Goal: Communication & Community: Share content

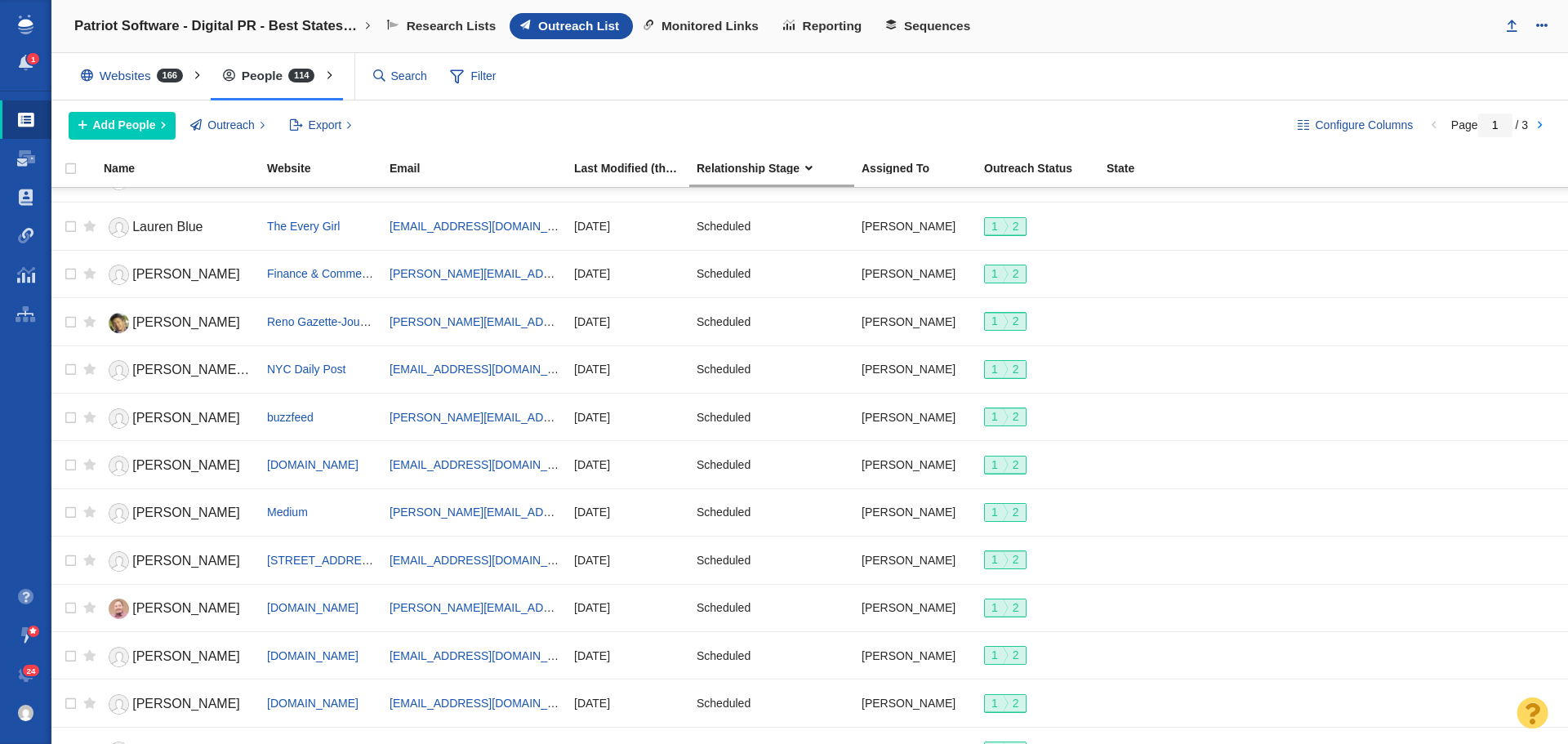
scroll to position [1827, 0]
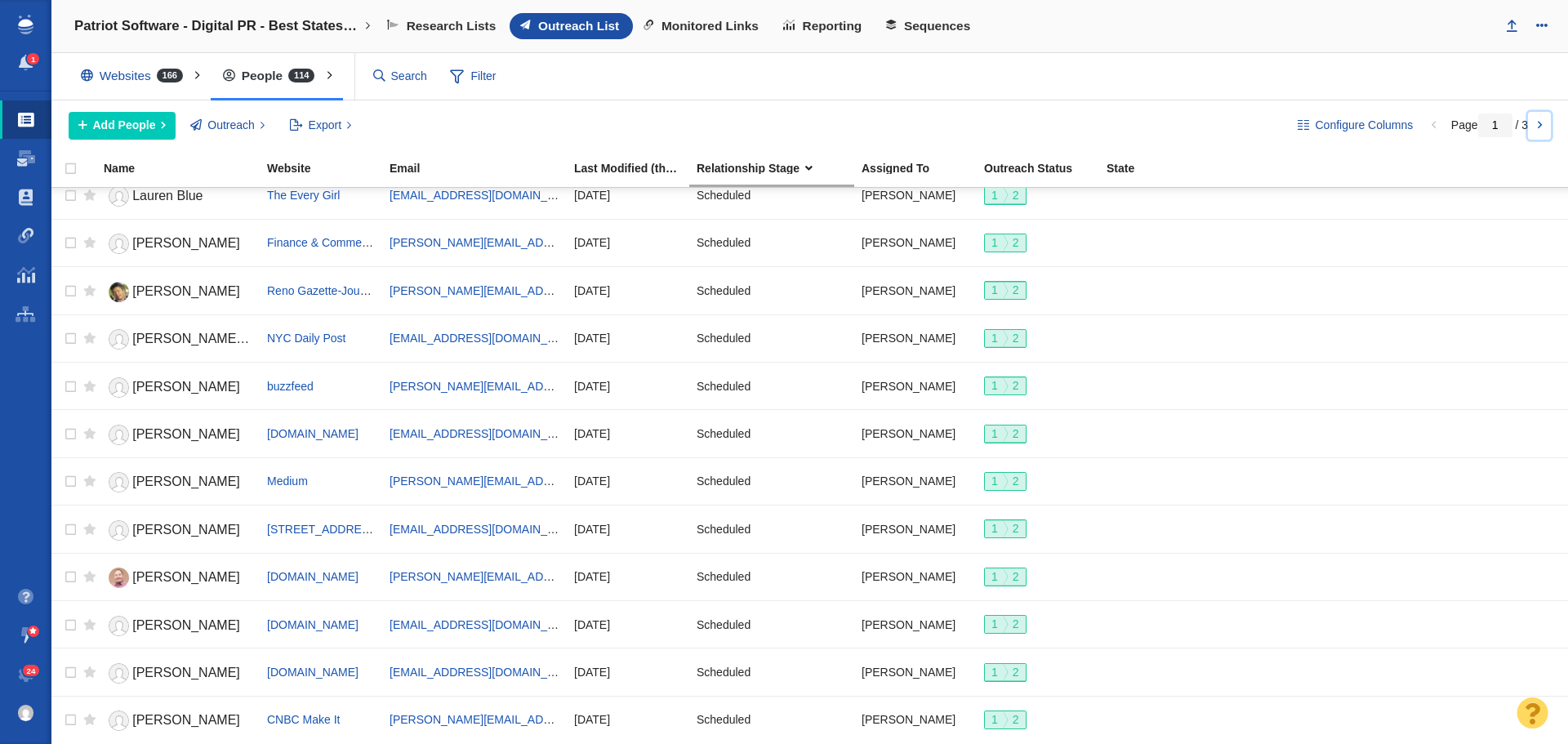
click at [1536, 122] on link at bounding box center [1539, 126] width 23 height 28
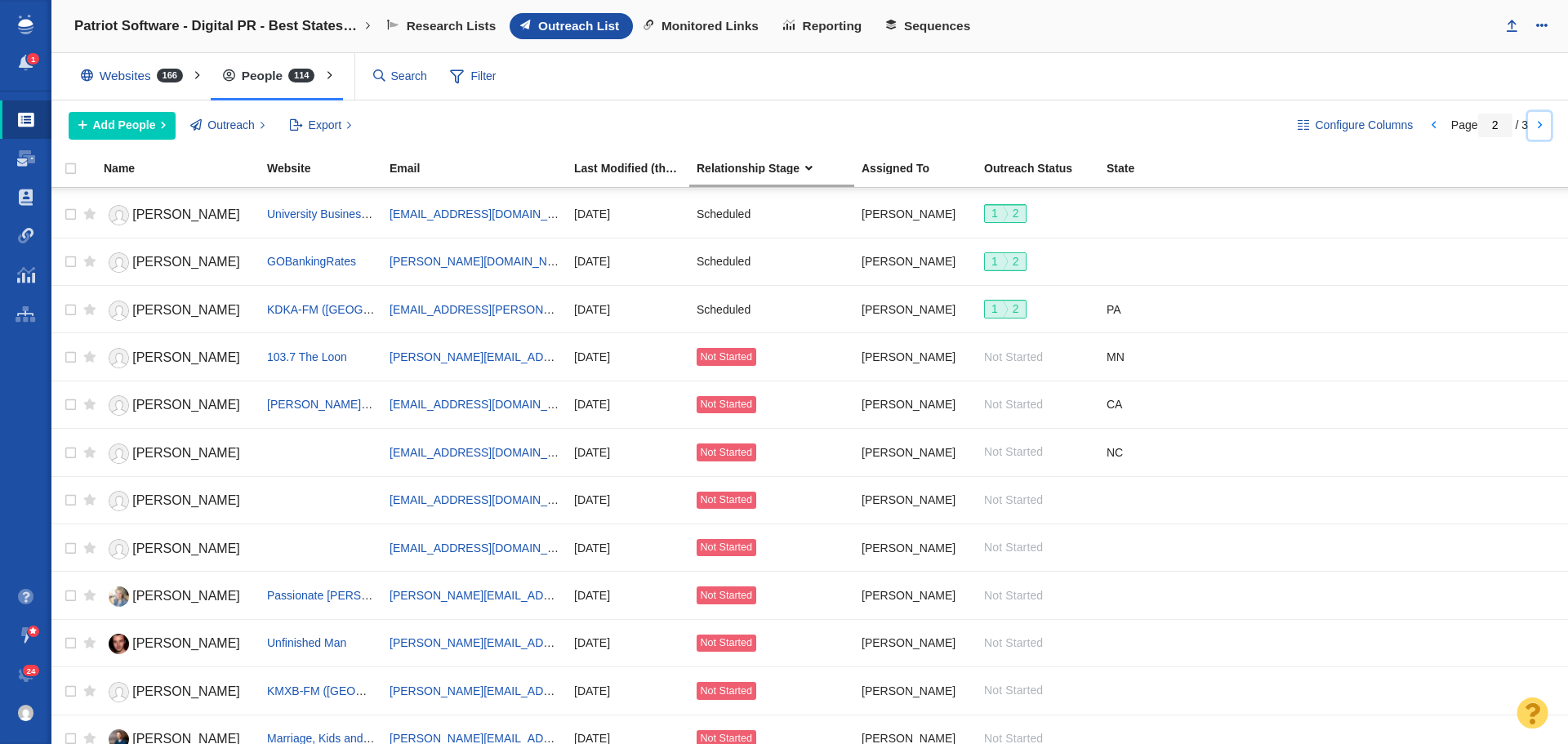
scroll to position [1715, 0]
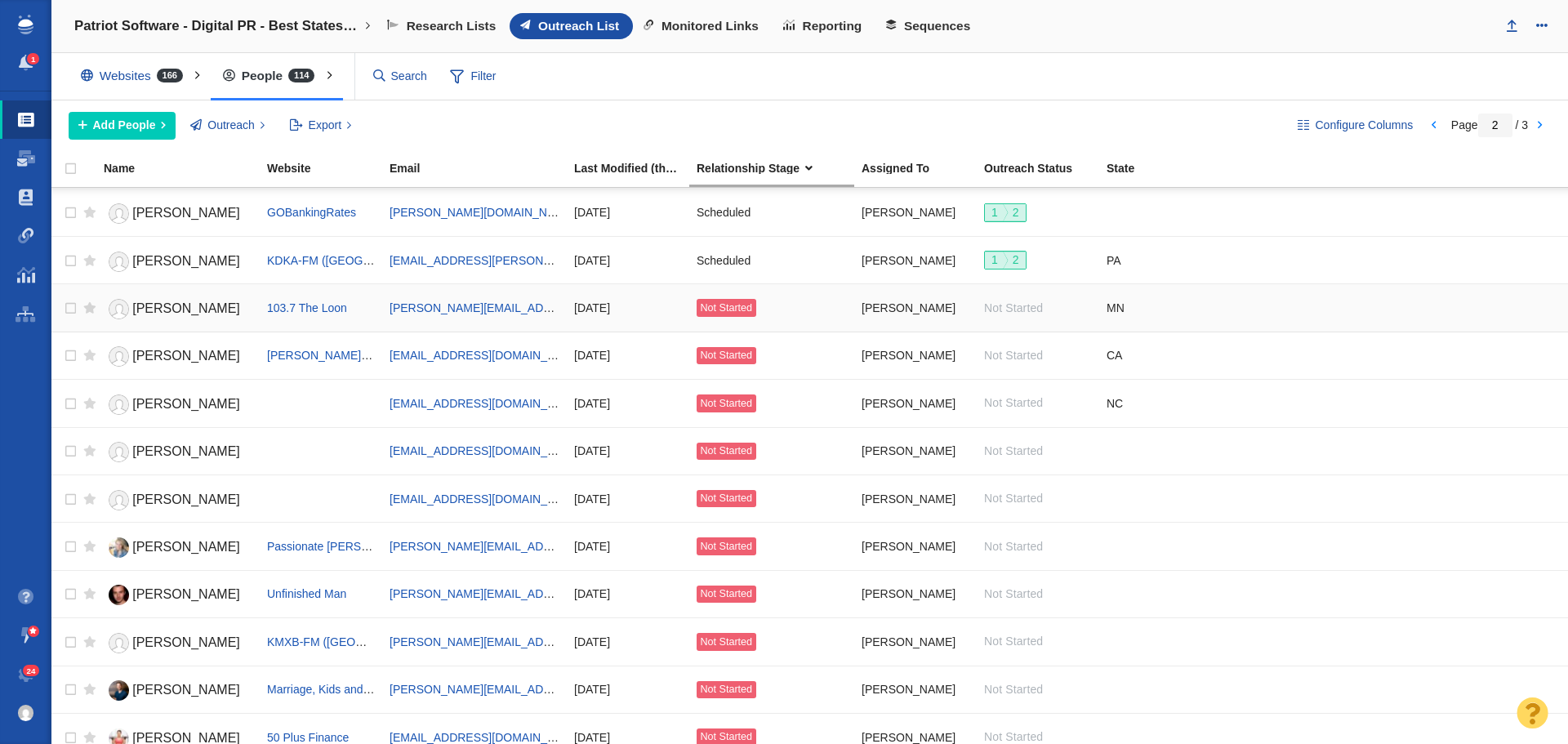
click at [170, 310] on span "[PERSON_NAME]" at bounding box center [186, 308] width 108 height 14
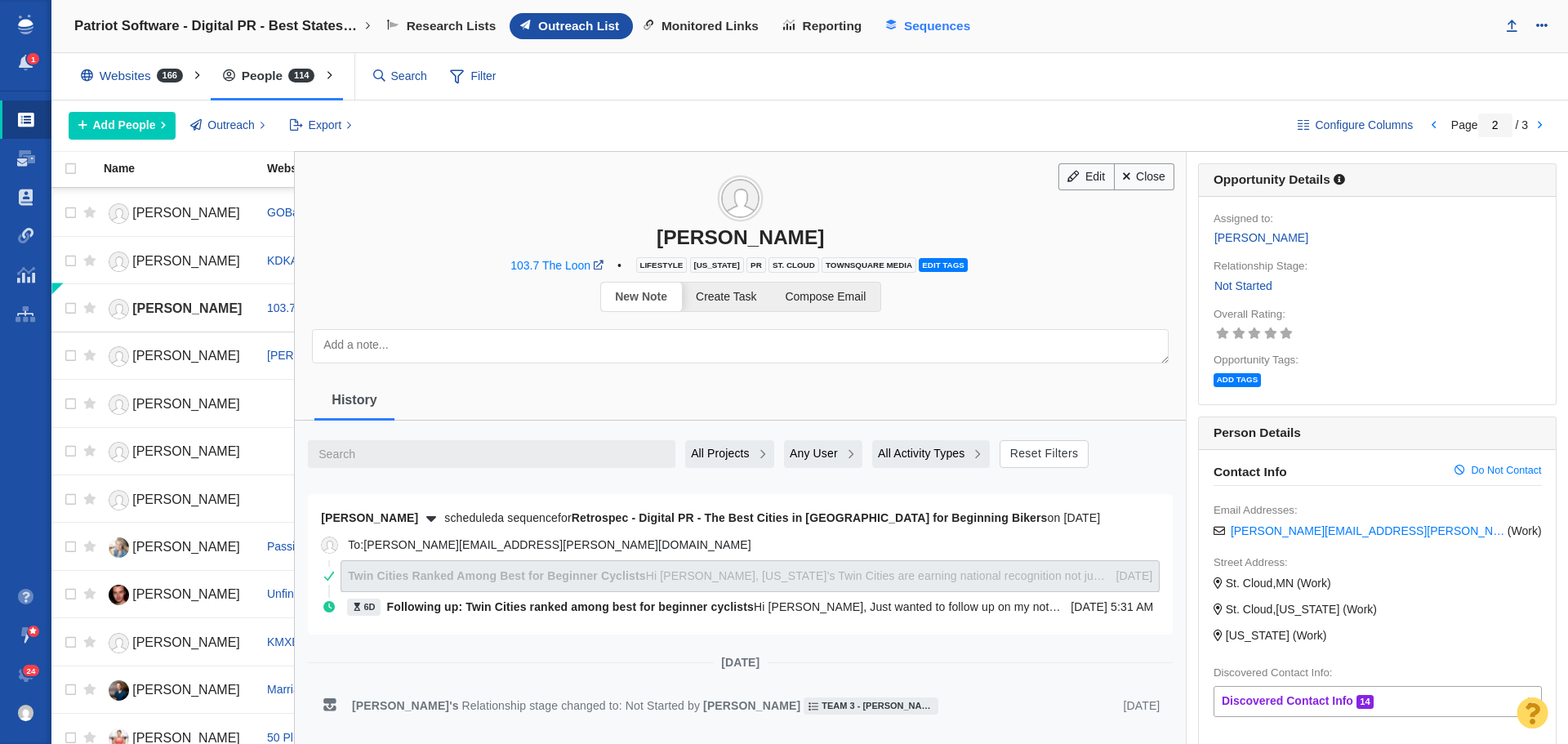
click at [960, 29] on span "Sequences" at bounding box center [938, 25] width 66 height 14
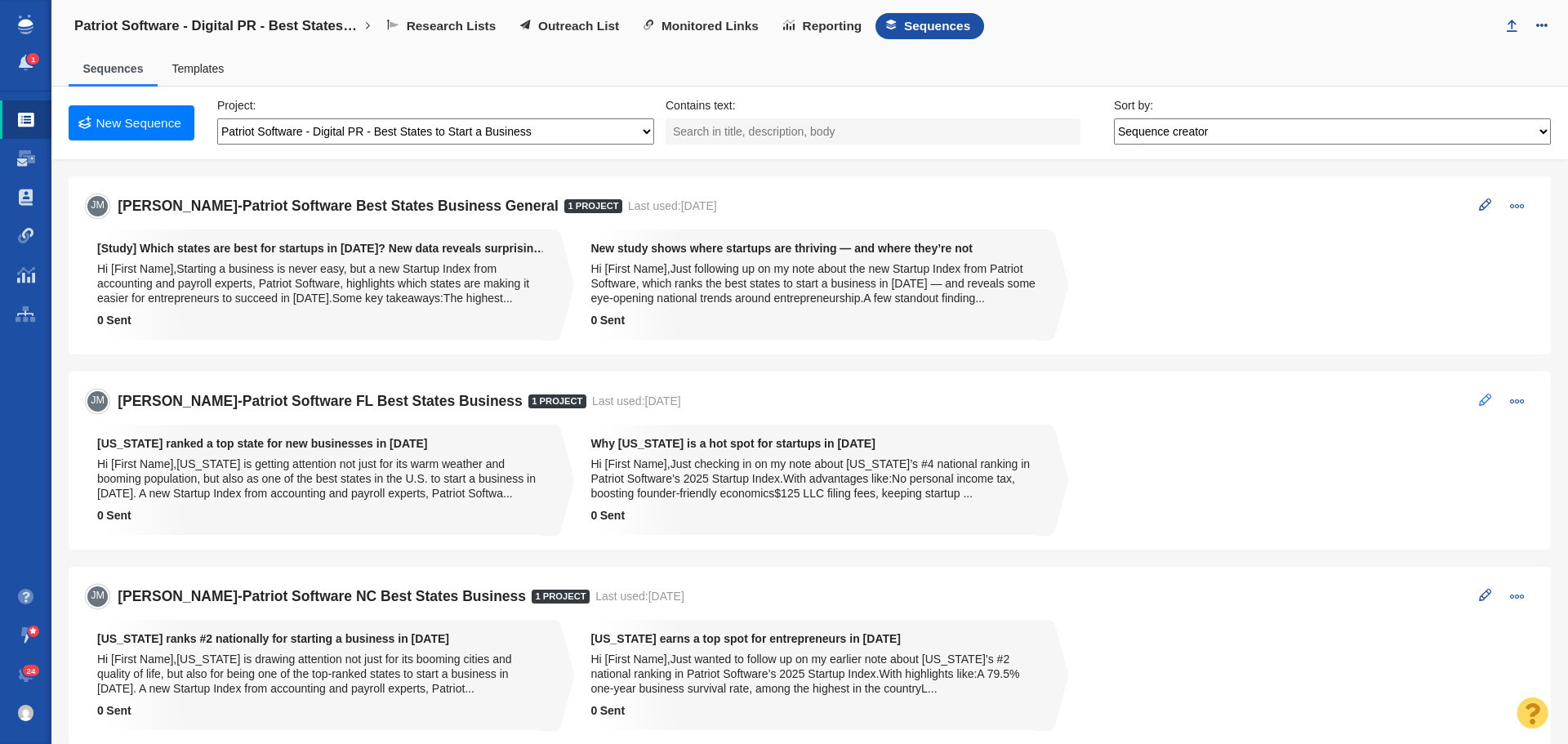
click at [1479, 405] on span at bounding box center [1485, 400] width 12 height 12
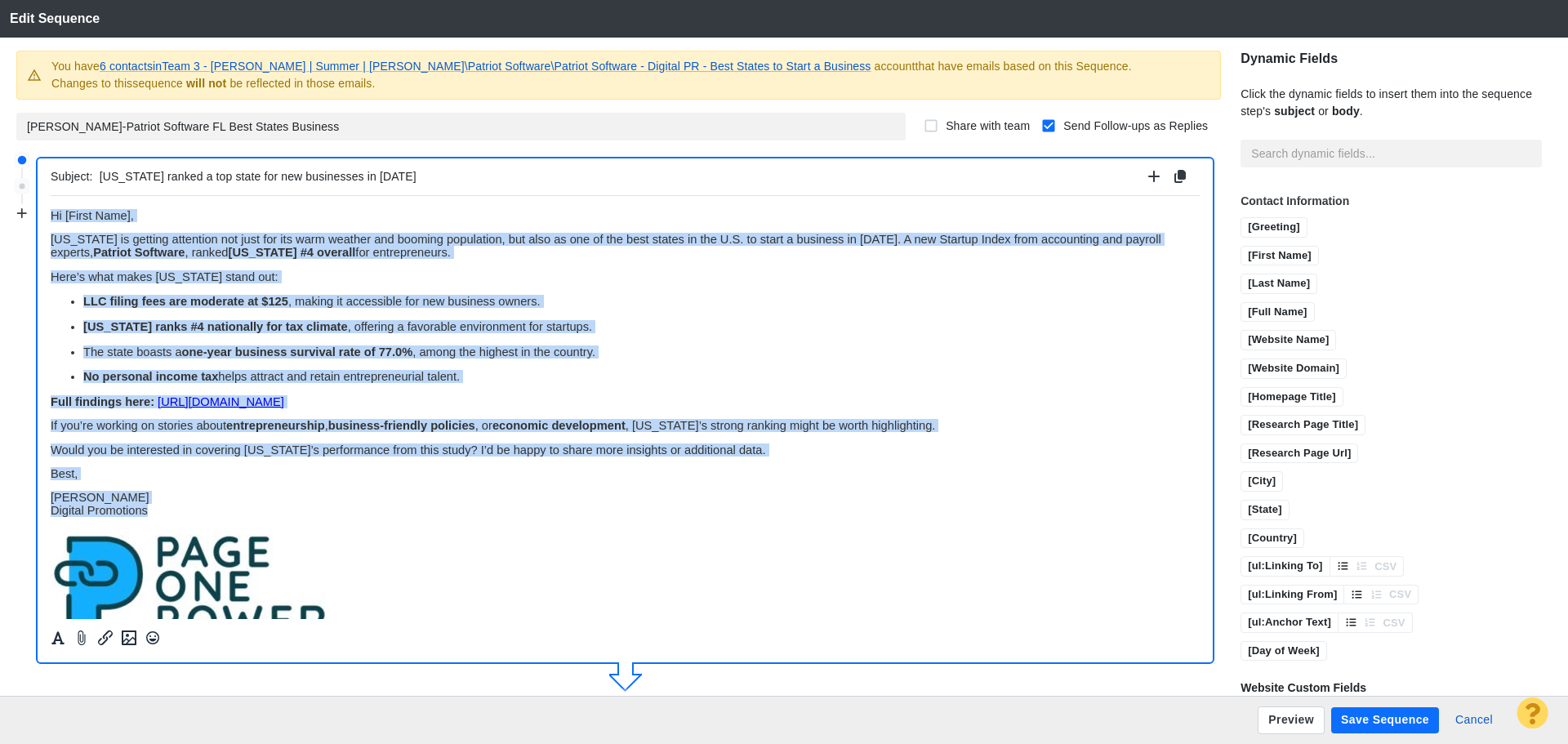
drag, startPoint x: 164, startPoint y: 508, endPoint x: 75, endPoint y: 385, distance: 151.8
click at [51, 195] on html "﻿ Hi [First Name], Florida is getting attention not just for its warm weather a…" at bounding box center [625, 425] width 1149 height 460
copy body "﻿ Hi [First Name], Florida is getting attention not just for its warm weather a…"
click at [187, 512] on p "Jim Miller Digital Promotions" at bounding box center [625, 503] width 1149 height 26
drag, startPoint x: 181, startPoint y: 509, endPoint x: 19, endPoint y: 204, distance: 345.4
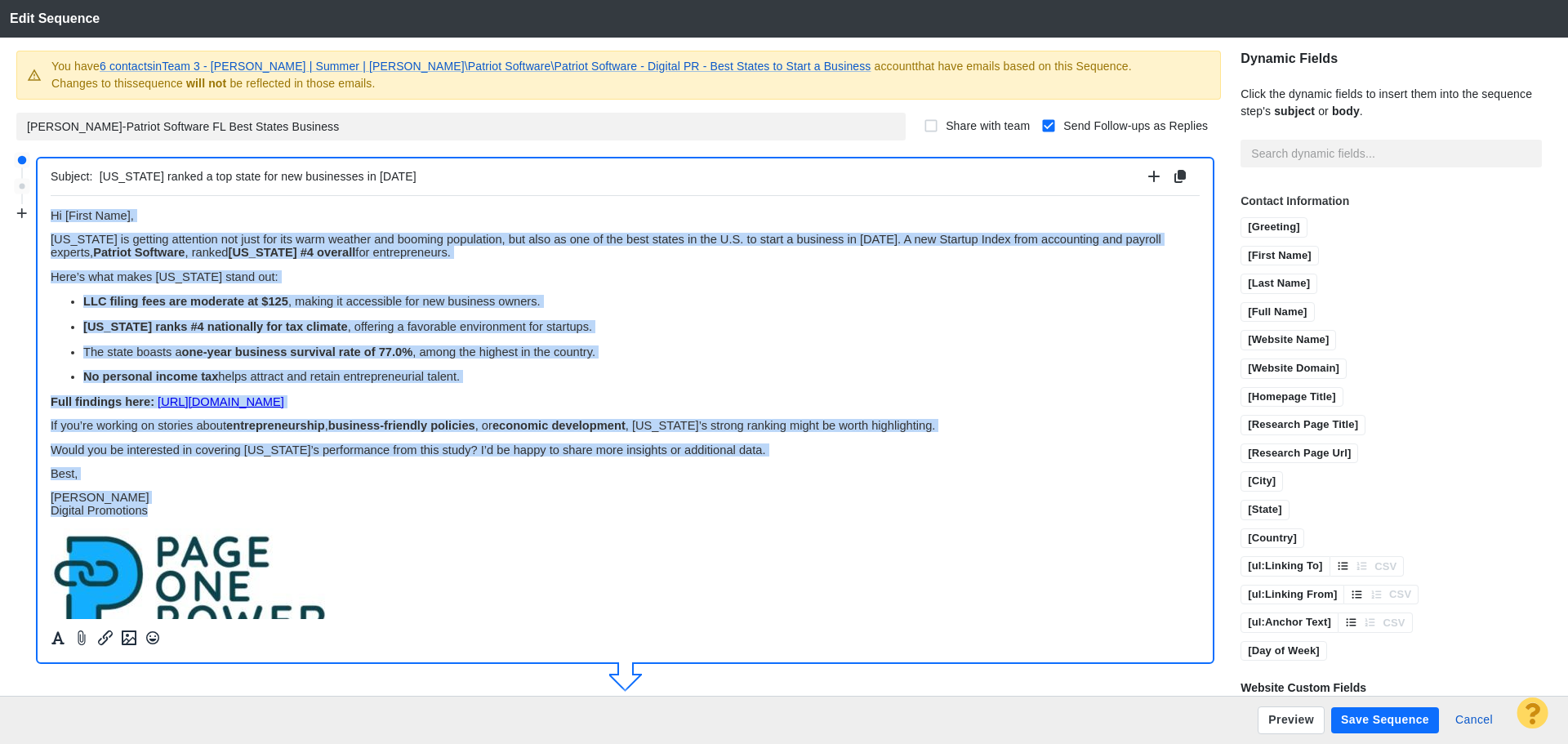
click at [51, 204] on html "﻿ Hi [First Name], Florida is getting attention not just for its warm weather a…" at bounding box center [625, 425] width 1149 height 460
copy body "﻿ Hi [First Name], Florida is getting attention not just for its warm weather a…"
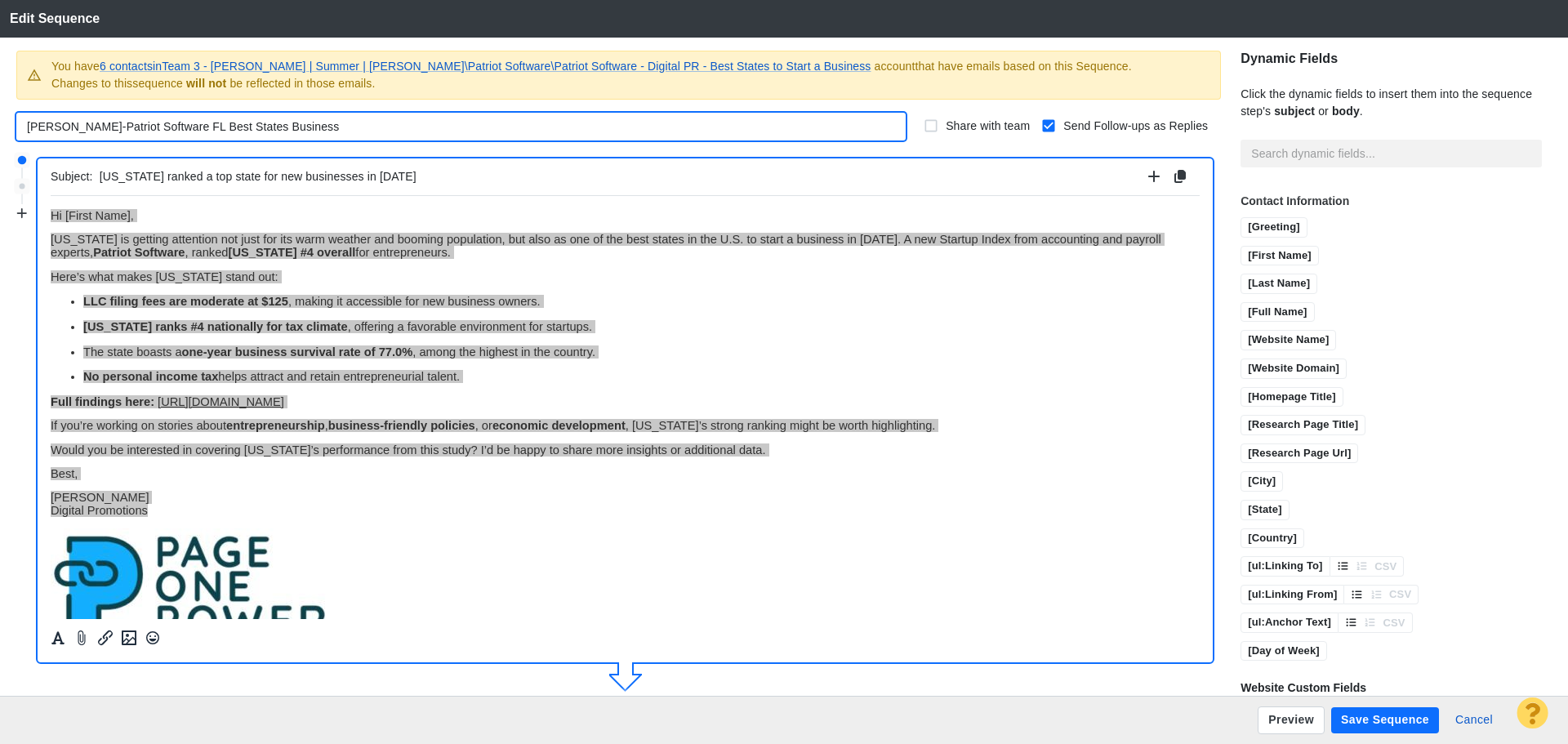
drag, startPoint x: 283, startPoint y: 125, endPoint x: 14, endPoint y: 125, distance: 269.0
click at [14, 125] on div "You have 6 contacts in Team 3 - Tyler | Summer | Jesse\Patriot Software\Patriot…" at bounding box center [610, 366] width 1221 height 659
click at [1480, 719] on button "Cancel" at bounding box center [1474, 720] width 57 height 26
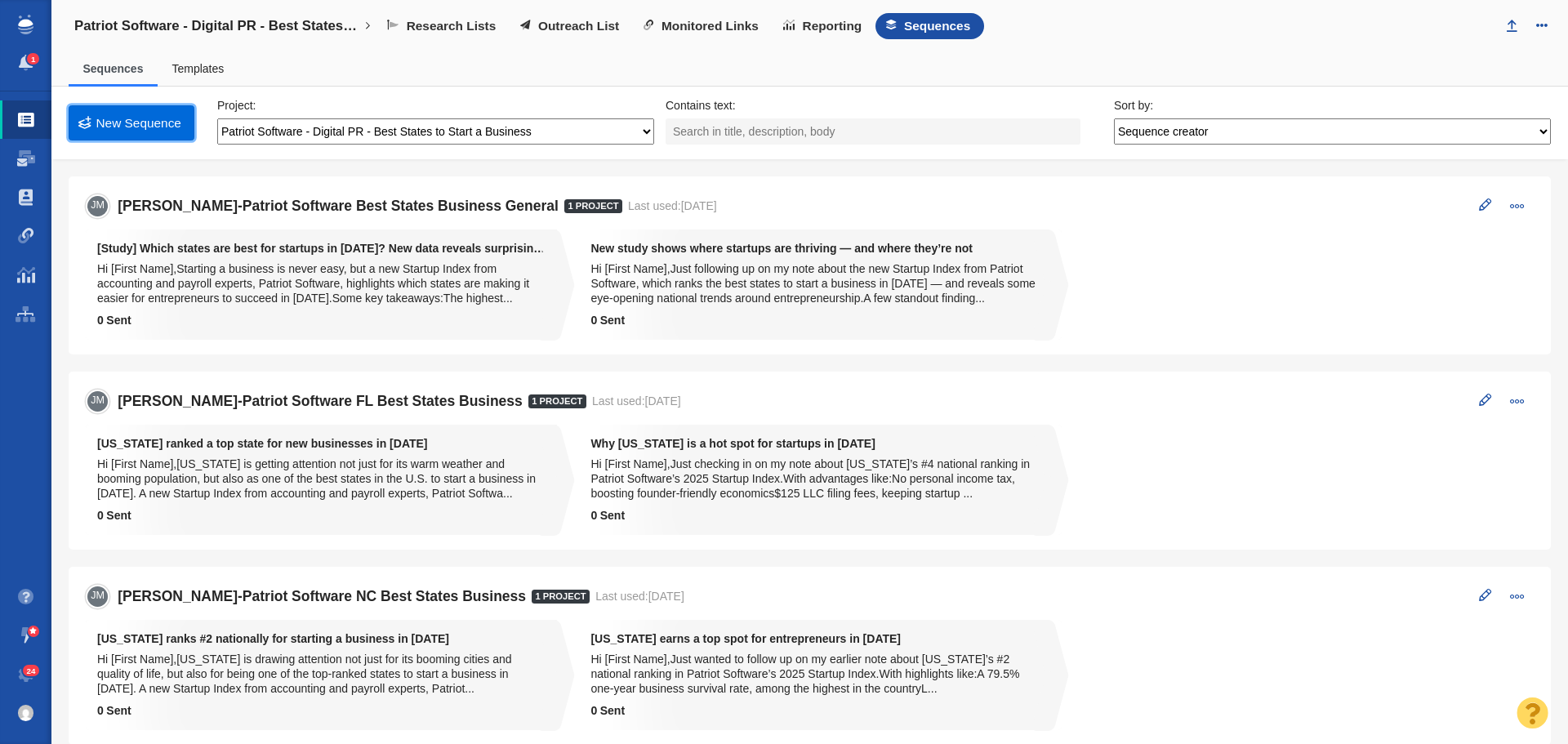
click at [158, 126] on link "New Sequence" at bounding box center [132, 122] width 126 height 35
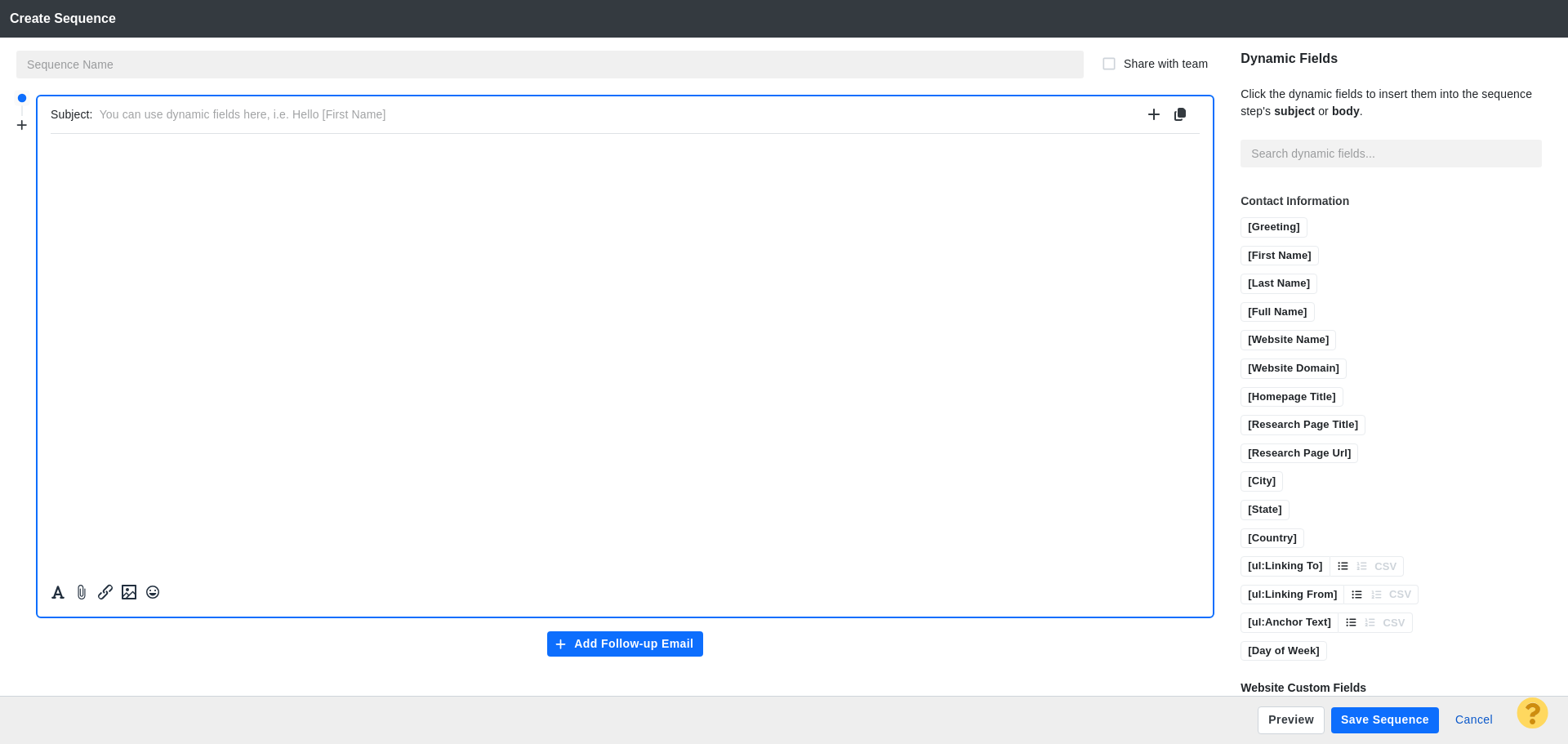
click at [154, 71] on input "text" at bounding box center [550, 64] width 1067 height 28
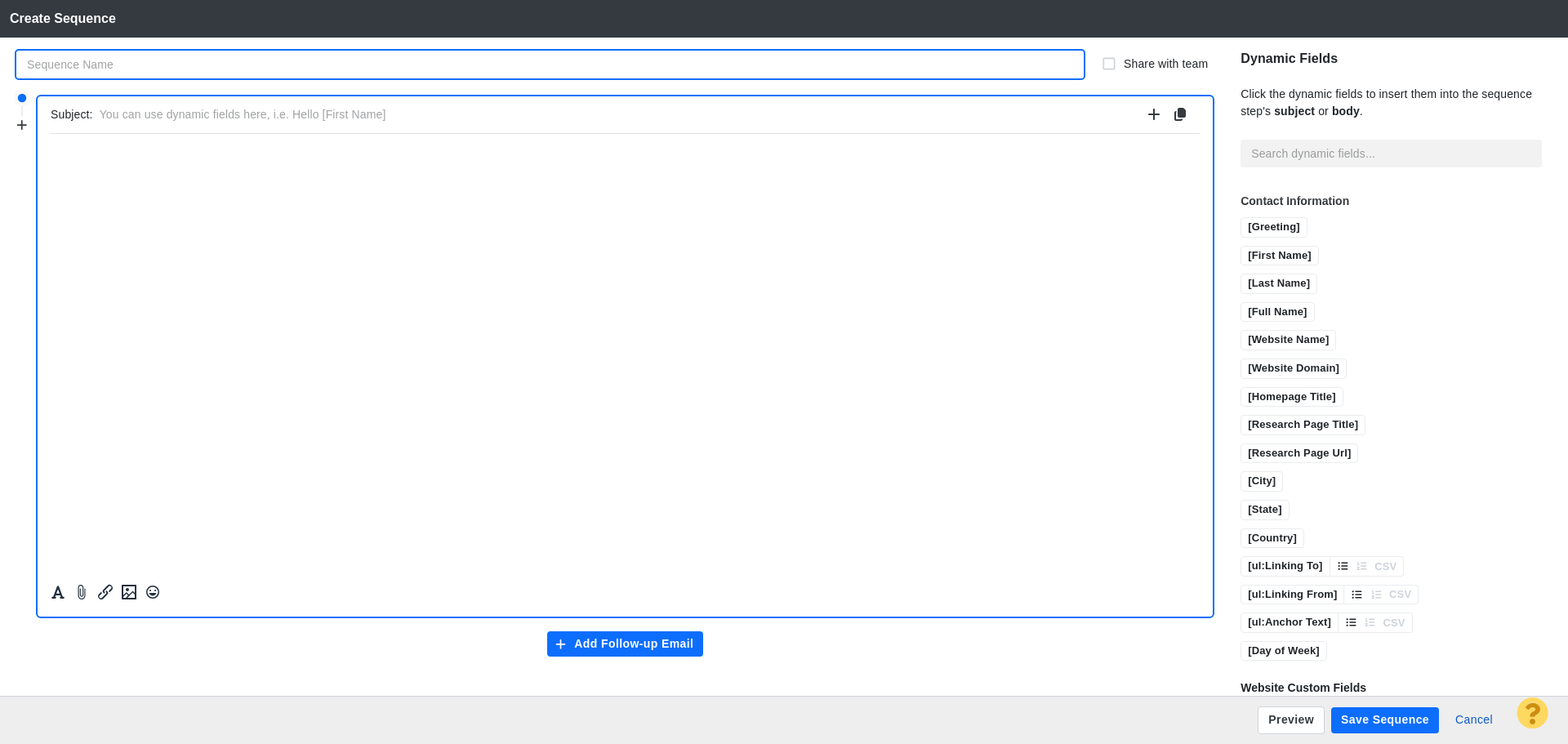
paste input "[PERSON_NAME]-Patriot Software FL Best States Business"
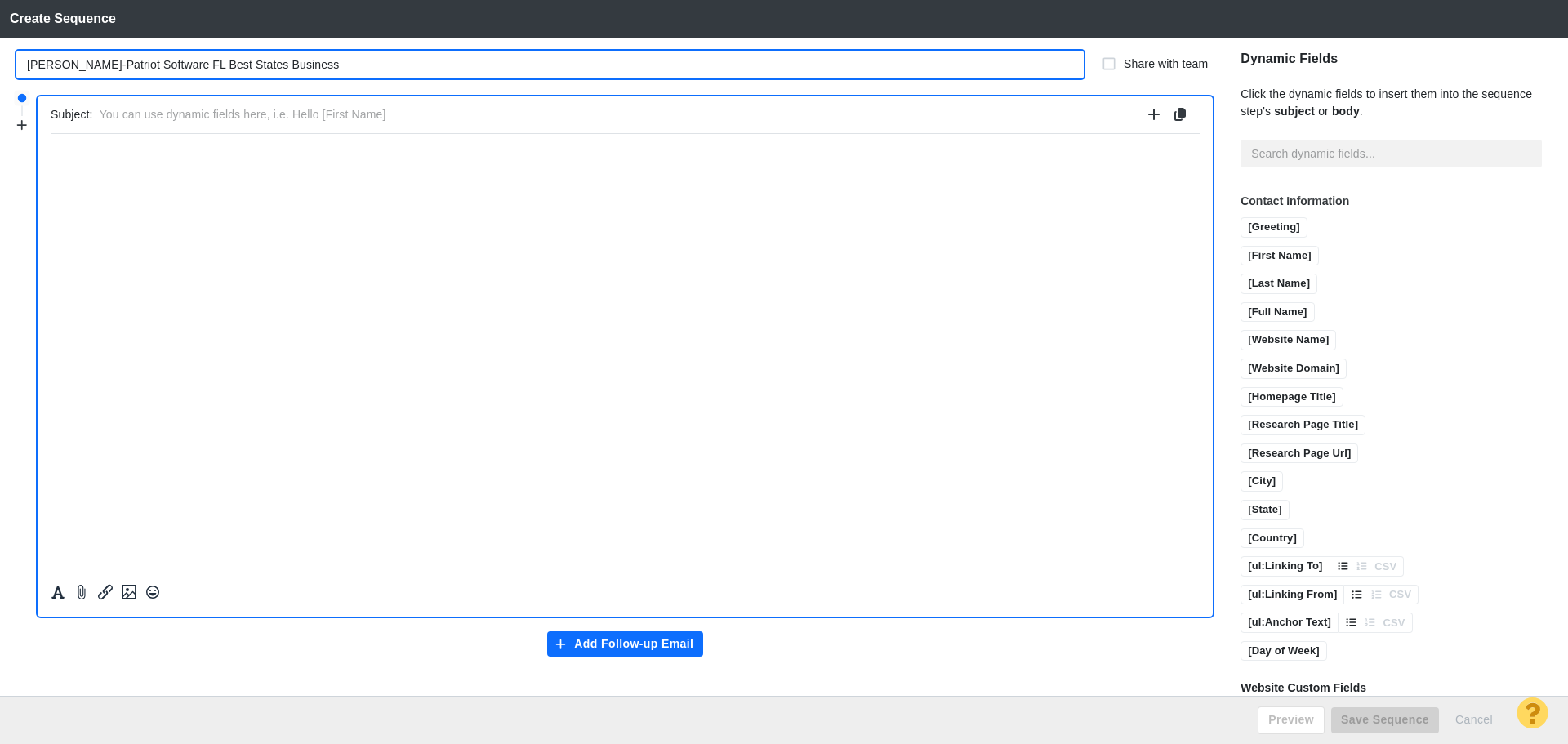
click at [147, 66] on input "[PERSON_NAME]-Patriot Software FL Best States Business" at bounding box center [550, 64] width 1067 height 28
type input "[PERSON_NAME]-Patriot Software [GEOGRAPHIC_DATA] Best States Business"
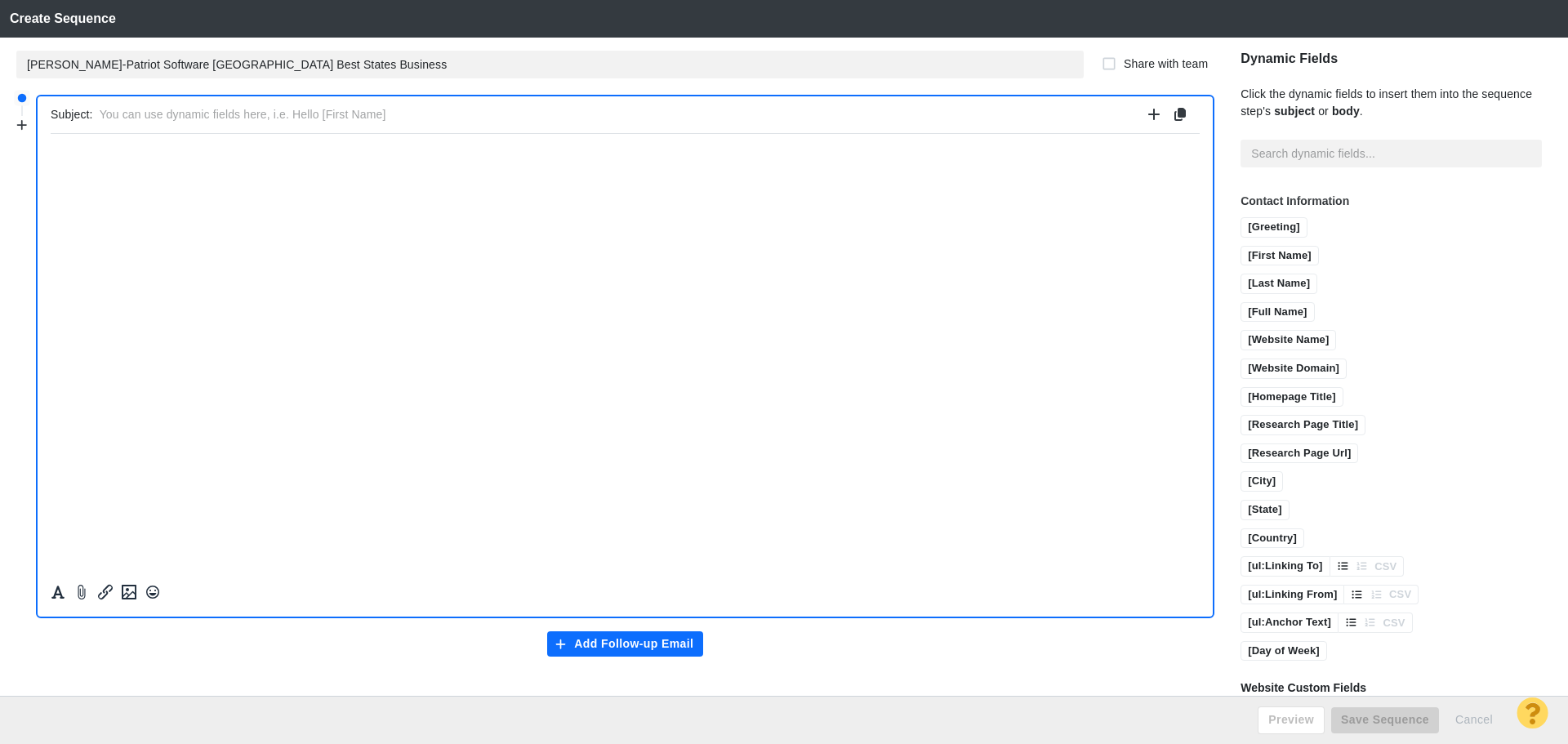
click at [174, 120] on input "text" at bounding box center [620, 115] width 1042 height 24
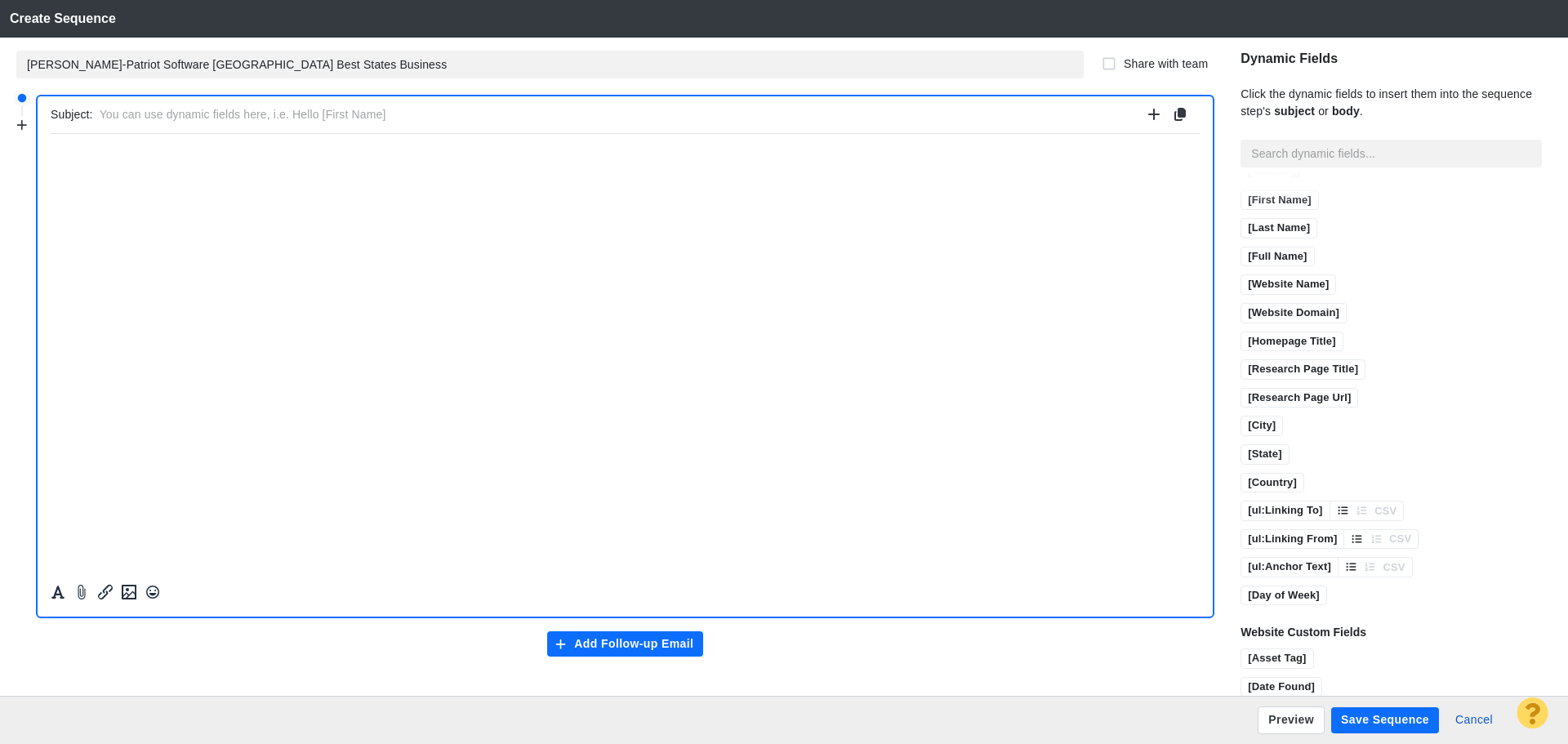
scroll to position [81, 0]
click at [171, 105] on input "text" at bounding box center [620, 115] width 1042 height 24
paste input "Kentucky ranks #5 in the U.S. for starting a business in 2025"
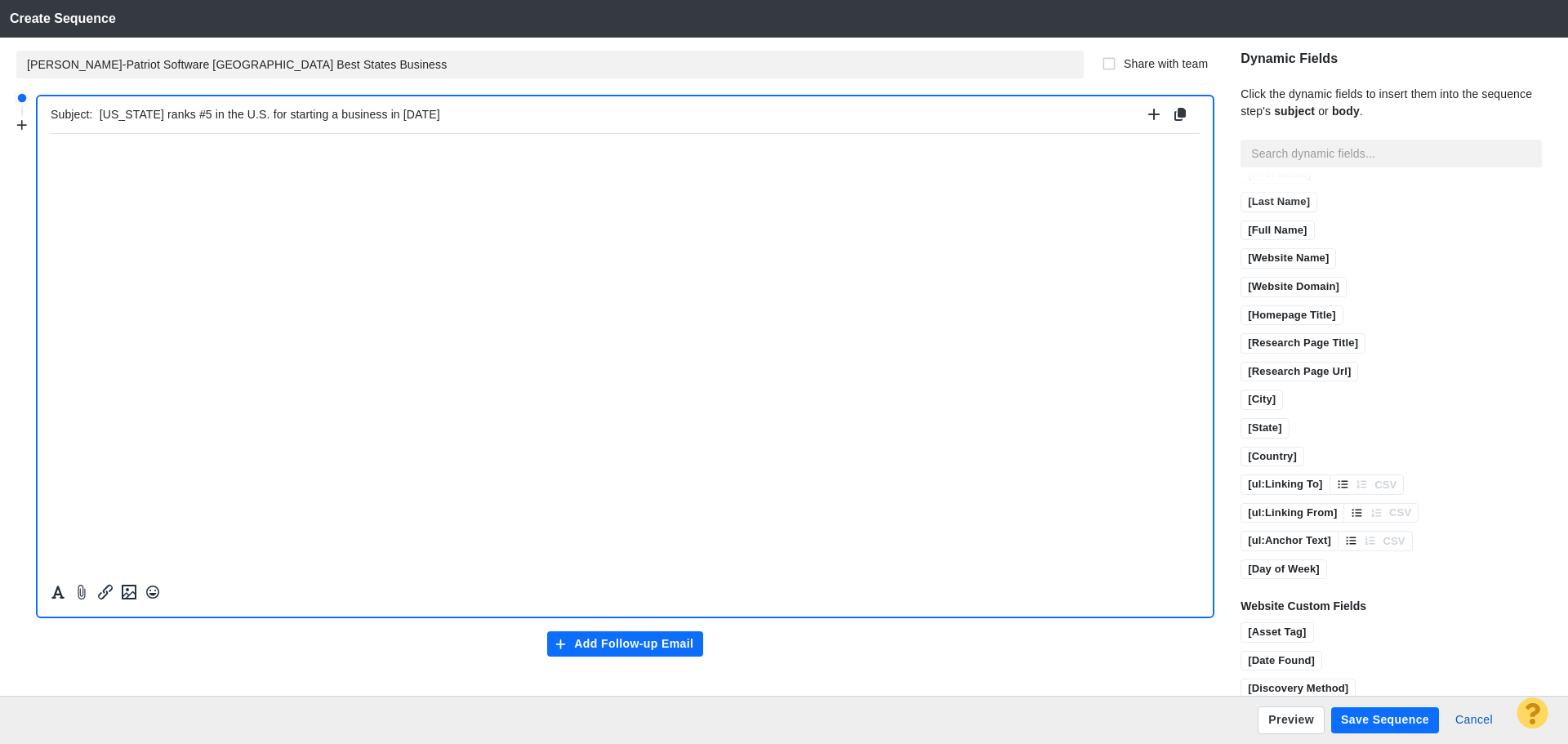
type input "Kentucky ranks #5 in the U.S. for starting a business in 2025"
click at [200, 159] on p "﻿" at bounding box center [625, 152] width 1149 height 13
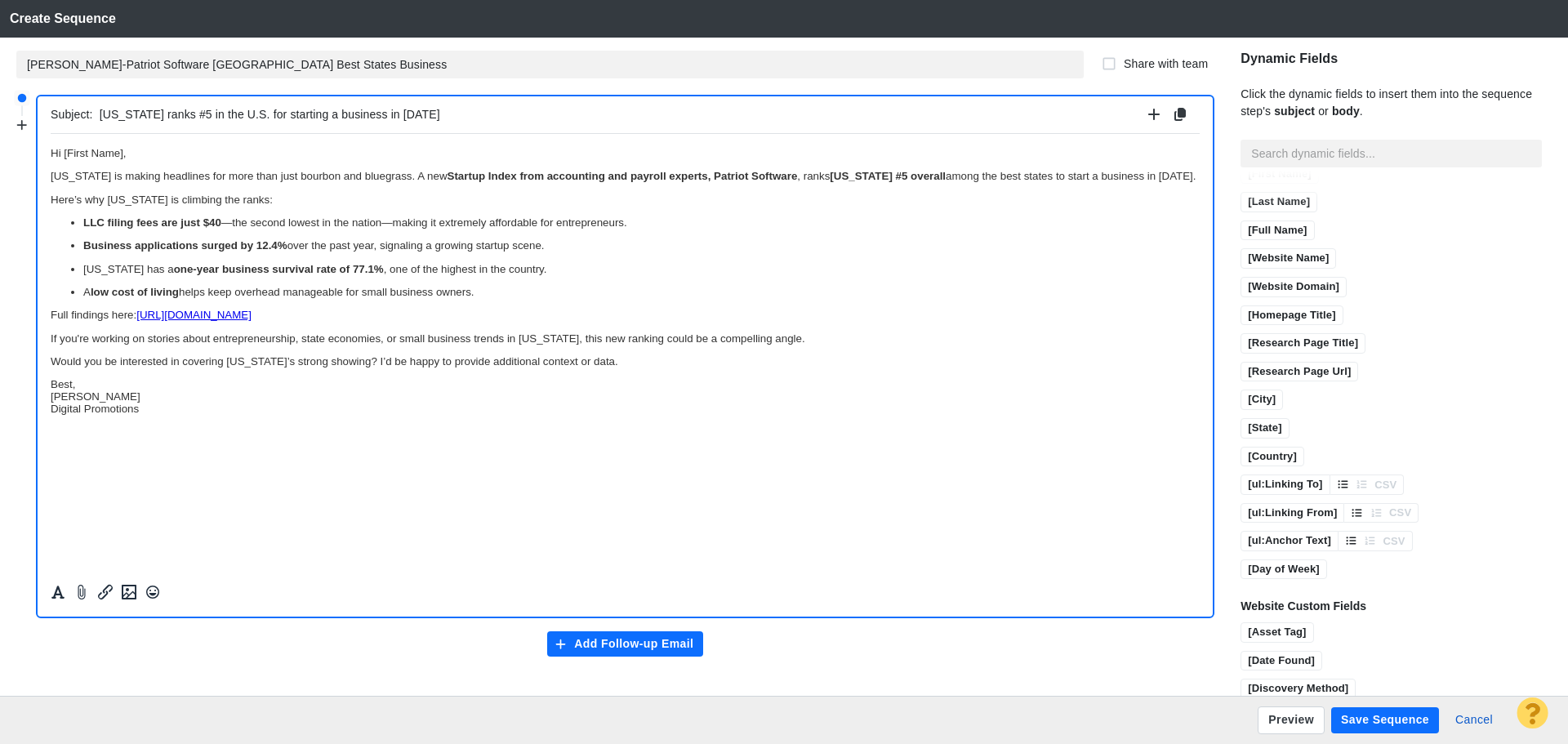
click at [107, 379] on p "Best, Jim Miller Digital Promotions" at bounding box center [625, 395] width 1149 height 36
click at [156, 417] on p "Jim Miller Digital Promotions" at bounding box center [625, 413] width 1149 height 25
click at [123, 601] on button "Insert image" at bounding box center [129, 591] width 23 height 21
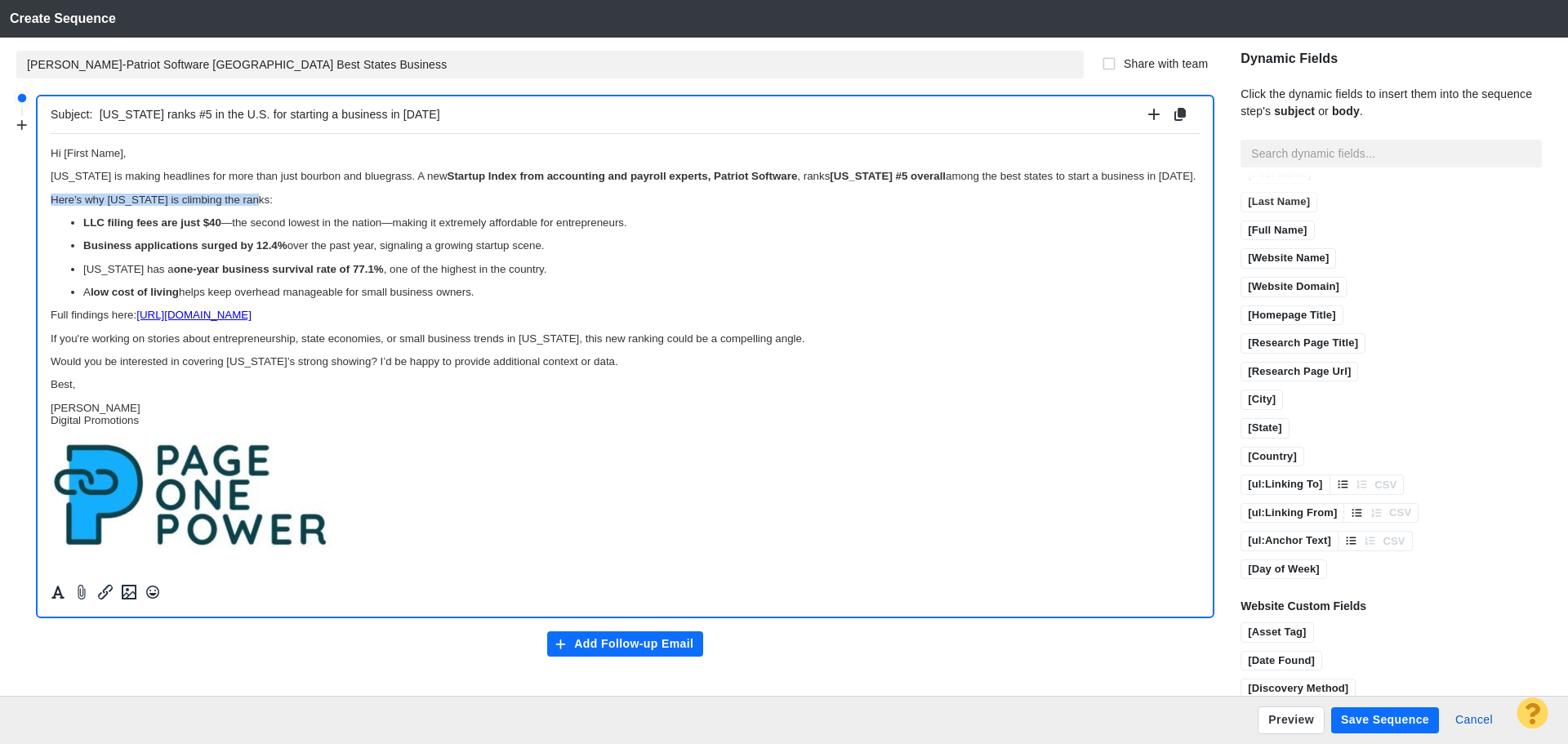
drag, startPoint x: 253, startPoint y: 197, endPoint x: 98, endPoint y: 335, distance: 207.5
click at [51, 196] on html "Hi [First Name], Kentucky is making headlines for more than just bourbon and bl…" at bounding box center [625, 348] width 1149 height 430
click at [54, 588] on icon "Formatting" at bounding box center [58, 591] width 16 height 14
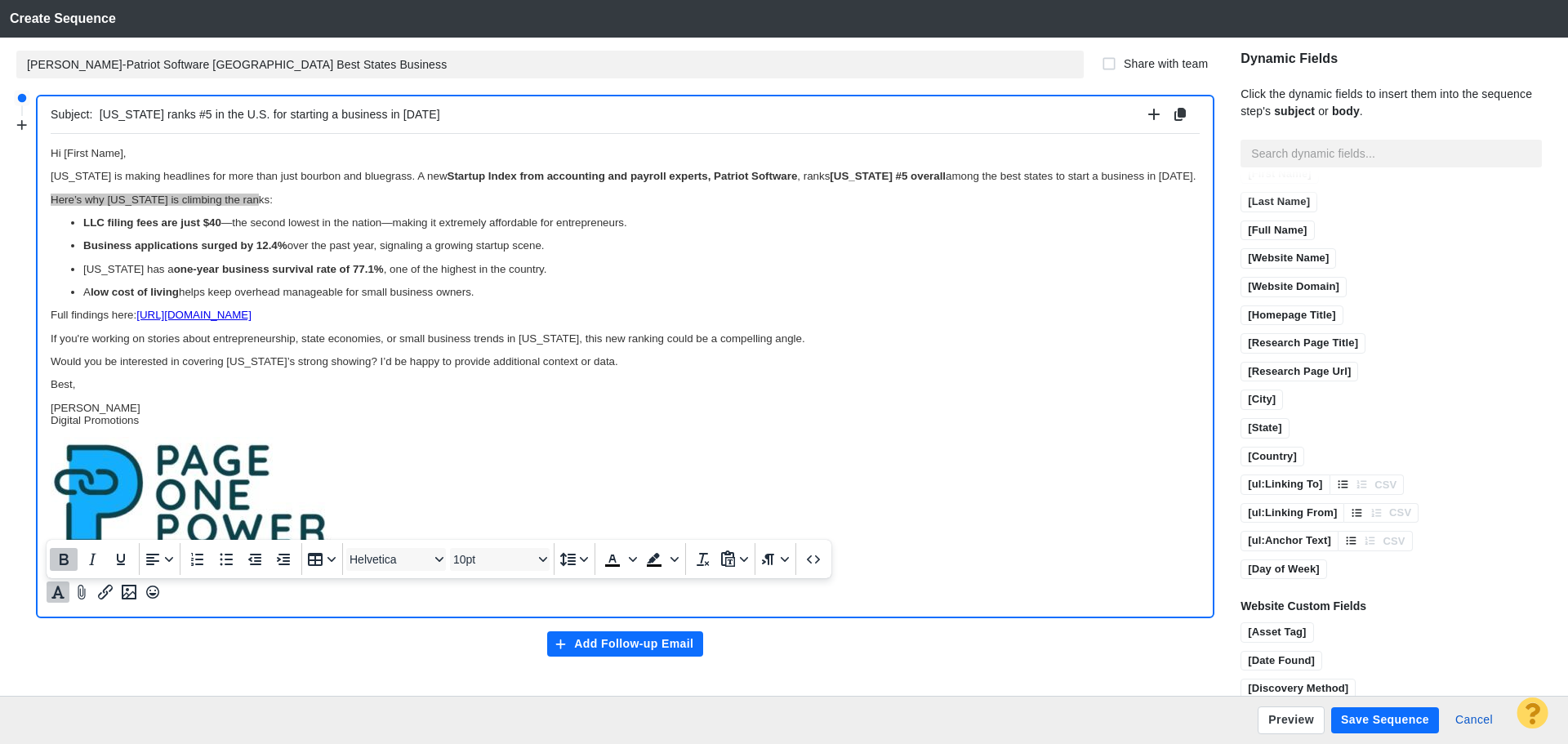
click at [61, 563] on icon "Bold" at bounding box center [64, 559] width 9 height 11
click at [123, 563] on icon "Underline" at bounding box center [121, 559] width 8 height 11
click at [400, 443] on p "Rich Text Area. Press ALT-0 for help." at bounding box center [625, 493] width 1149 height 115
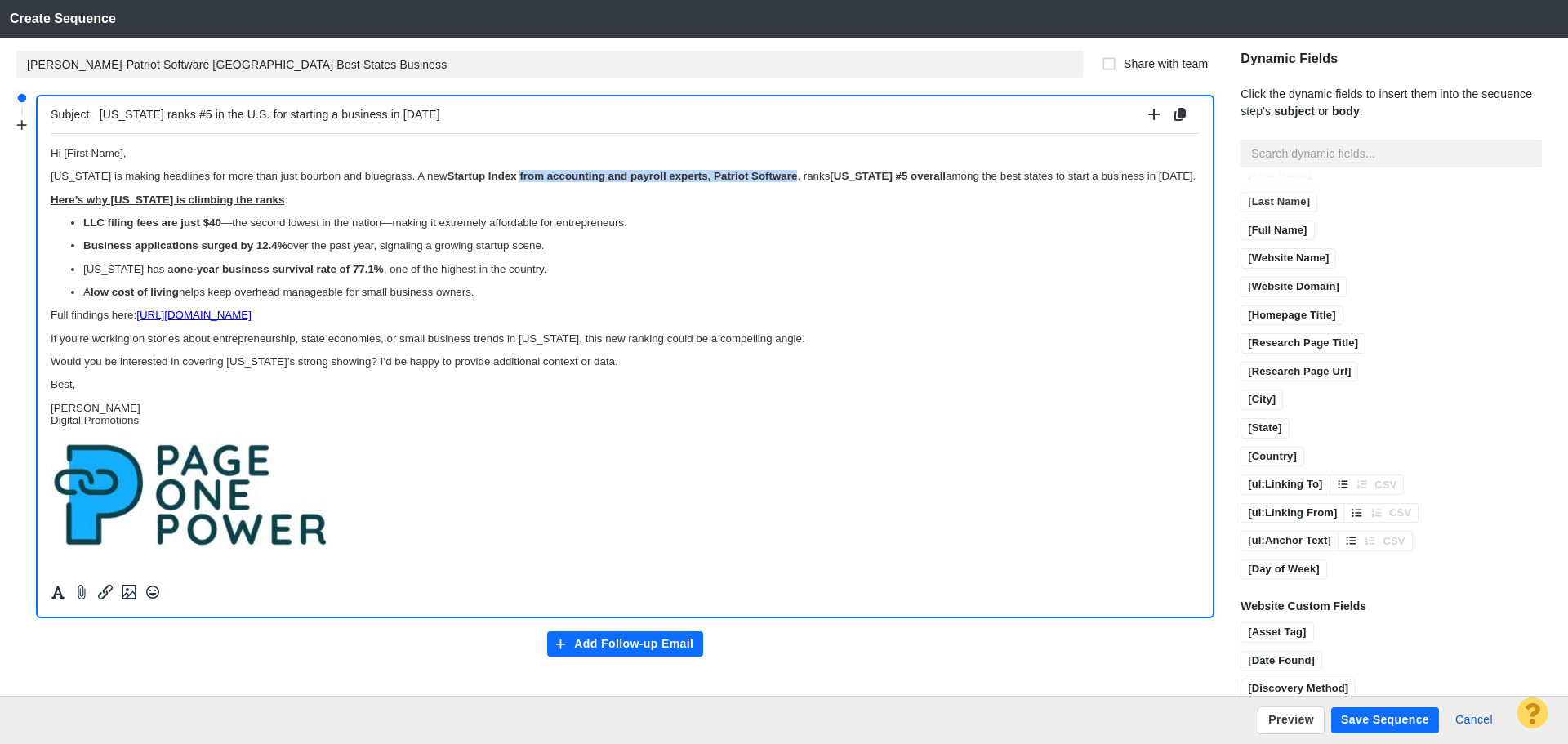
drag, startPoint x: 785, startPoint y: 175, endPoint x: 508, endPoint y: 175, distance: 277.0
click at [508, 175] on p "Kentucky is making headlines for more than just bourbon and bluegrass. A new St…" at bounding box center [625, 175] width 1149 height 12
click at [62, 596] on icon "Formatting" at bounding box center [58, 591] width 13 height 13
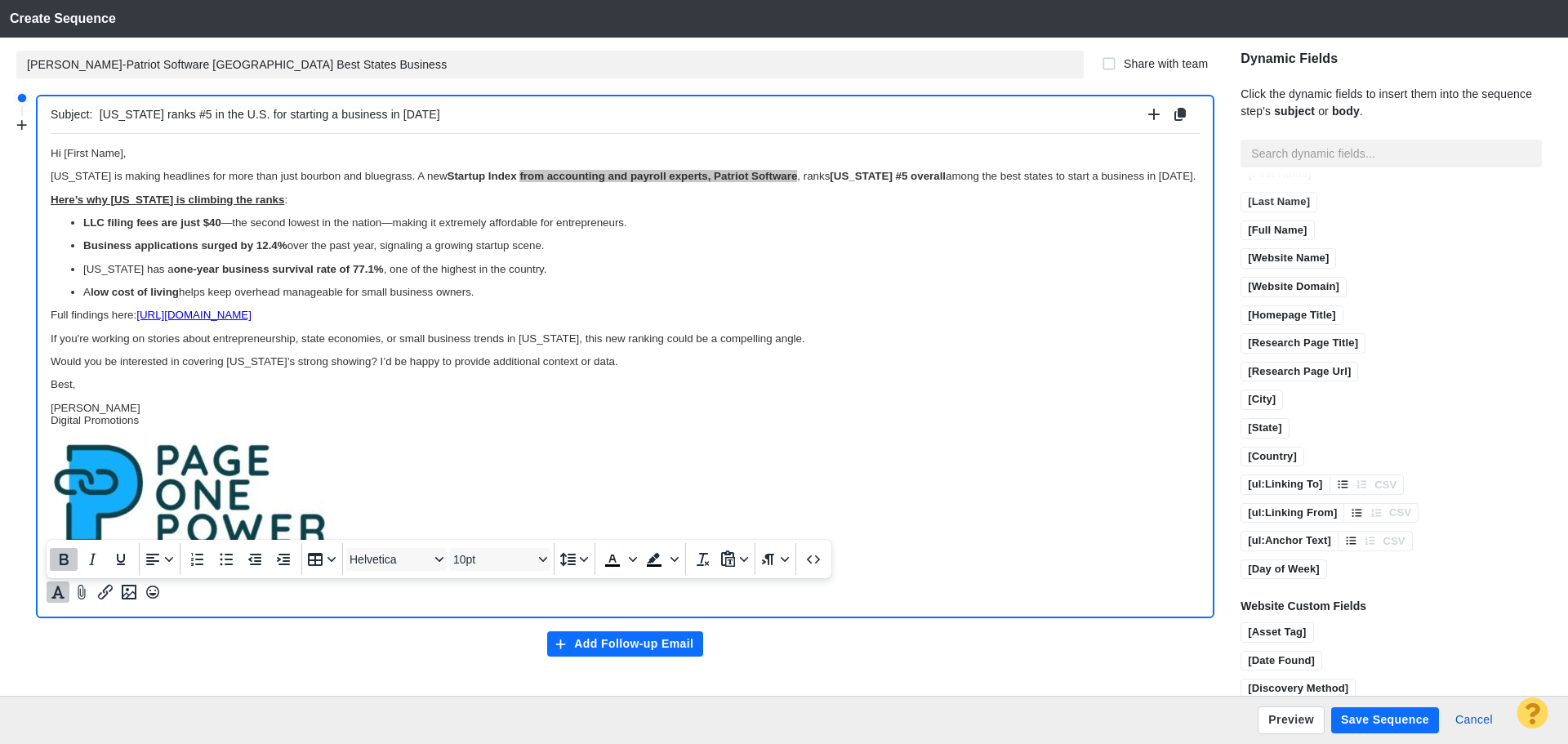
click at [62, 557] on icon "Bold" at bounding box center [64, 559] width 20 height 20
click at [423, 429] on body "Hi [First Name], Kentucky is making headlines for more than just bourbon and bl…" at bounding box center [625, 348] width 1149 height 405
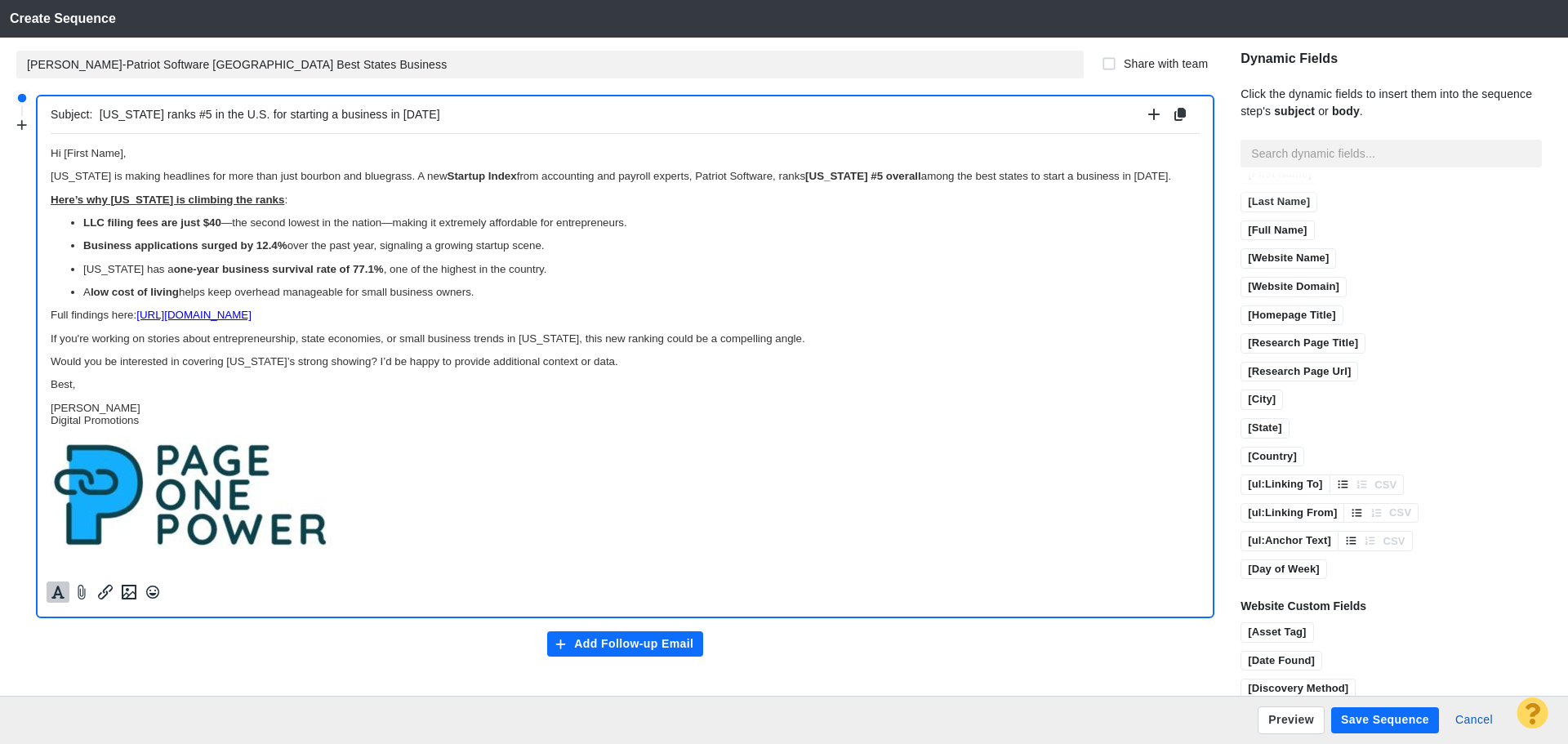
click at [667, 643] on button "Add Follow-up Email" at bounding box center [625, 644] width 157 height 26
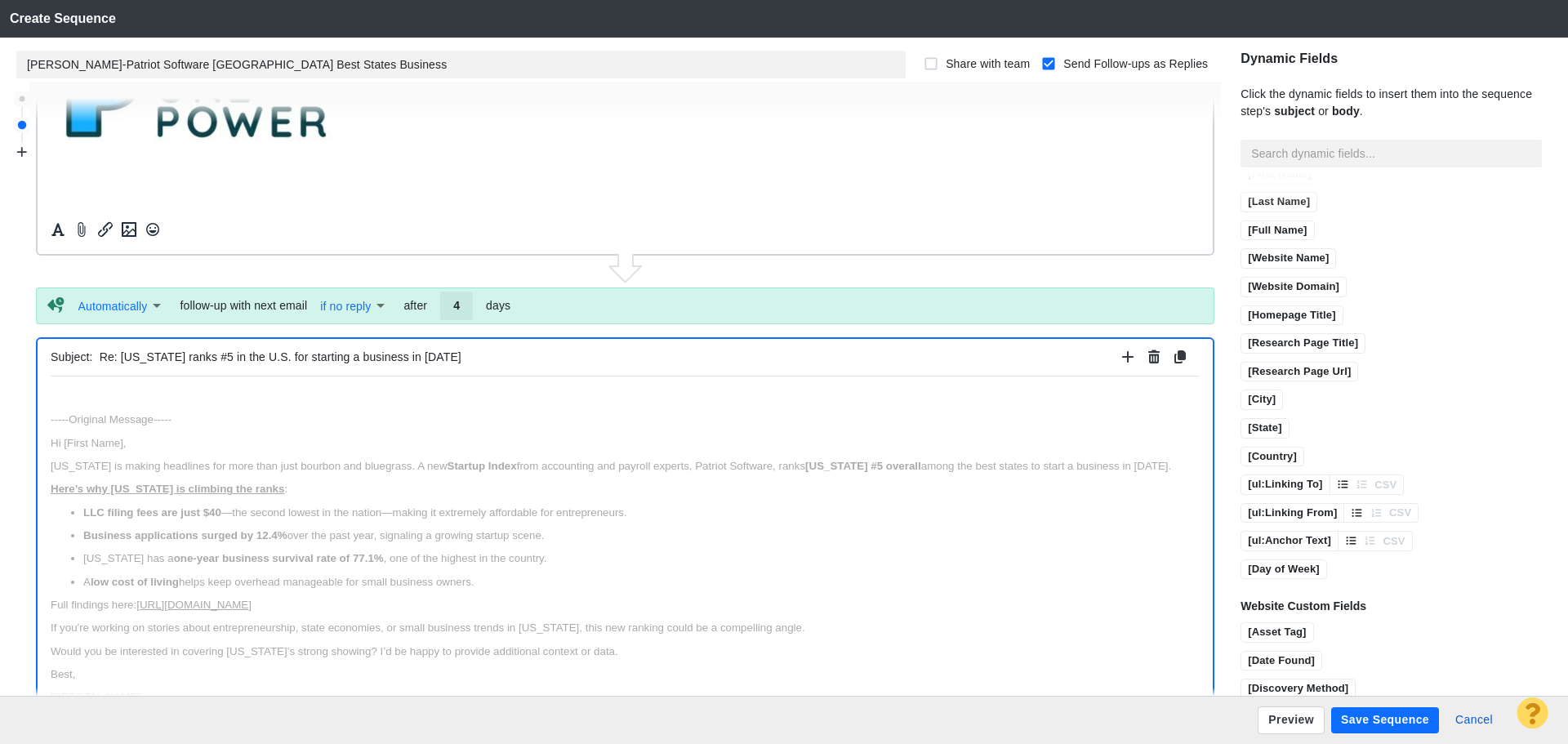
scroll to position [0, 0]
click at [462, 301] on input "4" at bounding box center [456, 305] width 33 height 28
type input "6"
drag, startPoint x: 493, startPoint y: 361, endPoint x: 83, endPoint y: 356, distance: 410.0
click at [83, 356] on div "Subject: Re: Kentucky ranks #5 in the U.S. for starting a business in 2025" at bounding box center [625, 358] width 1149 height 37
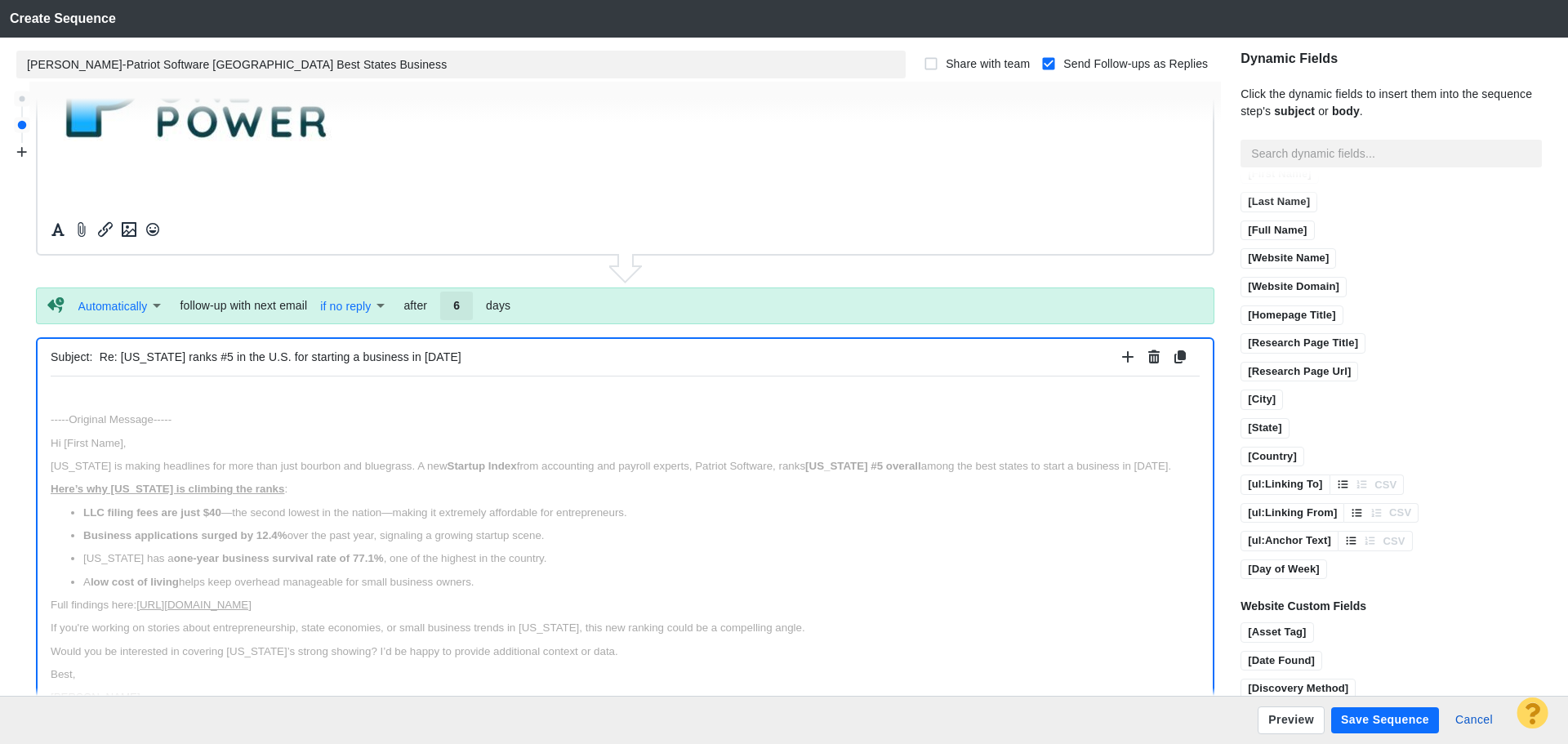
click at [462, 354] on input "Re: Kentucky ranks #5 in the U.S. for starting a business in 2025" at bounding box center [608, 357] width 1016 height 24
drag, startPoint x: 462, startPoint y: 354, endPoint x: 93, endPoint y: 361, distance: 369.1
click at [93, 361] on div "Subject: Re: Kentucky ranks #5 in the U.S. for starting a business in 2025" at bounding box center [625, 358] width 1149 height 37
paste input "New report: Kentucky is a startup hotspot"
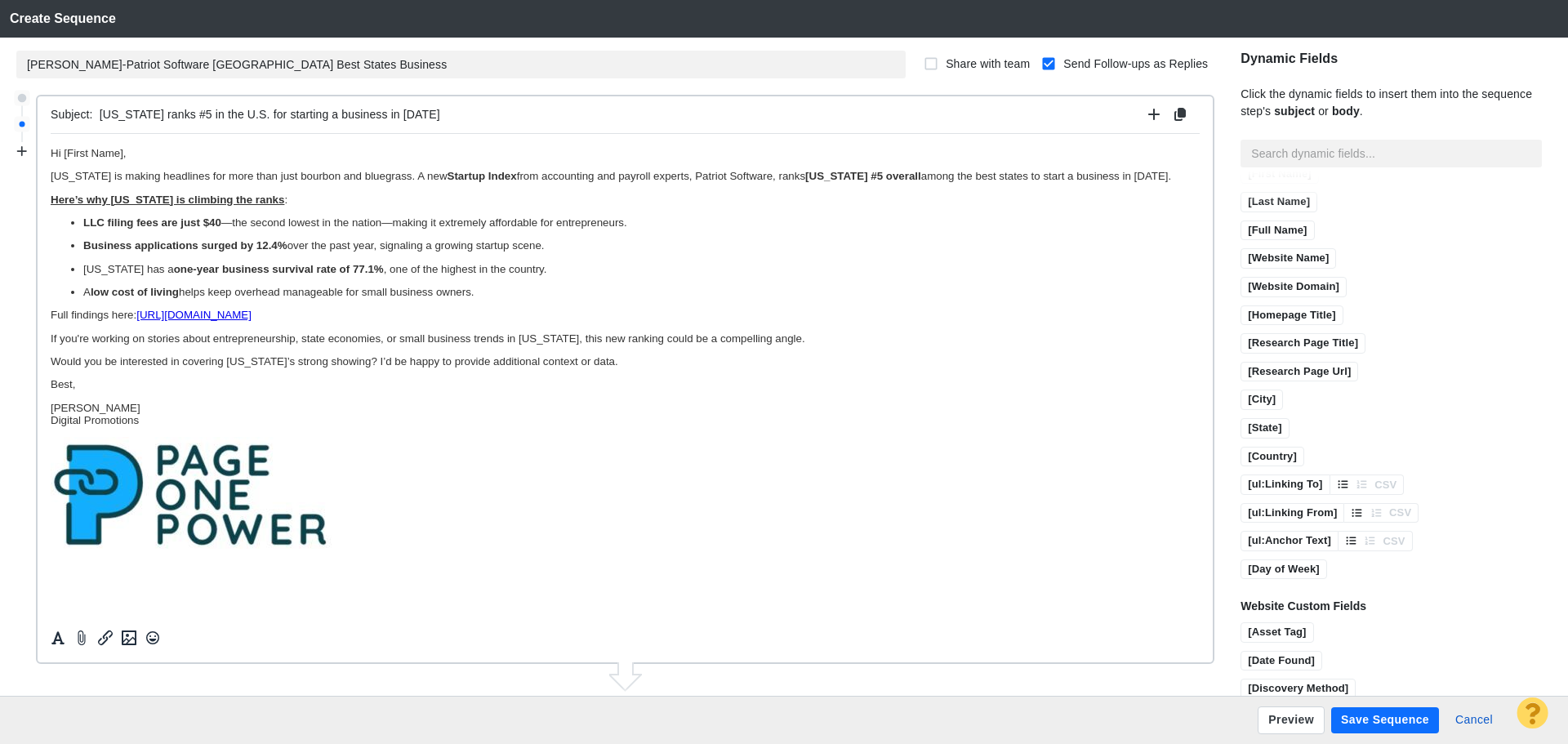
type input "New report: Kentucky is a startup hotspot in 2025"
drag, startPoint x: 439, startPoint y: 115, endPoint x: 76, endPoint y: 109, distance: 363.0
click at [76, 109] on div "Subject: Kentucky ranks #5 in the U.S. for starting a business in 2025" at bounding box center [625, 115] width 1149 height 37
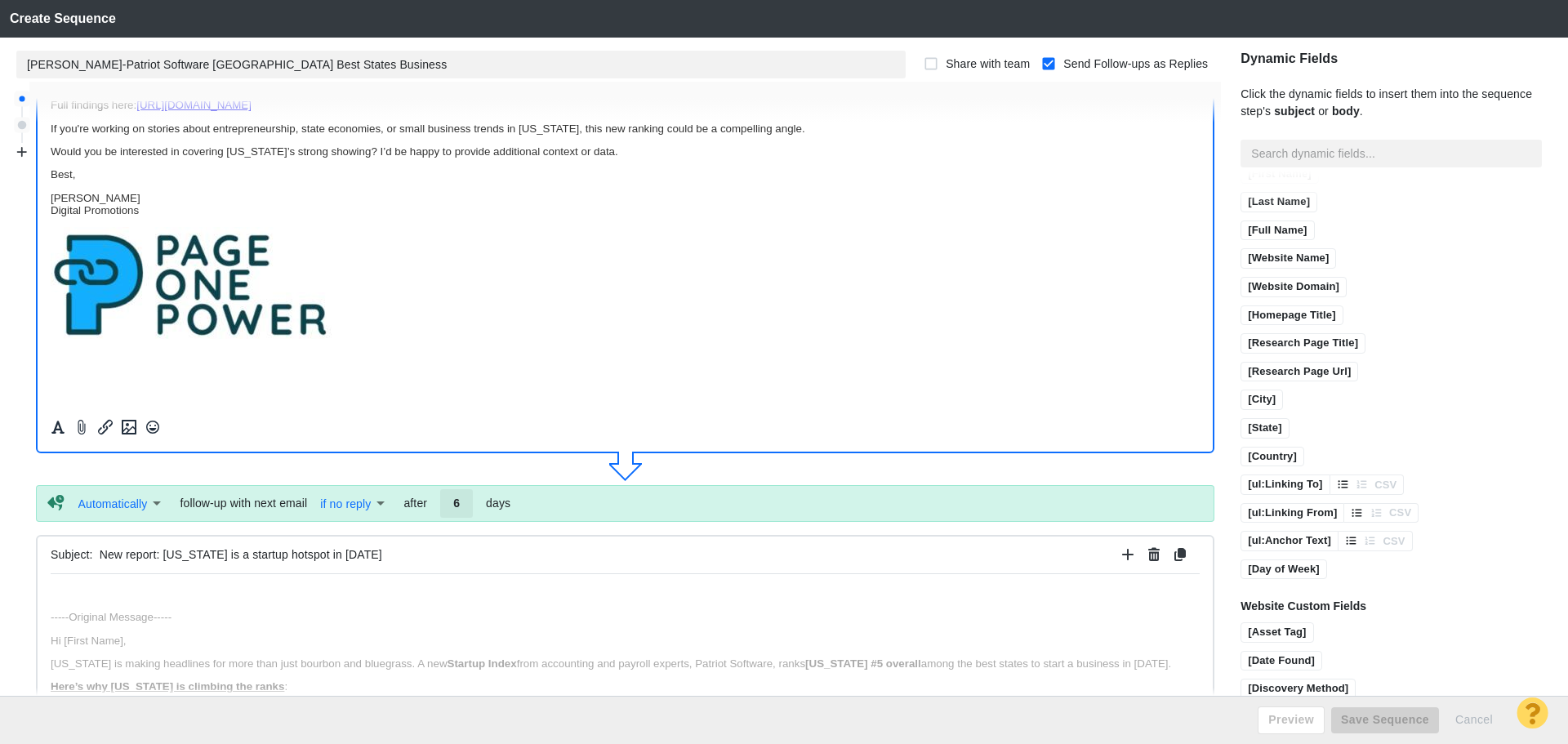
scroll to position [245, 0]
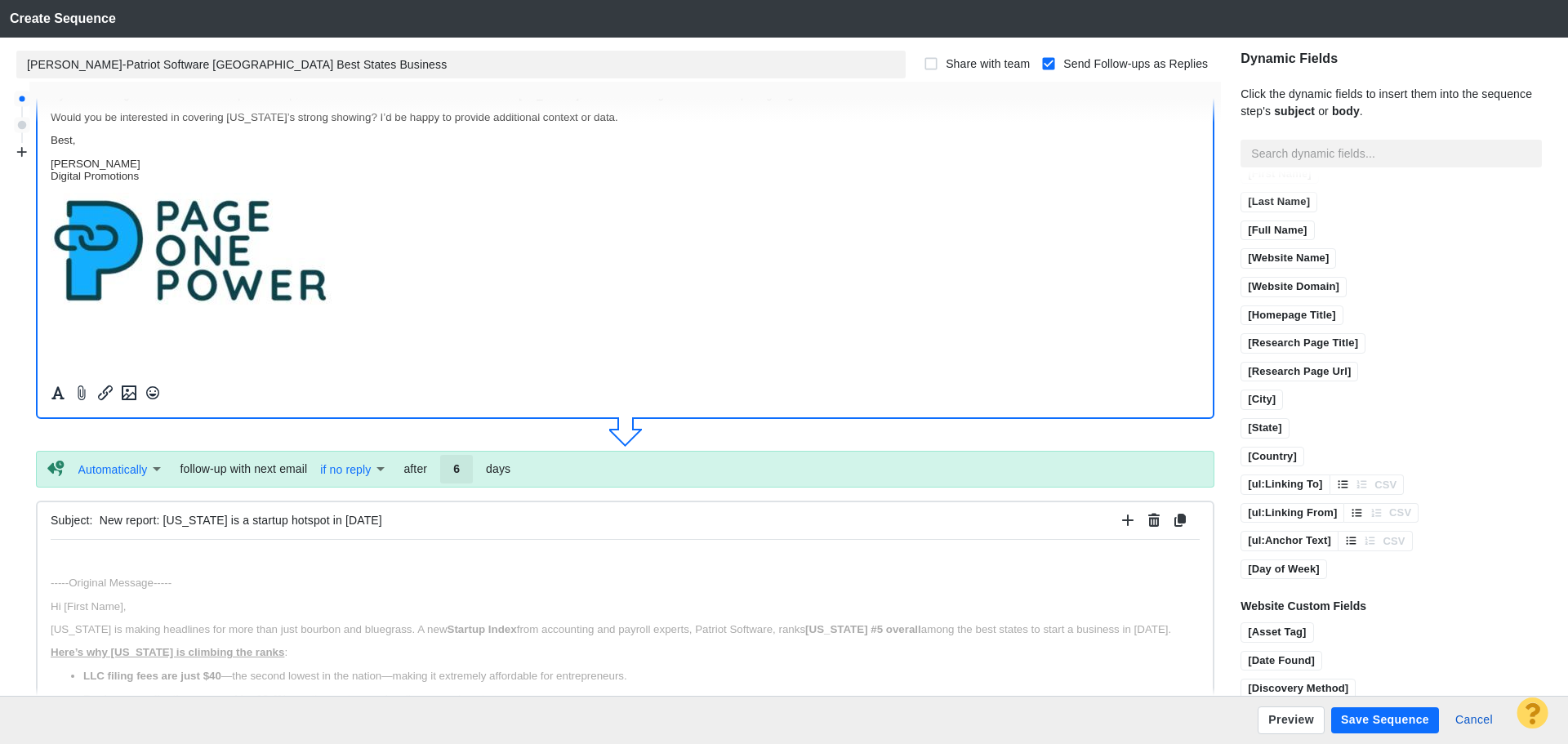
type input "New report: Kentucky is a startup hotspot in 2025"
drag, startPoint x: 371, startPoint y: 523, endPoint x: 75, endPoint y: 506, distance: 296.5
click at [75, 506] on div "Subject: New report: Kentucky is a startup hotspot in 2025" at bounding box center [625, 521] width 1149 height 37
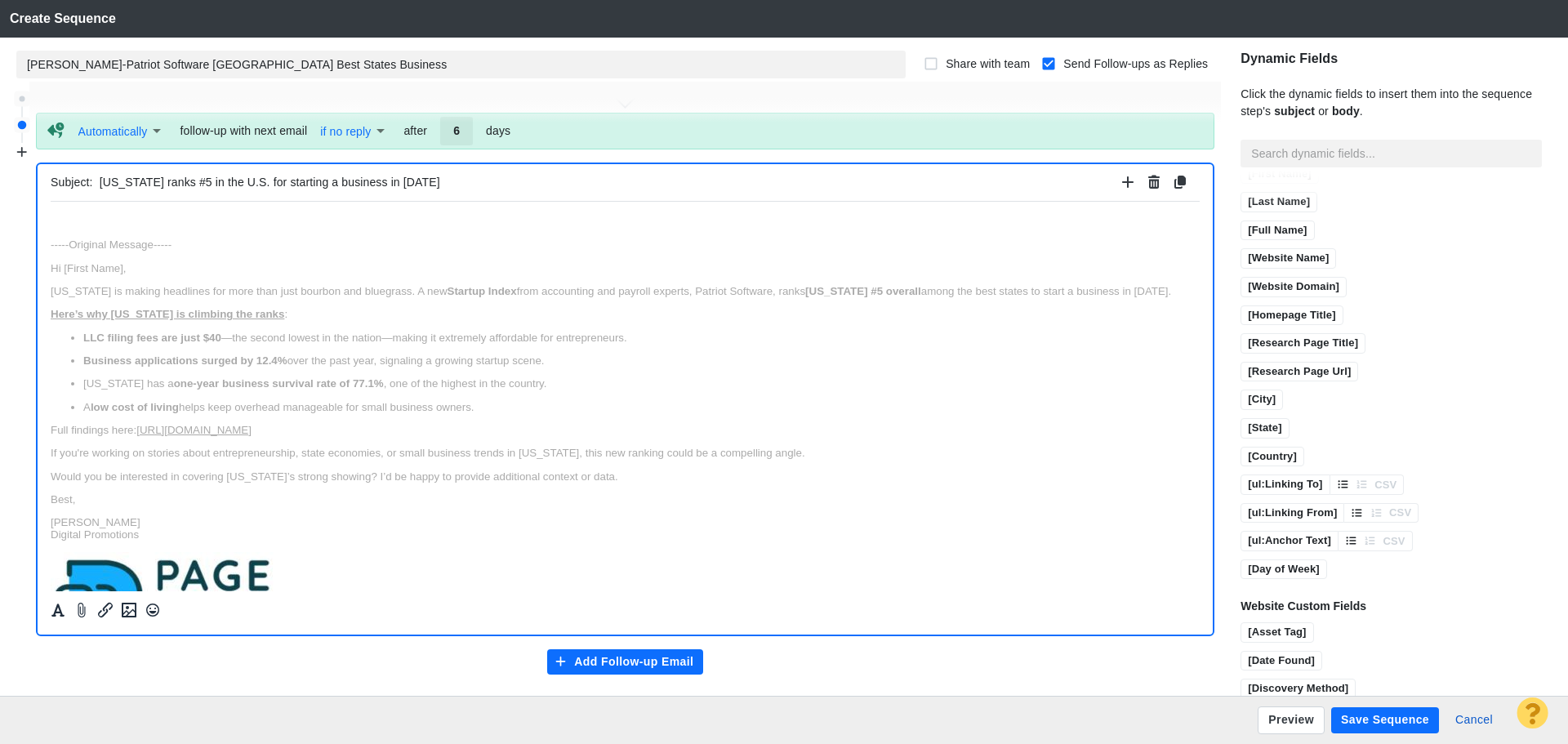
scroll to position [601, 0]
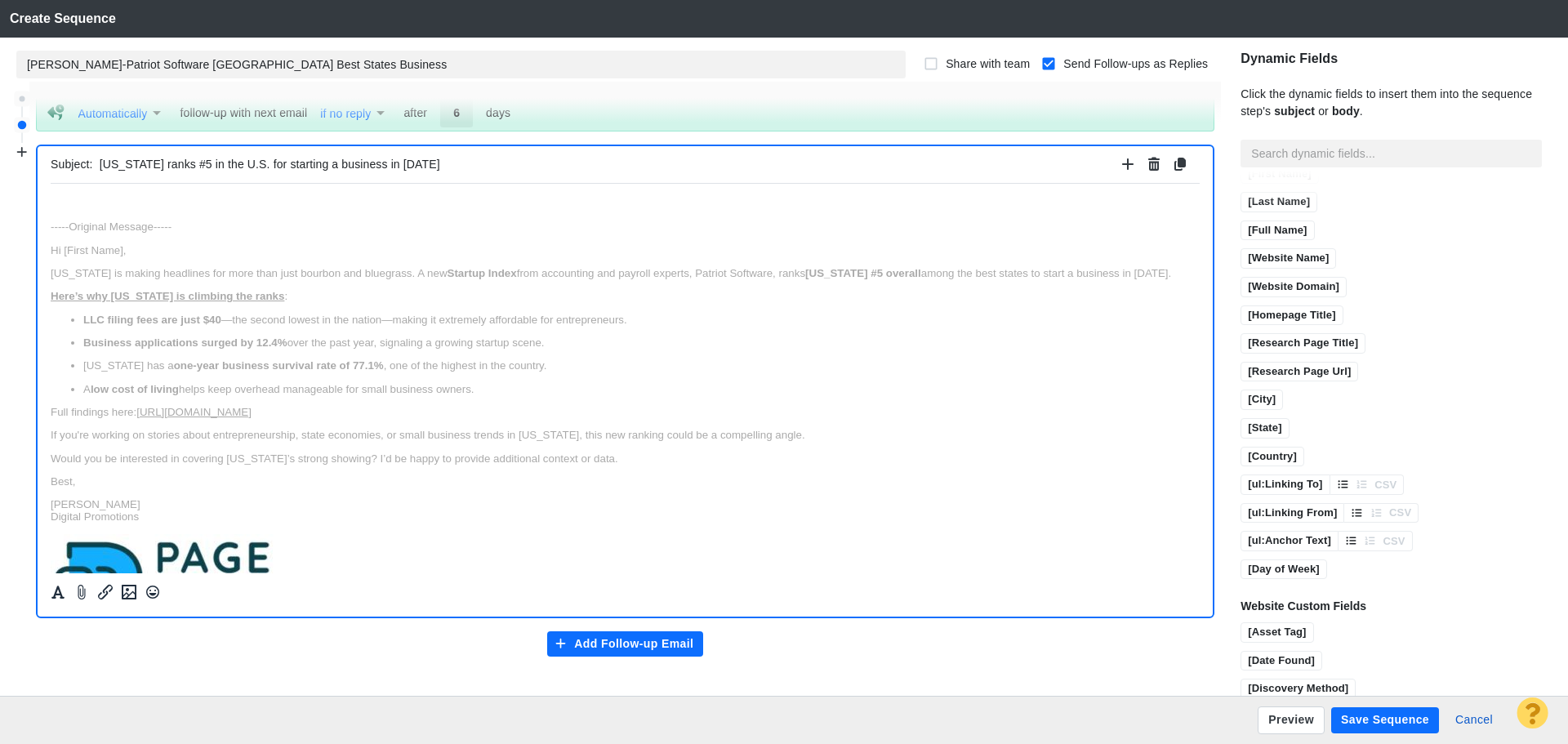
type input "Kentucky ranks #5 in the U.S. for starting a business in 2025"
click at [134, 193] on html "﻿ -----Original Message----- Hi [First Name], Kentucky is making headlines for …" at bounding box center [625, 422] width 1149 height 478
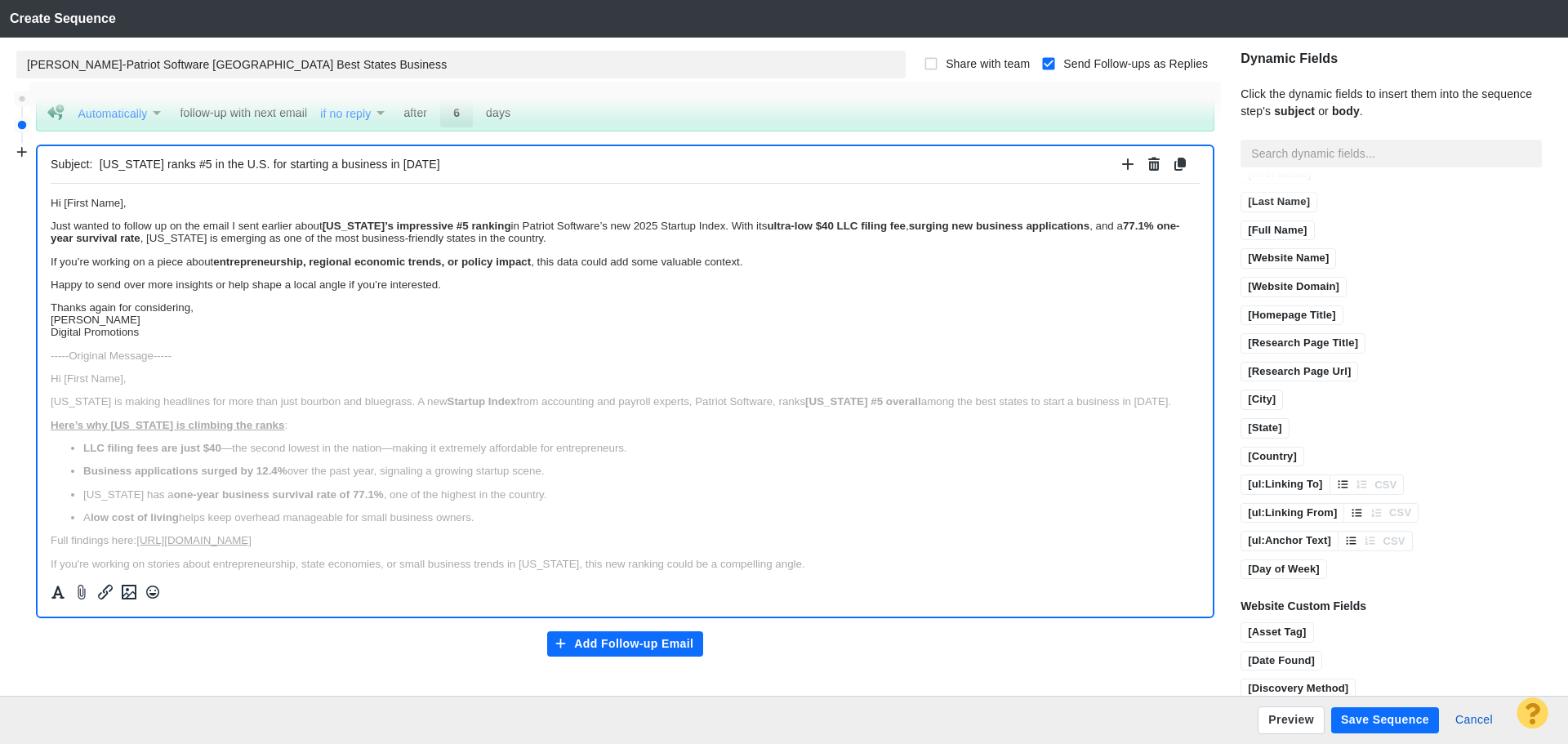
click at [206, 305] on p "Thanks again for considering, Jim Miller Digital Promotions" at bounding box center [625, 318] width 1149 height 36
click at [759, 257] on p "If you’re working on a piece about entrepreneurship, regional economic trends, …" at bounding box center [625, 260] width 1149 height 12
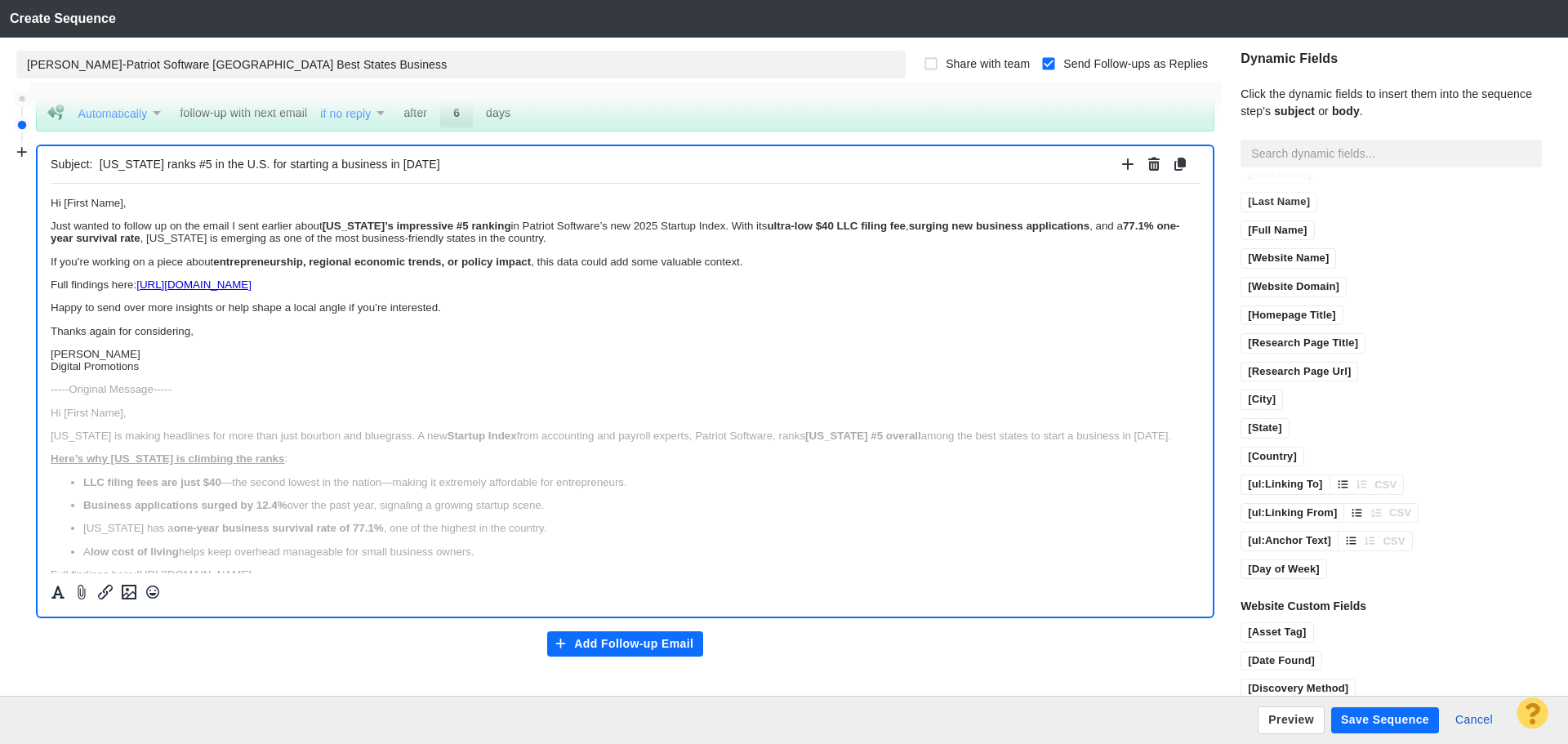
click at [193, 374] on body "Hi [First Name], Just wanted to follow up on the email I sent earlier about Ken…" at bounding box center [625, 503] width 1149 height 614
click at [189, 361] on p "[PERSON_NAME] Digital Promotions" at bounding box center [625, 359] width 1149 height 25
click at [136, 595] on icon "Insert image" at bounding box center [128, 591] width 14 height 14
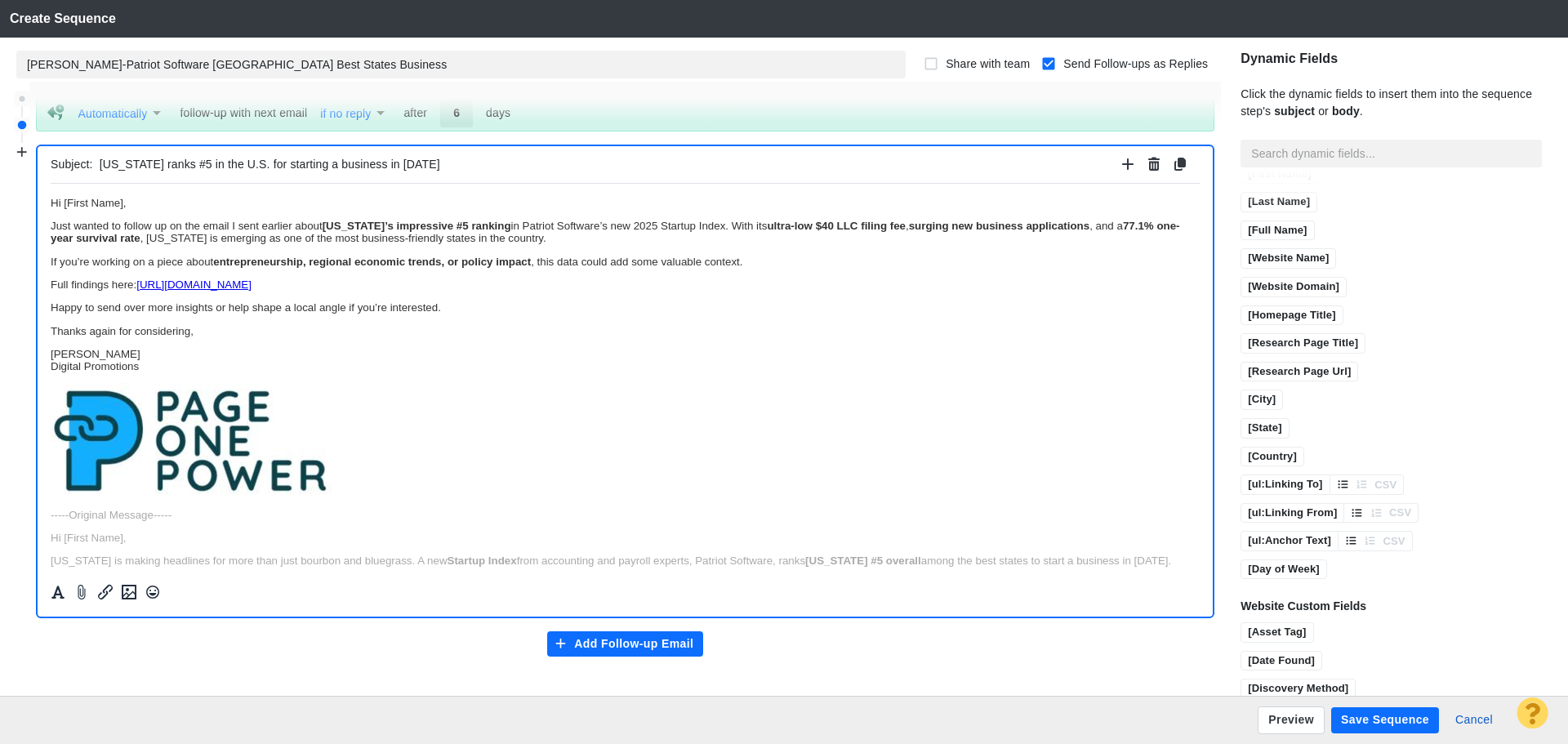
click at [1357, 721] on button "Save Sequence" at bounding box center [1385, 720] width 108 height 26
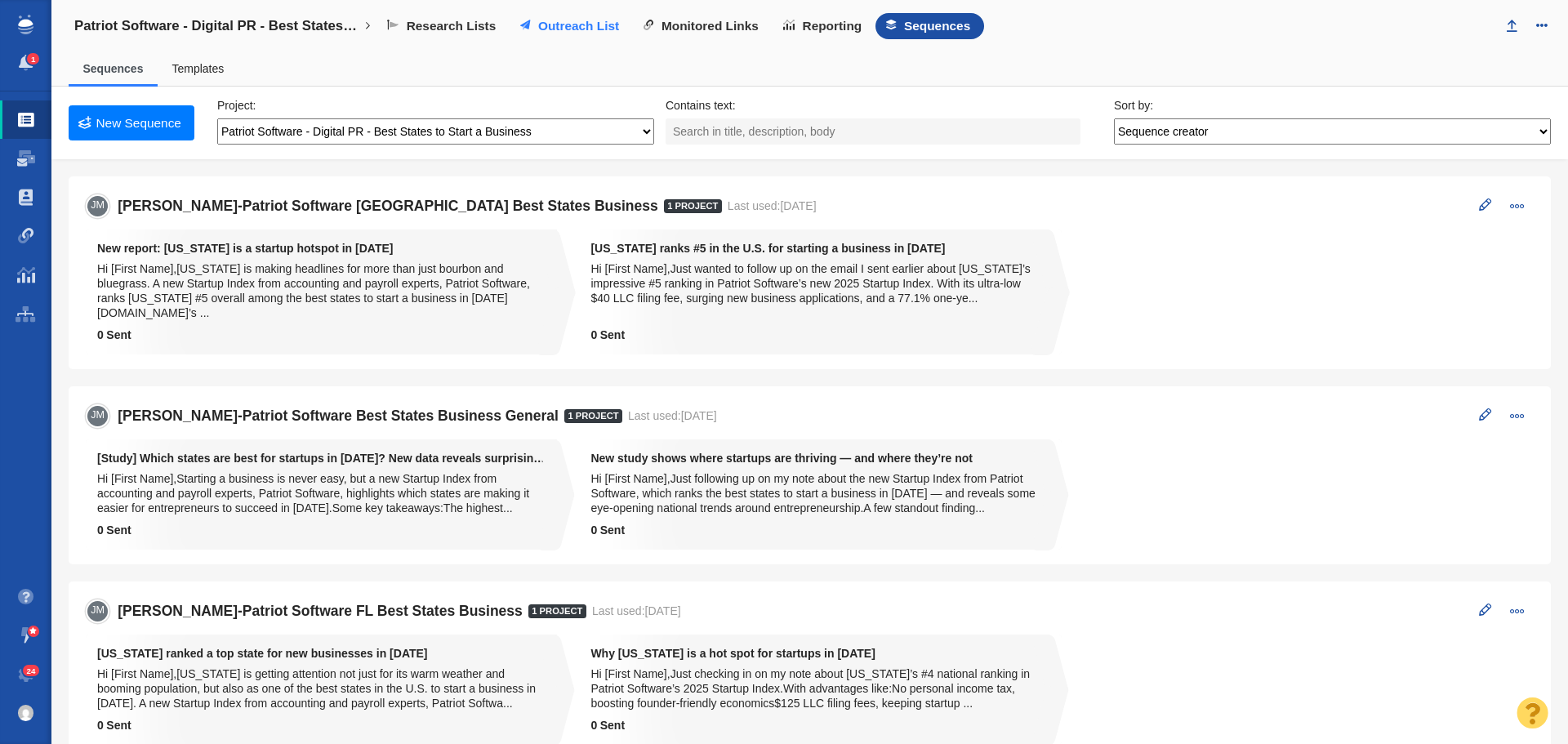
click at [562, 24] on span "Outreach List" at bounding box center [578, 25] width 81 height 14
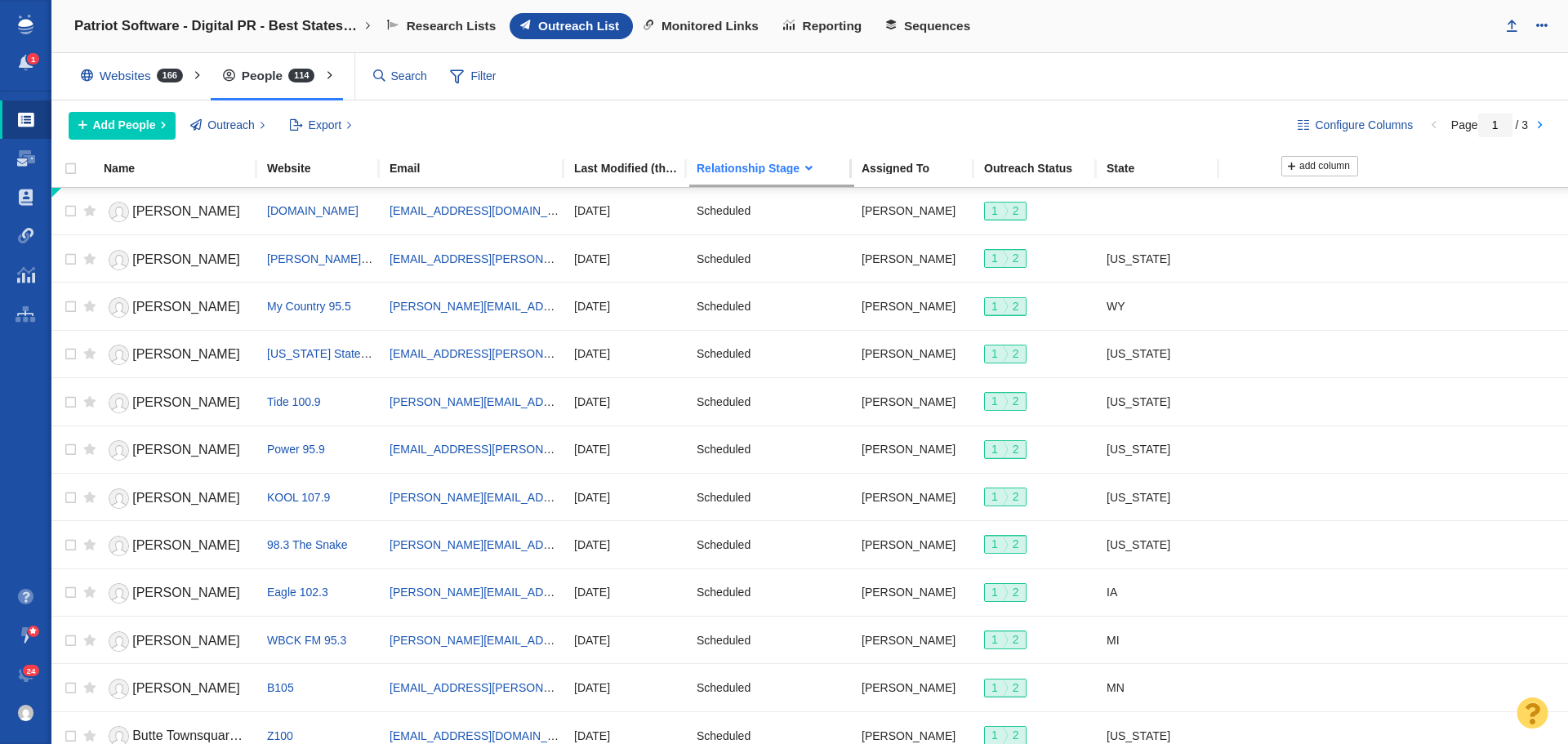
click at [731, 169] on div "Relationship Stage" at bounding box center [778, 168] width 164 height 11
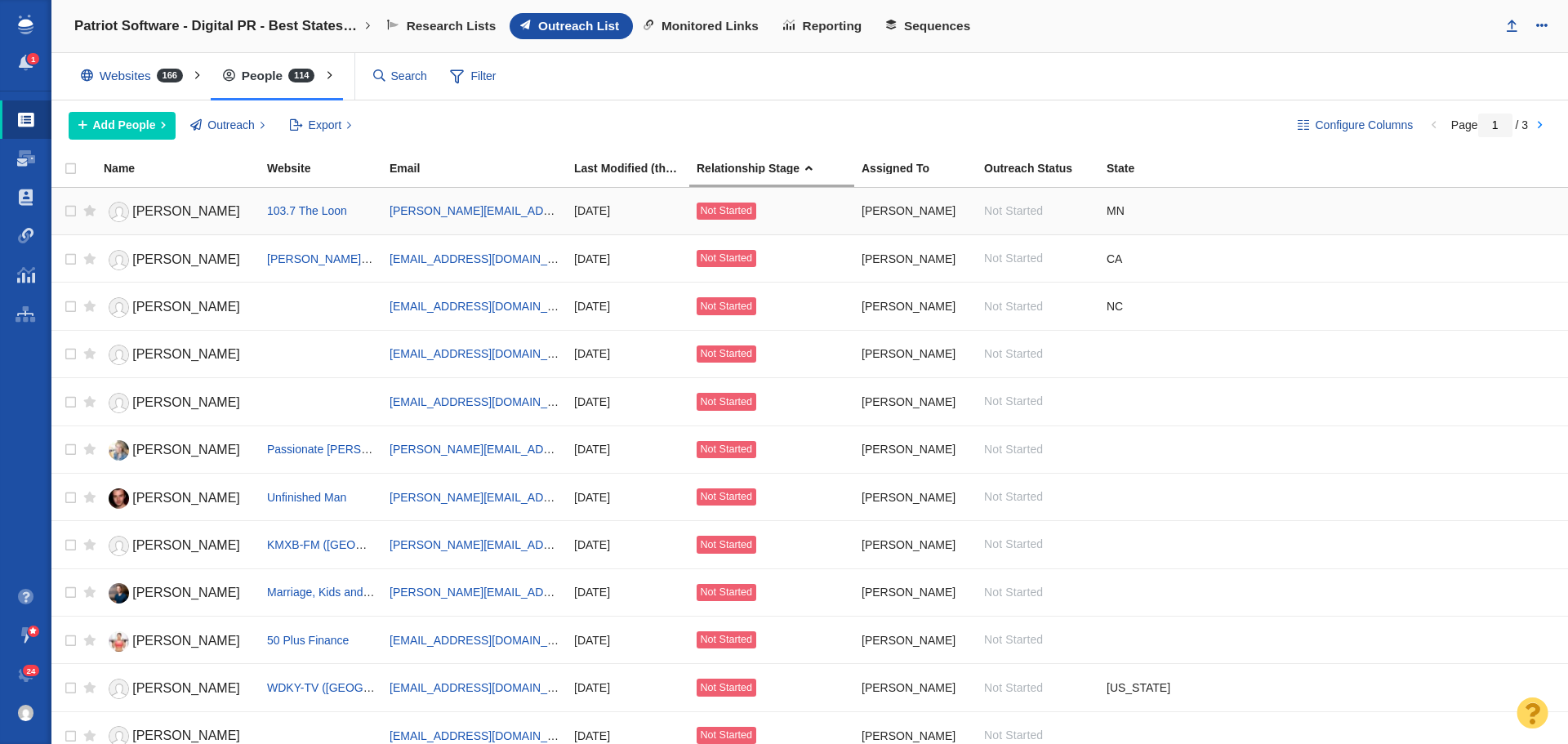
click at [176, 212] on span "[PERSON_NAME]" at bounding box center [186, 211] width 108 height 14
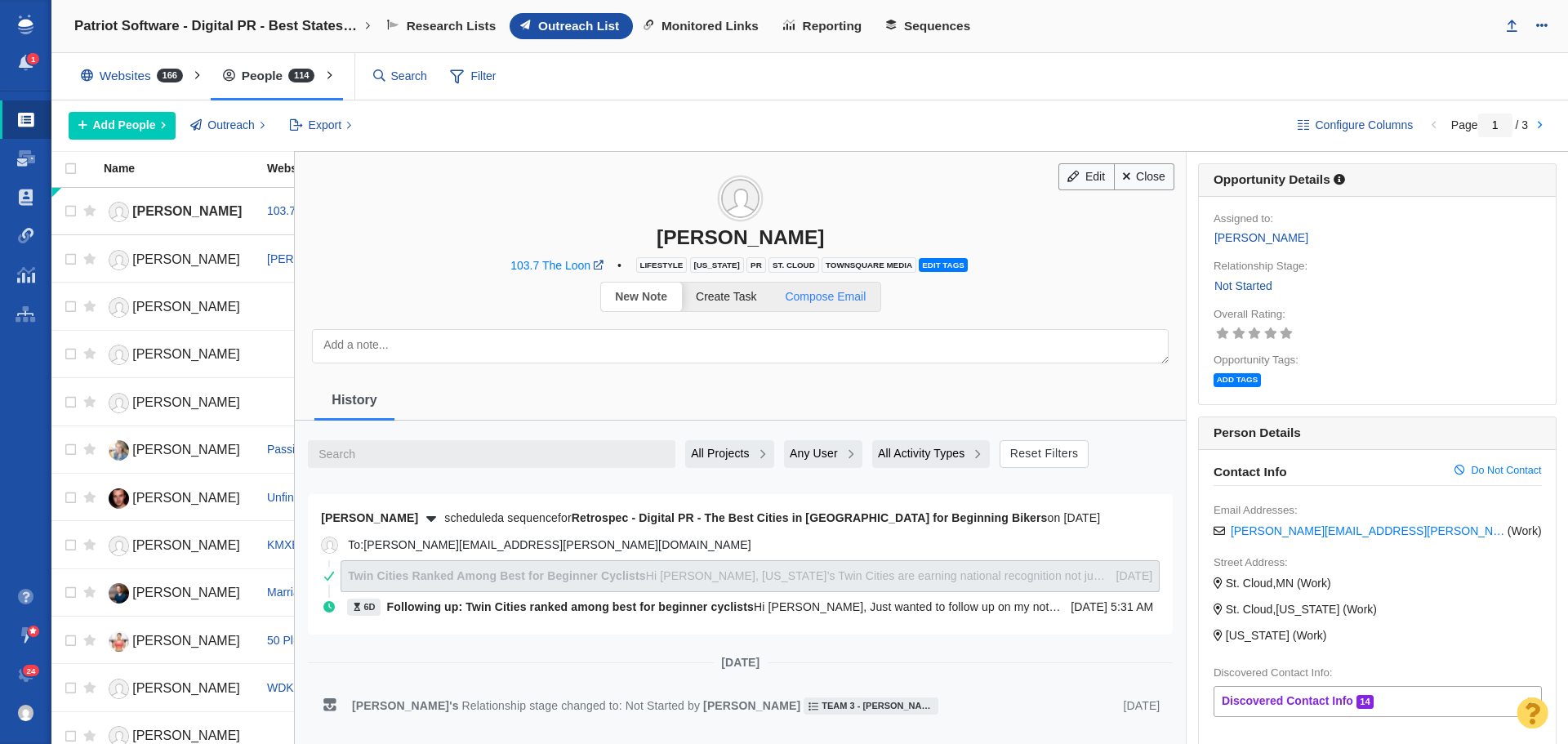
click at [841, 299] on span "Compose Email" at bounding box center [825, 296] width 81 height 13
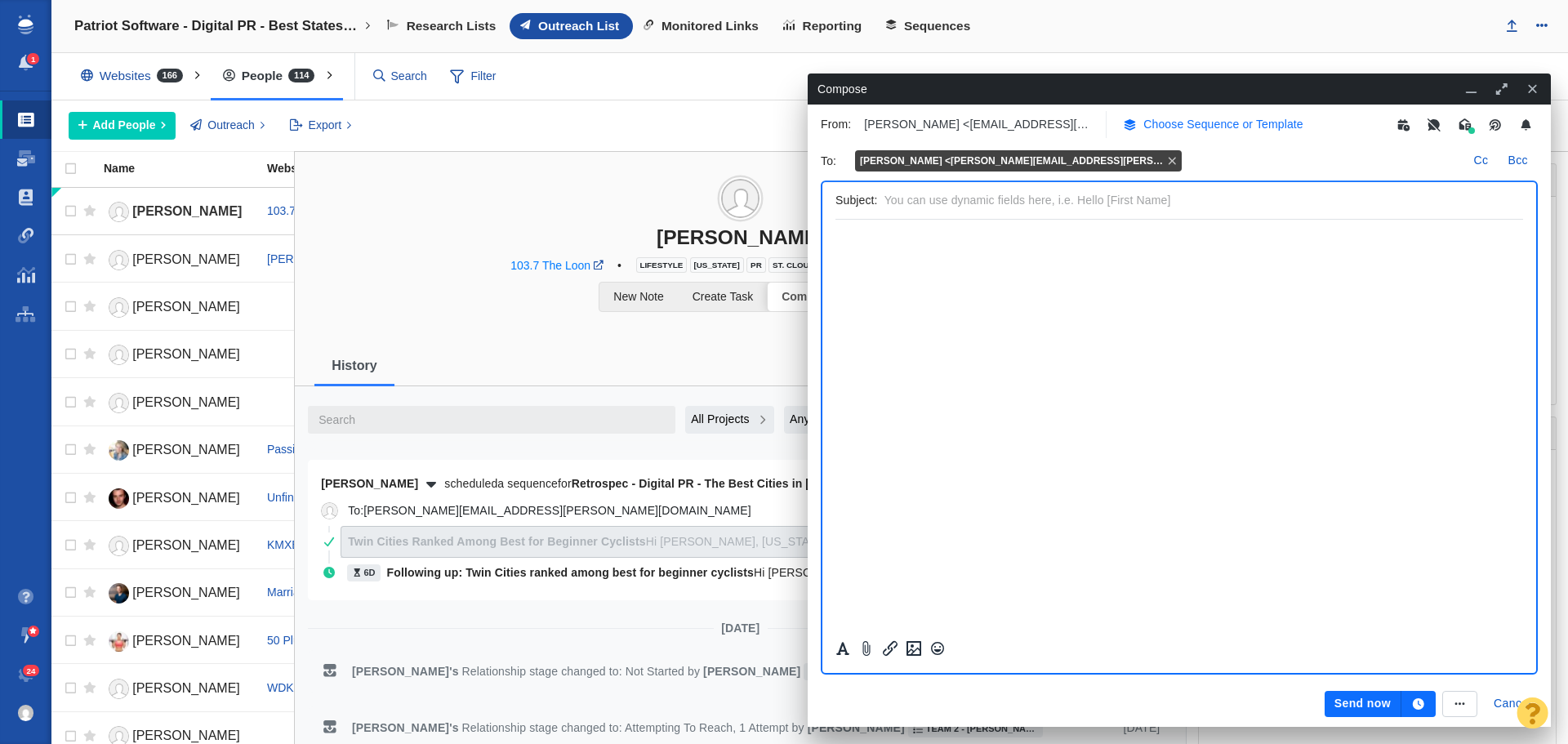
click at [1184, 126] on p "Choose Sequence or Template" at bounding box center [1224, 125] width 160 height 17
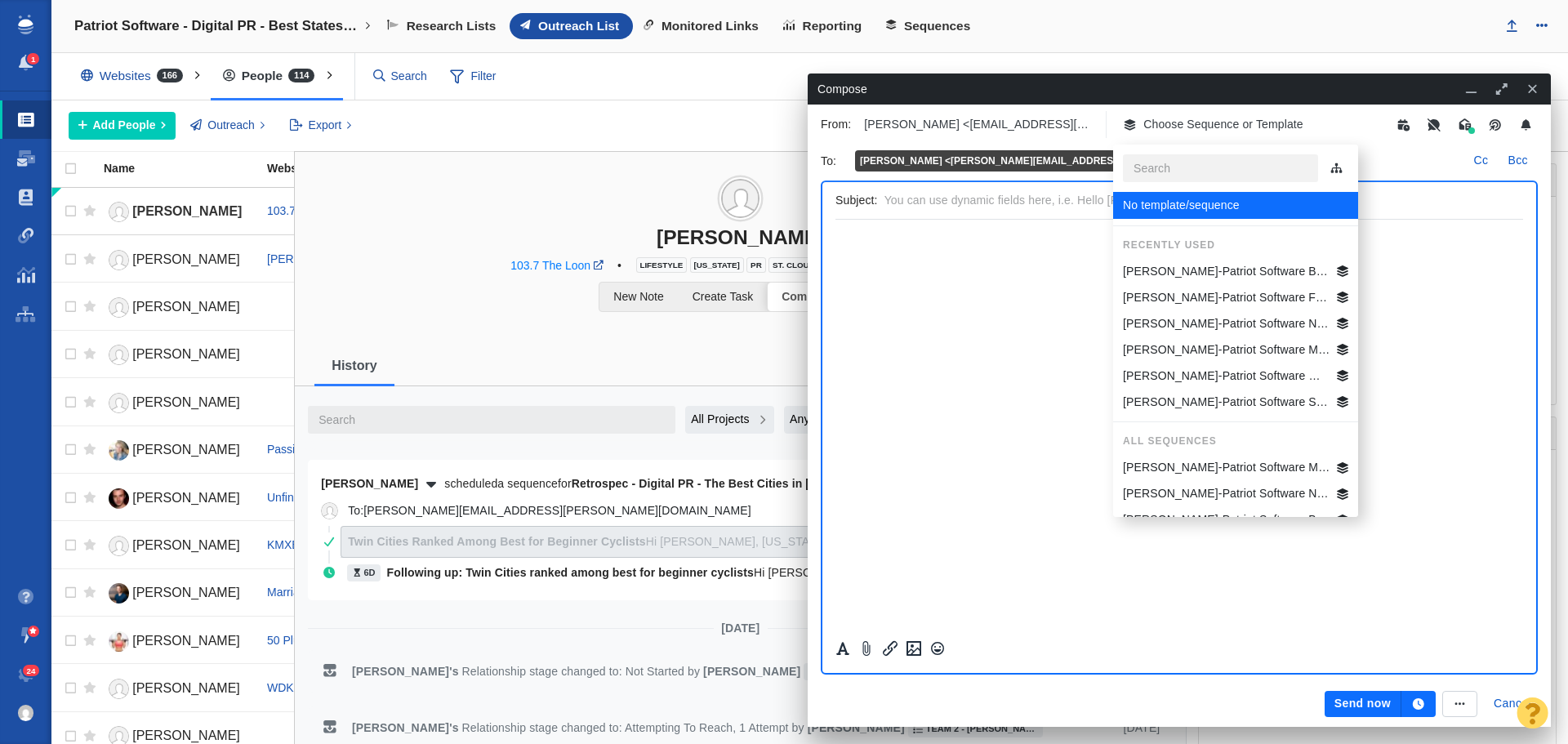
click at [1230, 266] on p "[PERSON_NAME]-Patriot Software Best States Business General" at bounding box center [1227, 271] width 208 height 17
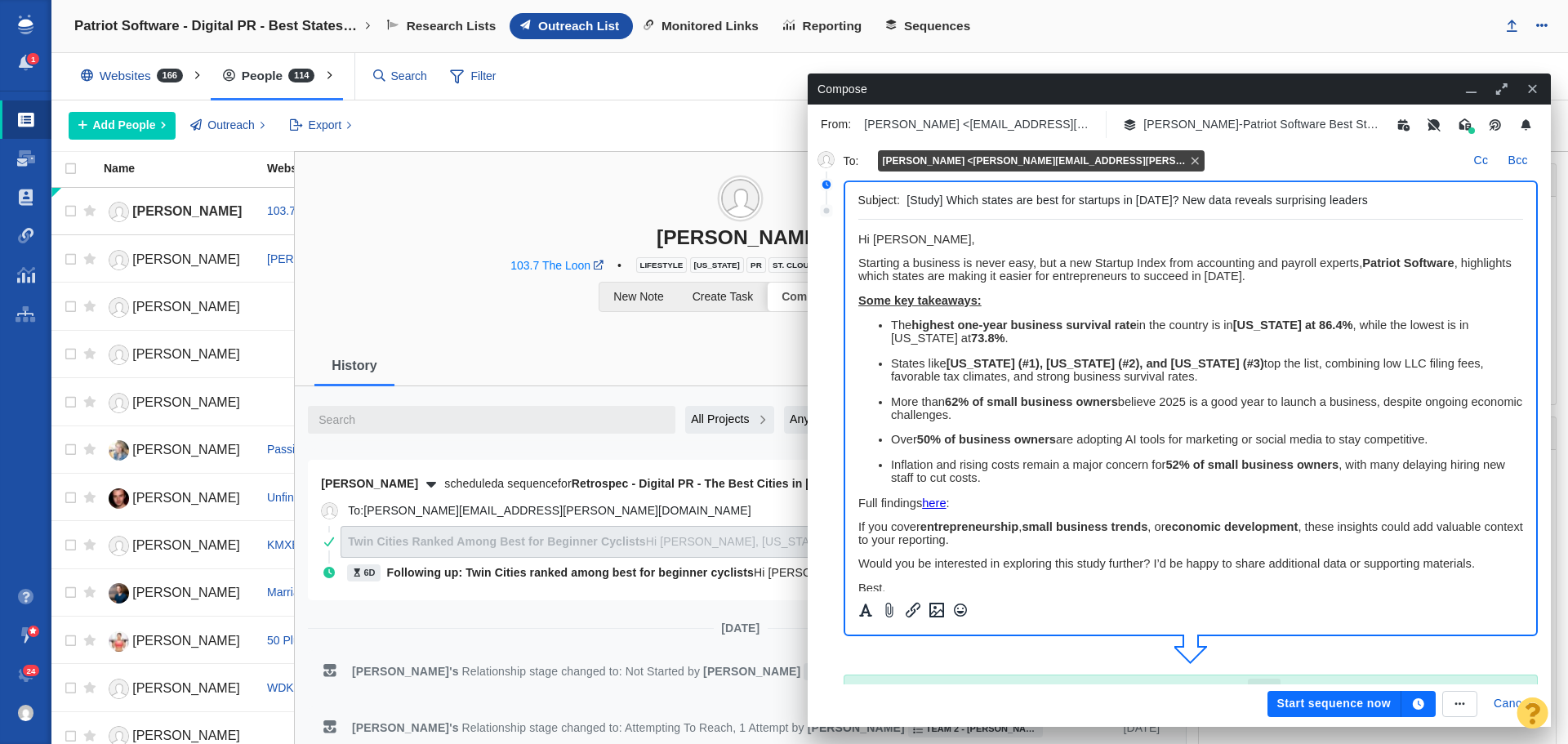
click at [1416, 702] on icon "button" at bounding box center [1418, 703] width 11 height 11
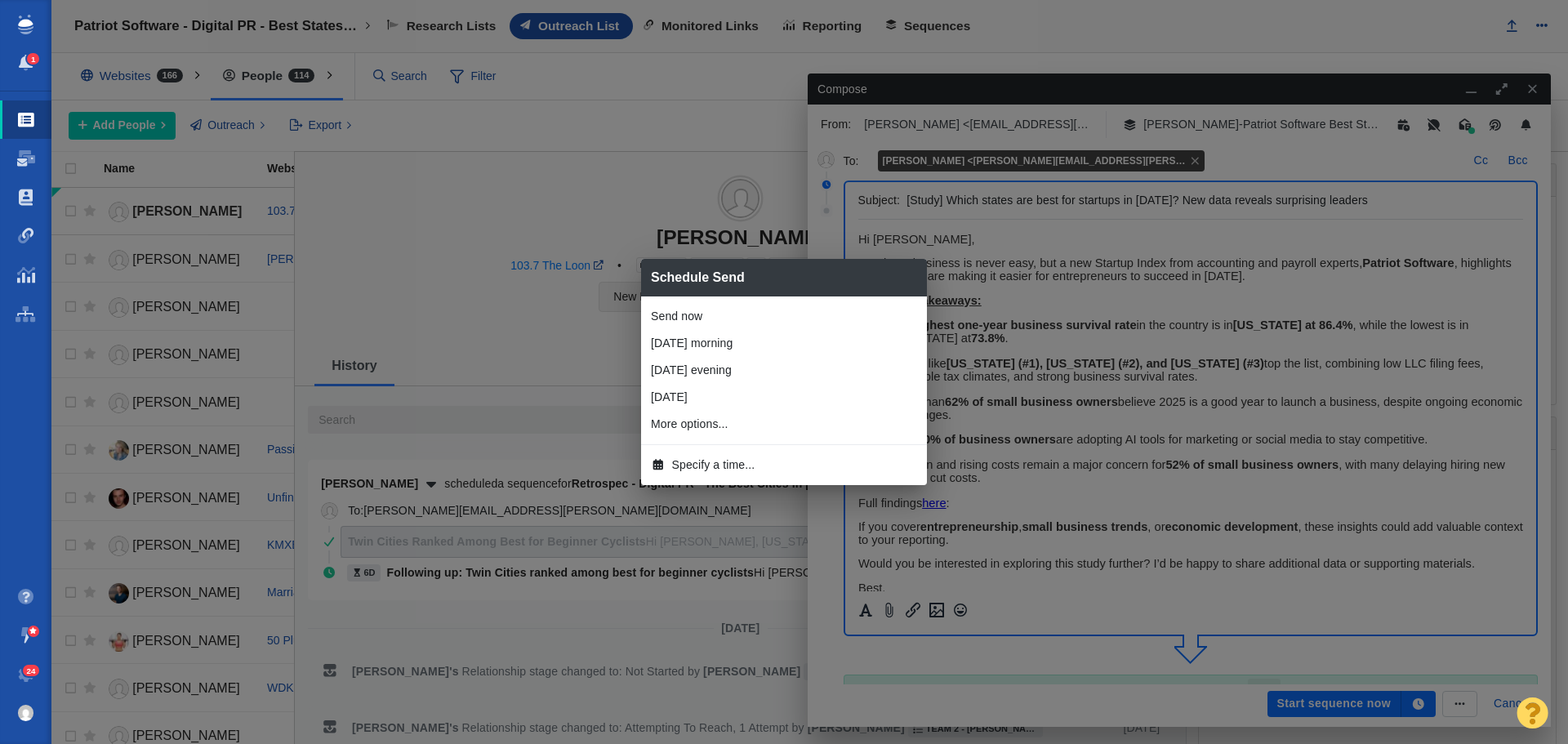
click at [733, 463] on span "Specify a time..." at bounding box center [714, 465] width 83 height 17
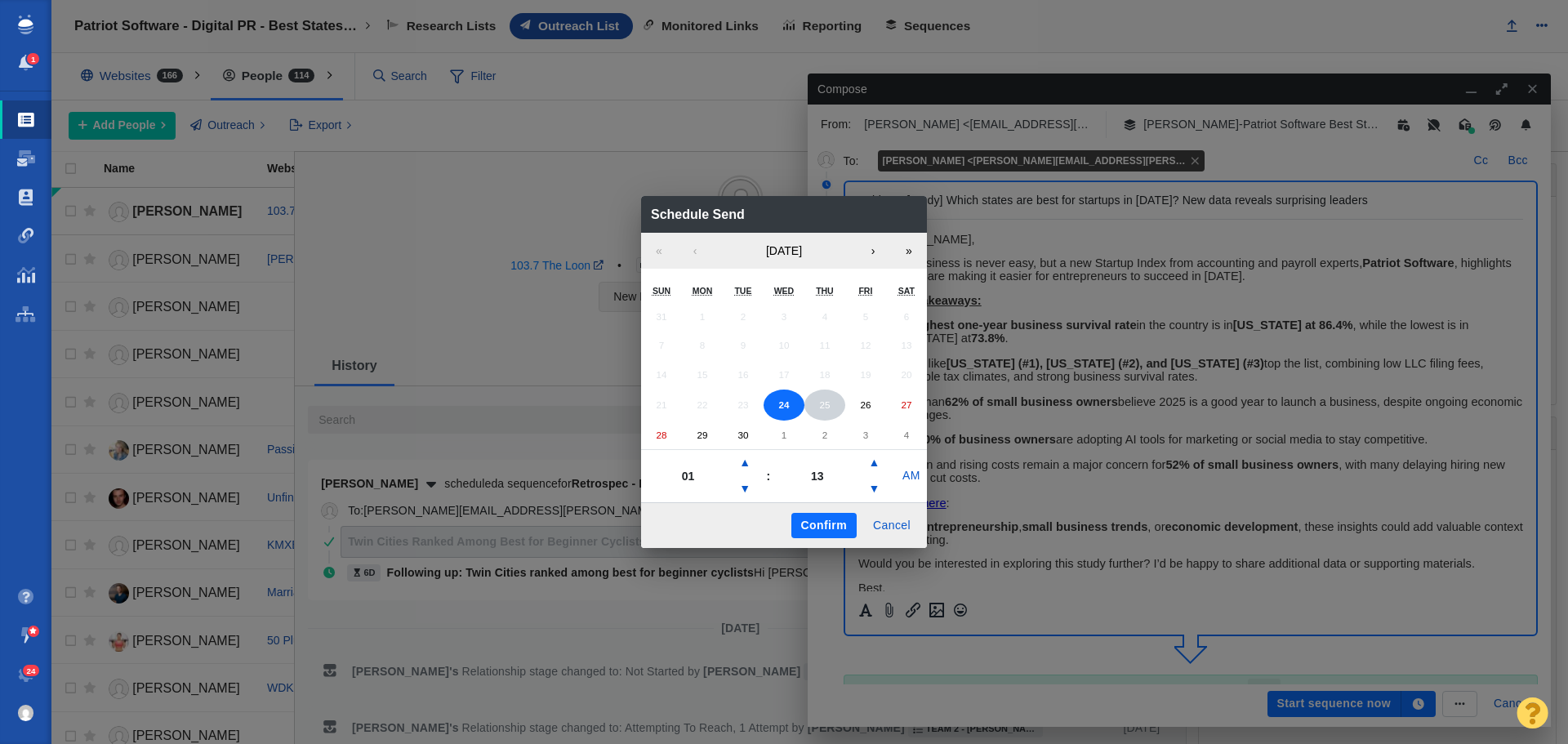
click at [837, 404] on button "25" at bounding box center [825, 405] width 41 height 31
click at [746, 484] on button "▼" at bounding box center [744, 489] width 20 height 26
click at [743, 455] on button "▲" at bounding box center [744, 462] width 20 height 26
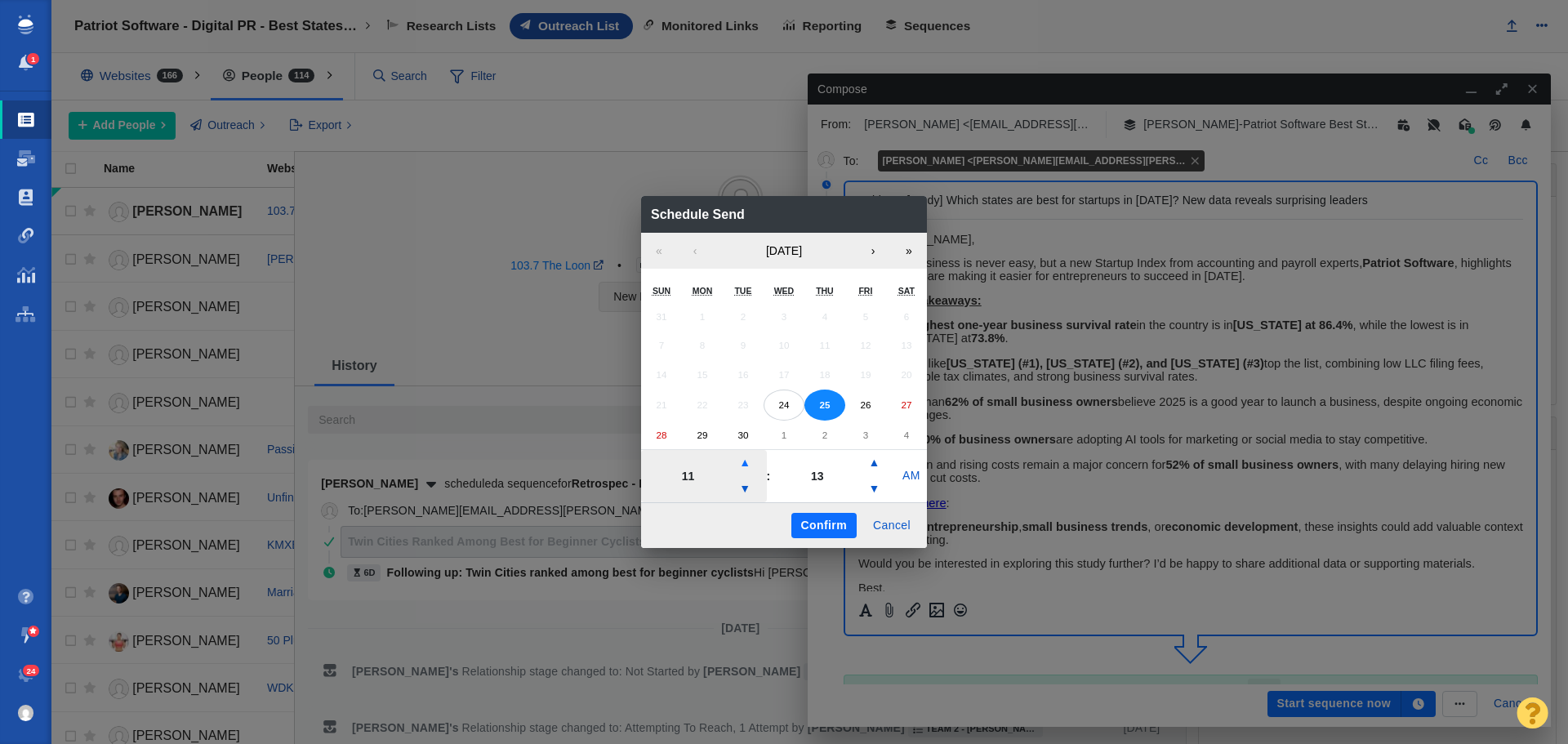
click at [743, 455] on button "▲" at bounding box center [744, 462] width 20 height 26
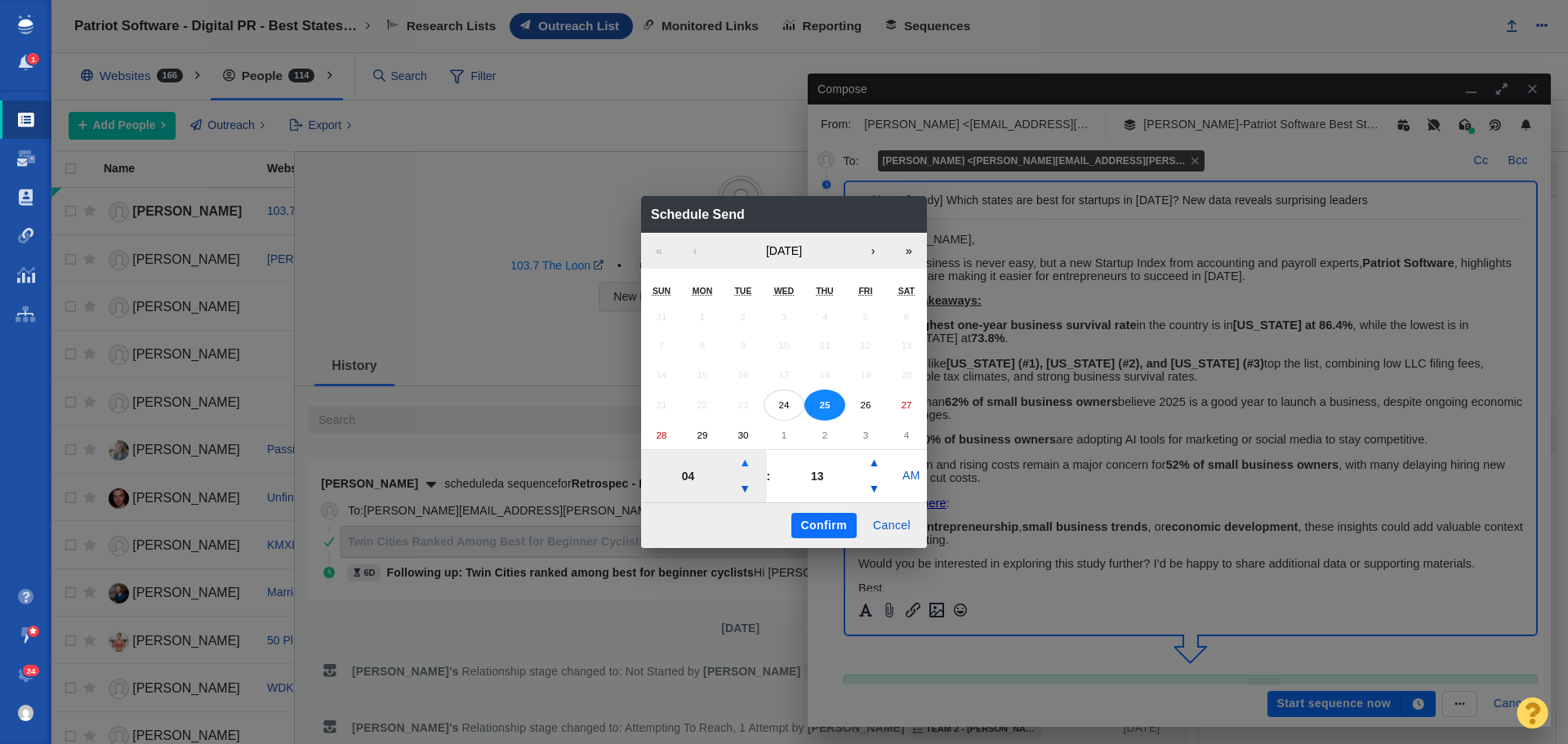
click at [743, 455] on button "▲" at bounding box center [744, 462] width 20 height 26
type input "05"
click at [837, 518] on button "Confirm" at bounding box center [824, 526] width 65 height 26
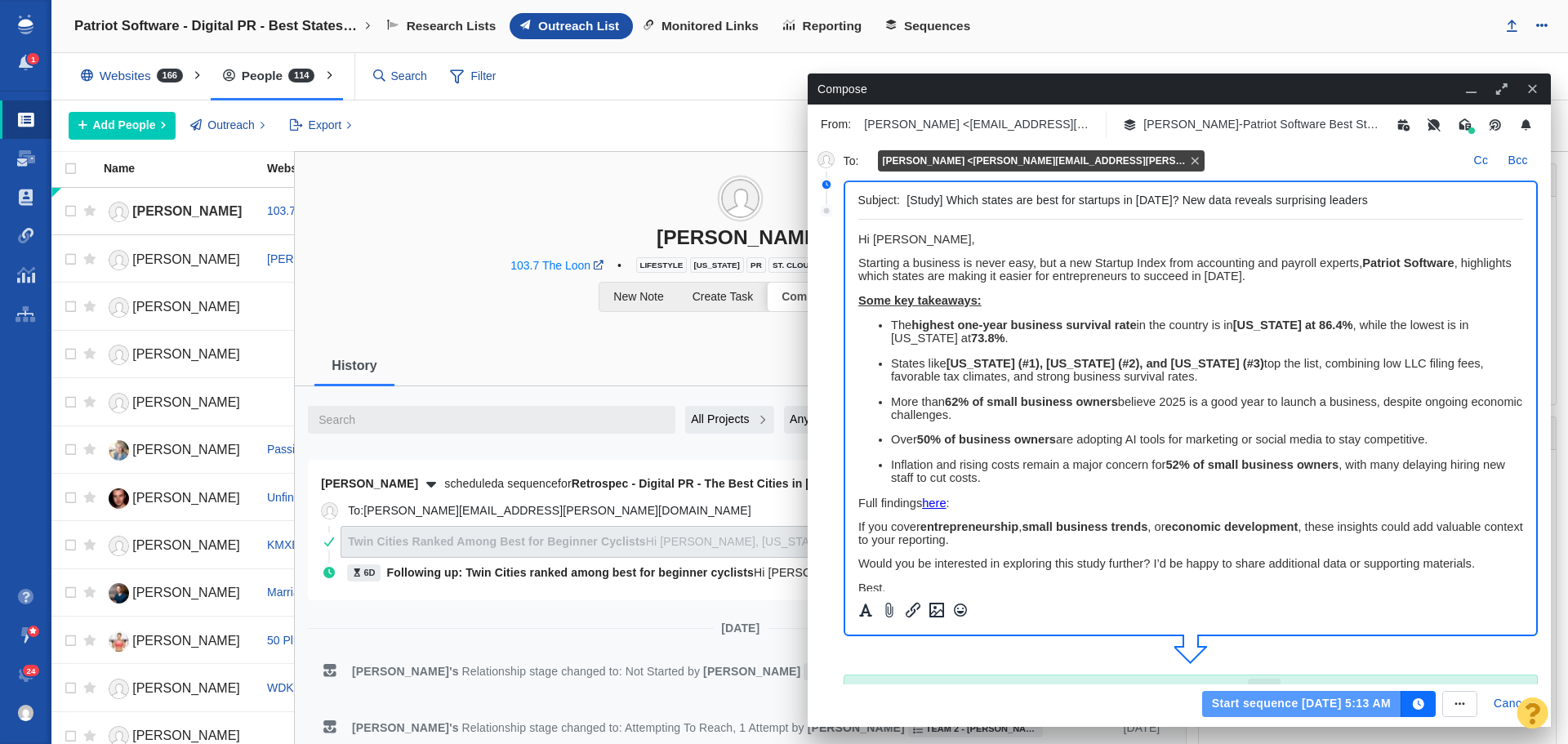
click at [1330, 705] on button "Start sequence Sep 25, 5:13 AM" at bounding box center [1302, 703] width 199 height 26
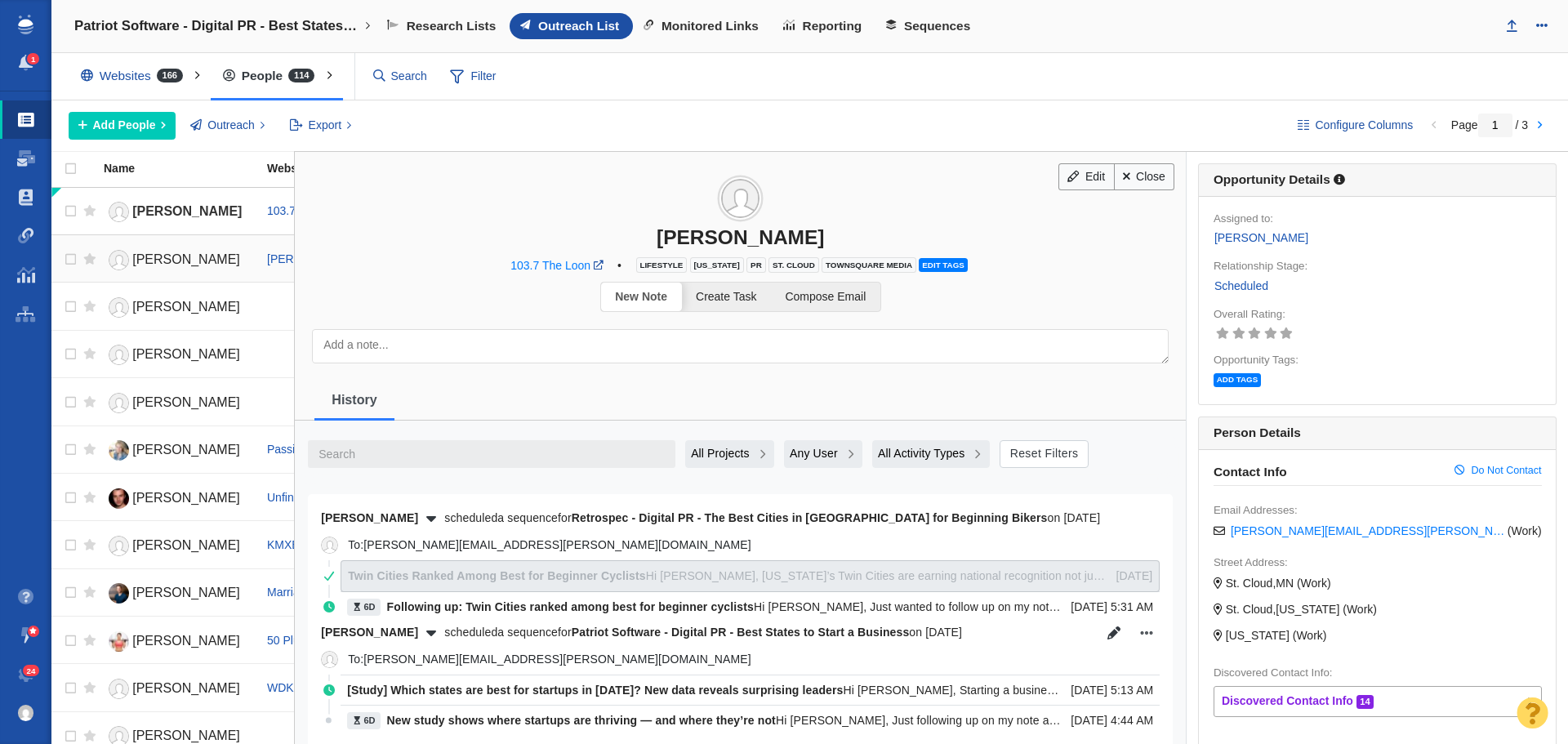
click at [179, 263] on span "Amy Larson" at bounding box center [186, 259] width 108 height 14
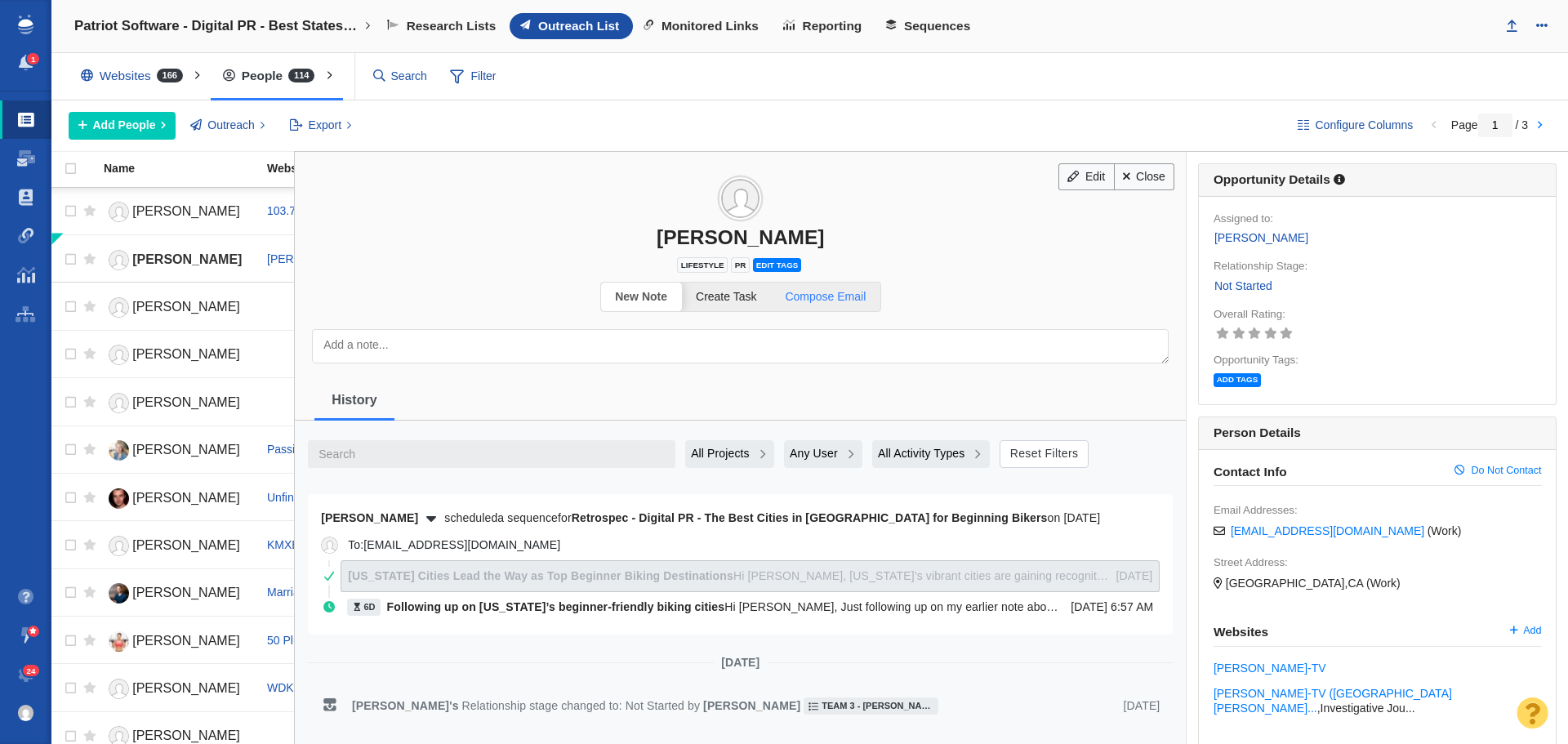
click at [837, 299] on span "Compose Email" at bounding box center [825, 296] width 81 height 13
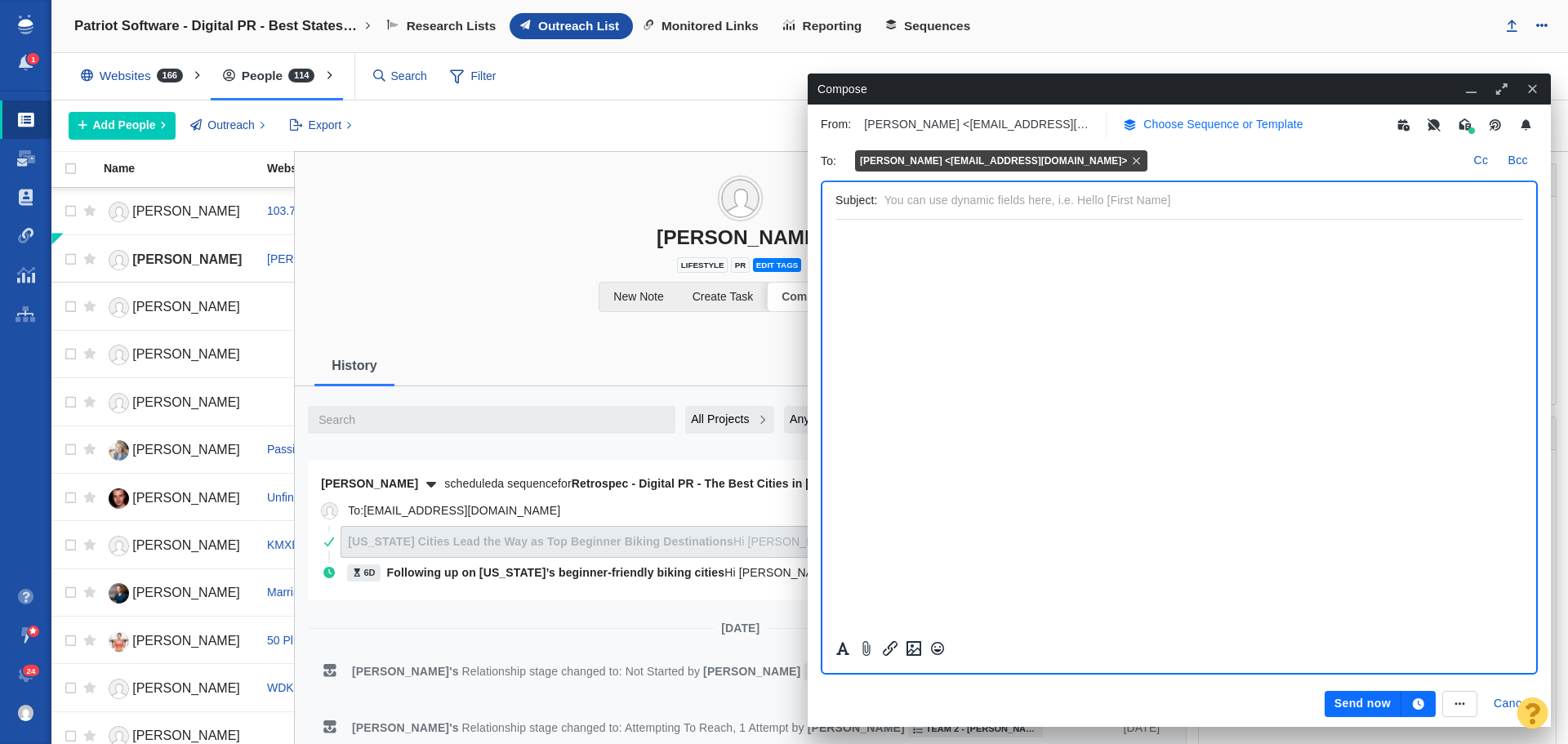
click at [1227, 126] on p "Choose Sequence or Template" at bounding box center [1224, 125] width 160 height 17
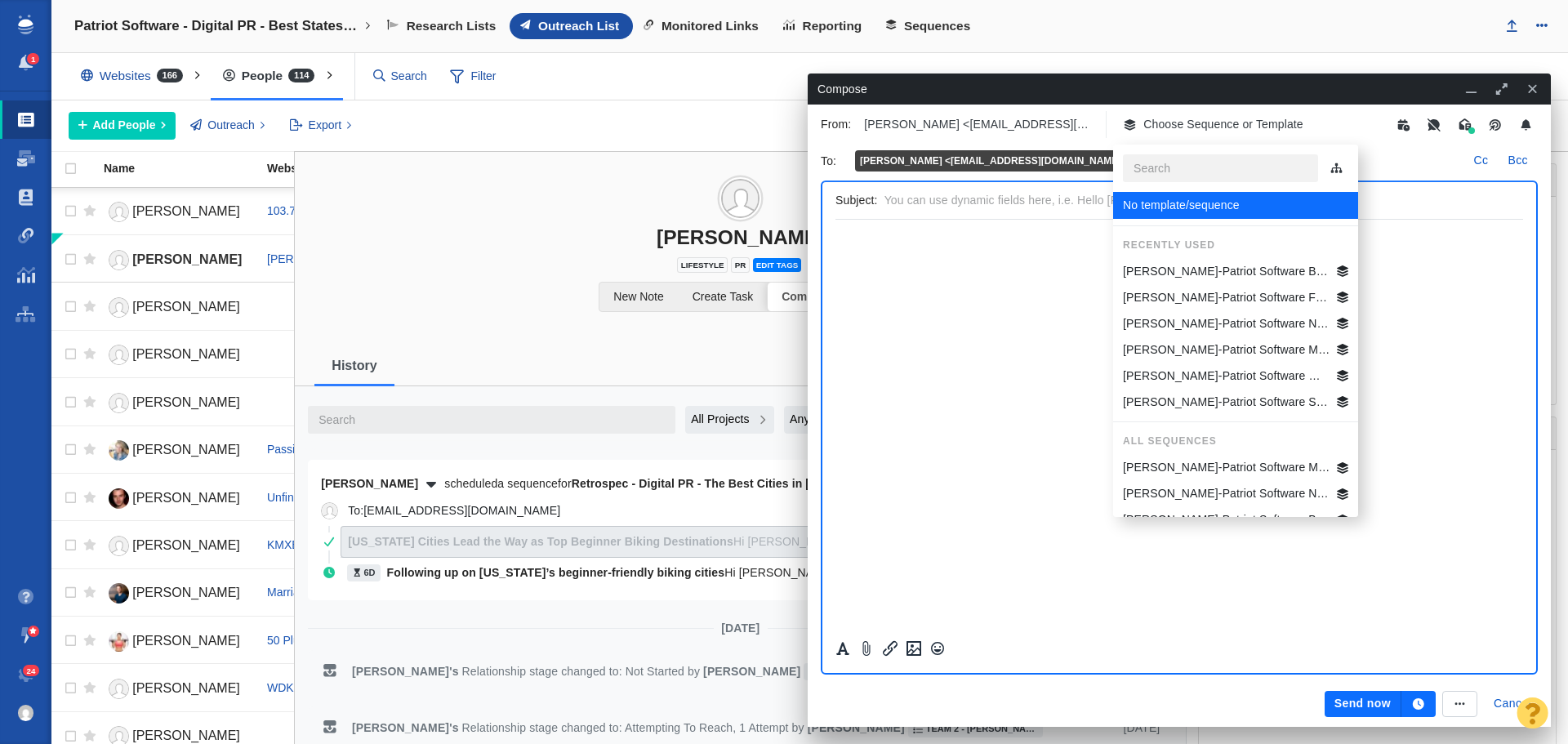
click at [1233, 266] on p "Jim-Patriot Software Best States Business General" at bounding box center [1227, 271] width 208 height 17
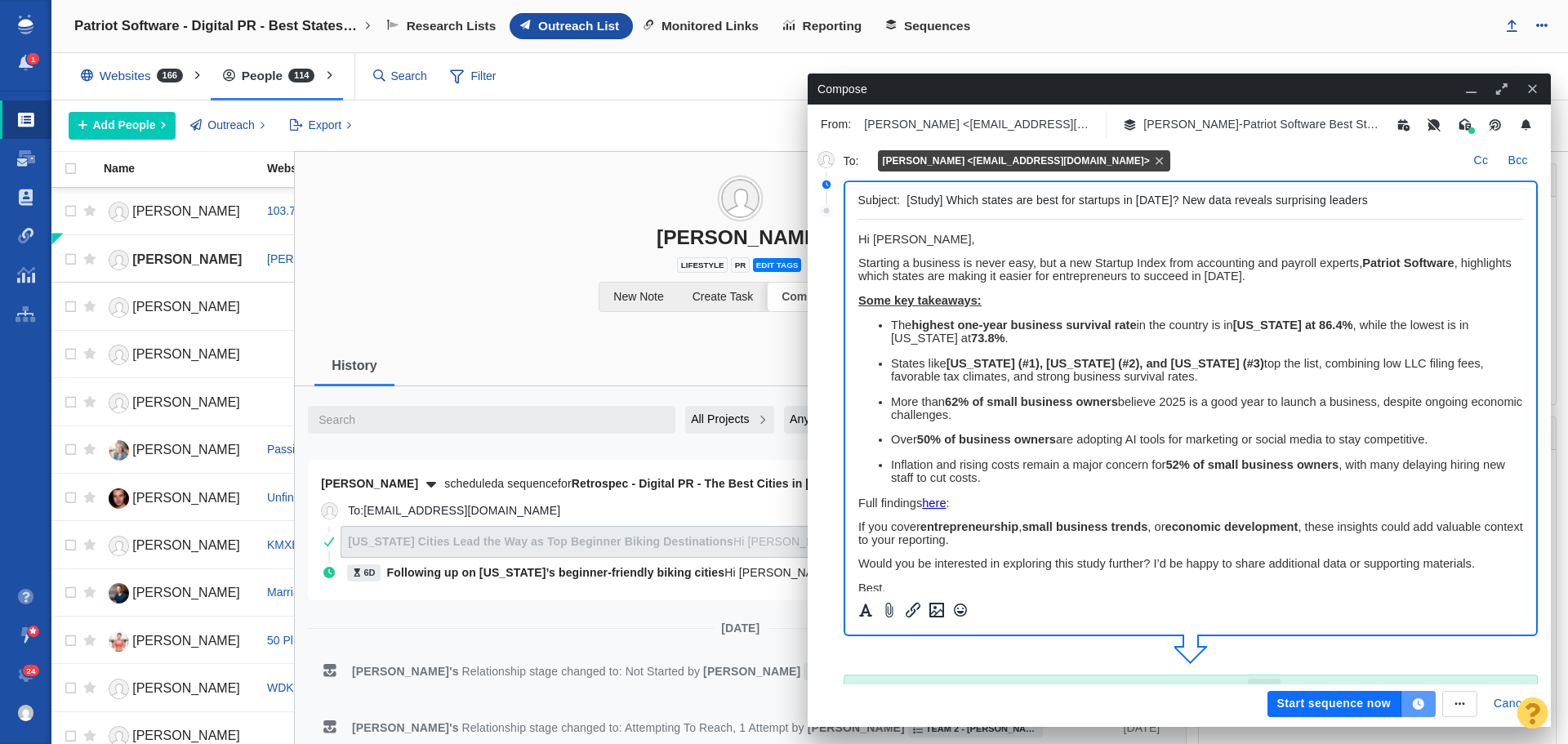
click at [1420, 708] on icon "button" at bounding box center [1418, 703] width 11 height 11
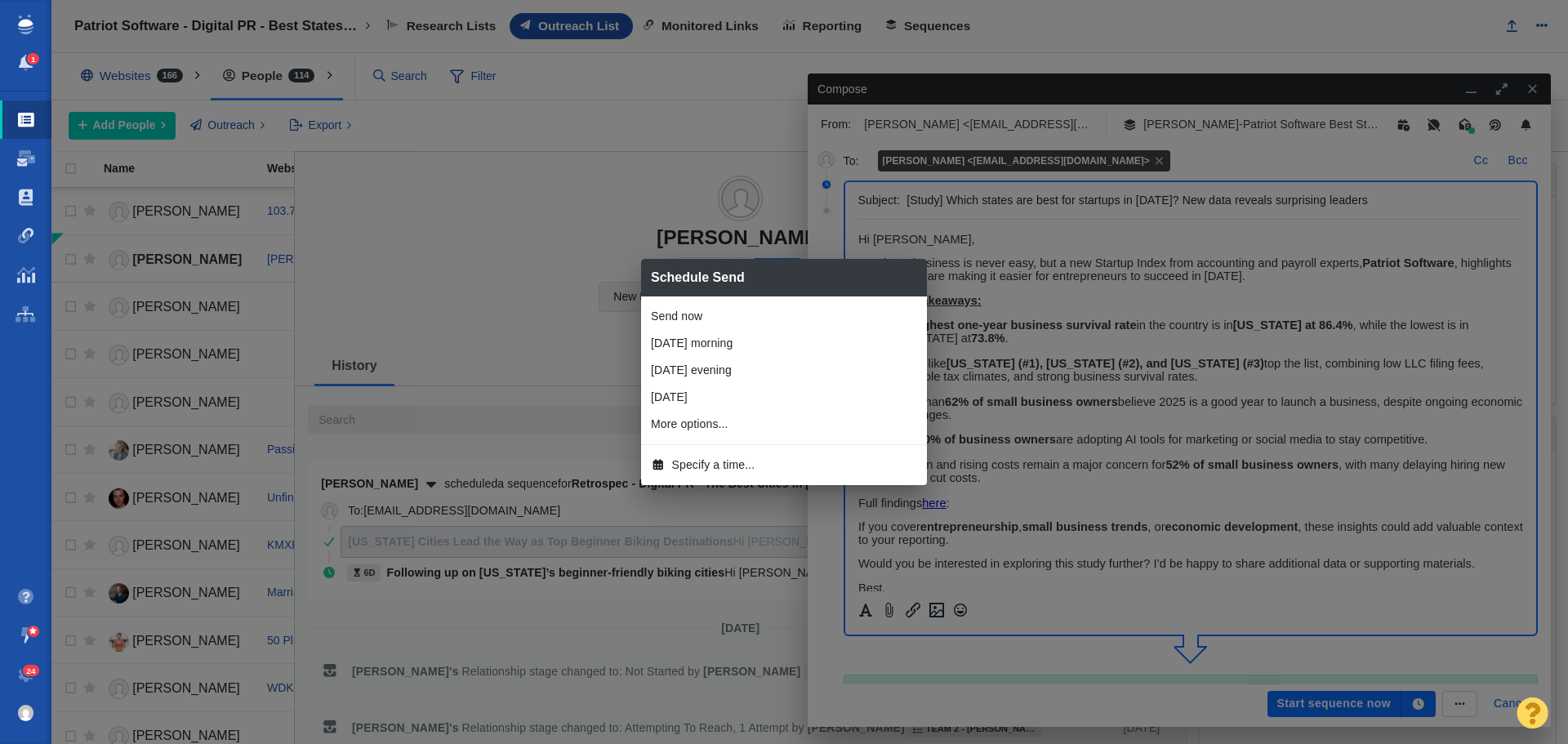
click at [723, 465] on span "Specify a time..." at bounding box center [714, 465] width 83 height 17
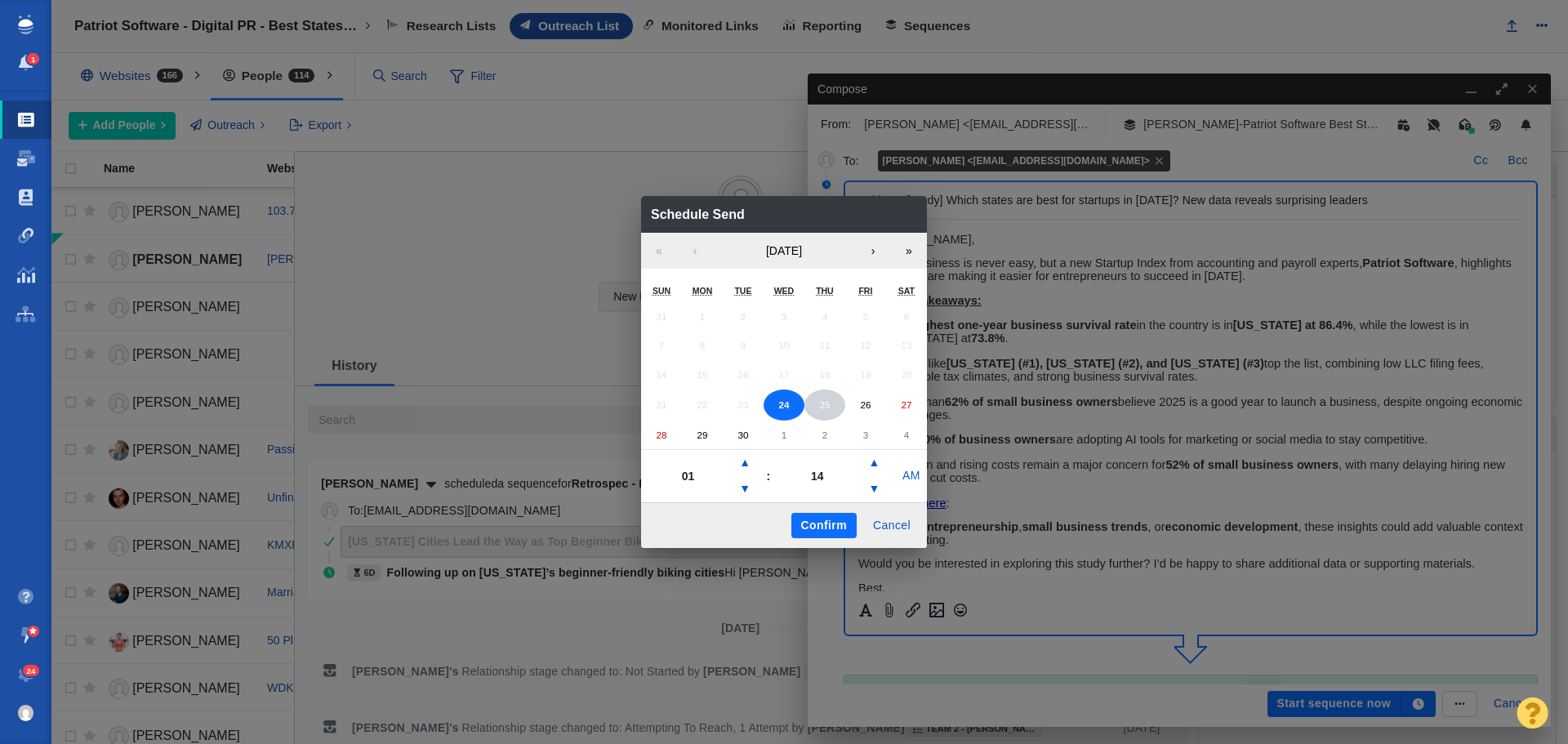
click at [831, 410] on button "25" at bounding box center [825, 405] width 41 height 31
click at [751, 456] on button "▲" at bounding box center [744, 462] width 20 height 26
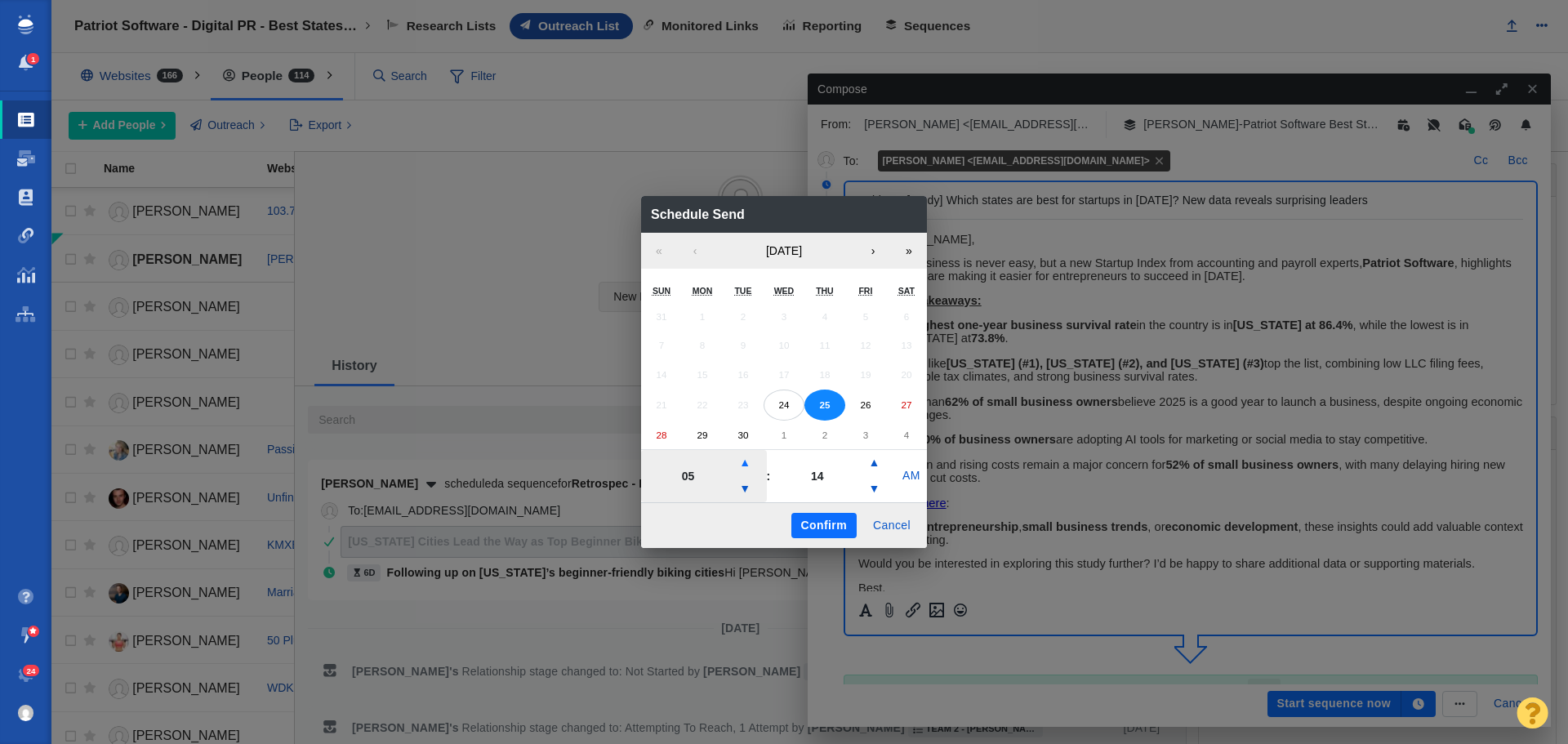
click at [751, 456] on button "▲" at bounding box center [744, 462] width 20 height 26
type input "07"
click at [825, 526] on button "Confirm" at bounding box center [824, 526] width 65 height 26
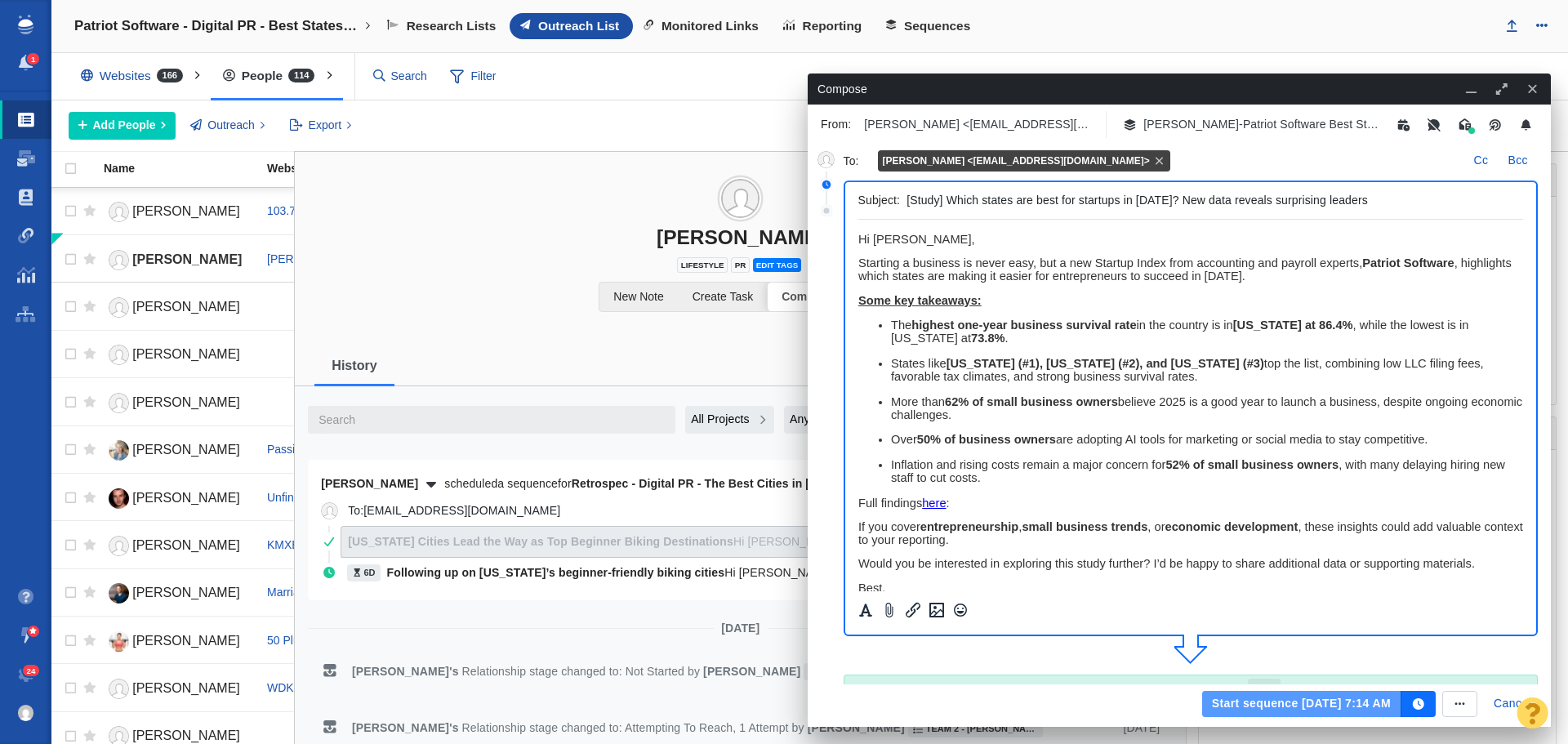
click at [1285, 709] on button "Start sequence Sep 25, 7:14 AM" at bounding box center [1302, 703] width 199 height 26
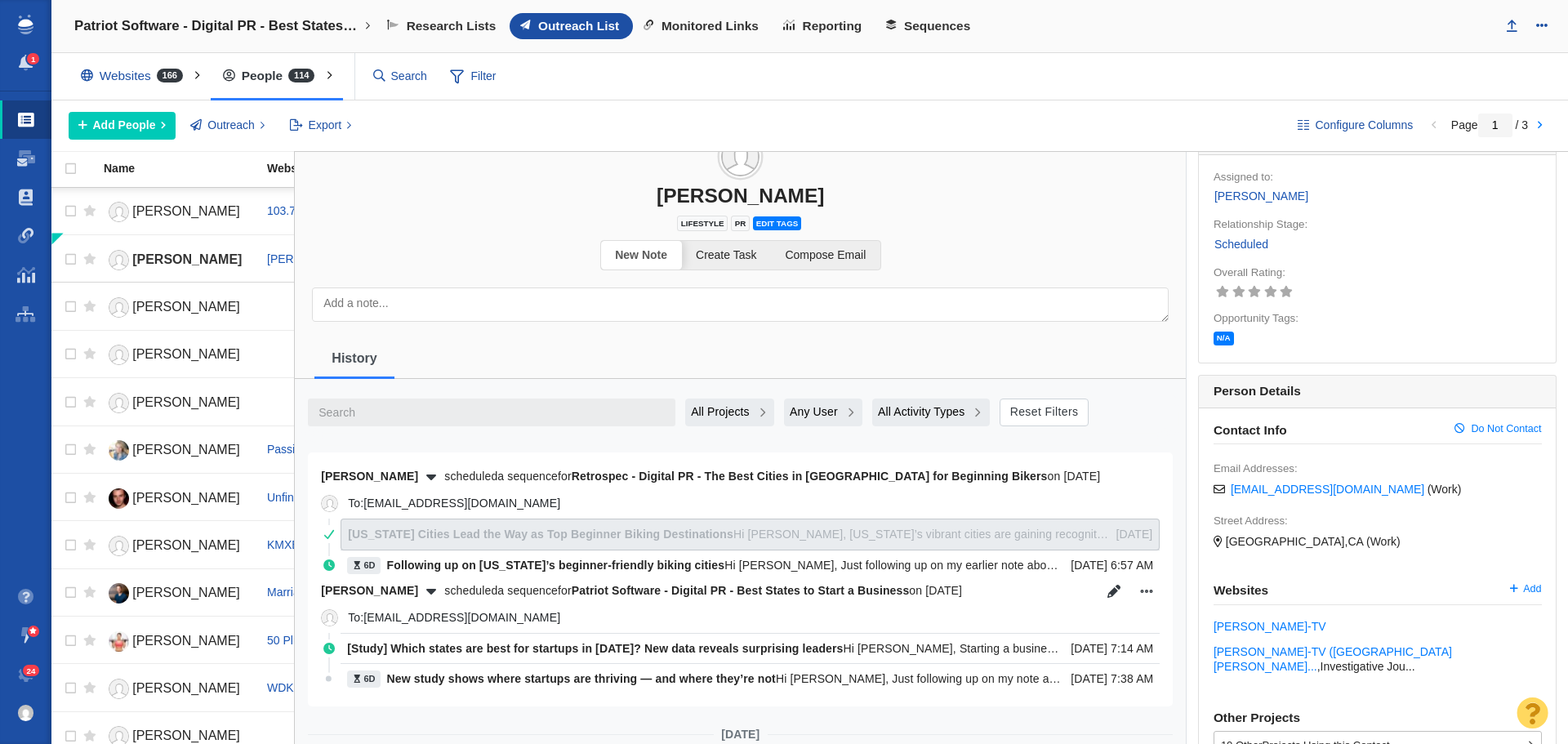
scroll to position [81, 0]
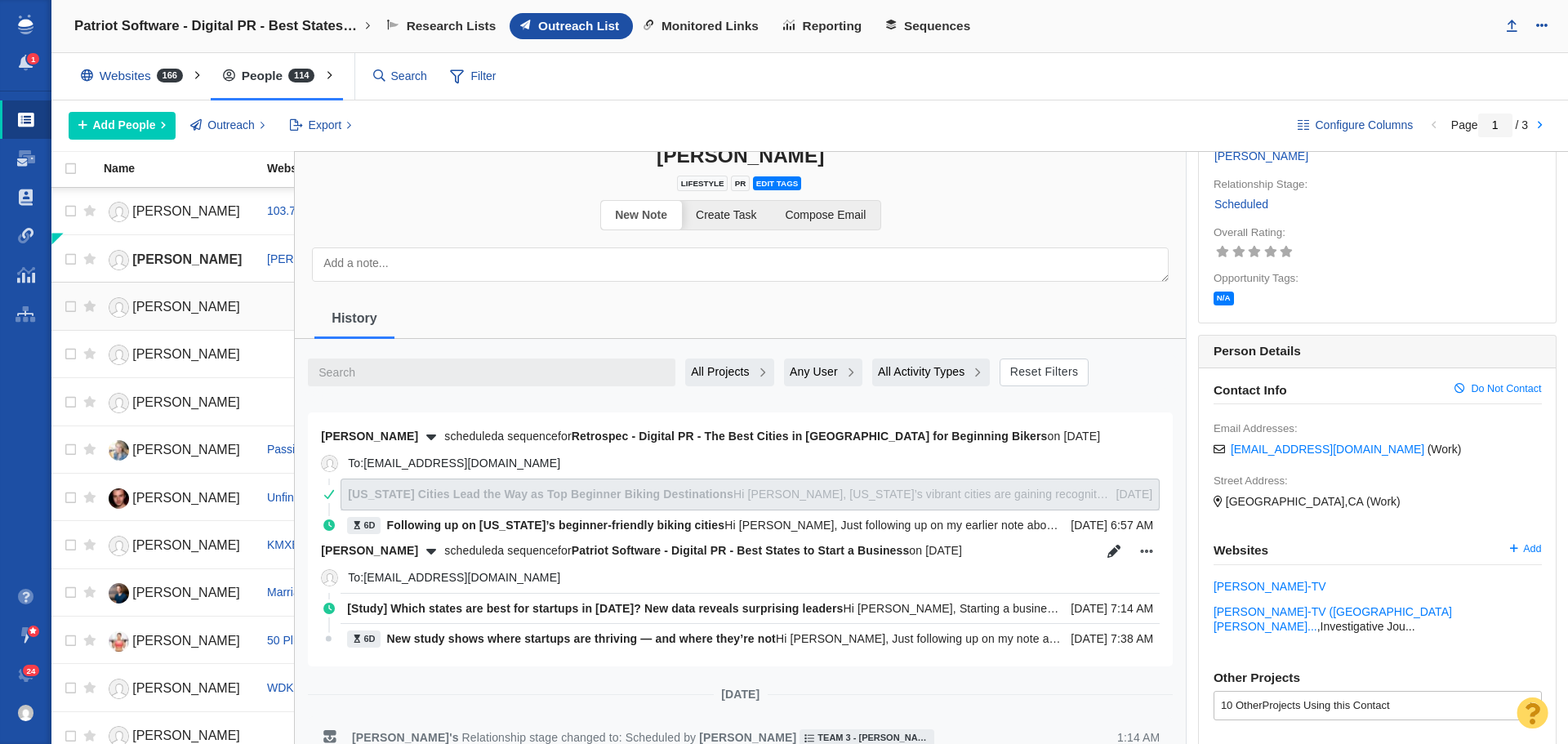
click at [178, 299] on span "Deeandra Michel" at bounding box center [186, 306] width 108 height 14
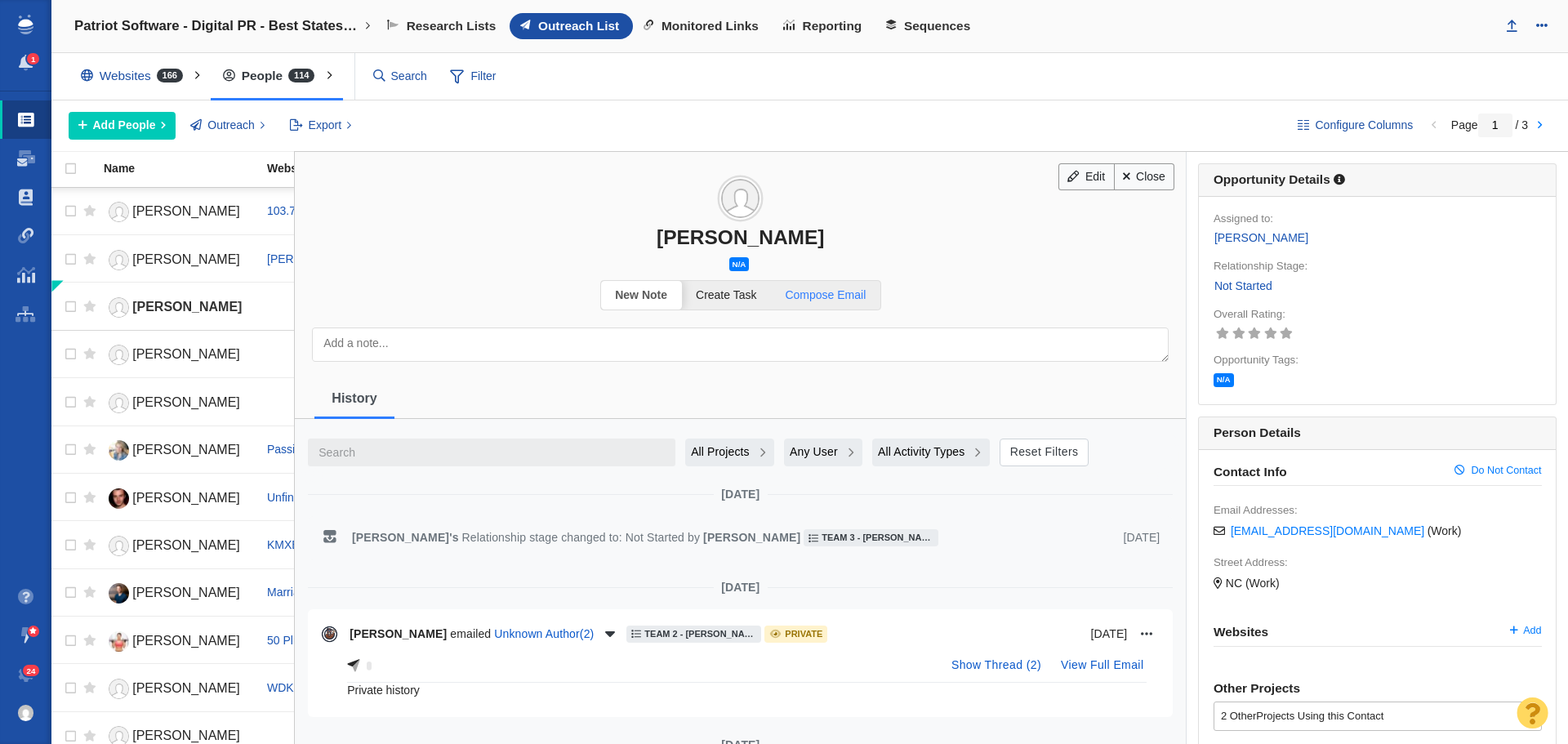
click at [838, 305] on link "Compose Email" at bounding box center [826, 295] width 109 height 29
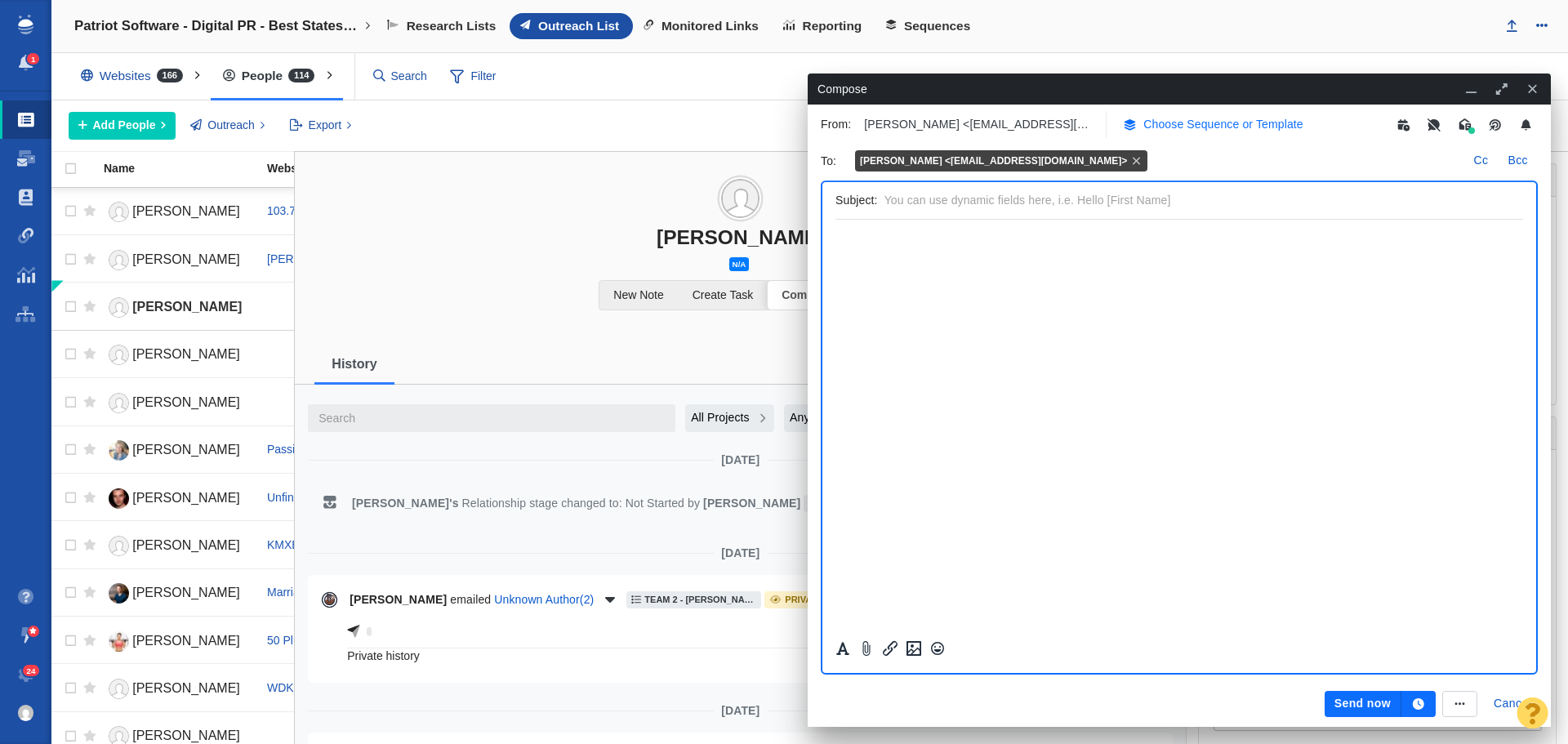
scroll to position [0, 0]
click at [1207, 120] on p "Choose Sequence or Template" at bounding box center [1224, 125] width 160 height 17
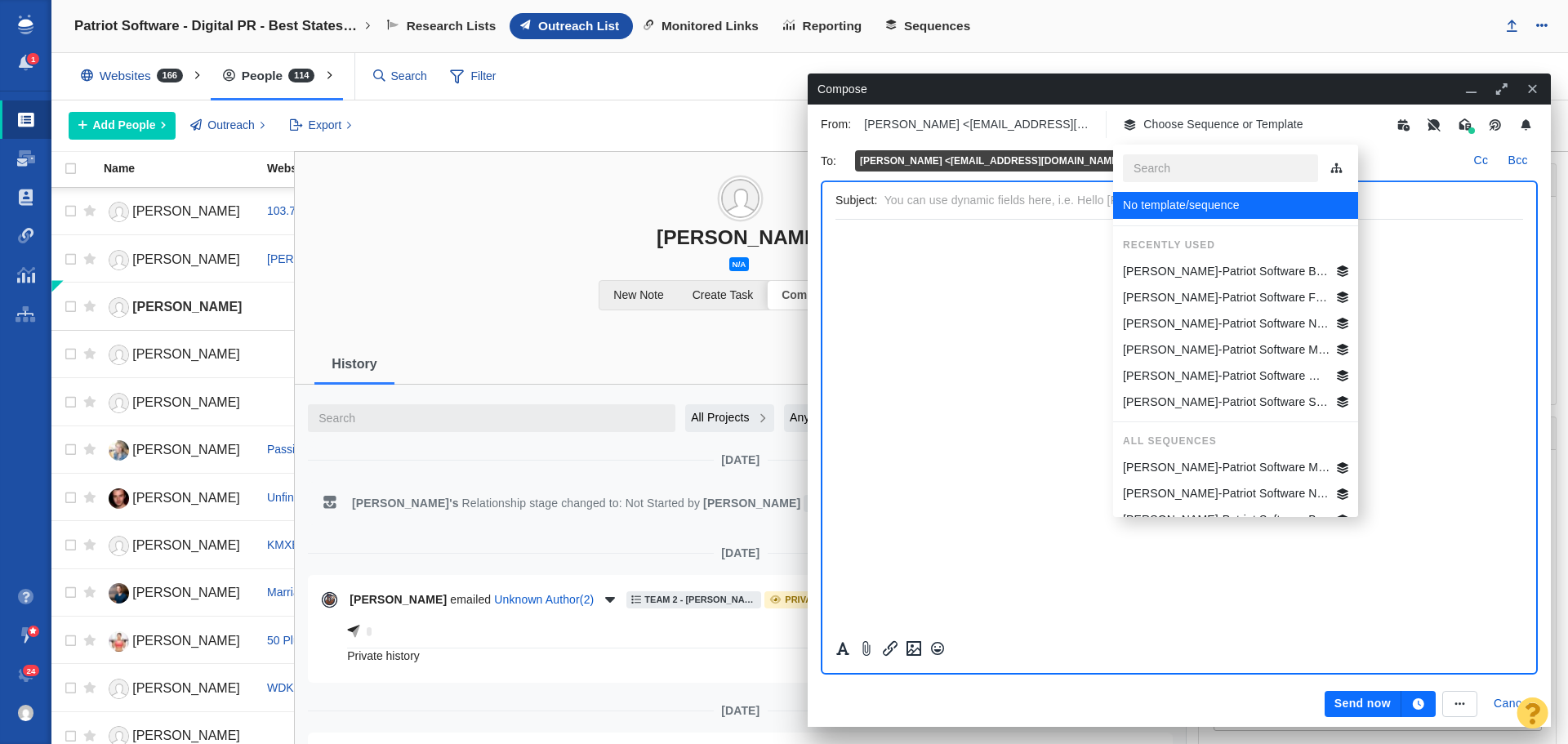
click at [1207, 272] on p "Jim-Patriot Software Best States Business General" at bounding box center [1227, 271] width 208 height 17
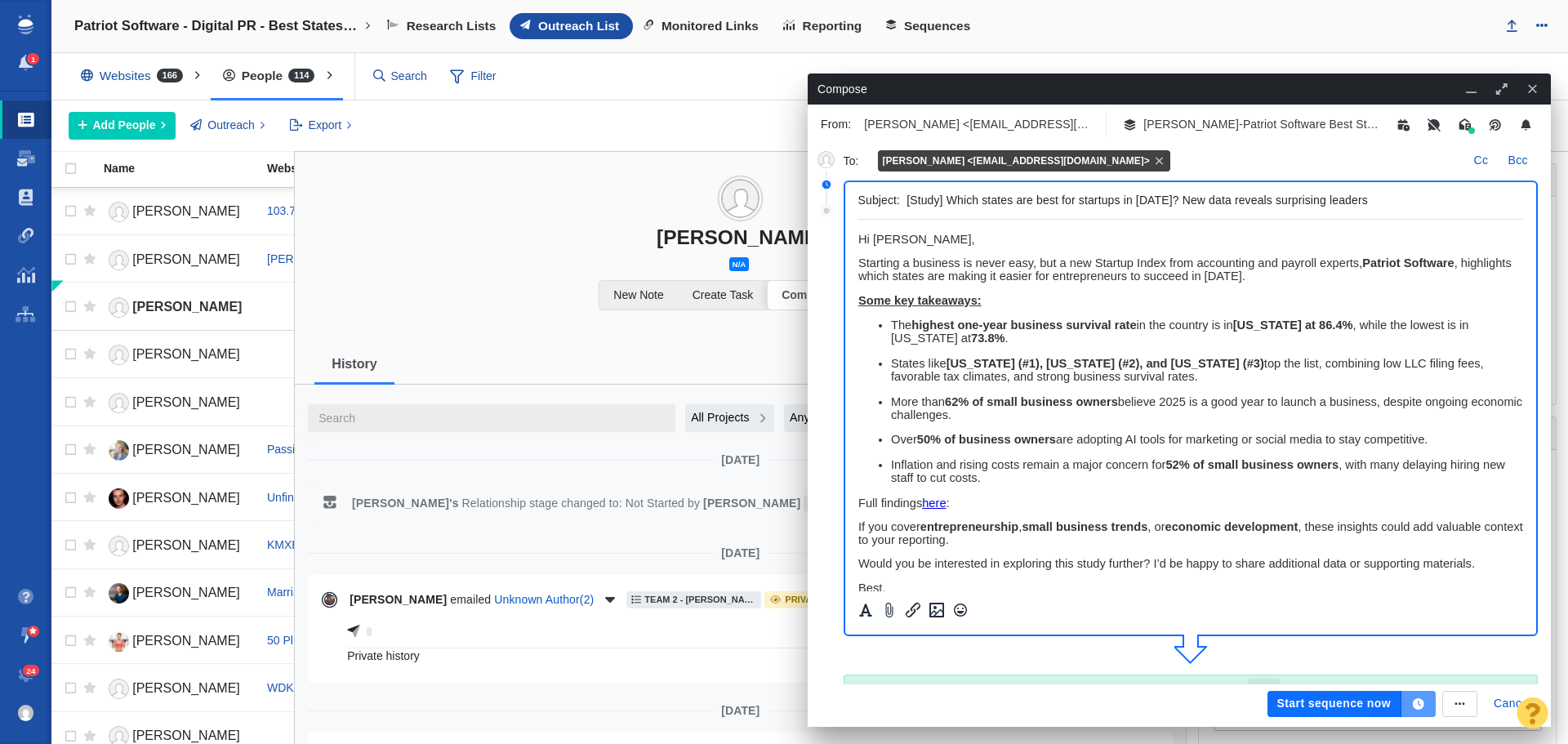
click at [1414, 699] on icon "button" at bounding box center [1418, 703] width 14 height 11
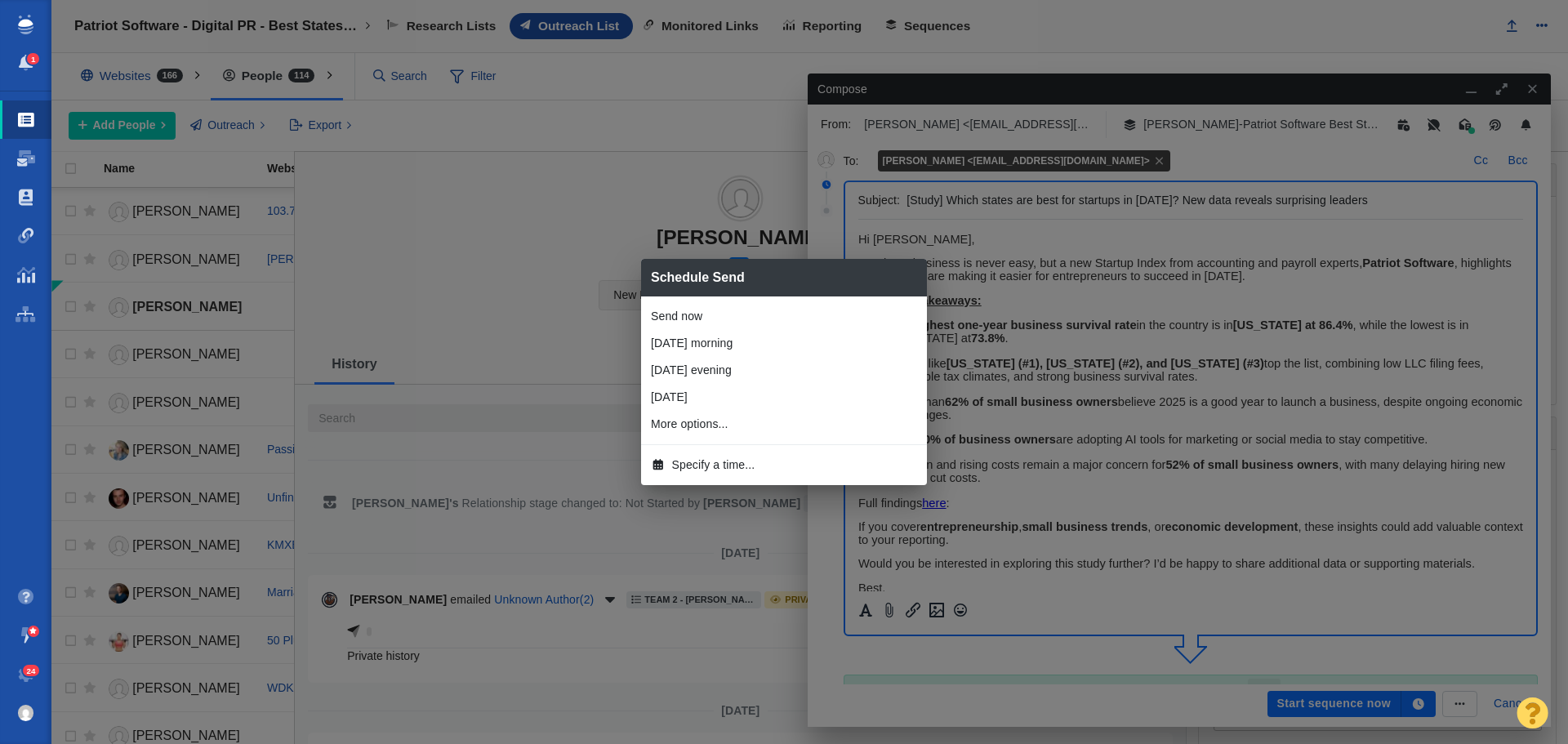
click at [730, 462] on span "Specify a time..." at bounding box center [714, 465] width 83 height 17
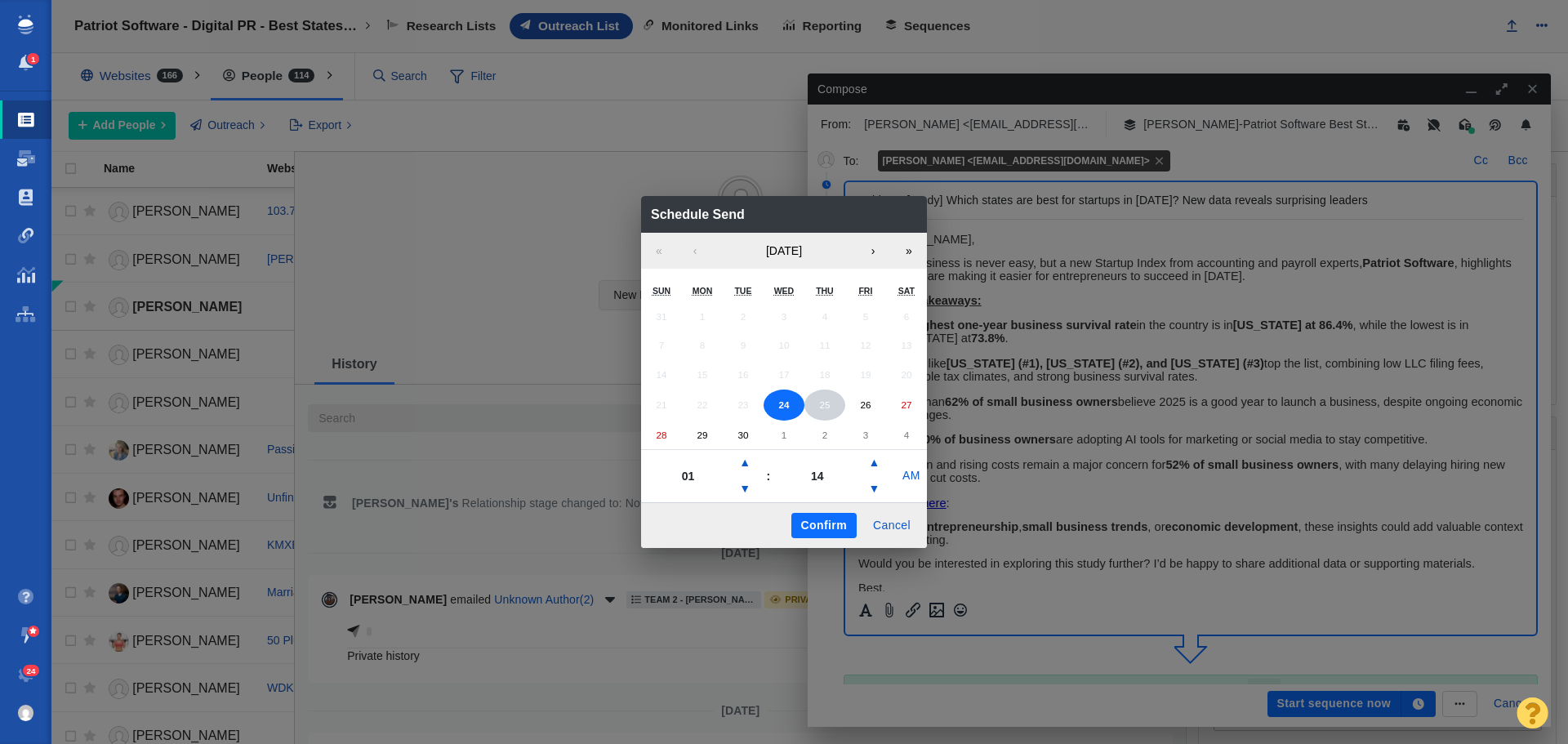
click at [822, 406] on abbr "25" at bounding box center [825, 405] width 11 height 11
click at [750, 458] on button "▲" at bounding box center [744, 462] width 20 height 26
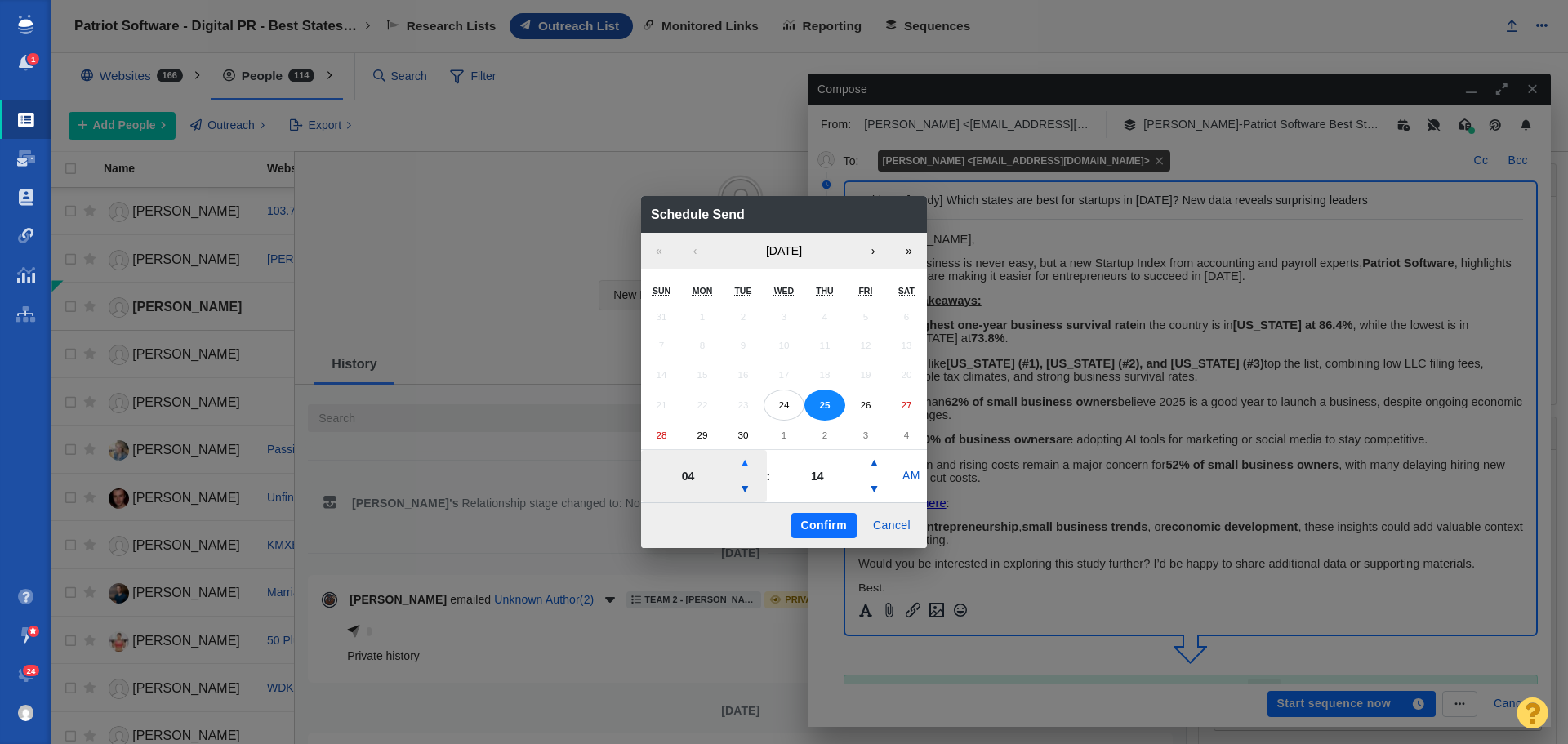
type input "05"
click at [807, 525] on button "Confirm" at bounding box center [824, 526] width 65 height 26
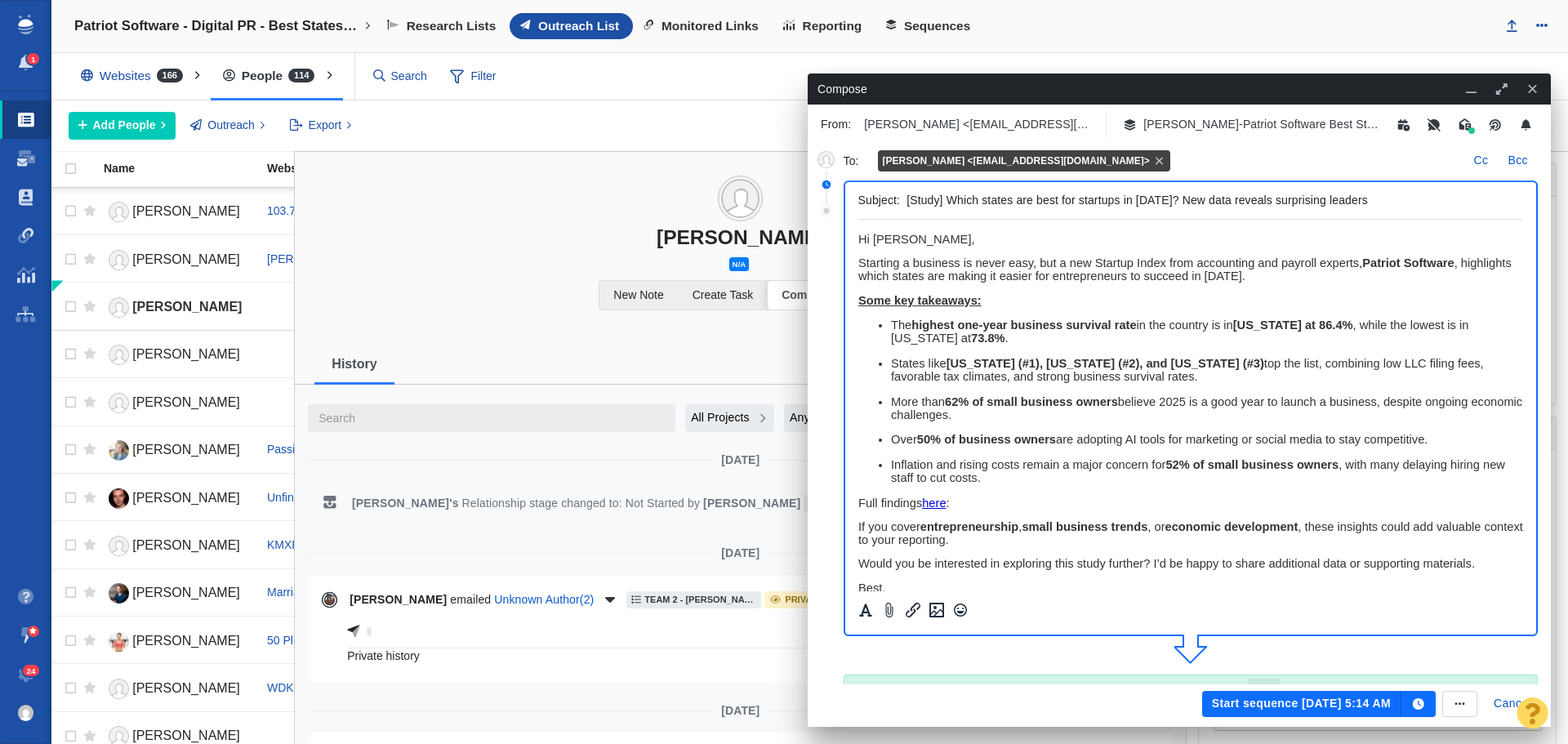
click at [1242, 696] on button "Start sequence Sep 25, 5:14 AM" at bounding box center [1302, 703] width 199 height 26
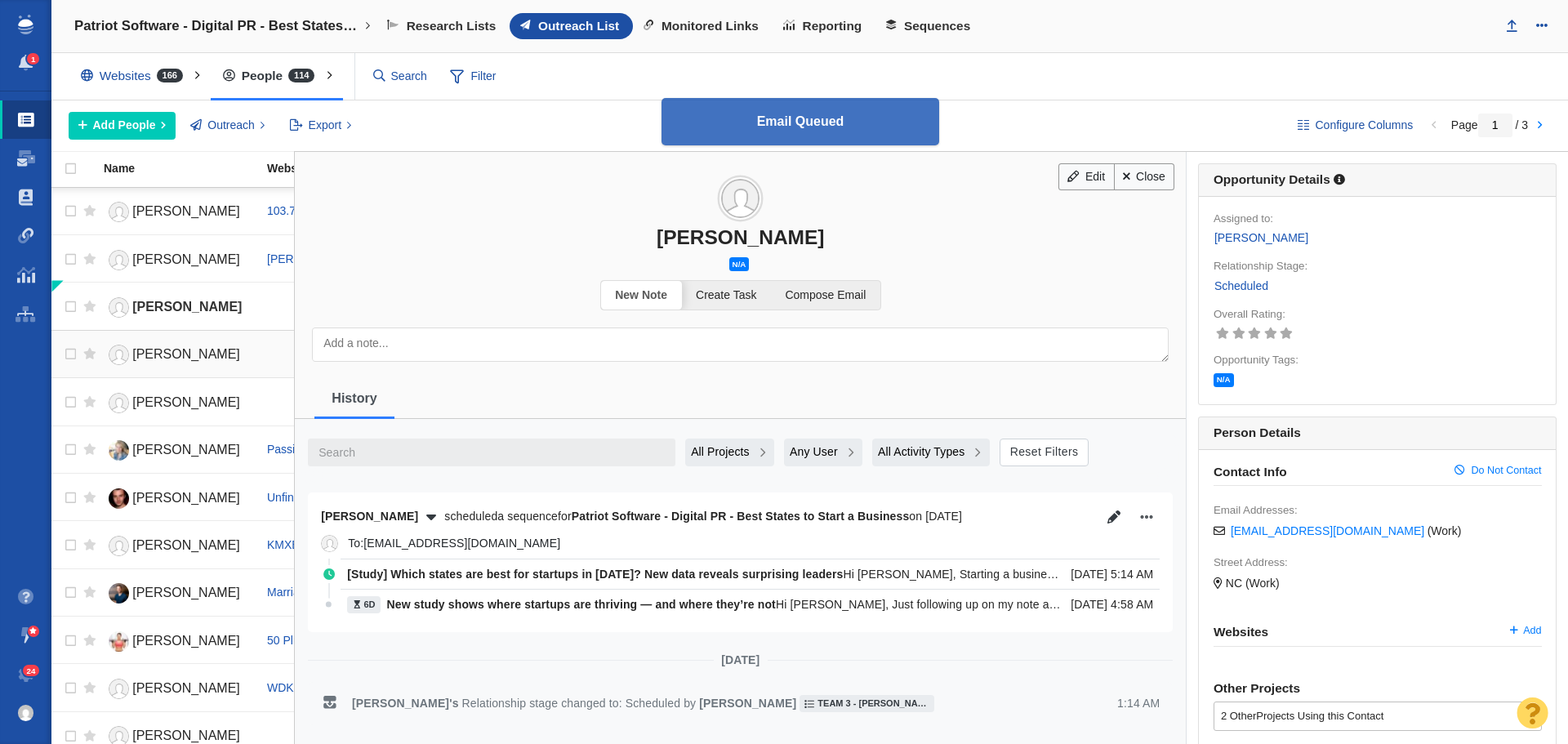
click at [200, 358] on span "[PERSON_NAME]" at bounding box center [186, 354] width 108 height 14
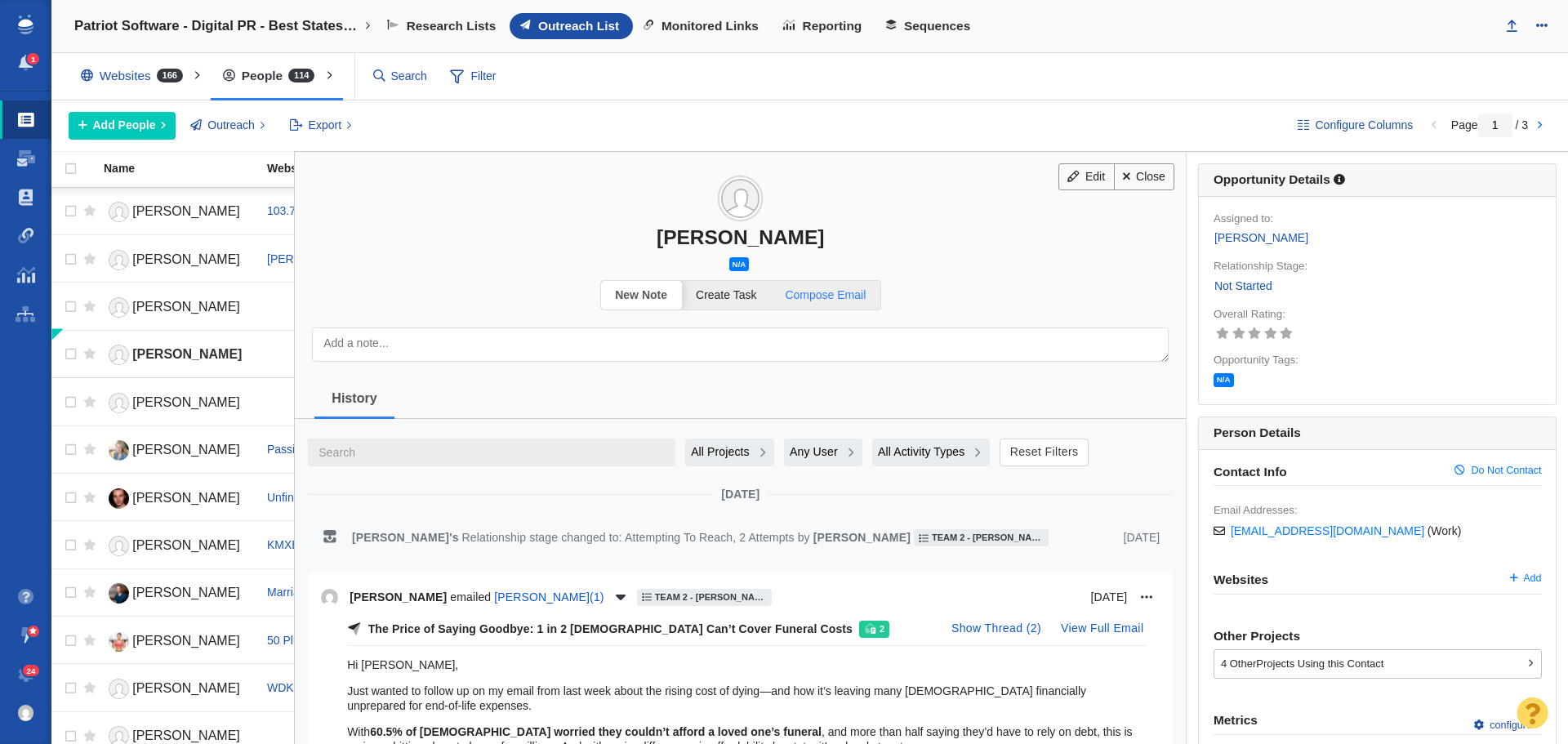
click at [832, 304] on link "Compose Email" at bounding box center [826, 295] width 109 height 29
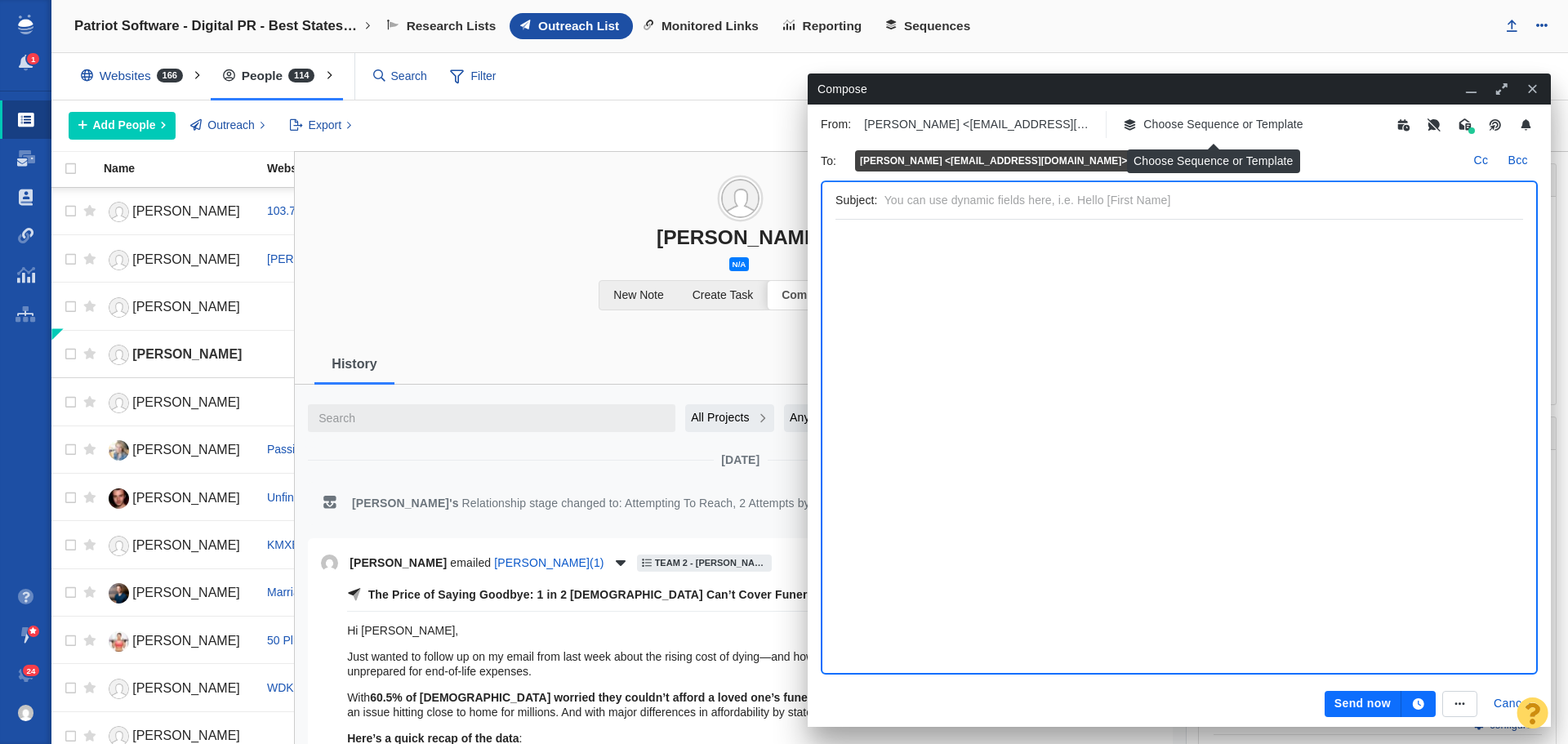
click at [1182, 123] on p "Choose Sequence or Template" at bounding box center [1224, 125] width 160 height 17
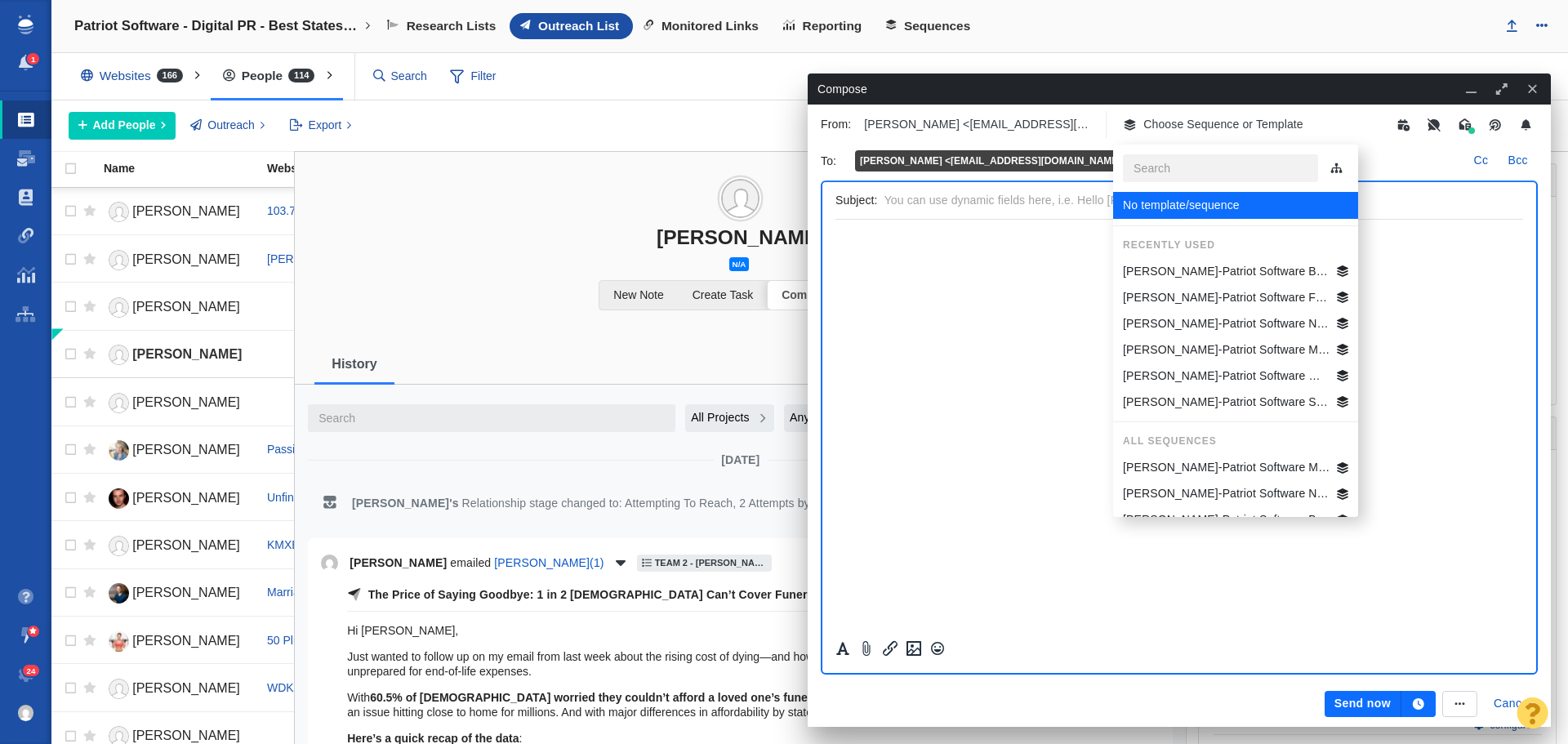
click at [1199, 276] on p "Jim-Patriot Software Best States Business General" at bounding box center [1227, 271] width 208 height 17
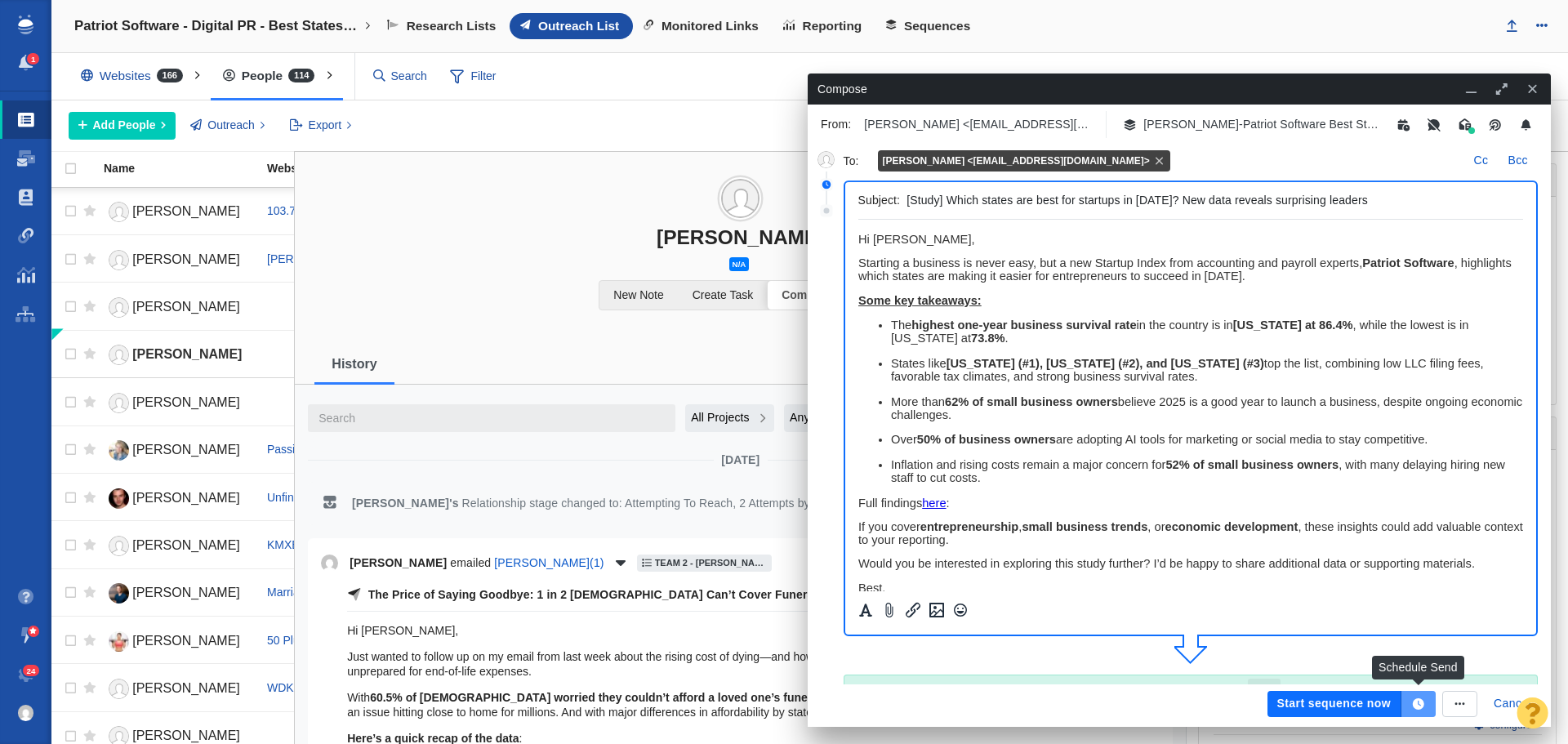
click at [1422, 698] on icon "button" at bounding box center [1418, 703] width 14 height 11
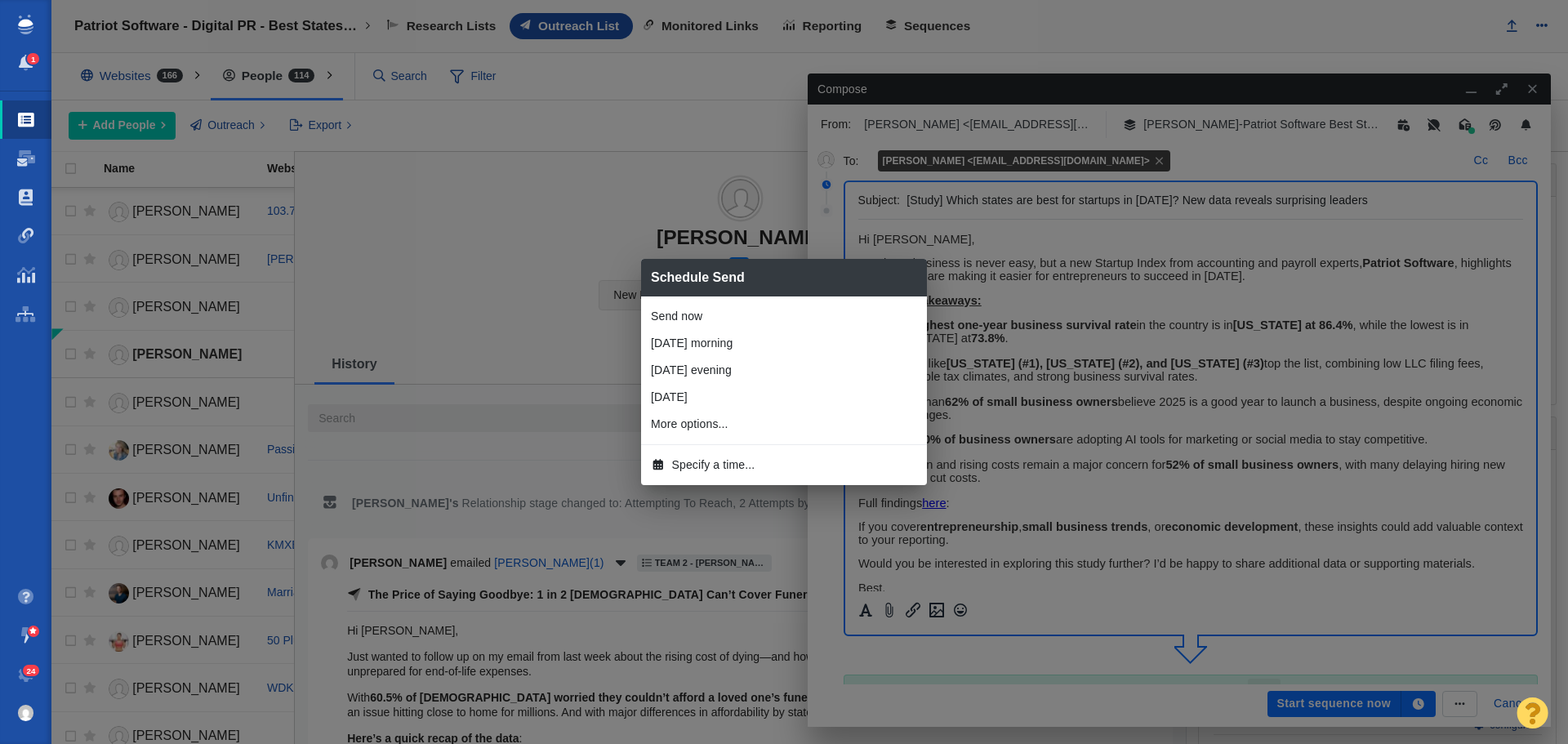
click at [708, 466] on span "Specify a time..." at bounding box center [714, 465] width 83 height 17
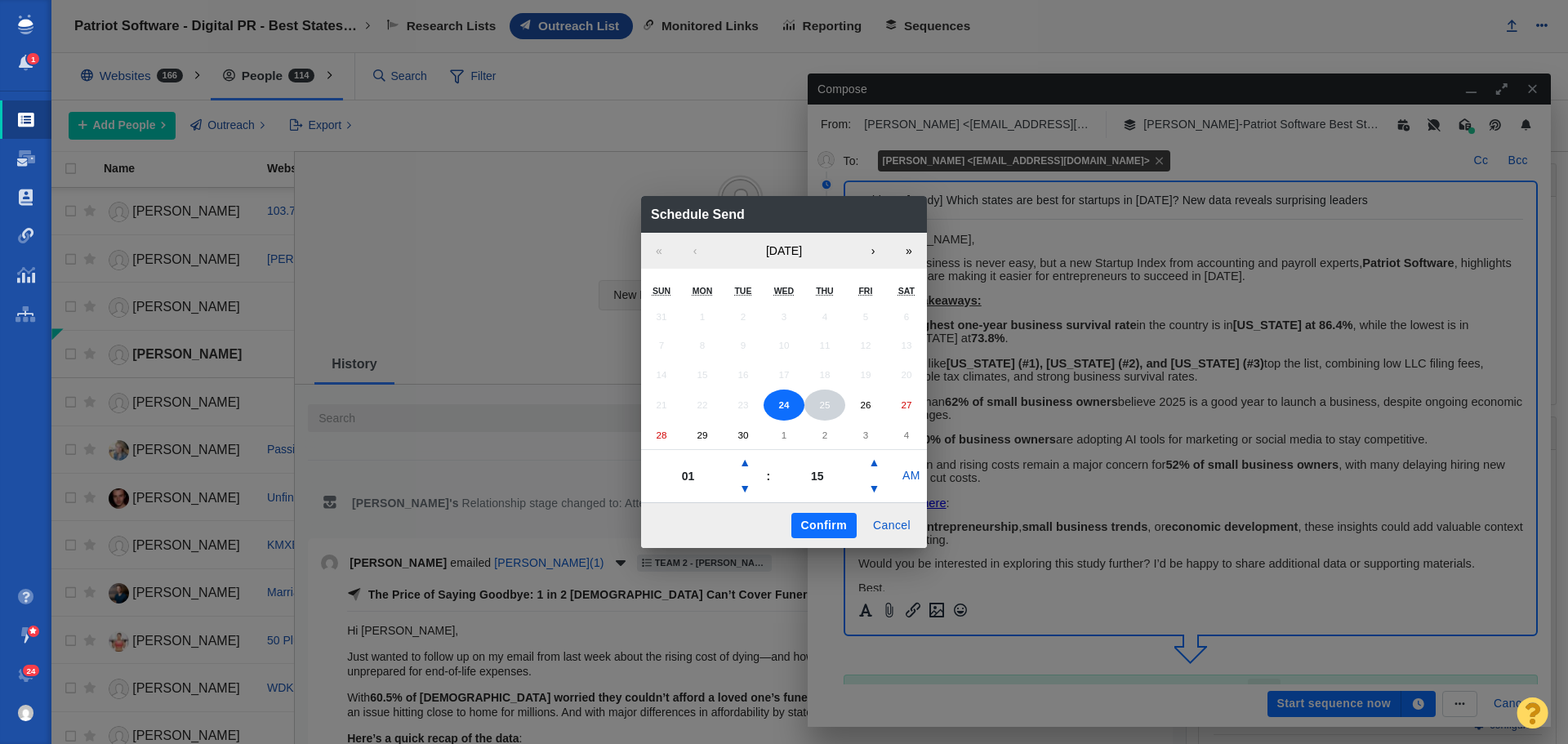
click at [815, 406] on button "25" at bounding box center [825, 405] width 41 height 31
click at [742, 461] on button "▲" at bounding box center [744, 462] width 20 height 26
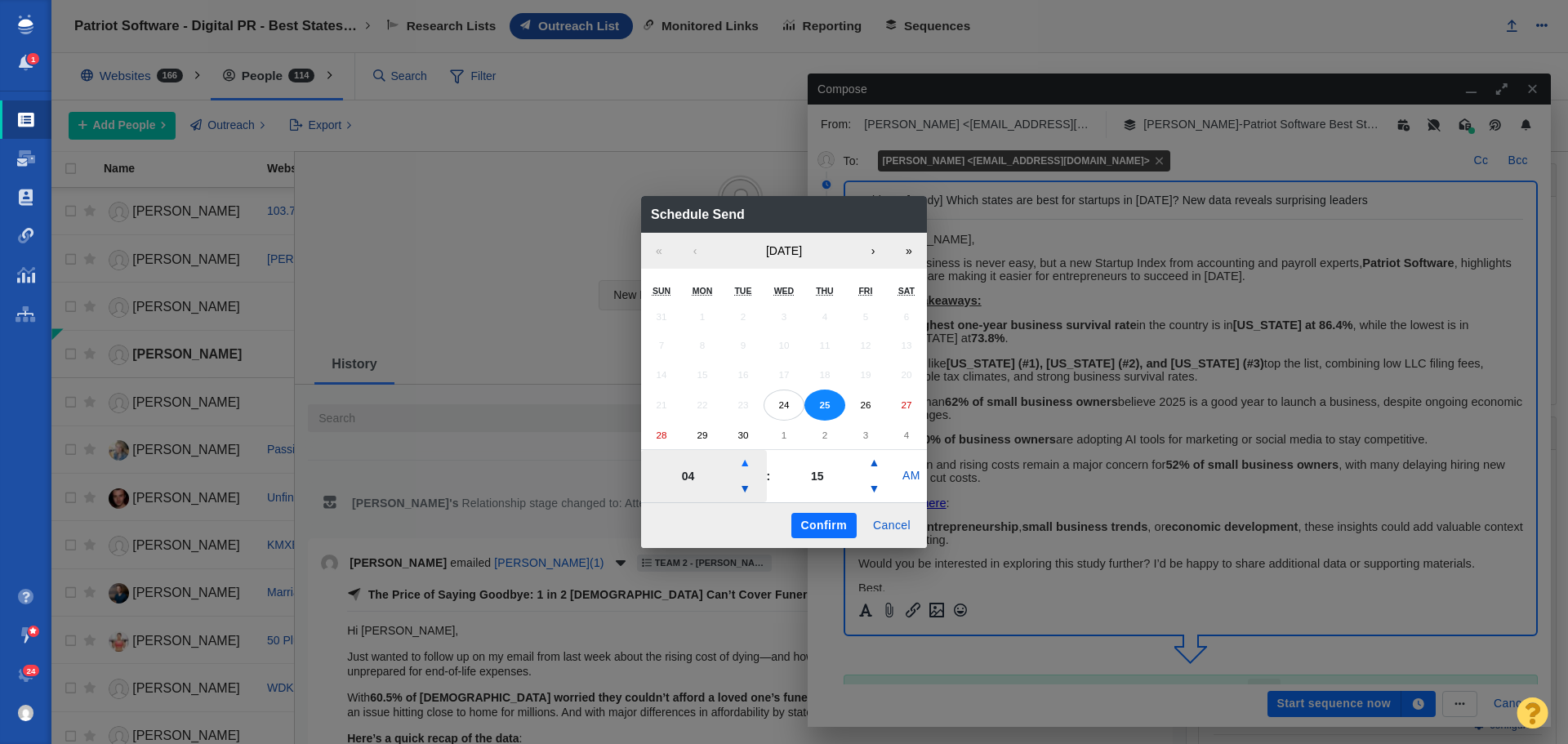
type input "05"
click at [821, 528] on button "Confirm" at bounding box center [824, 526] width 65 height 26
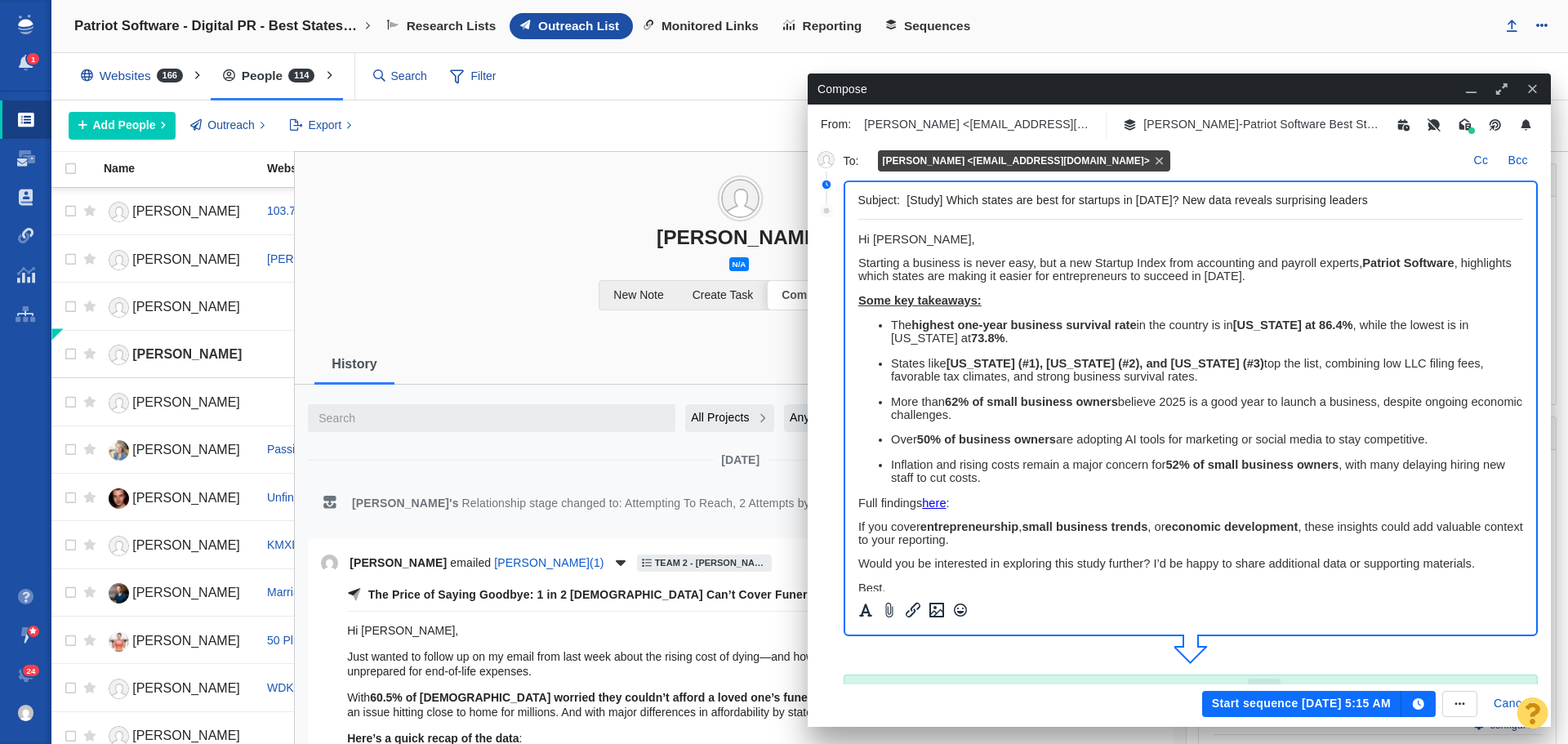
click at [1280, 704] on button "Start sequence Sep 25, 5:15 AM" at bounding box center [1302, 703] width 199 height 26
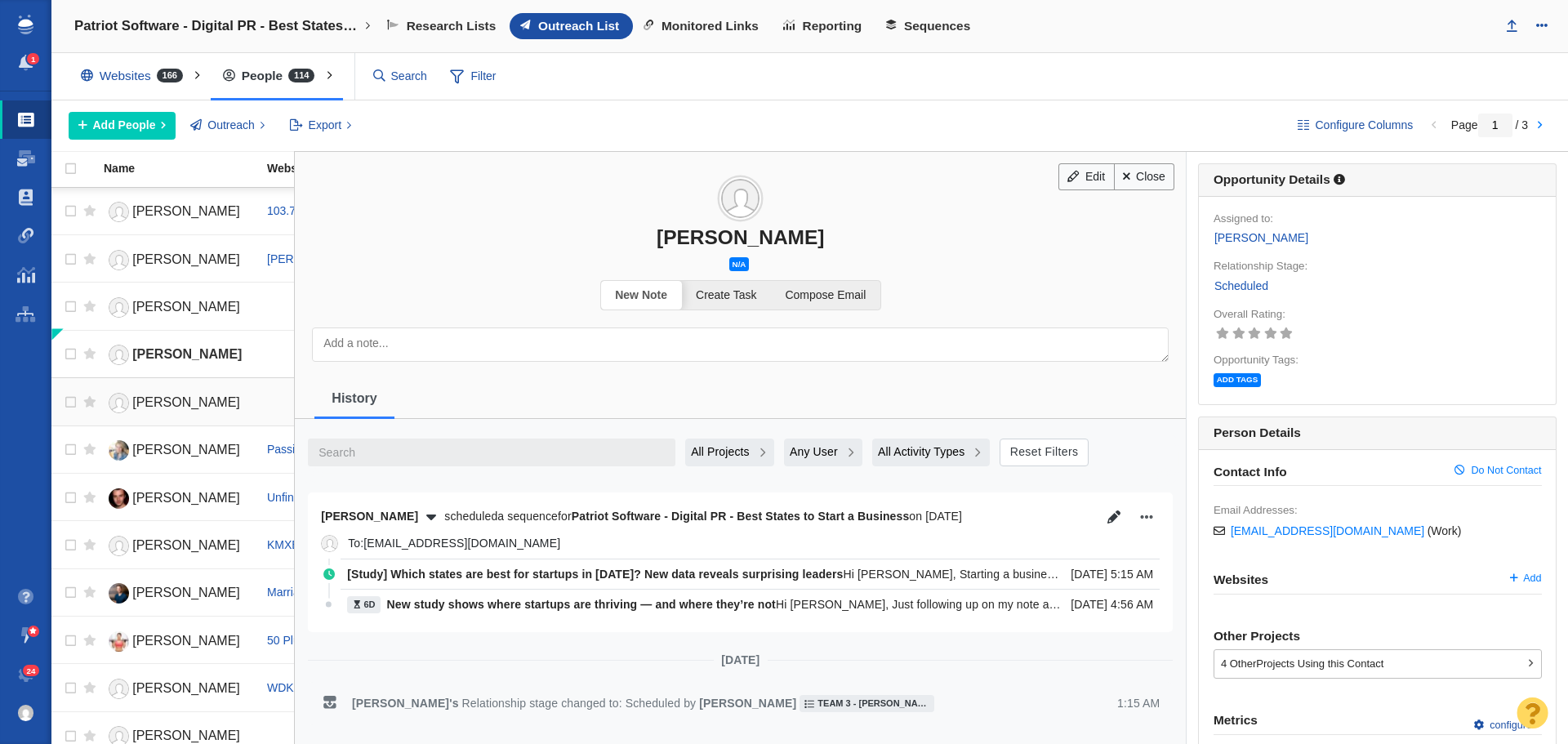
click at [170, 400] on span "[PERSON_NAME]" at bounding box center [186, 402] width 108 height 14
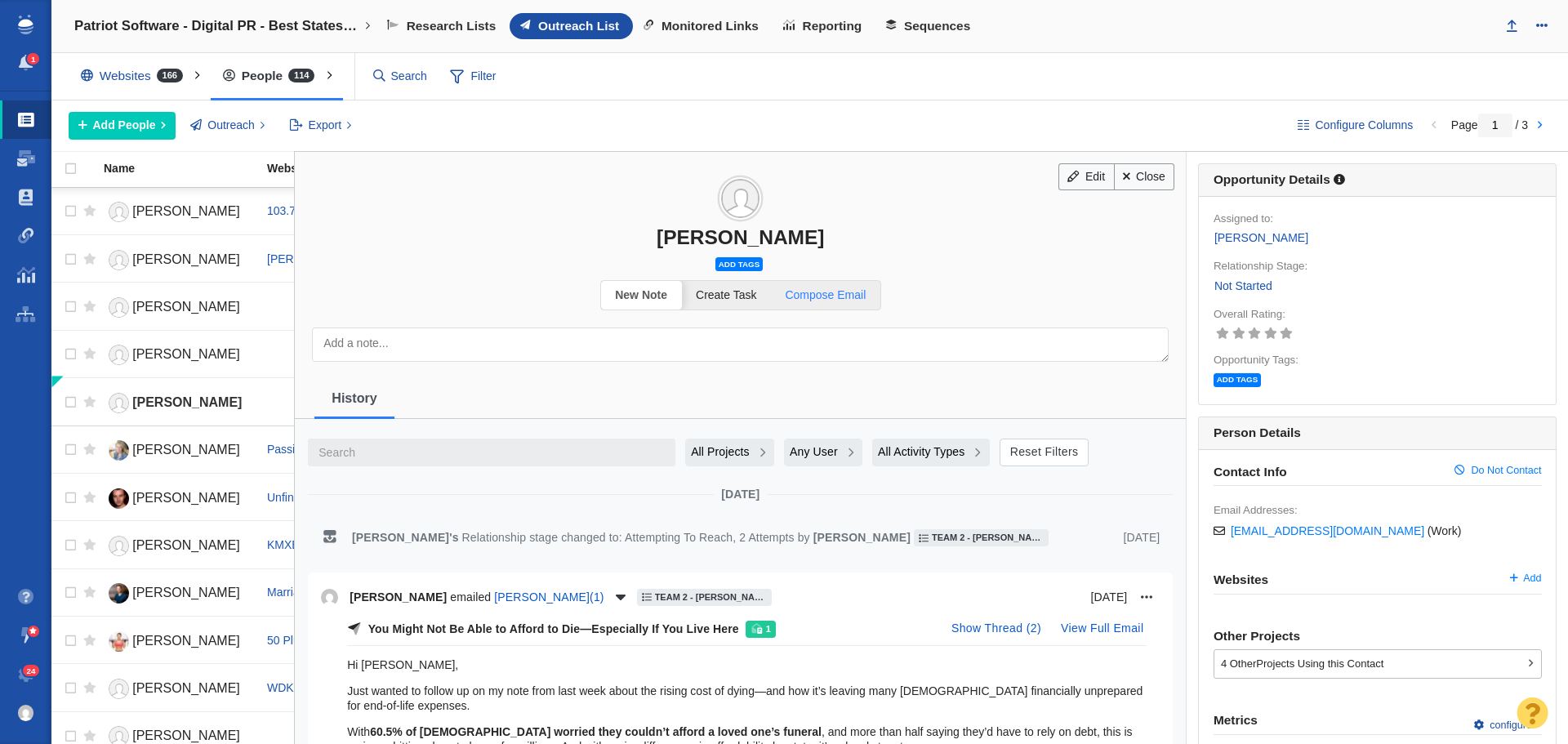
click at [833, 305] on link "Compose Email" at bounding box center [826, 295] width 109 height 29
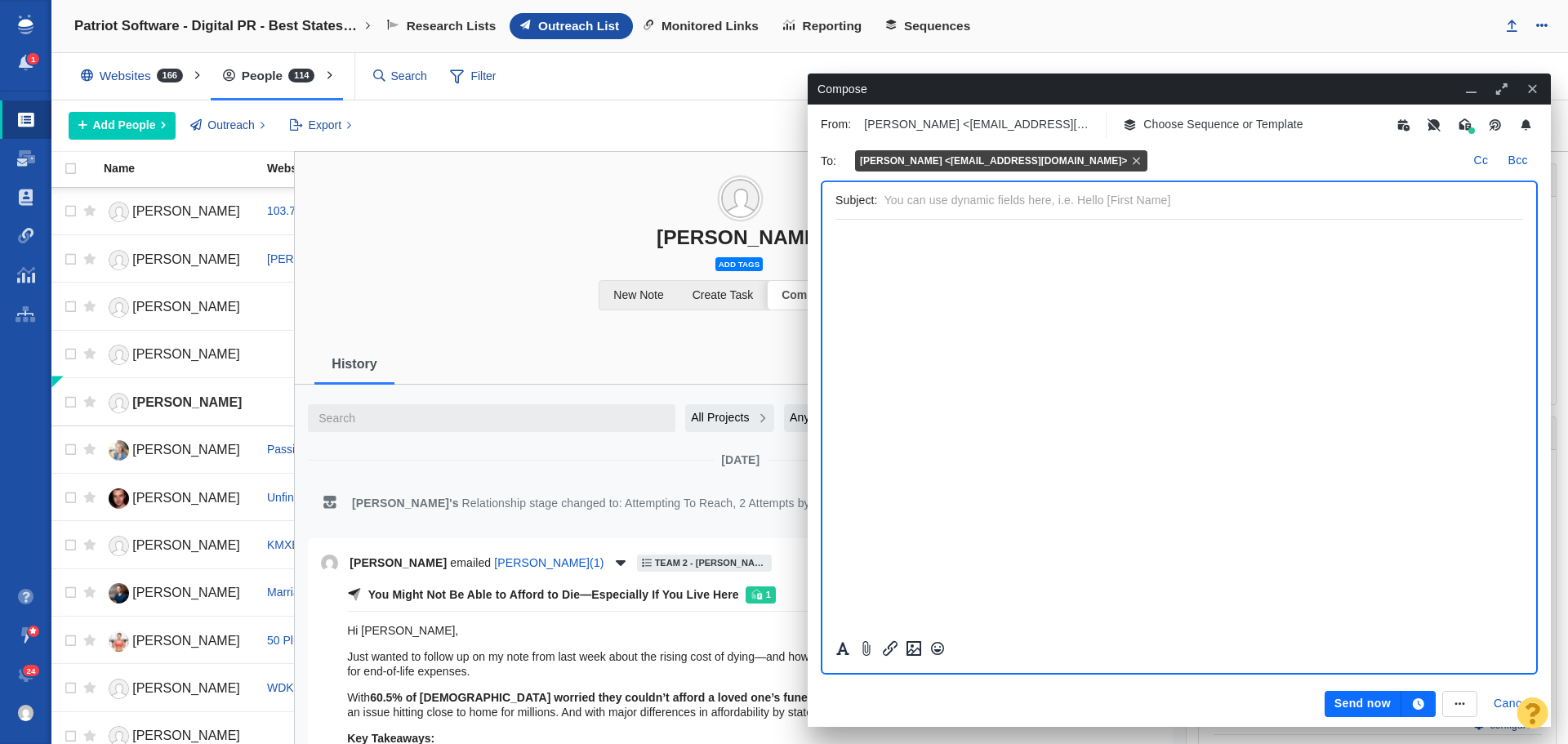
click at [1224, 131] on p "Choose Sequence or Template" at bounding box center [1224, 125] width 160 height 17
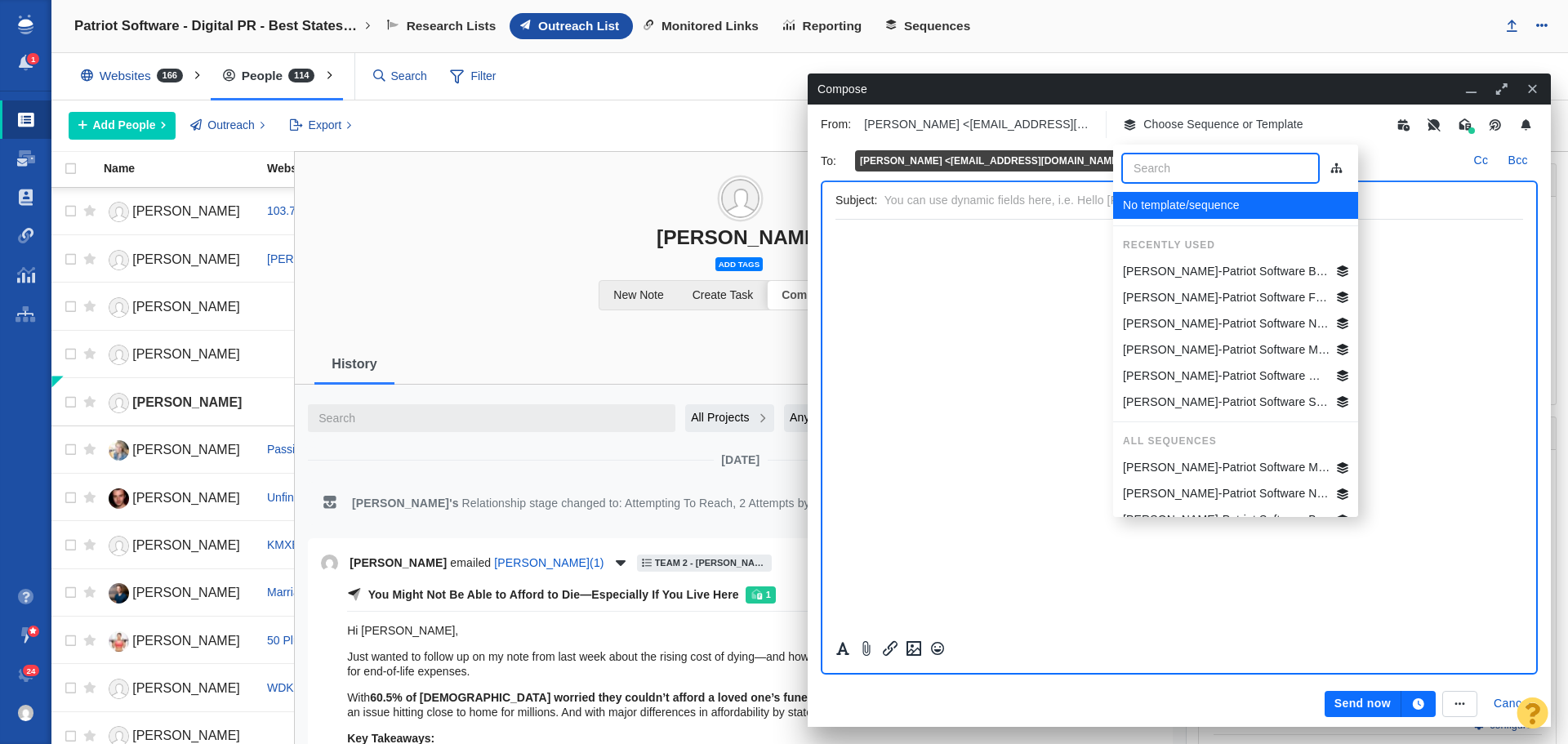
click at [1233, 278] on p "Jim-Patriot Software Best States Business General" at bounding box center [1227, 271] width 208 height 17
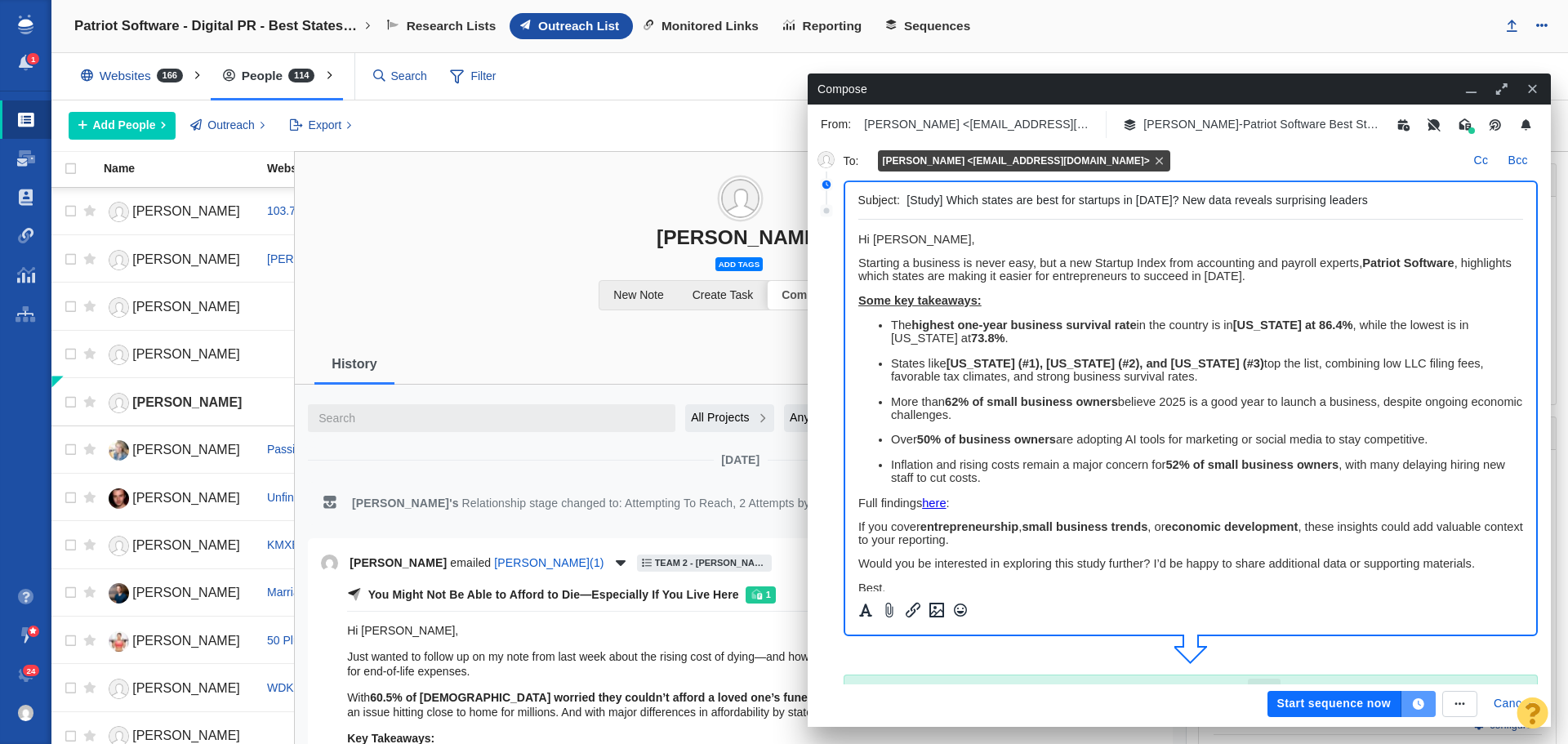
click at [1420, 704] on icon "button" at bounding box center [1418, 703] width 11 height 11
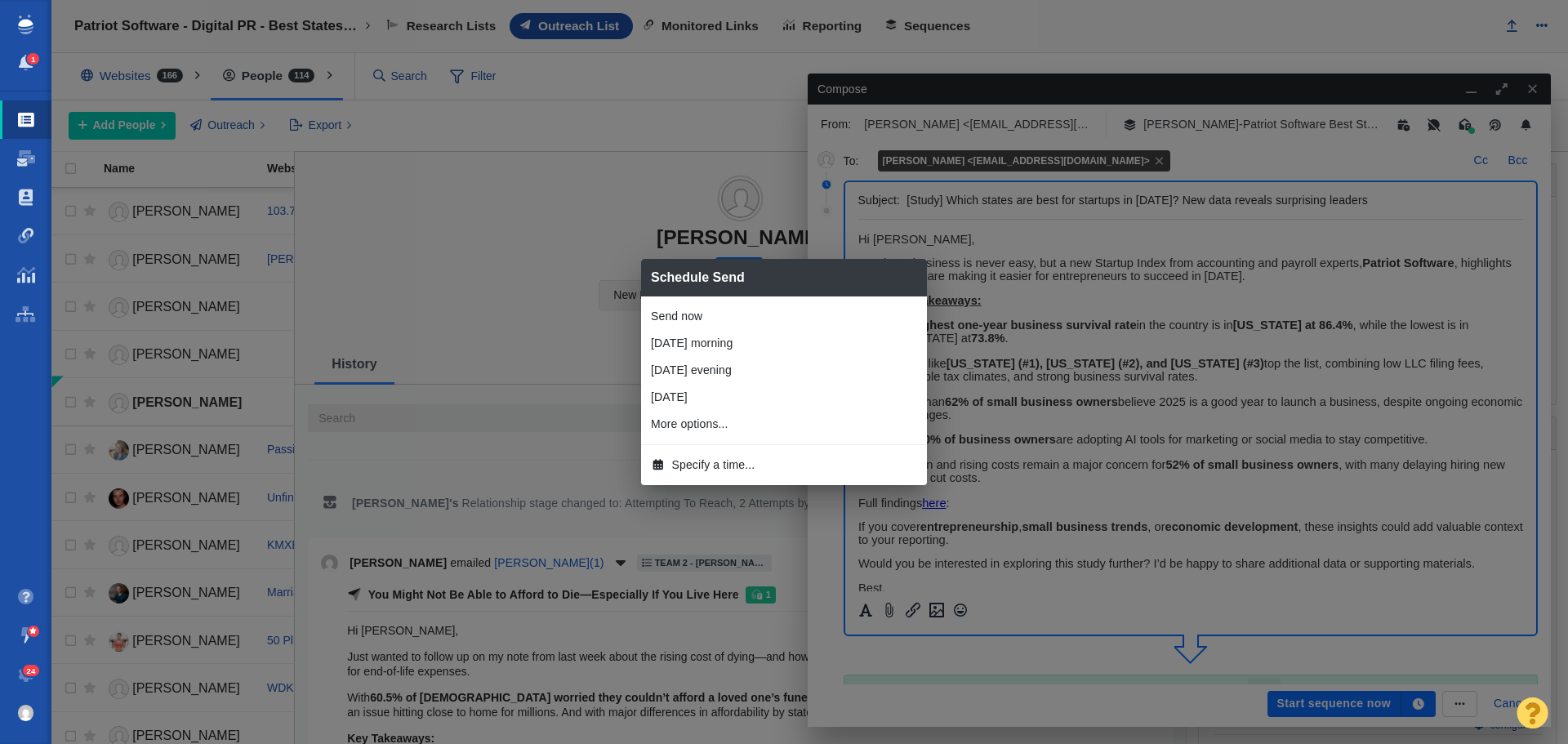
click at [704, 462] on span "Specify a time..." at bounding box center [714, 465] width 83 height 17
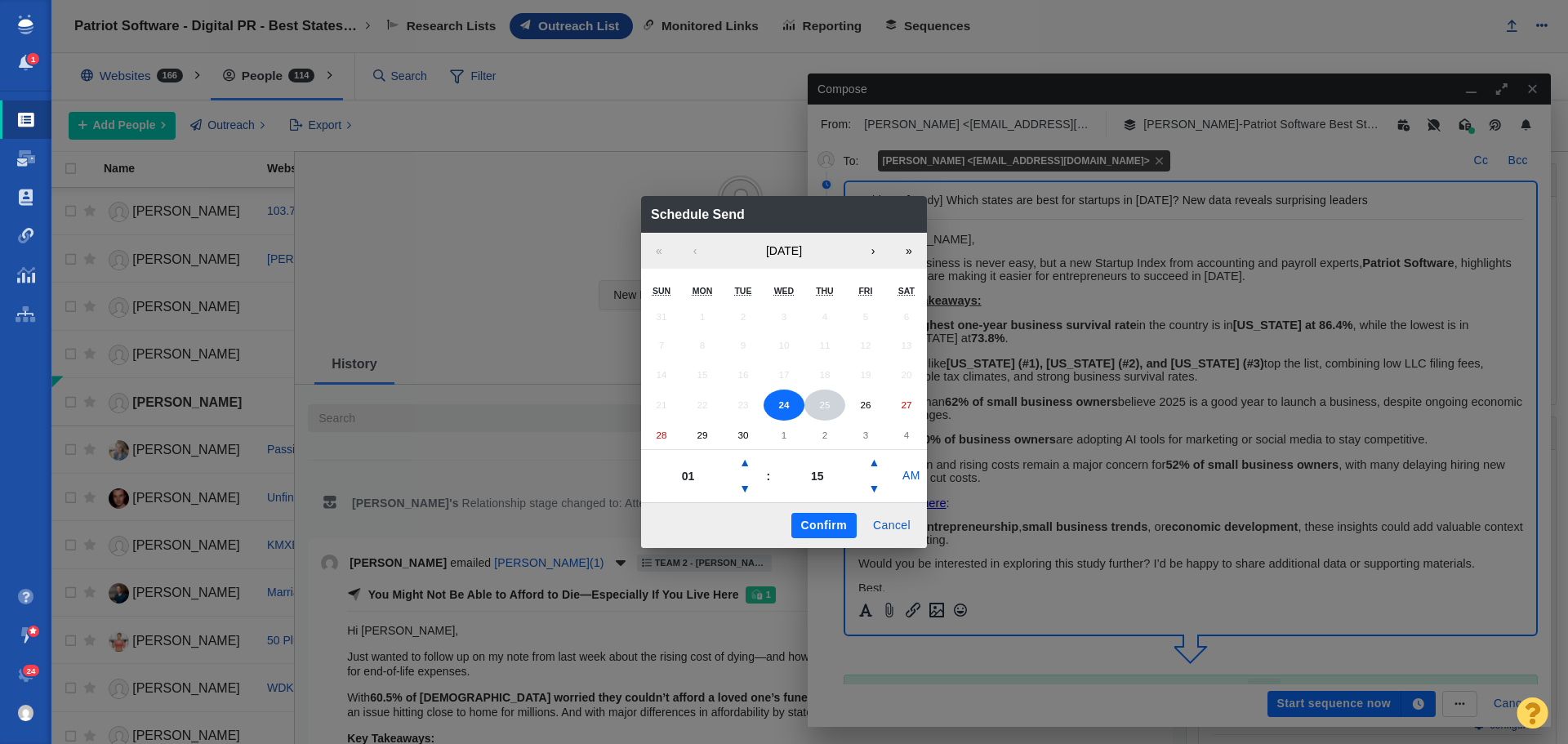
drag, startPoint x: 834, startPoint y: 414, endPoint x: 830, endPoint y: 406, distance: 8.9
click at [830, 406] on button "25" at bounding box center [825, 405] width 41 height 31
click at [746, 462] on button "▲" at bounding box center [744, 462] width 20 height 26
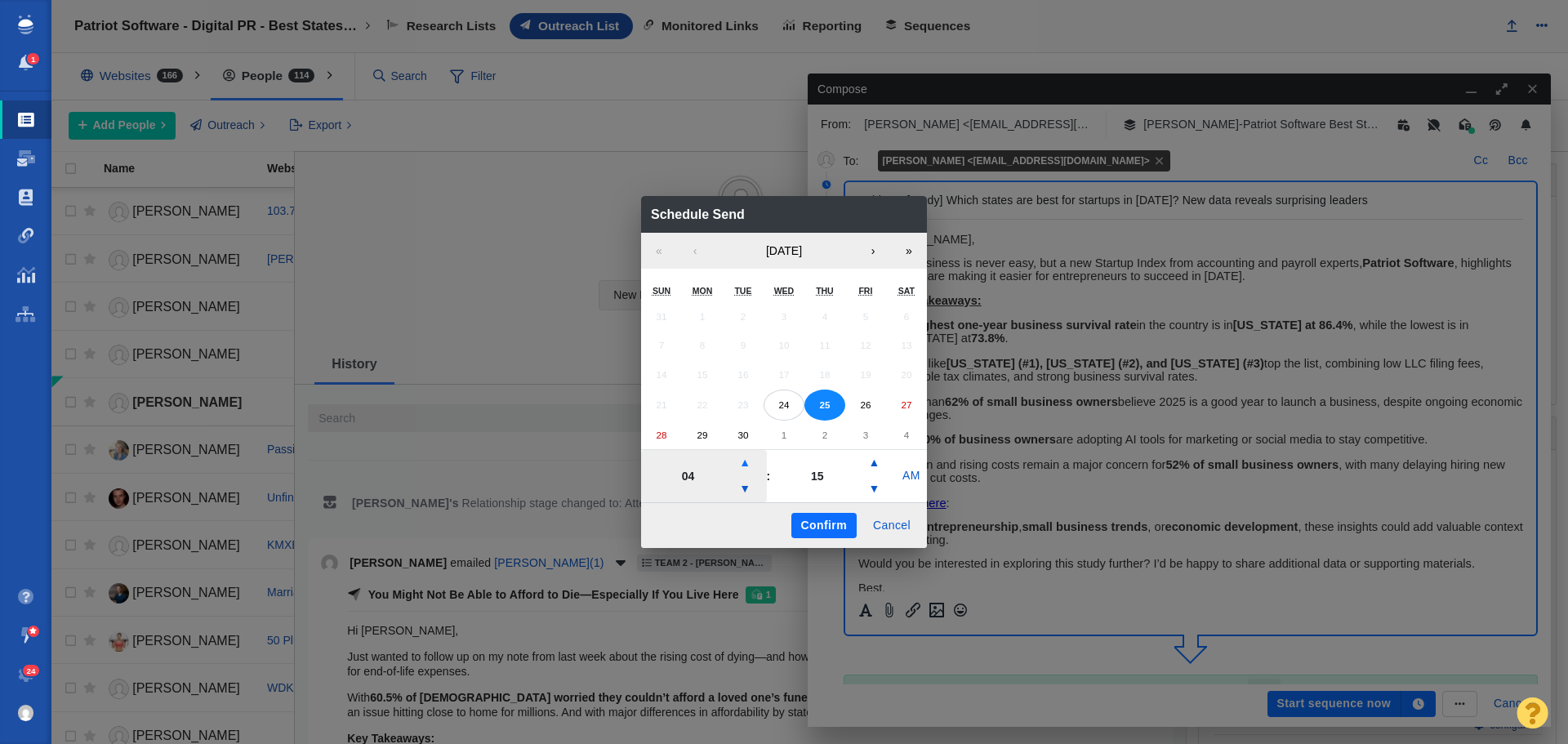
click at [746, 462] on button "▲" at bounding box center [744, 462] width 20 height 26
type input "05"
click at [823, 525] on button "Confirm" at bounding box center [824, 526] width 65 height 26
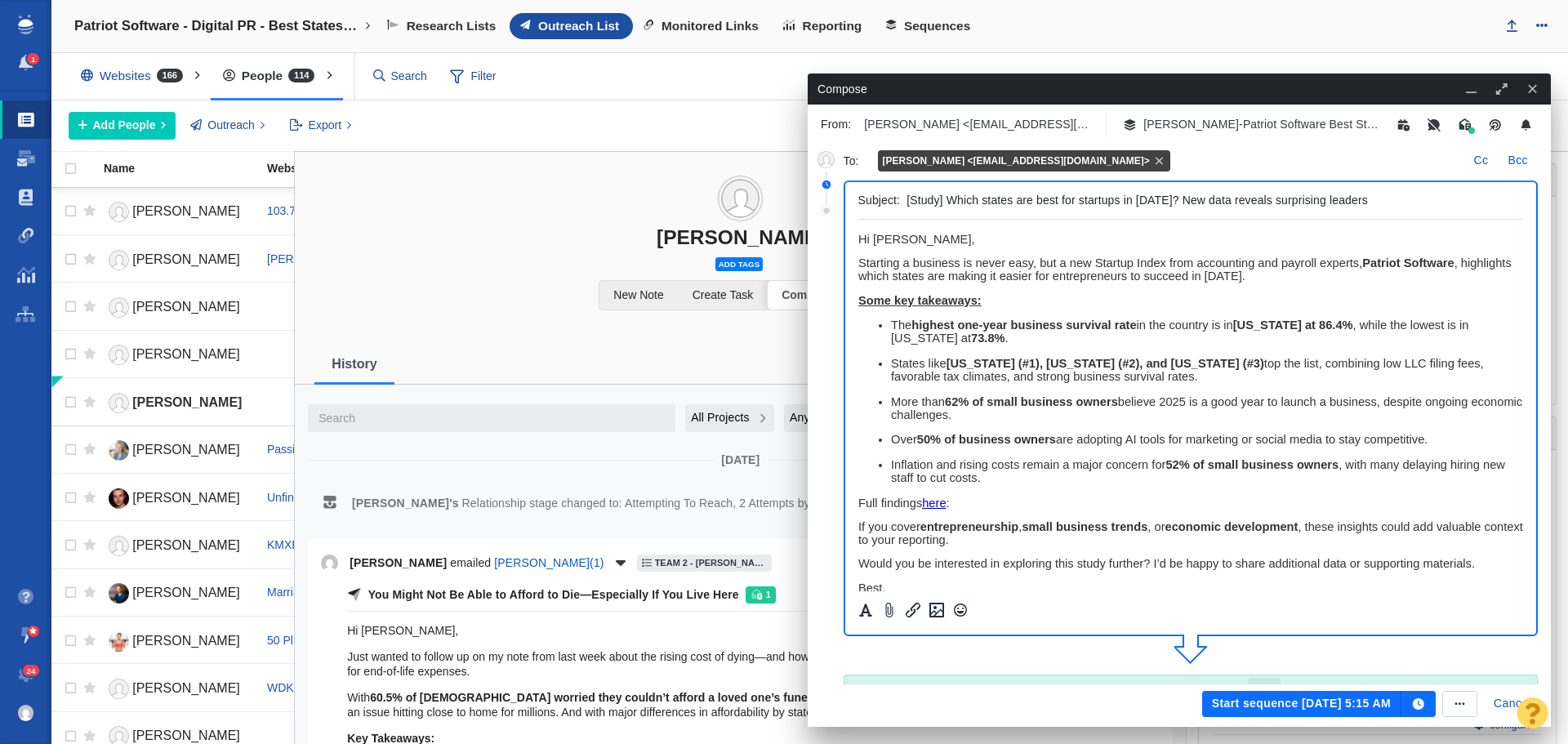
click at [1253, 700] on button "Start sequence Sep 25, 5:15 AM" at bounding box center [1302, 703] width 199 height 26
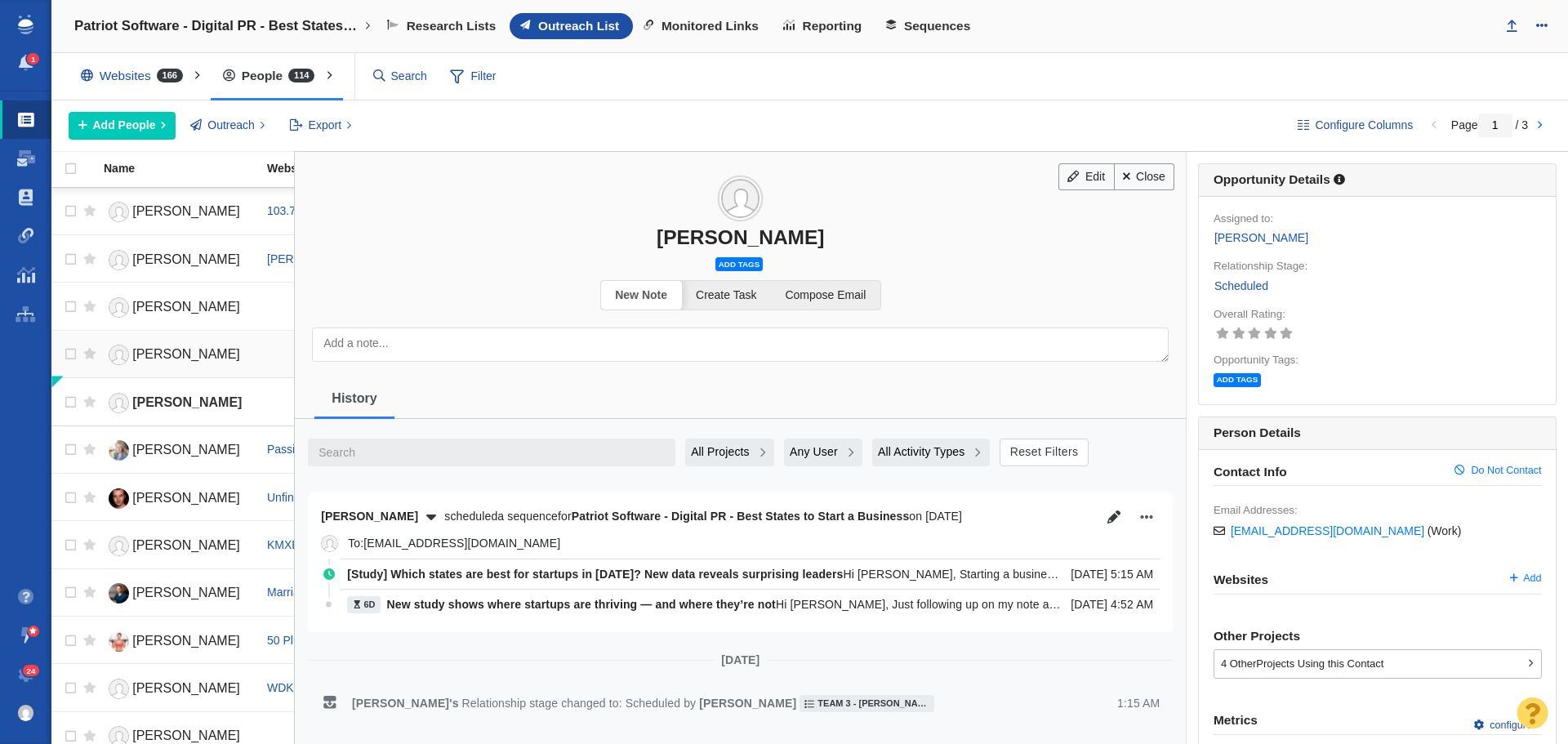
click at [180, 356] on span "[PERSON_NAME]" at bounding box center [186, 354] width 108 height 14
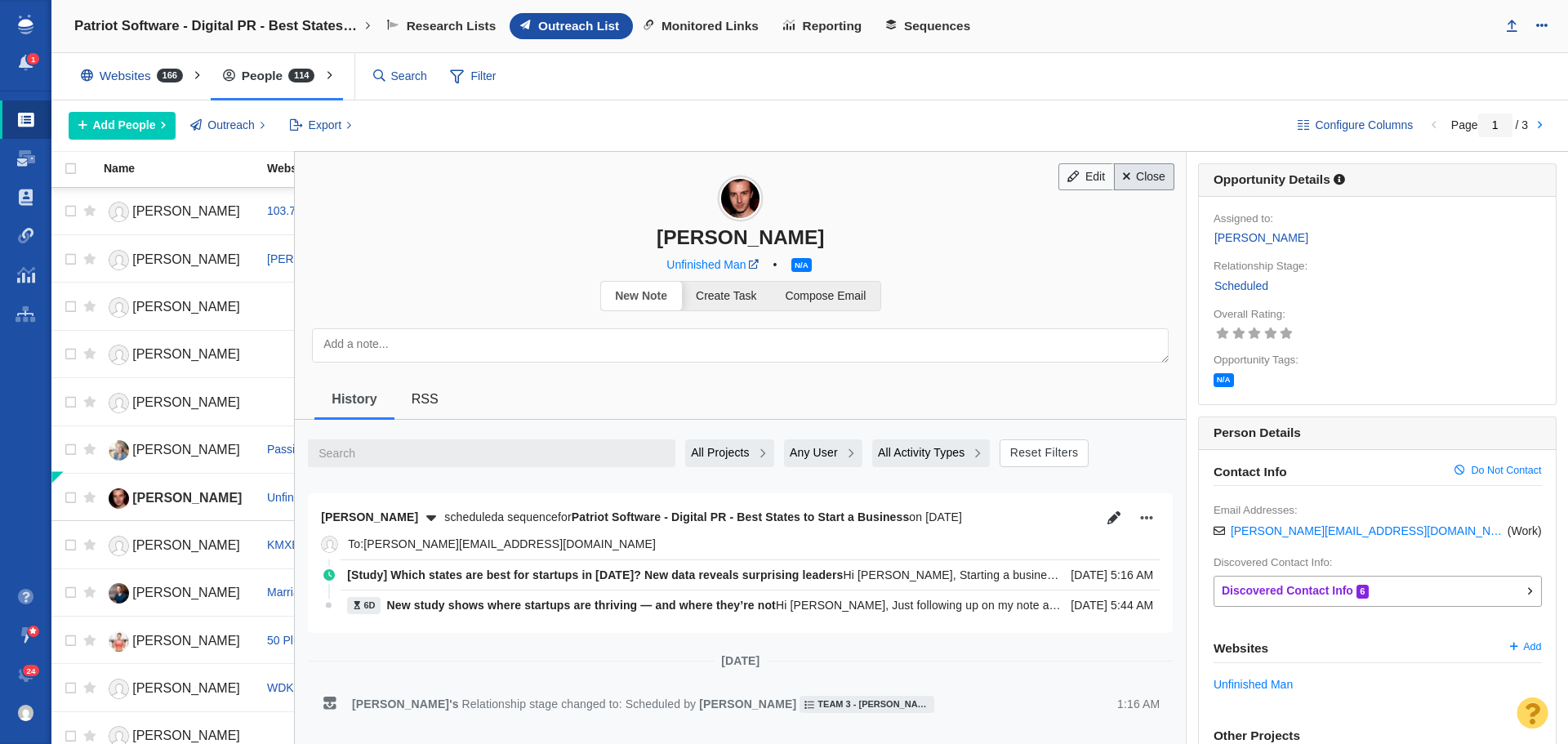
click at [1132, 176] on link "Close" at bounding box center [1145, 177] width 61 height 28
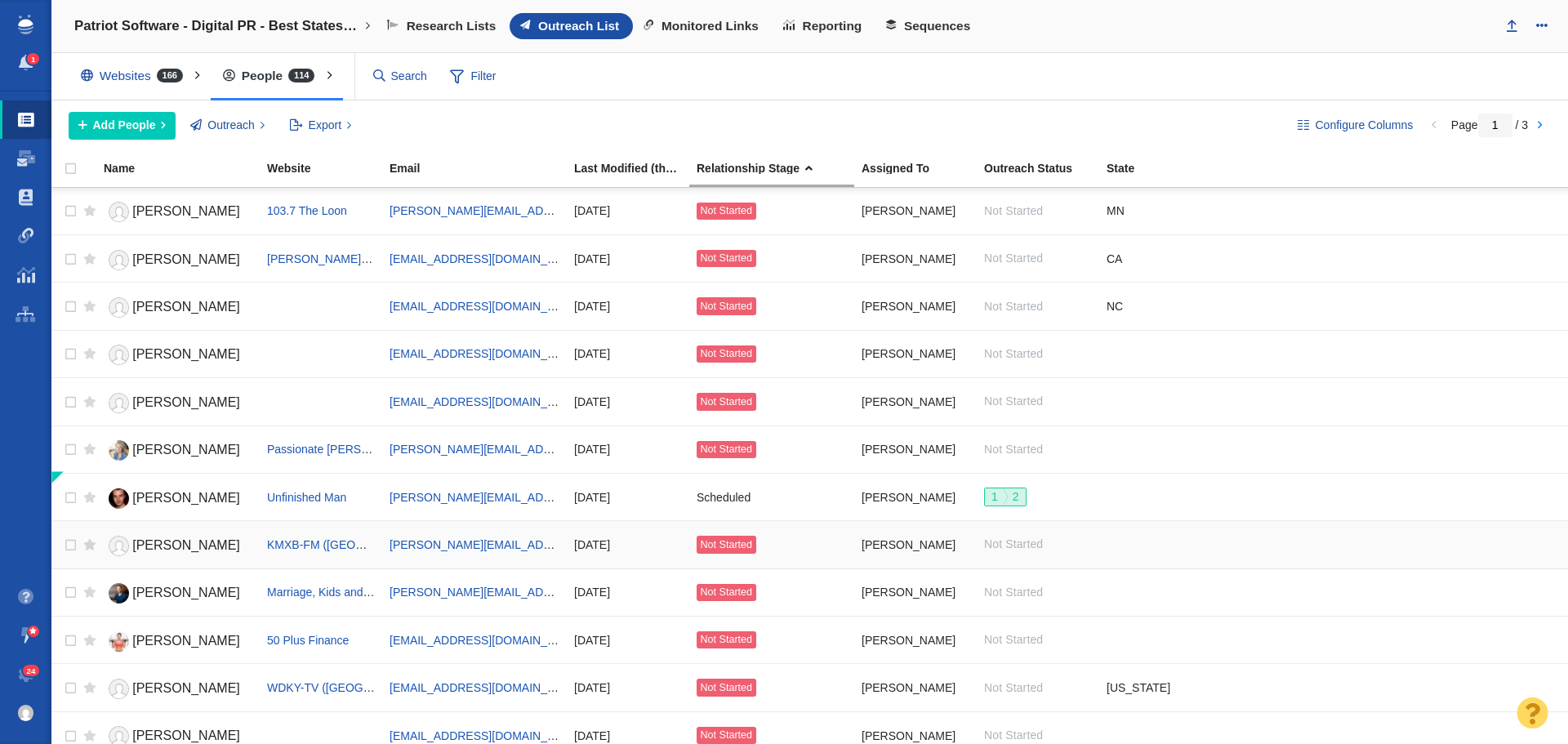
click at [196, 540] on span "[PERSON_NAME]" at bounding box center [186, 545] width 108 height 14
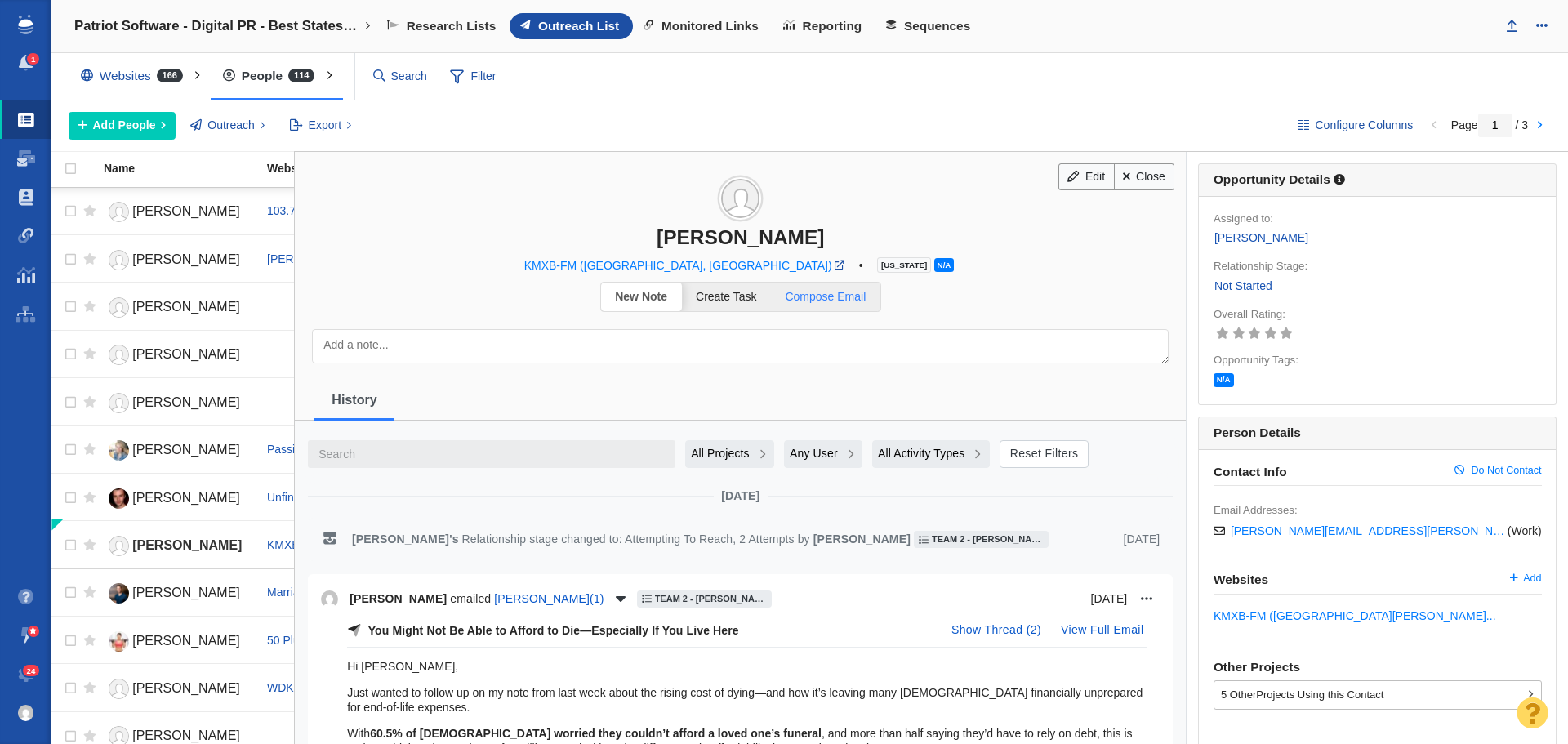
click at [832, 294] on span "Compose Email" at bounding box center [825, 296] width 81 height 13
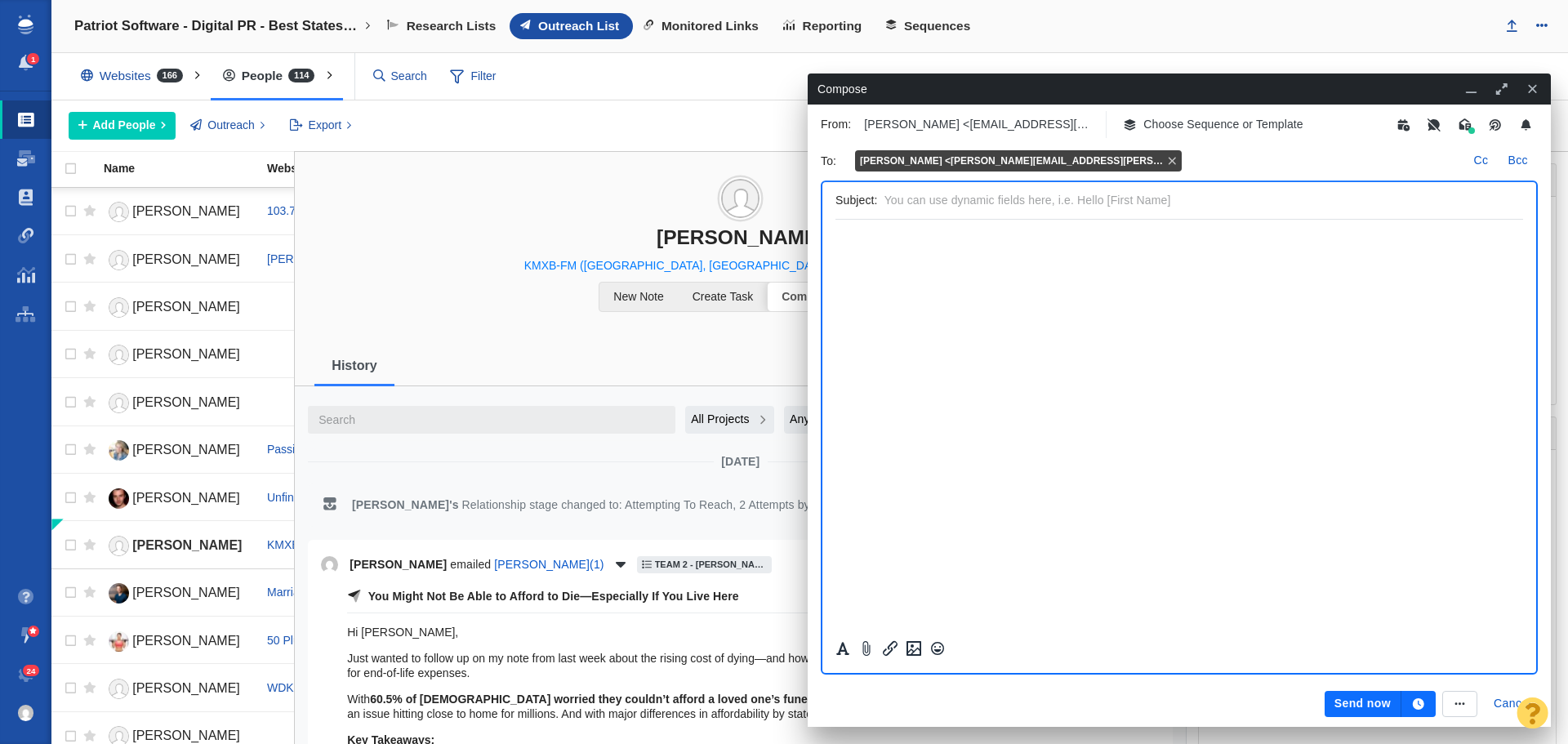
click at [1472, 89] on icon "button" at bounding box center [1471, 88] width 14 height 11
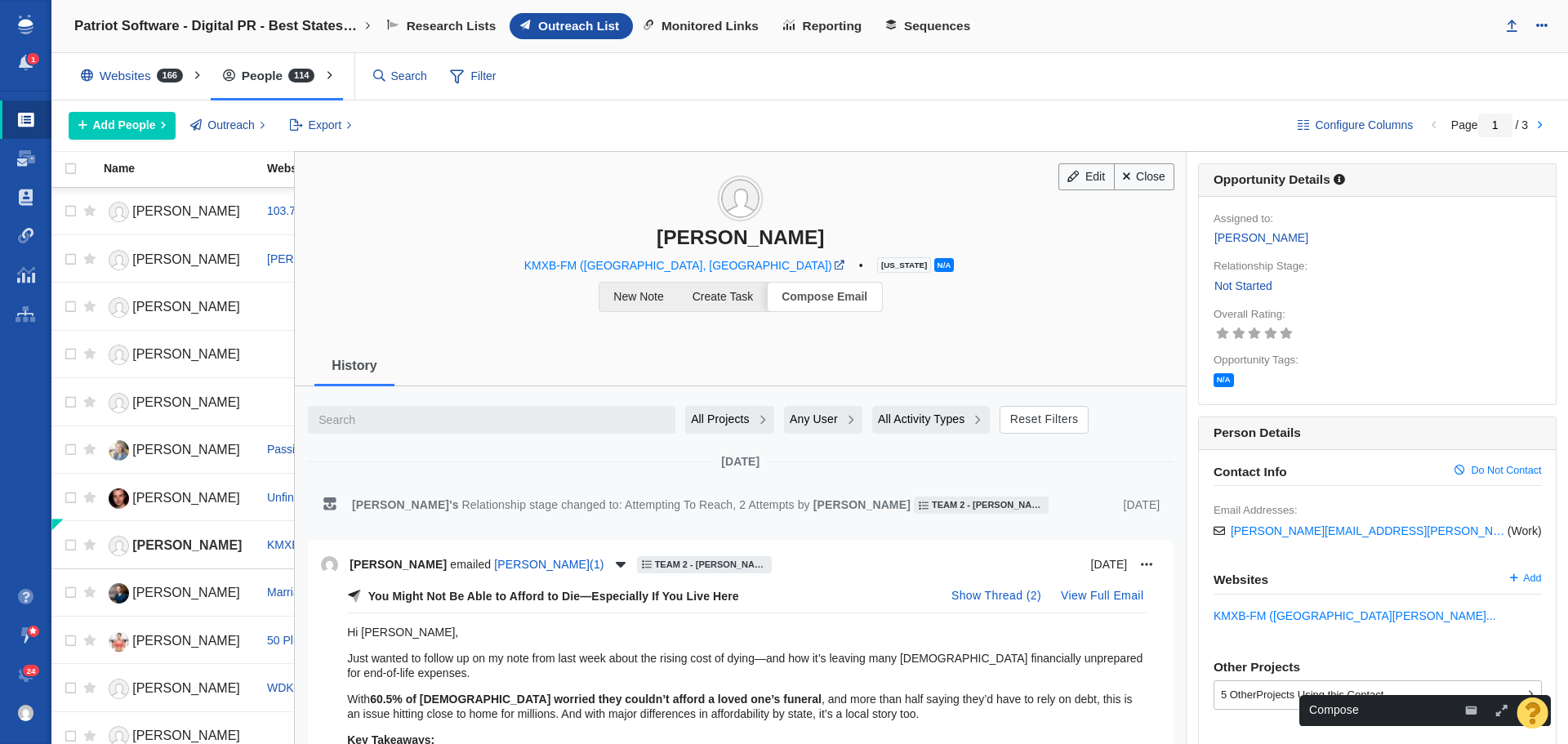
click at [1498, 712] on icon "button" at bounding box center [1502, 710] width 11 height 11
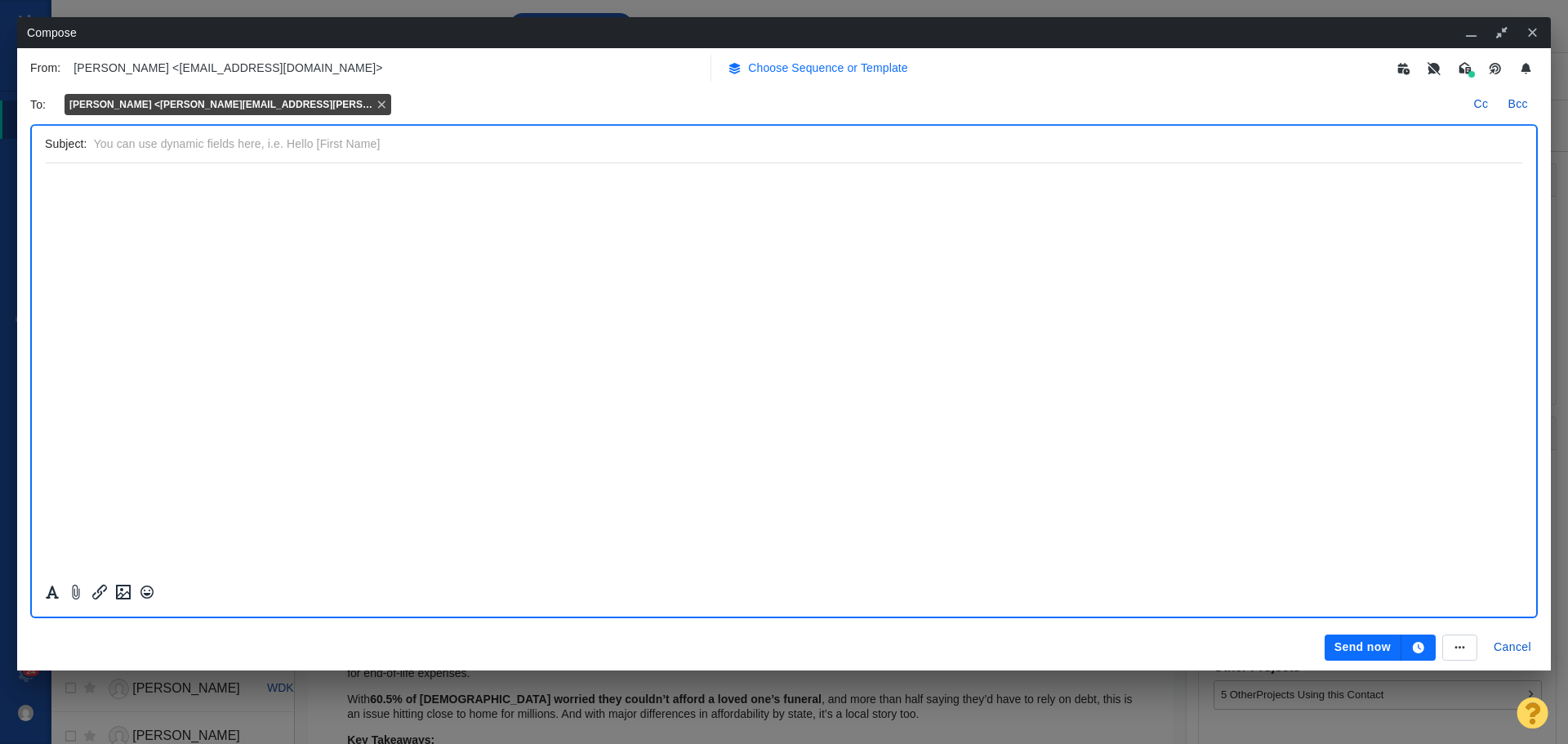
click at [805, 62] on p "Choose Sequence or Template" at bounding box center [828, 68] width 160 height 17
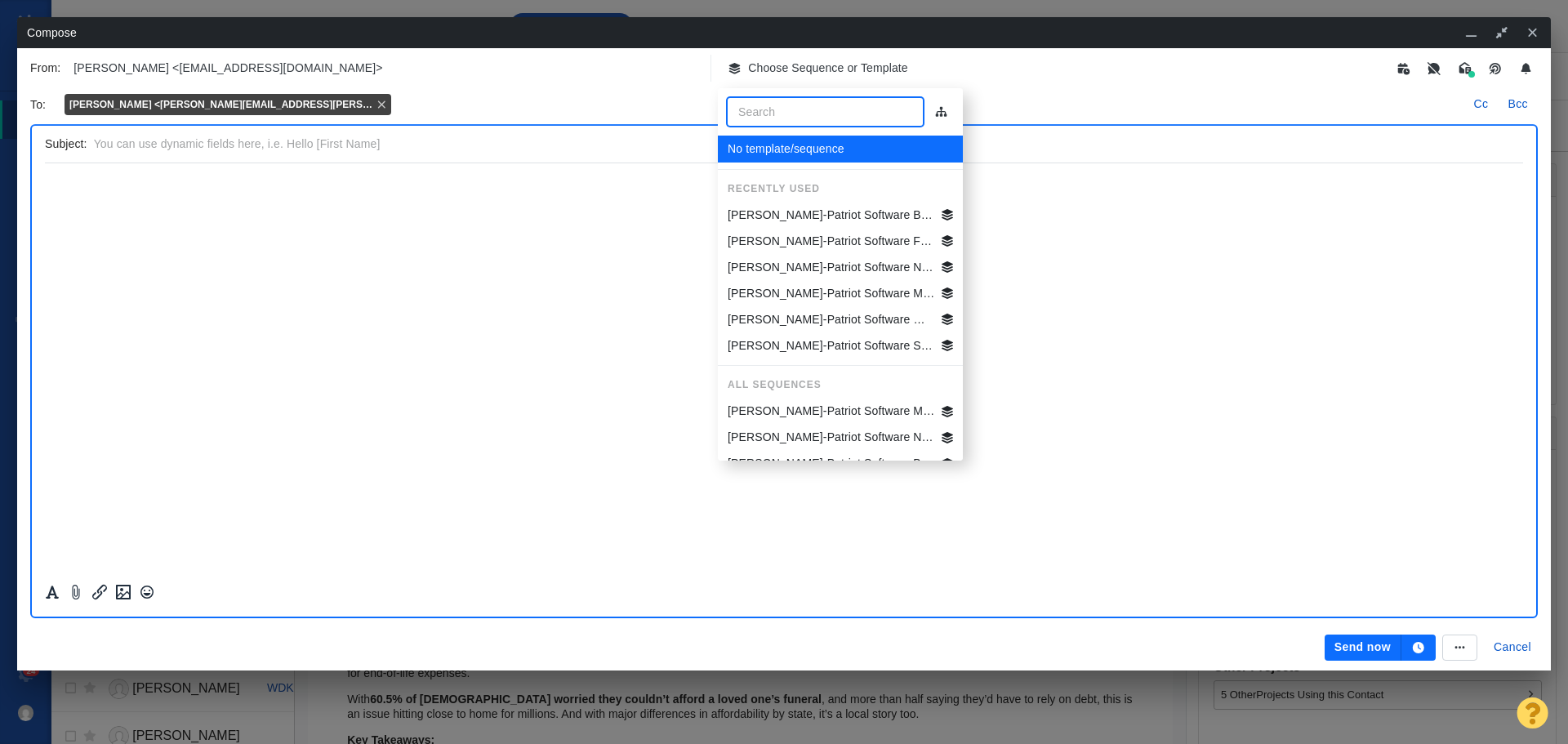
click at [826, 212] on p "[PERSON_NAME]-Patriot Software Best States Business General" at bounding box center [832, 215] width 208 height 17
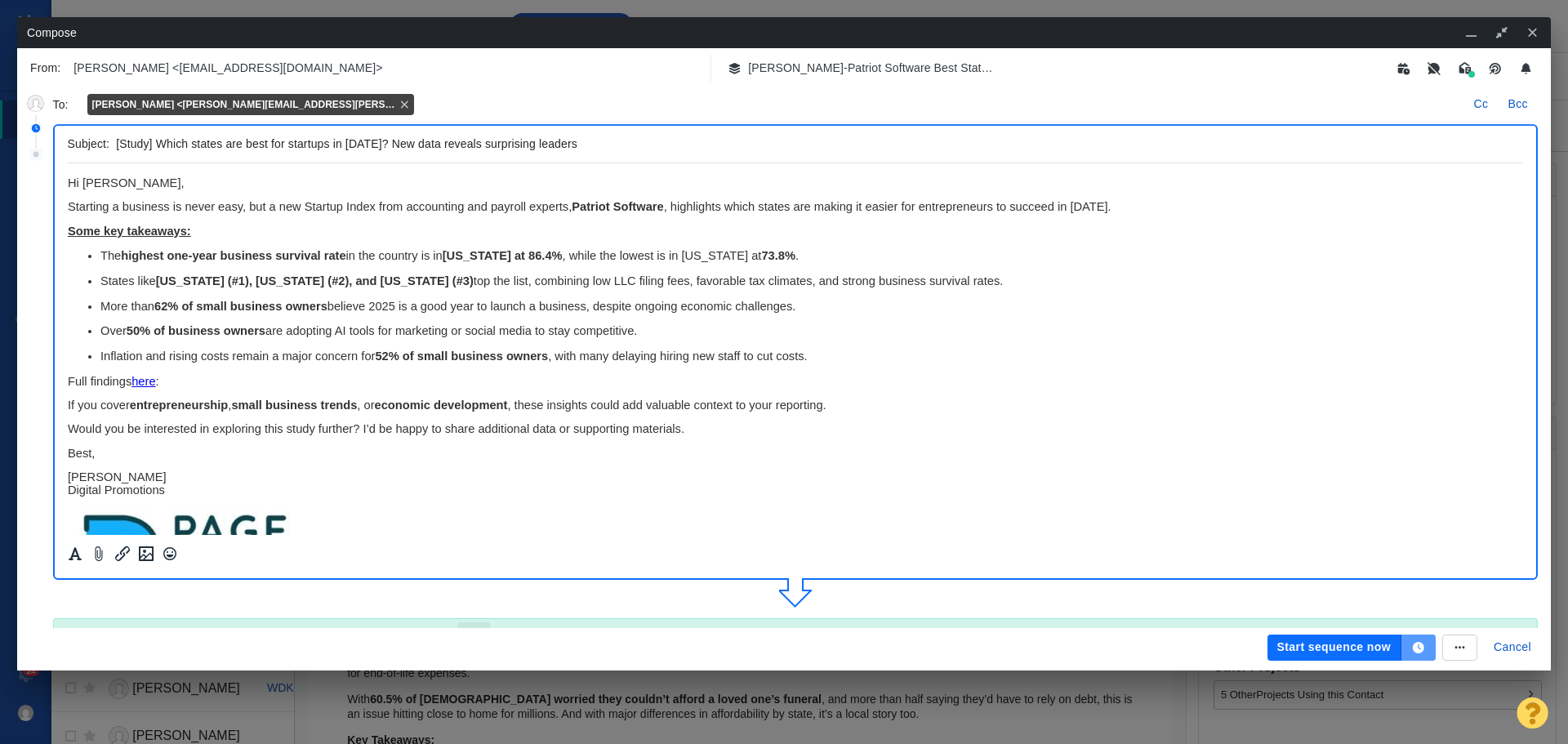
click at [1421, 645] on icon "button" at bounding box center [1418, 647] width 11 height 11
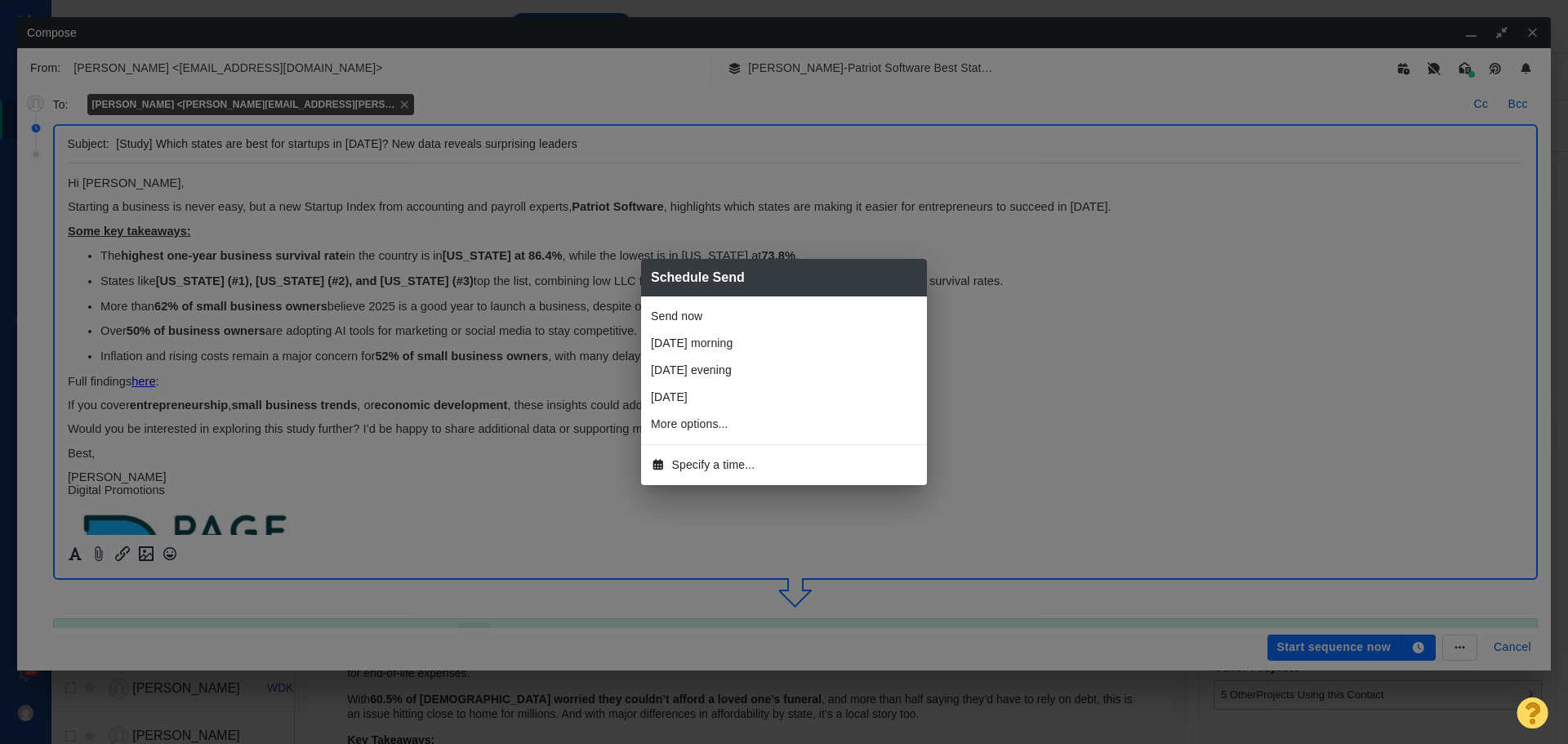
click at [734, 464] on span "Specify a time..." at bounding box center [714, 465] width 83 height 17
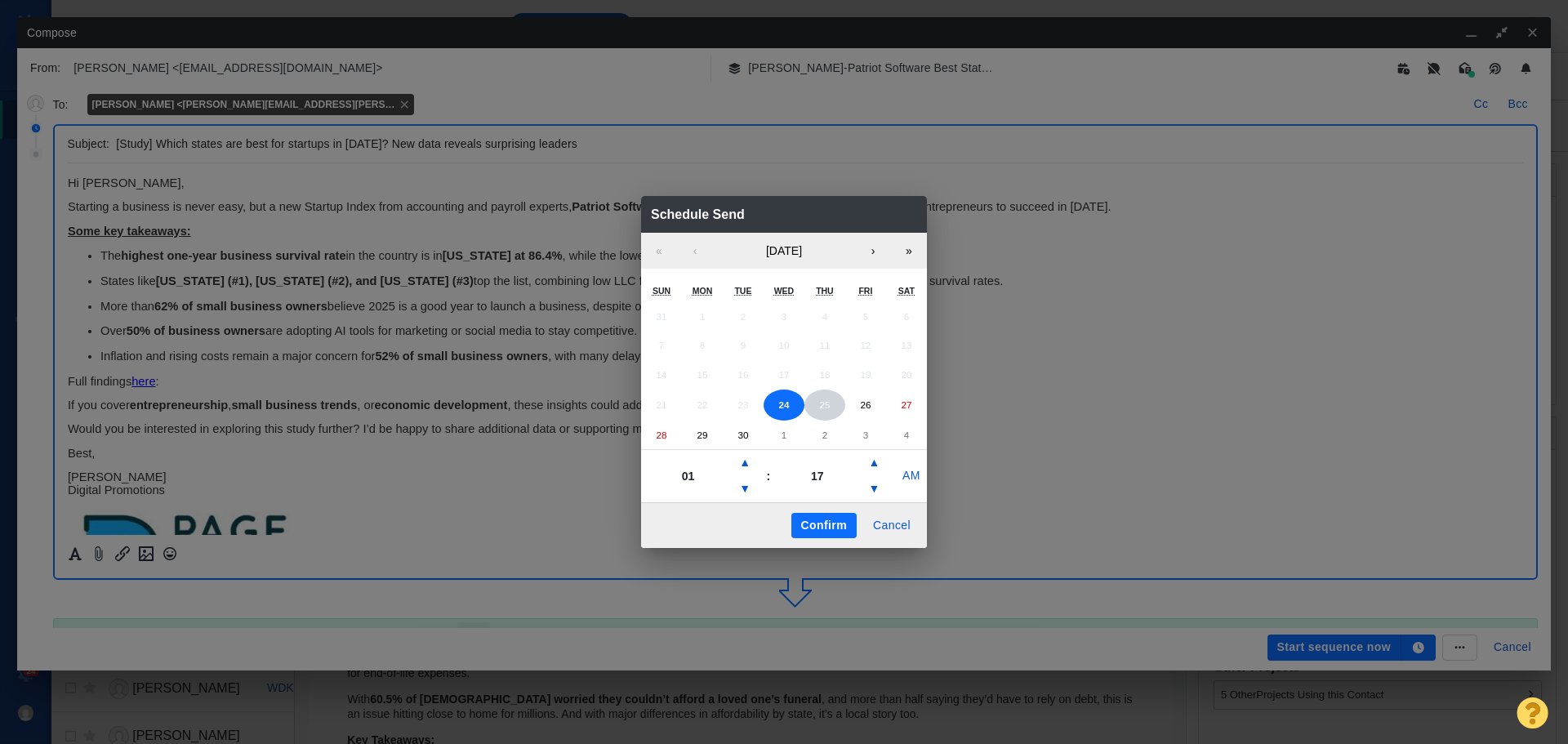
click at [823, 408] on abbr "25" at bounding box center [825, 405] width 11 height 11
click at [751, 462] on button "▲" at bounding box center [744, 462] width 20 height 26
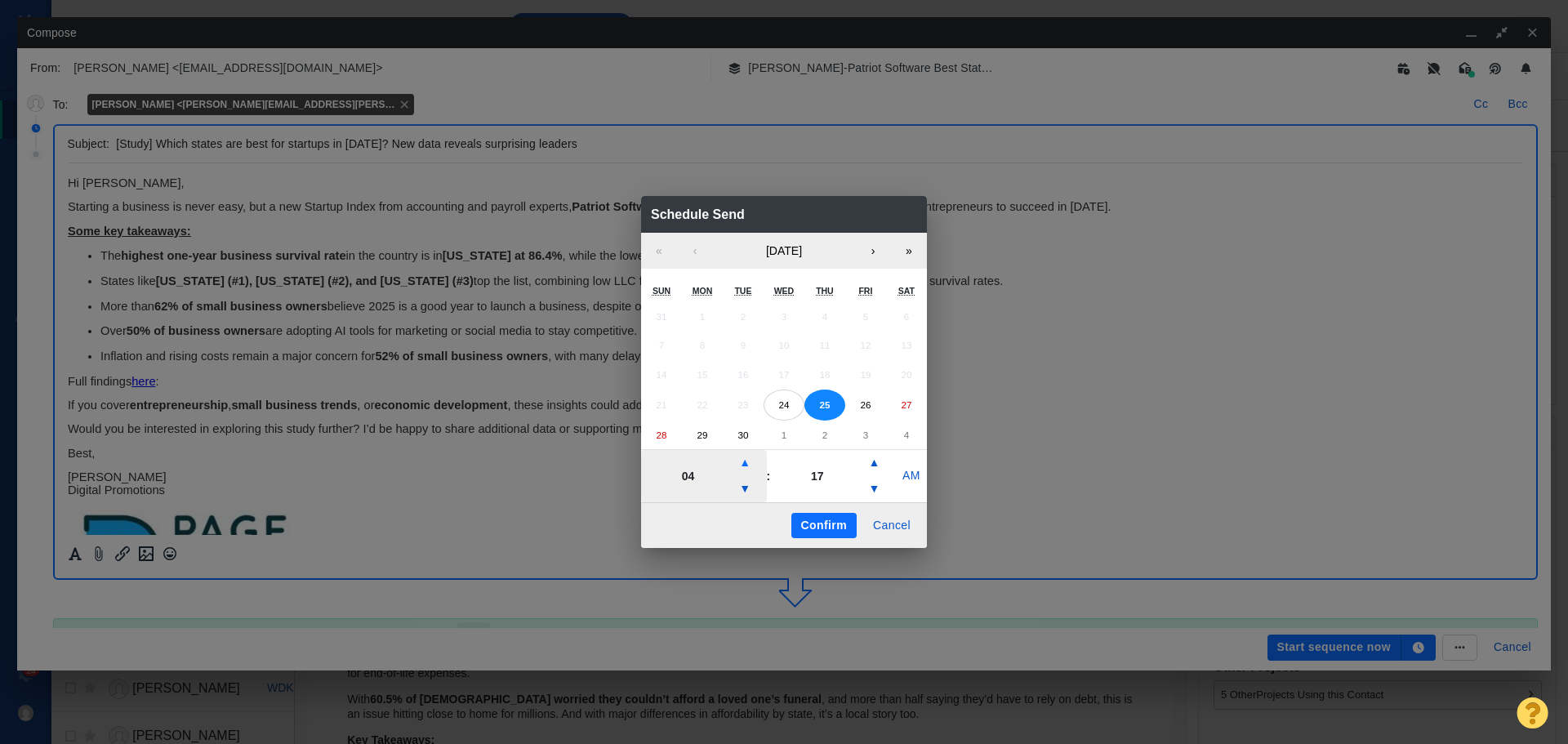
type input "05"
click at [826, 528] on button "Confirm" at bounding box center [824, 526] width 65 height 26
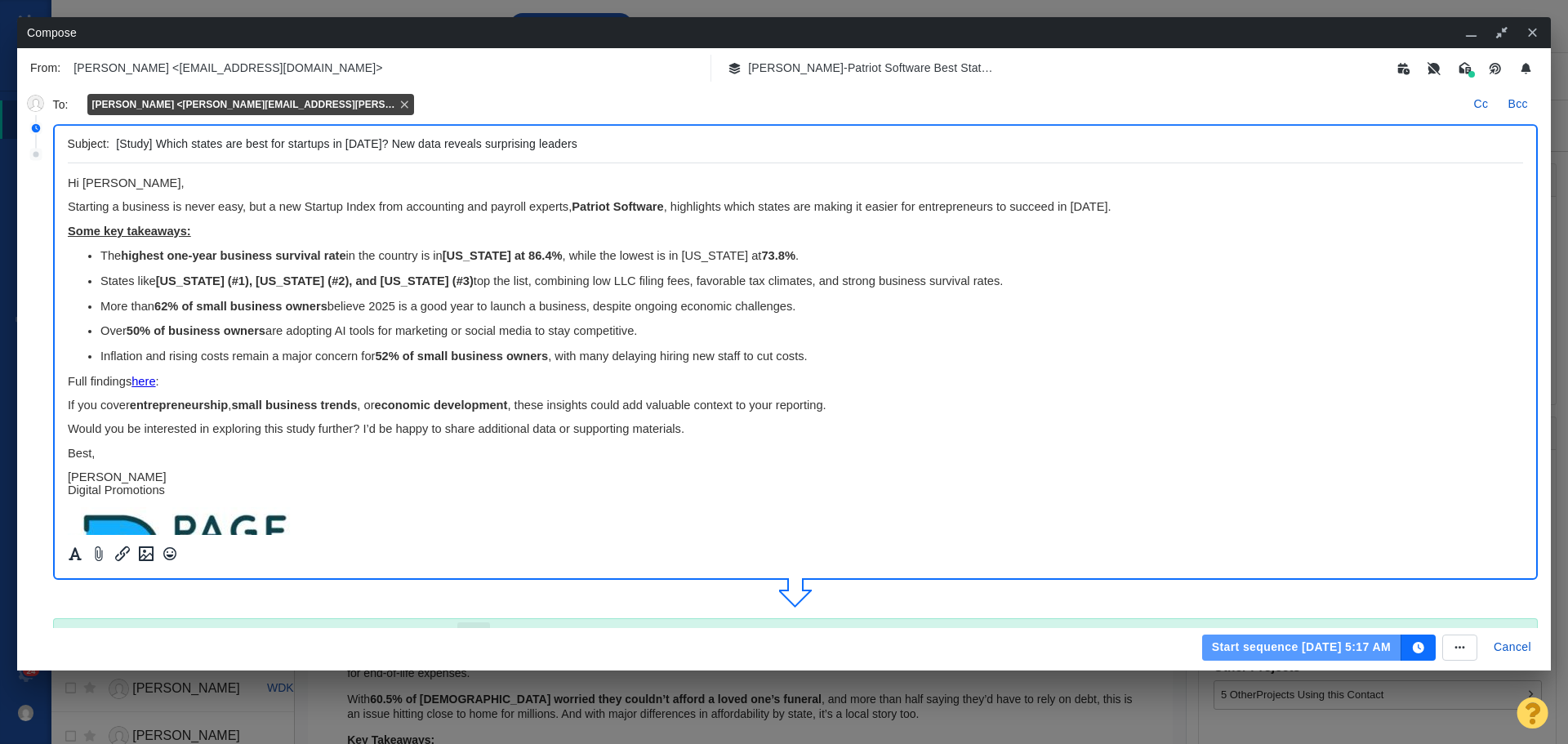
click at [1268, 648] on button "Start sequence Sep 25, 5:17 AM" at bounding box center [1302, 647] width 199 height 26
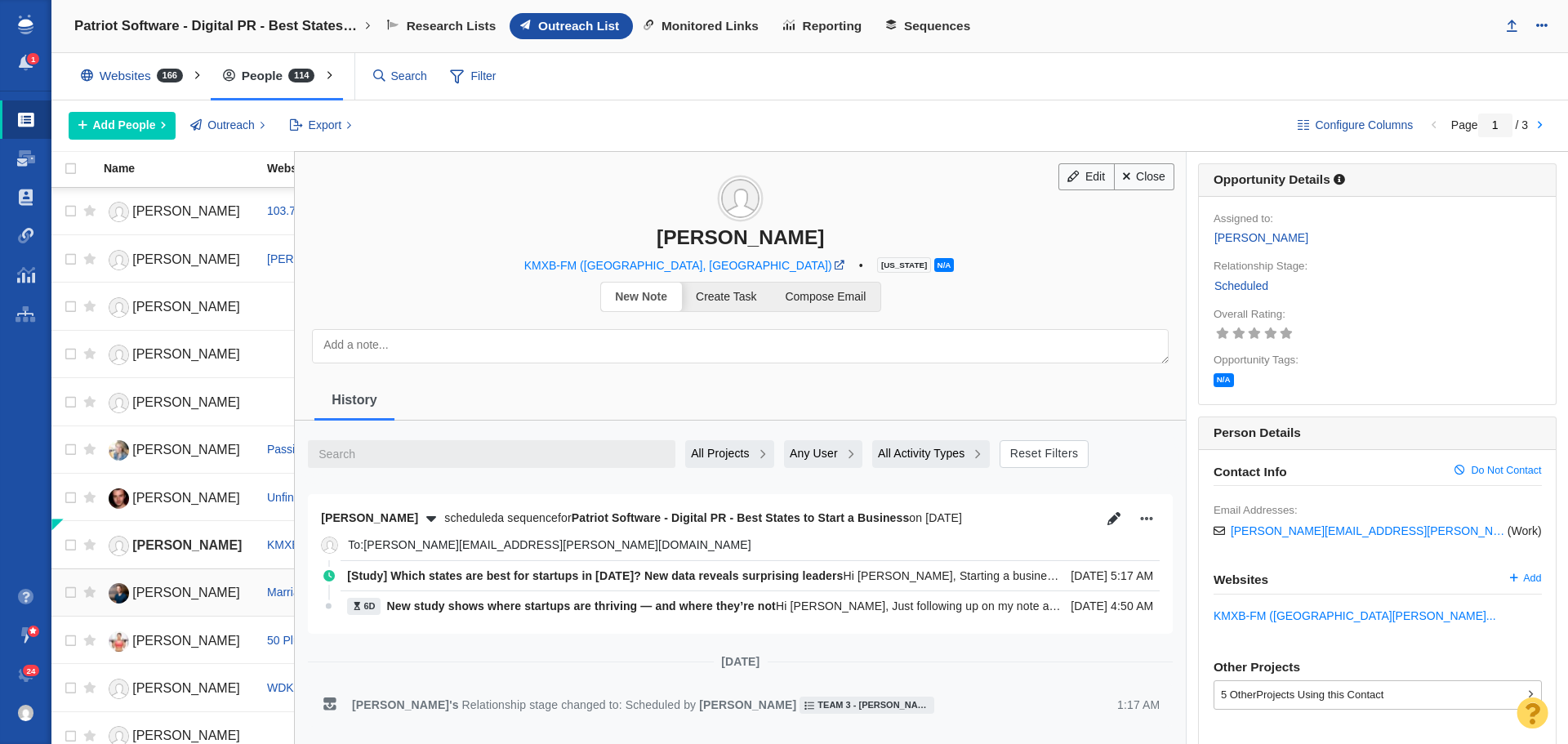
drag, startPoint x: 180, startPoint y: 595, endPoint x: 191, endPoint y: 588, distance: 13.0
click at [180, 595] on span "[PERSON_NAME]" at bounding box center [186, 592] width 108 height 14
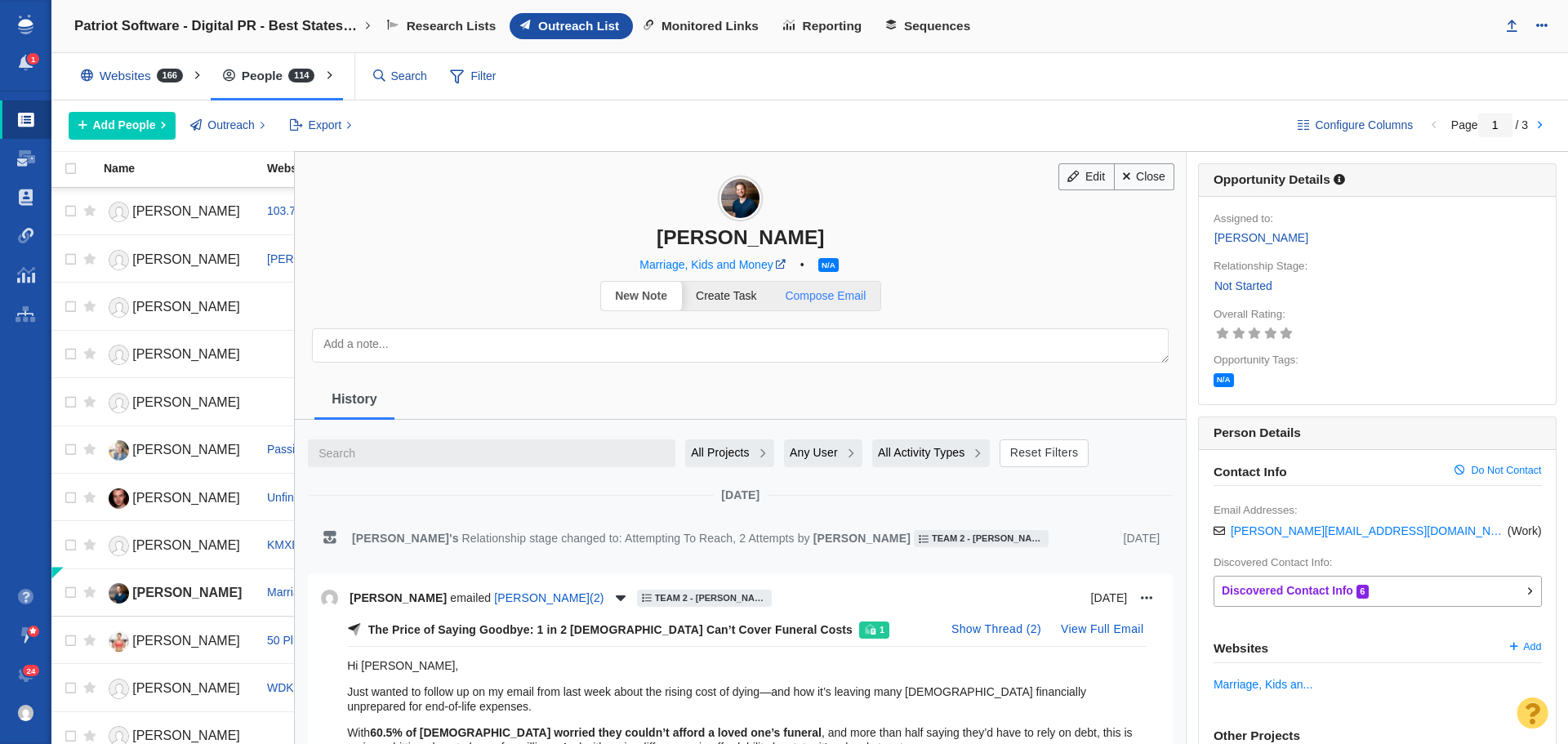
click at [852, 299] on span "Compose Email" at bounding box center [825, 295] width 81 height 13
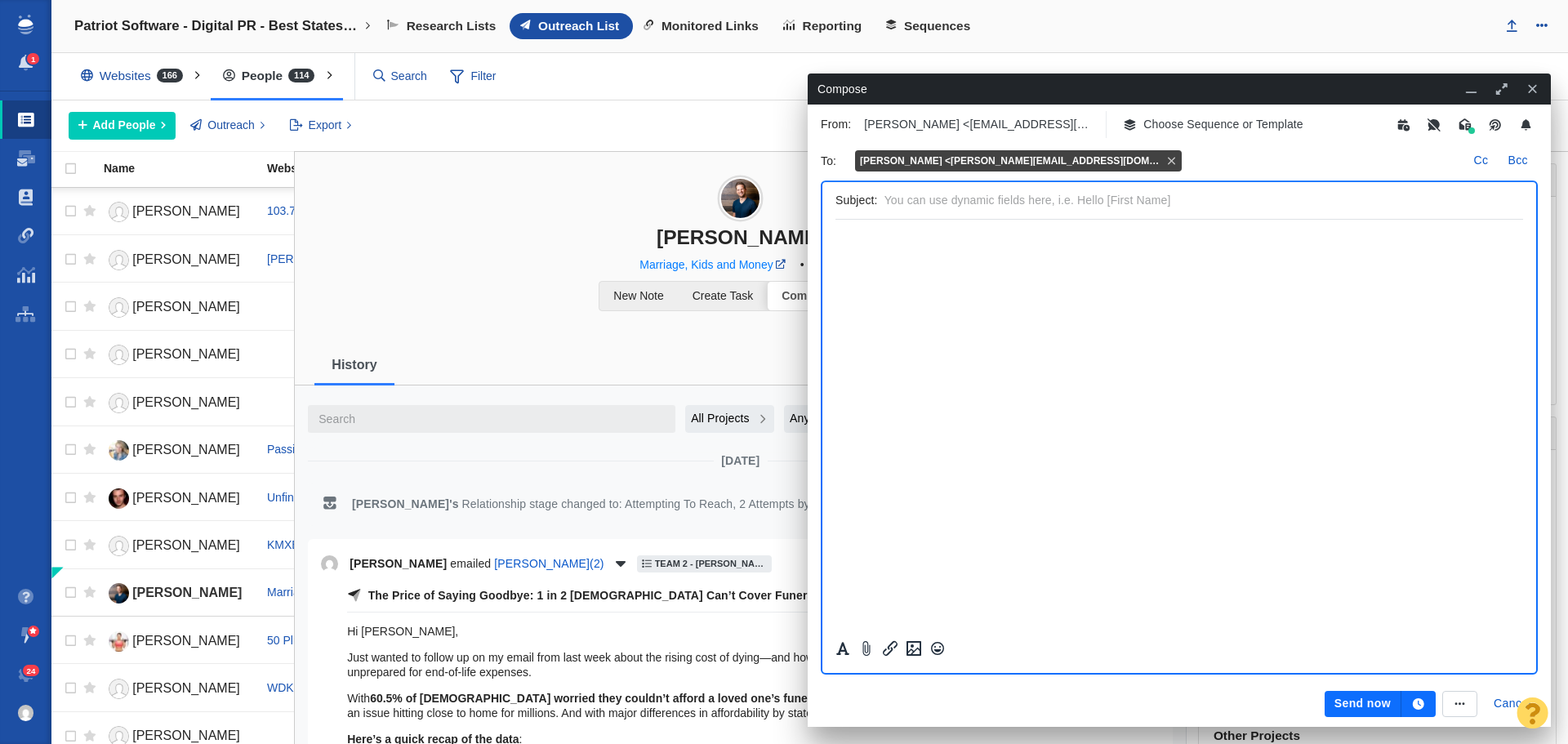
click at [1177, 130] on p "Choose Sequence or Template" at bounding box center [1224, 125] width 160 height 17
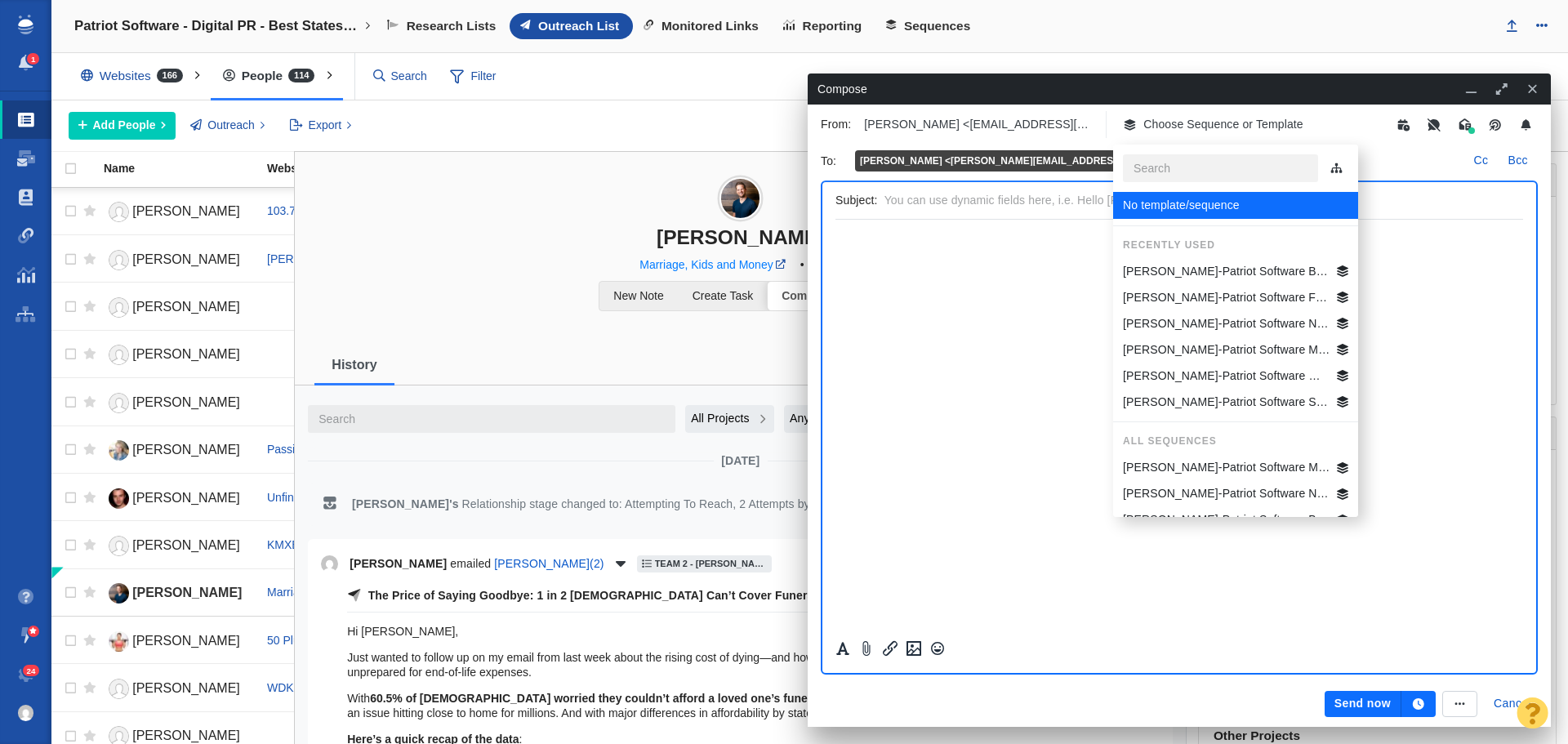
click at [1213, 268] on p "[PERSON_NAME]-Patriot Software Best States Business General" at bounding box center [1227, 271] width 208 height 17
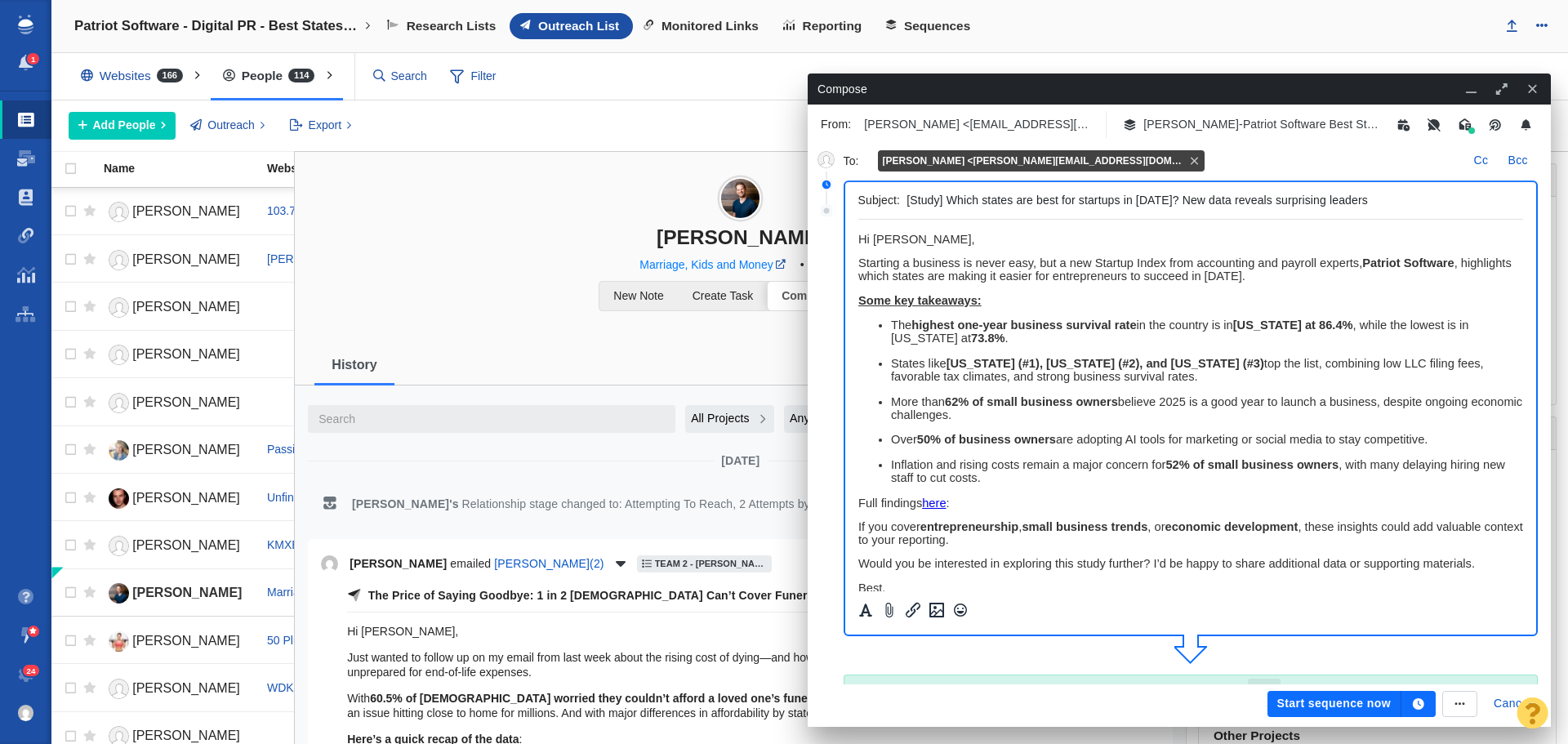
click at [1418, 698] on icon "button" at bounding box center [1418, 703] width 14 height 11
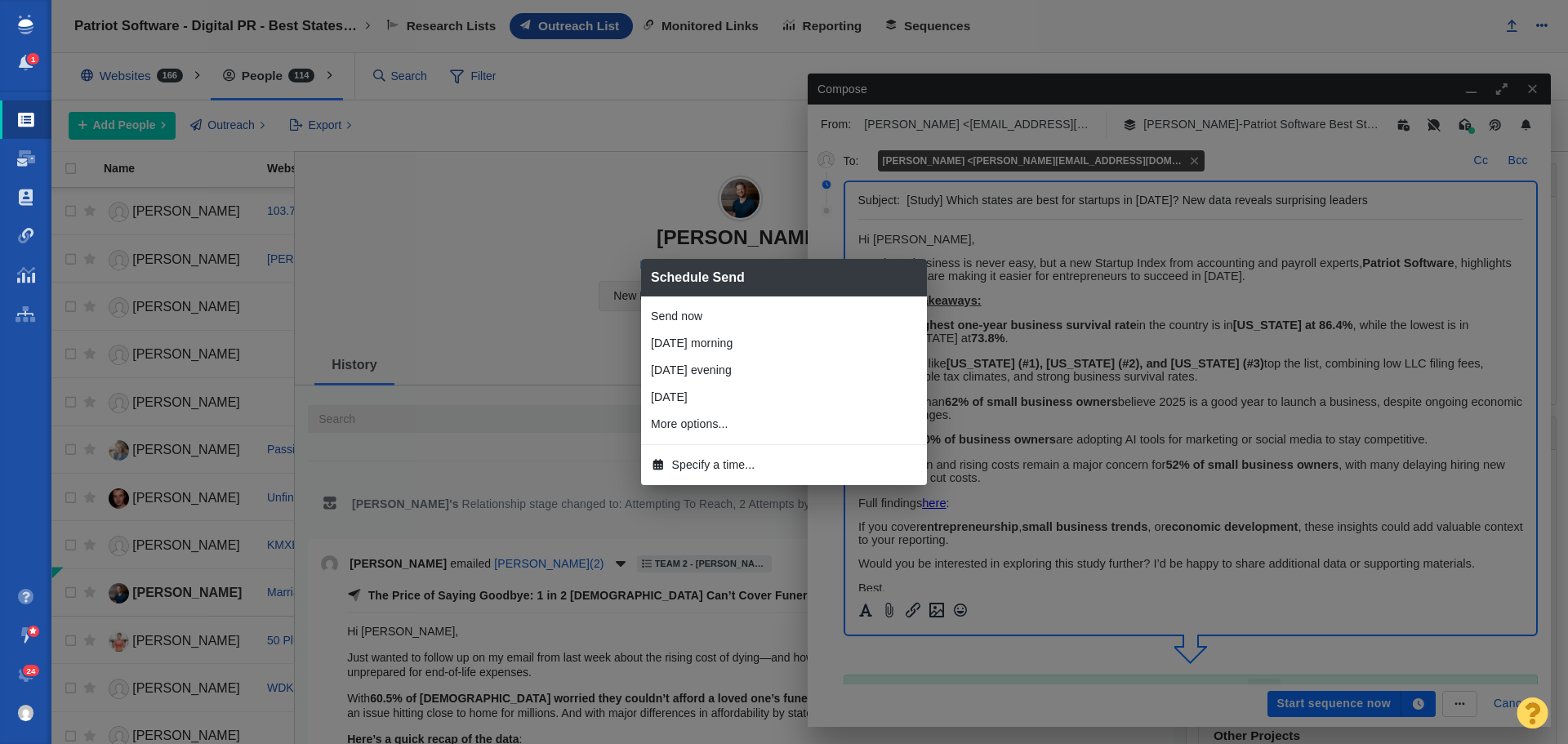
click at [701, 467] on span "Specify a time..." at bounding box center [714, 465] width 83 height 17
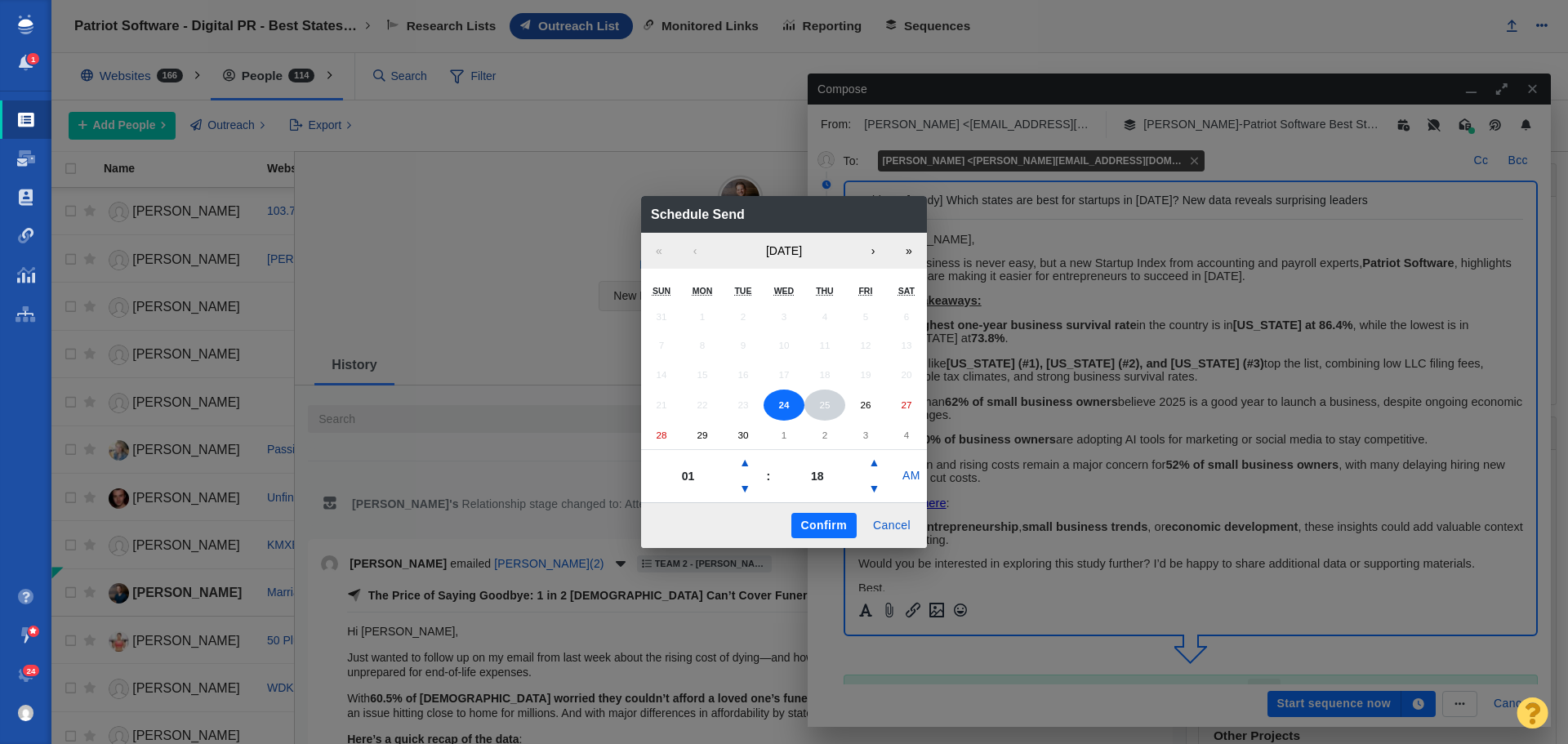
click at [828, 405] on abbr "25" at bounding box center [825, 405] width 11 height 11
click at [747, 462] on button "▲" at bounding box center [744, 462] width 20 height 26
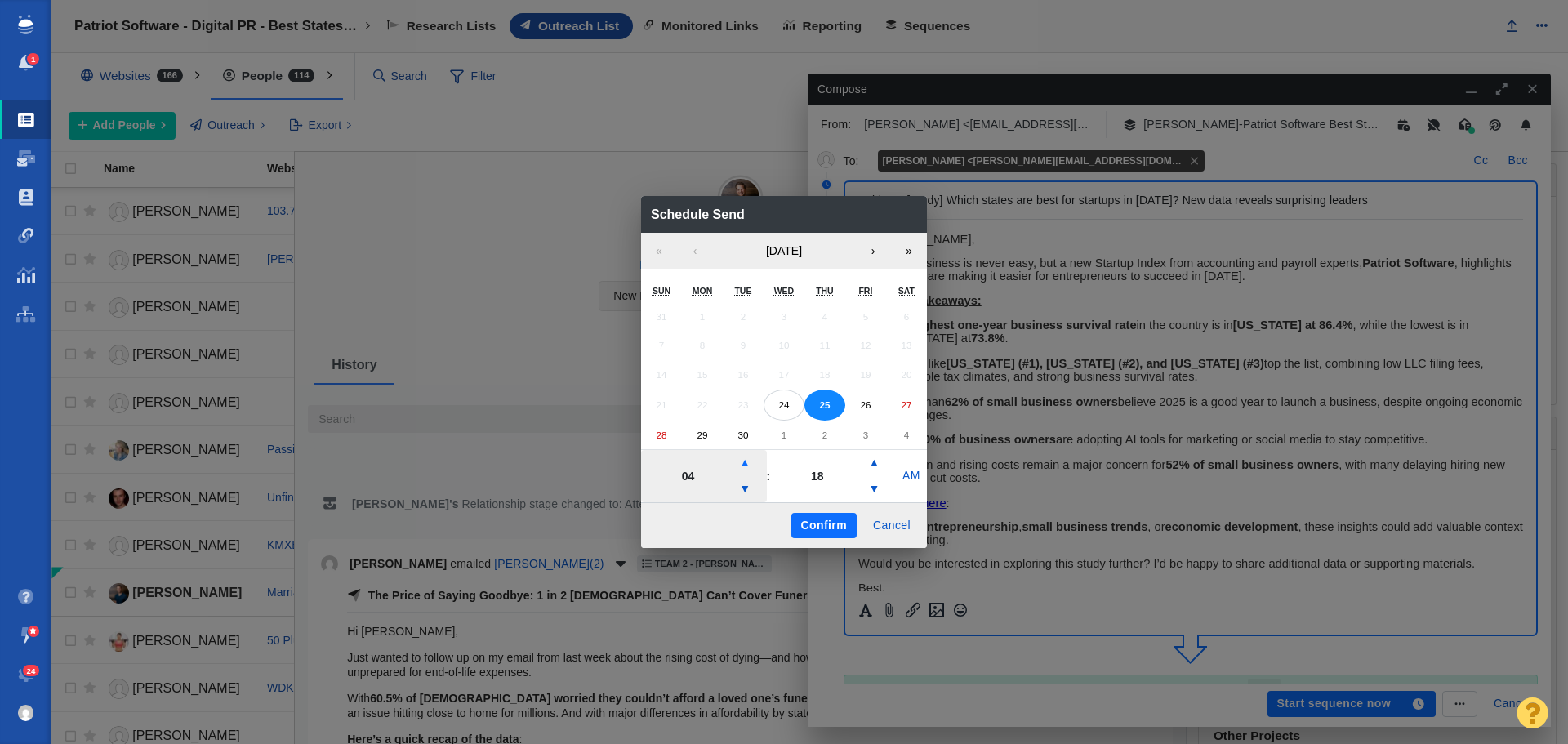
type input "05"
click at [837, 529] on button "Confirm" at bounding box center [824, 526] width 65 height 26
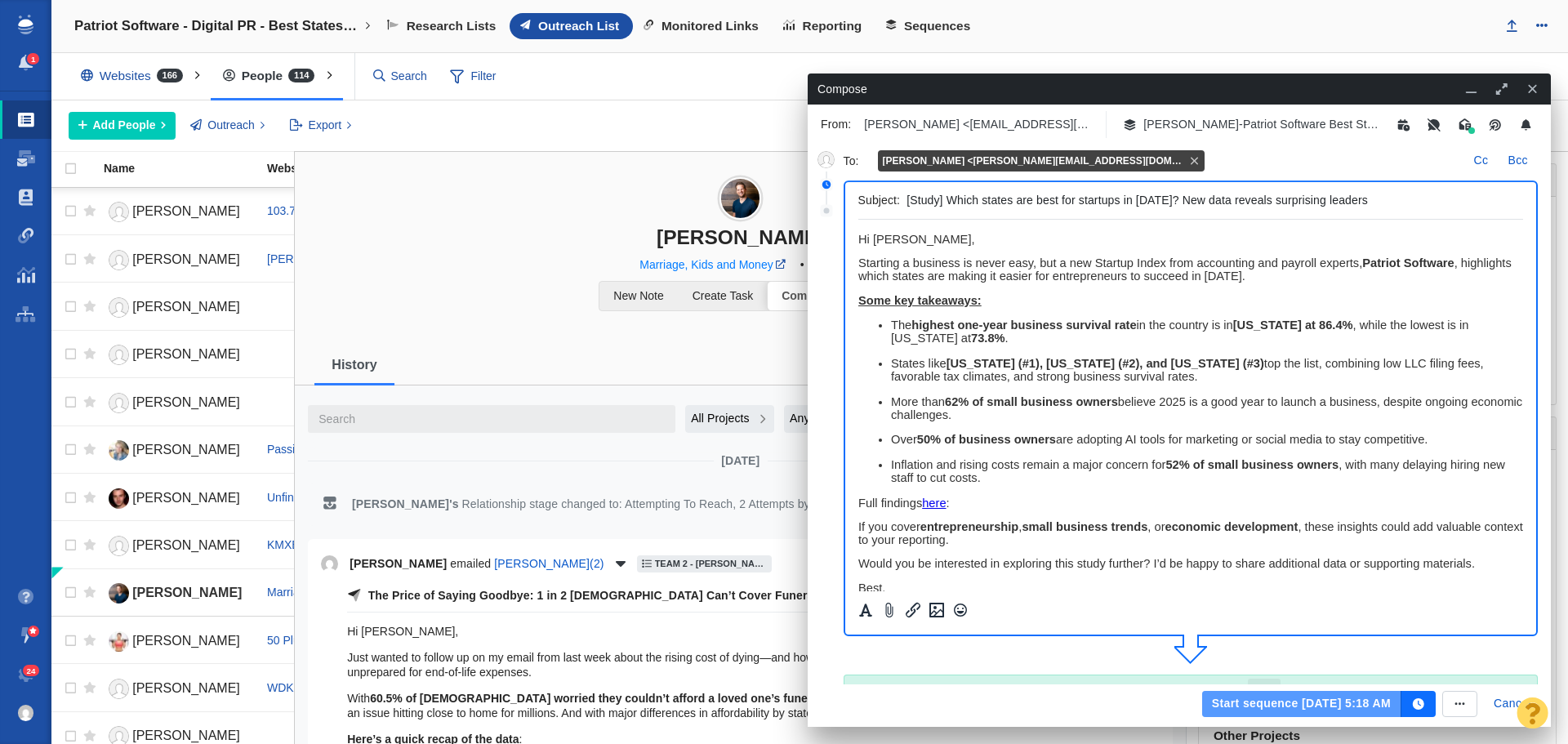
click at [1277, 704] on button "Start sequence Sep 25, 5:18 AM" at bounding box center [1302, 703] width 199 height 26
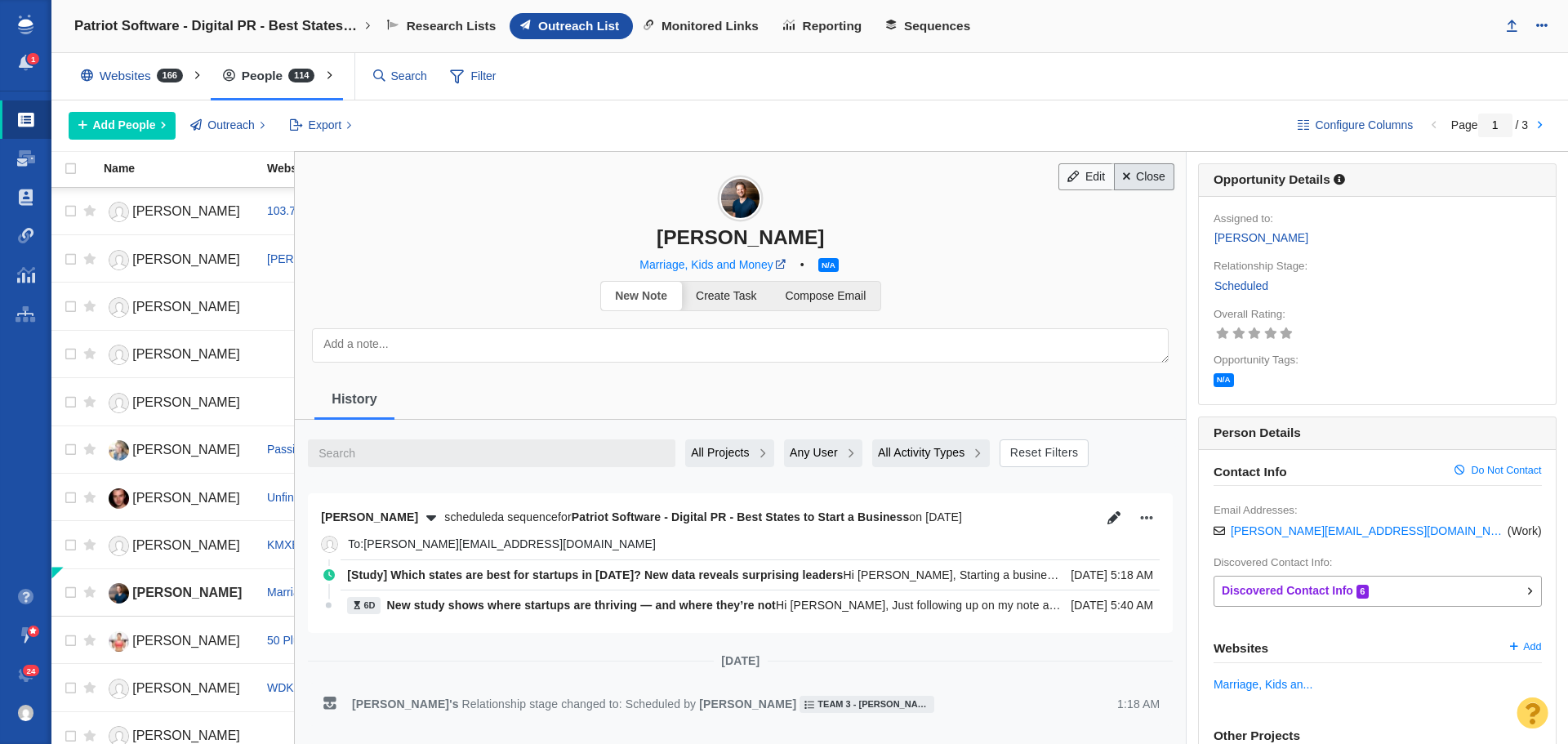
click at [1123, 182] on link "Close" at bounding box center [1145, 177] width 61 height 28
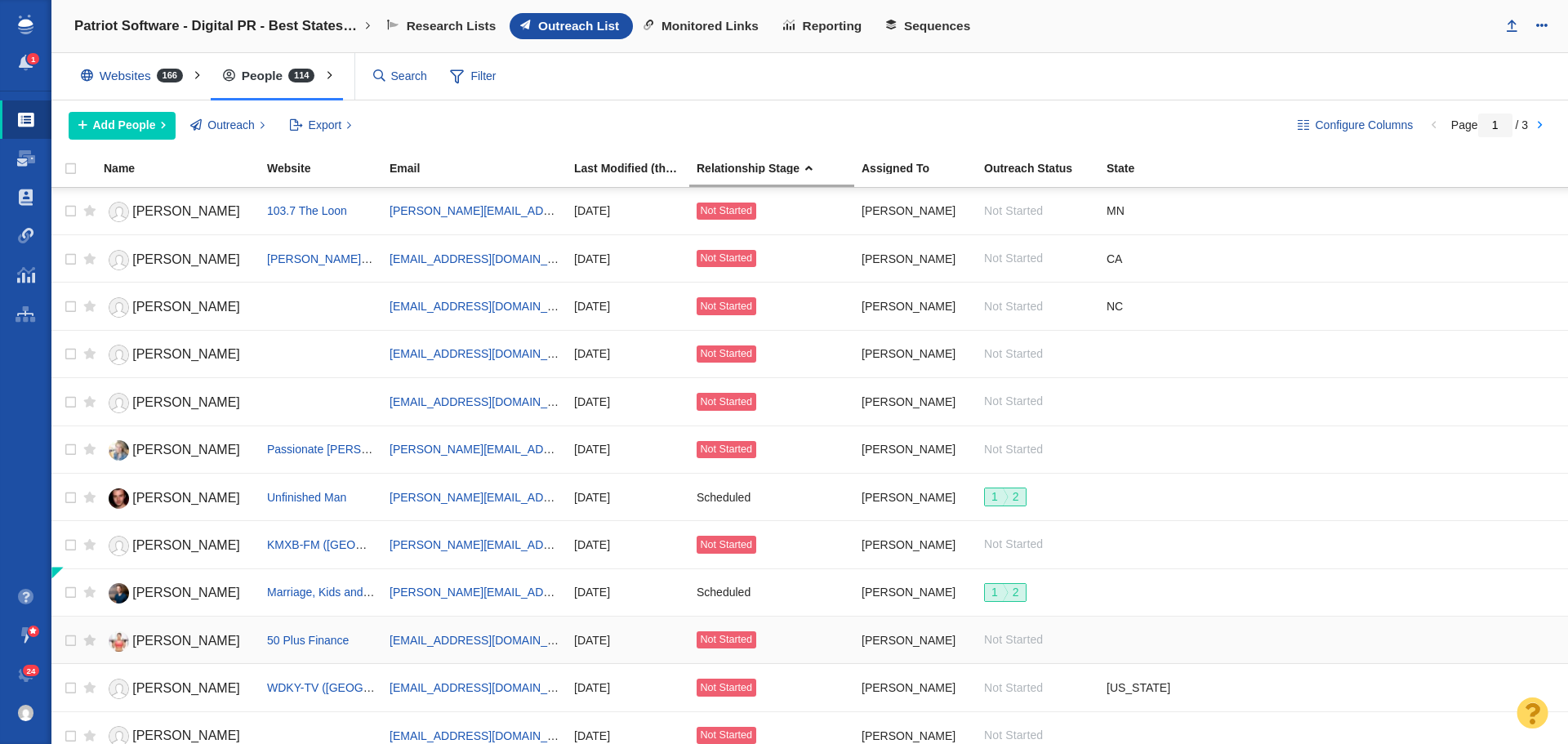
click at [179, 636] on span "David Leto" at bounding box center [186, 641] width 108 height 14
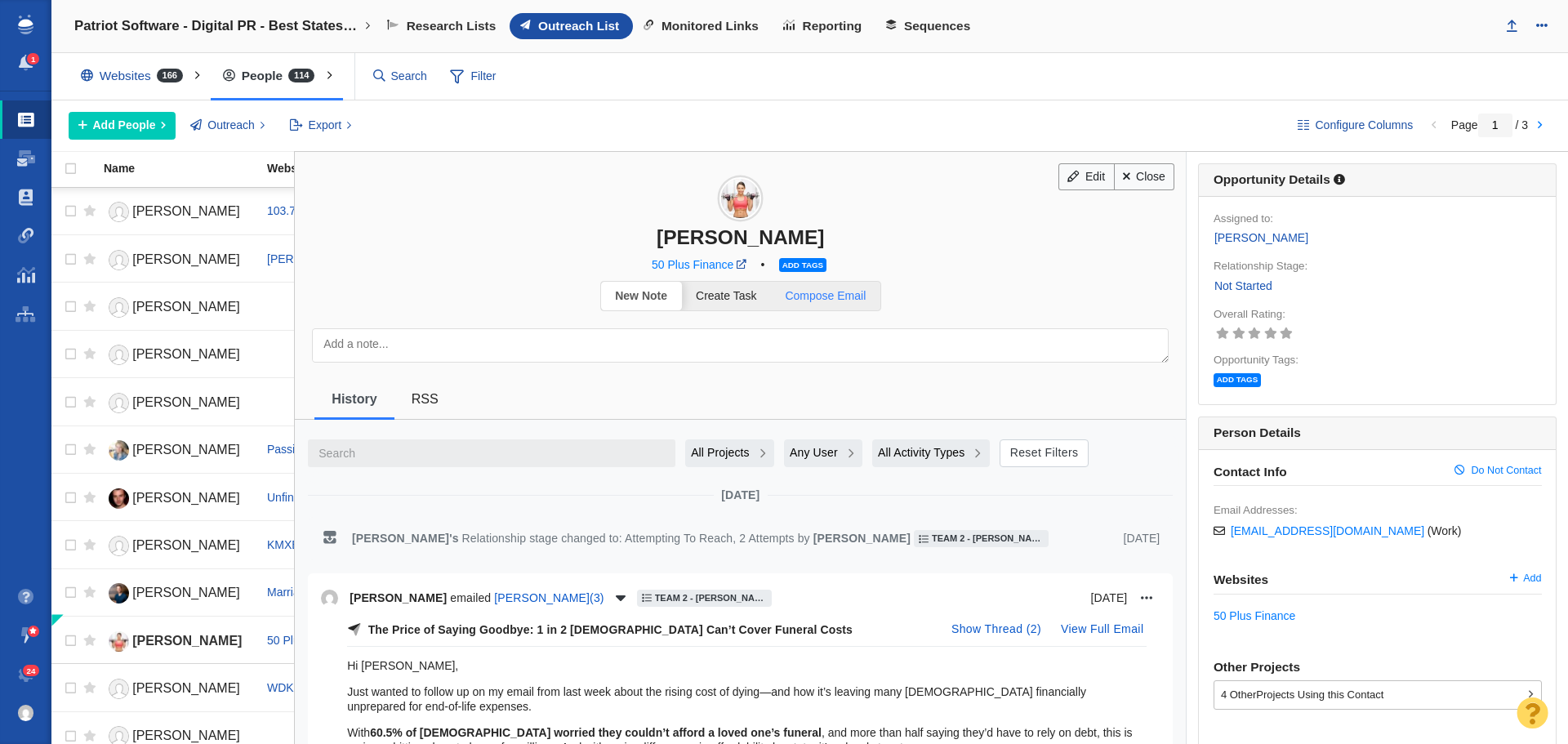
click at [829, 284] on link "Compose Email" at bounding box center [826, 296] width 109 height 29
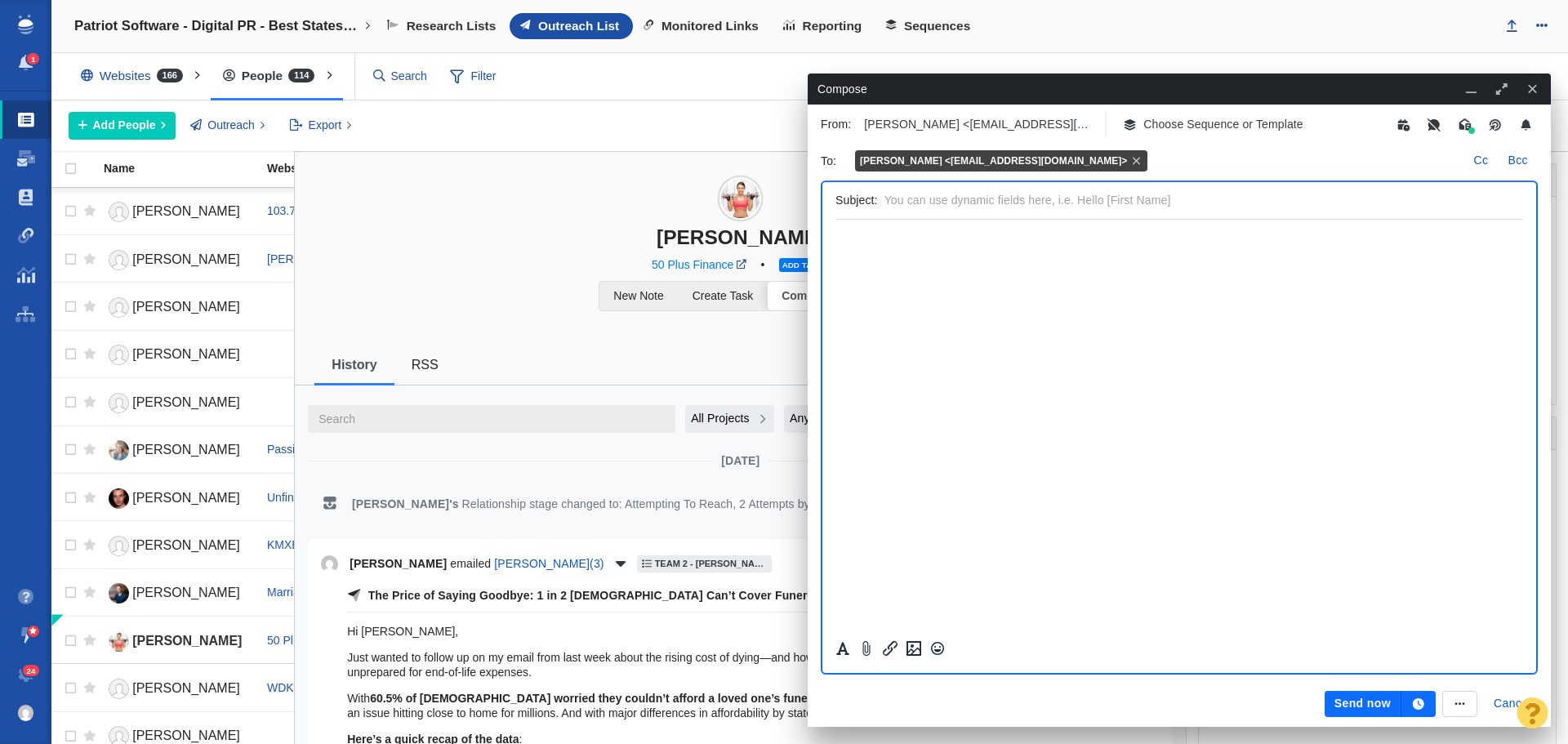
click at [1195, 123] on p "Choose Sequence or Template" at bounding box center [1224, 125] width 160 height 17
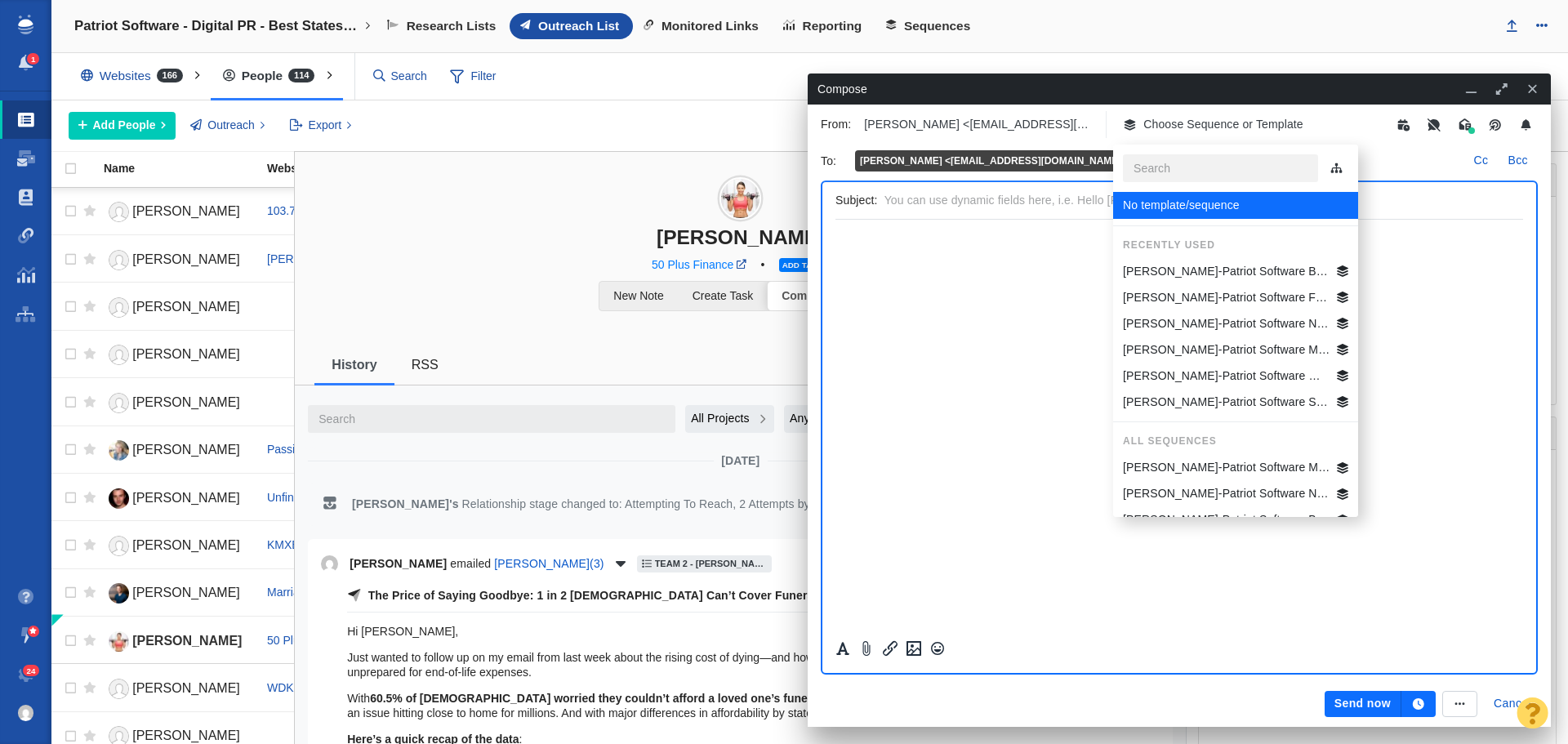
click at [1209, 273] on p "[PERSON_NAME]-Patriot Software Best States Business General" at bounding box center [1227, 271] width 208 height 17
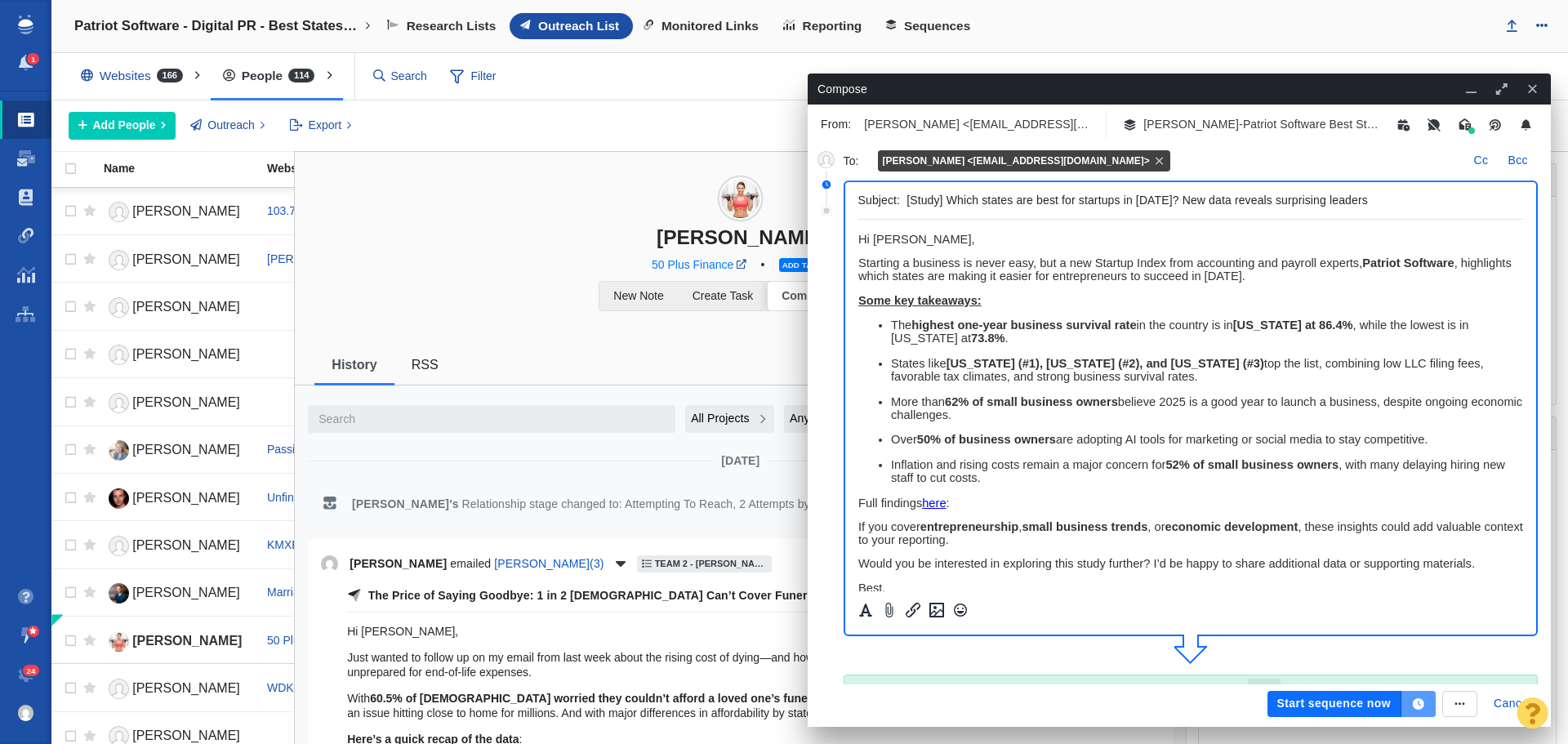
click at [1423, 706] on icon "button" at bounding box center [1418, 703] width 11 height 11
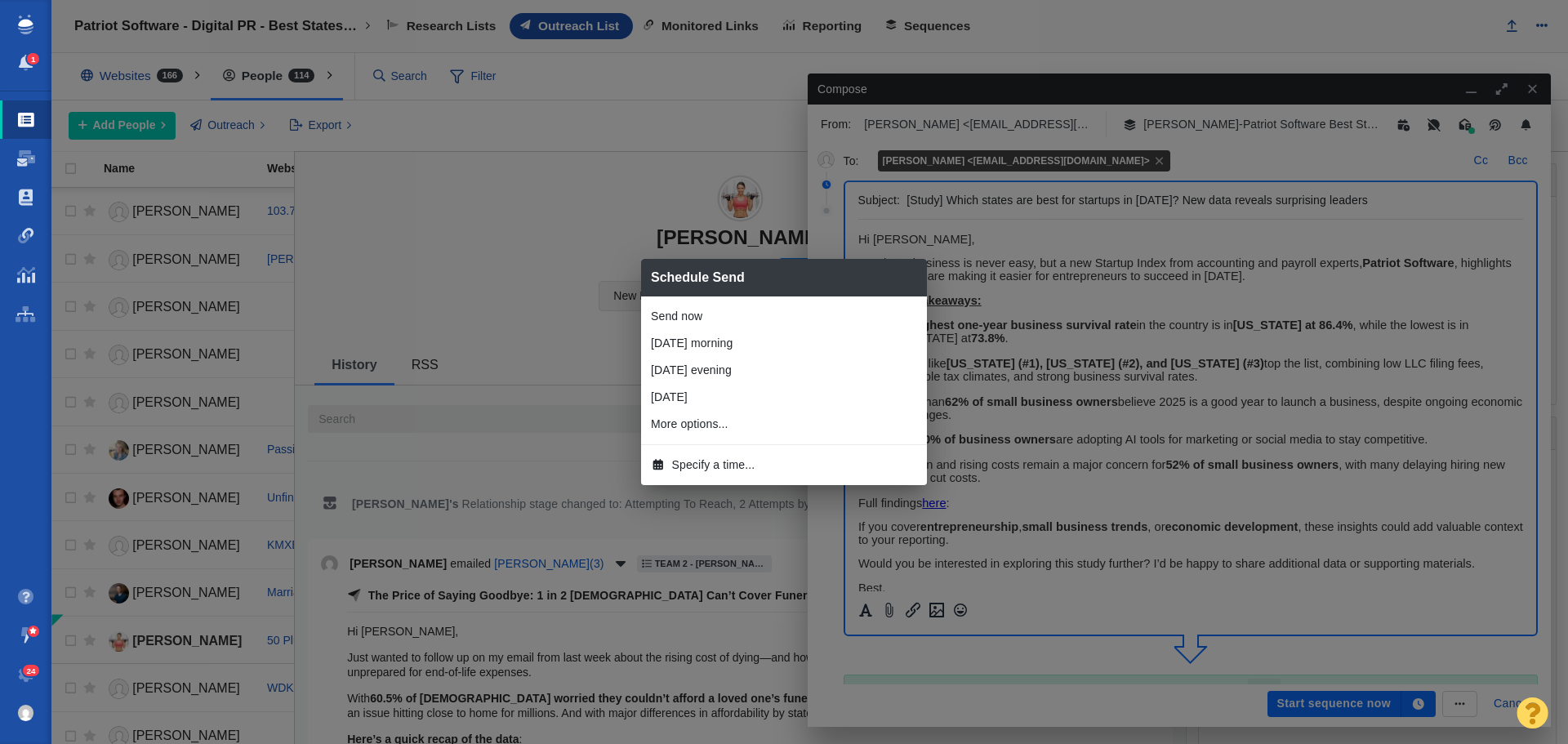
click at [724, 469] on span "Specify a time..." at bounding box center [714, 465] width 83 height 17
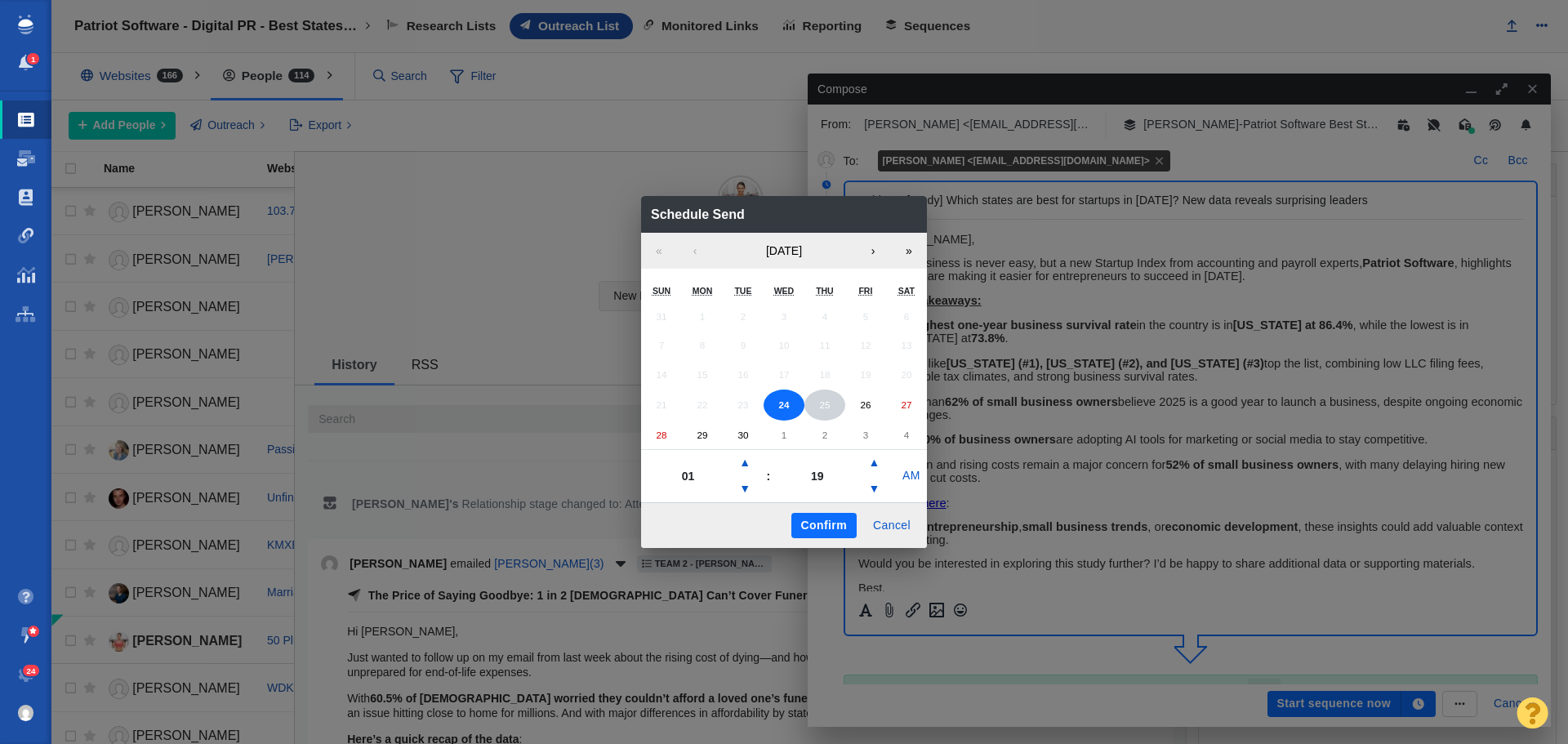
click at [818, 404] on button "25" at bounding box center [825, 405] width 41 height 31
click at [750, 466] on button "▲" at bounding box center [744, 462] width 20 height 26
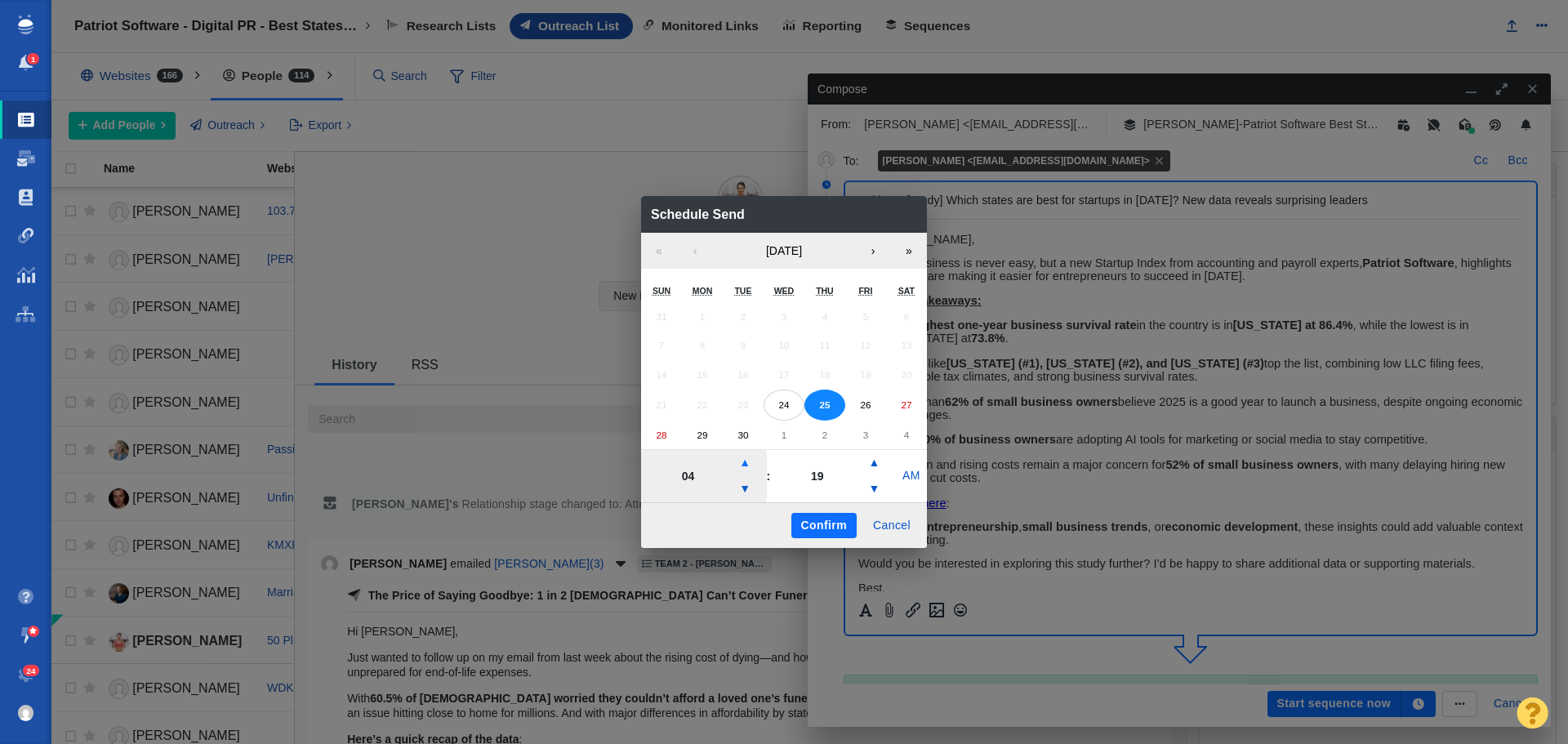
type input "05"
click at [803, 517] on button "Confirm" at bounding box center [824, 526] width 65 height 26
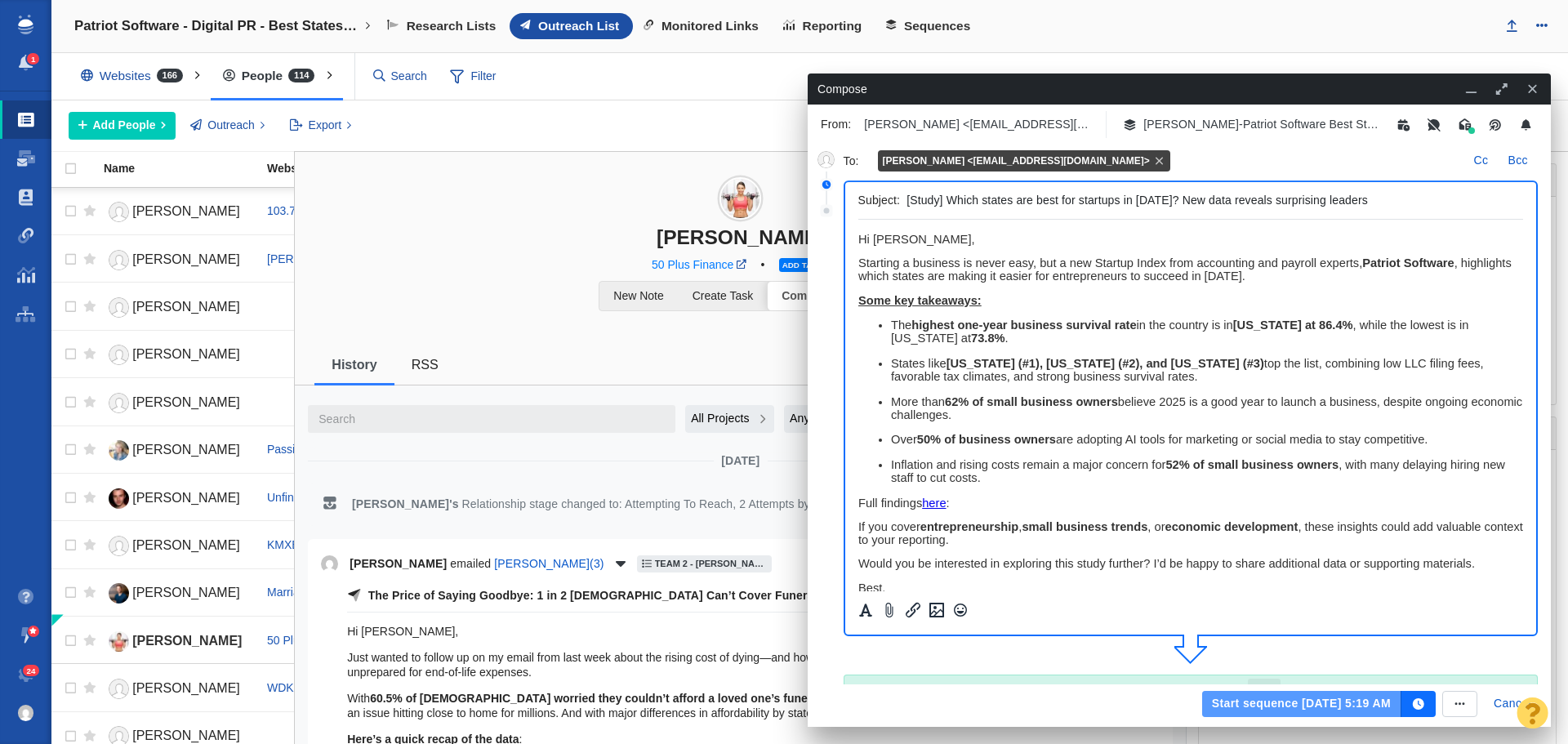
click at [1290, 696] on button "Start sequence Sep 25, 5:19 AM" at bounding box center [1302, 703] width 199 height 26
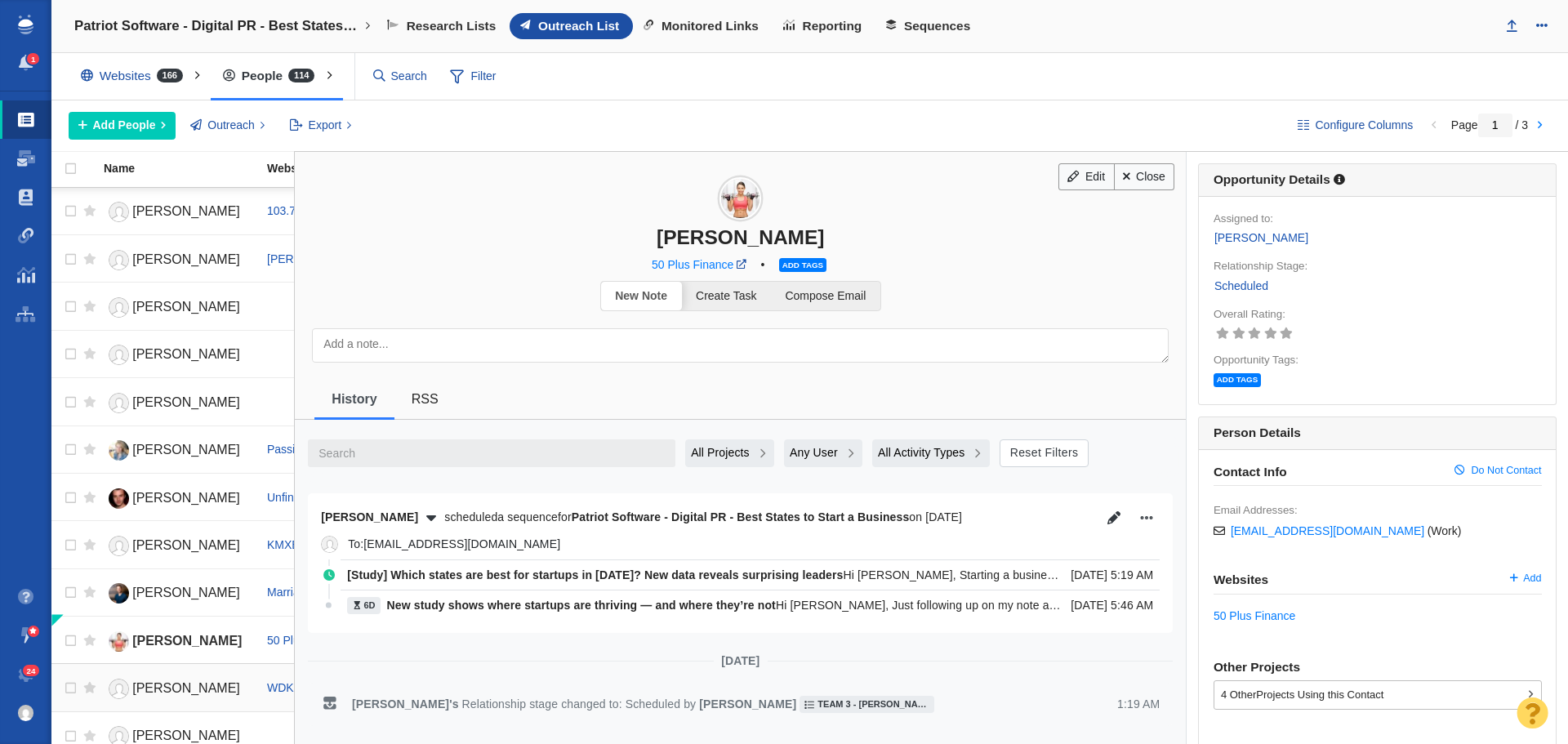
click at [172, 680] on link "[PERSON_NAME]" at bounding box center [177, 689] width 148 height 29
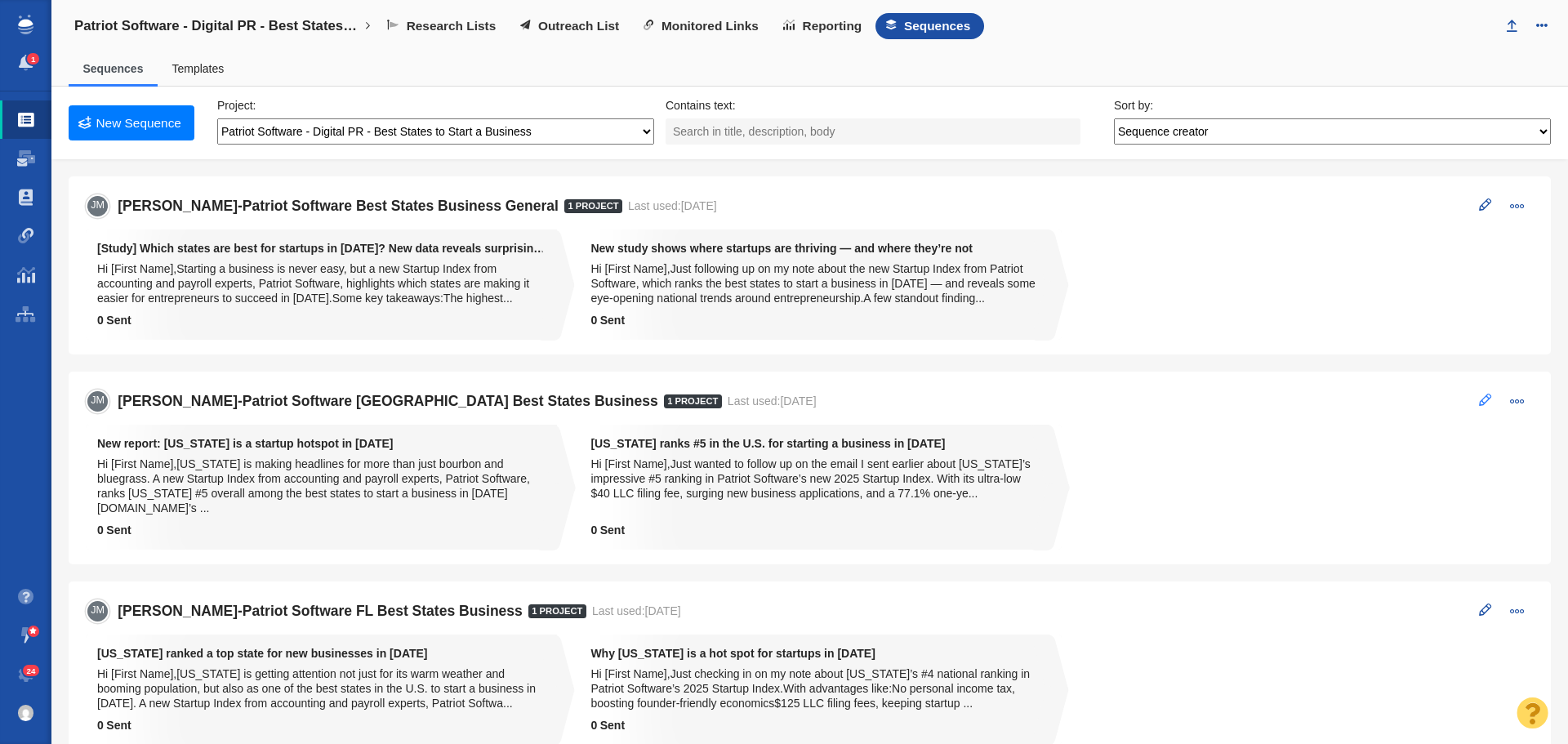
click at [1479, 401] on span at bounding box center [1485, 400] width 12 height 12
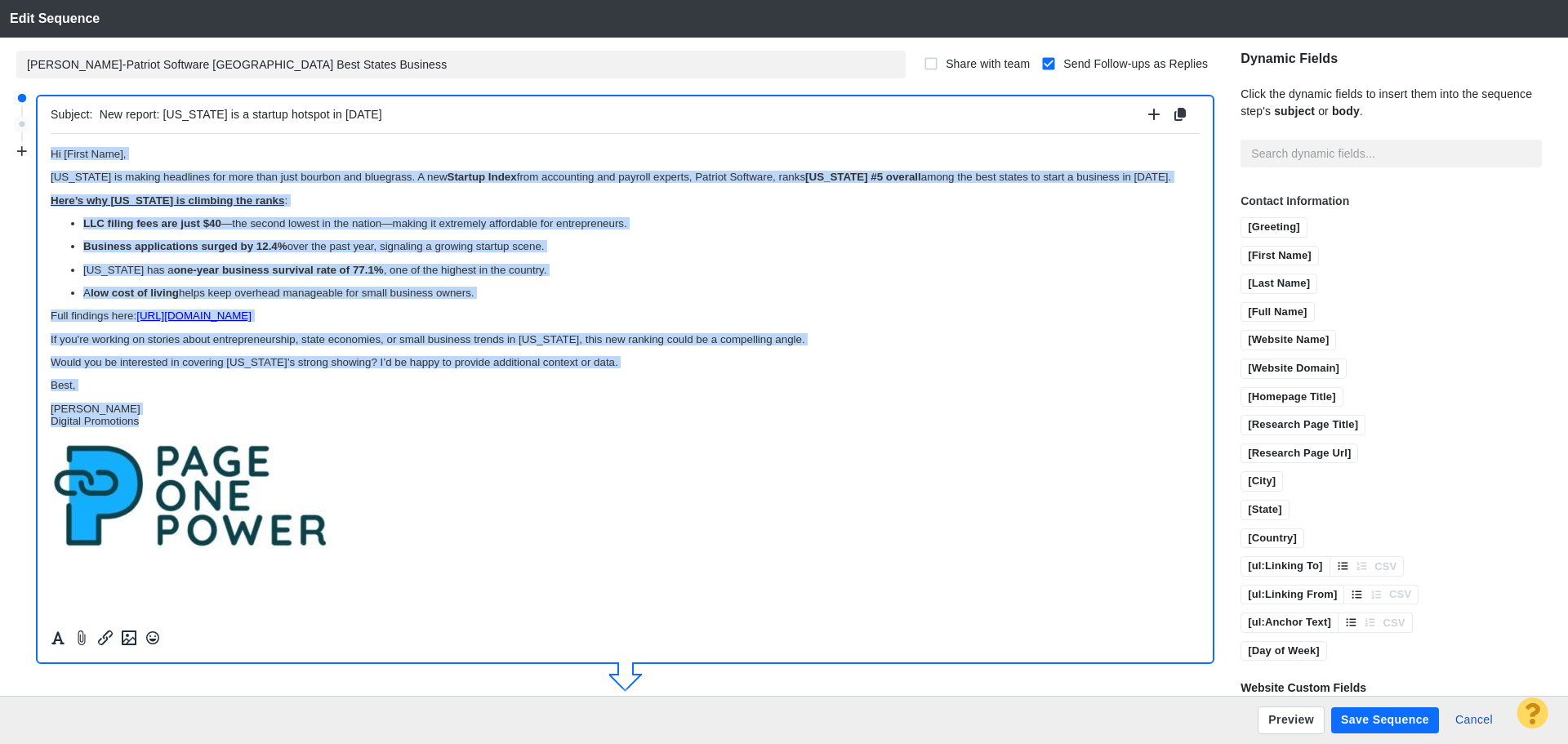
drag, startPoint x: 188, startPoint y: 425, endPoint x: 51, endPoint y: 280, distance: 199.5
click at [51, 146] on html "﻿ Hi [First Name], Kentucky is making headlines for more than just bourbon and …" at bounding box center [625, 349] width 1149 height 431
click at [54, 633] on icon "Formatting" at bounding box center [58, 637] width 16 height 14
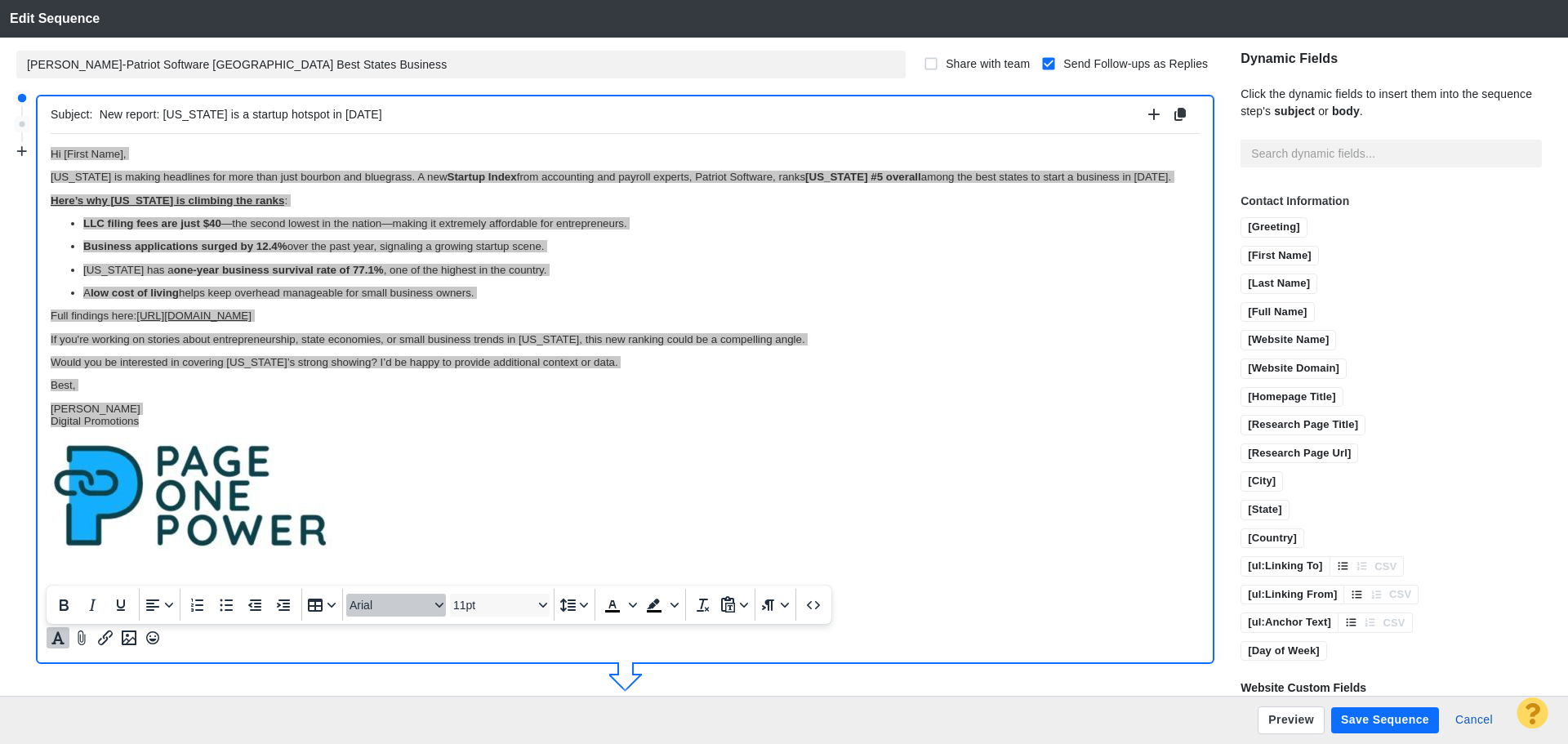
click at [354, 607] on span "Arial" at bounding box center [389, 605] width 80 height 13
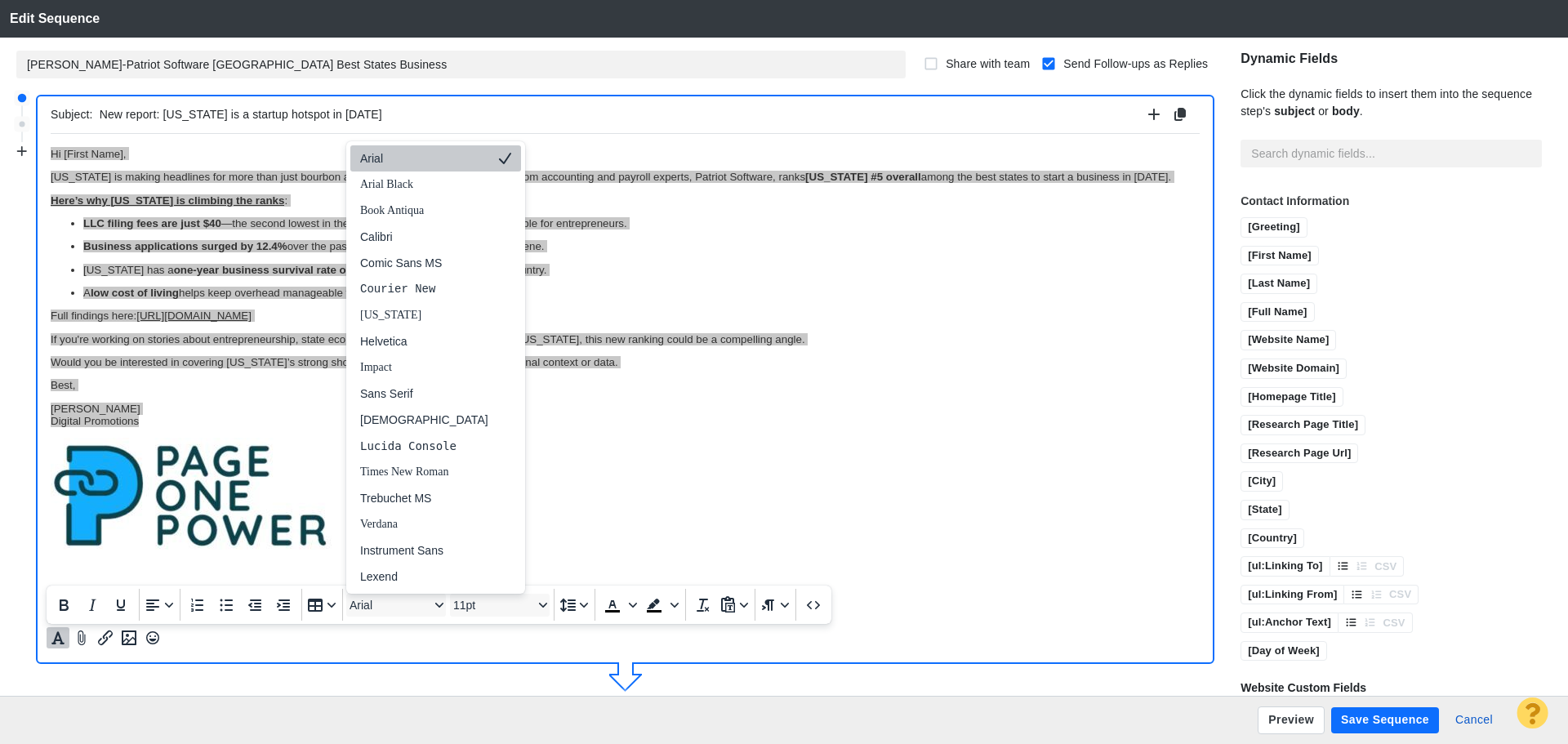
drag, startPoint x: 386, startPoint y: 163, endPoint x: 341, endPoint y: 54, distance: 117.9
click at [386, 163] on div "Arial" at bounding box center [424, 158] width 128 height 20
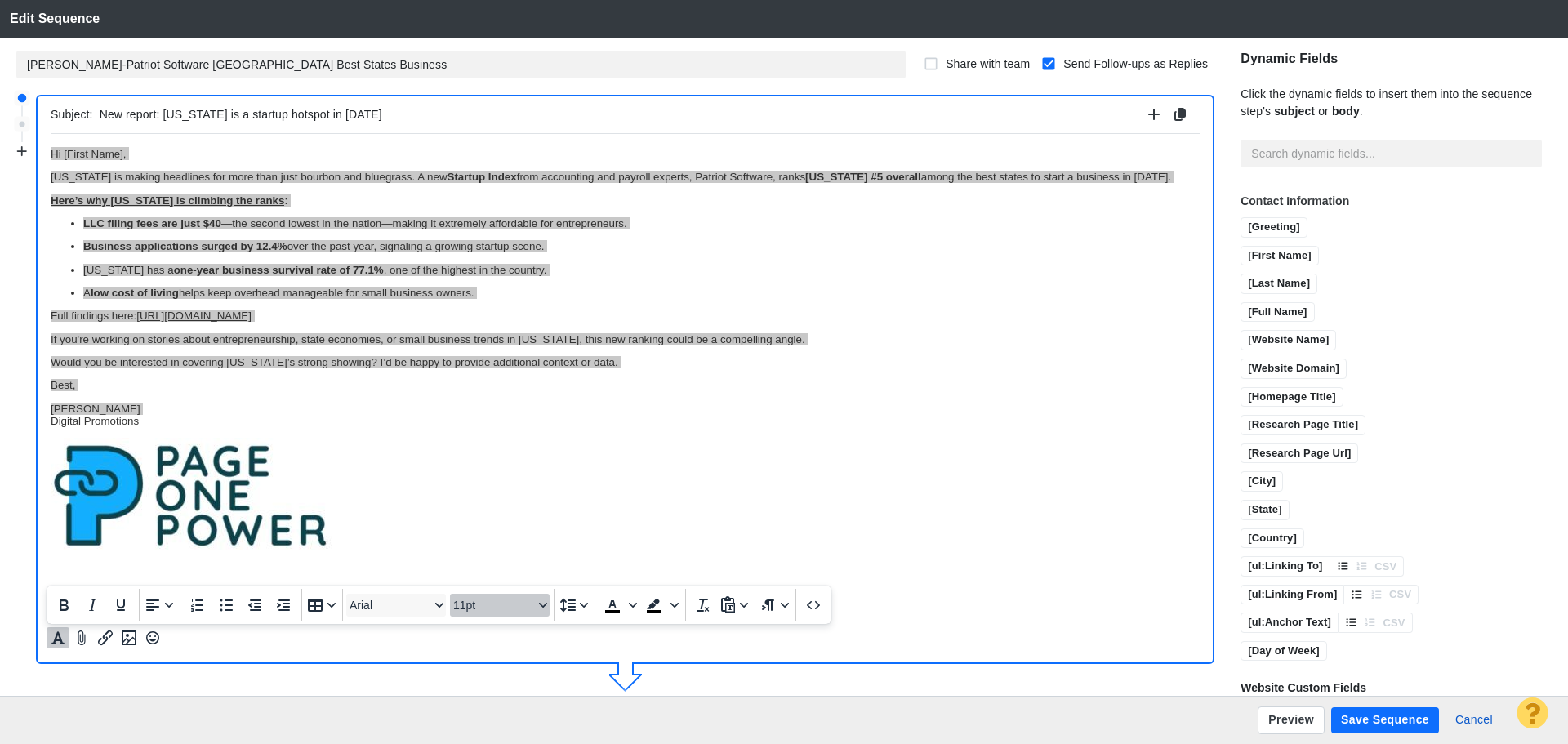
click at [499, 607] on span "11pt" at bounding box center [493, 605] width 80 height 13
click at [493, 445] on div "11pt" at bounding box center [492, 445] width 57 height 20
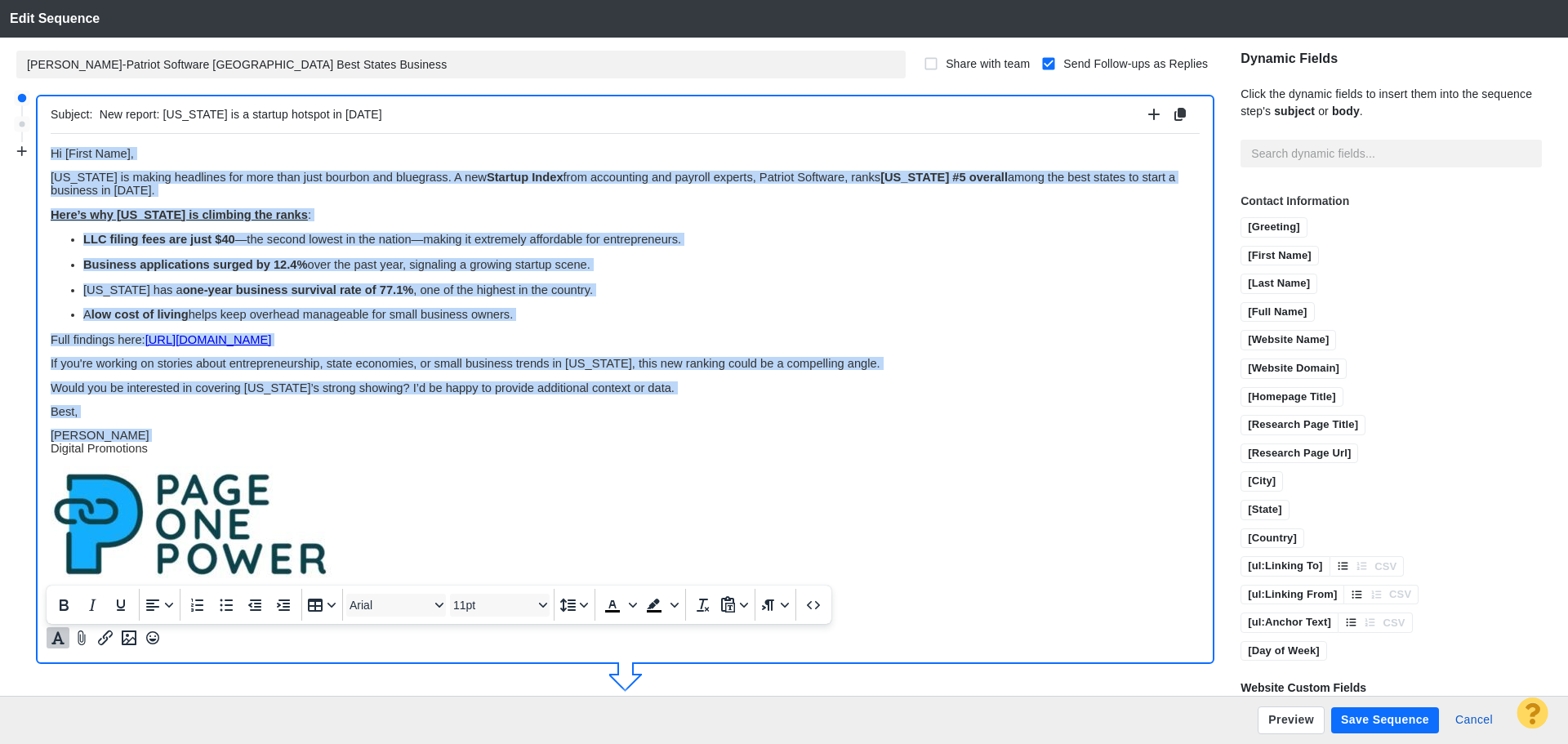
click at [742, 443] on p "Jim Miller Digital Promotions" at bounding box center [625, 440] width 1149 height 26
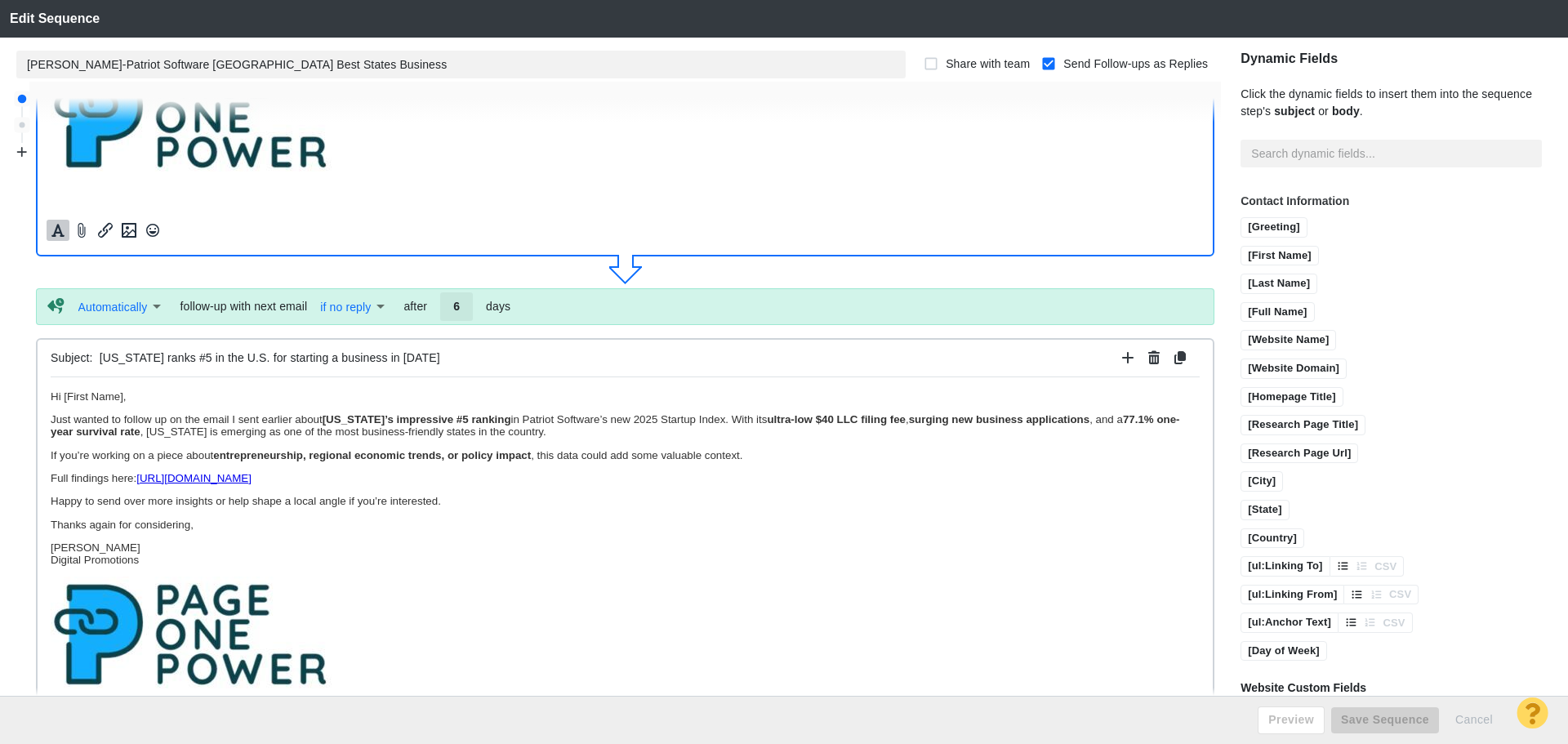
scroll to position [408, 0]
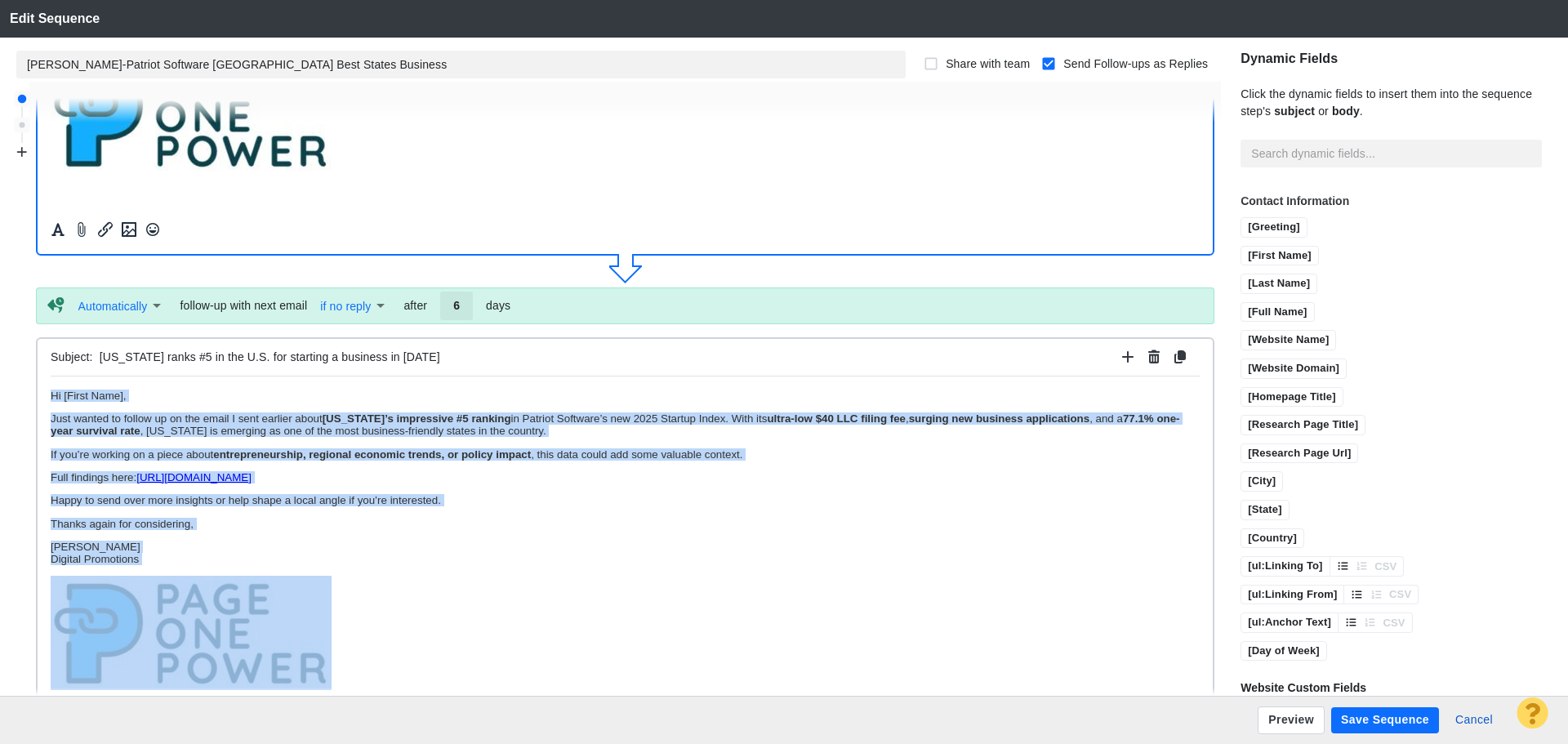
drag, startPoint x: 142, startPoint y: 566, endPoint x: 96, endPoint y: 866, distance: 303.5
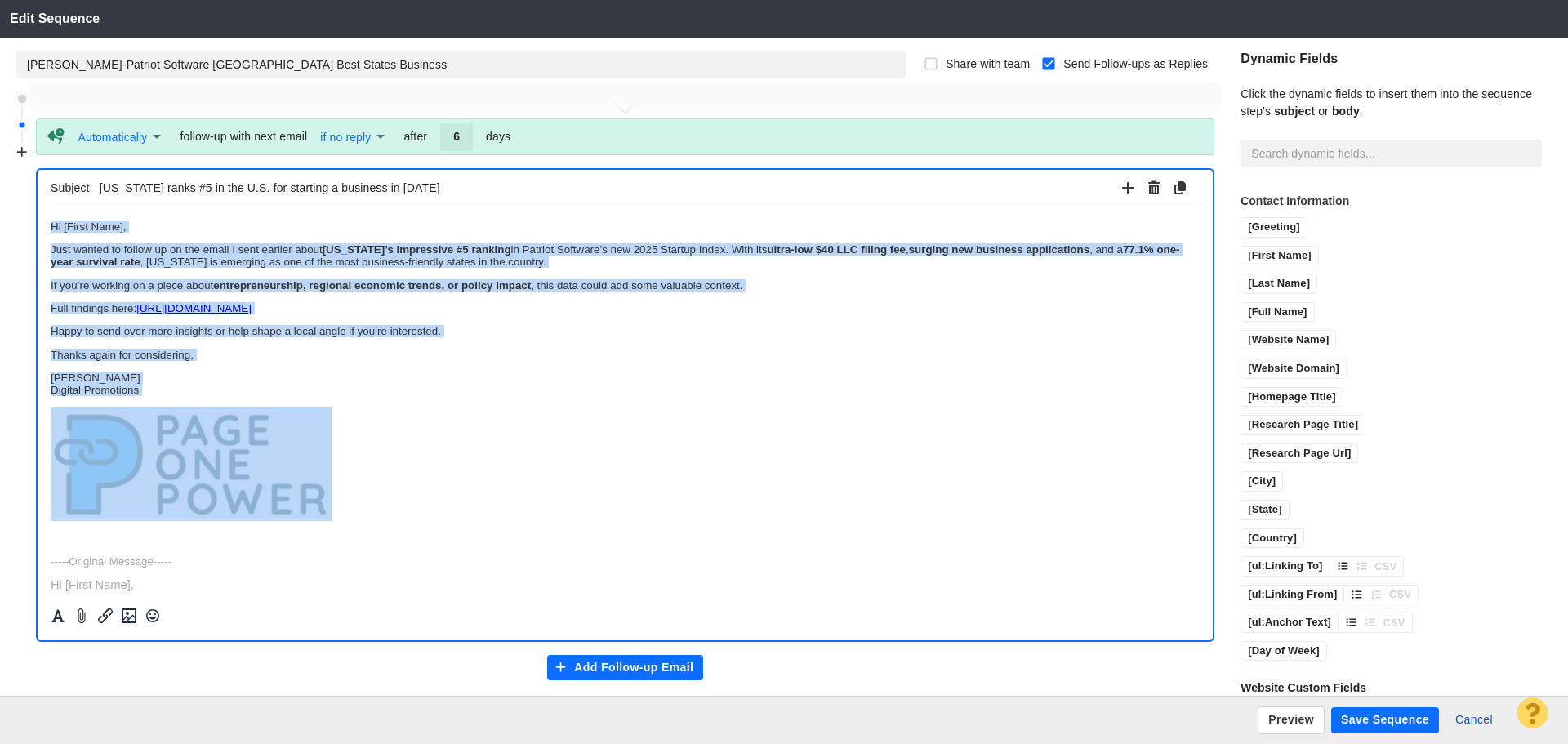
scroll to position [601, 0]
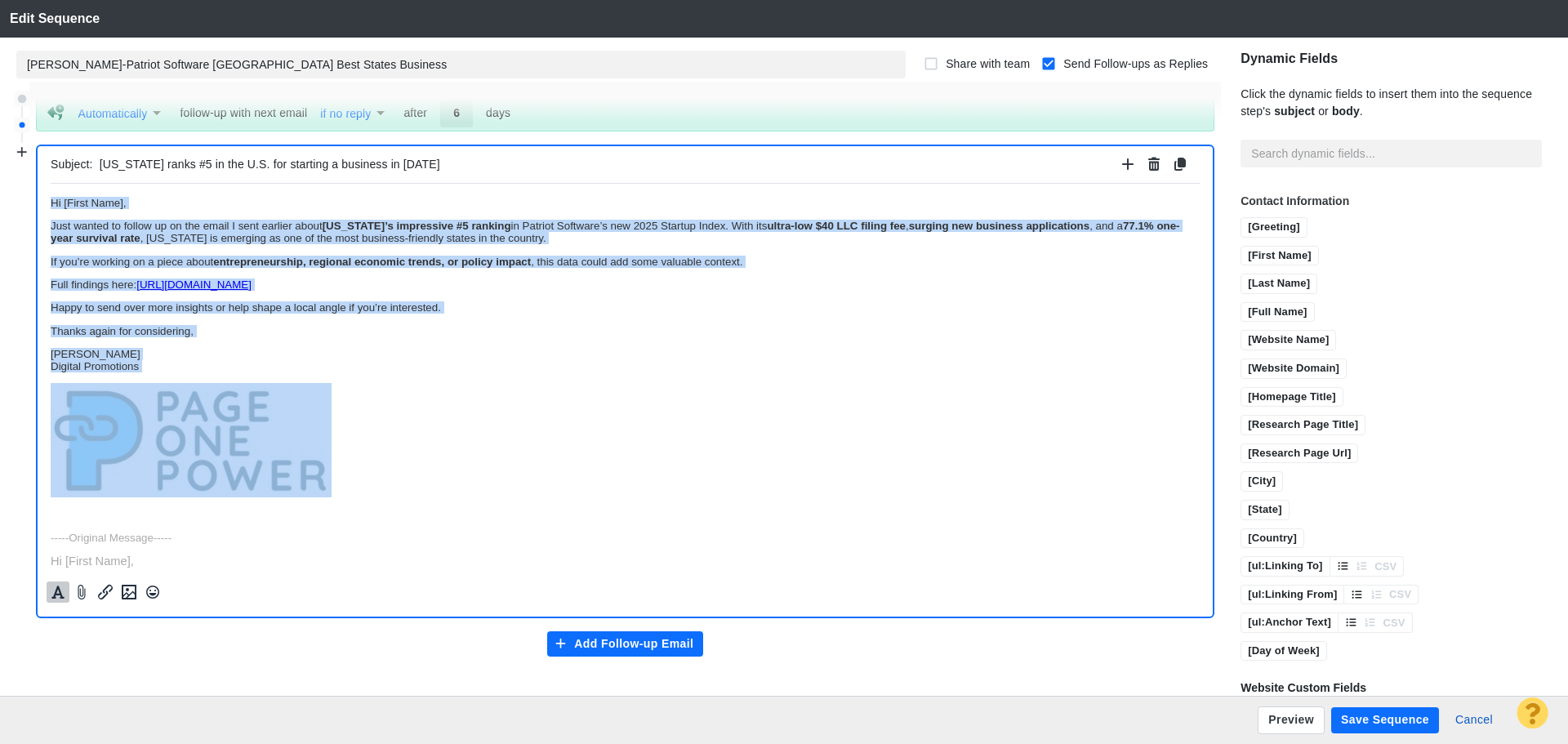
click at [54, 590] on icon "Formatting" at bounding box center [58, 591] width 16 height 14
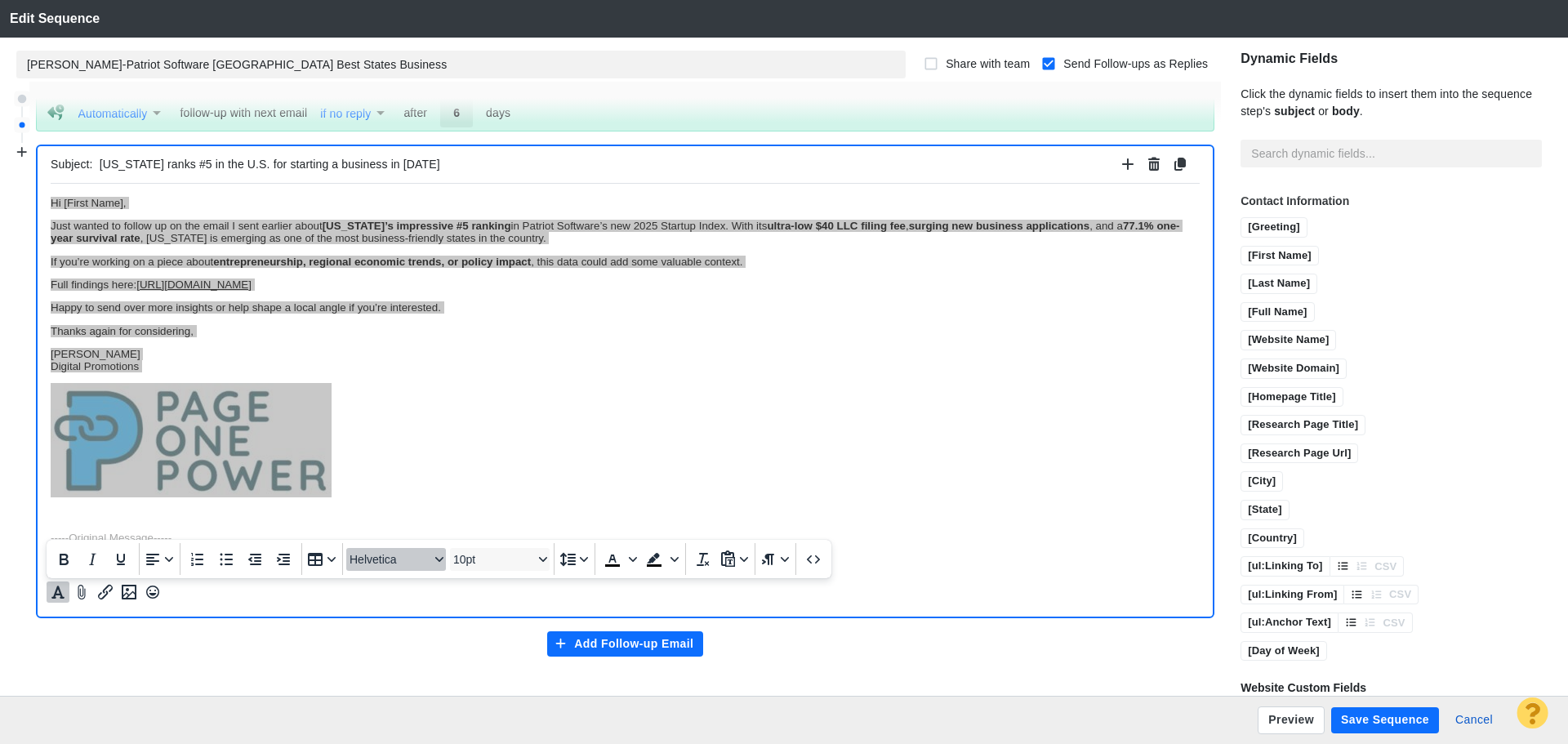
click at [359, 553] on span "Helvetica" at bounding box center [389, 559] width 80 height 13
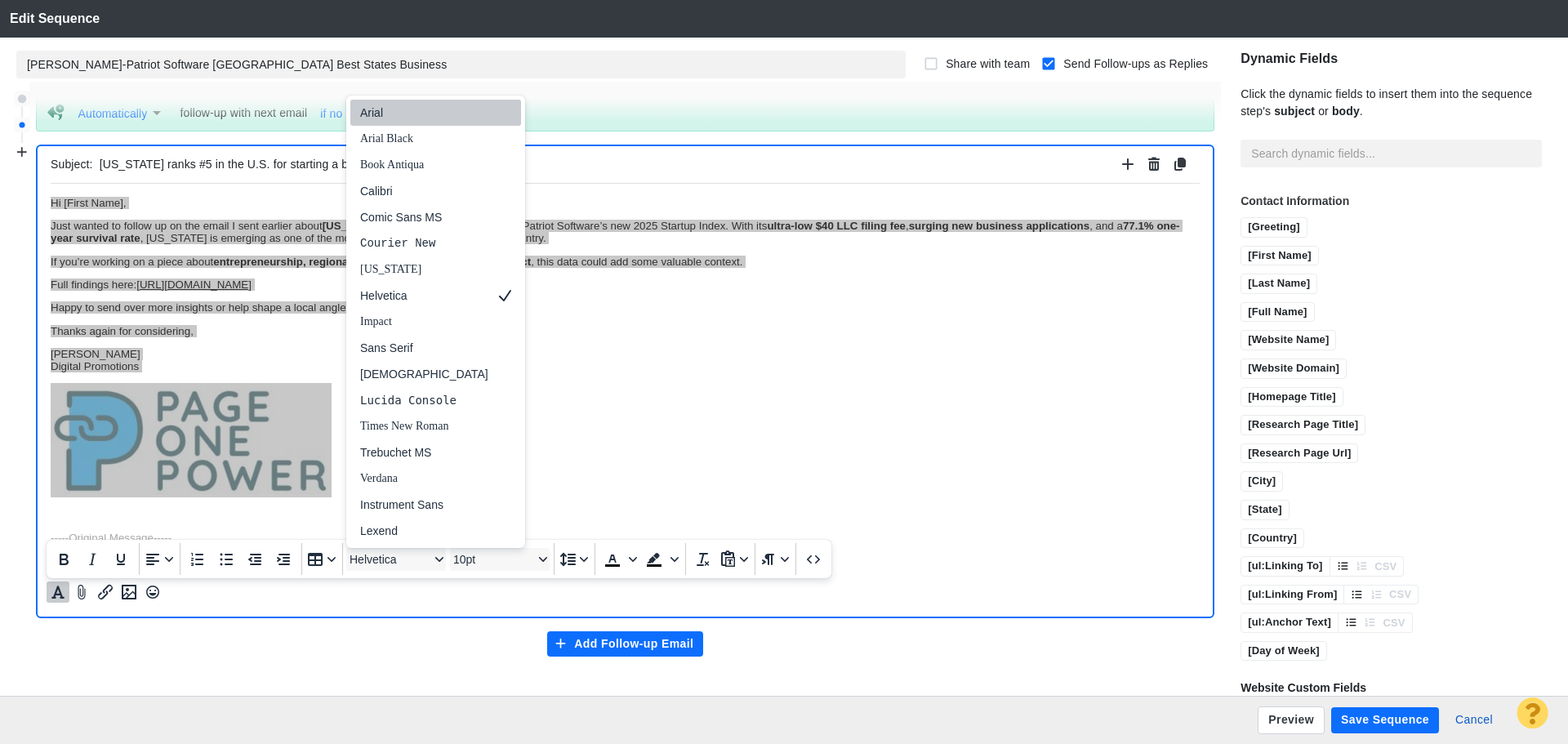
click at [411, 119] on div "Arial" at bounding box center [424, 112] width 128 height 20
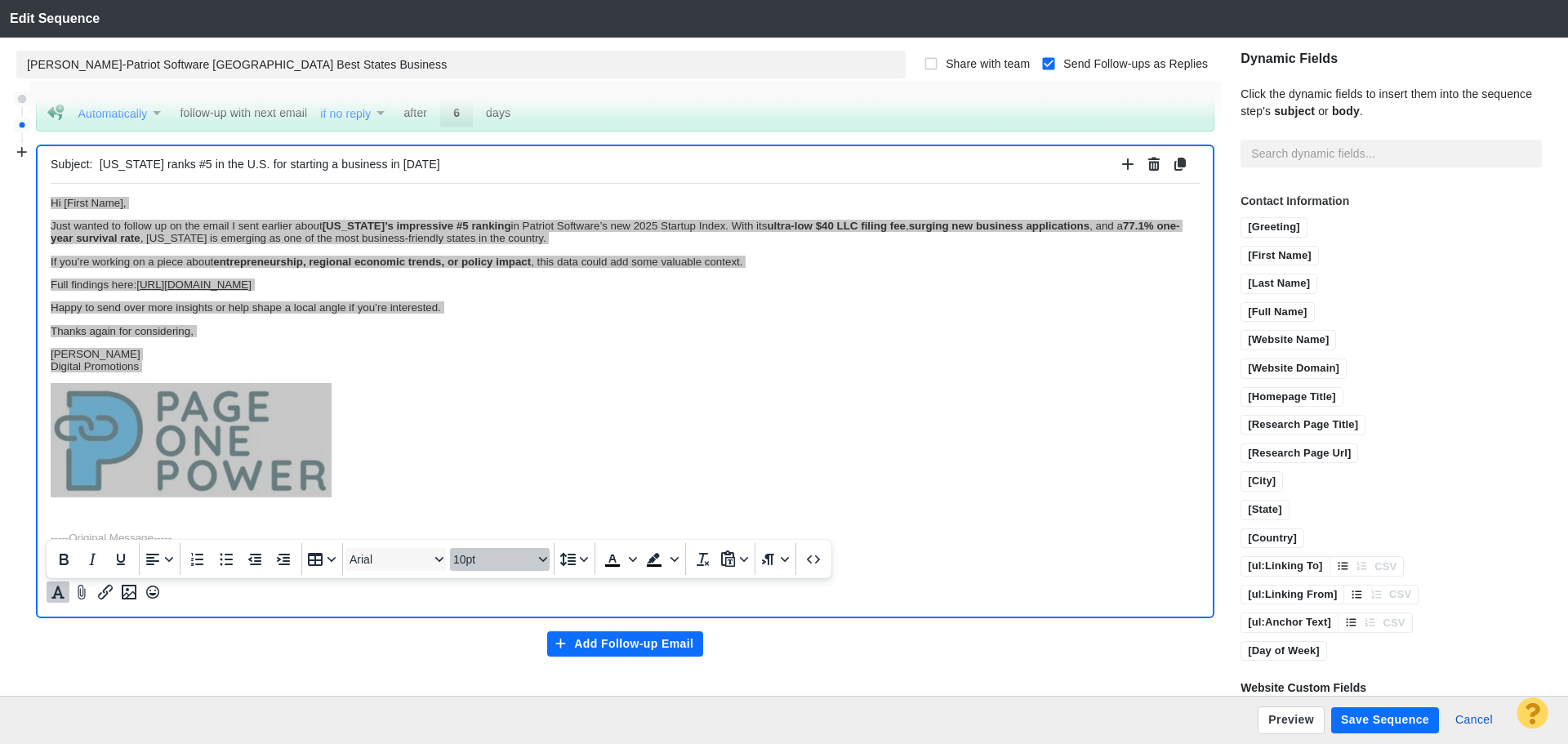
click at [499, 555] on span "10pt" at bounding box center [493, 559] width 80 height 13
click at [507, 395] on div "11pt" at bounding box center [492, 400] width 57 height 20
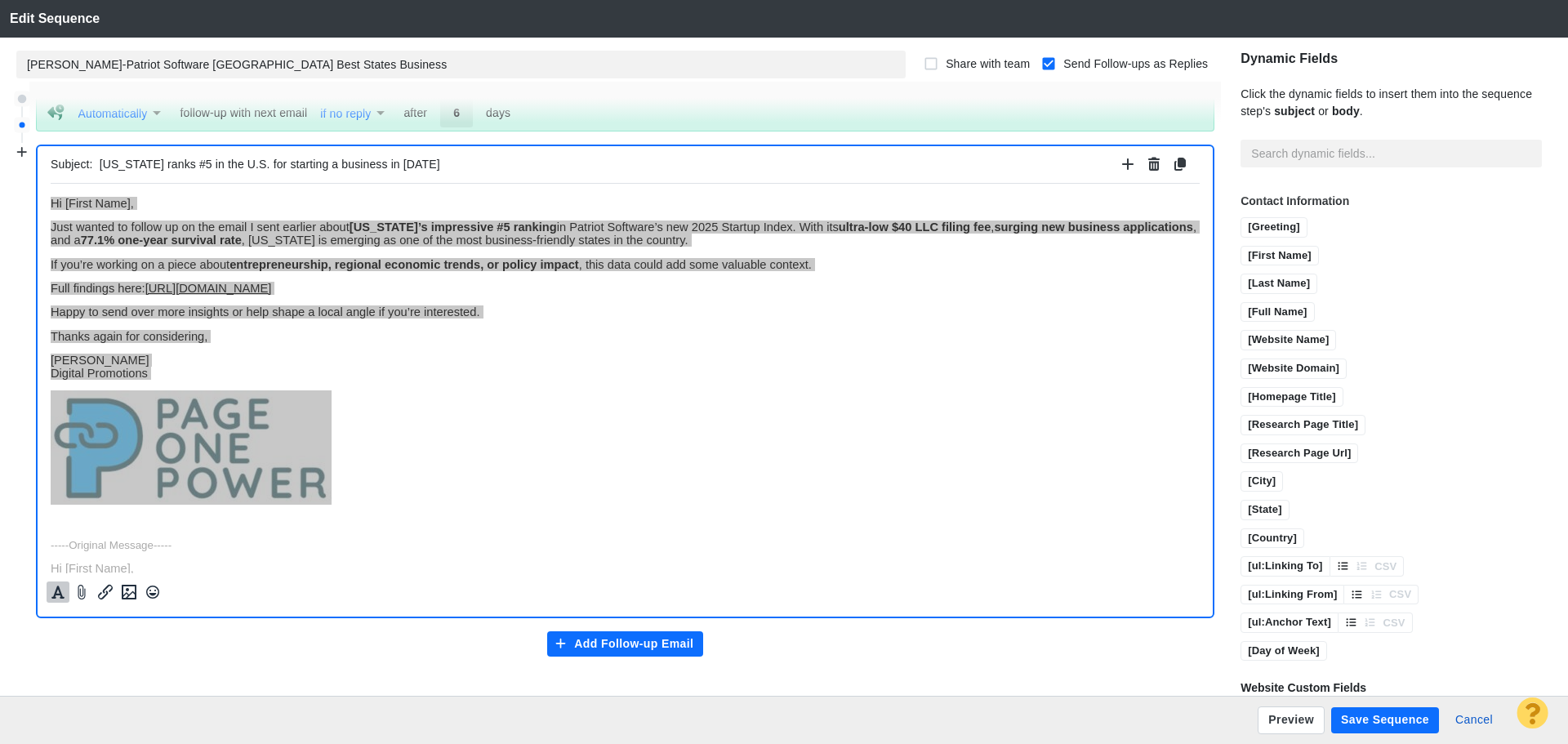
click at [1370, 715] on button "Save Sequence" at bounding box center [1385, 720] width 108 height 26
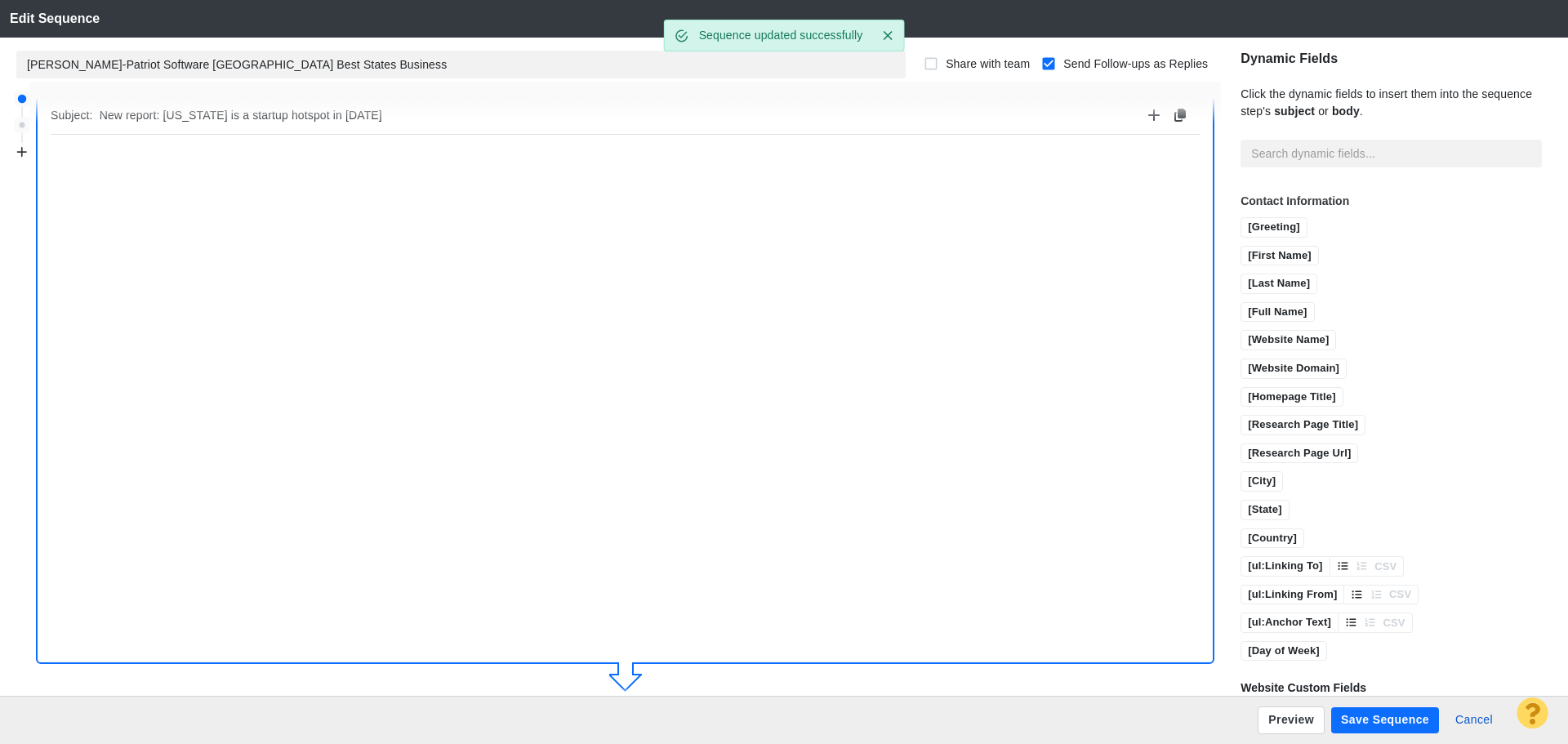
scroll to position [0, 0]
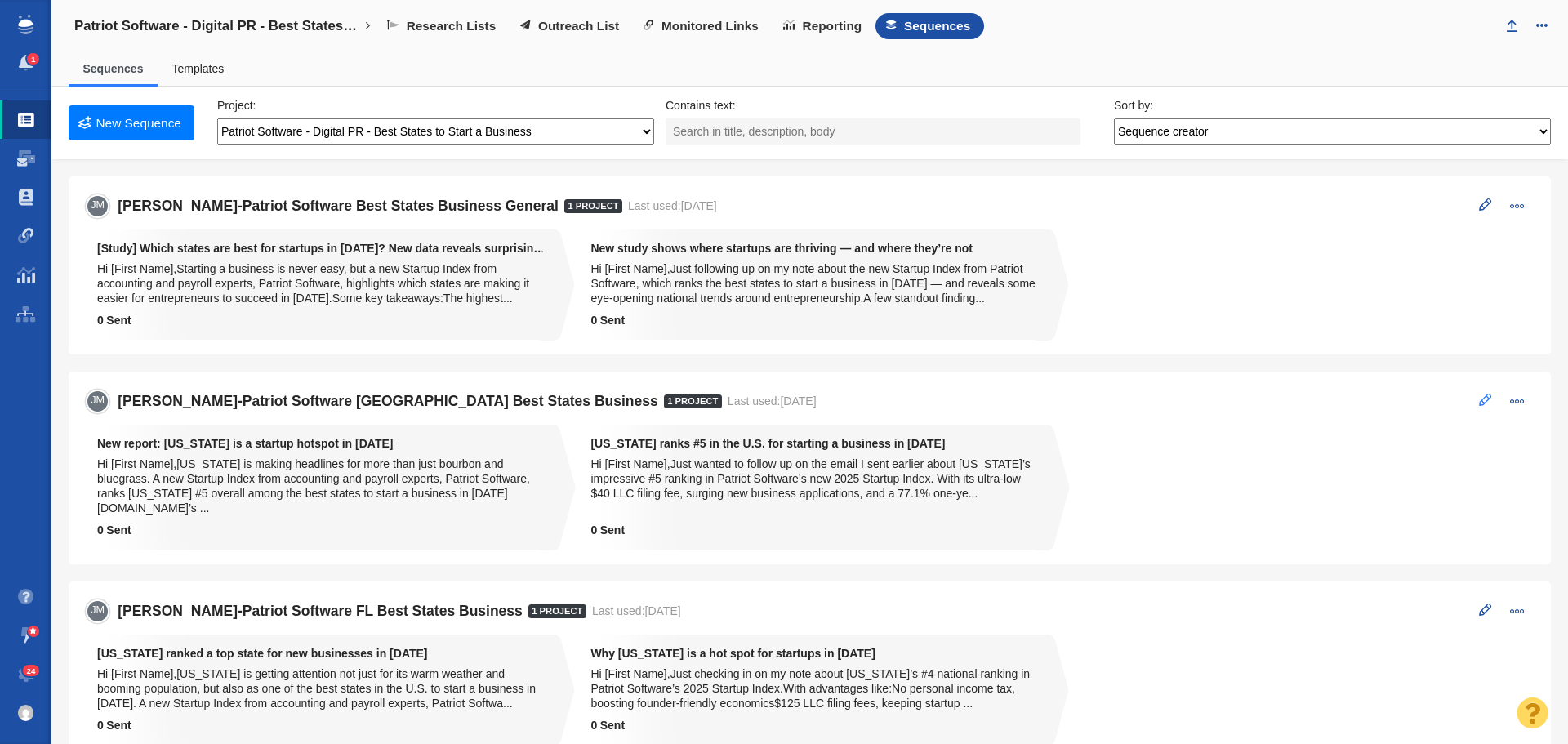
click at [1470, 401] on button at bounding box center [1485, 400] width 31 height 23
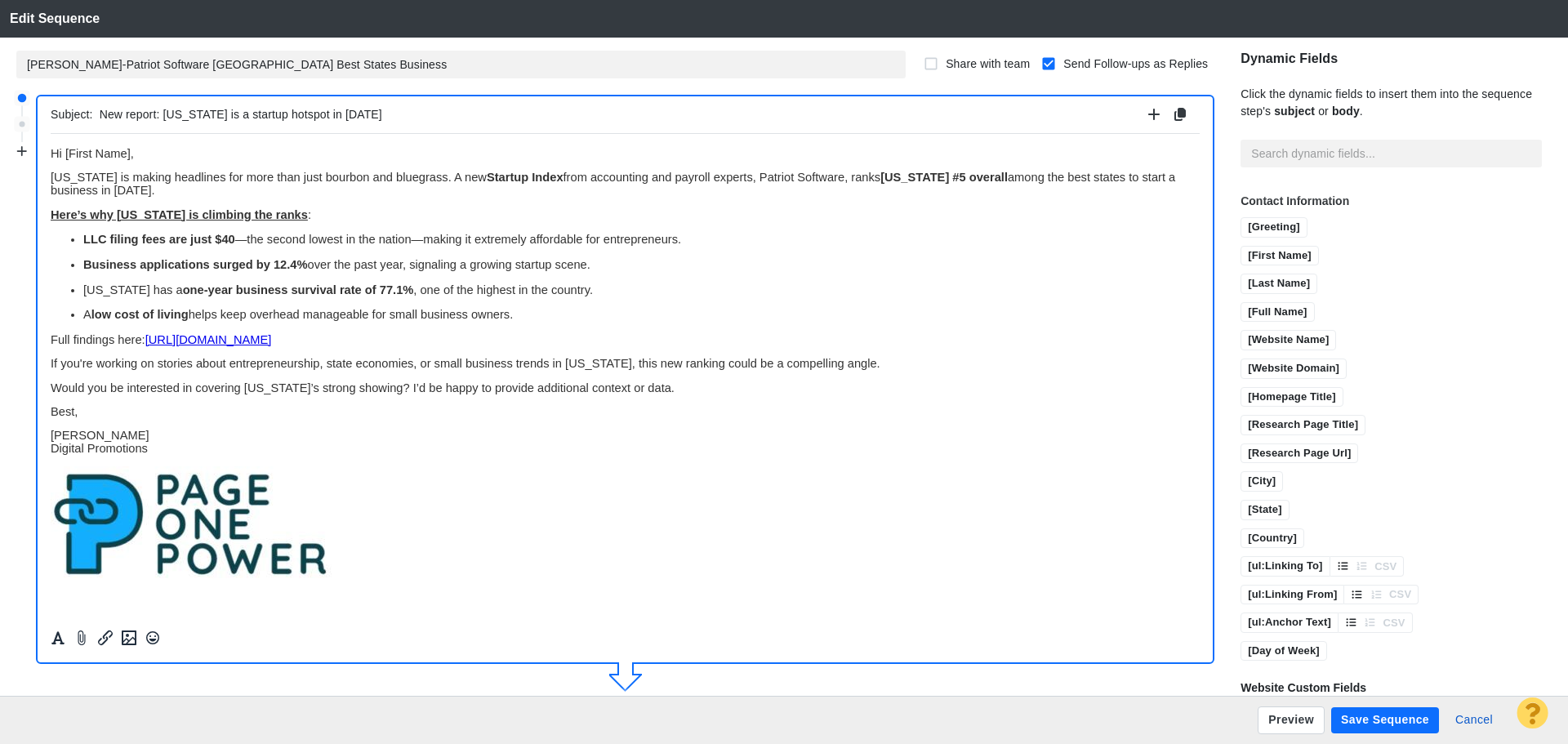
click at [1388, 723] on button "Save Sequence" at bounding box center [1385, 720] width 108 height 26
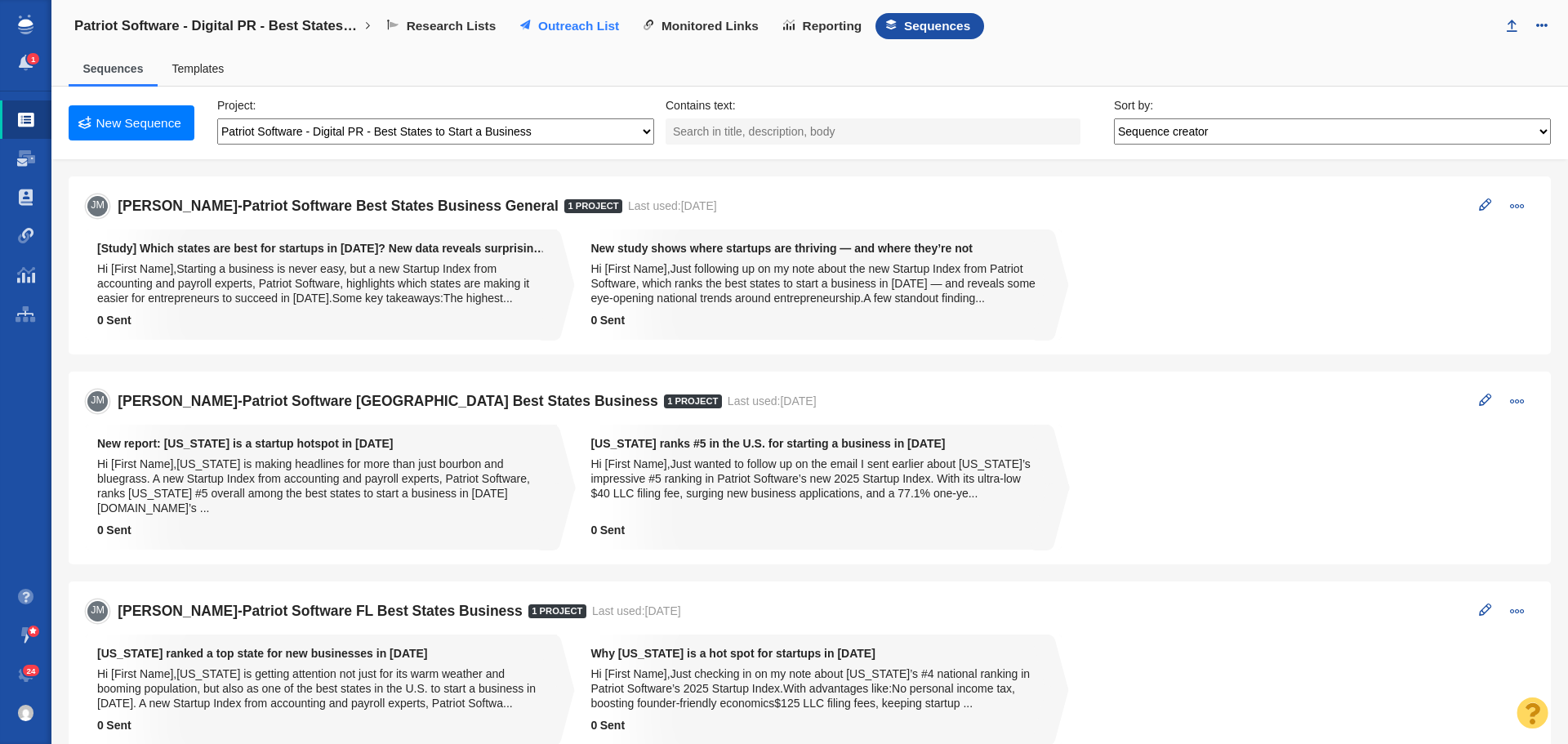
click at [581, 34] on link "Outreach List" at bounding box center [571, 25] width 123 height 26
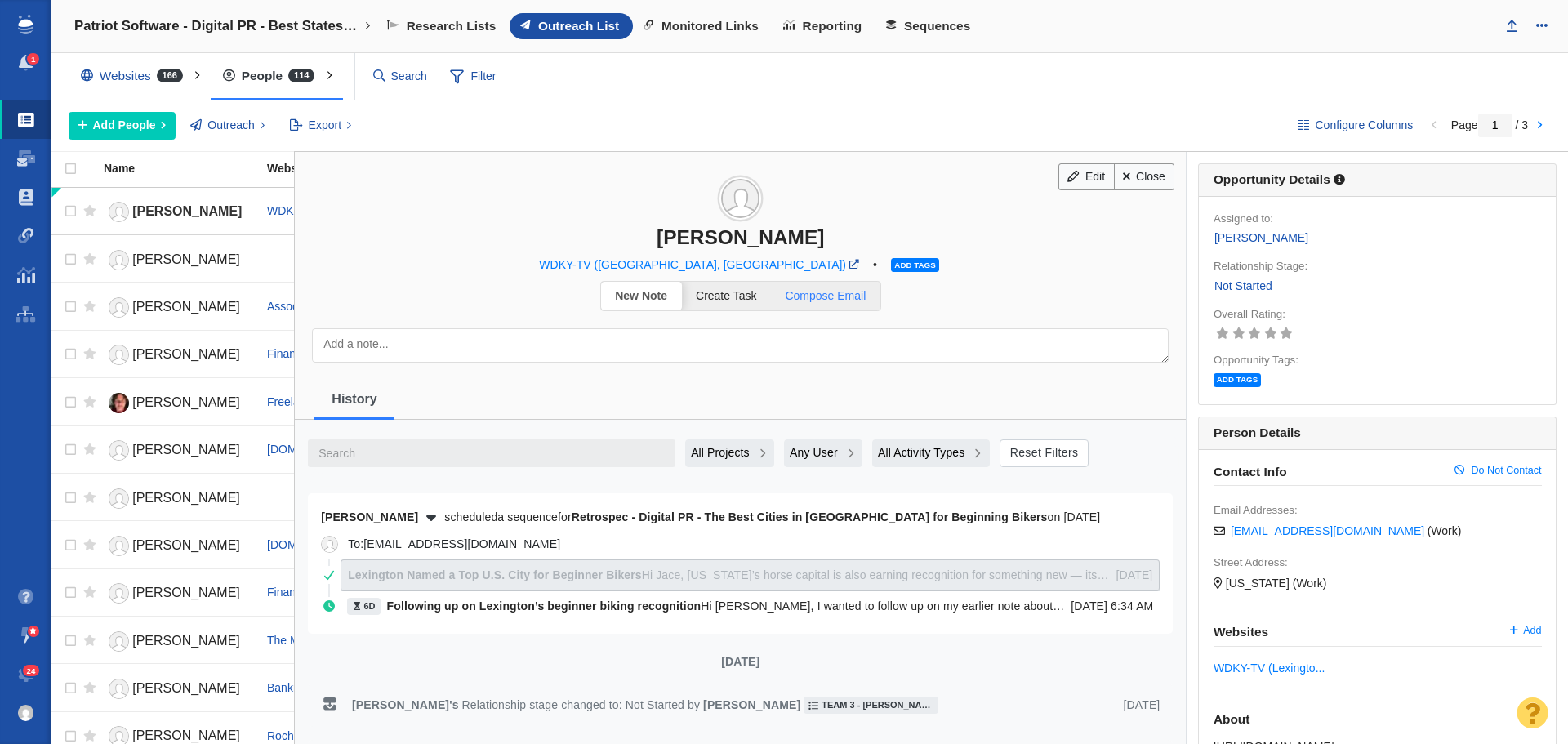
click at [841, 299] on span "Compose Email" at bounding box center [825, 295] width 81 height 13
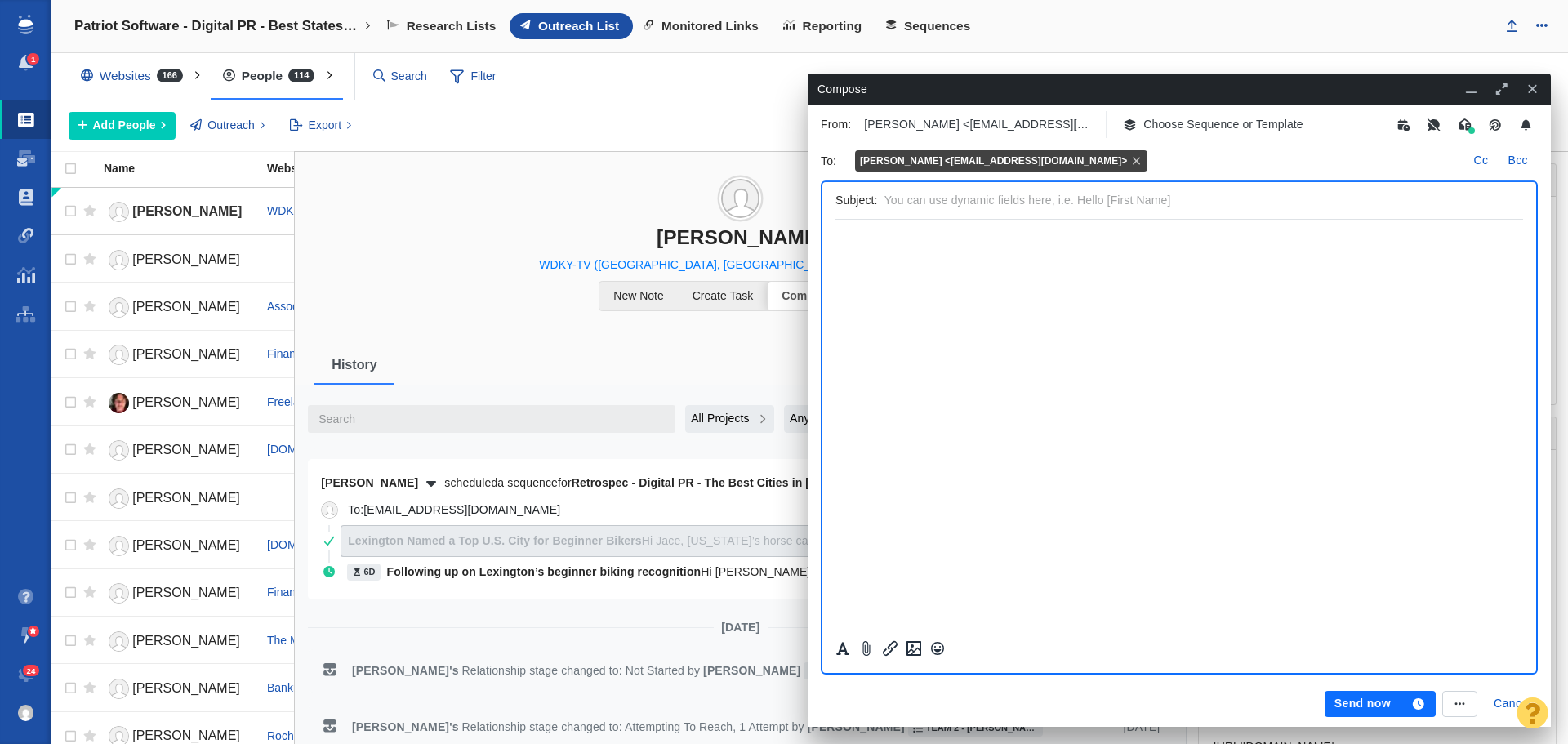
click at [1473, 93] on icon "button" at bounding box center [1470, 93] width 11 height 2
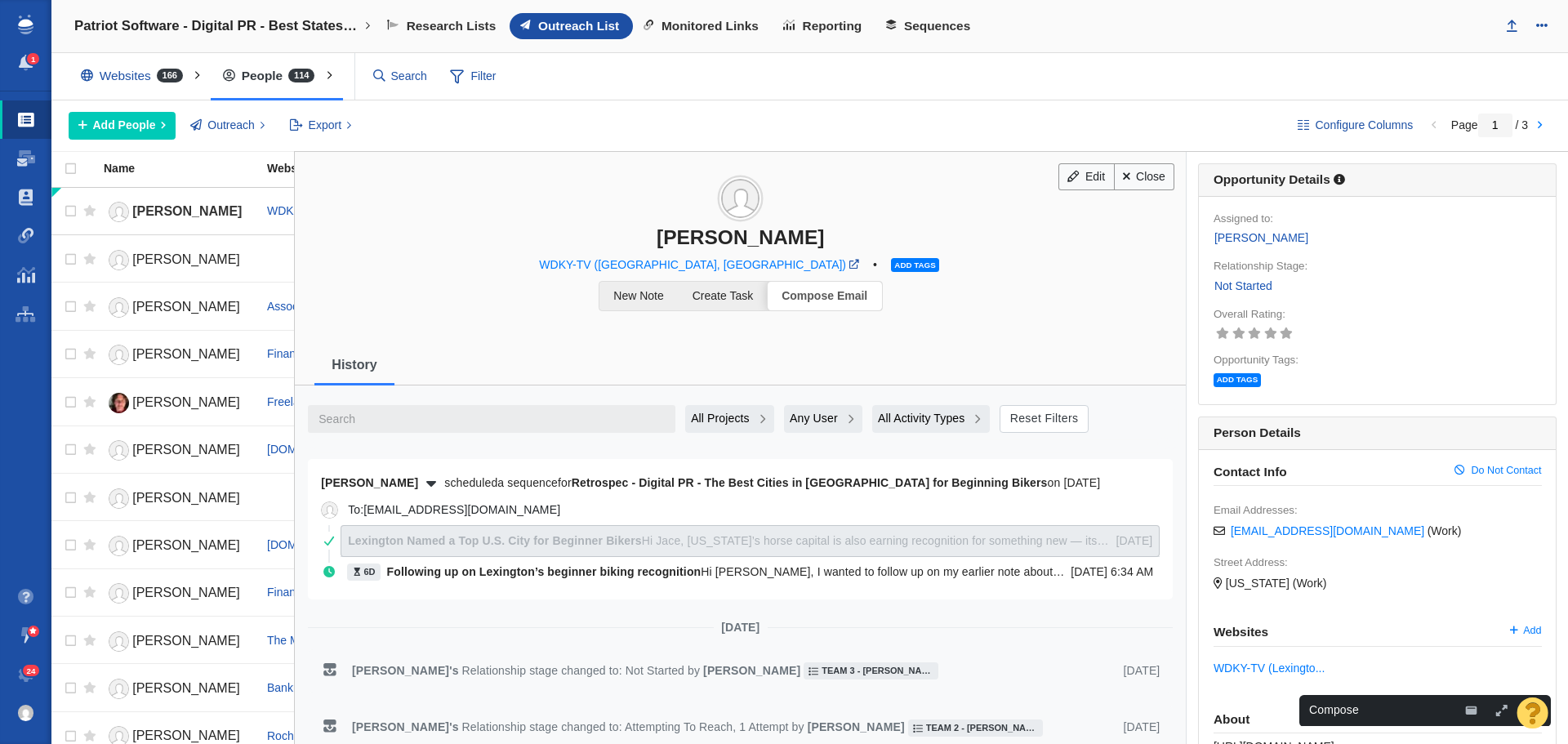
click at [1492, 710] on button "button" at bounding box center [1502, 710] width 25 height 21
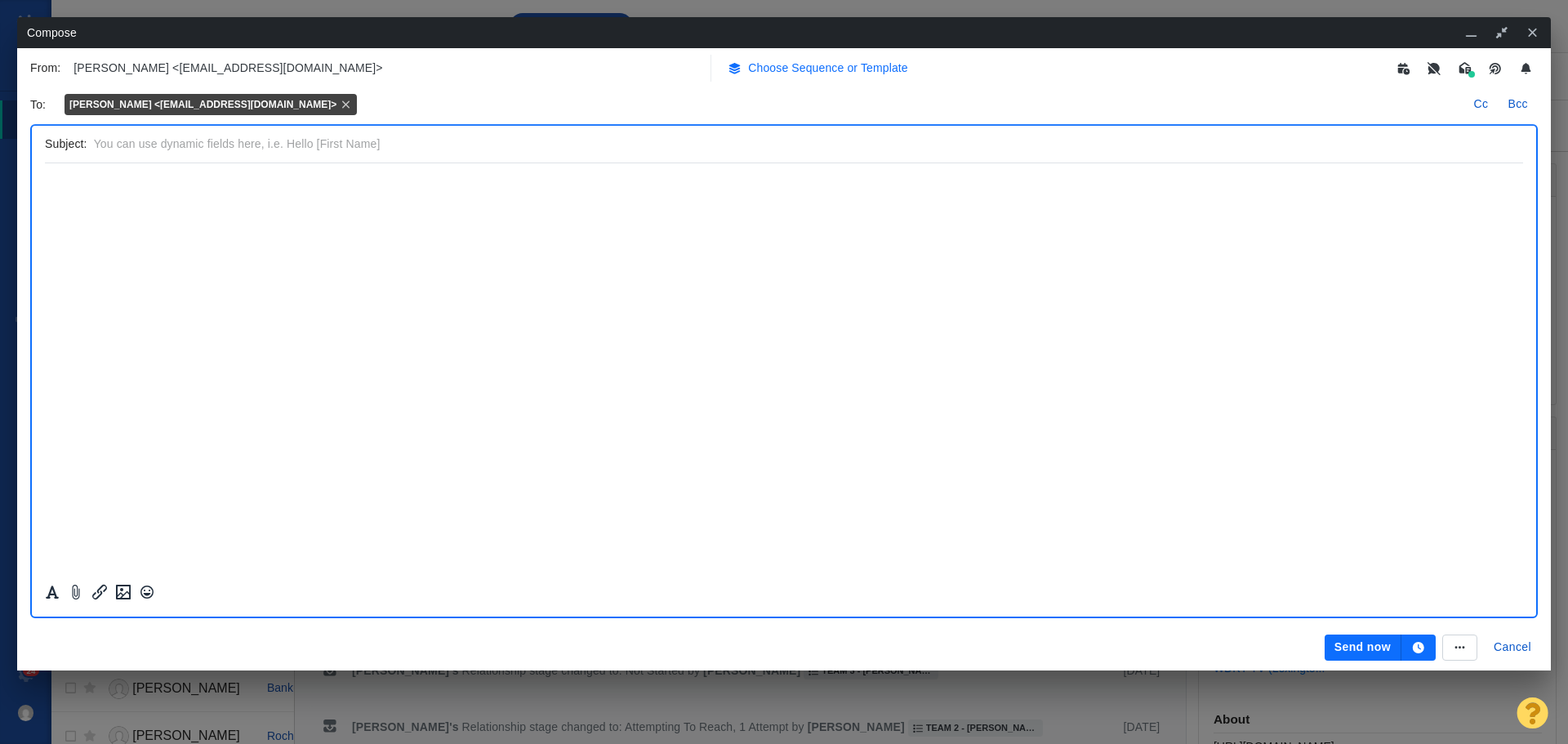
click at [791, 60] on p "Choose Sequence or Template" at bounding box center [828, 68] width 160 height 17
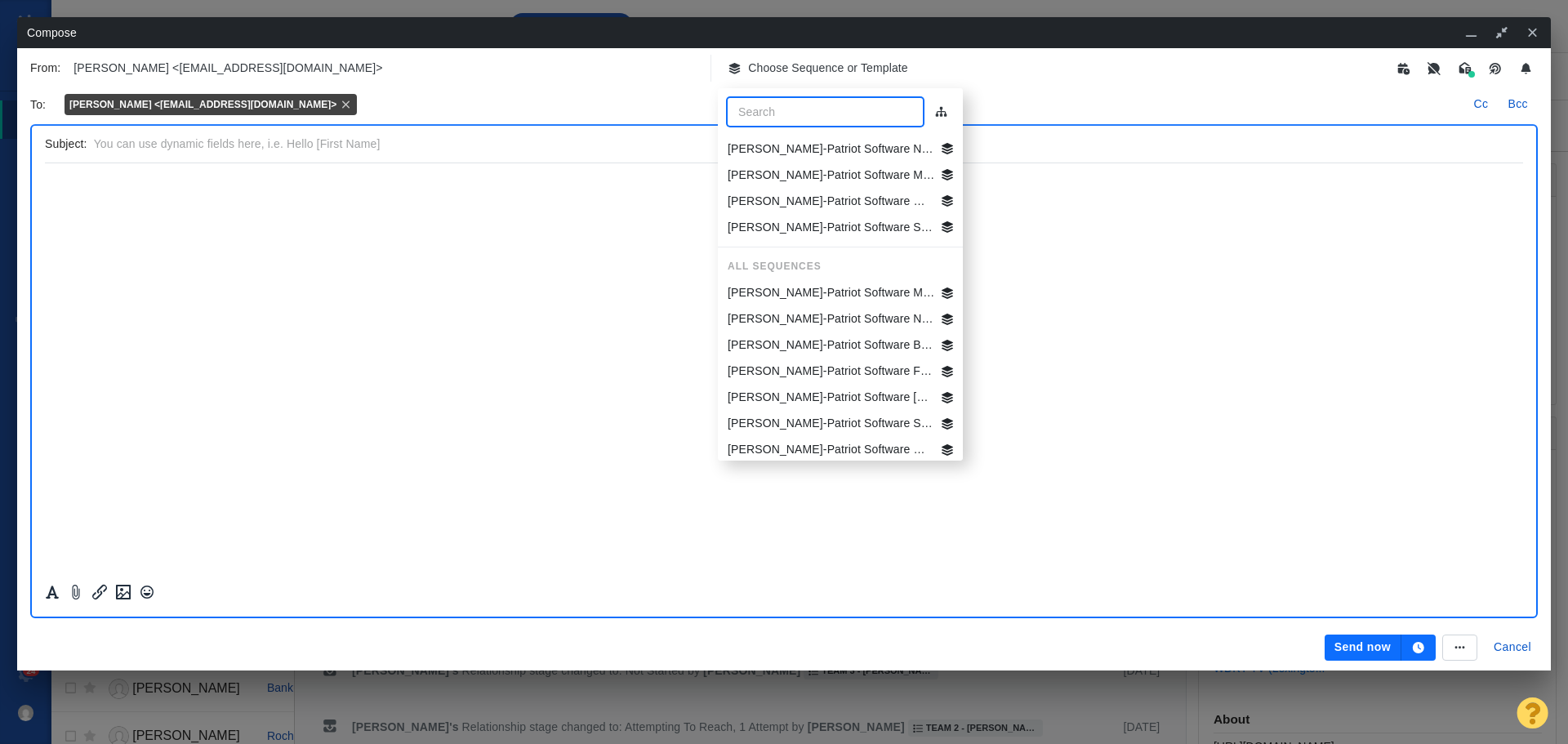
scroll to position [127, 0]
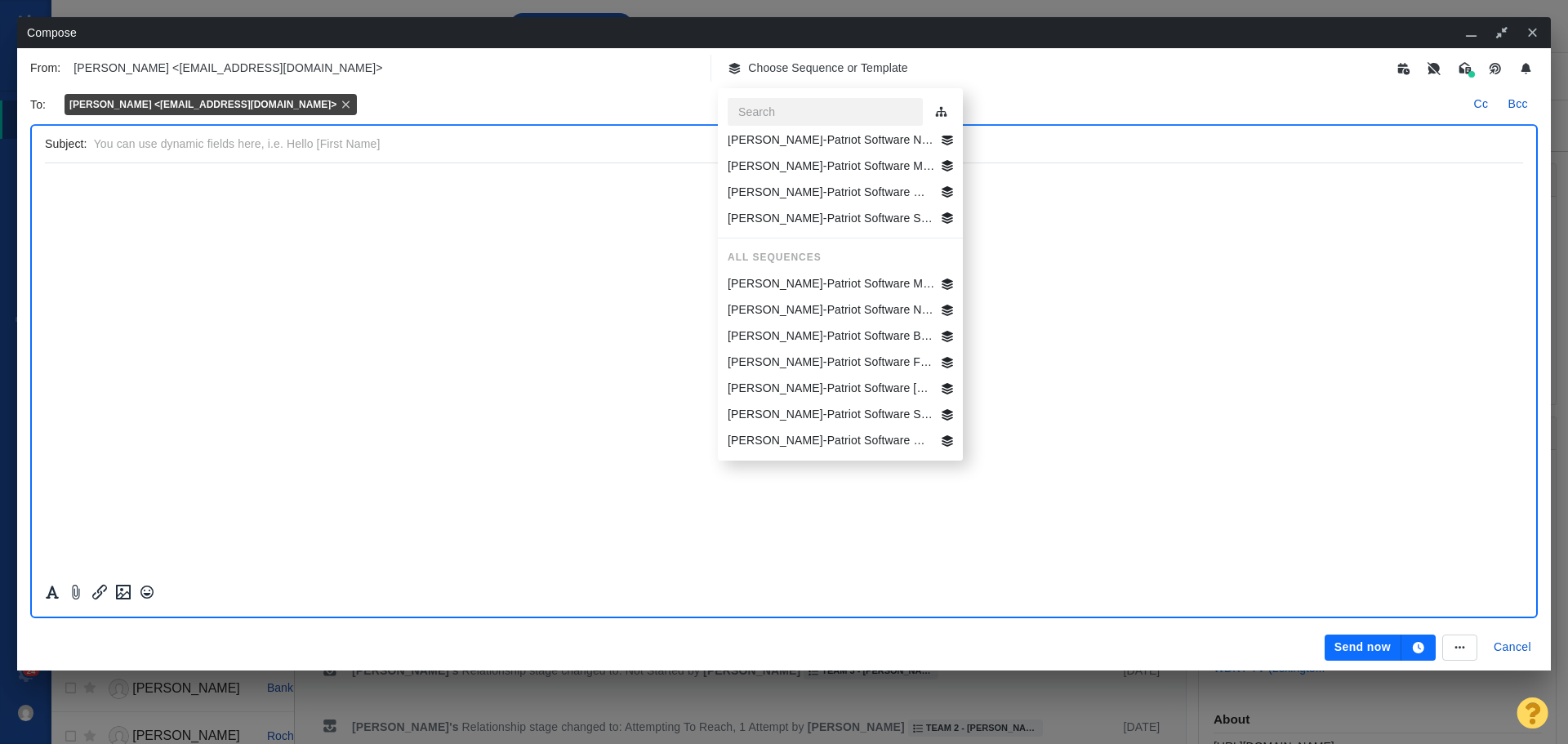
click at [817, 378] on li "[PERSON_NAME]-Patriot Software [GEOGRAPHIC_DATA] Best States Business" at bounding box center [840, 389] width 245 height 26
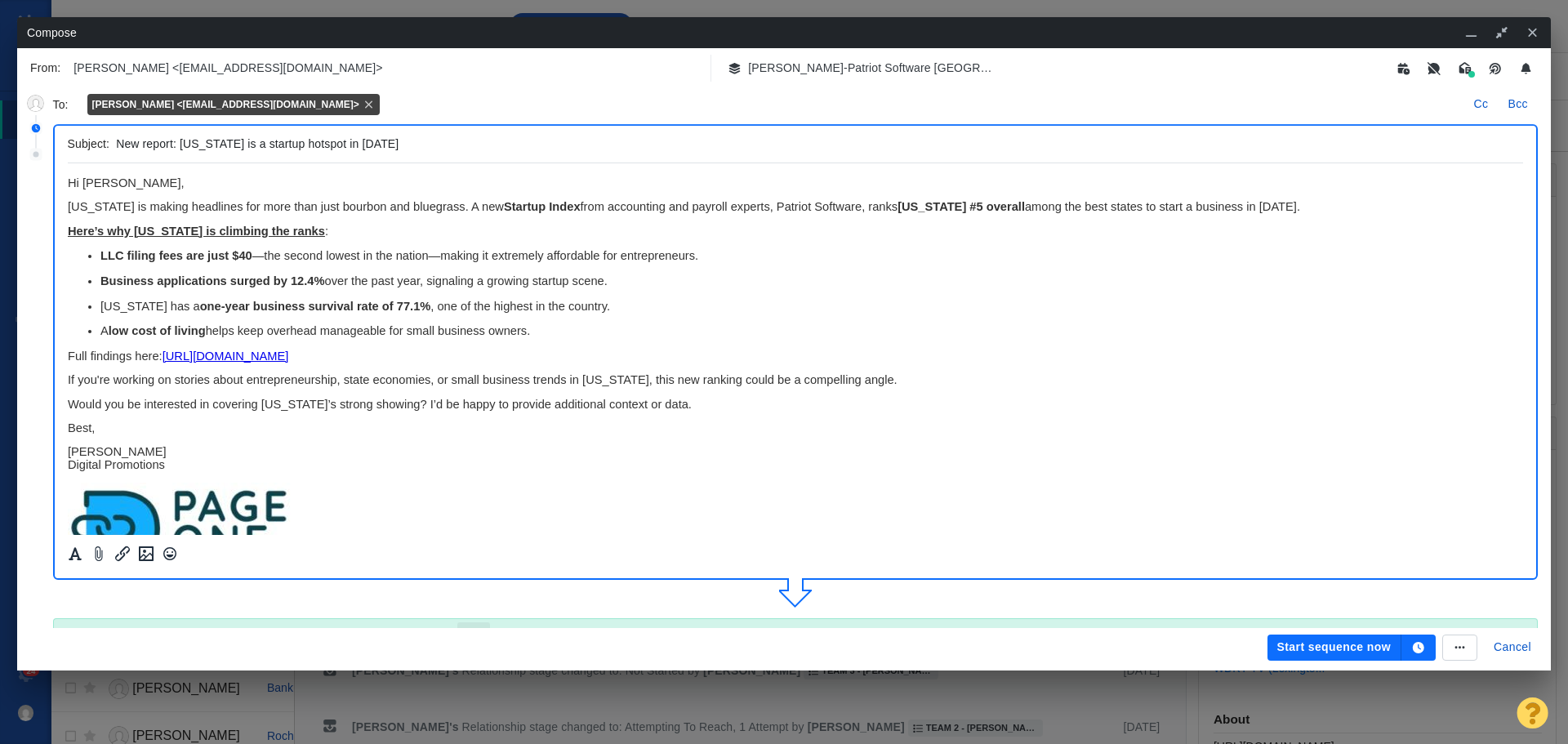
scroll to position [0, 0]
click at [1418, 652] on icon "button" at bounding box center [1418, 647] width 11 height 11
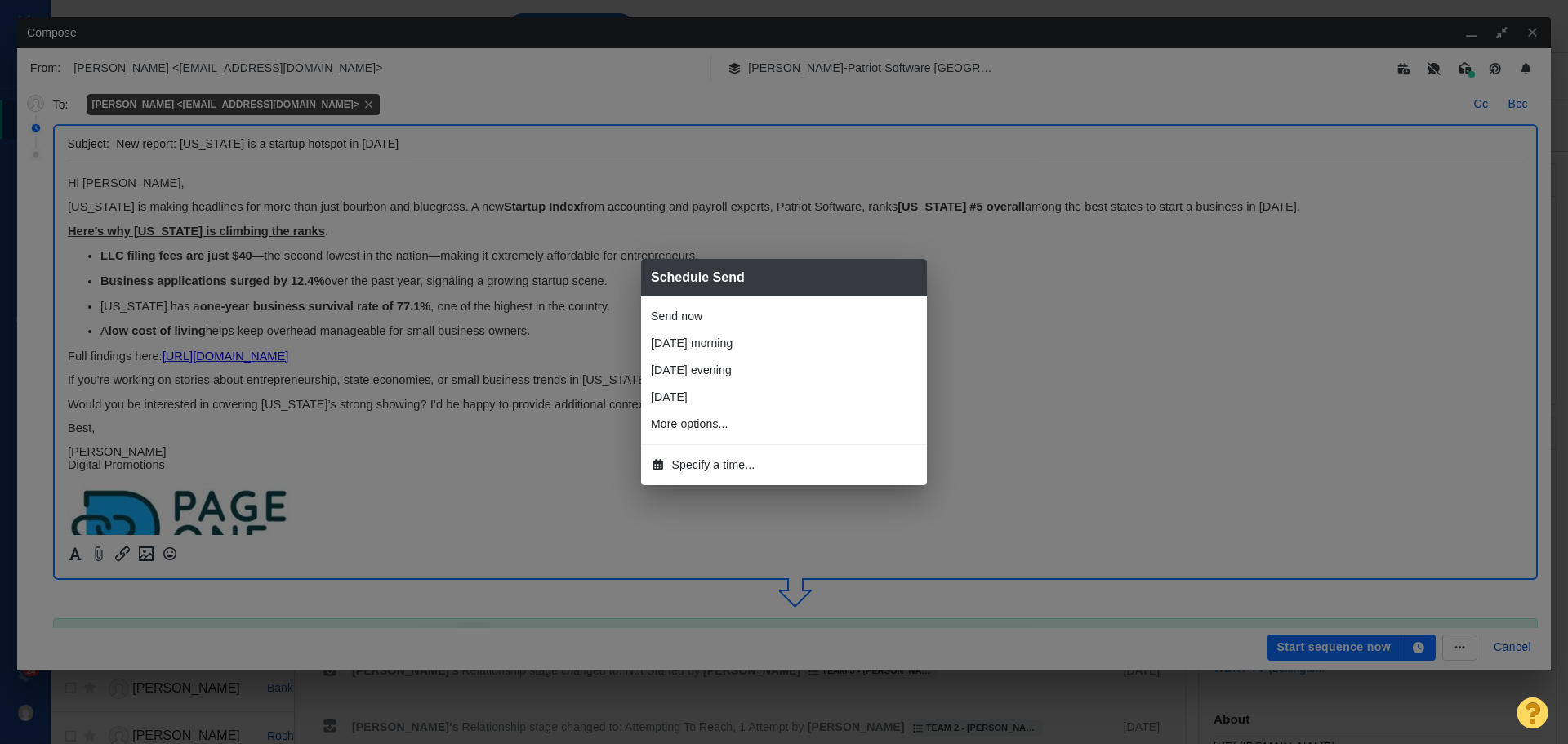
click at [700, 459] on span "Specify a time..." at bounding box center [714, 465] width 83 height 17
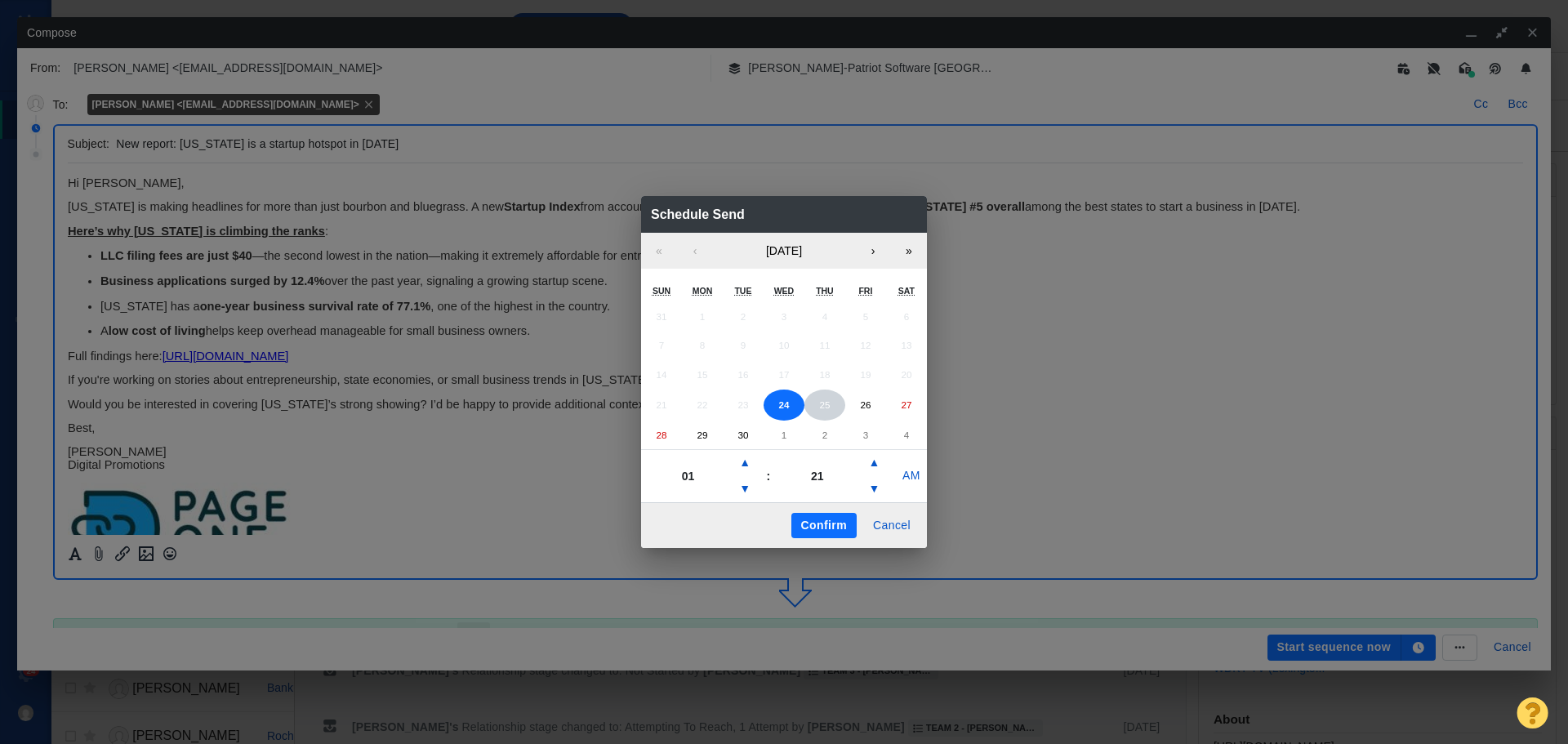
click at [827, 408] on abbr "25" at bounding box center [825, 405] width 11 height 11
click at [753, 467] on button "▲" at bounding box center [744, 462] width 20 height 26
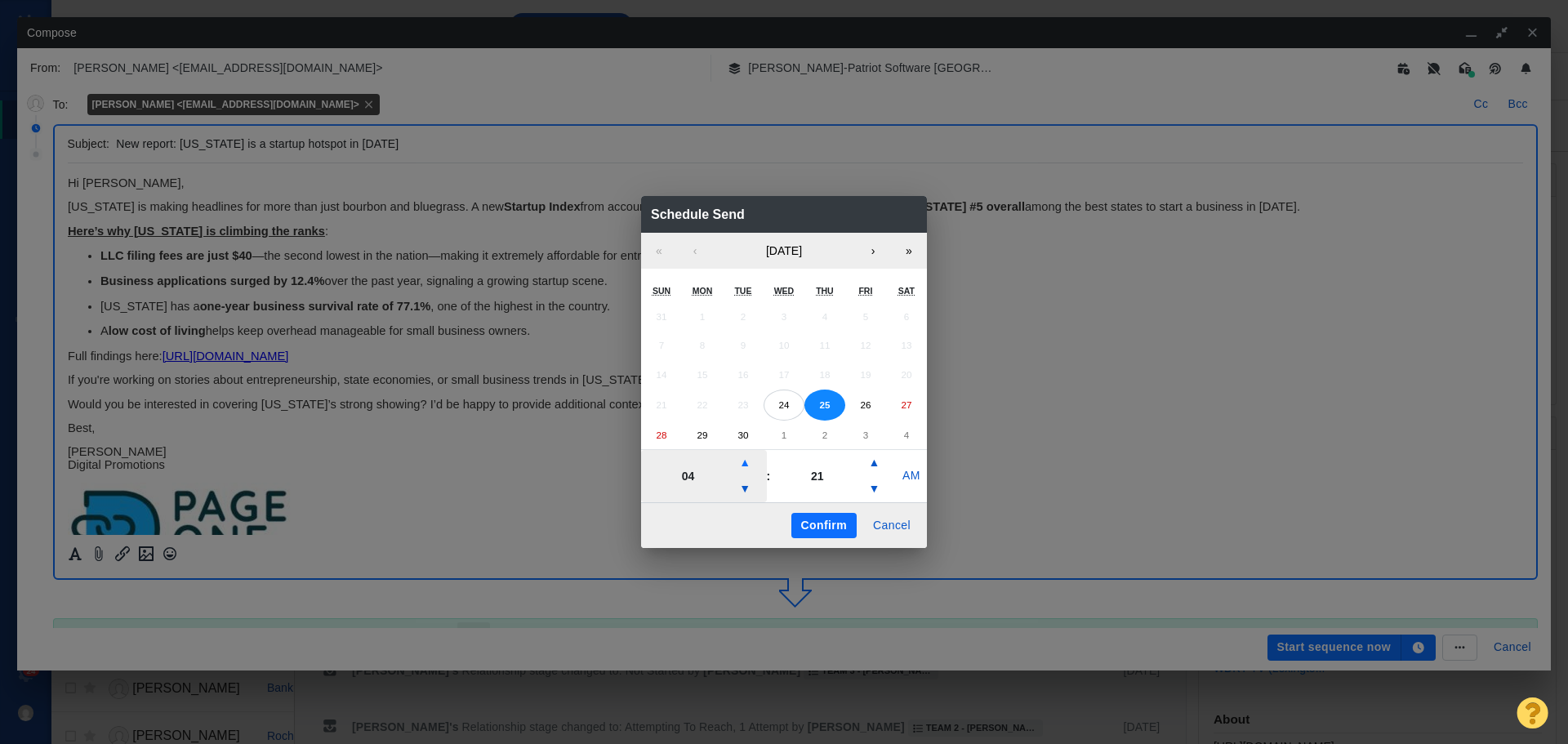
type input "05"
click at [824, 517] on button "Confirm" at bounding box center [824, 526] width 65 height 26
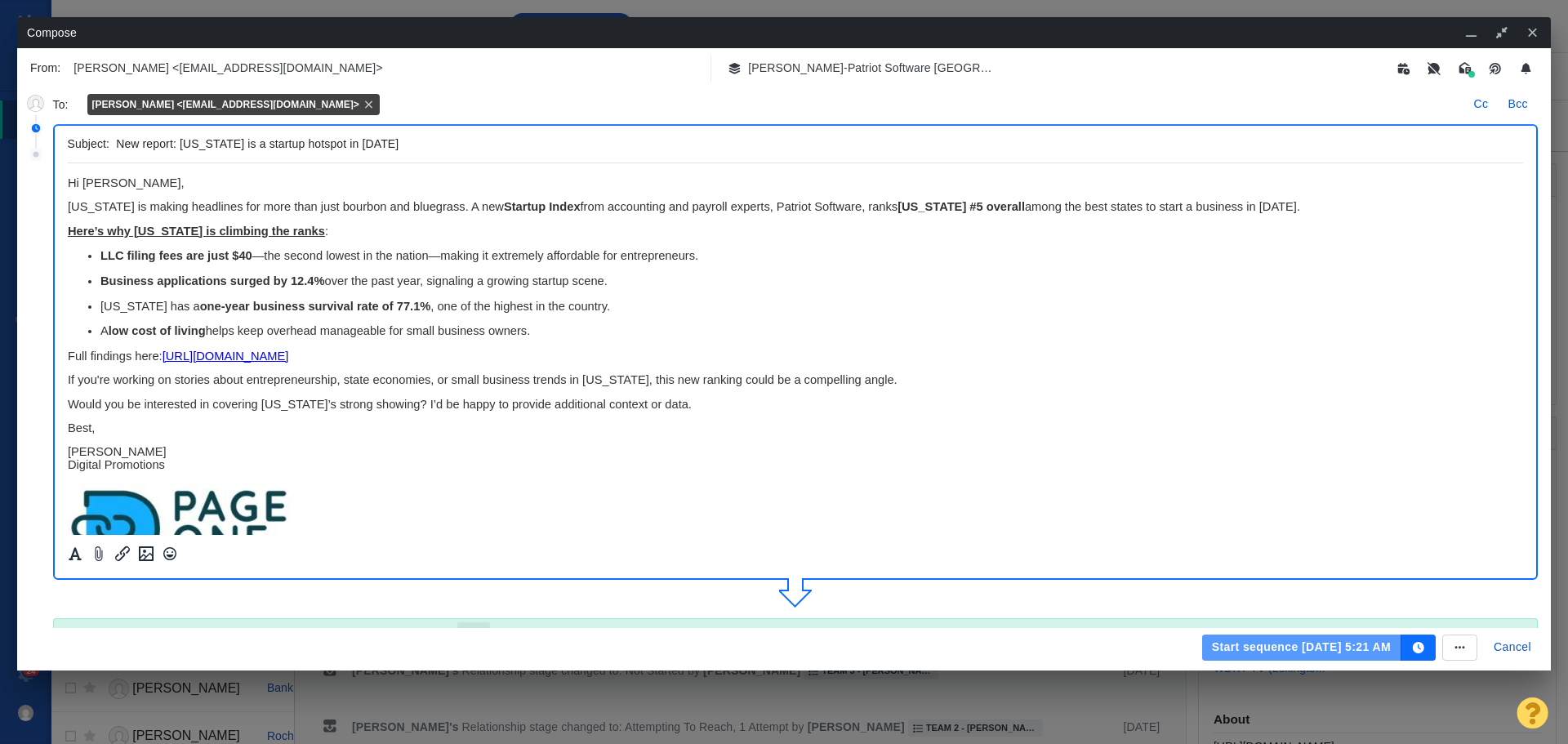
click at [1227, 645] on button "Start sequence [DATE] 5:21 AM" at bounding box center [1302, 647] width 199 height 26
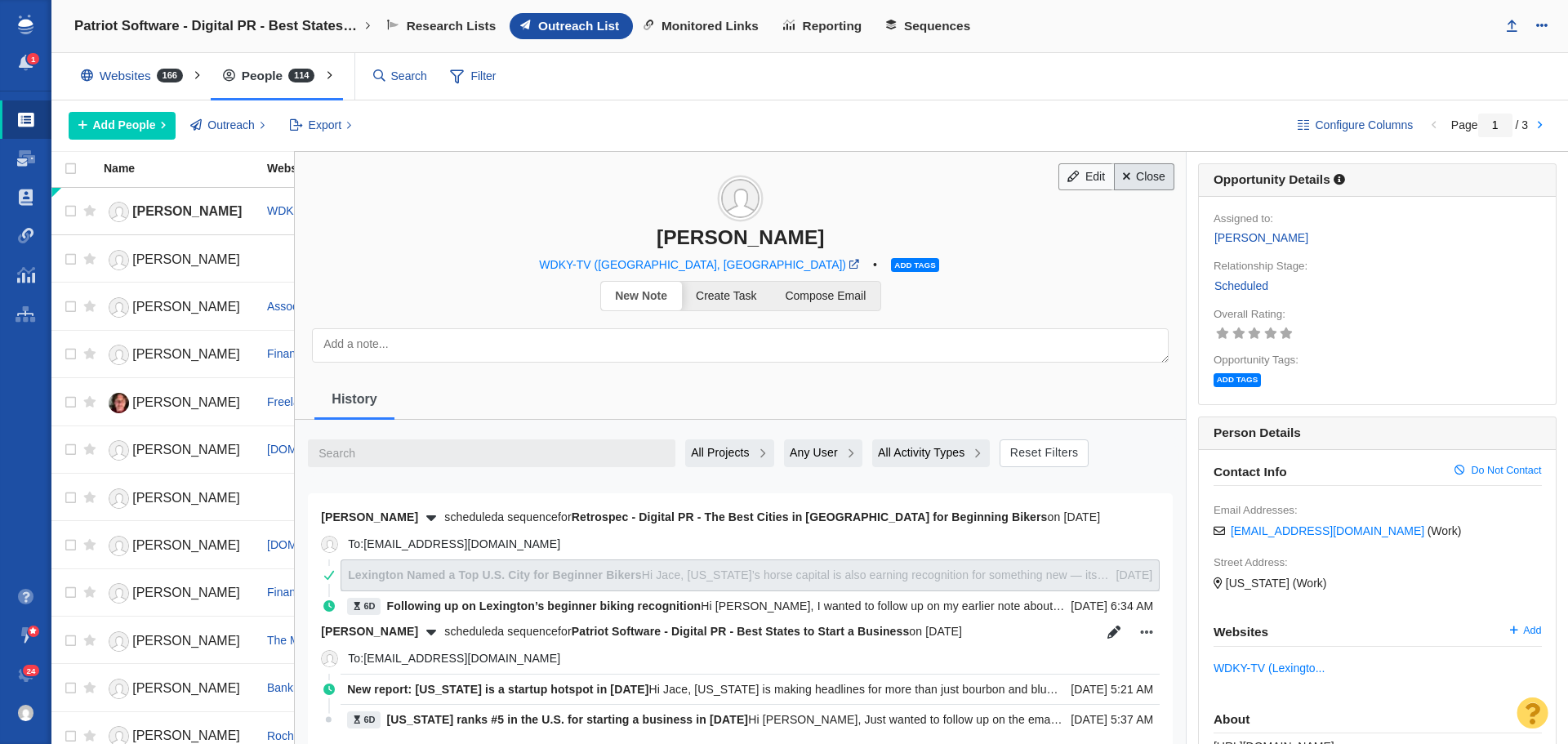
click at [1114, 178] on link "Close" at bounding box center [1145, 177] width 61 height 28
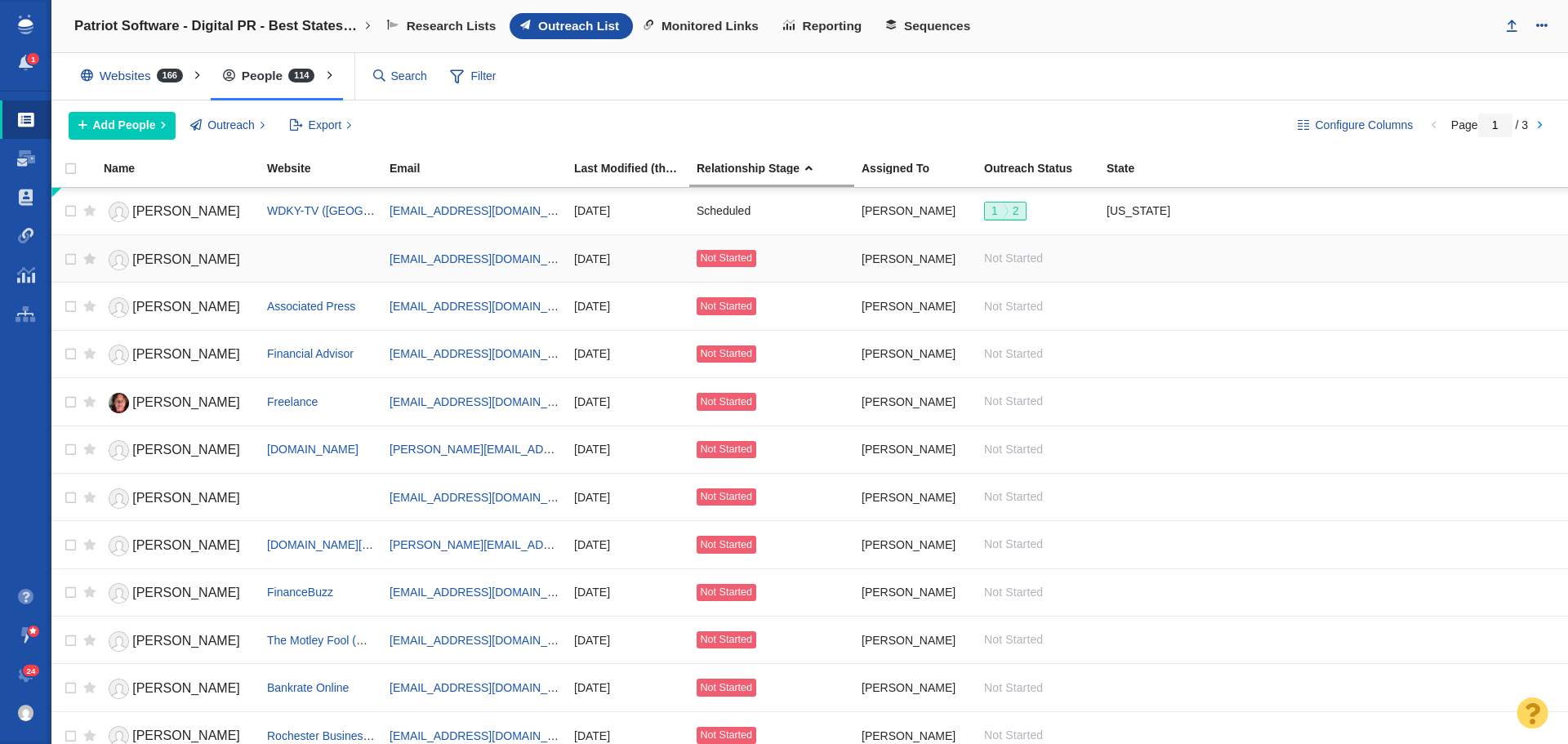
click at [137, 260] on span "[PERSON_NAME]" at bounding box center [186, 259] width 108 height 14
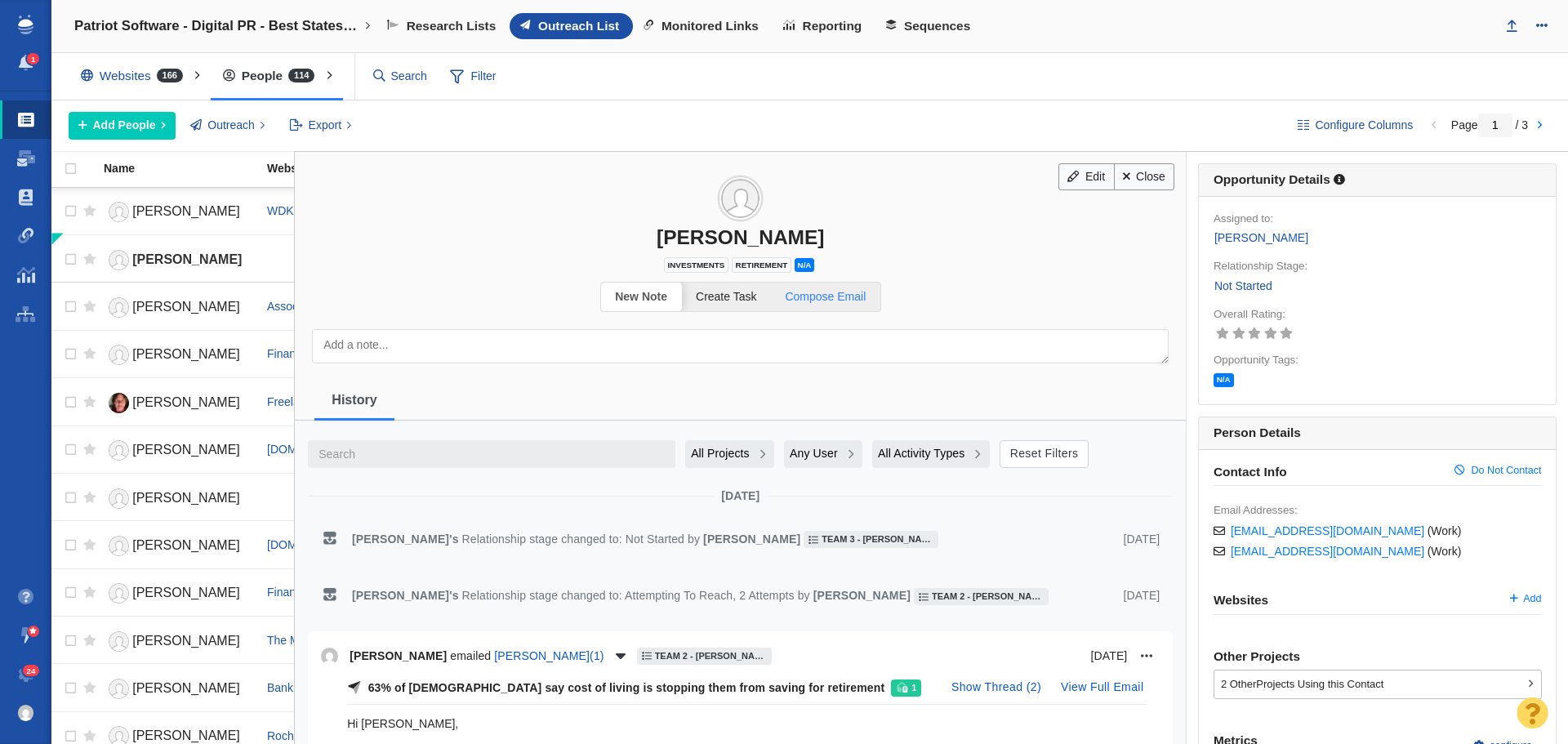
click at [844, 301] on span "Compose Email" at bounding box center [825, 296] width 81 height 13
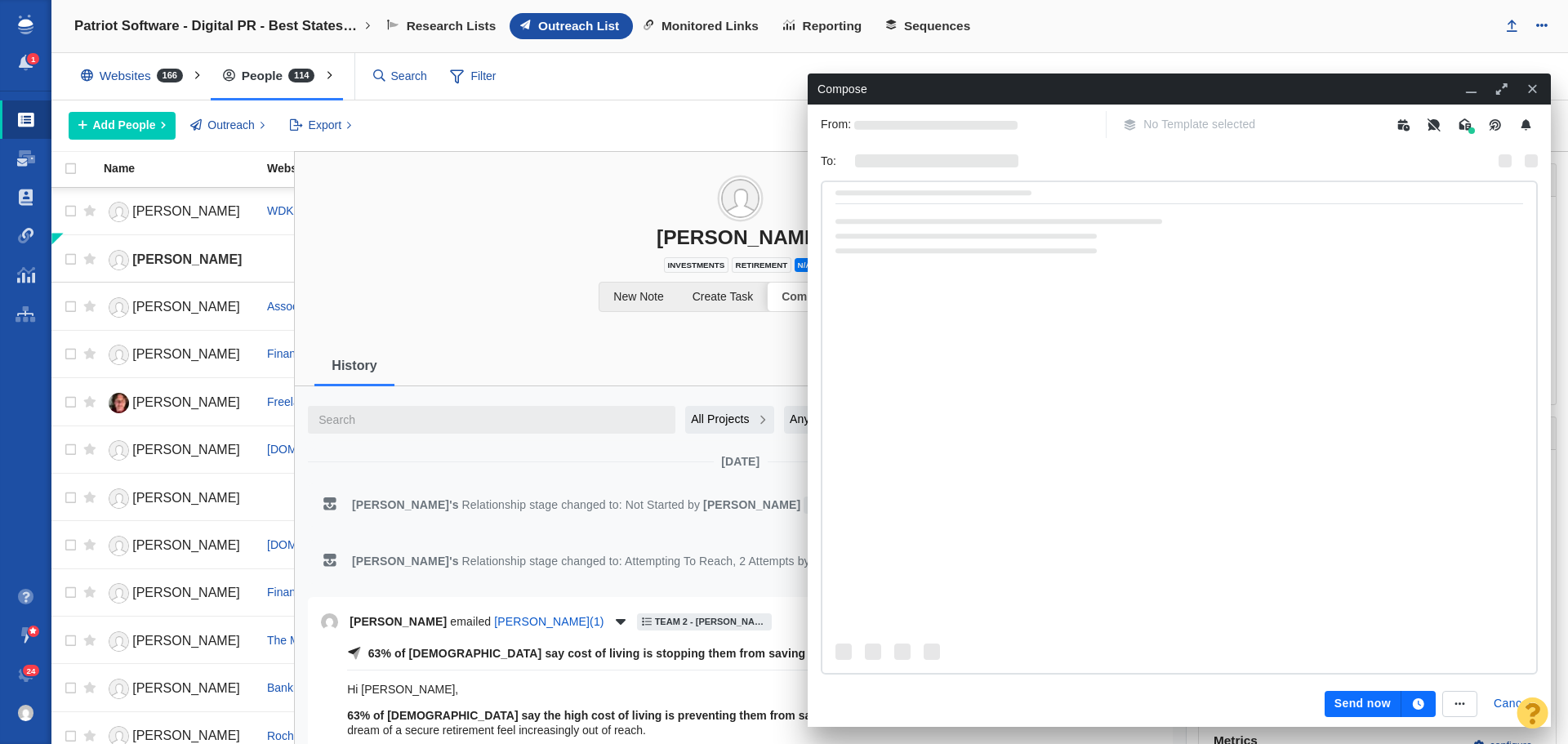
click at [1163, 122] on span "No Template selected" at bounding box center [1190, 125] width 153 height 27
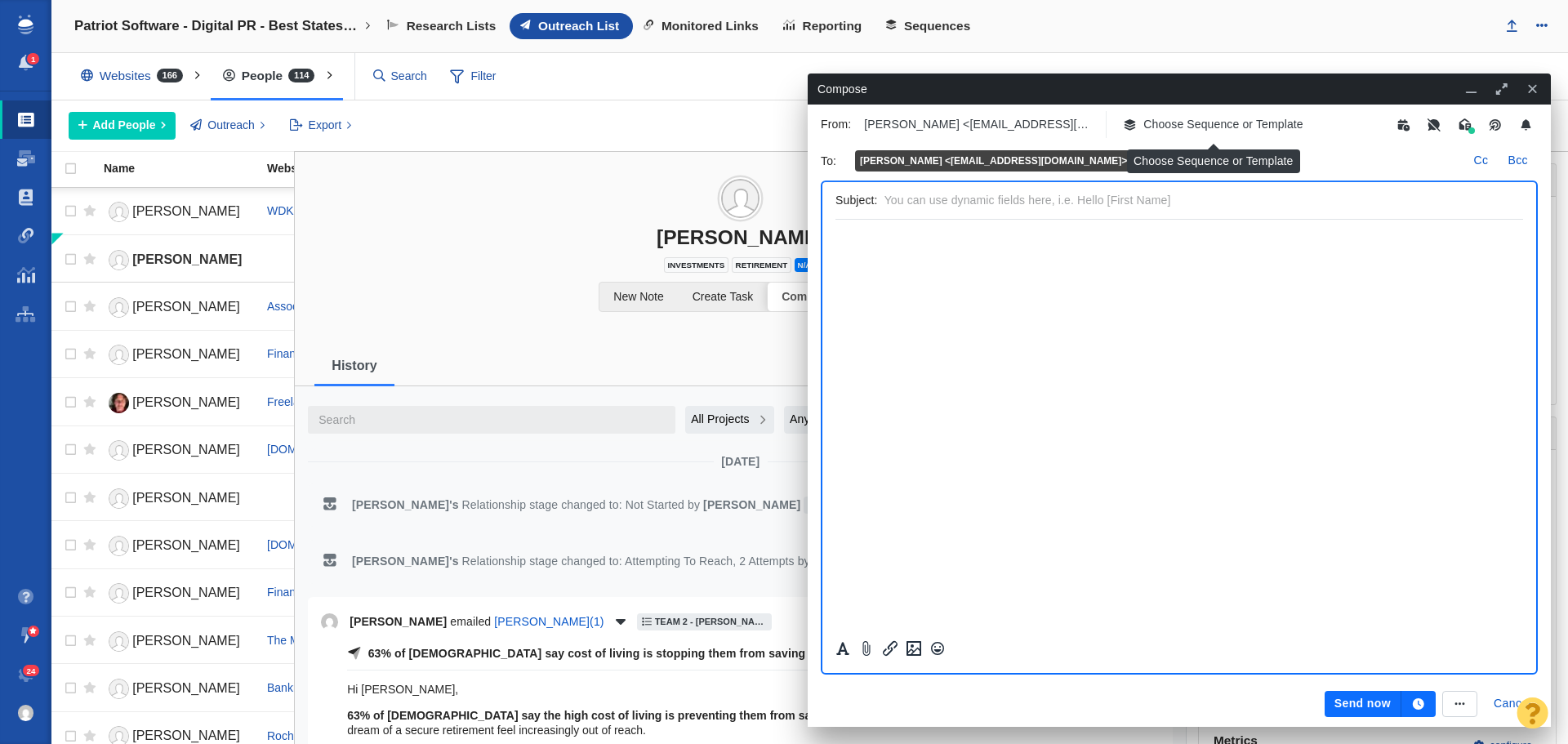
click at [1163, 122] on p "Choose Sequence or Template" at bounding box center [1224, 125] width 160 height 17
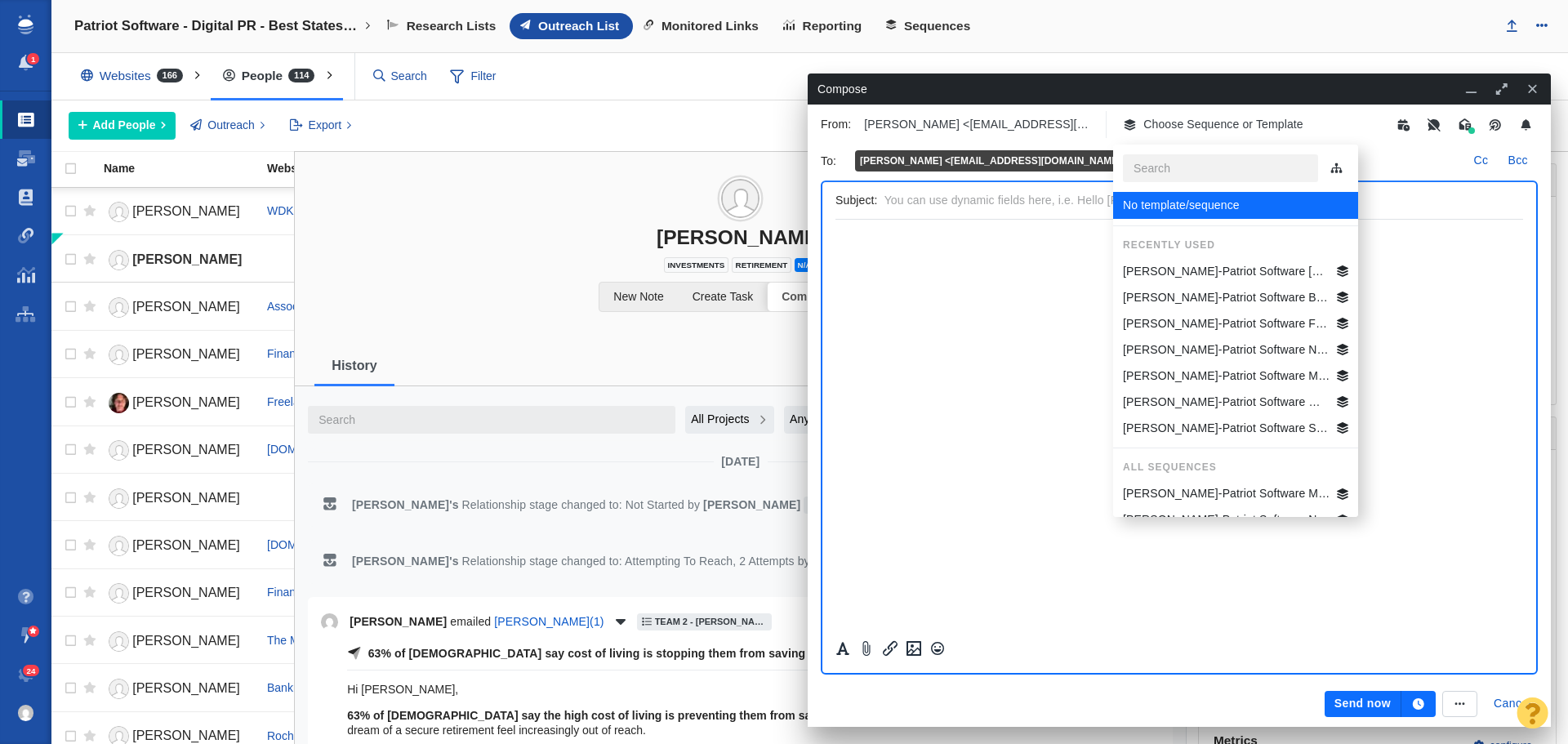
click at [1210, 298] on p "[PERSON_NAME]-Patriot Software Best States Business General" at bounding box center [1227, 298] width 208 height 17
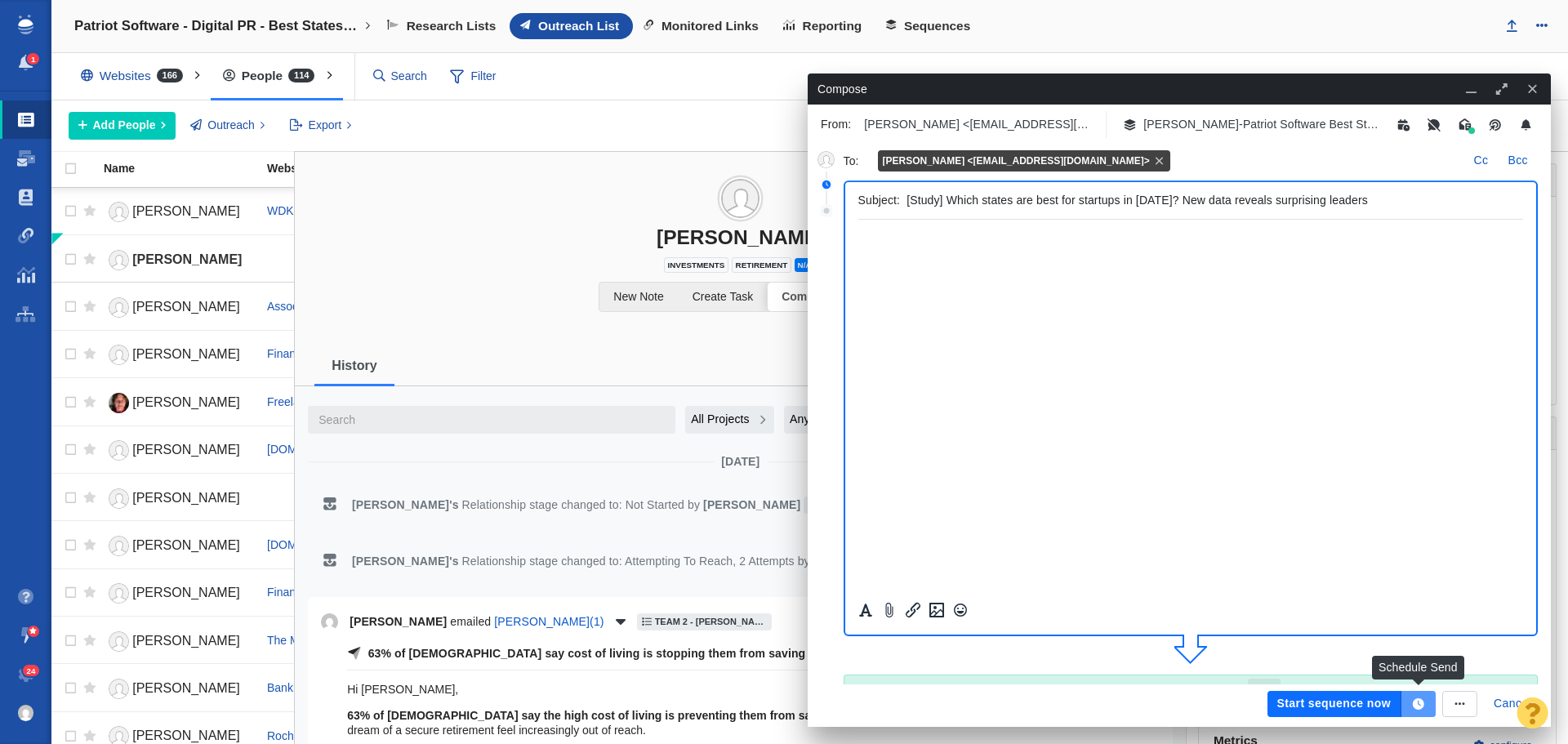
click at [1423, 706] on icon "button" at bounding box center [1418, 703] width 11 height 11
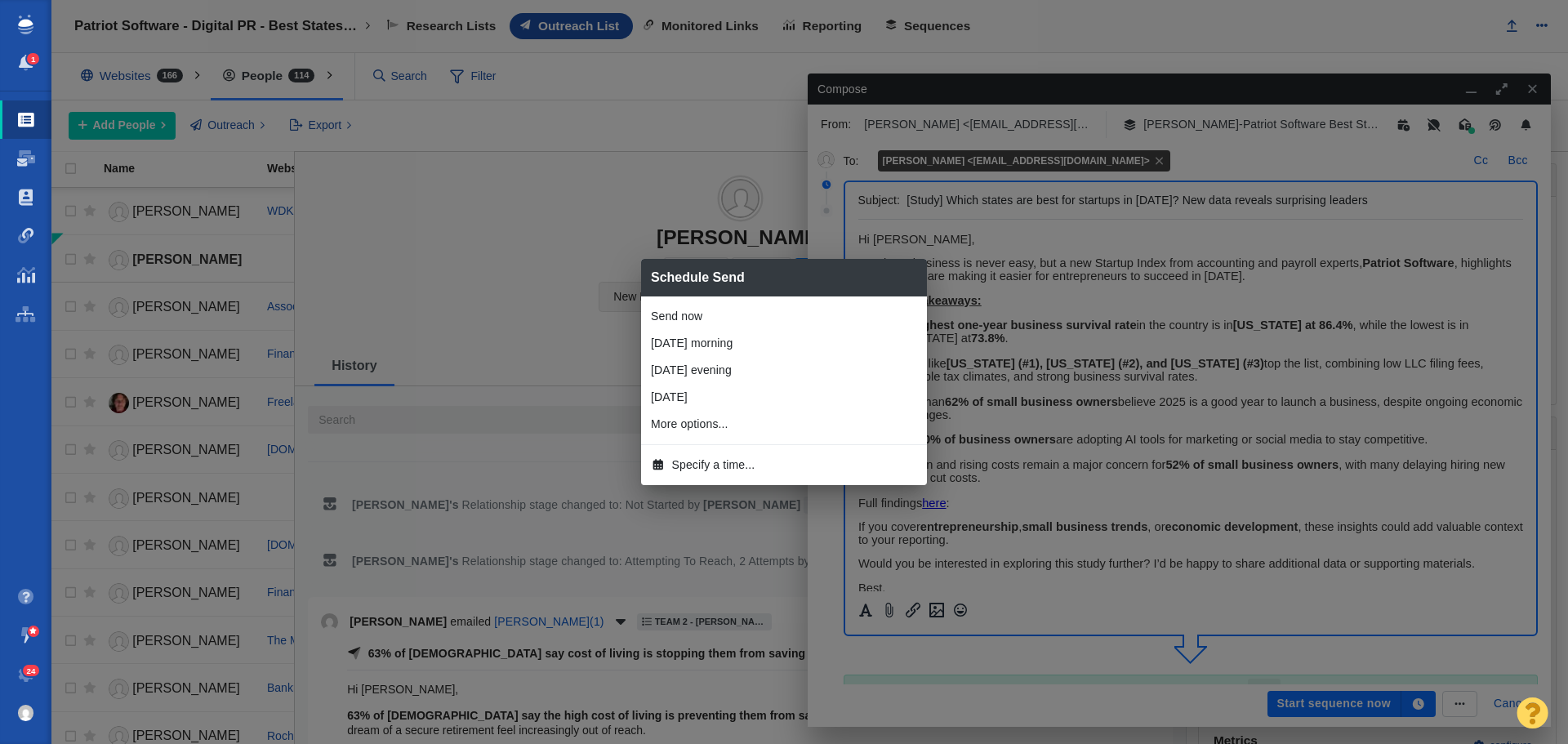
click at [734, 462] on span "Specify a time..." at bounding box center [714, 465] width 83 height 17
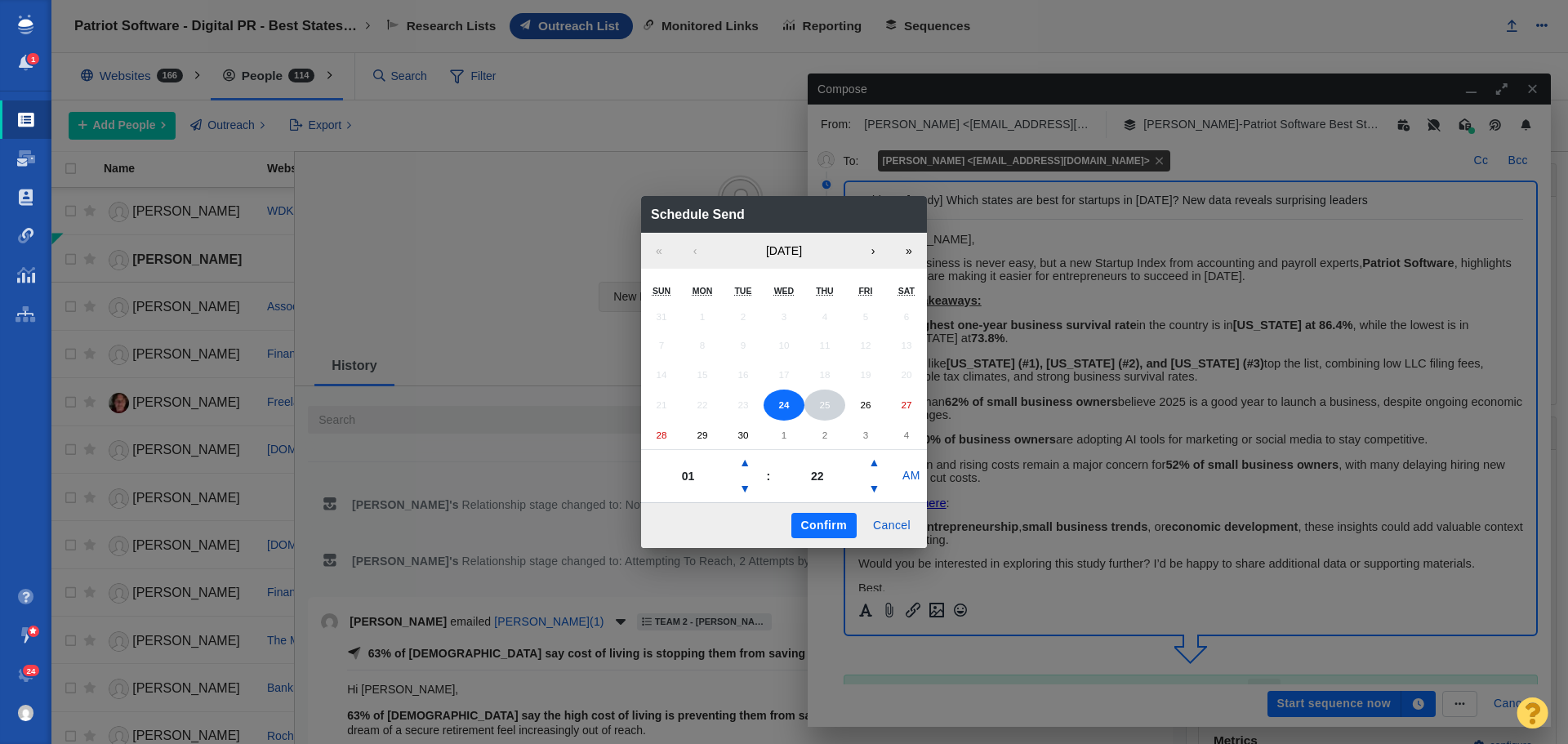
click at [826, 405] on abbr "25" at bounding box center [825, 405] width 11 height 11
click at [750, 453] on button "▲" at bounding box center [744, 462] width 20 height 26
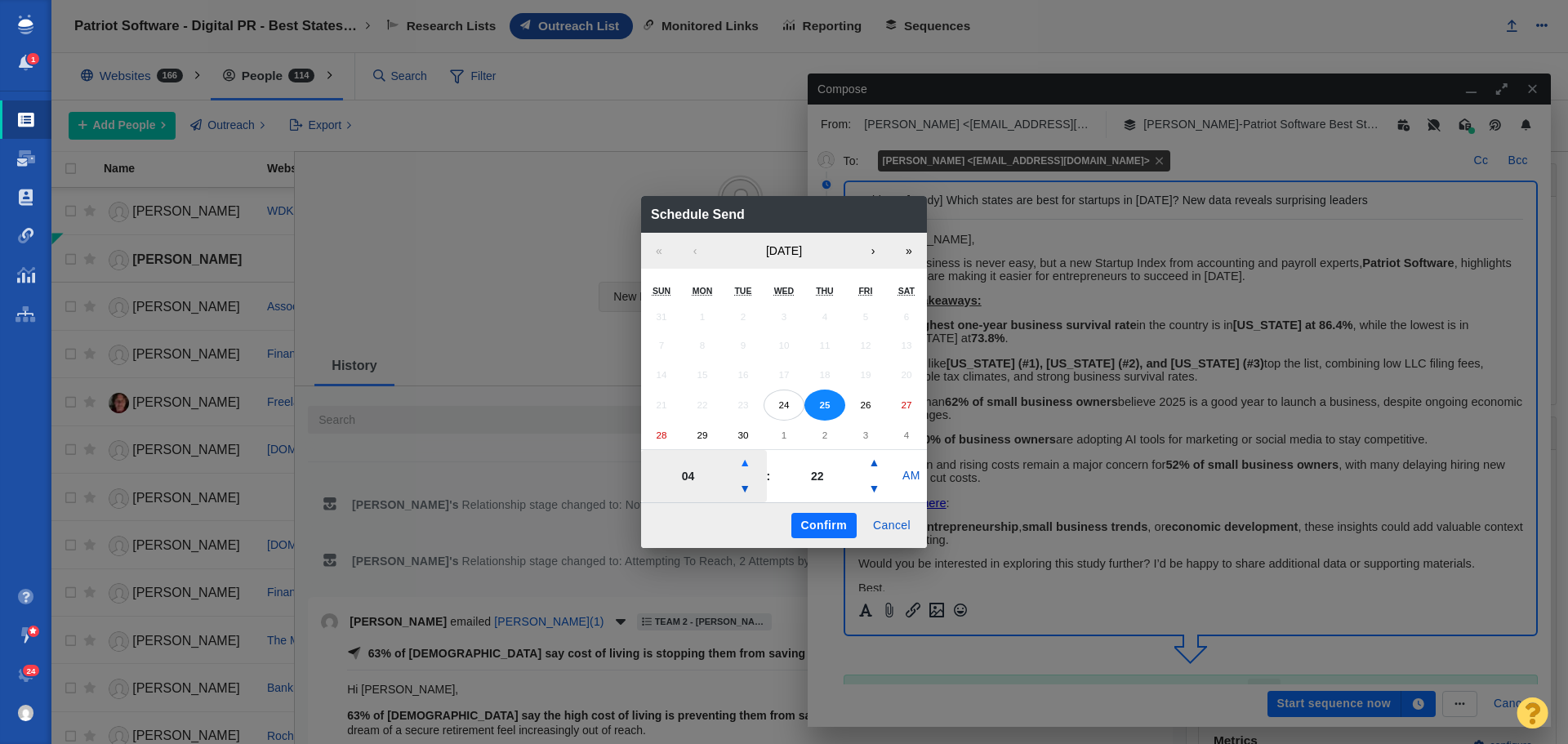
type input "05"
click at [840, 529] on button "Confirm" at bounding box center [824, 526] width 65 height 26
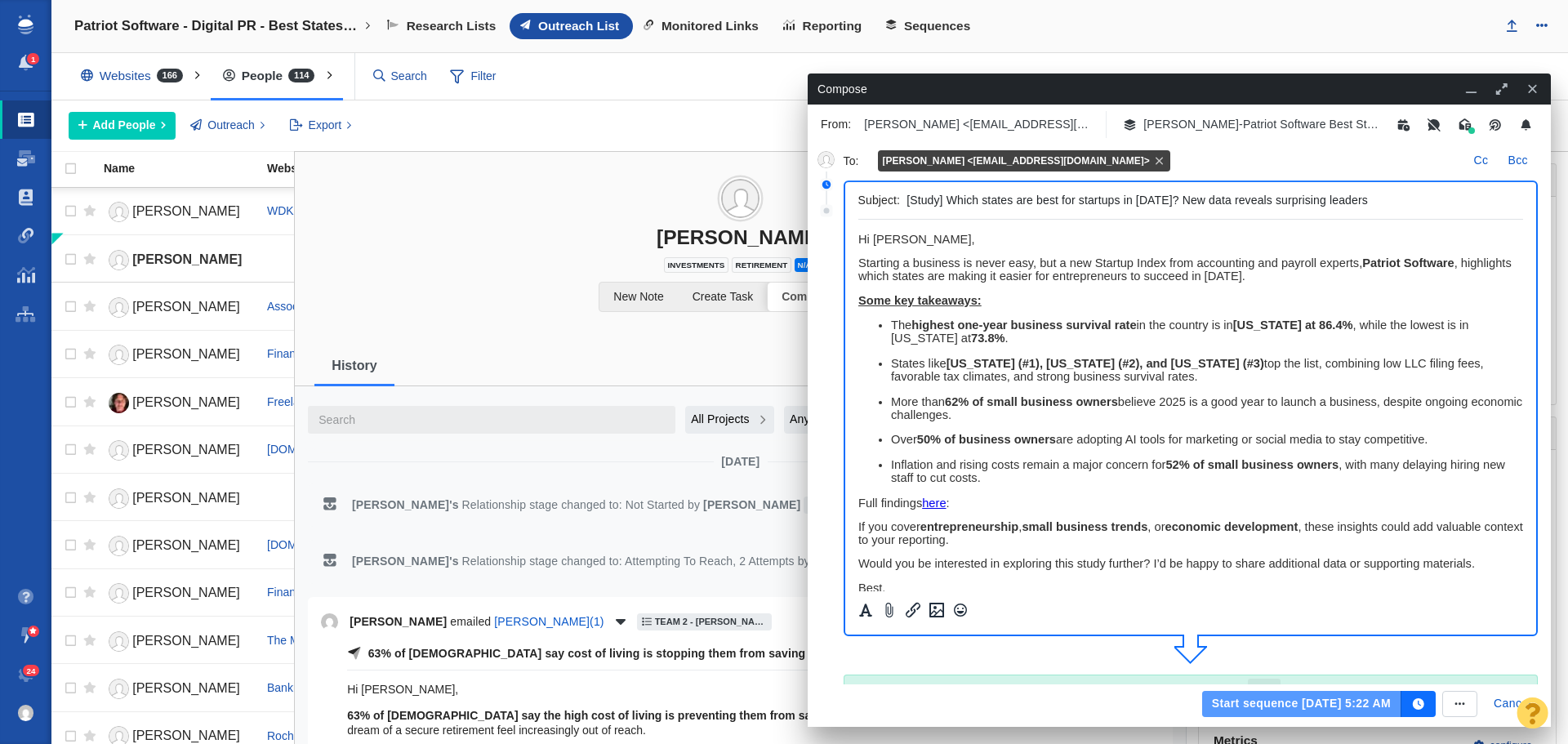
click at [1326, 711] on button "Start sequence Sep 25, 5:22 AM" at bounding box center [1302, 703] width 199 height 26
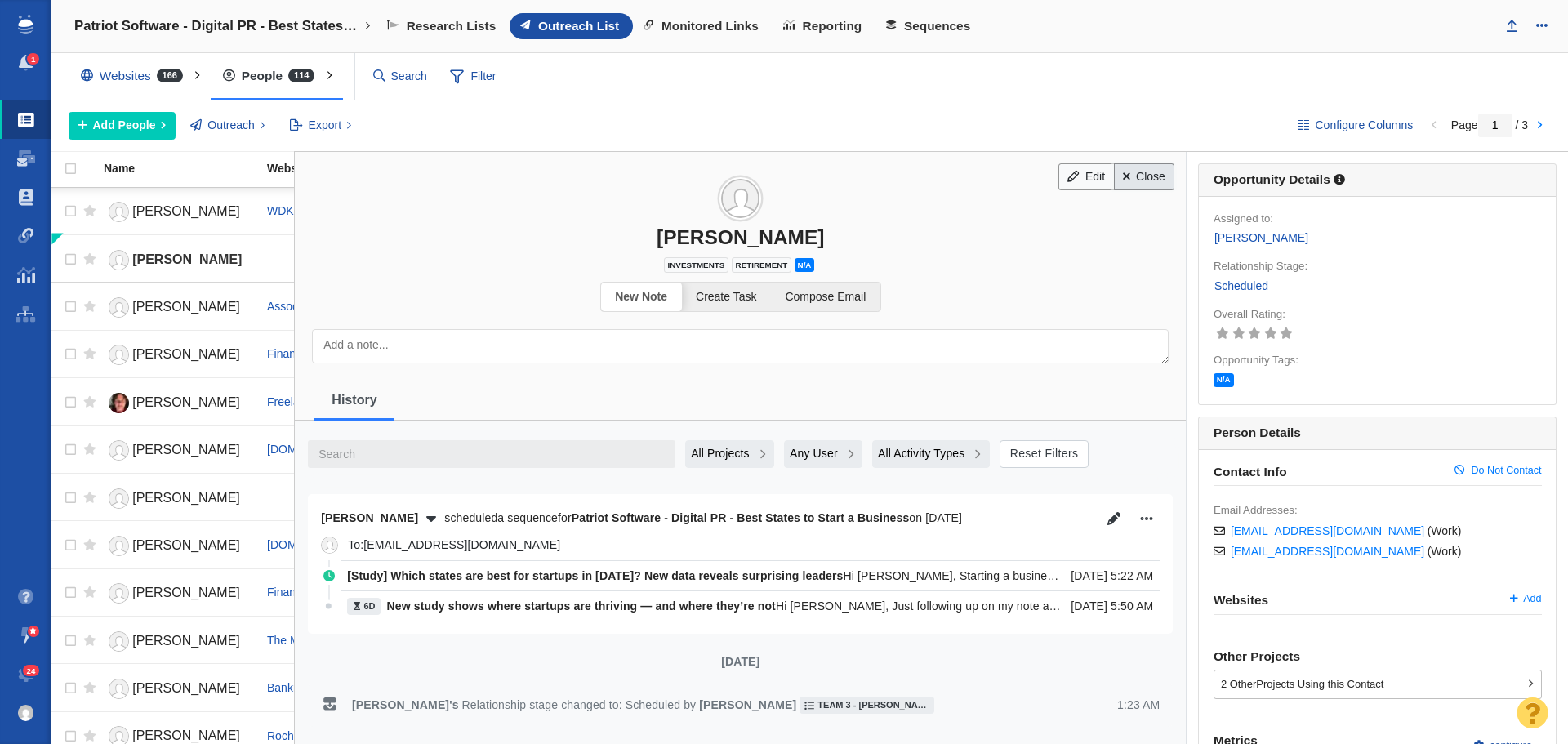
click at [1145, 177] on link "Close" at bounding box center [1145, 177] width 61 height 28
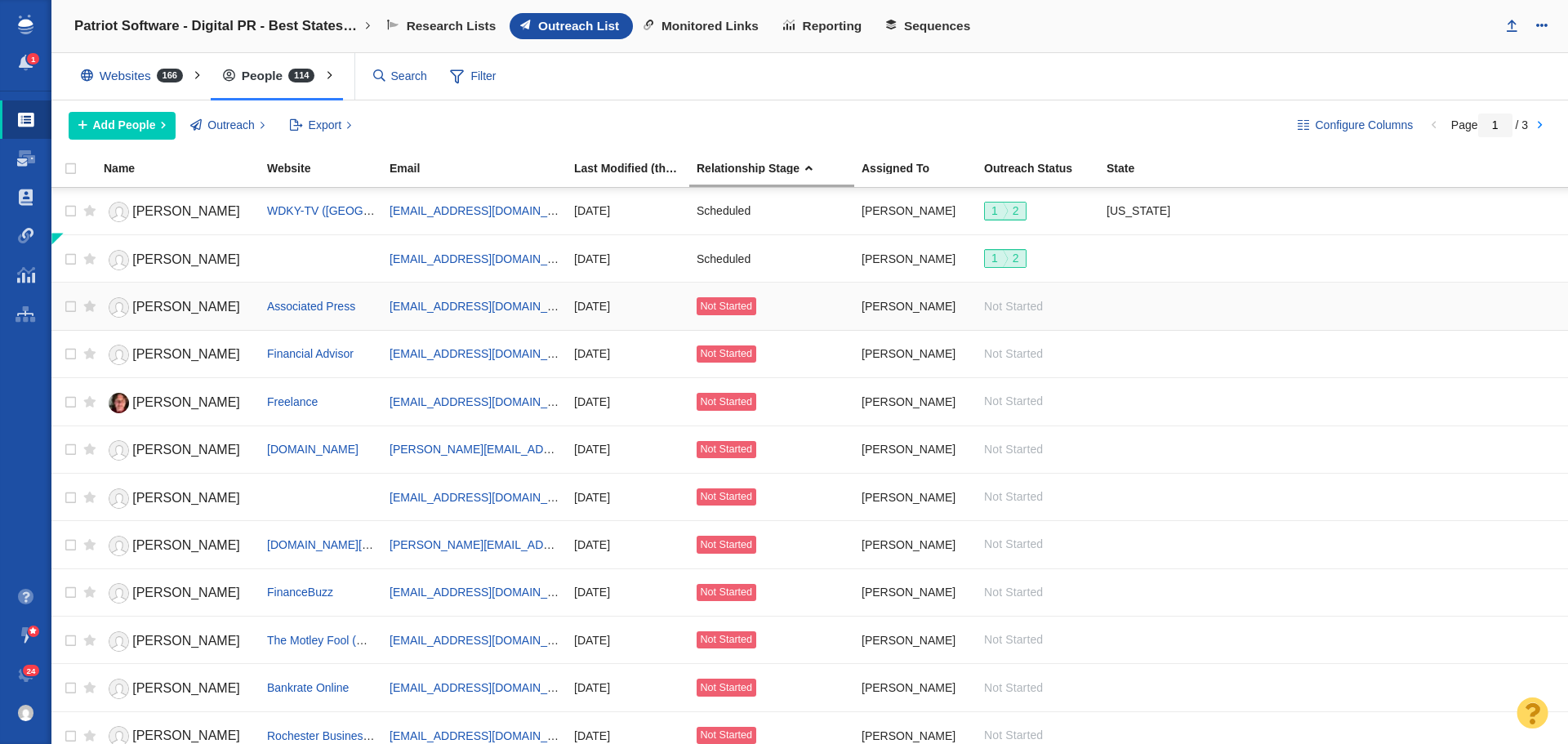
click at [188, 307] on span "[PERSON_NAME]" at bounding box center [186, 306] width 108 height 14
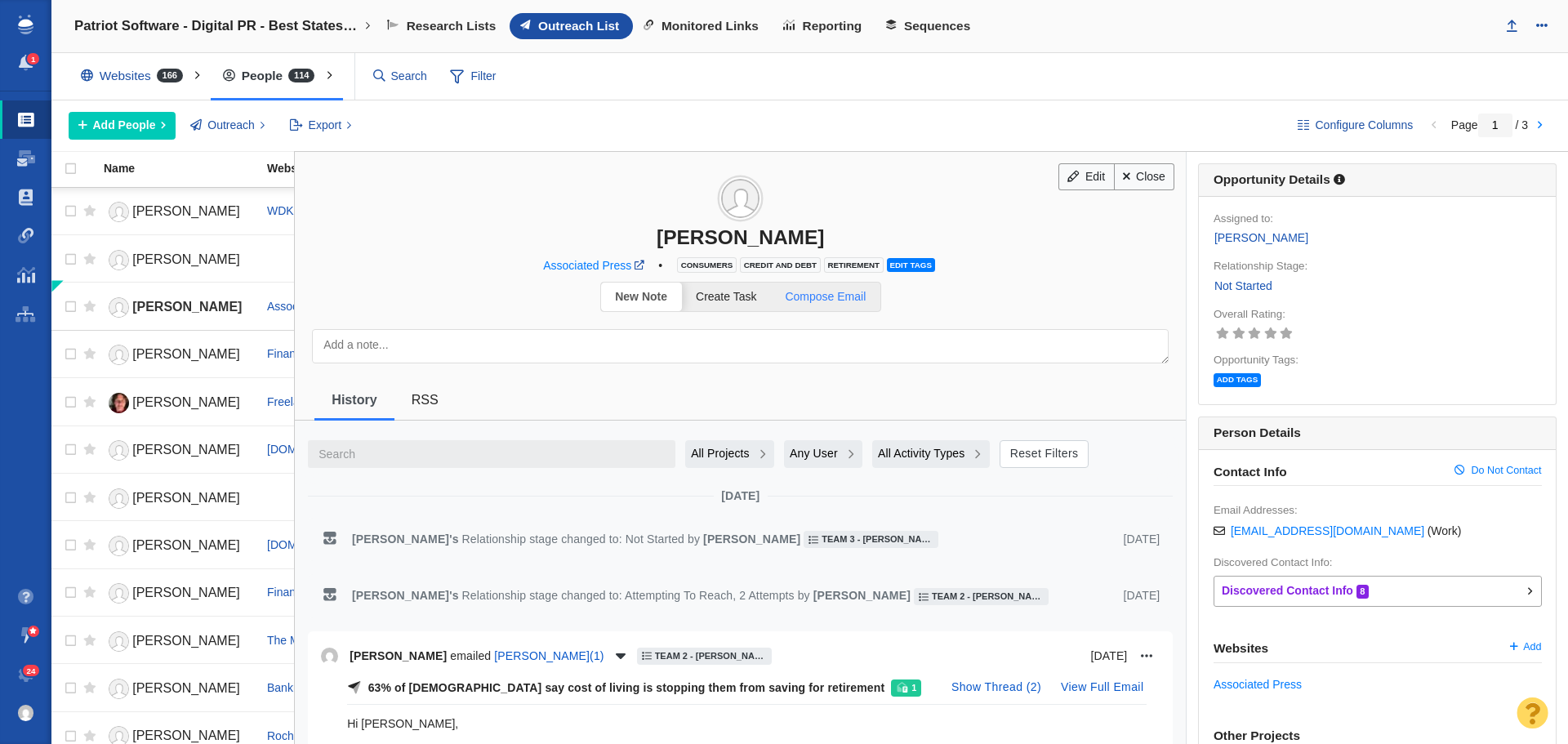
click at [812, 295] on span "Compose Email" at bounding box center [825, 296] width 81 height 13
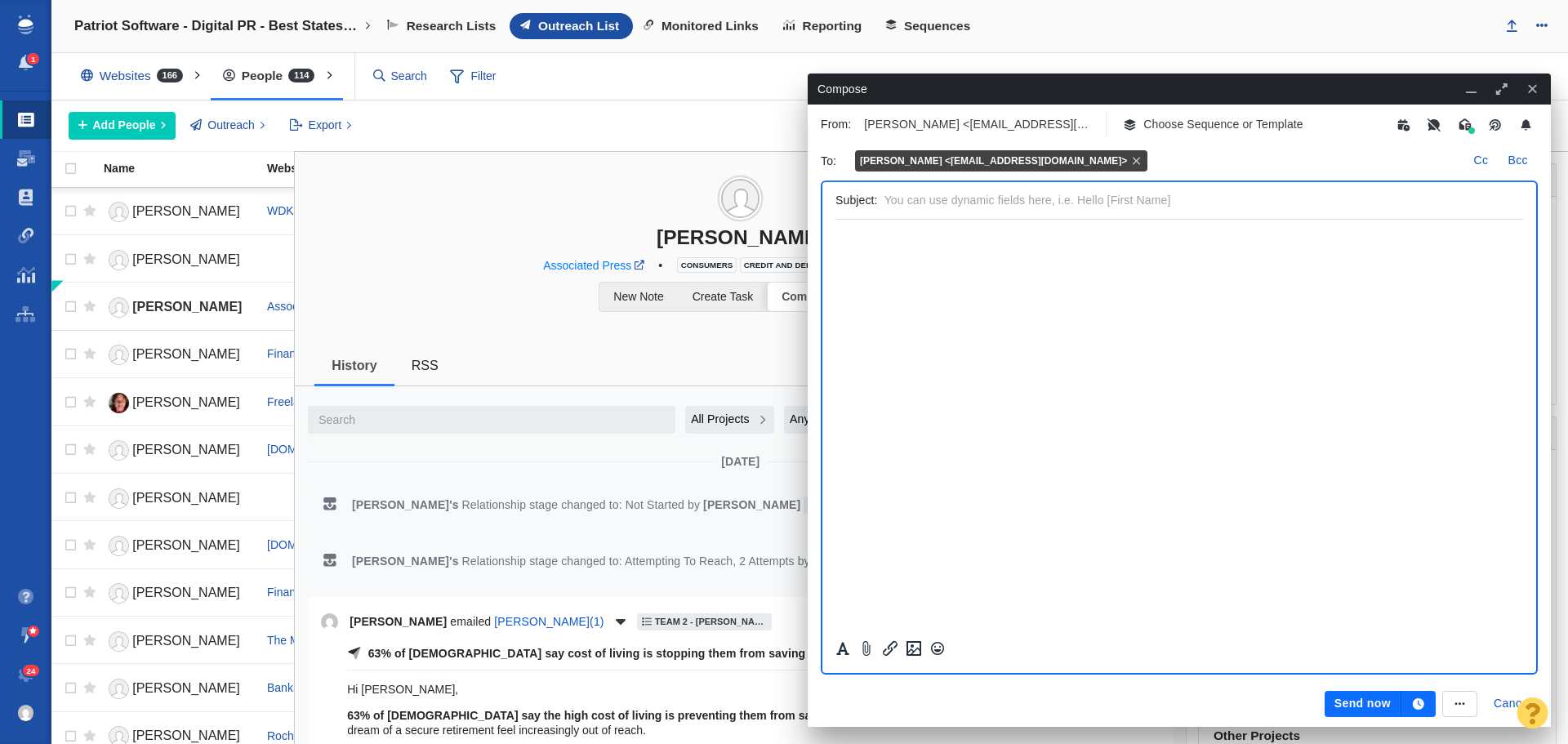
click at [1211, 126] on p "Choose Sequence or Template" at bounding box center [1224, 125] width 160 height 17
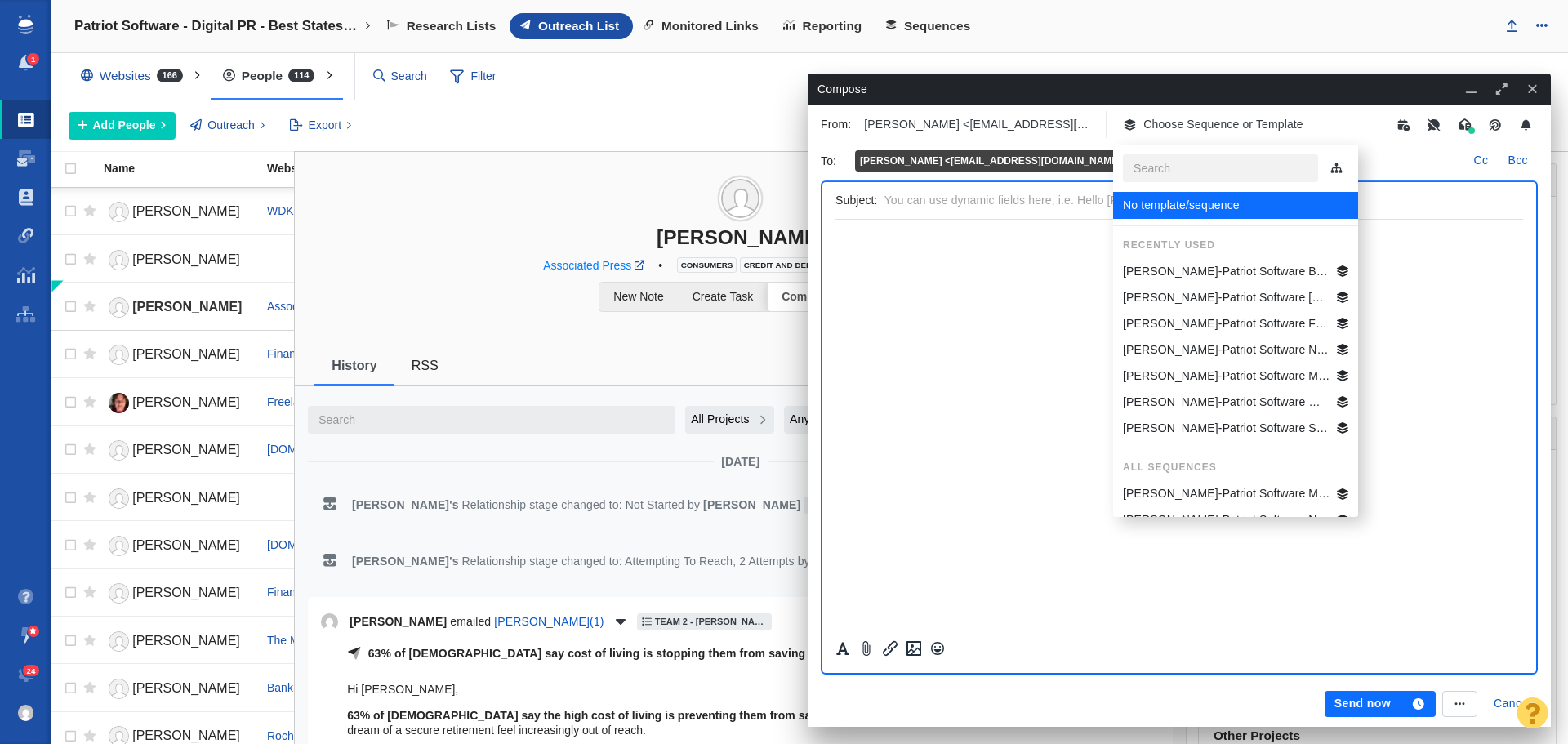
click at [1210, 272] on p "[PERSON_NAME]-Patriot Software Best States Business General" at bounding box center [1227, 271] width 208 height 17
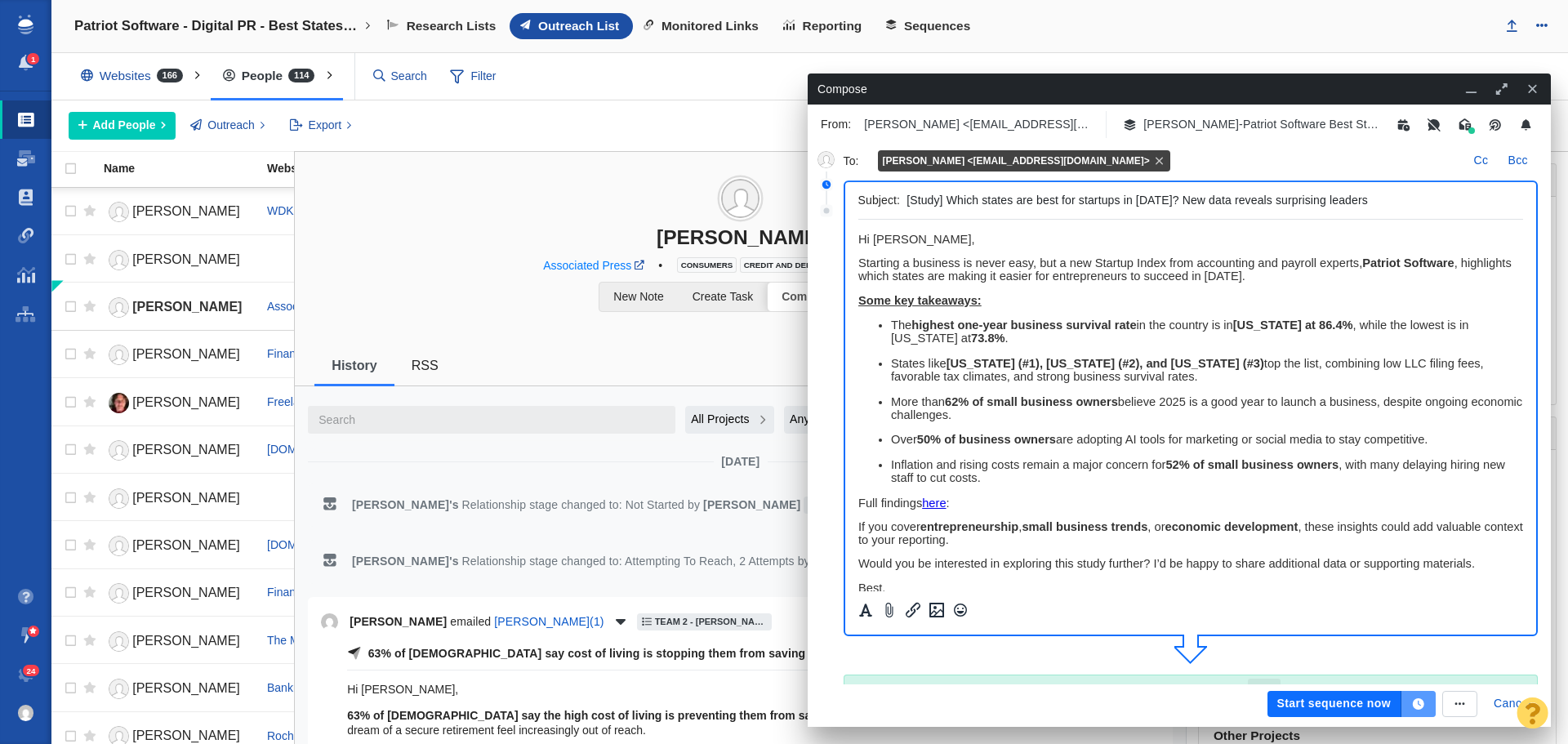
click at [1415, 706] on icon "button" at bounding box center [1418, 703] width 11 height 11
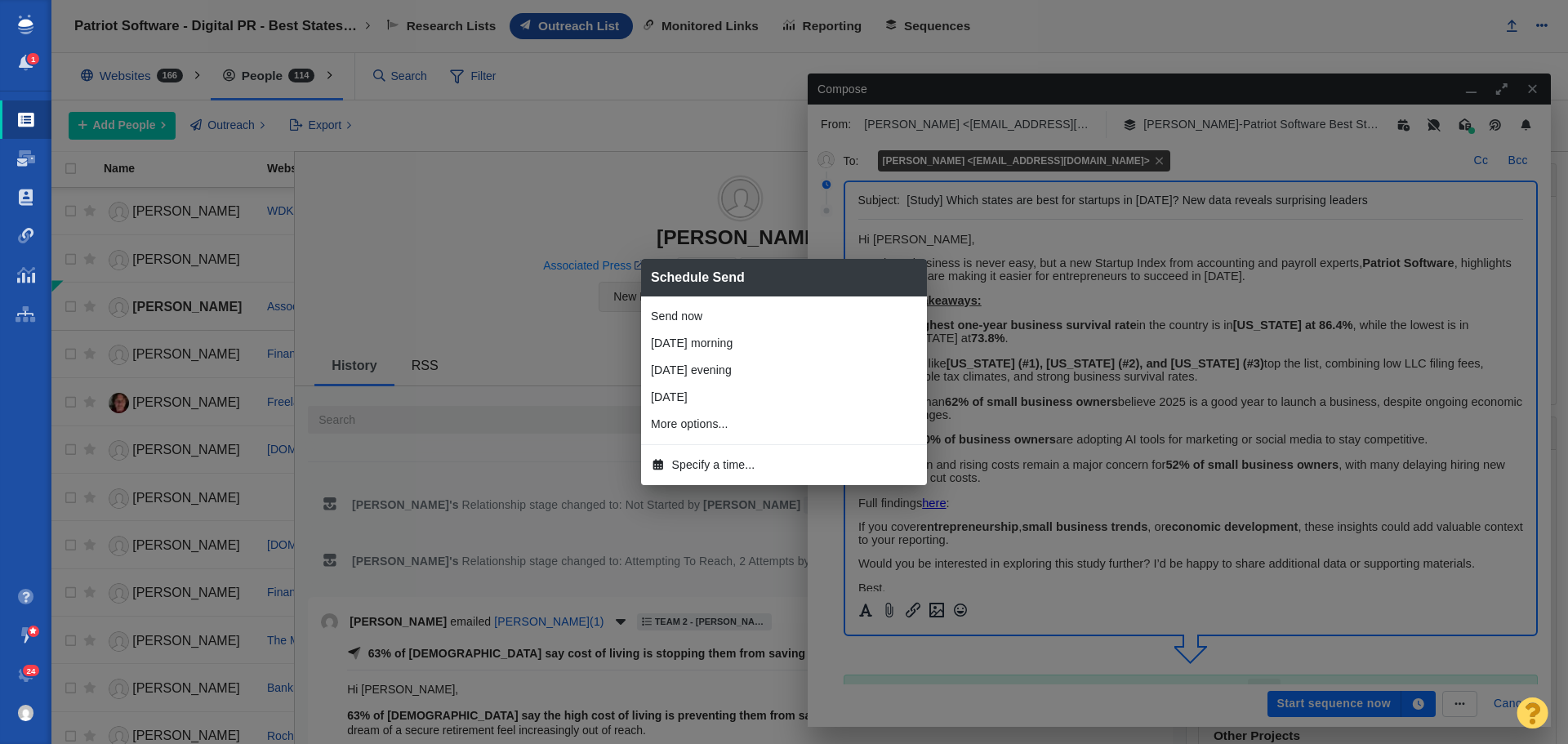
click at [710, 463] on span "Specify a time..." at bounding box center [714, 465] width 83 height 17
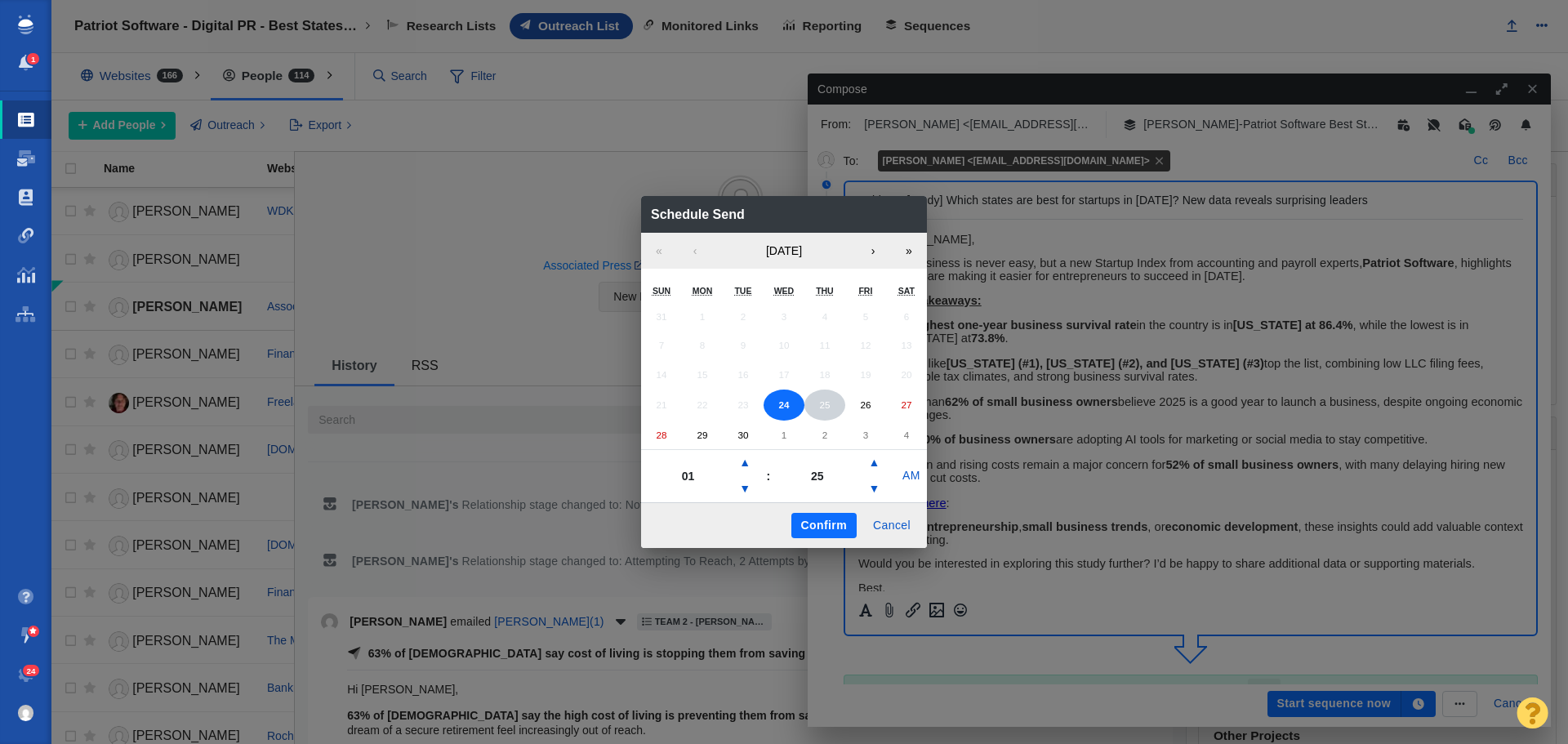
click at [820, 411] on button "25" at bounding box center [825, 405] width 41 height 31
click at [750, 462] on button "▲" at bounding box center [744, 462] width 20 height 26
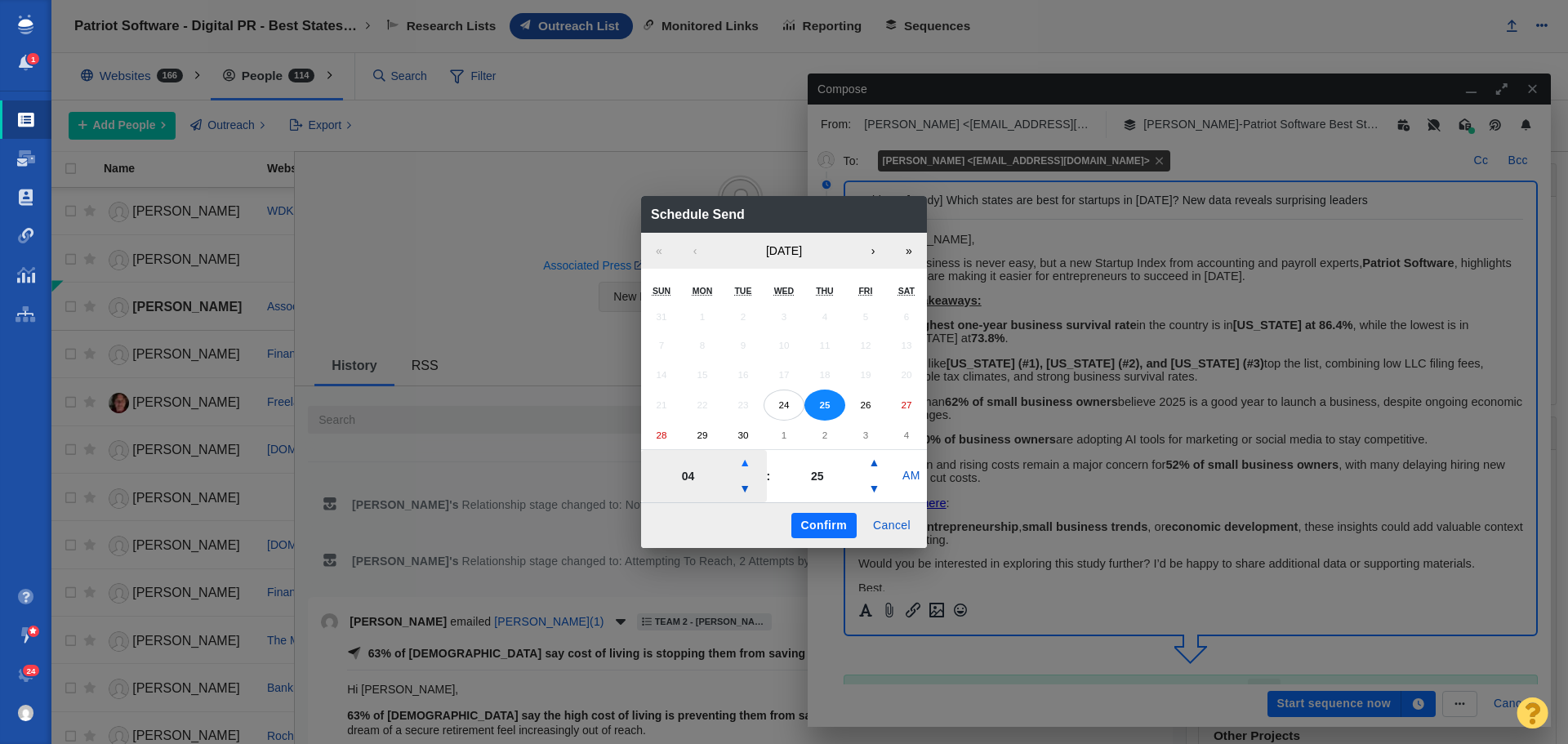
type input "05"
click at [798, 526] on button "Confirm" at bounding box center [824, 526] width 65 height 26
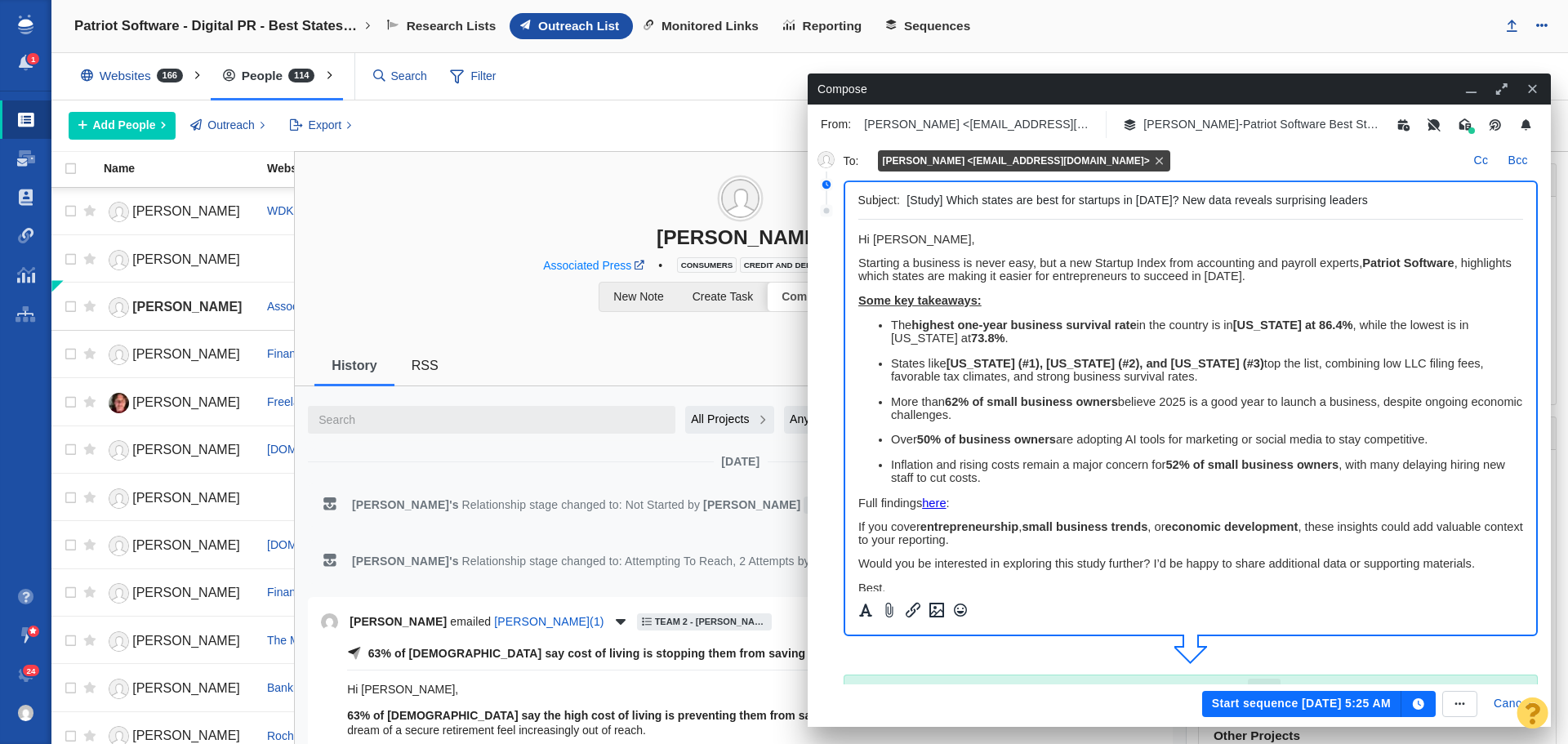
click at [1287, 709] on button "Start sequence Sep 25, 5:25 AM" at bounding box center [1302, 703] width 199 height 26
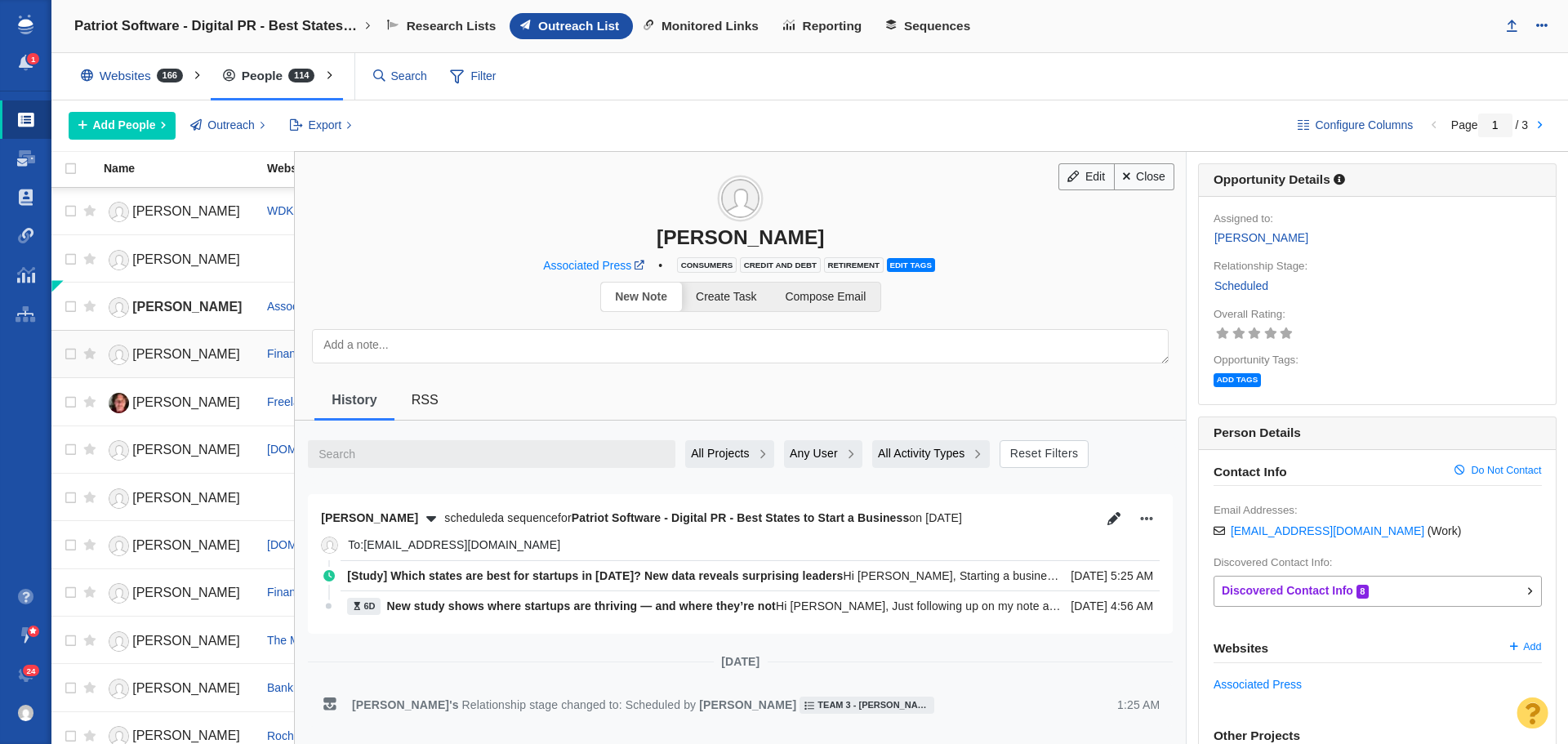
click at [161, 356] on span "[PERSON_NAME]" at bounding box center [186, 354] width 108 height 14
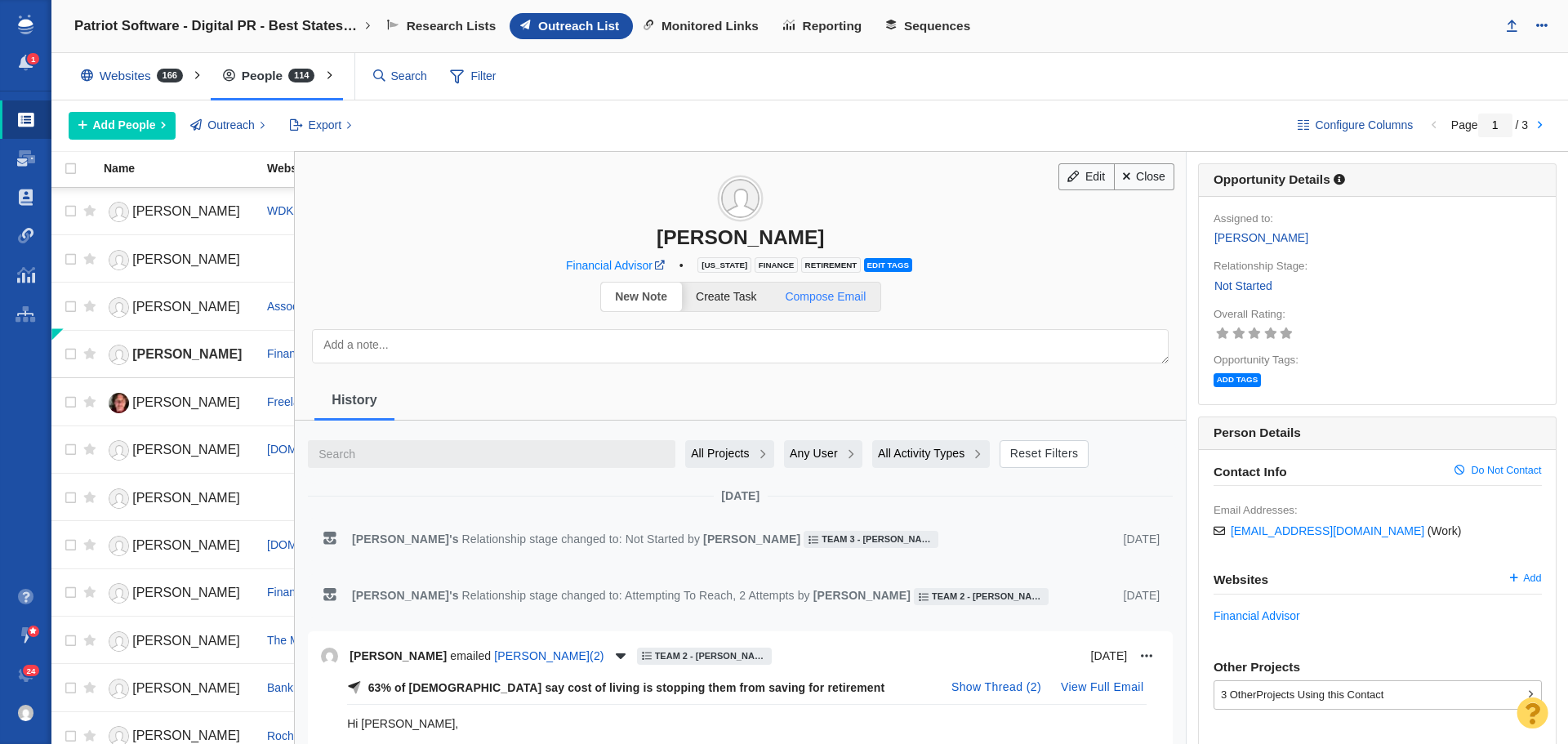
click at [828, 300] on span "Compose Email" at bounding box center [825, 296] width 81 height 13
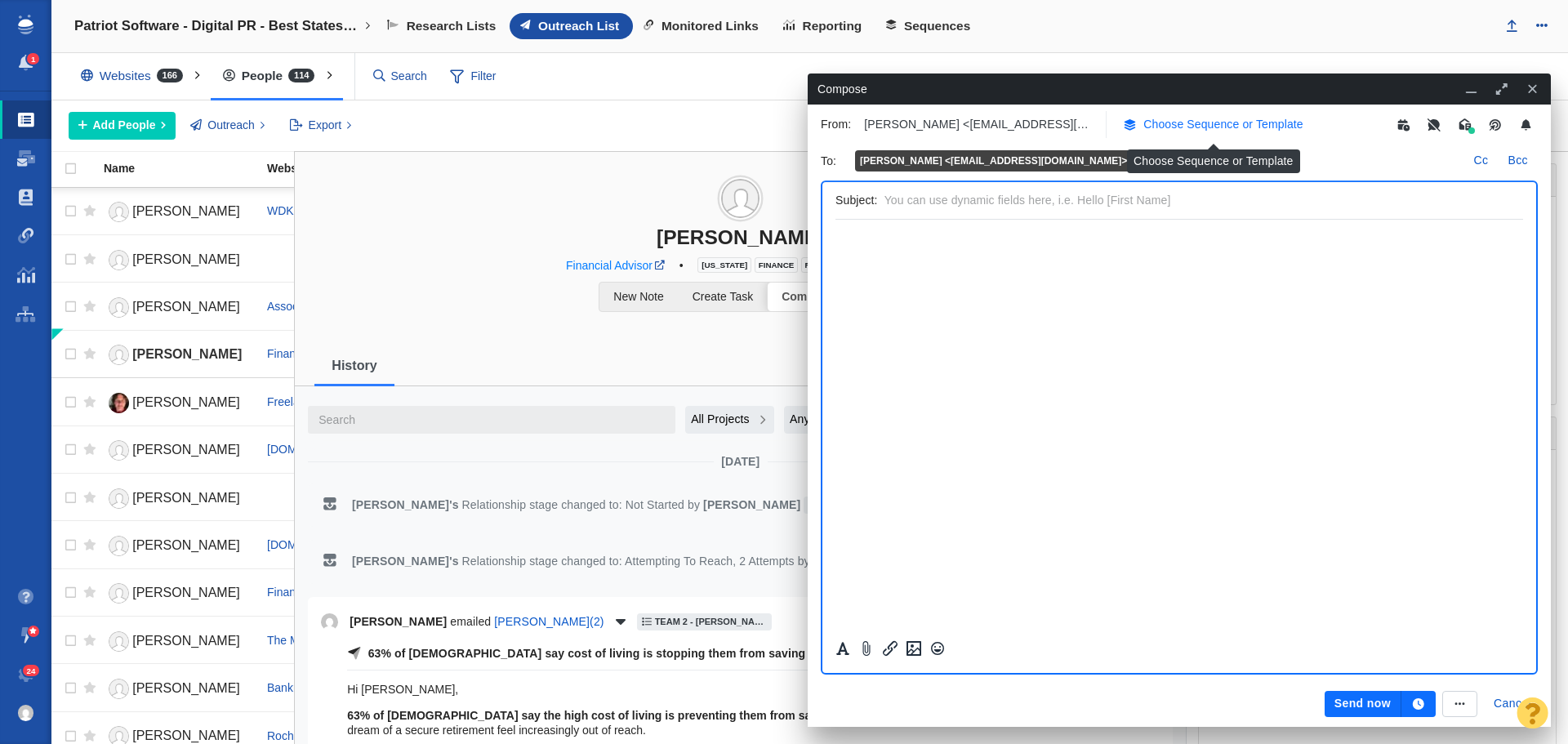
click at [1199, 127] on p "Choose Sequence or Template" at bounding box center [1224, 125] width 160 height 17
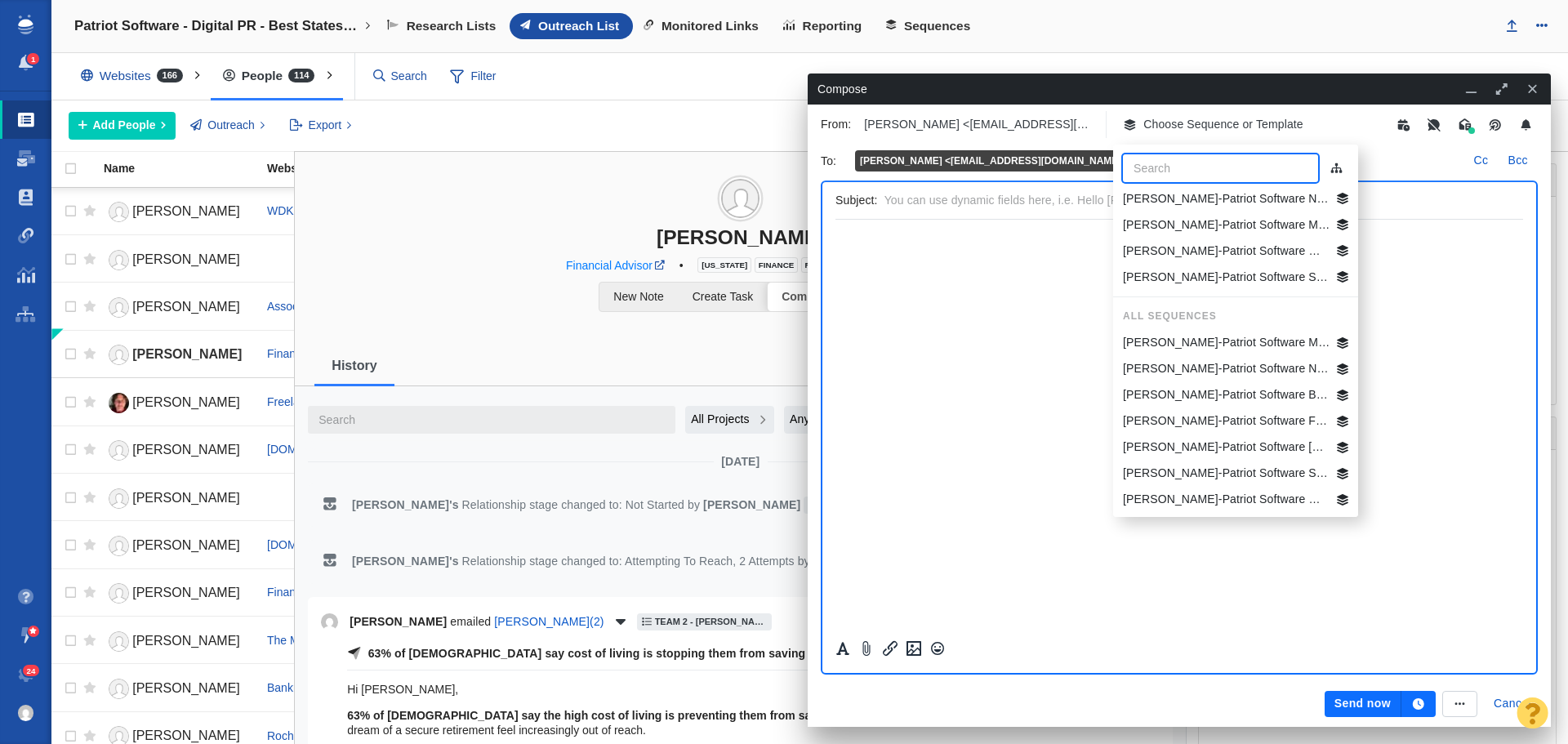
scroll to position [154, 0]
click at [1177, 165] on input "text" at bounding box center [1221, 168] width 195 height 28
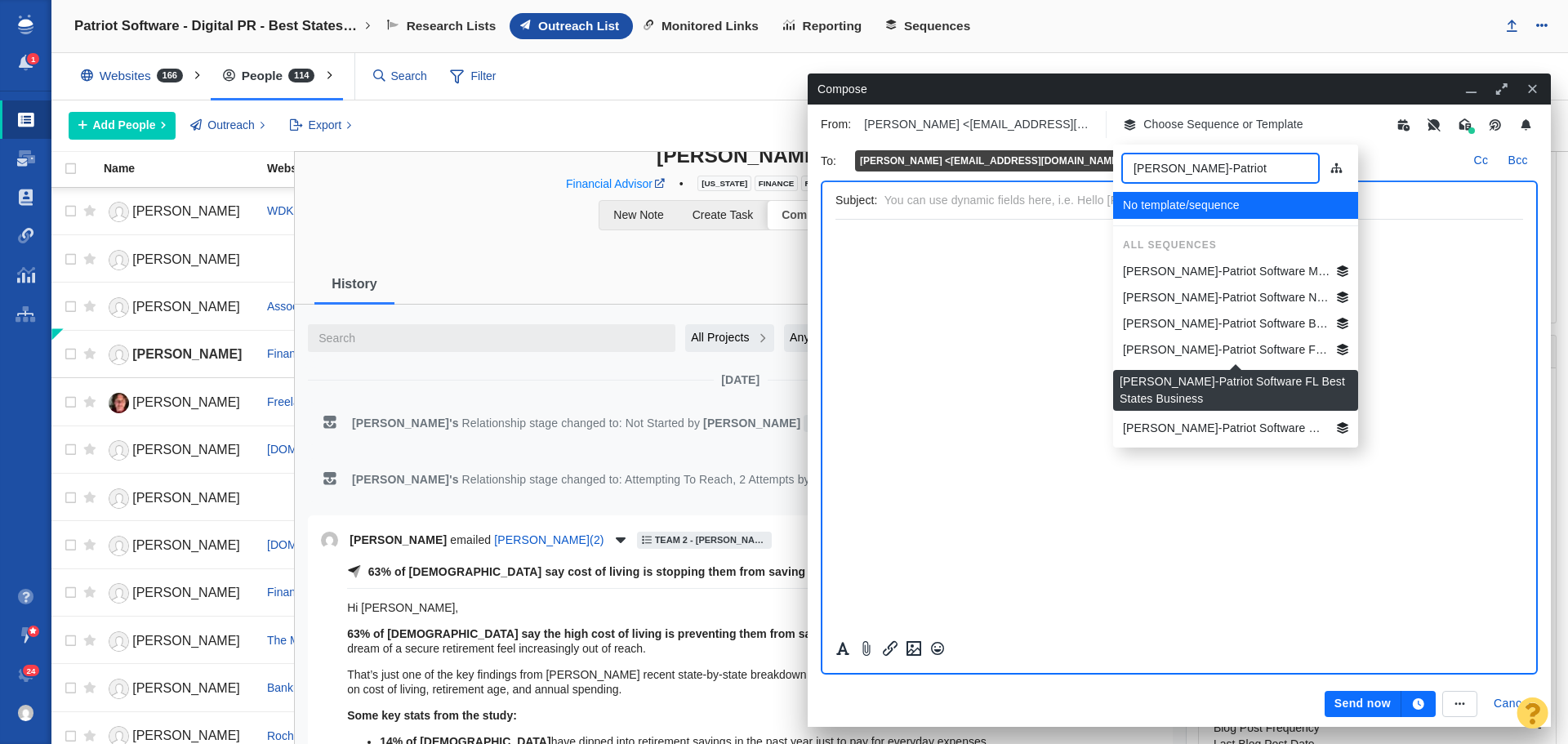
scroll to position [0, 0]
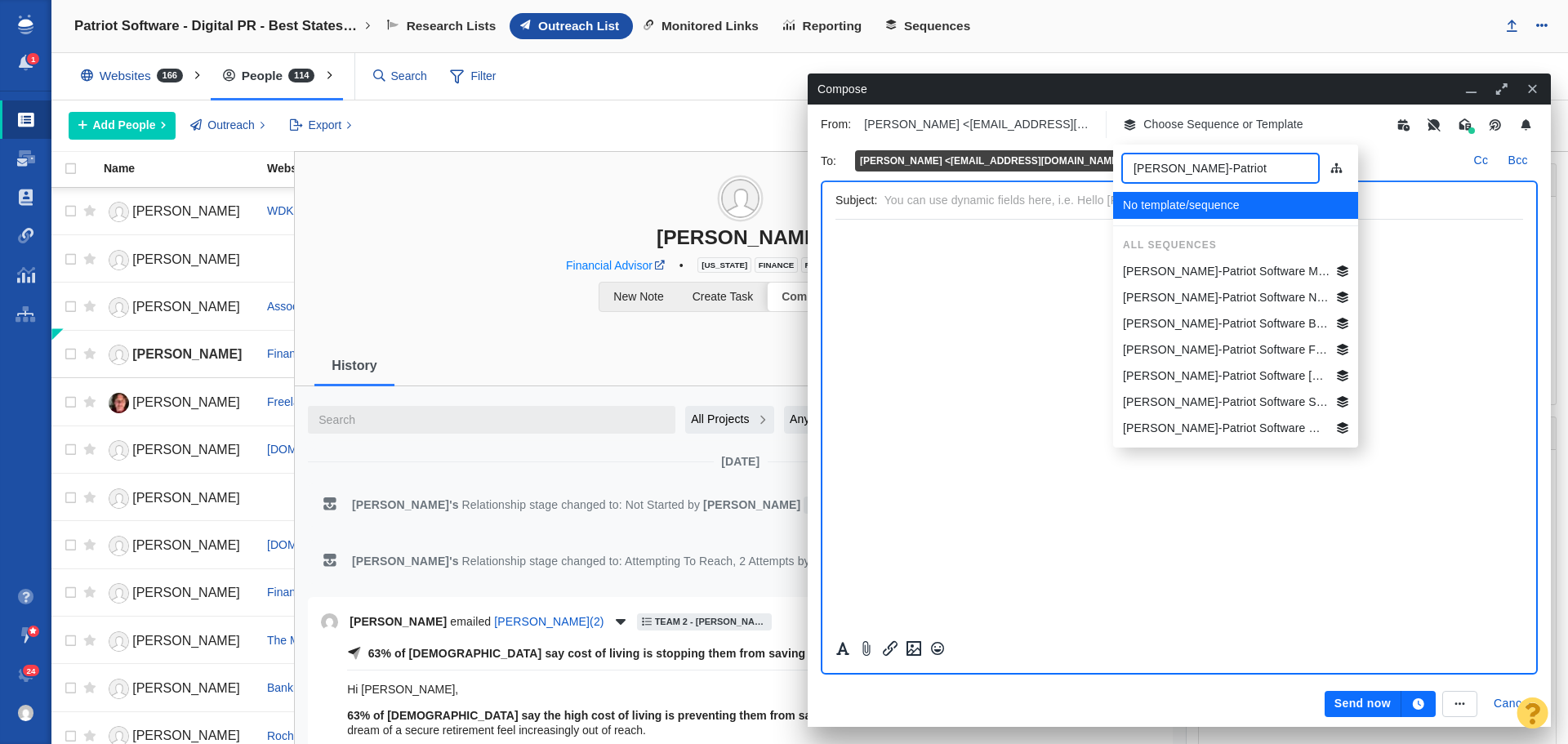
type input "Jim-Patriot"
click at [1419, 259] on html "﻿" at bounding box center [1179, 239] width 688 height 39
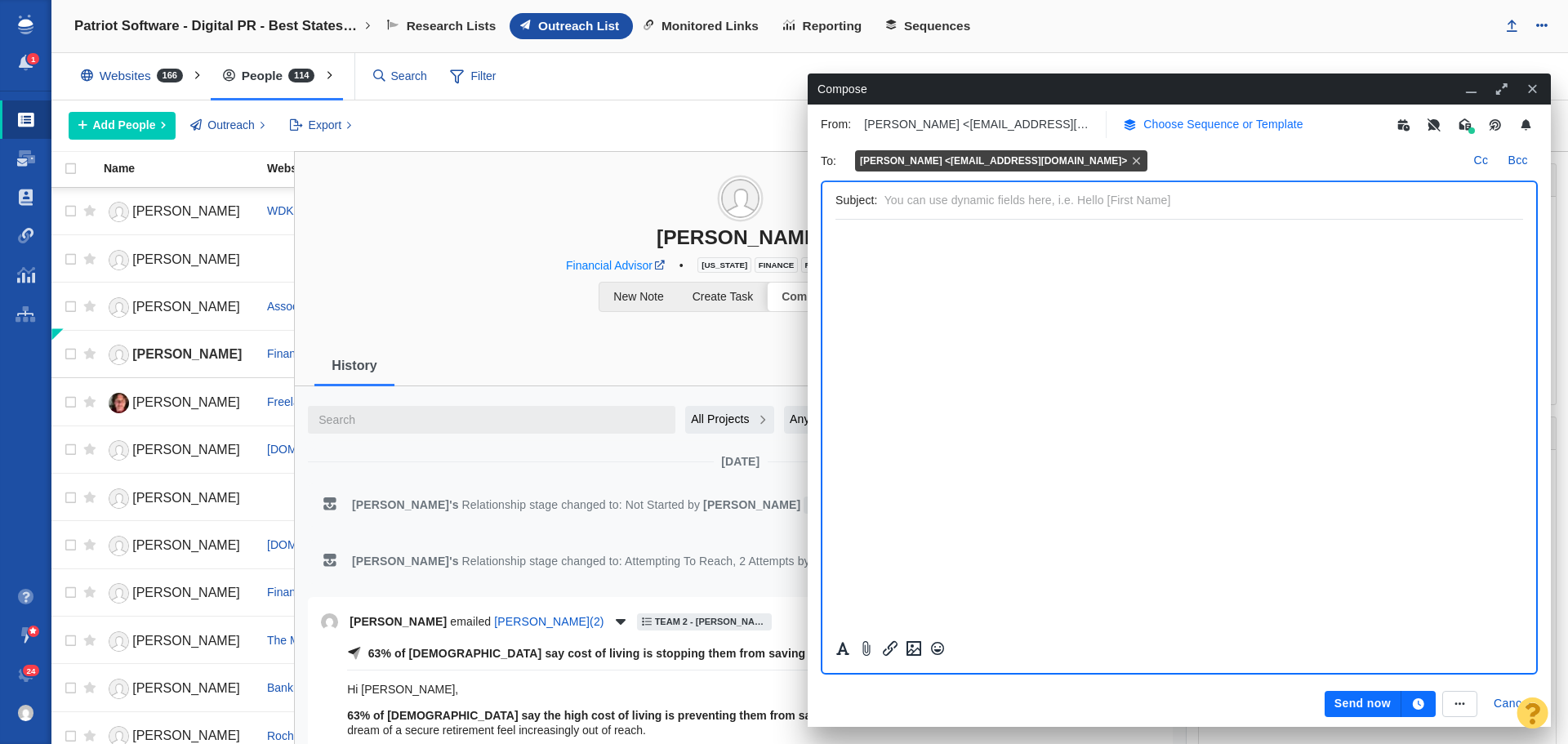
click at [1249, 128] on p "Choose Sequence or Template" at bounding box center [1224, 125] width 160 height 17
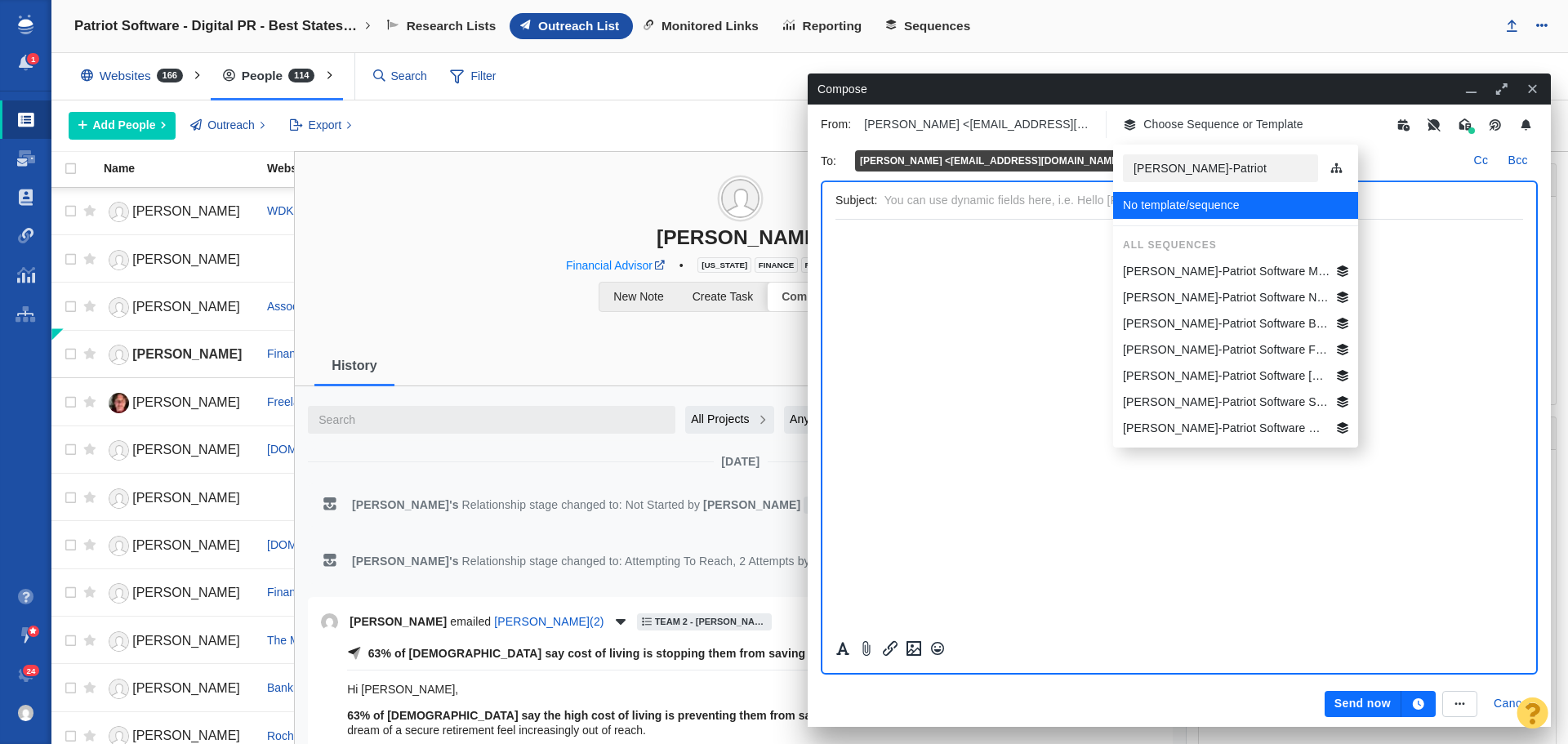
click at [1238, 324] on p "[PERSON_NAME]-Patriot Software Best States Business General" at bounding box center [1227, 324] width 208 height 17
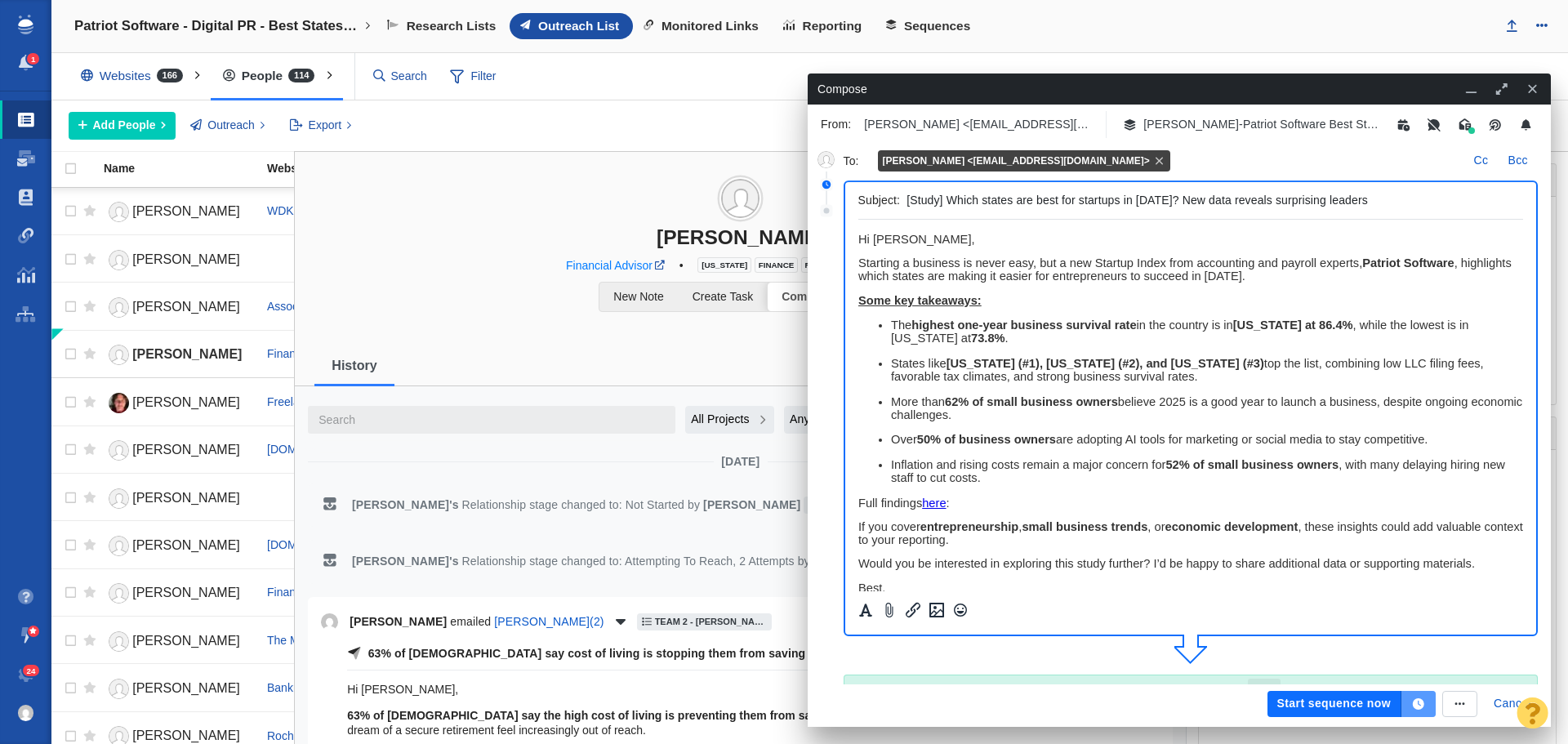
click at [1411, 697] on button "button" at bounding box center [1419, 703] width 34 height 26
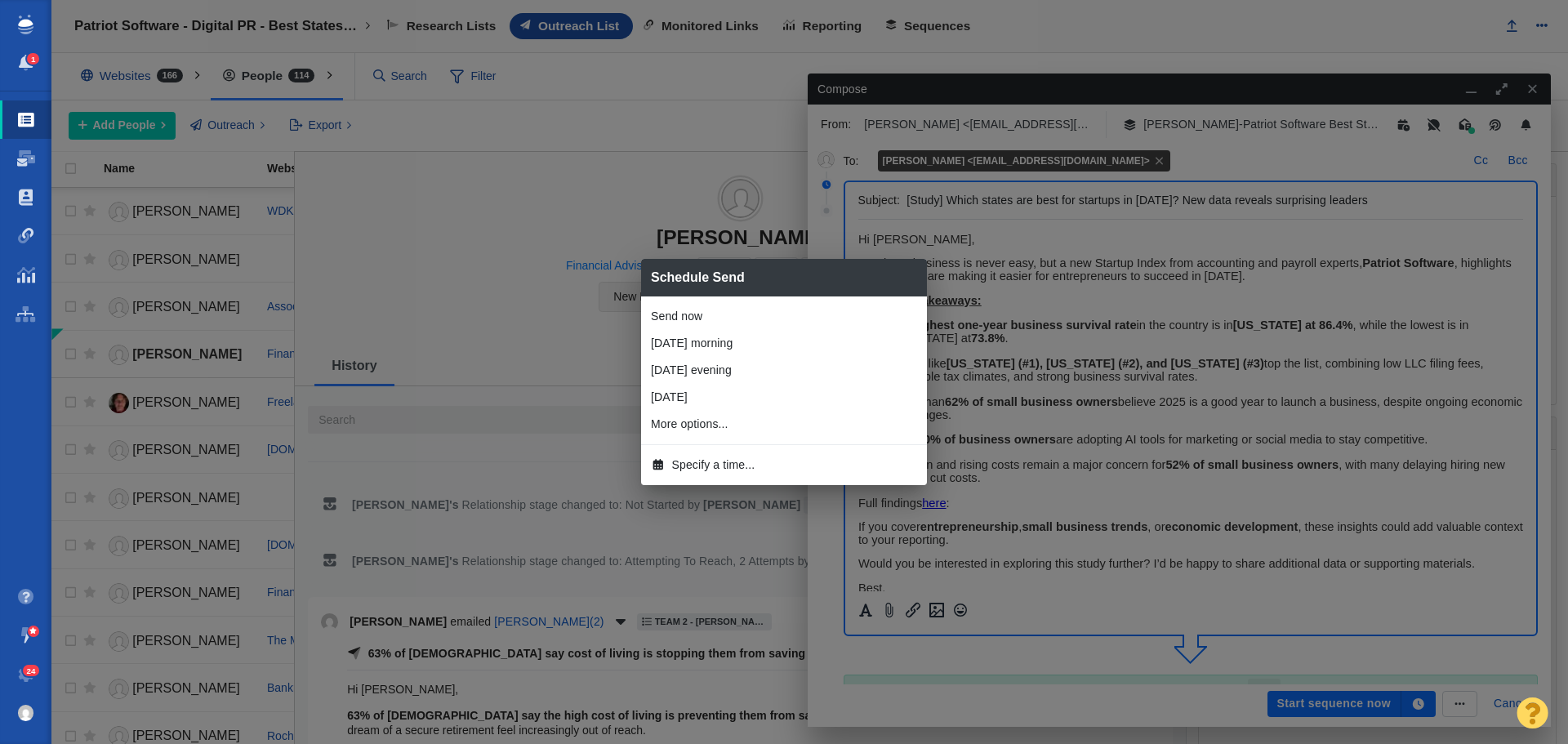
click at [722, 351] on li "[DATE] morning" at bounding box center [784, 344] width 286 height 27
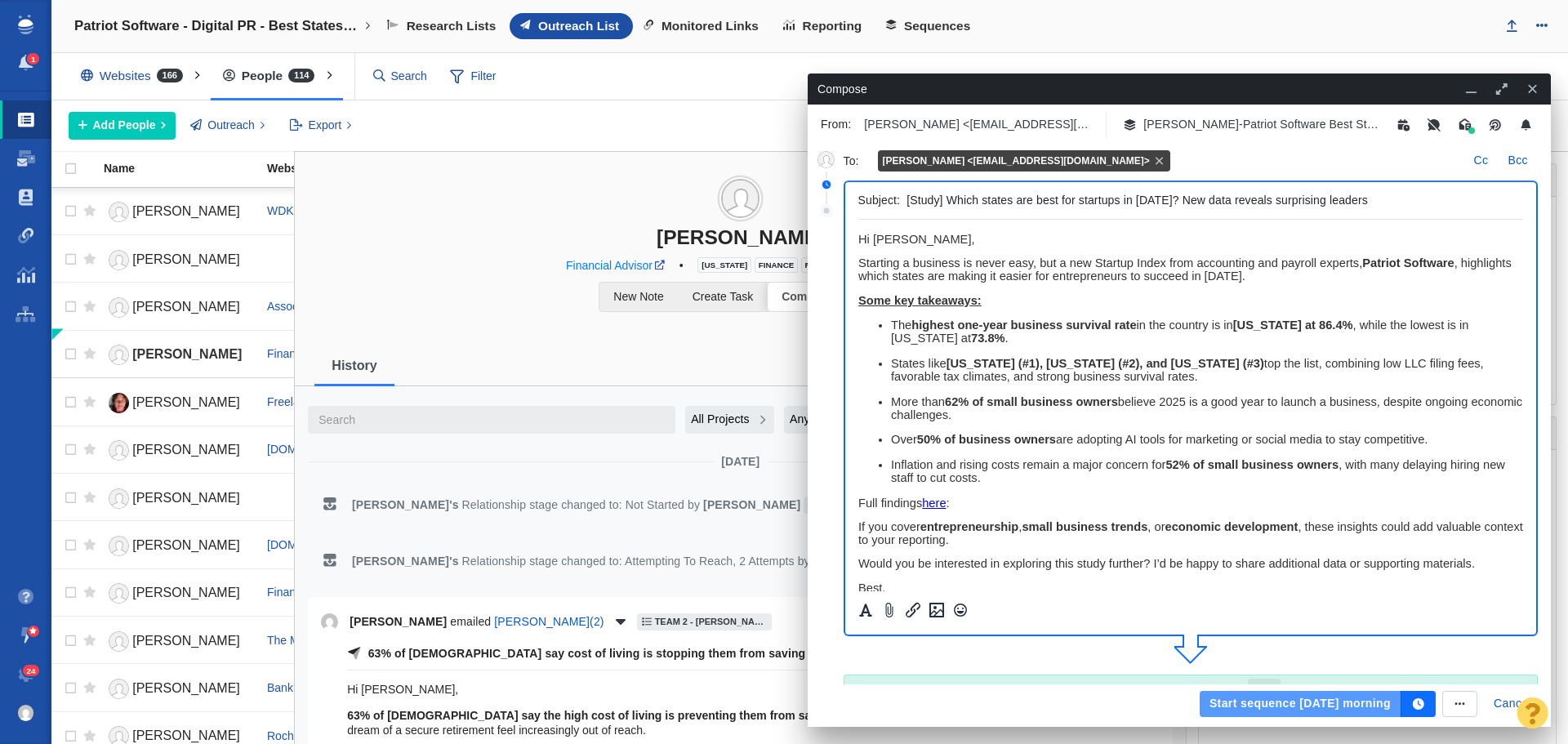
click at [1204, 694] on button "Start sequence tomorrow morning" at bounding box center [1301, 703] width 202 height 26
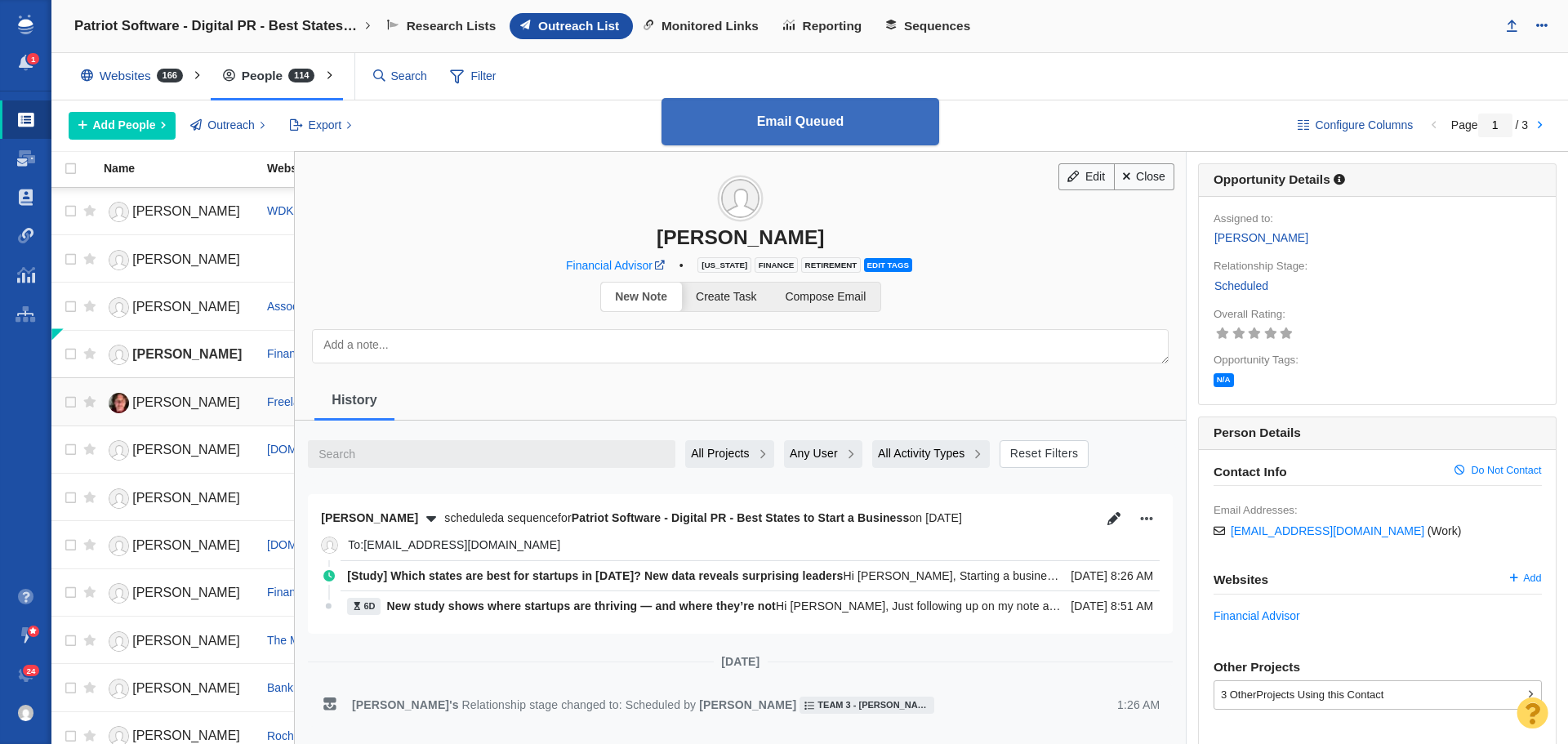
click at [182, 392] on link "[PERSON_NAME]" at bounding box center [177, 403] width 148 height 29
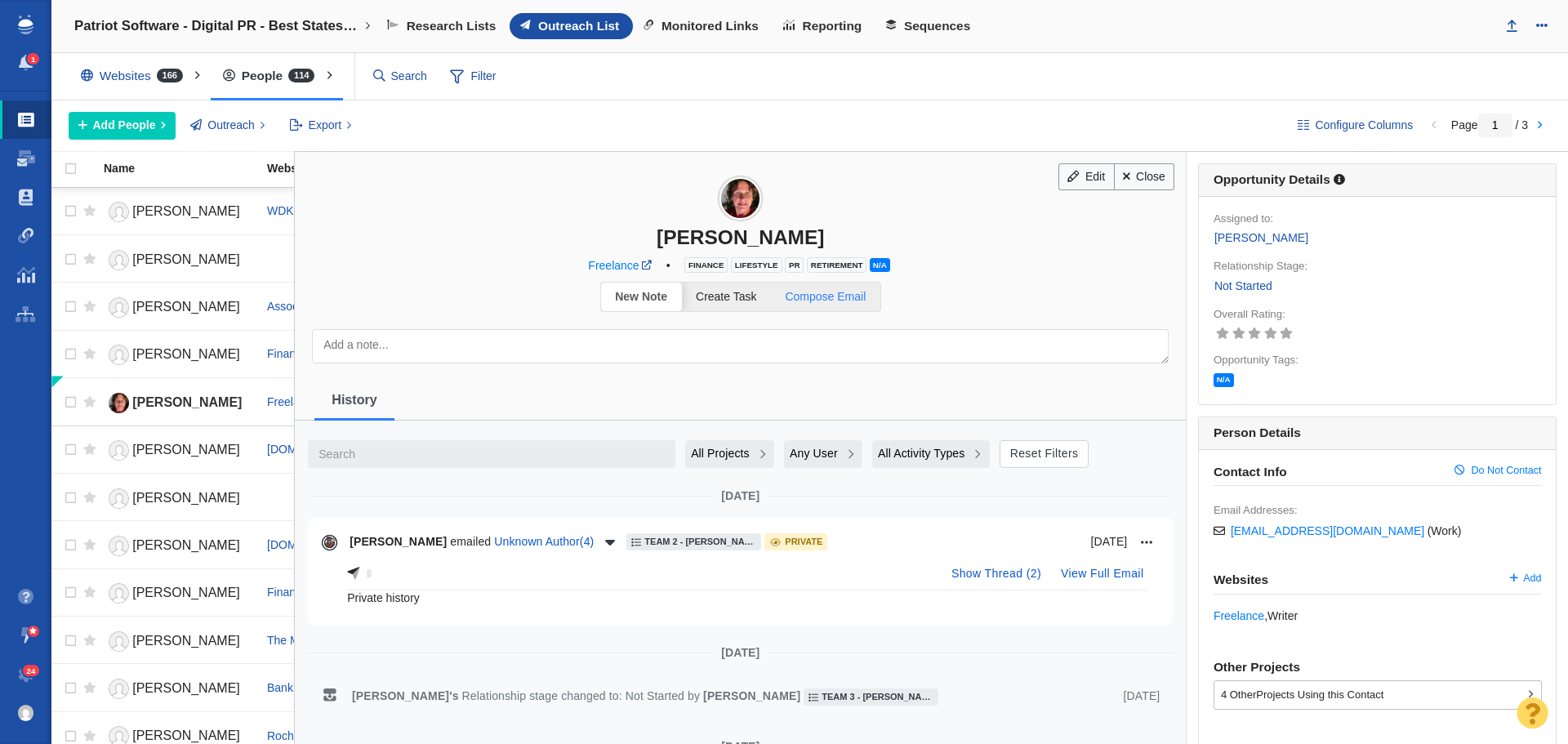
click at [840, 299] on span "Compose Email" at bounding box center [825, 296] width 81 height 13
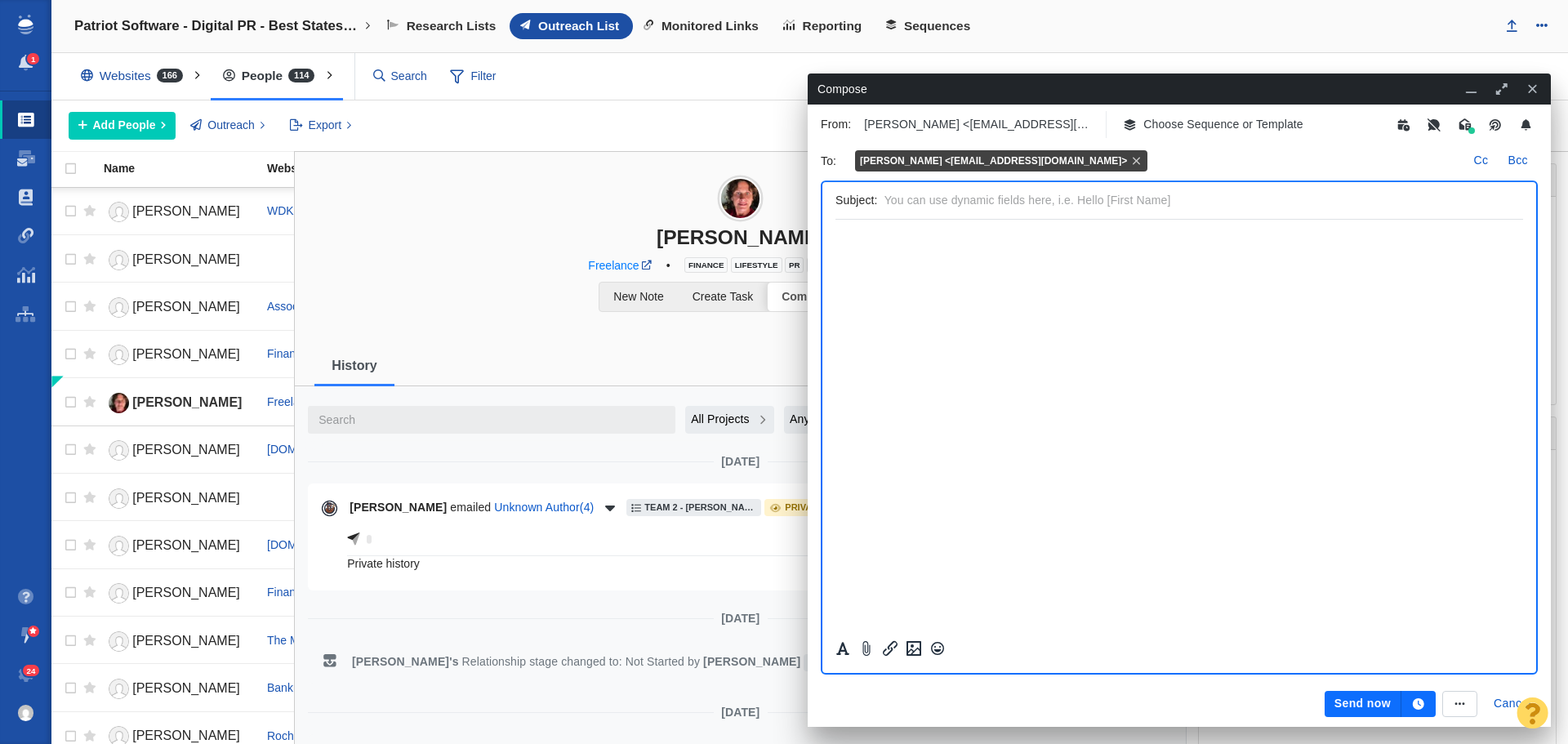
click at [1224, 127] on p "Choose Sequence or Template" at bounding box center [1224, 125] width 160 height 17
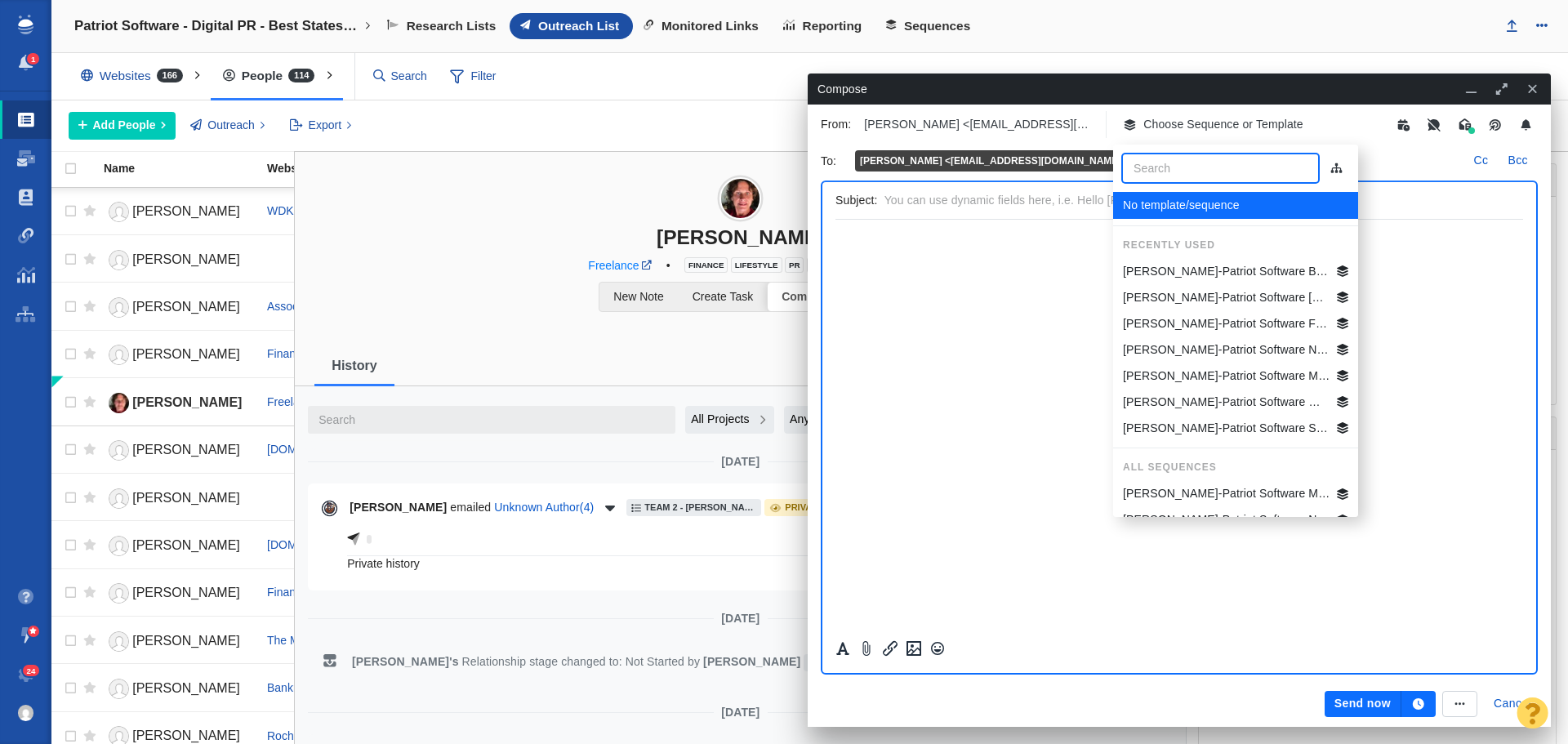
click at [1212, 271] on p "[PERSON_NAME]-Patriot Software Best States Business General" at bounding box center [1227, 271] width 208 height 17
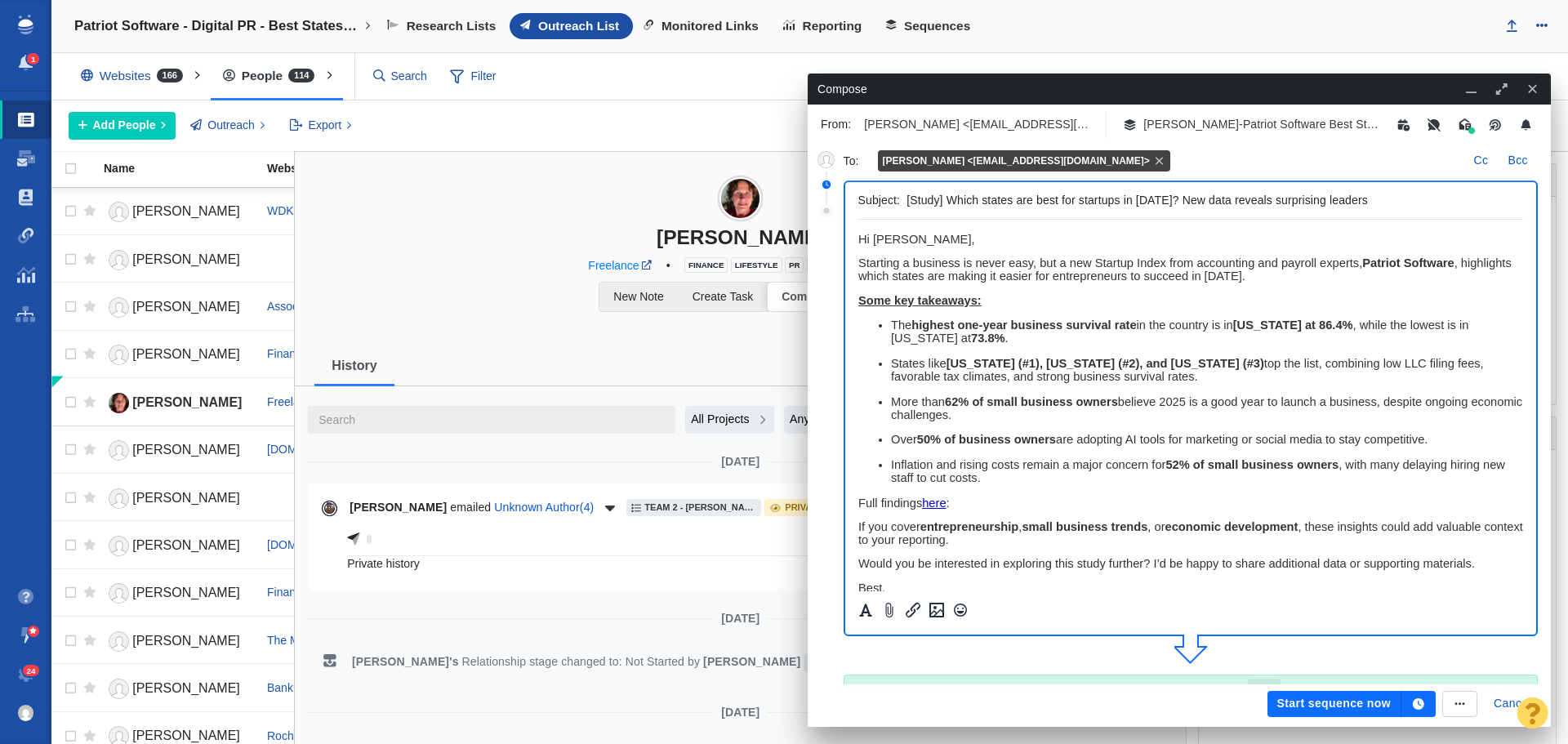
click at [1416, 701] on icon "button" at bounding box center [1418, 703] width 11 height 11
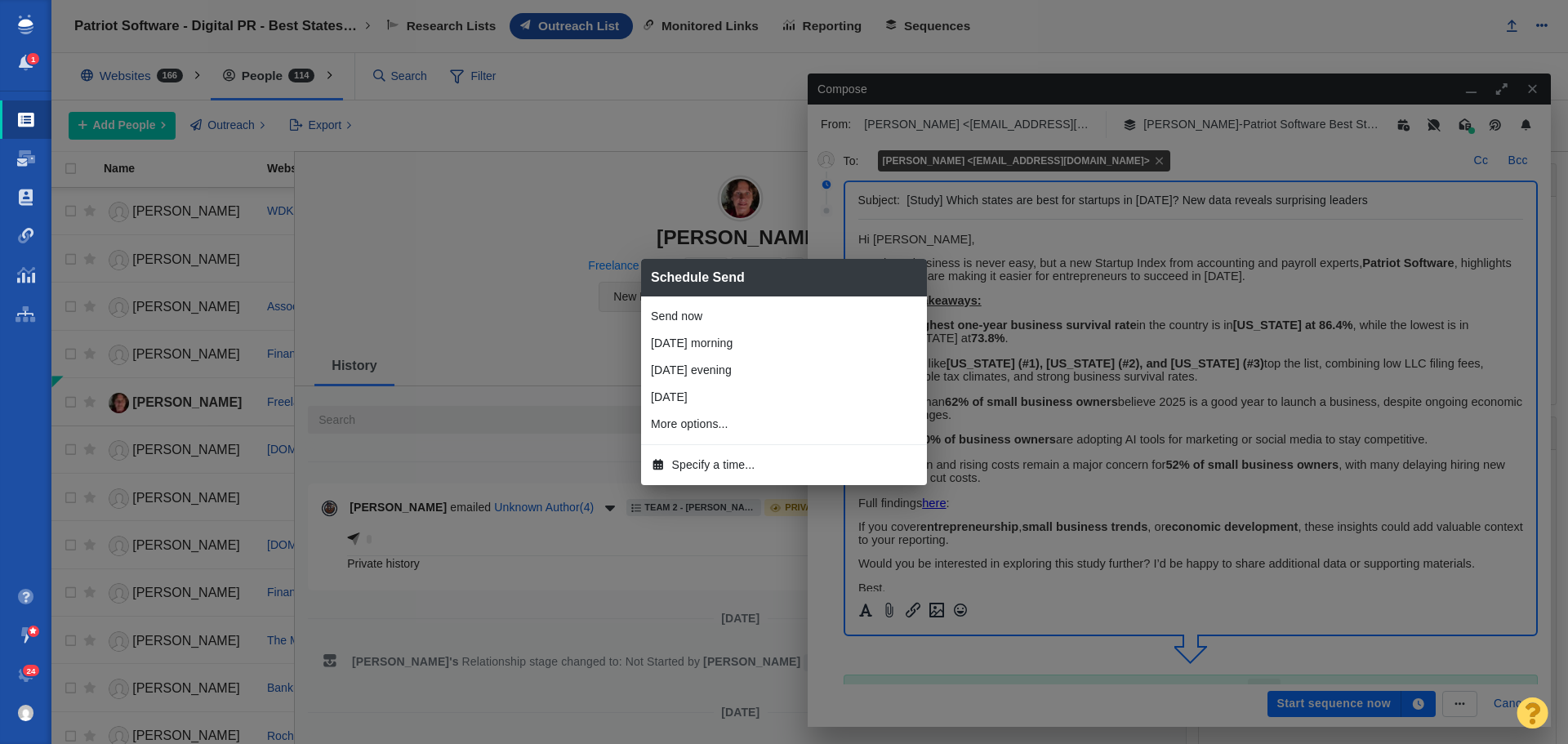
click at [693, 466] on span "Specify a time..." at bounding box center [714, 465] width 83 height 17
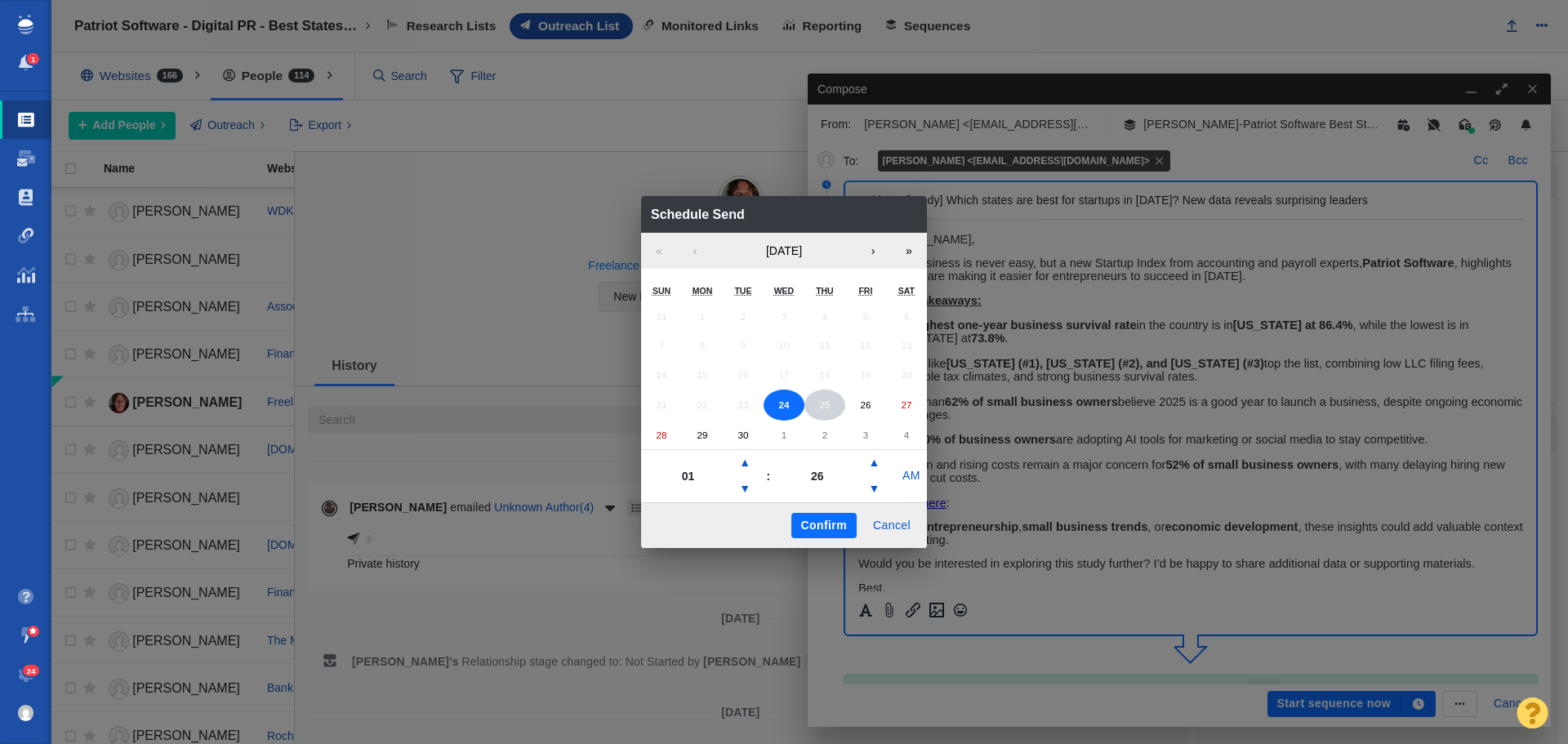
click at [820, 406] on abbr "25" at bounding box center [825, 405] width 11 height 11
click at [744, 464] on button "▲" at bounding box center [744, 462] width 20 height 26
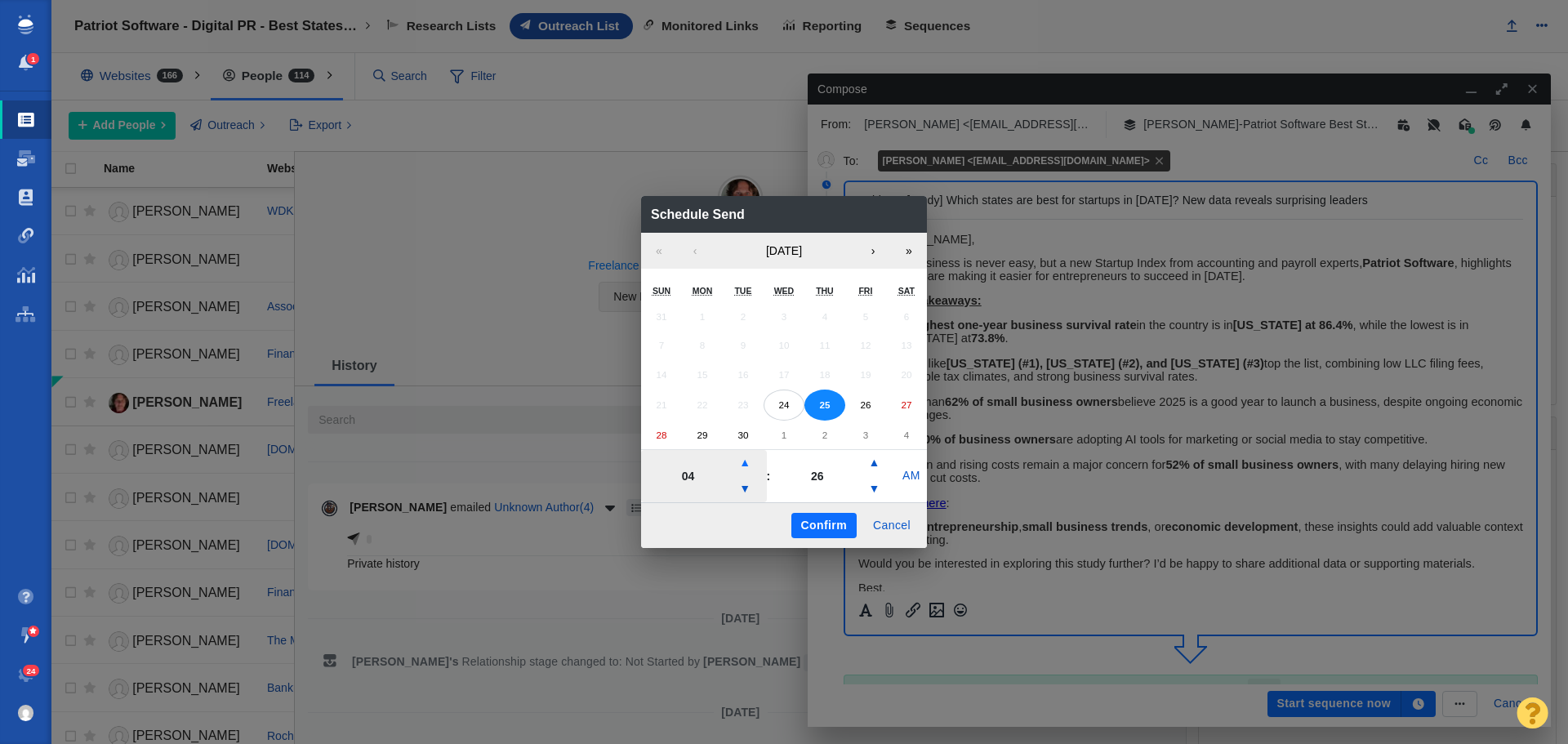
type input "05"
click at [811, 525] on button "Confirm" at bounding box center [824, 526] width 65 height 26
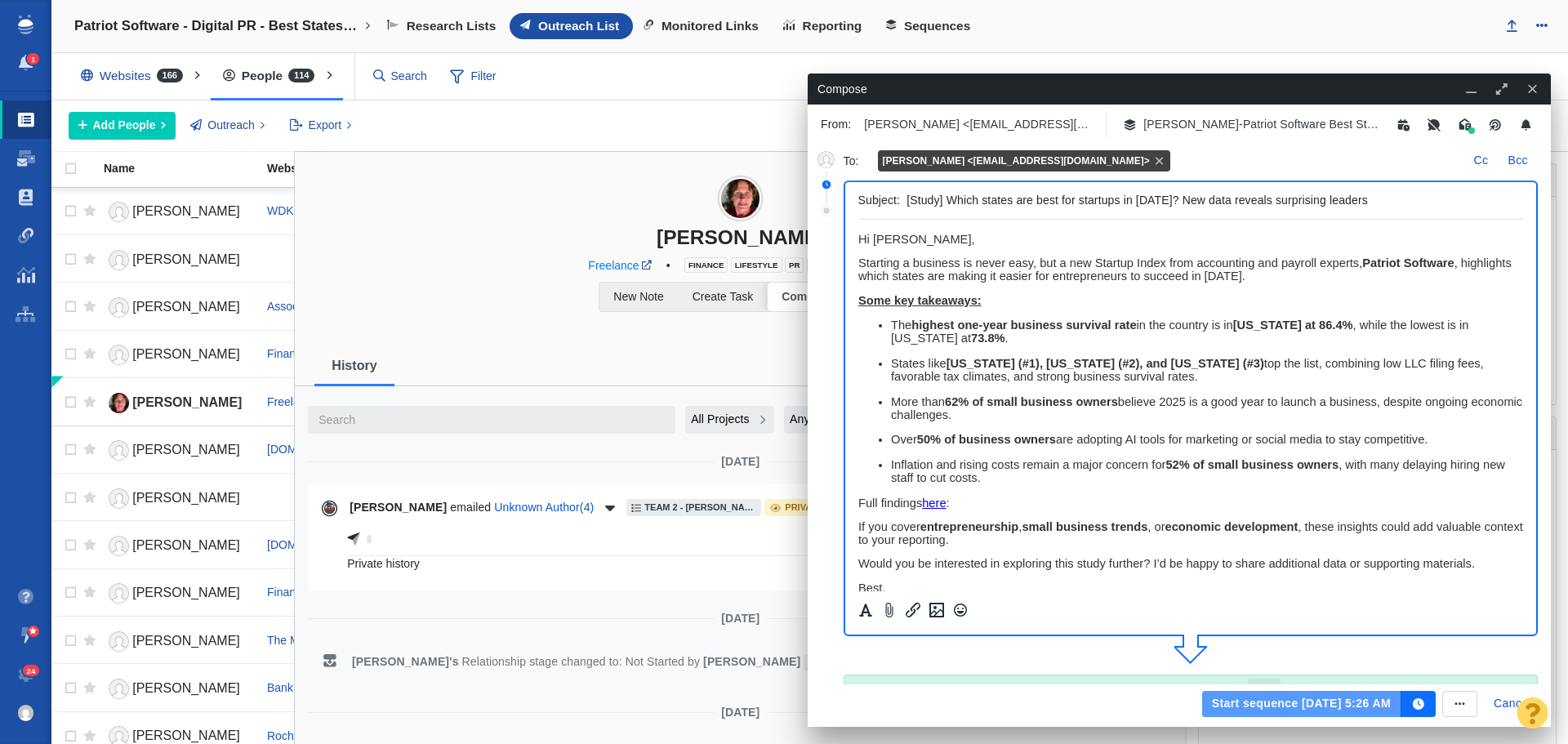
click at [1234, 695] on button "Start sequence Sep 25, 5:26 AM" at bounding box center [1302, 703] width 199 height 26
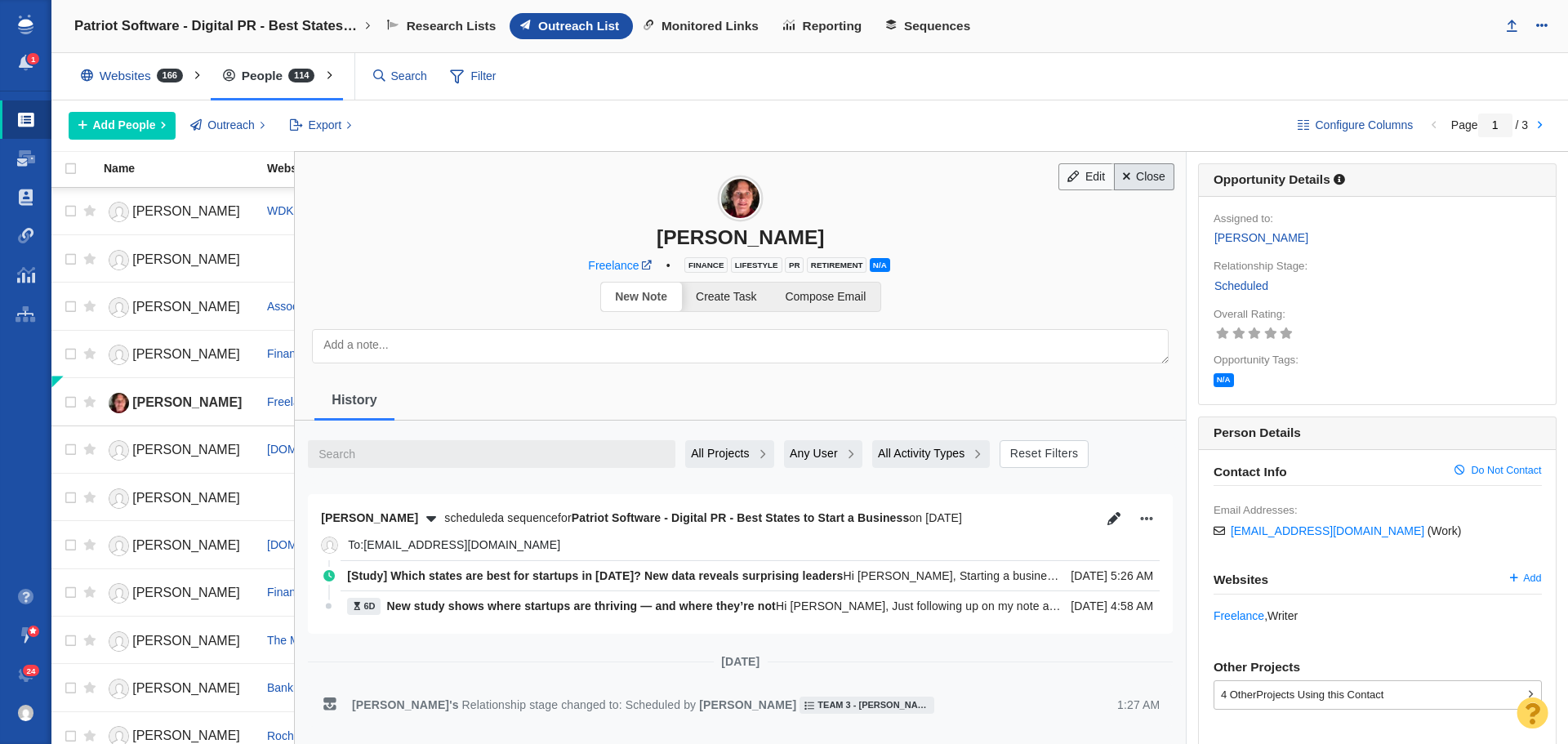
click at [1127, 180] on link "Close" at bounding box center [1145, 177] width 61 height 28
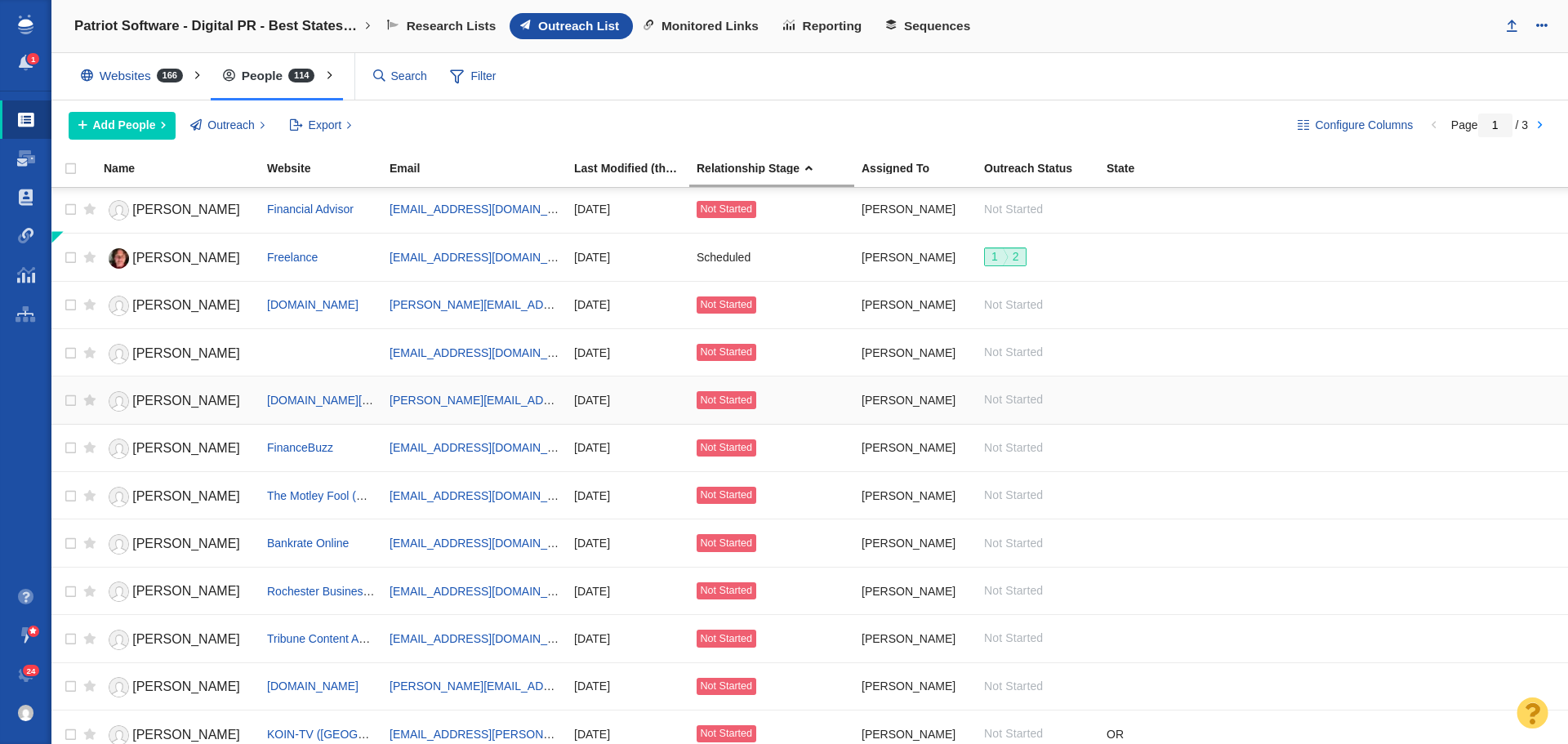
scroll to position [164, 0]
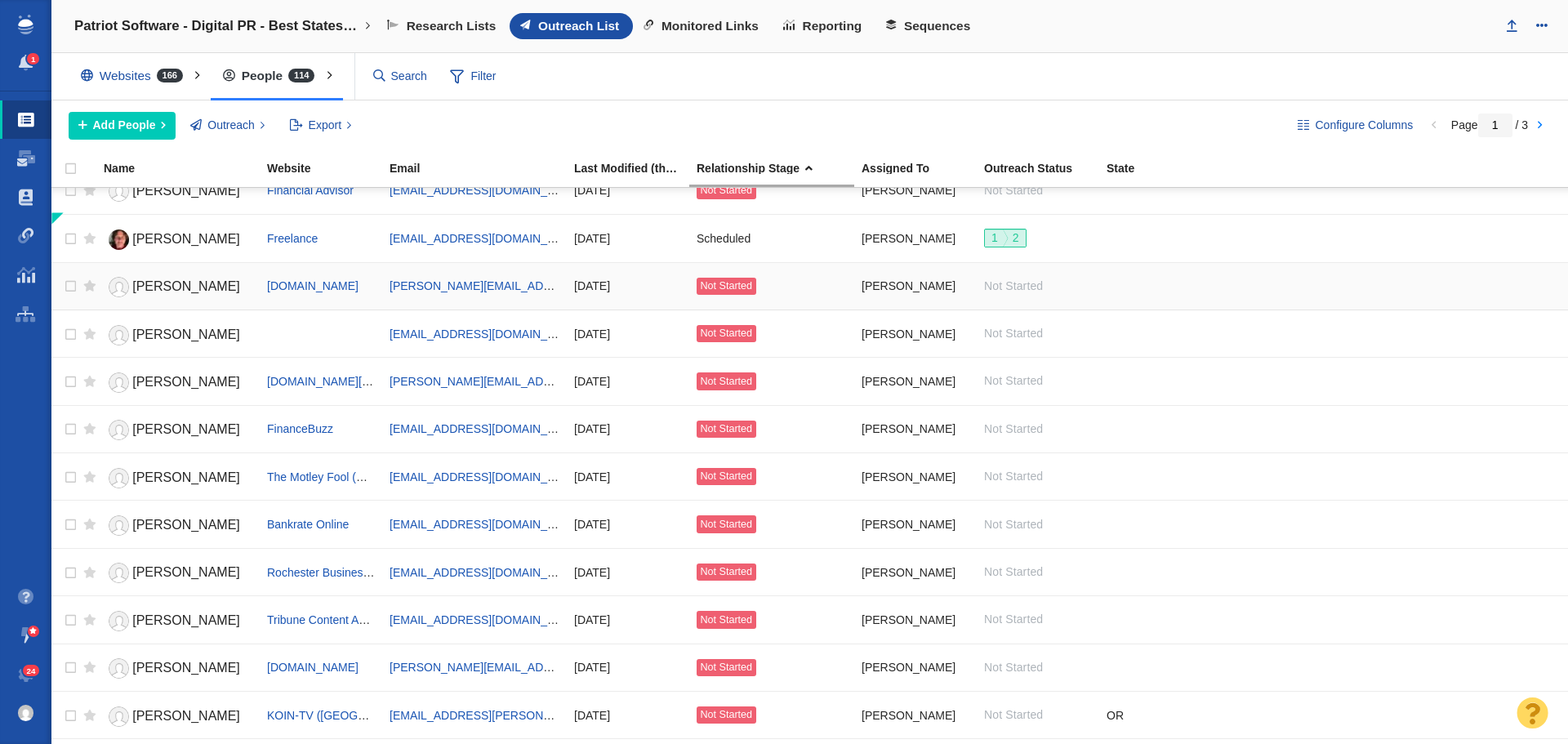
click at [187, 282] on span "[PERSON_NAME]" at bounding box center [186, 286] width 108 height 14
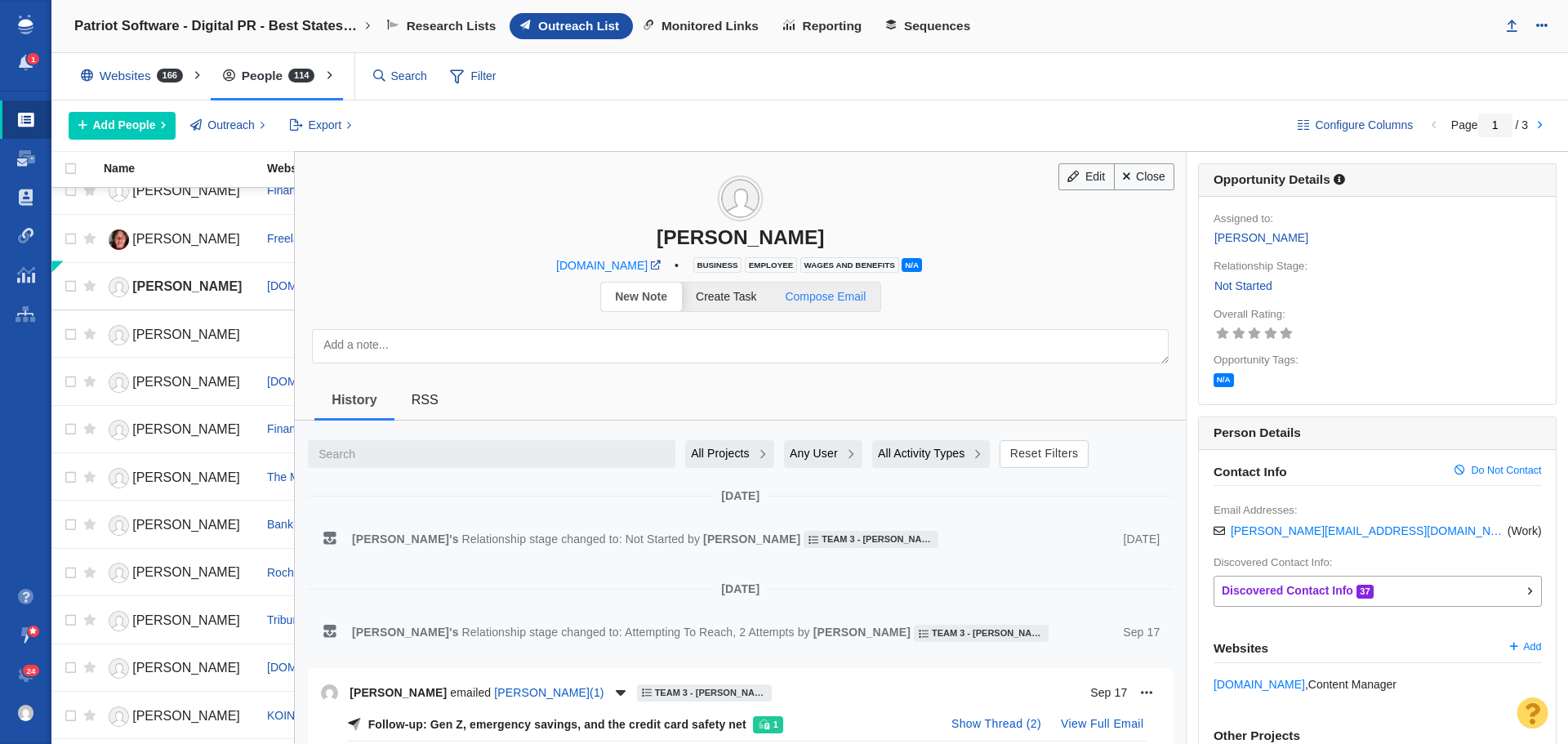
click at [819, 305] on link "Compose Email" at bounding box center [826, 297] width 109 height 29
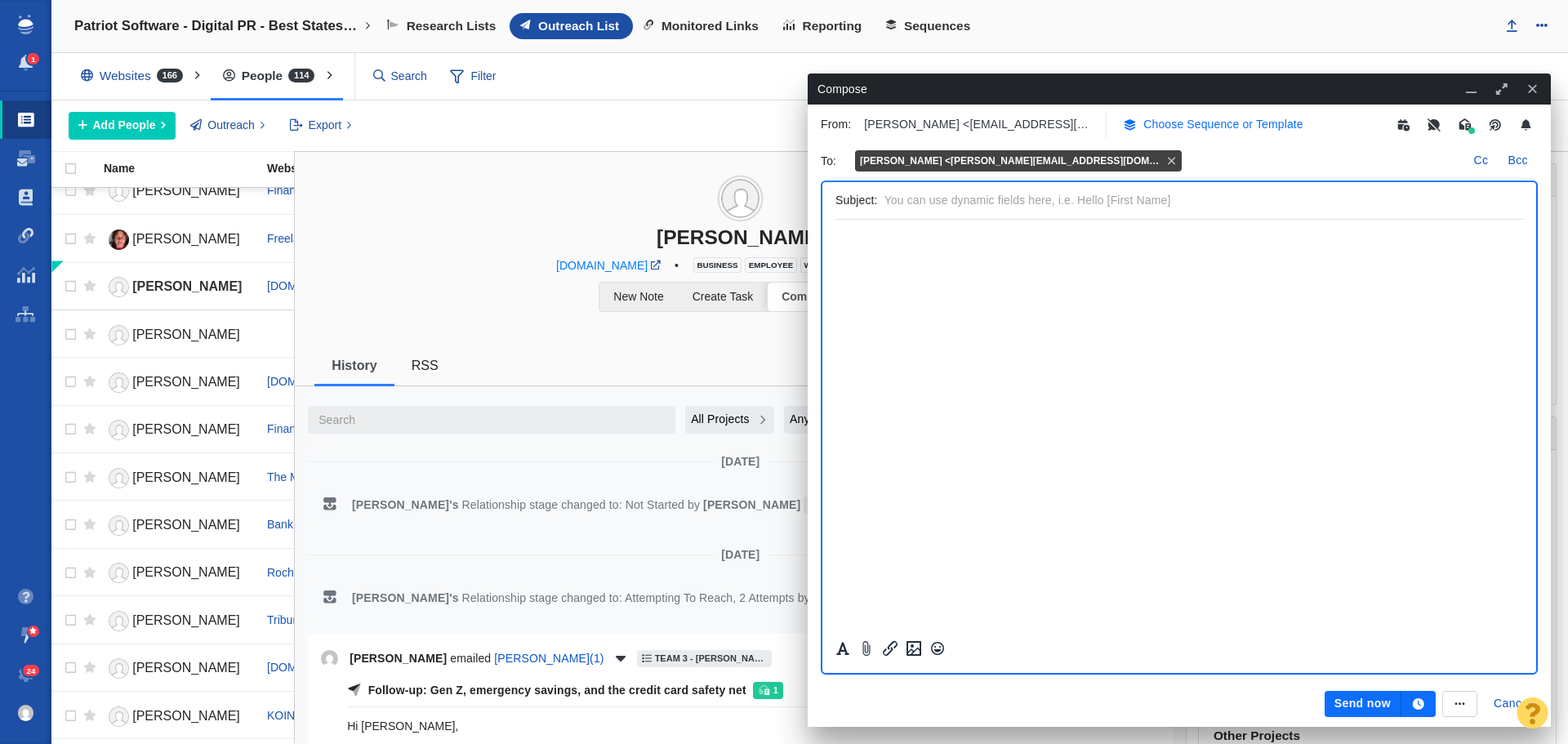
scroll to position [0, 0]
click at [1169, 123] on p "Choose Sequence or Template" at bounding box center [1224, 125] width 160 height 17
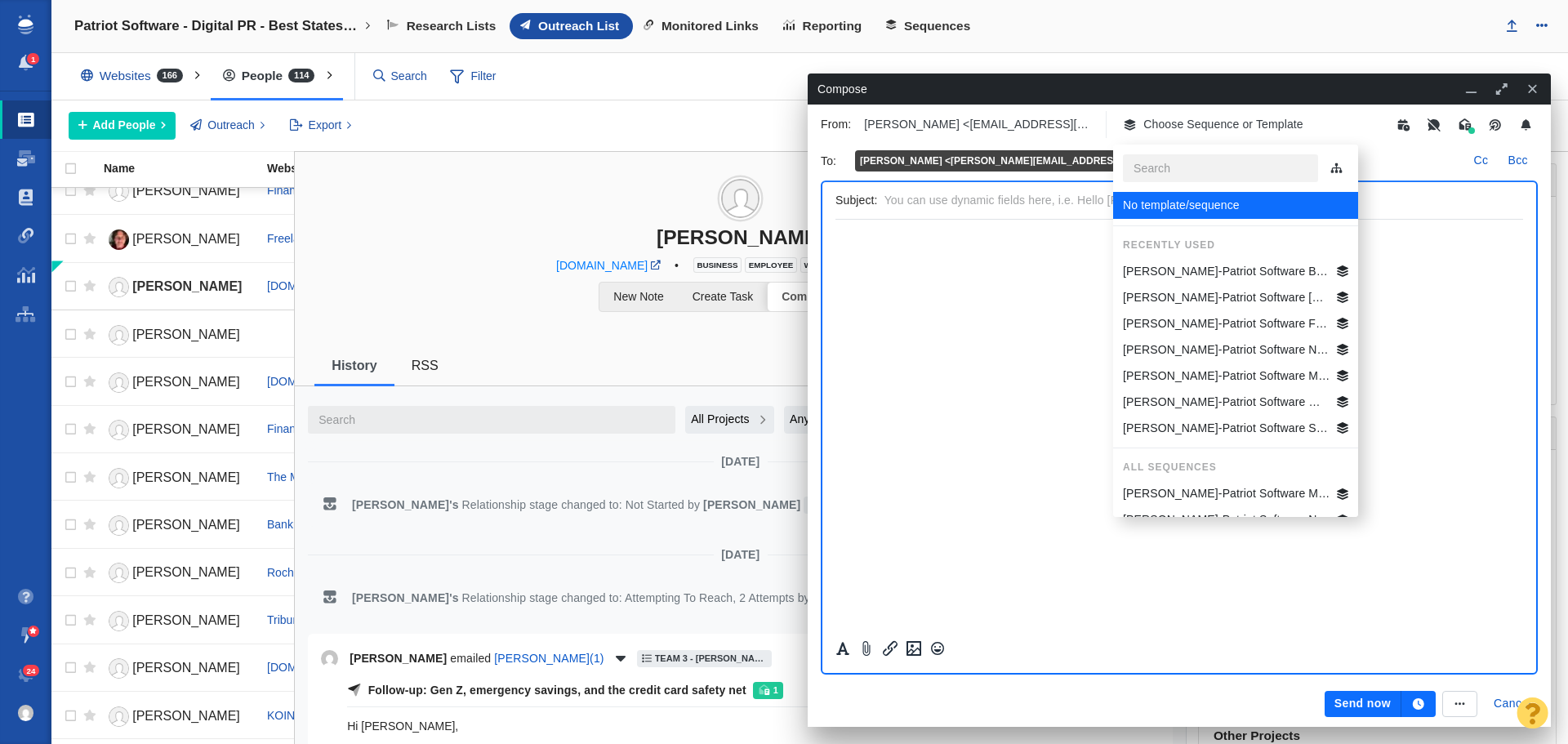
click at [1184, 271] on p "[PERSON_NAME]-Patriot Software Best States Business General" at bounding box center [1227, 271] width 208 height 17
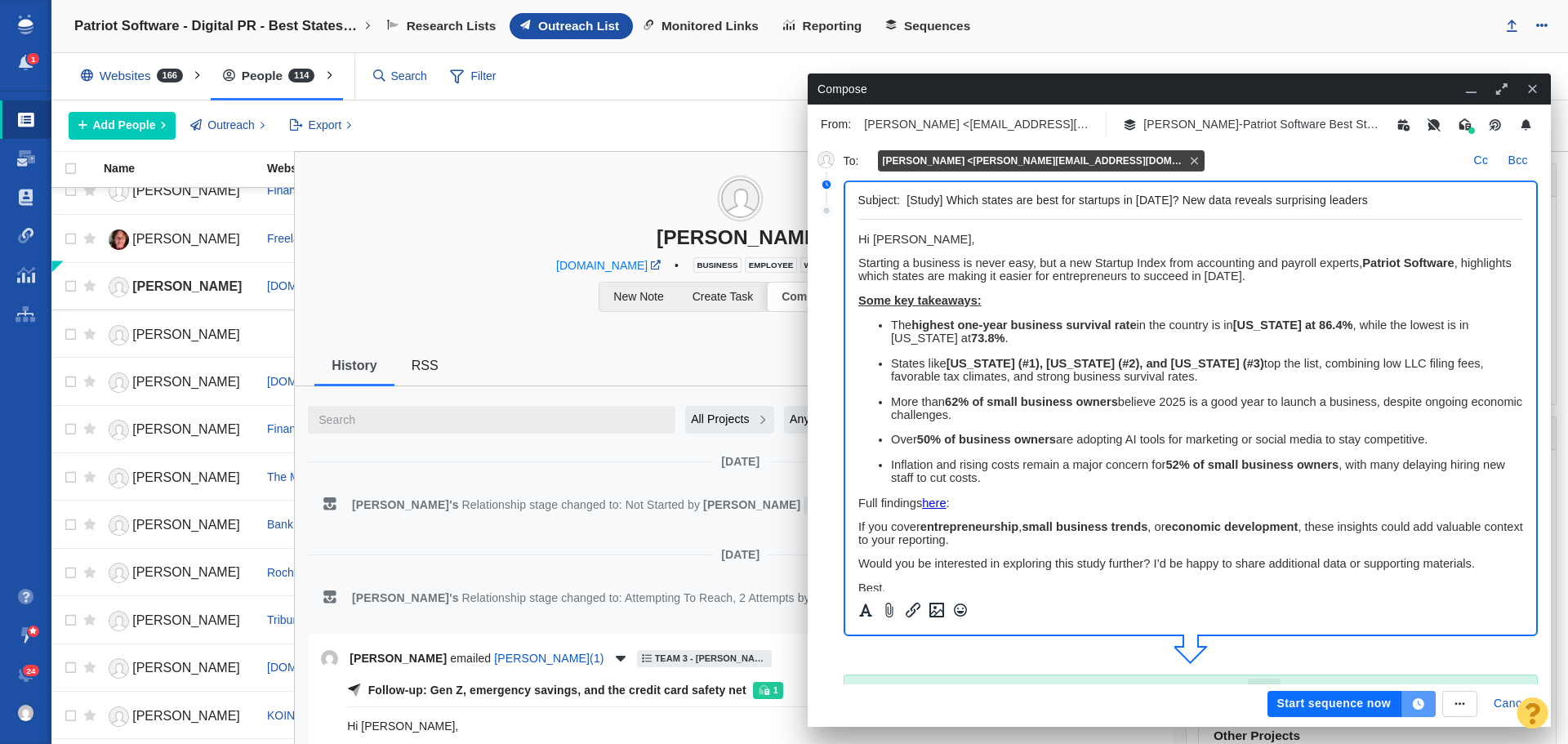
click at [1411, 699] on button "button" at bounding box center [1419, 703] width 34 height 26
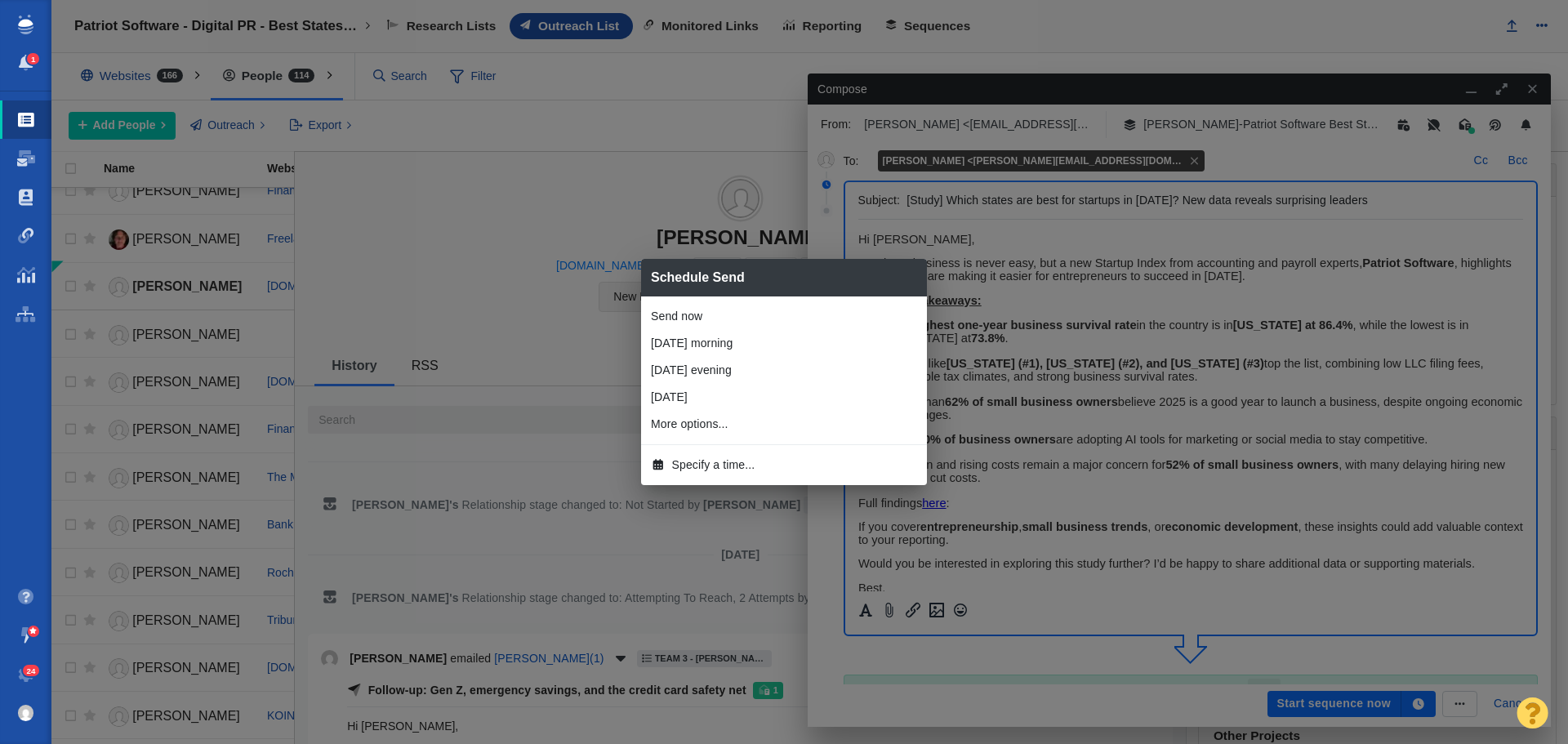
click at [702, 464] on span "Specify a time..." at bounding box center [714, 465] width 83 height 17
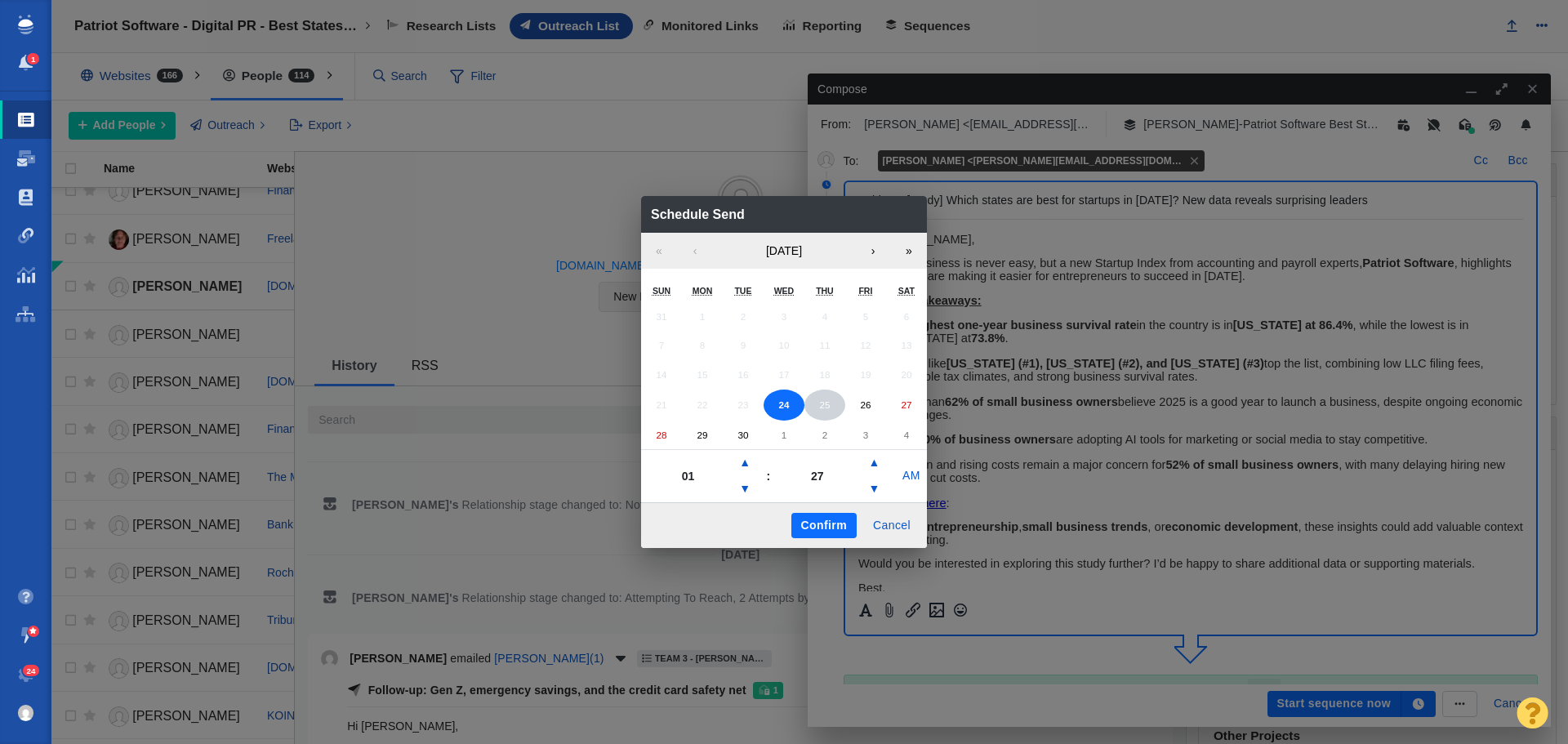
click at [826, 404] on abbr "25" at bounding box center [825, 405] width 11 height 11
click at [750, 458] on button "▲" at bounding box center [744, 462] width 20 height 26
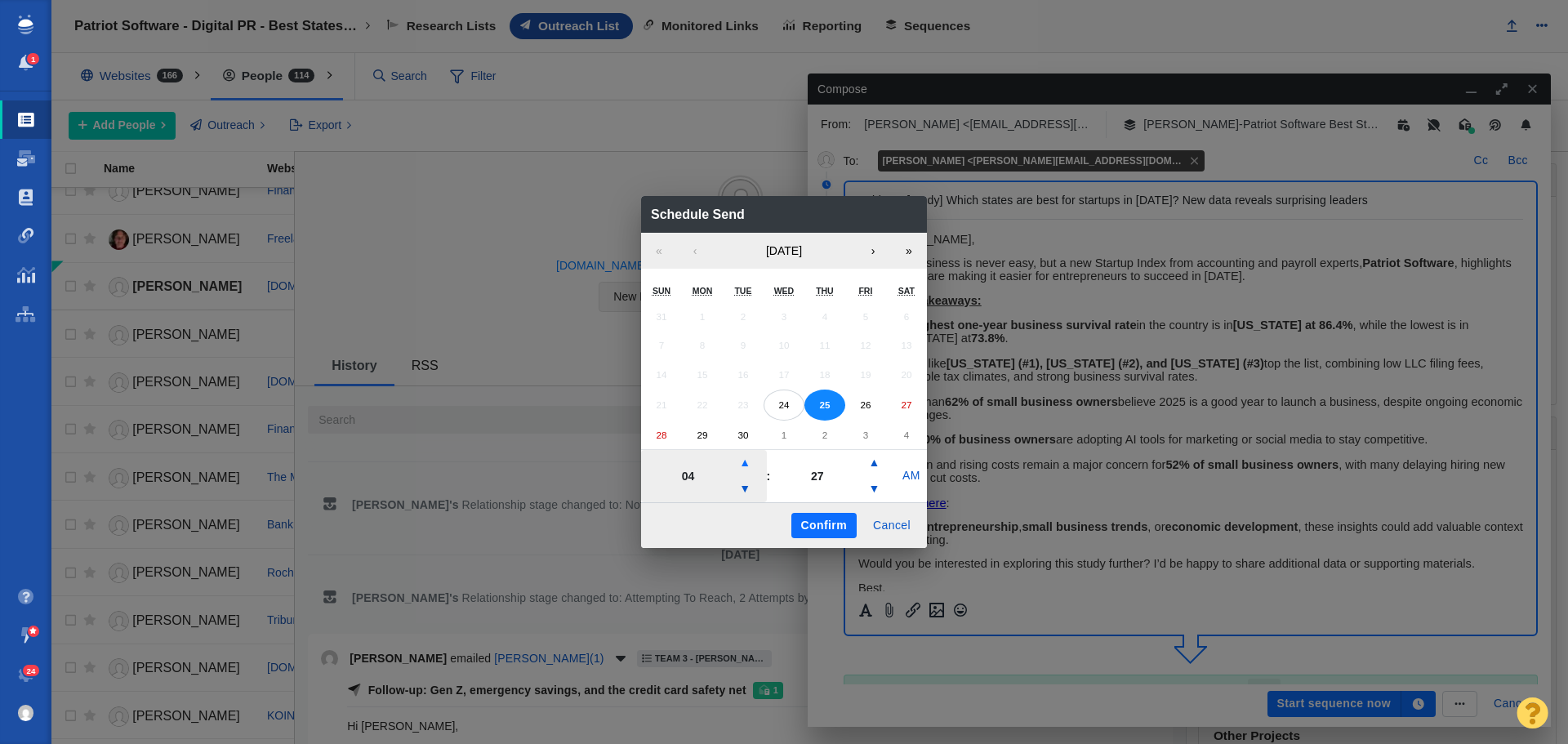
type input "05"
click at [825, 524] on button "Confirm" at bounding box center [824, 526] width 65 height 26
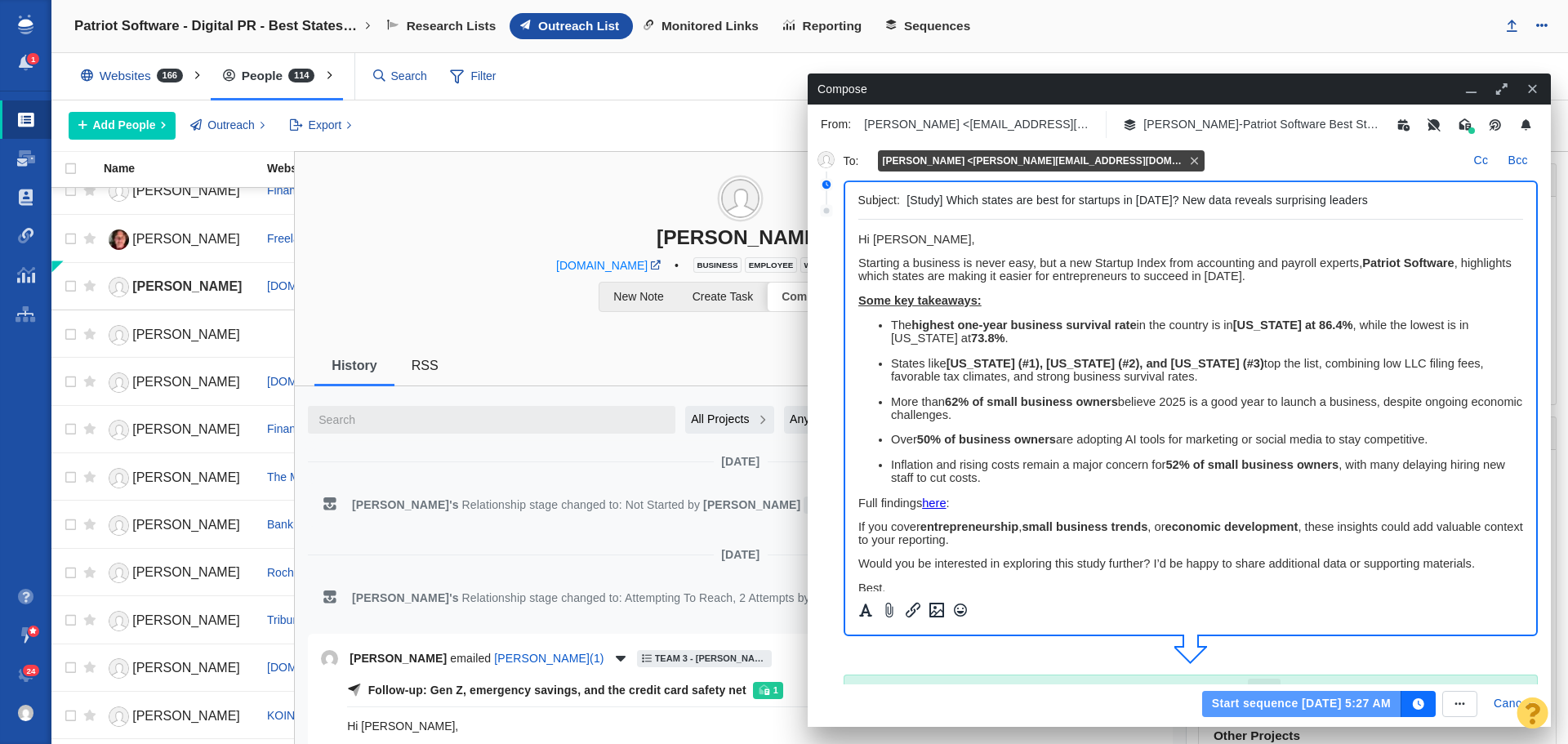
drag, startPoint x: 1255, startPoint y: 708, endPoint x: 1156, endPoint y: 650, distance: 114.7
click at [1251, 706] on button "Start sequence Sep 25, 5:27 AM" at bounding box center [1302, 703] width 199 height 26
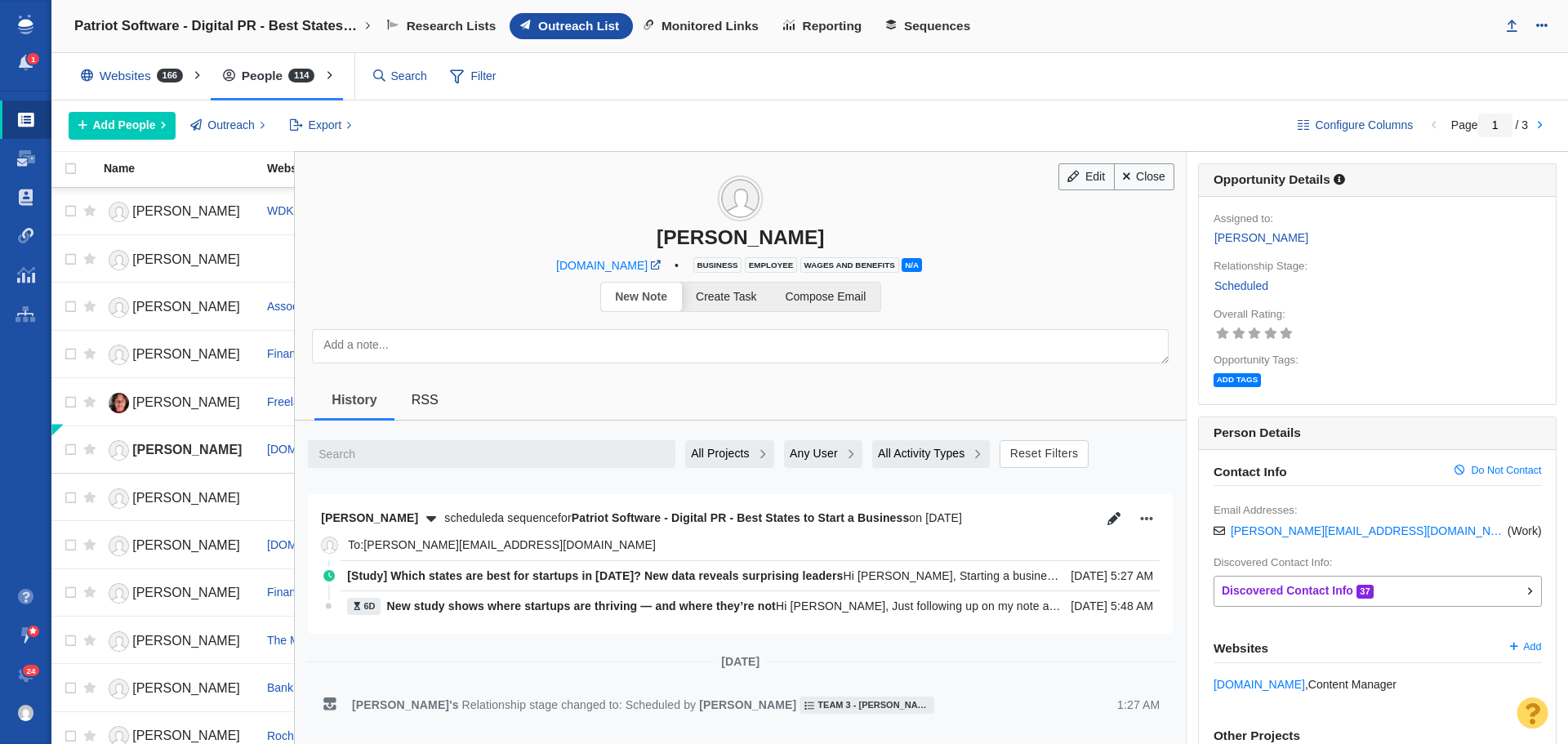
scroll to position [164, 0]
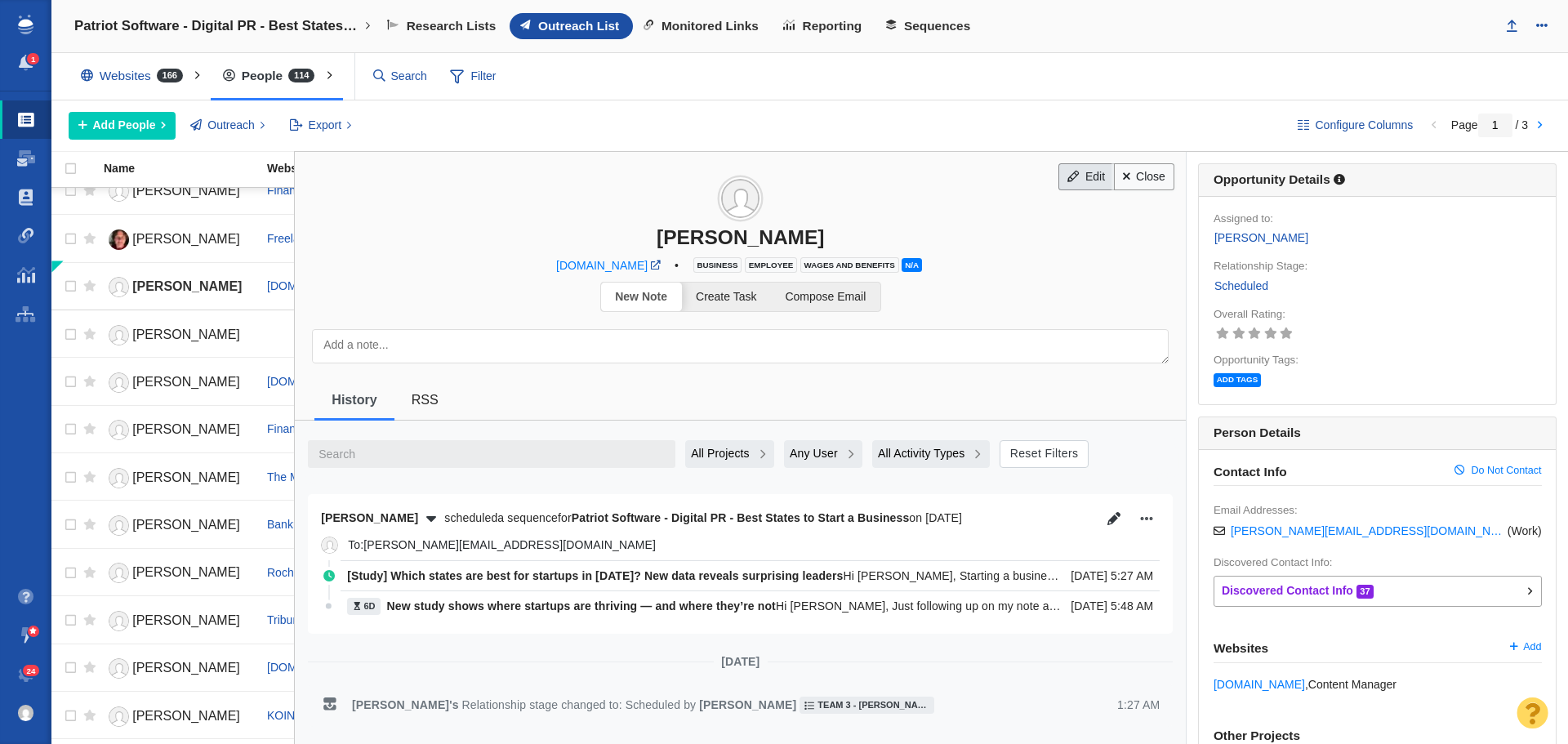
drag, startPoint x: 1112, startPoint y: 174, endPoint x: 1087, endPoint y: 180, distance: 25.7
click at [1114, 174] on link "Close" at bounding box center [1145, 177] width 61 height 28
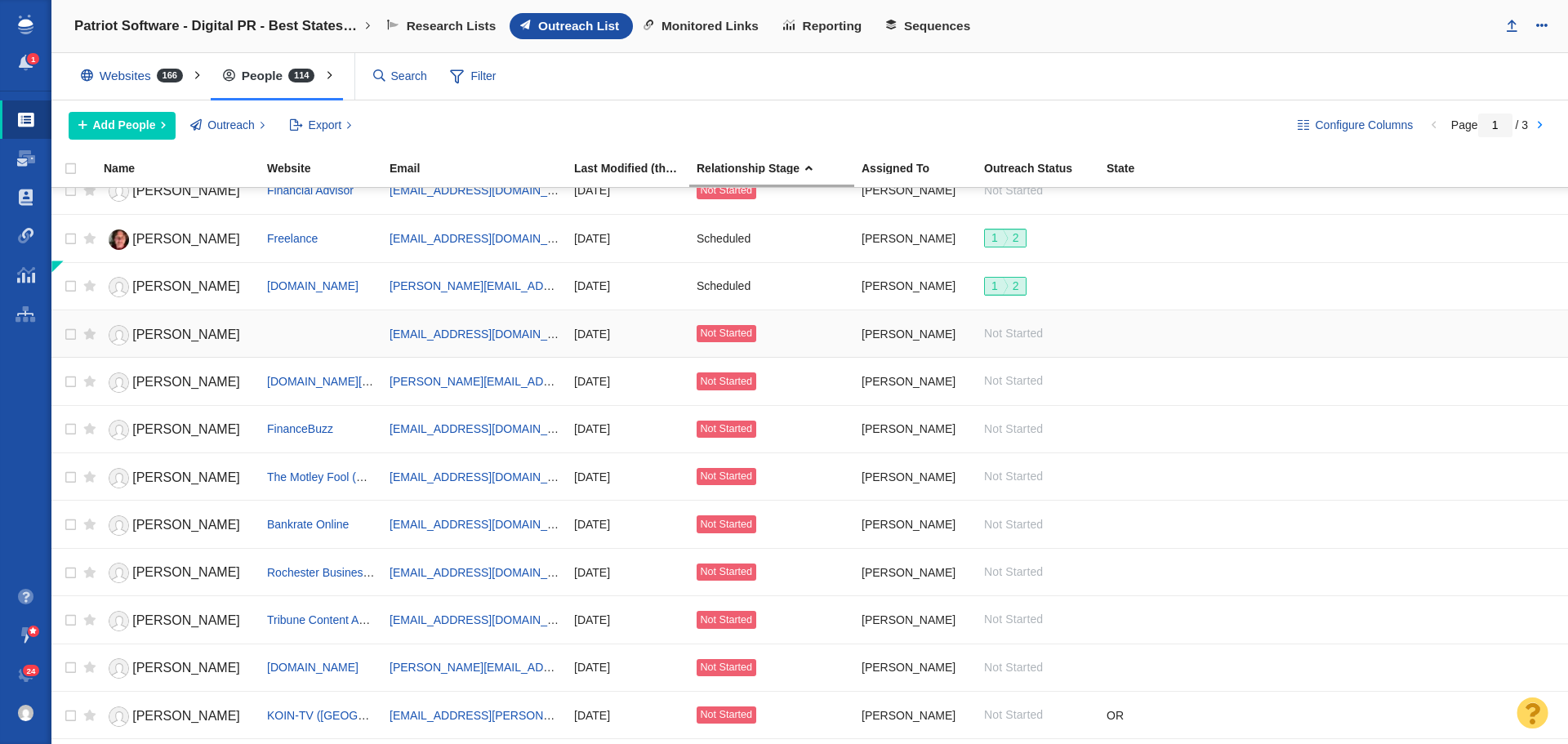
click at [187, 338] on span "[PERSON_NAME]" at bounding box center [186, 334] width 108 height 14
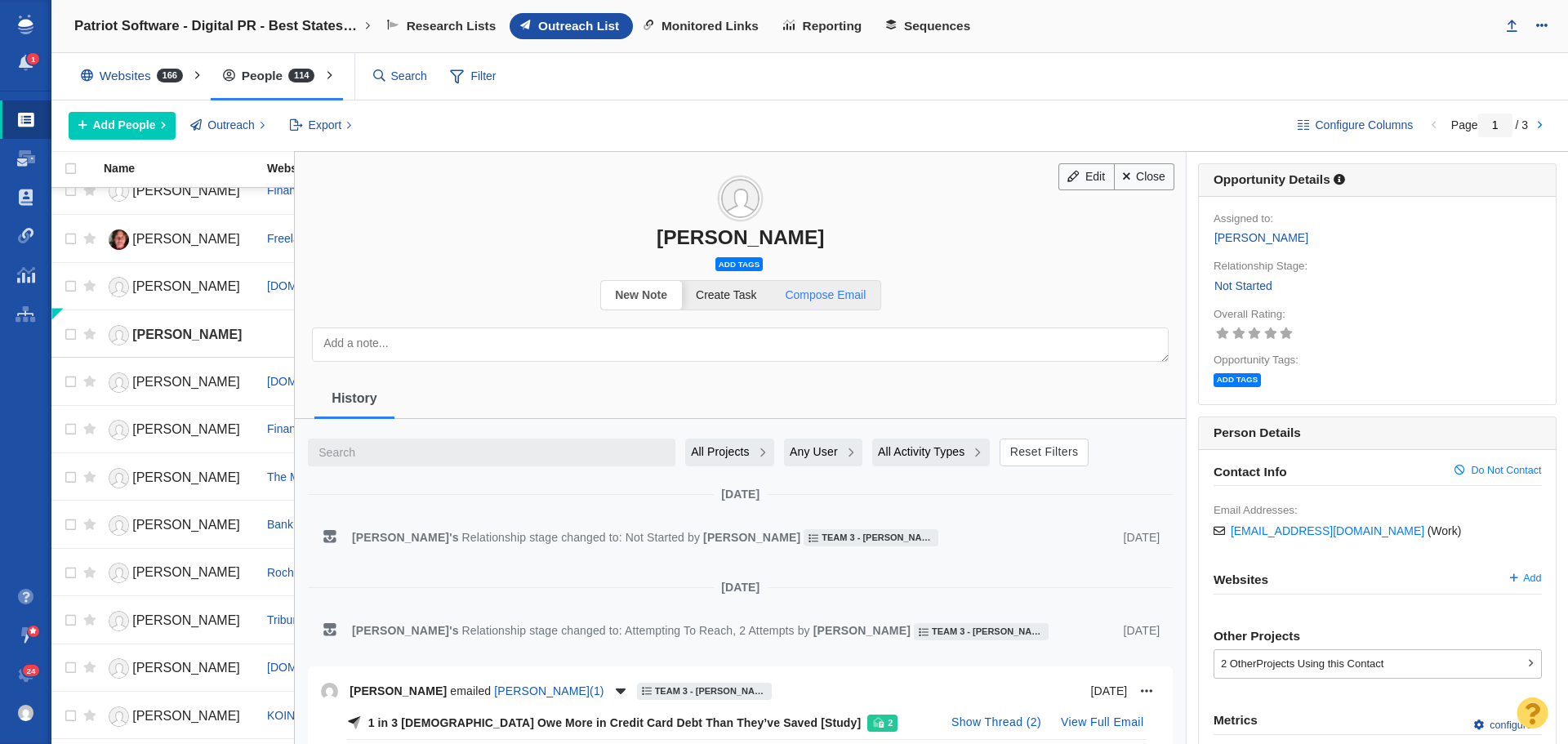
click at [818, 296] on span "Compose Email" at bounding box center [825, 294] width 81 height 13
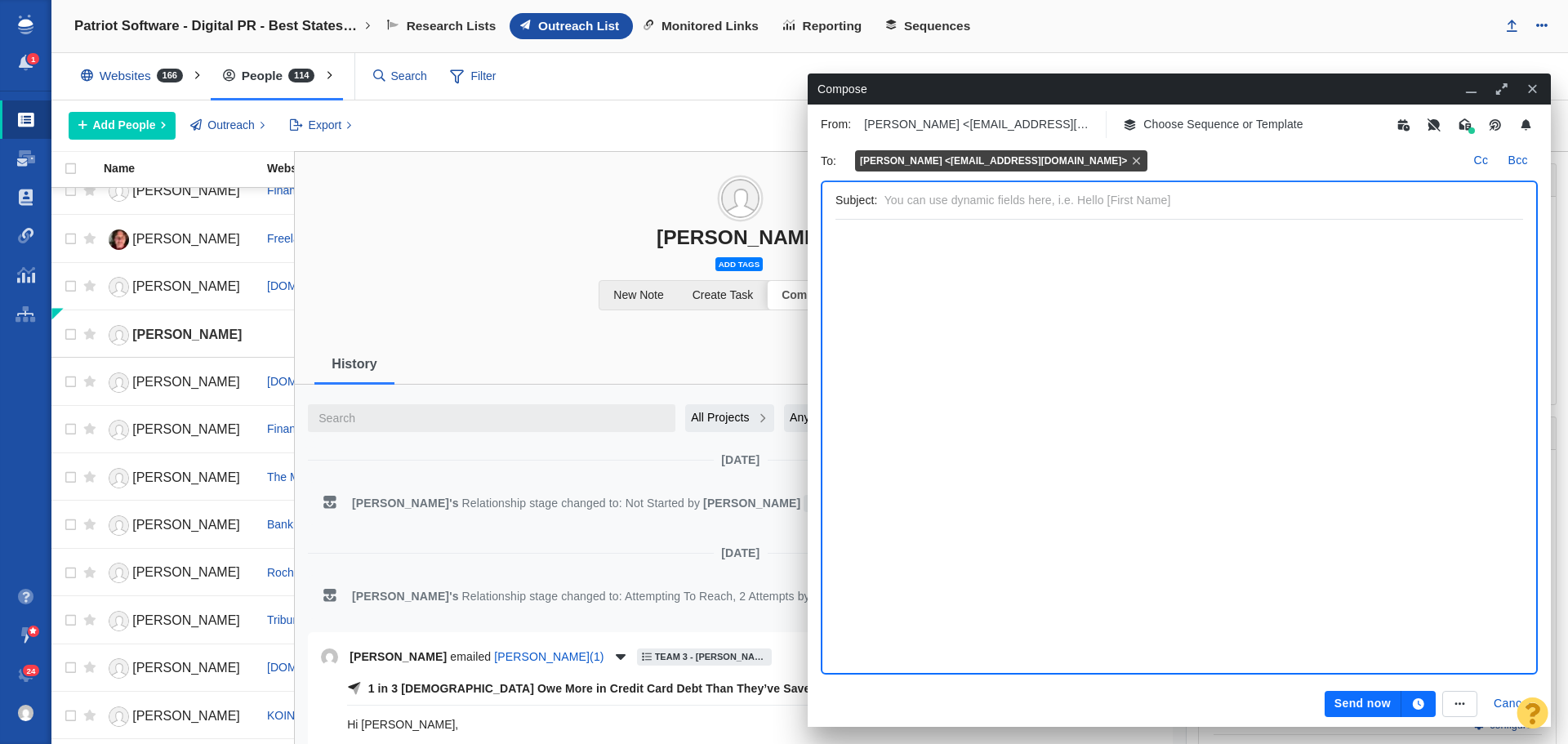
scroll to position [0, 0]
click at [1162, 120] on p "Choose Sequence or Template" at bounding box center [1224, 125] width 160 height 17
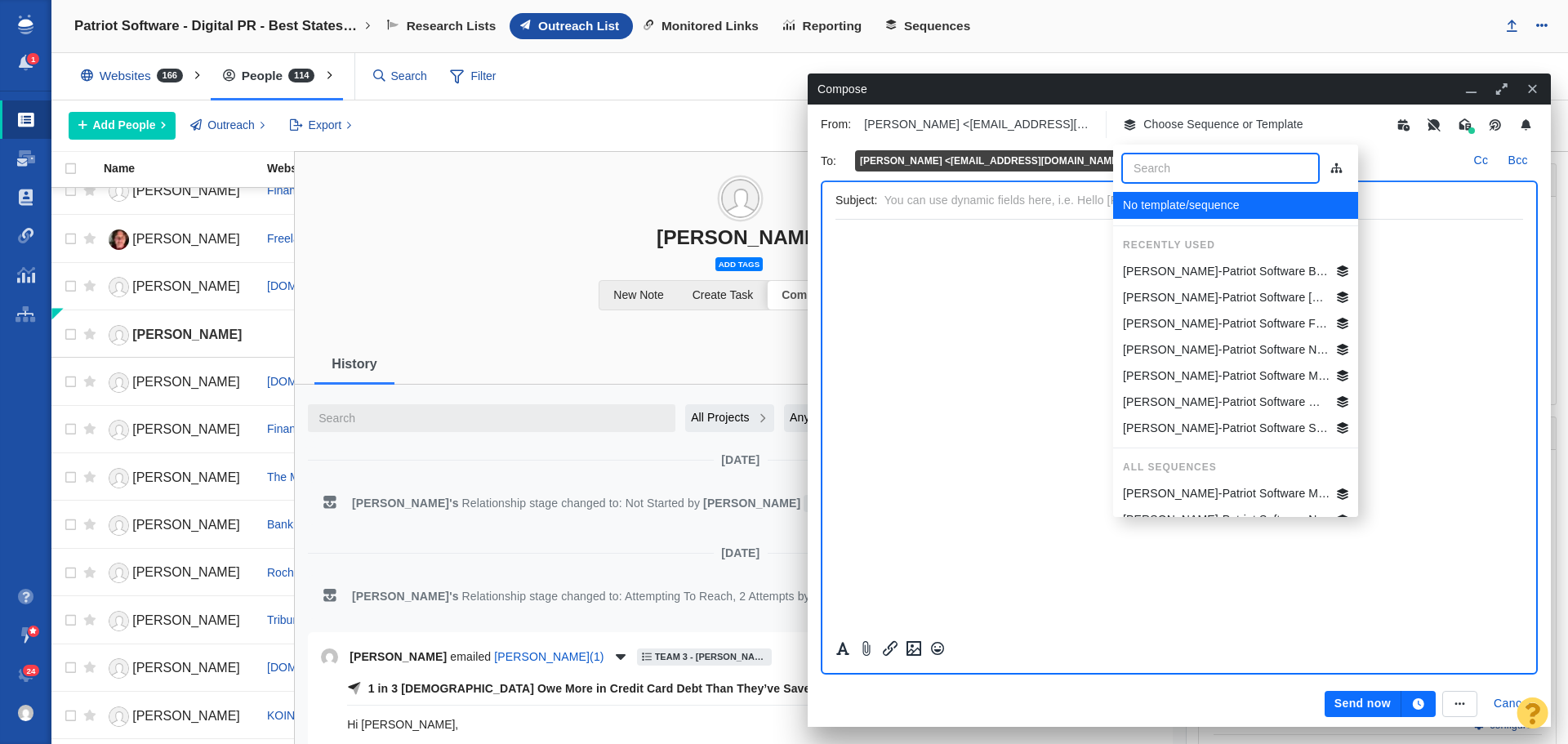
click at [1207, 272] on p "[PERSON_NAME]-Patriot Software Best States Business General" at bounding box center [1227, 271] width 208 height 17
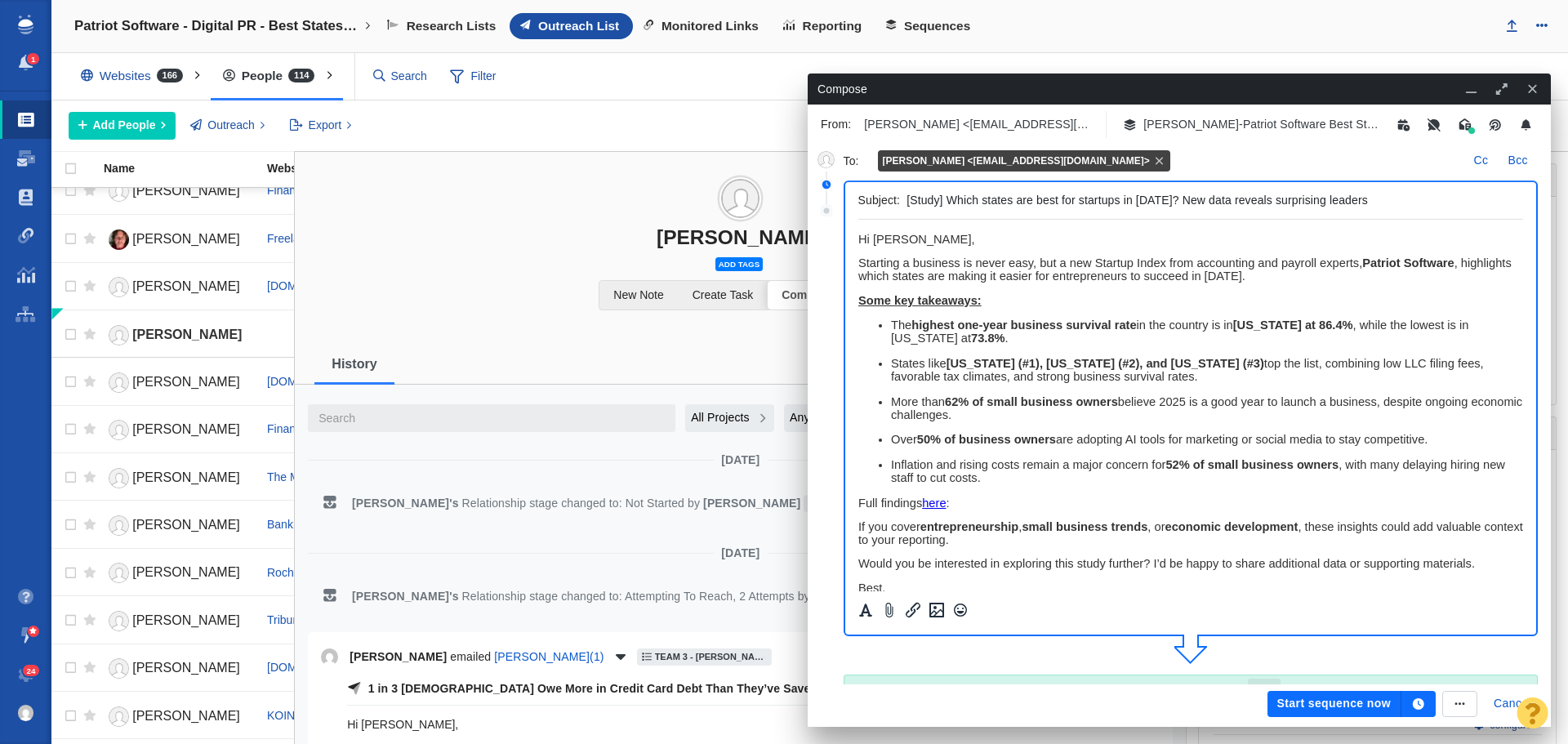
click at [1423, 702] on icon "button" at bounding box center [1418, 703] width 11 height 11
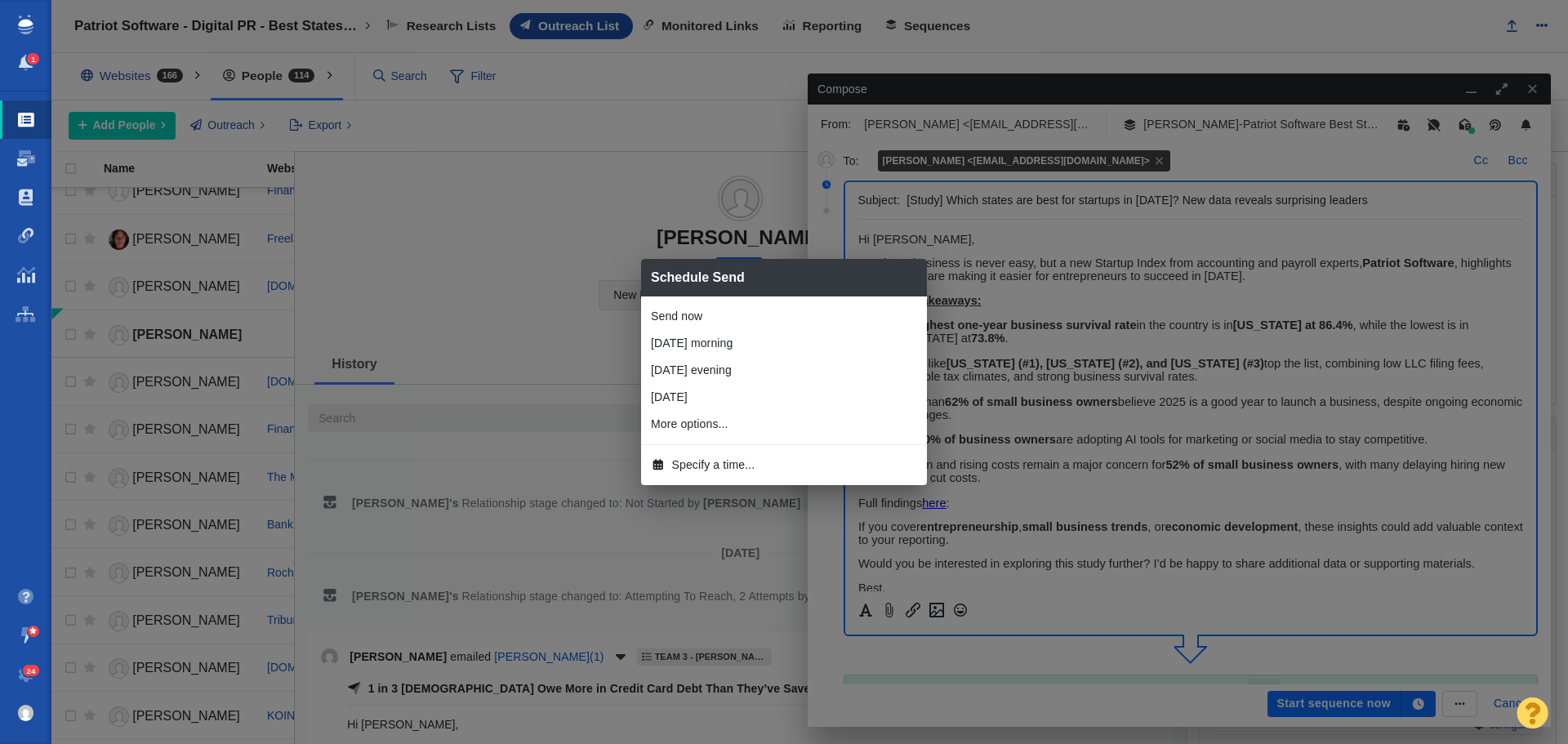
click at [711, 462] on span "Specify a time..." at bounding box center [714, 465] width 83 height 17
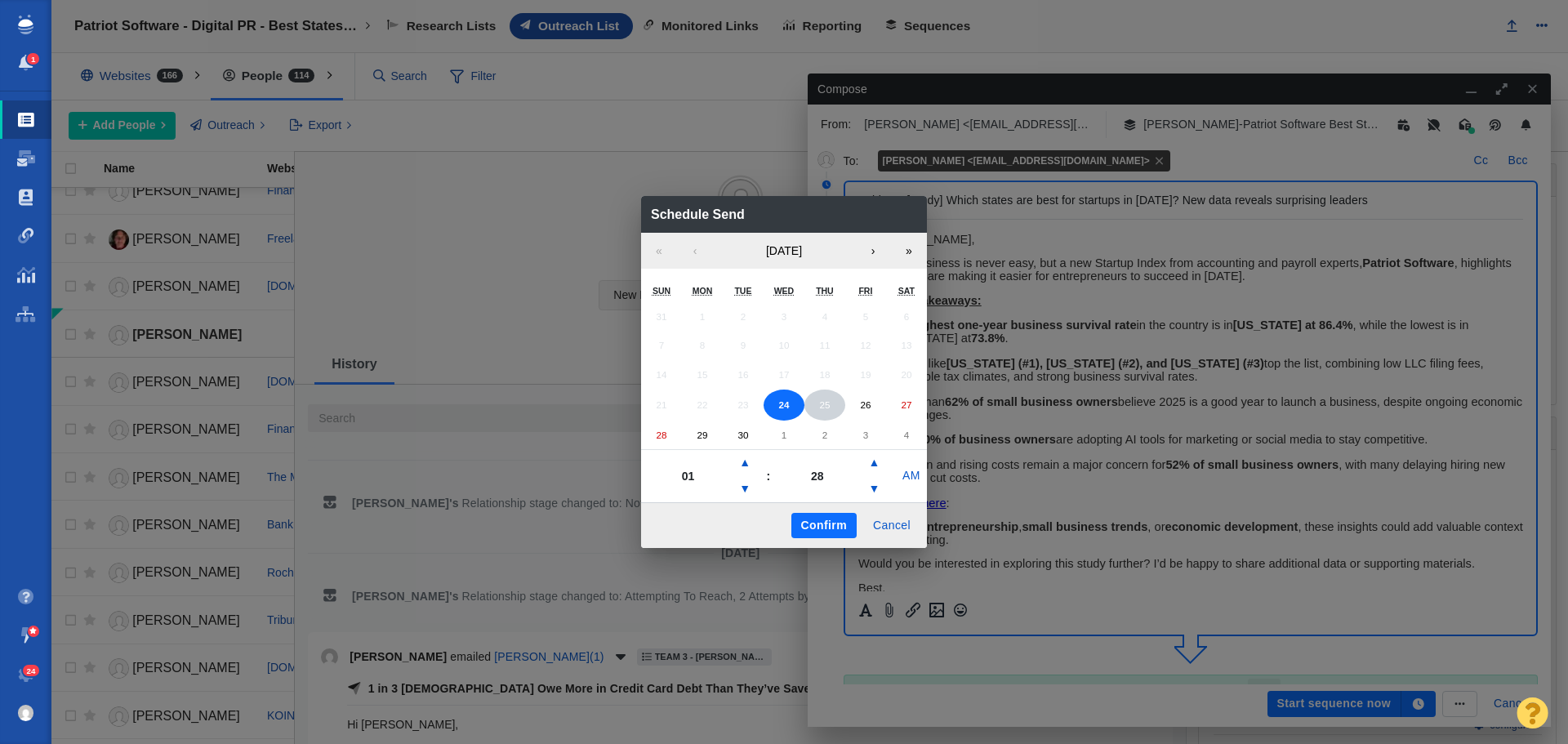
click at [819, 413] on button "25" at bounding box center [825, 405] width 41 height 31
click at [746, 456] on button "▲" at bounding box center [744, 462] width 20 height 26
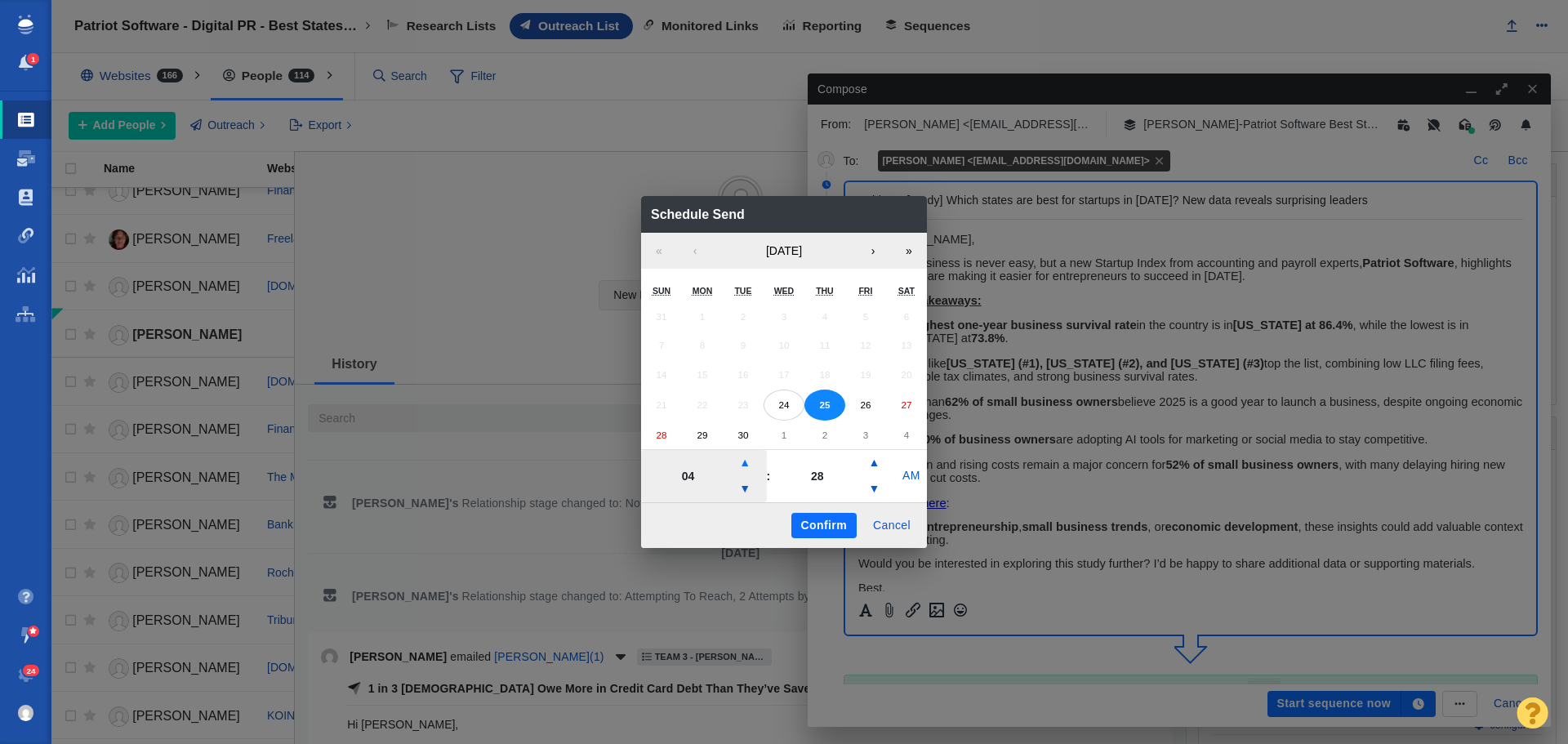
type input "05"
click at [820, 522] on button "Confirm" at bounding box center [824, 526] width 65 height 26
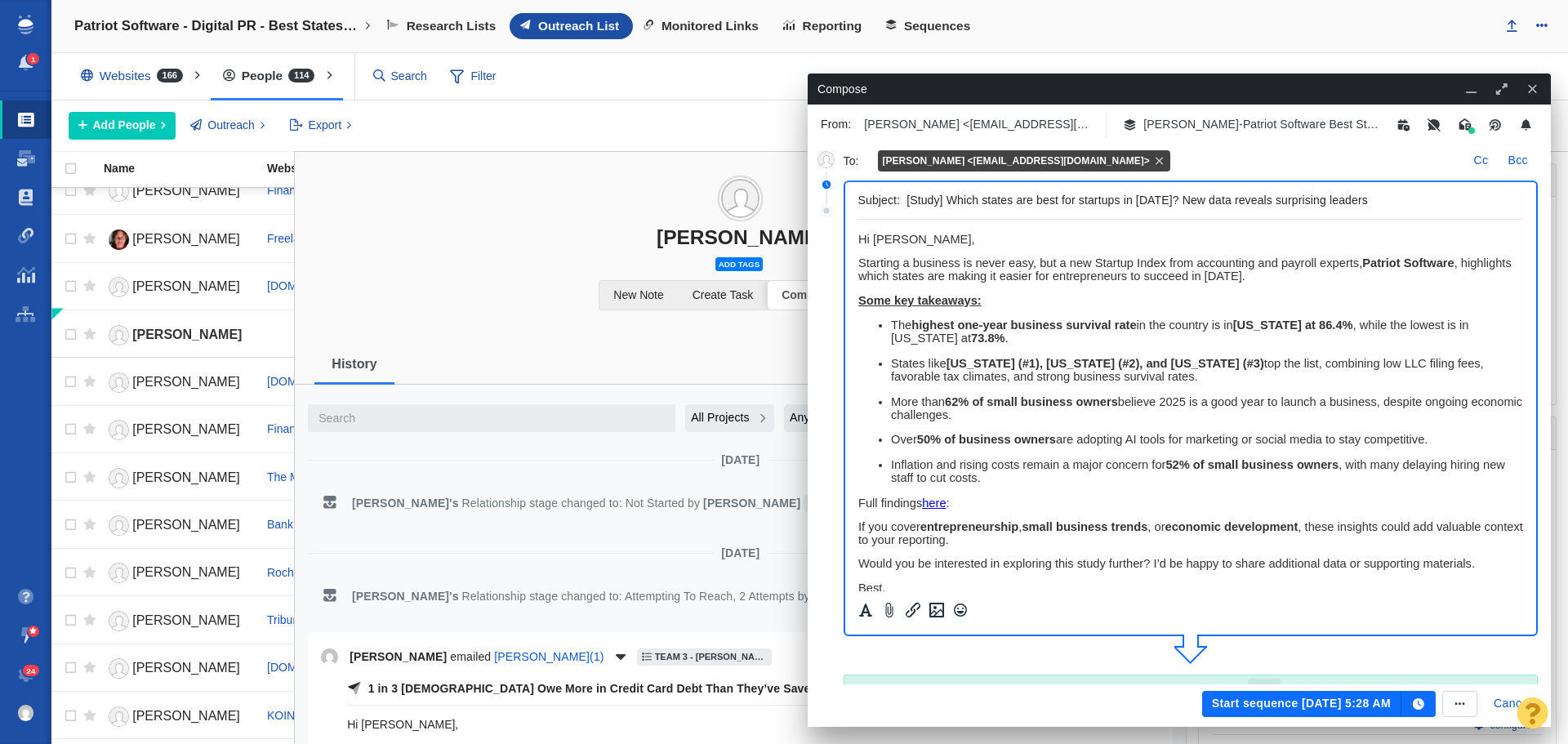
click at [1261, 707] on button "Start sequence Sep 25, 5:28 AM" at bounding box center [1302, 703] width 199 height 26
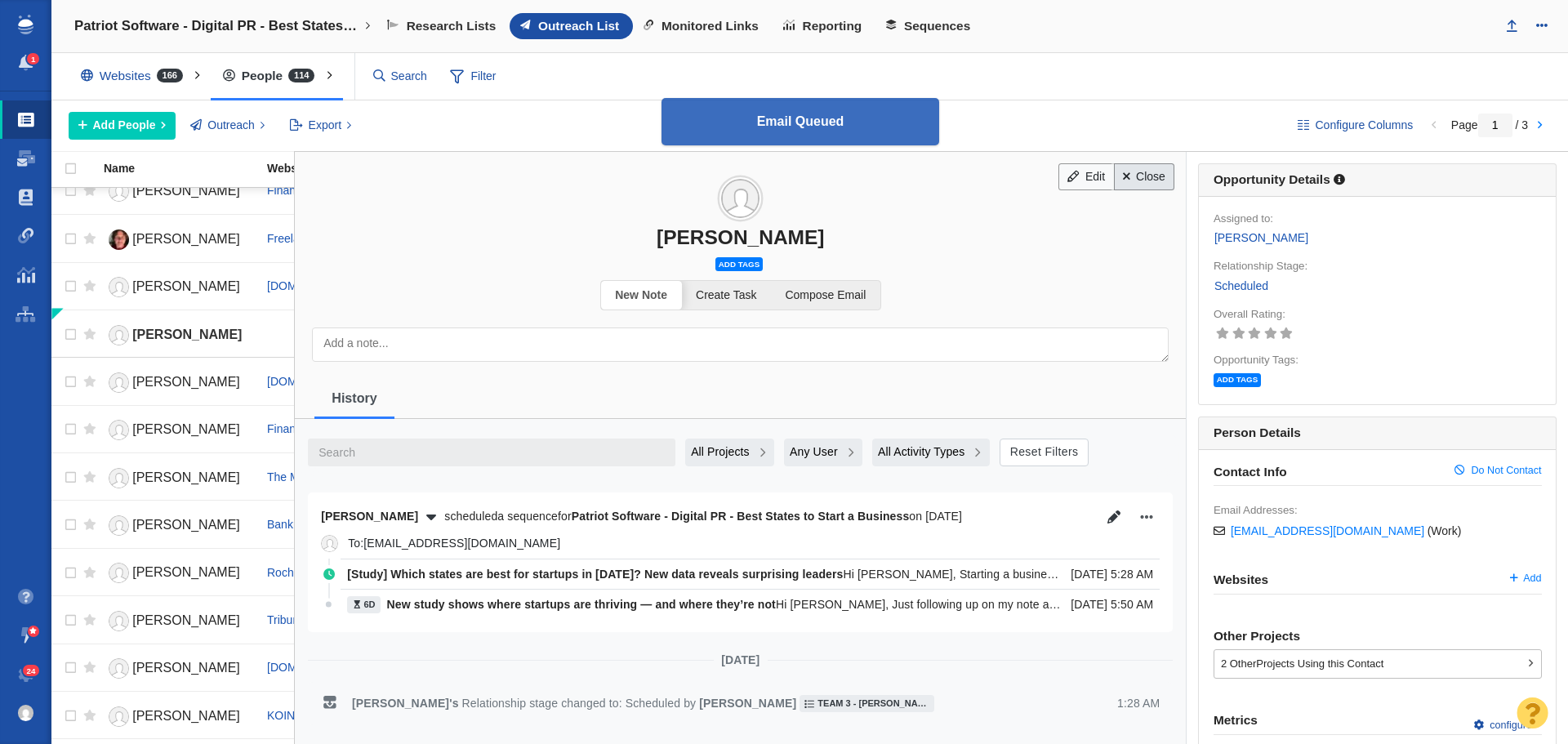
click at [1130, 176] on link "Close" at bounding box center [1145, 177] width 61 height 28
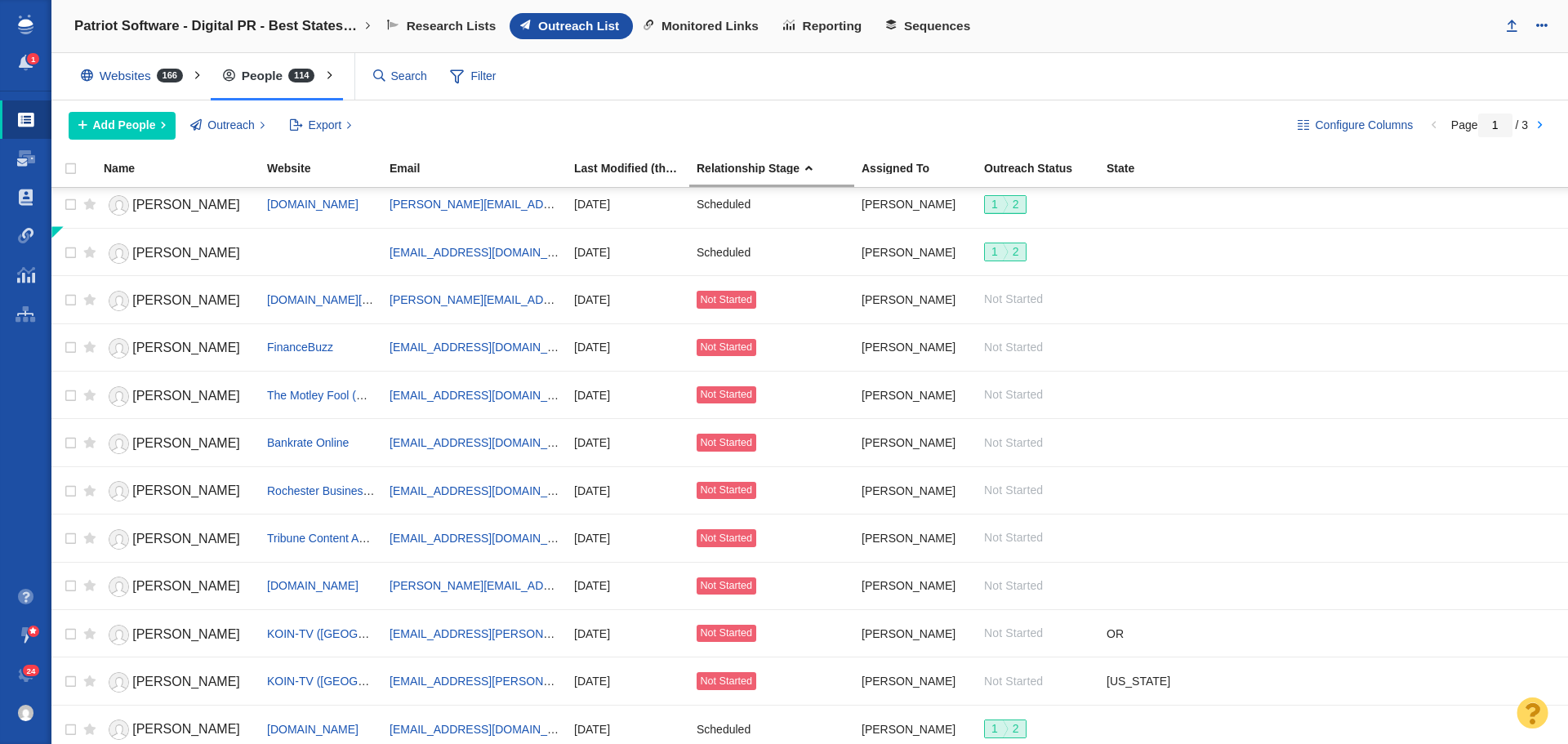
scroll to position [327, 0]
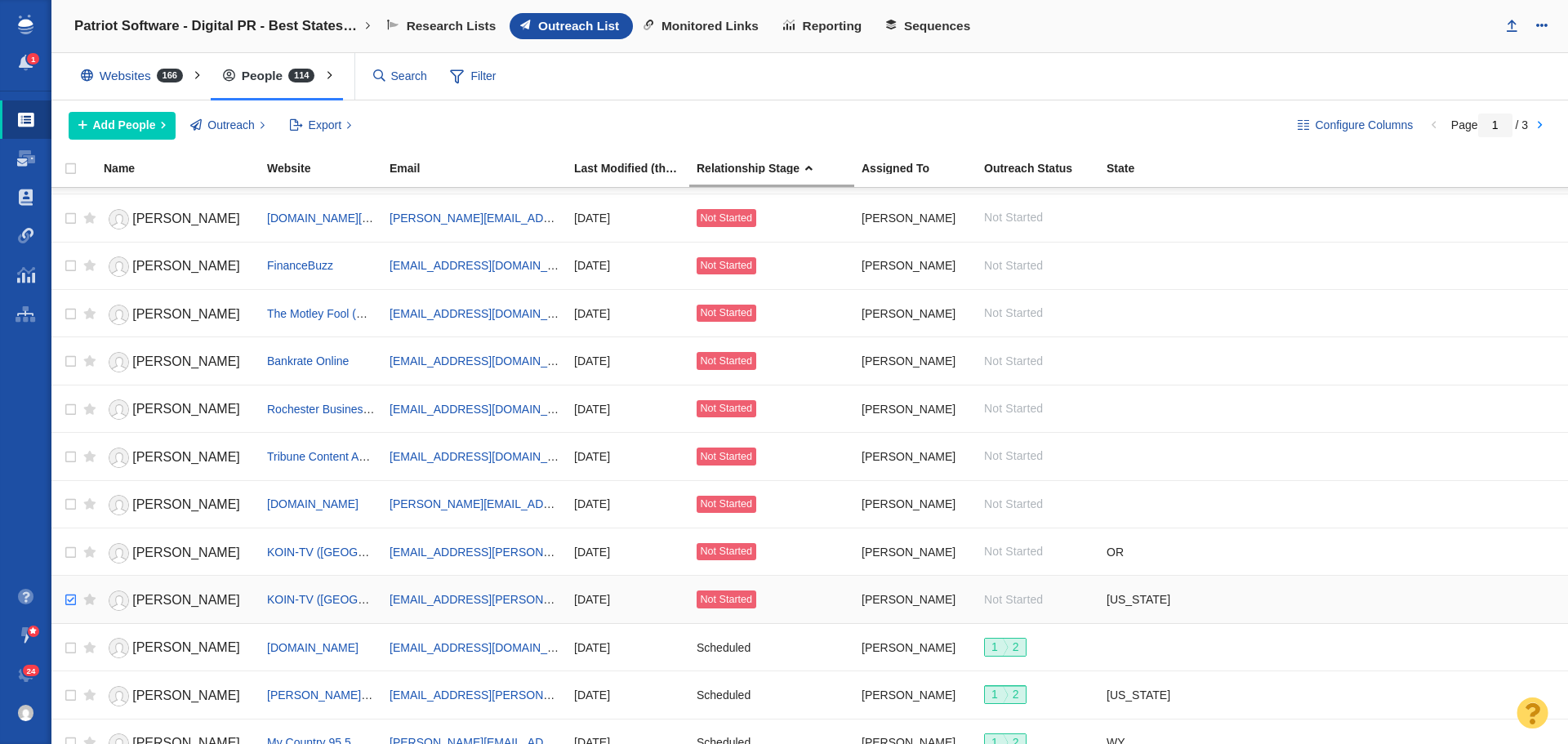
checkbox input "true"
click at [75, 596] on input "checkbox" at bounding box center [68, 600] width 25 height 36
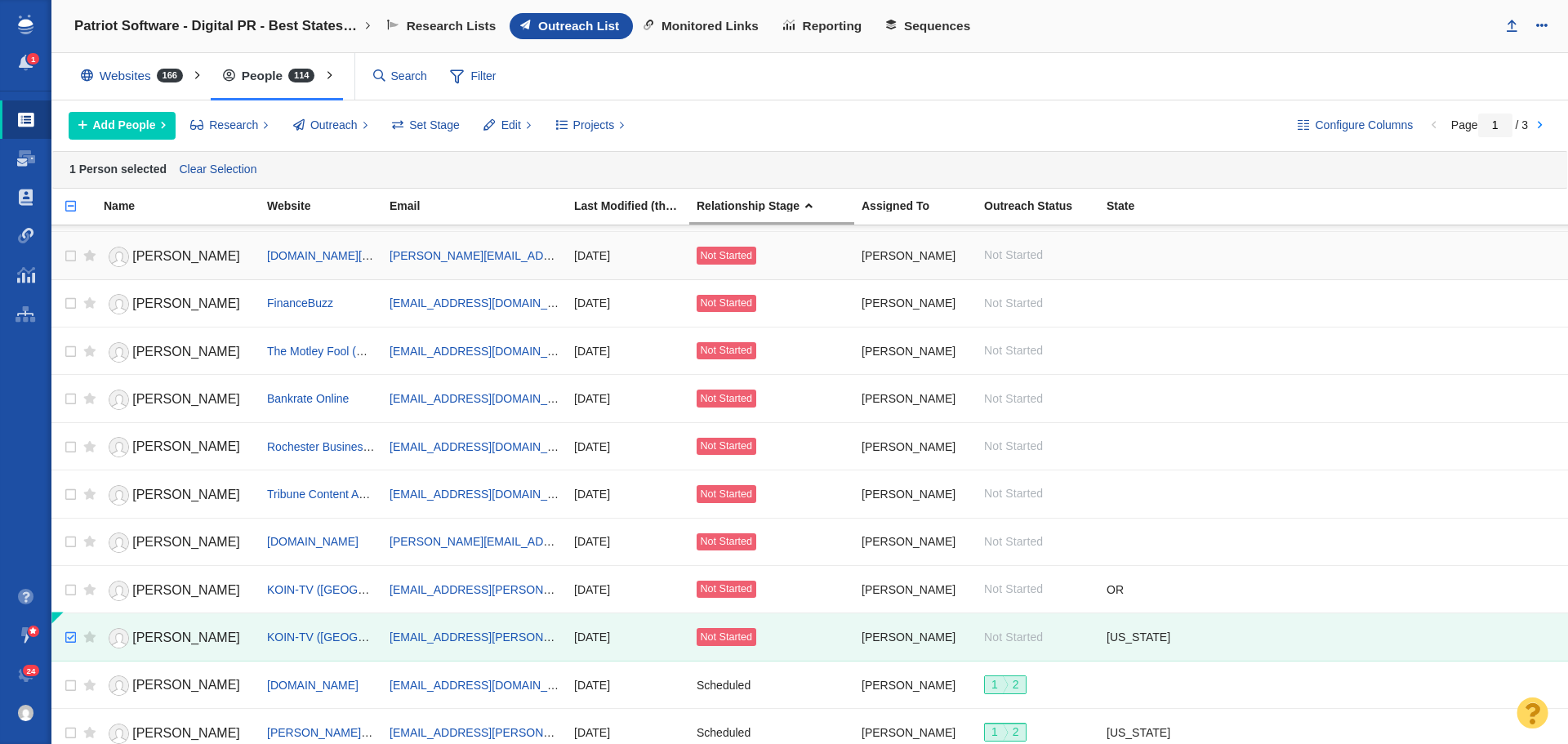
click at [157, 244] on link "Laura Hohenstein" at bounding box center [177, 257] width 148 height 29
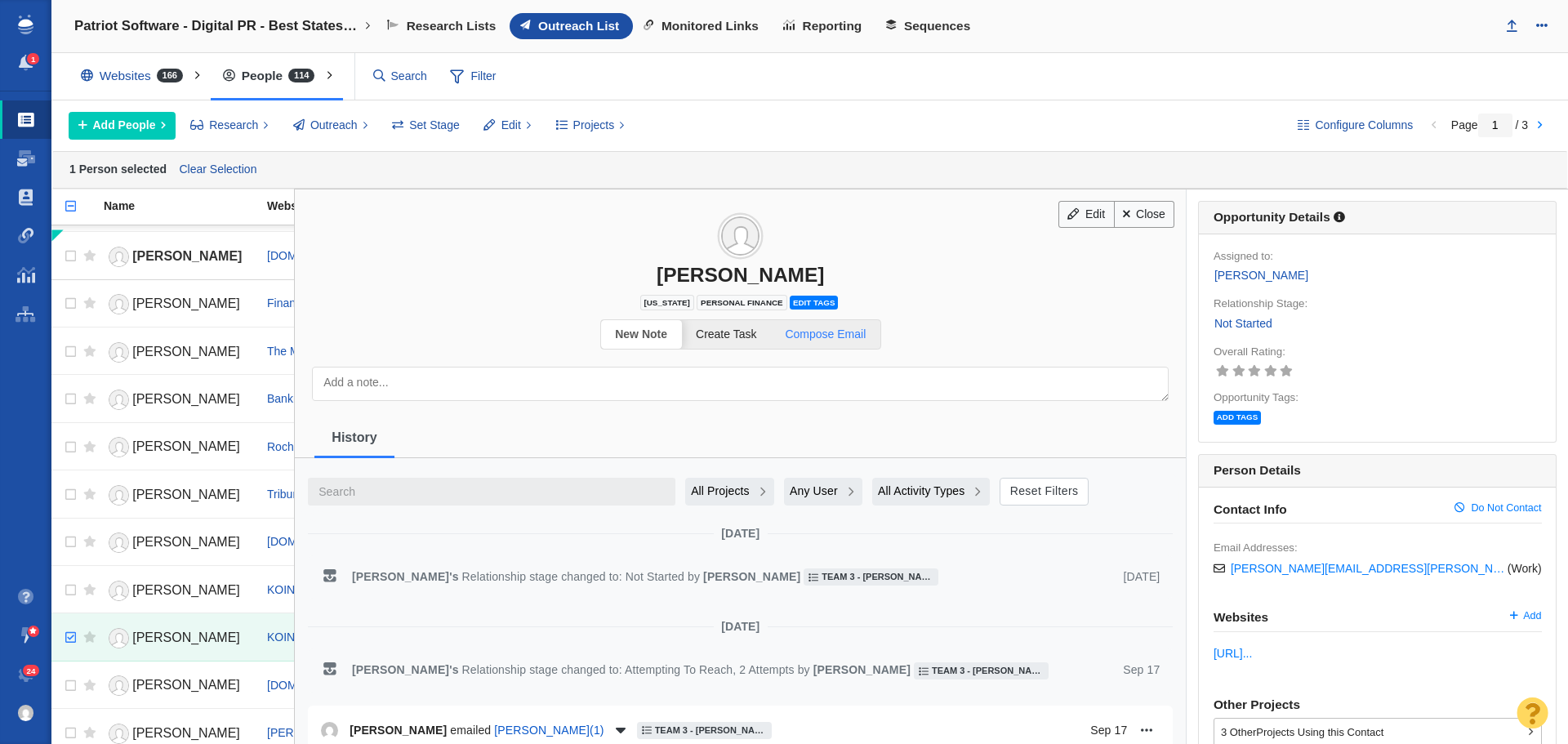
click at [820, 341] on link "Compose Email" at bounding box center [826, 334] width 109 height 29
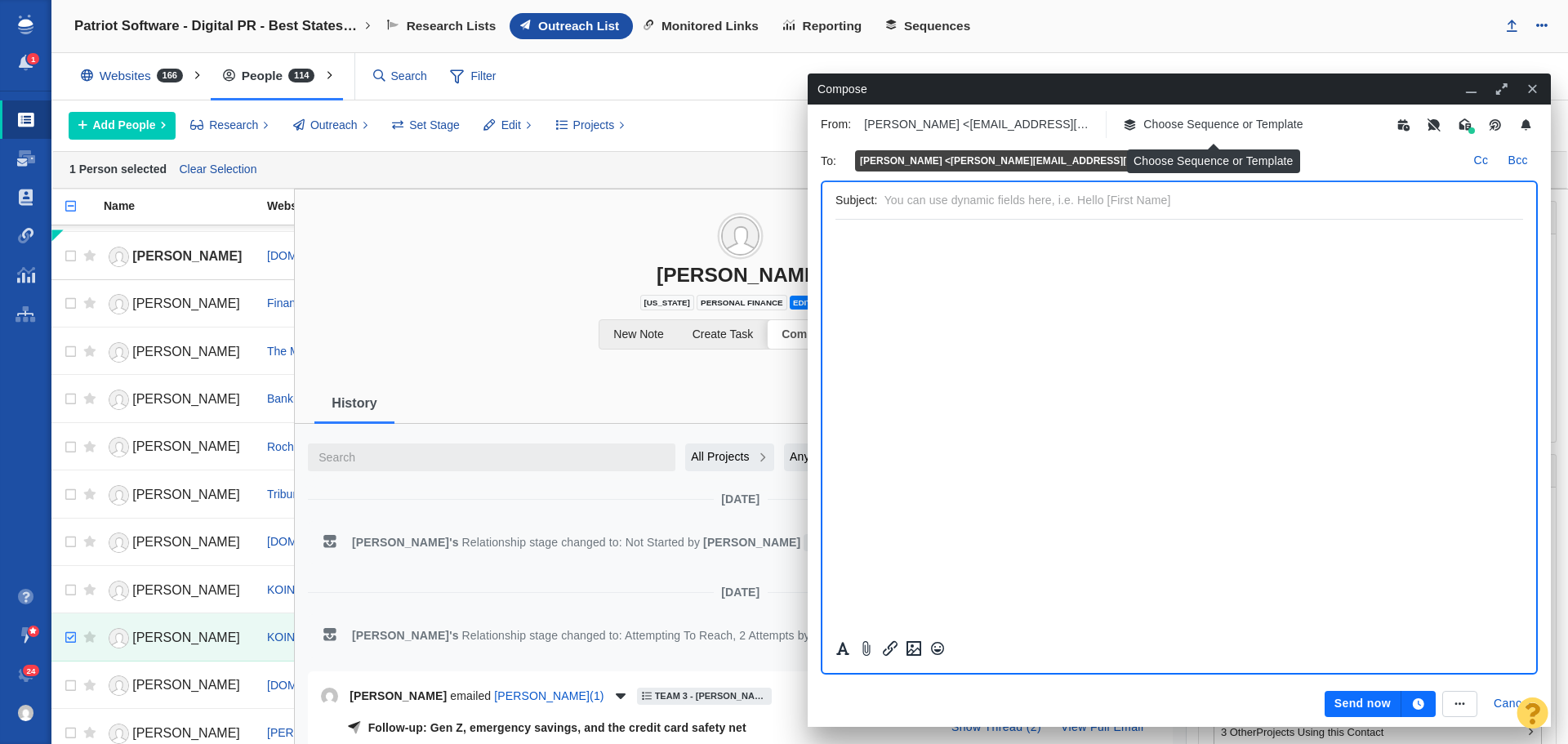
scroll to position [0, 0]
click at [1201, 127] on p "Choose Sequence or Template" at bounding box center [1224, 125] width 160 height 17
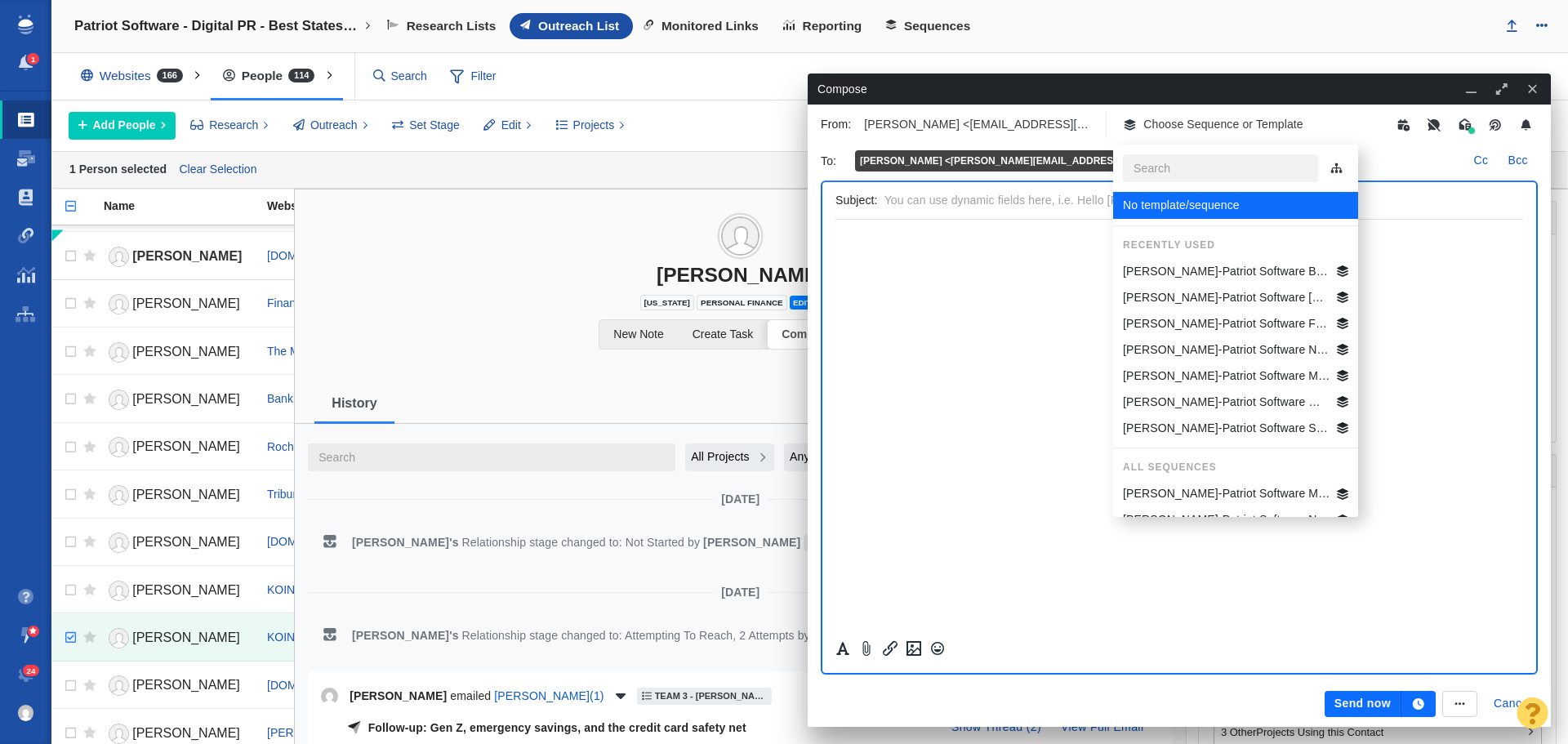
click at [1207, 271] on p "Jim-Patriot Software Best States Business General" at bounding box center [1227, 271] width 208 height 17
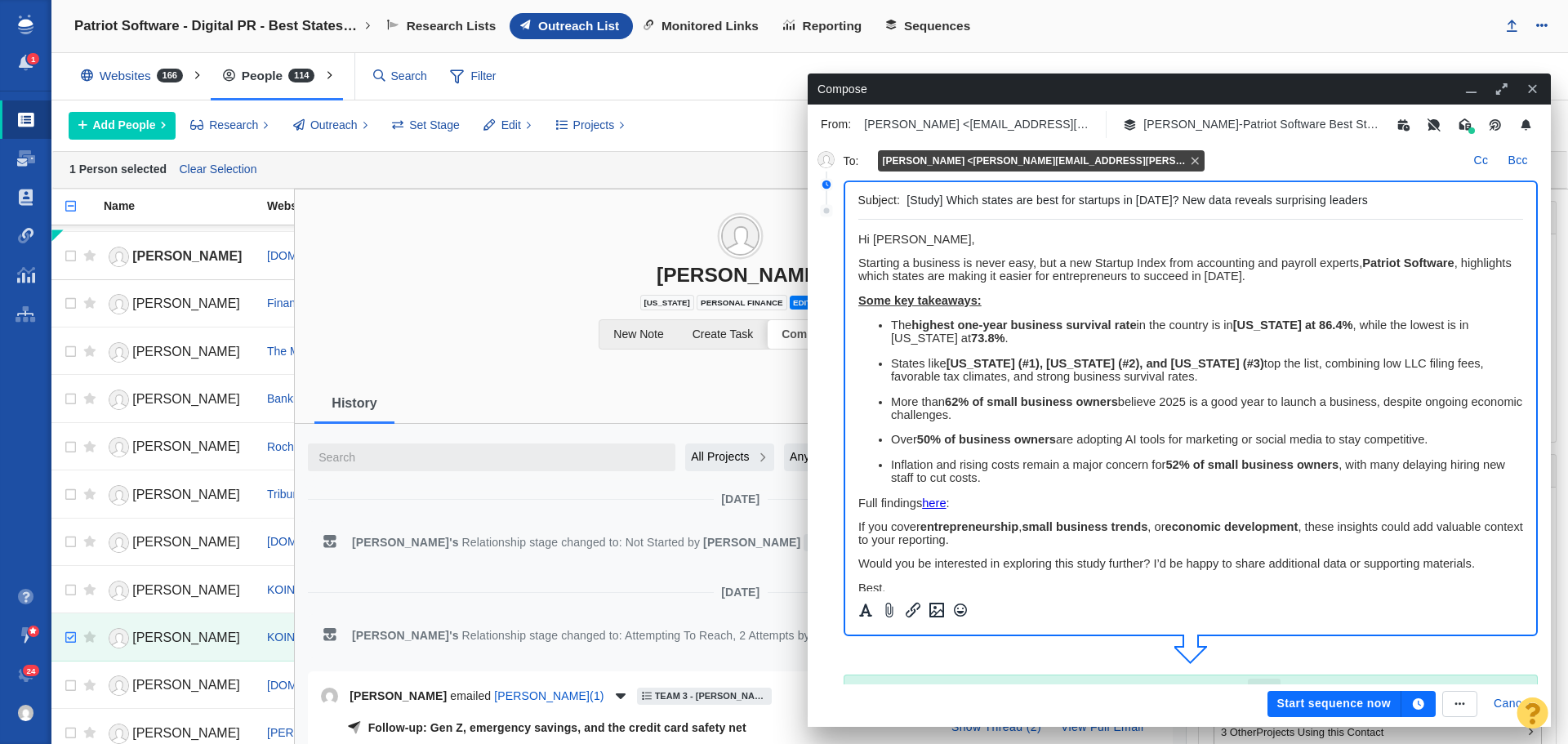
click at [1420, 706] on icon "button" at bounding box center [1418, 703] width 14 height 11
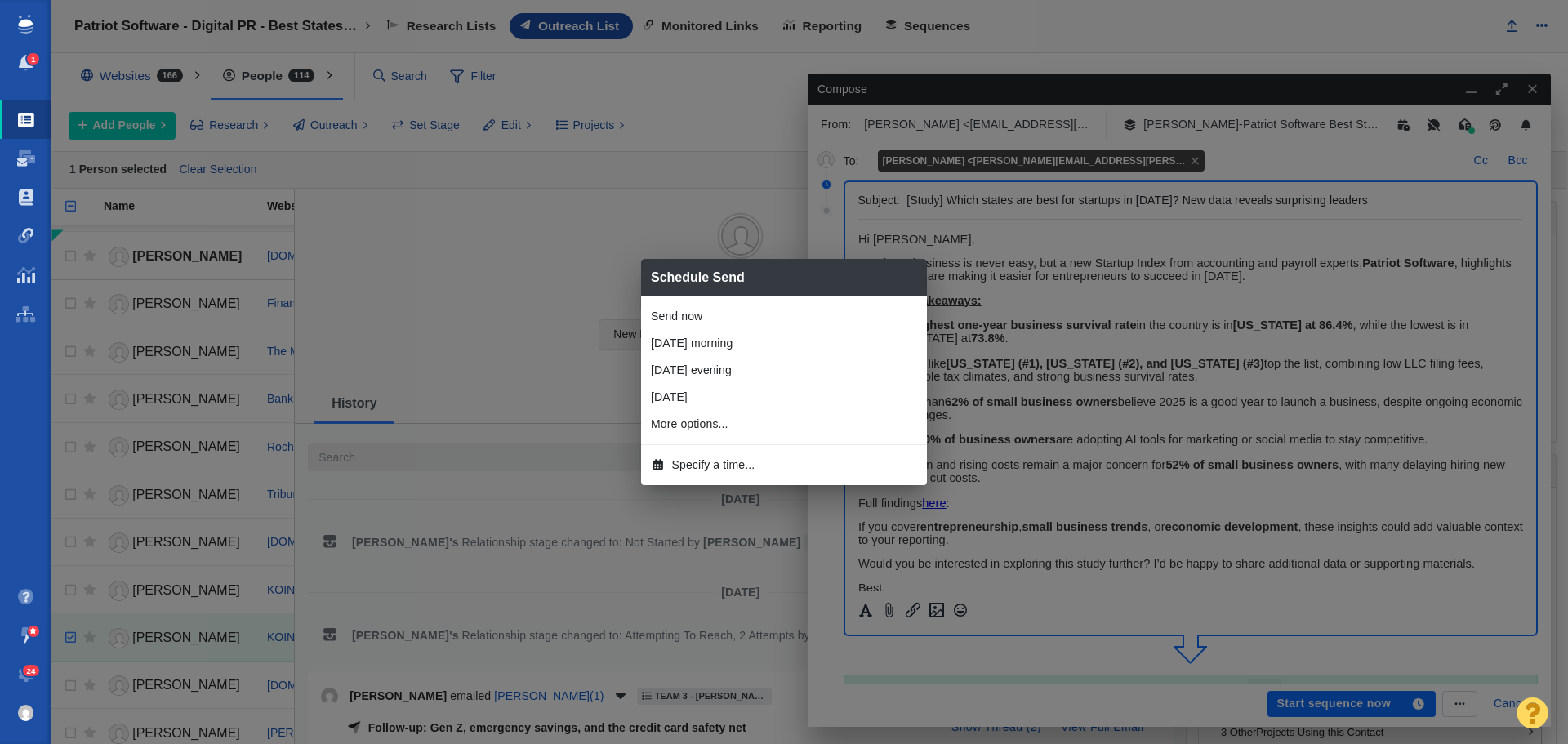
click at [711, 461] on span "Specify a time..." at bounding box center [714, 465] width 83 height 17
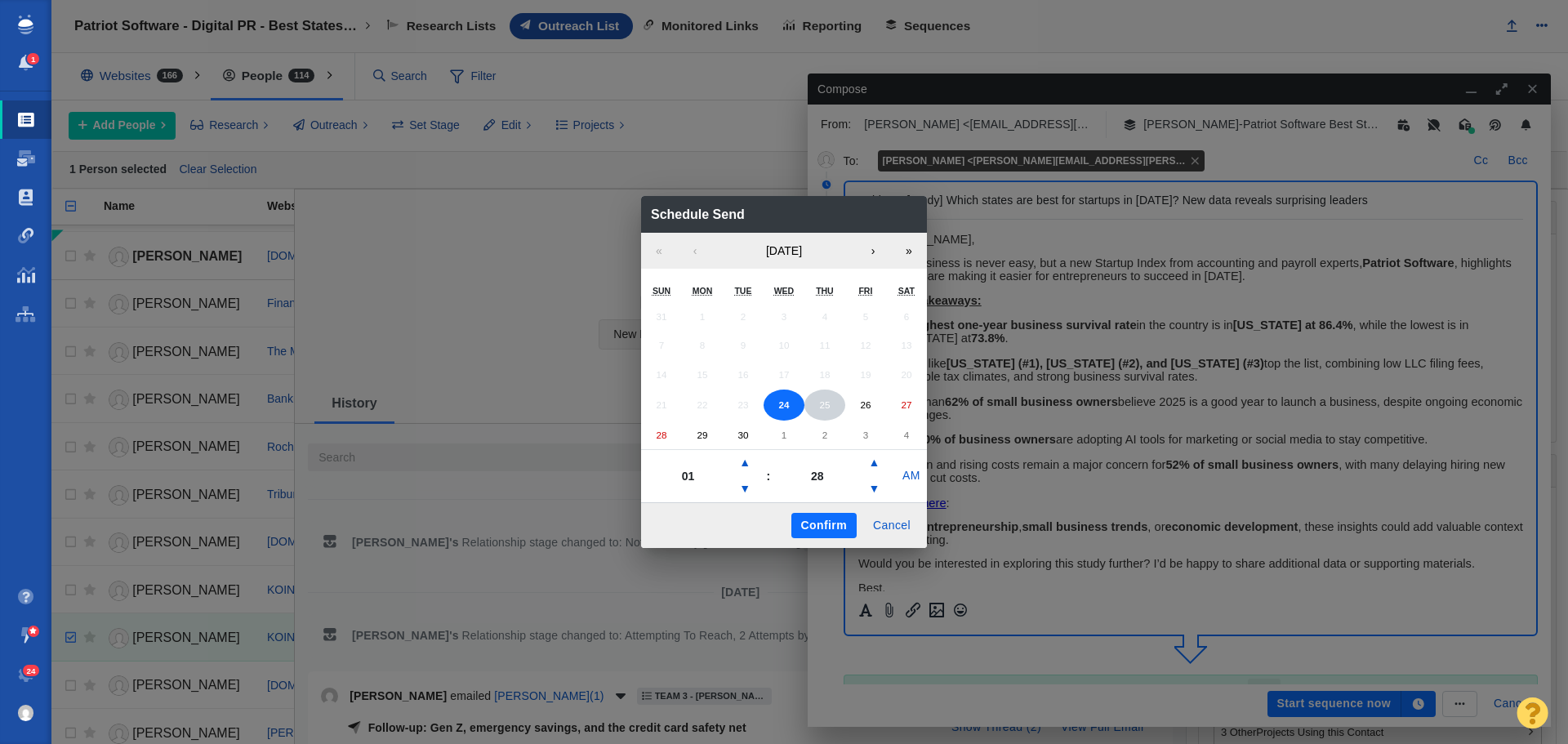
click at [815, 400] on button "25" at bounding box center [825, 405] width 41 height 31
click at [747, 465] on button "▲" at bounding box center [744, 462] width 20 height 26
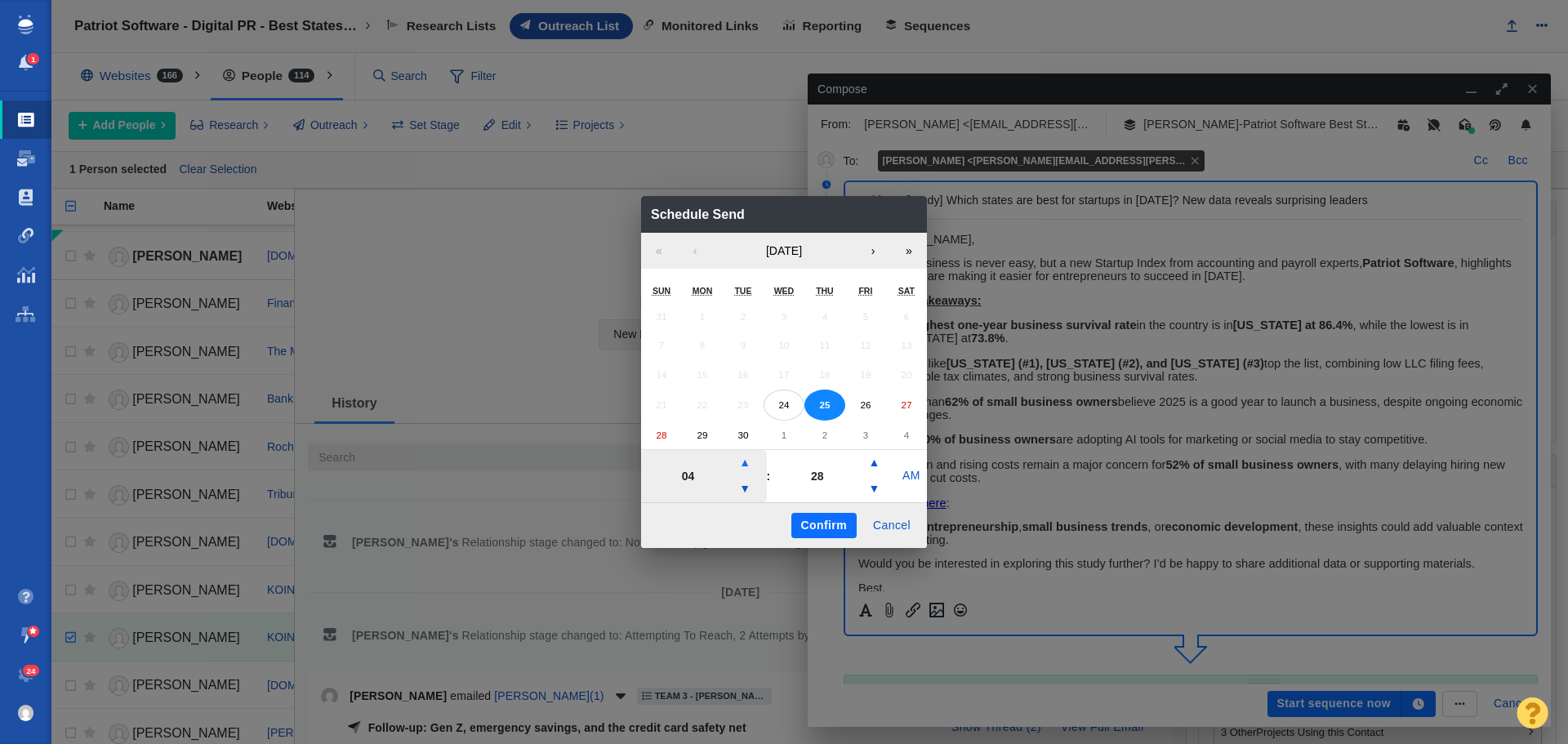
type input "05"
click at [809, 521] on button "Confirm" at bounding box center [824, 526] width 65 height 26
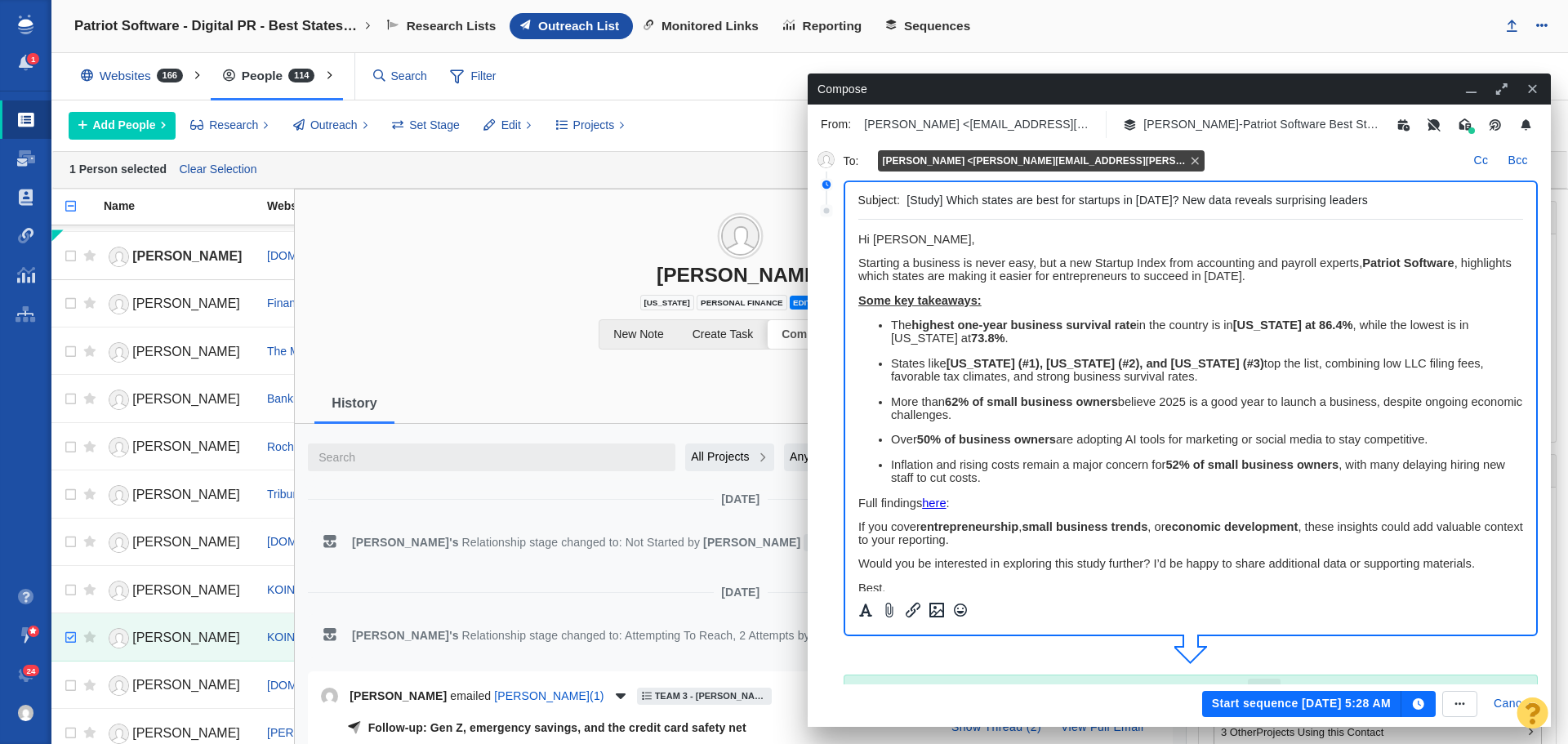
click at [1246, 706] on button "Start sequence Sep 25, 5:28 AM" at bounding box center [1302, 703] width 199 height 26
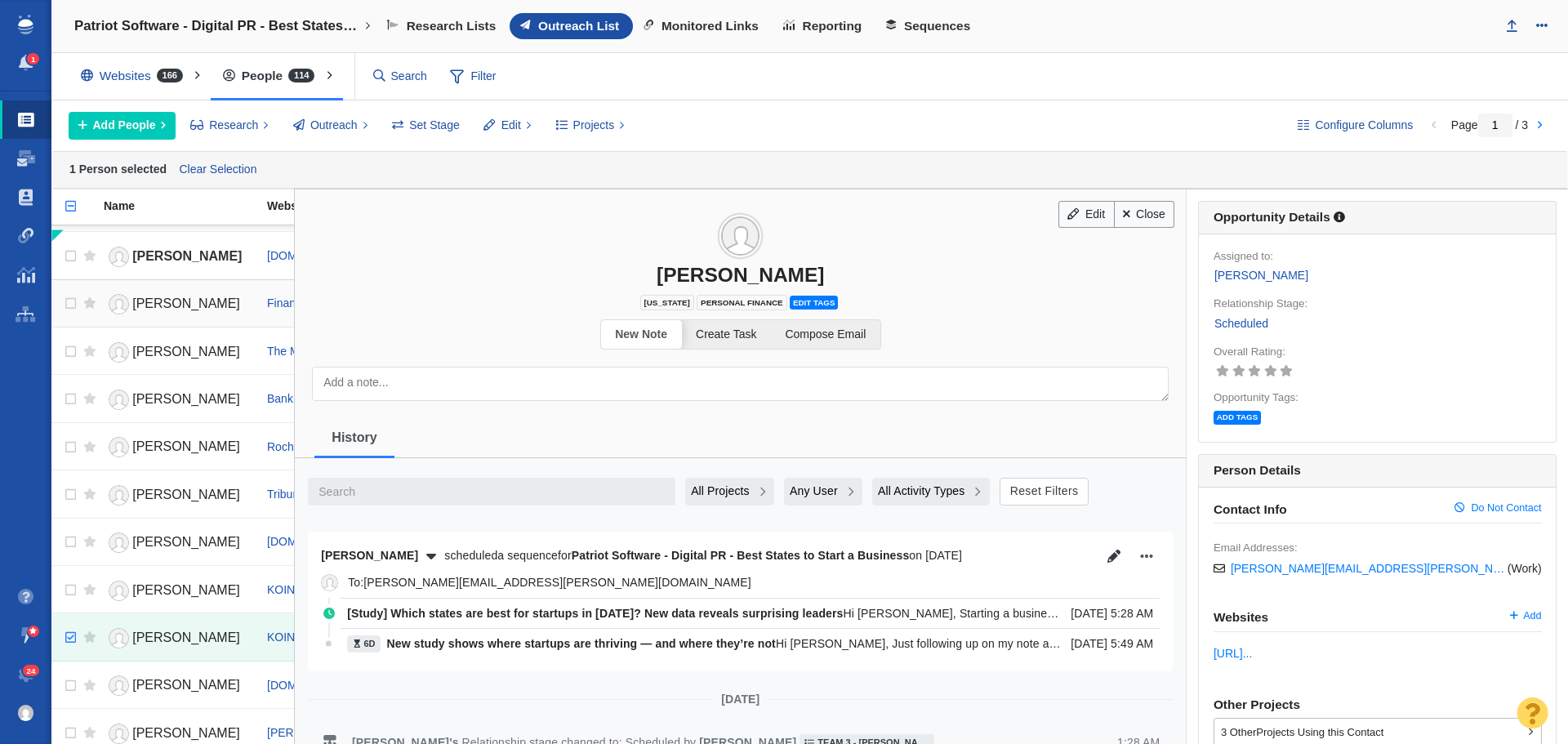
click at [188, 301] on span "Amanda Teague" at bounding box center [186, 303] width 108 height 14
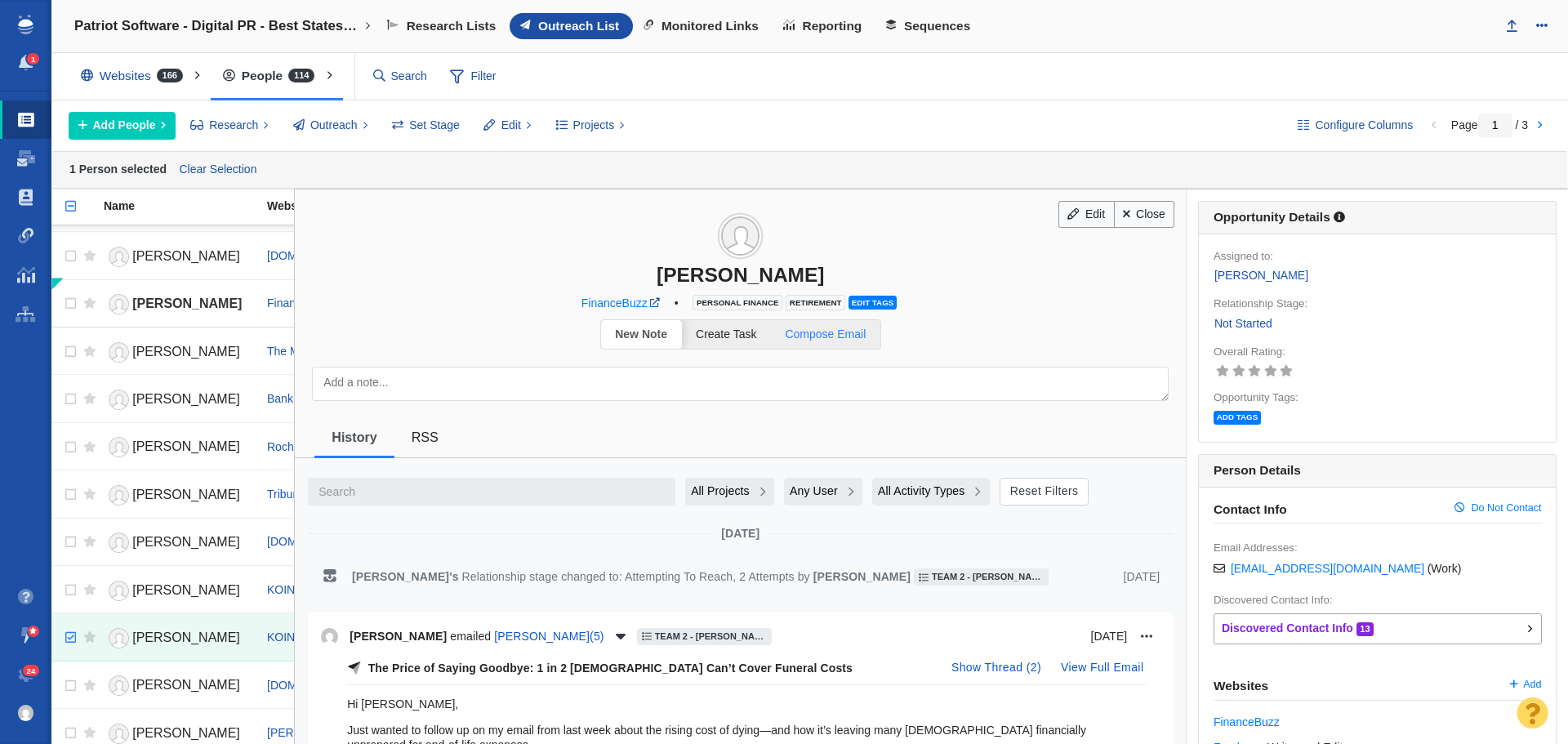
click at [810, 336] on span "Compose Email" at bounding box center [825, 333] width 81 height 13
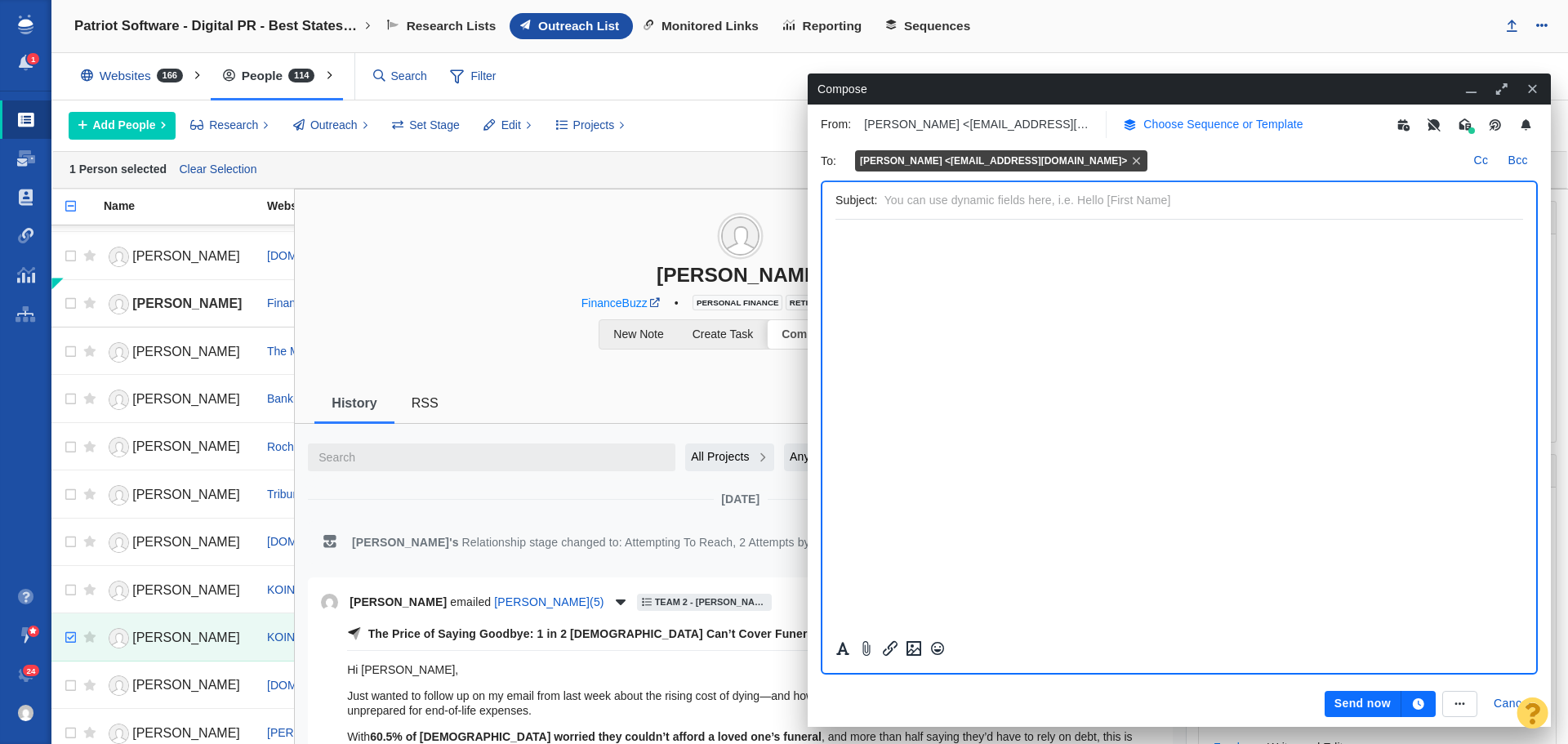
click at [1202, 123] on p "Choose Sequence or Template" at bounding box center [1224, 125] width 160 height 17
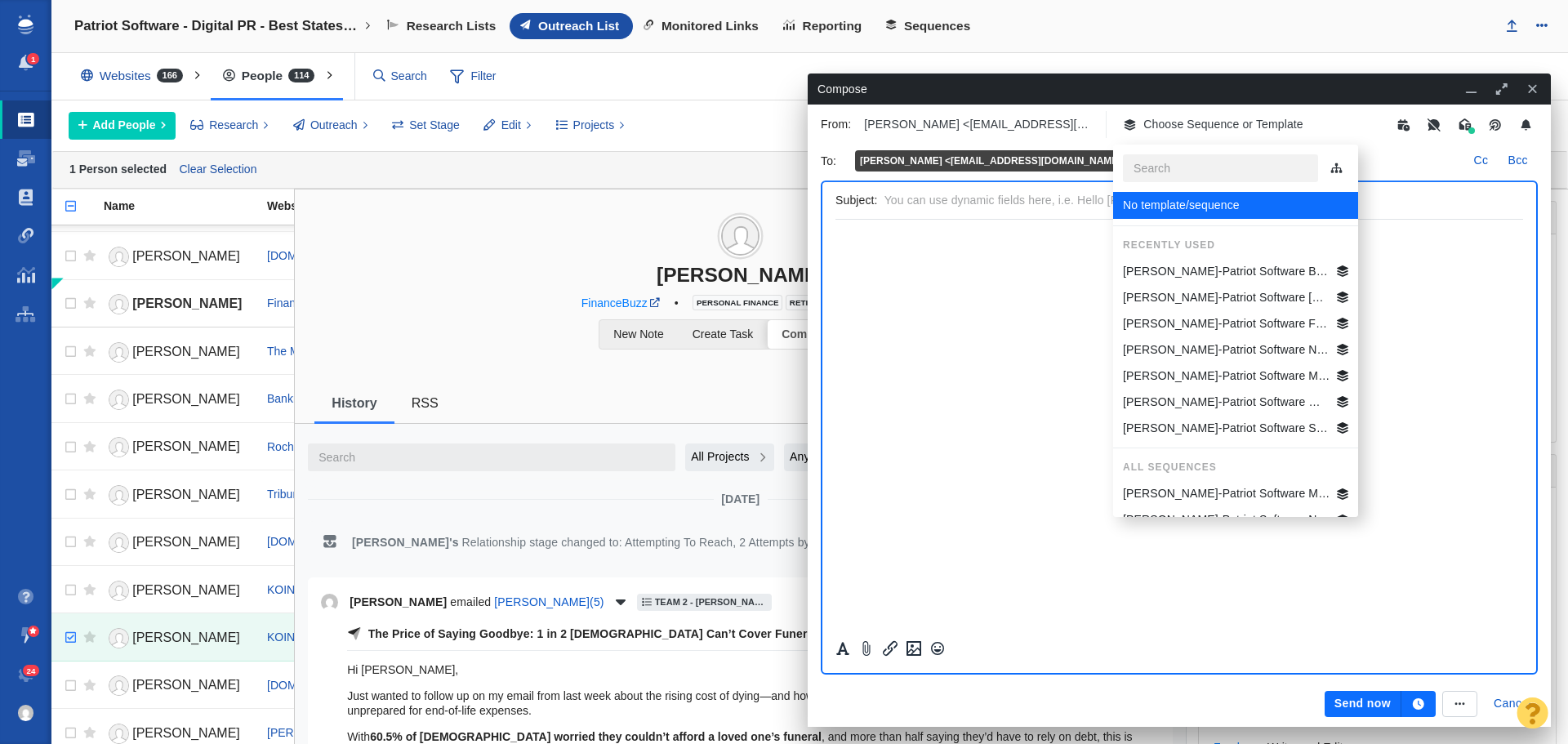
click at [1241, 273] on p "Jim-Patriot Software Best States Business General" at bounding box center [1227, 271] width 208 height 17
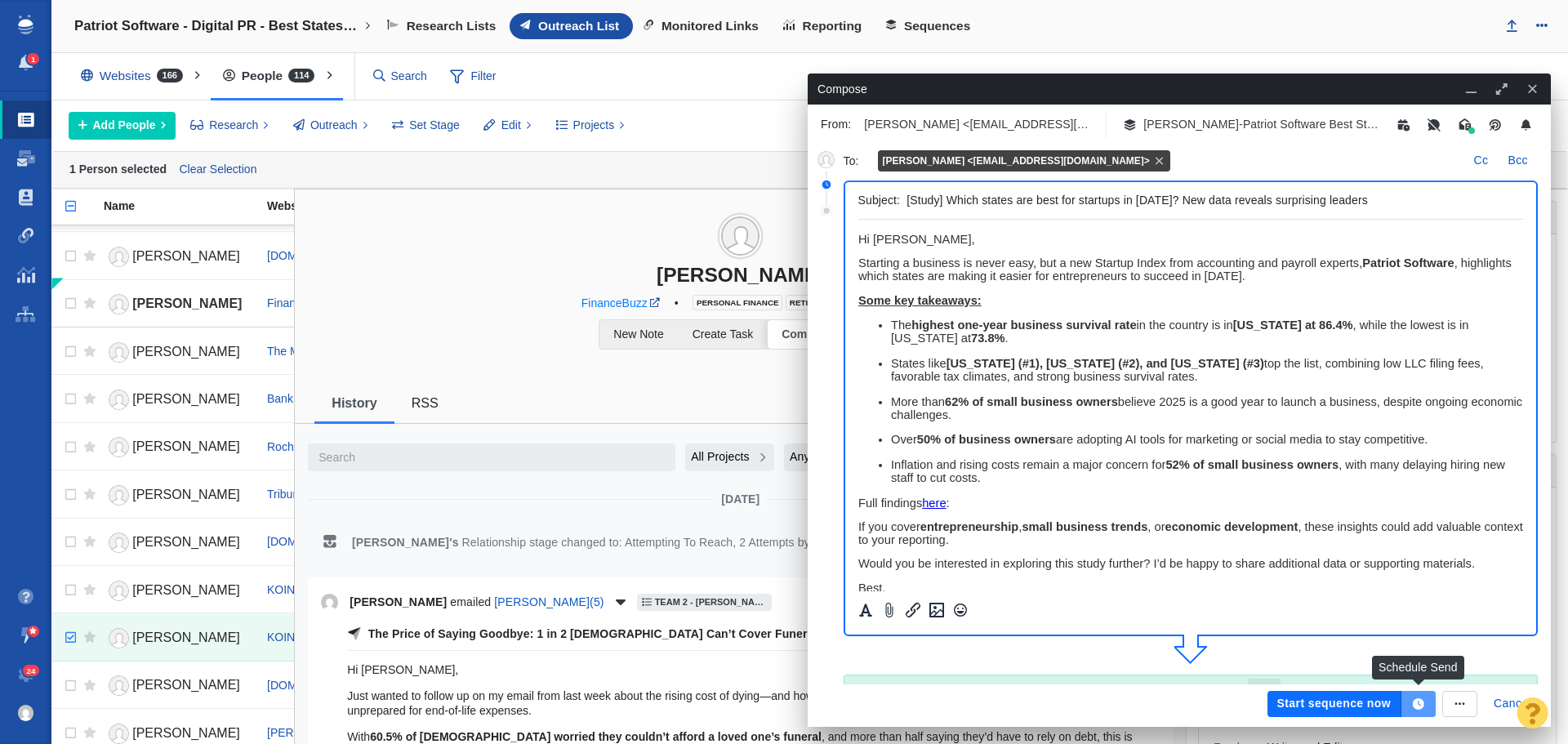
click at [1422, 703] on icon "button" at bounding box center [1418, 703] width 11 height 11
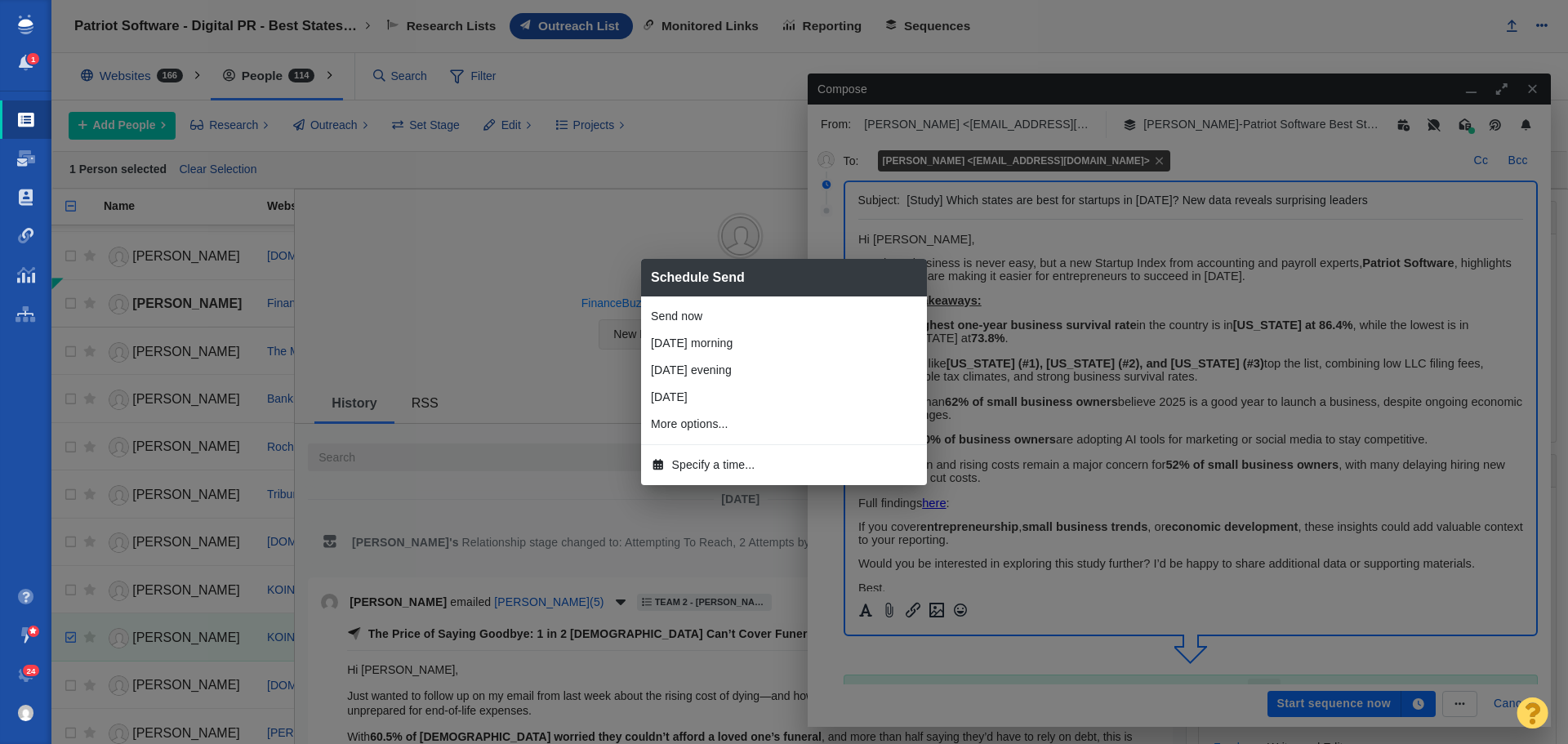
click at [714, 463] on span "Specify a time..." at bounding box center [714, 465] width 83 height 17
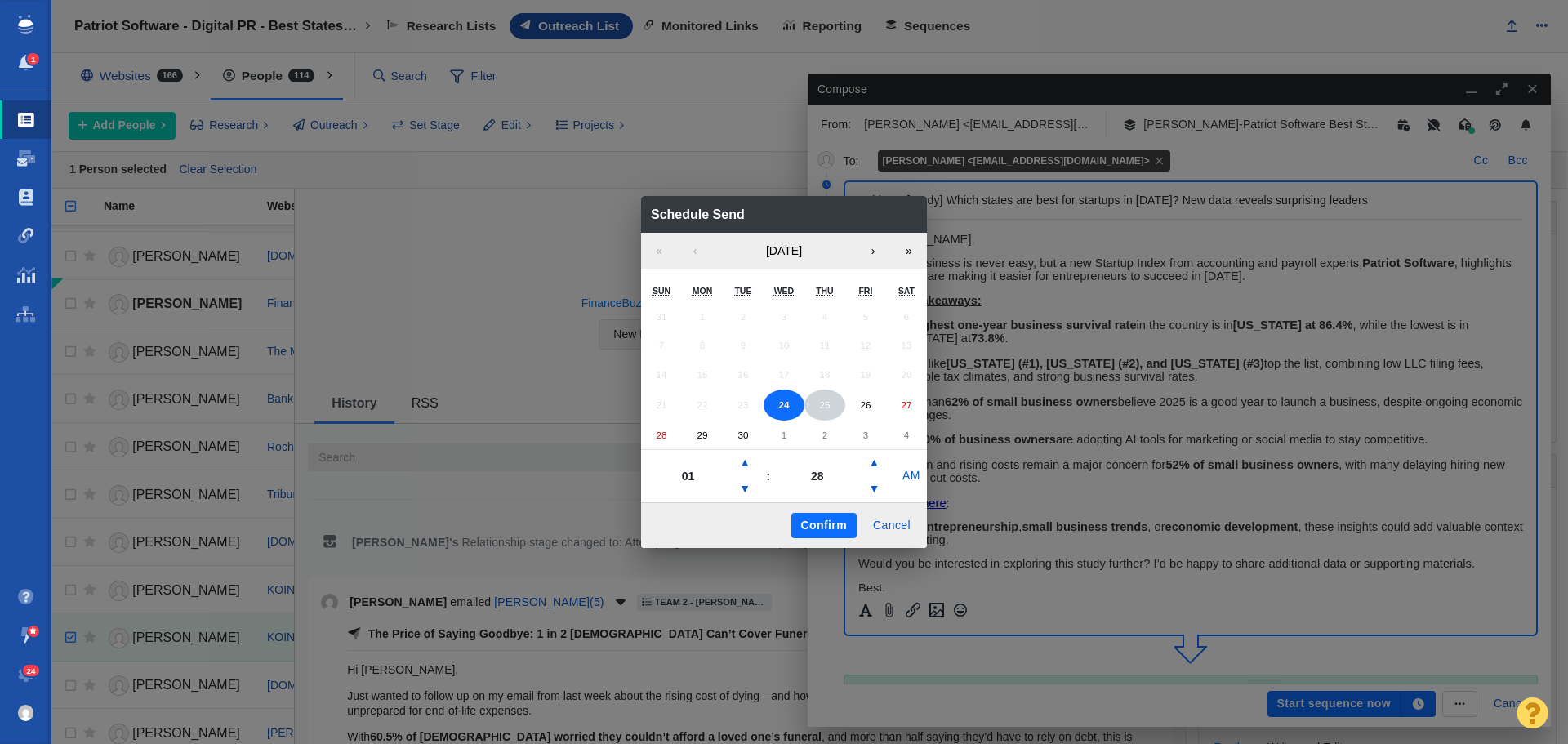
click at [823, 413] on button "25" at bounding box center [825, 405] width 41 height 31
click at [745, 462] on button "▲" at bounding box center [744, 462] width 20 height 26
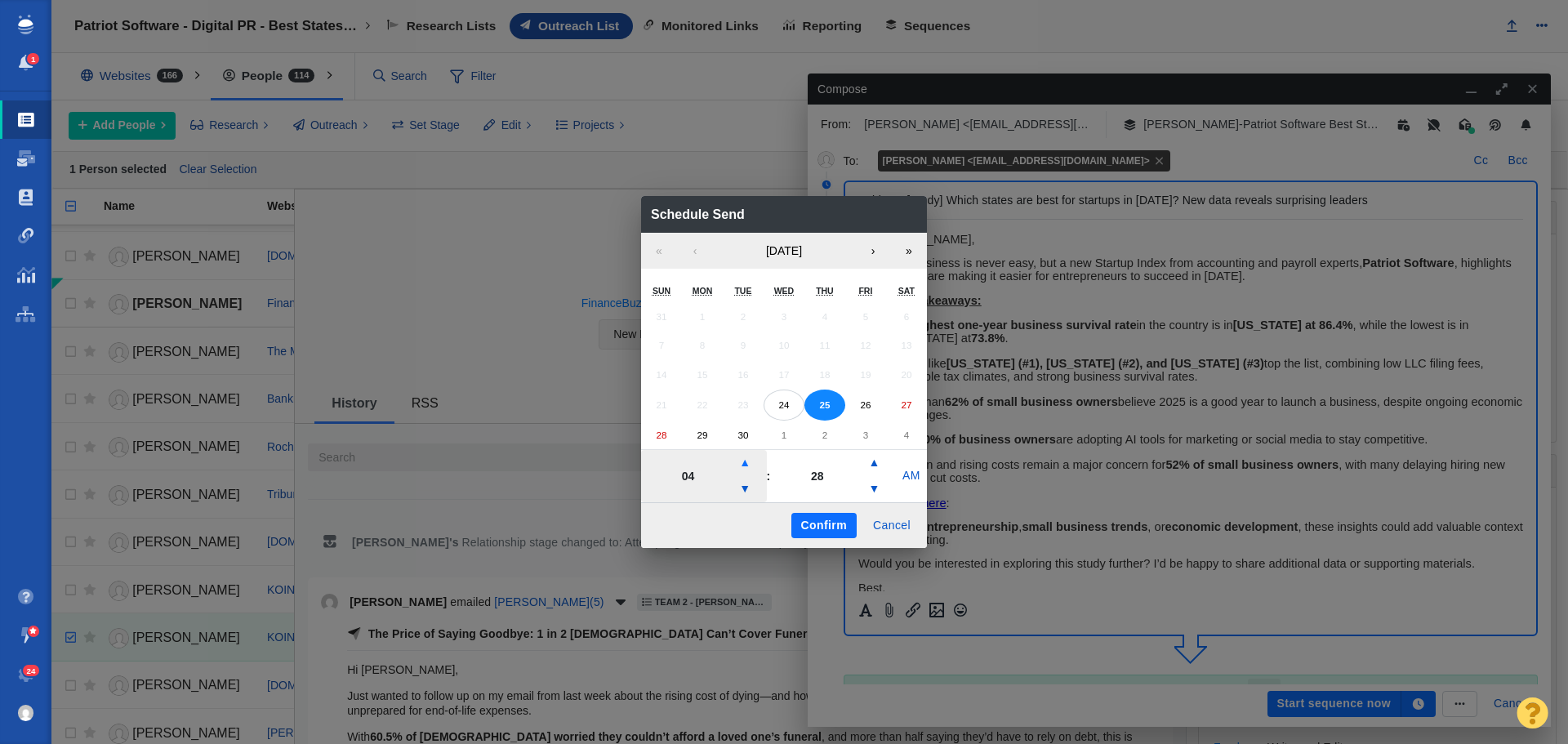
type input "05"
click at [824, 529] on button "Confirm" at bounding box center [824, 526] width 65 height 26
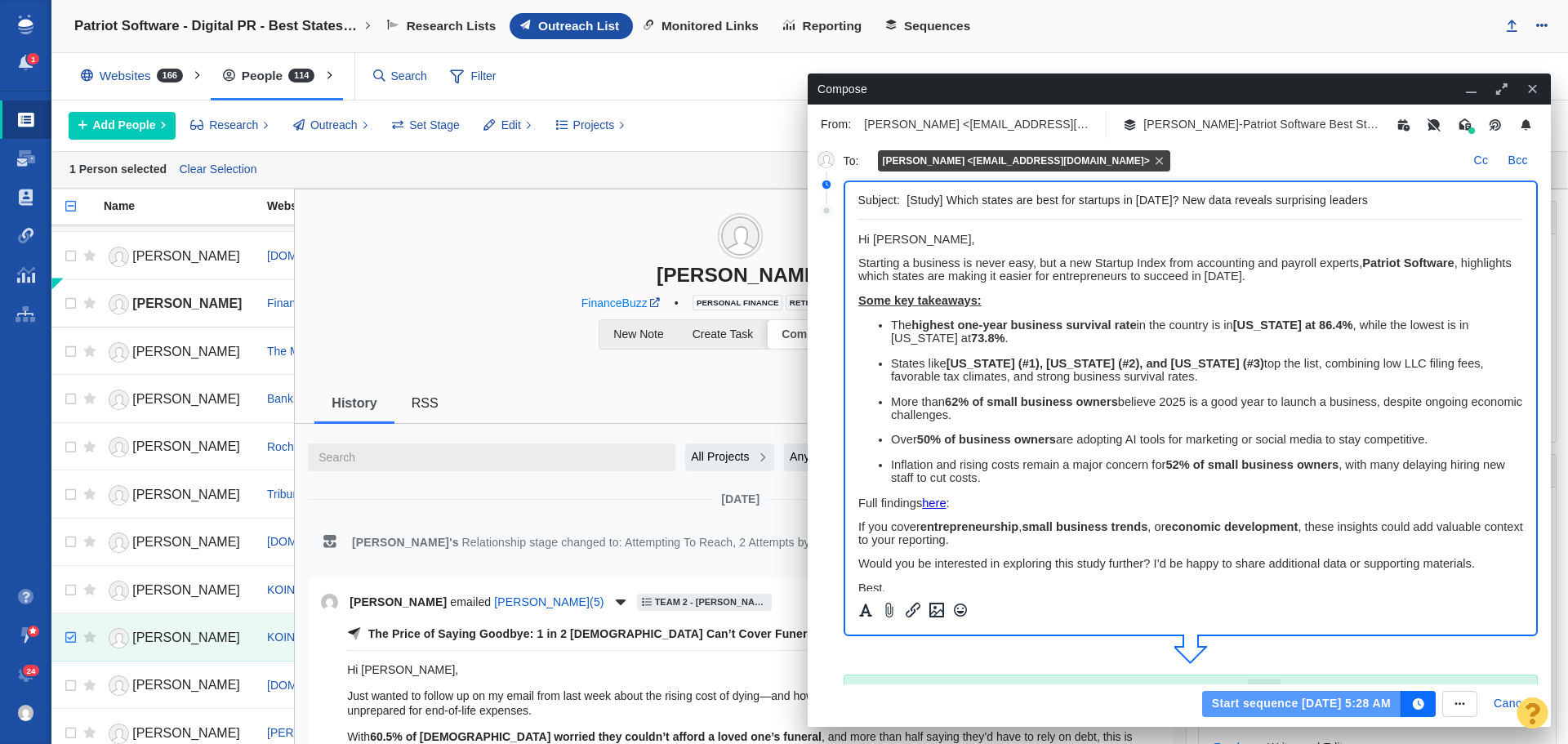
click at [1235, 699] on button "Start sequence Sep 25, 5:28 AM" at bounding box center [1302, 703] width 199 height 26
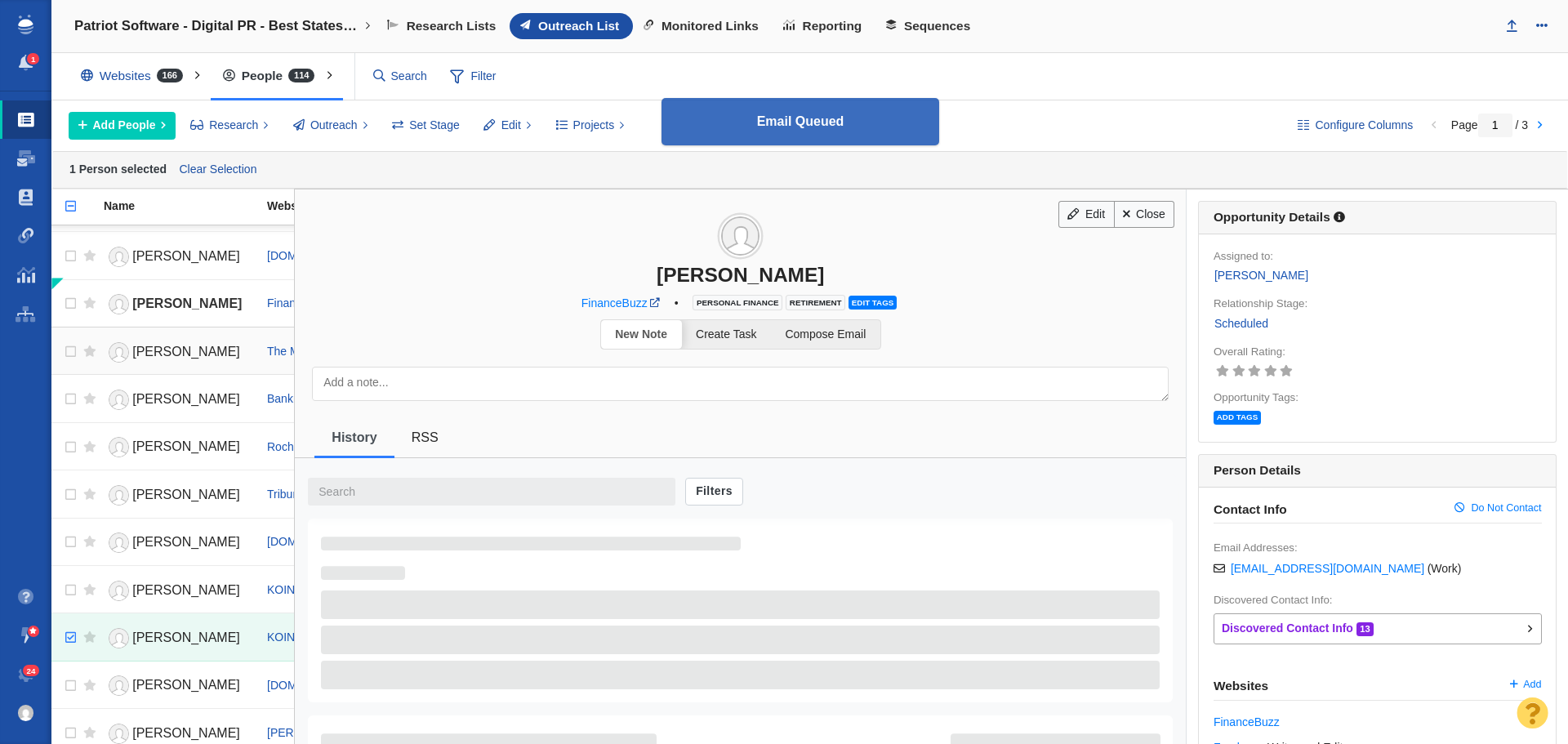
click at [161, 356] on span "Robert Brokamp" at bounding box center [186, 351] width 108 height 14
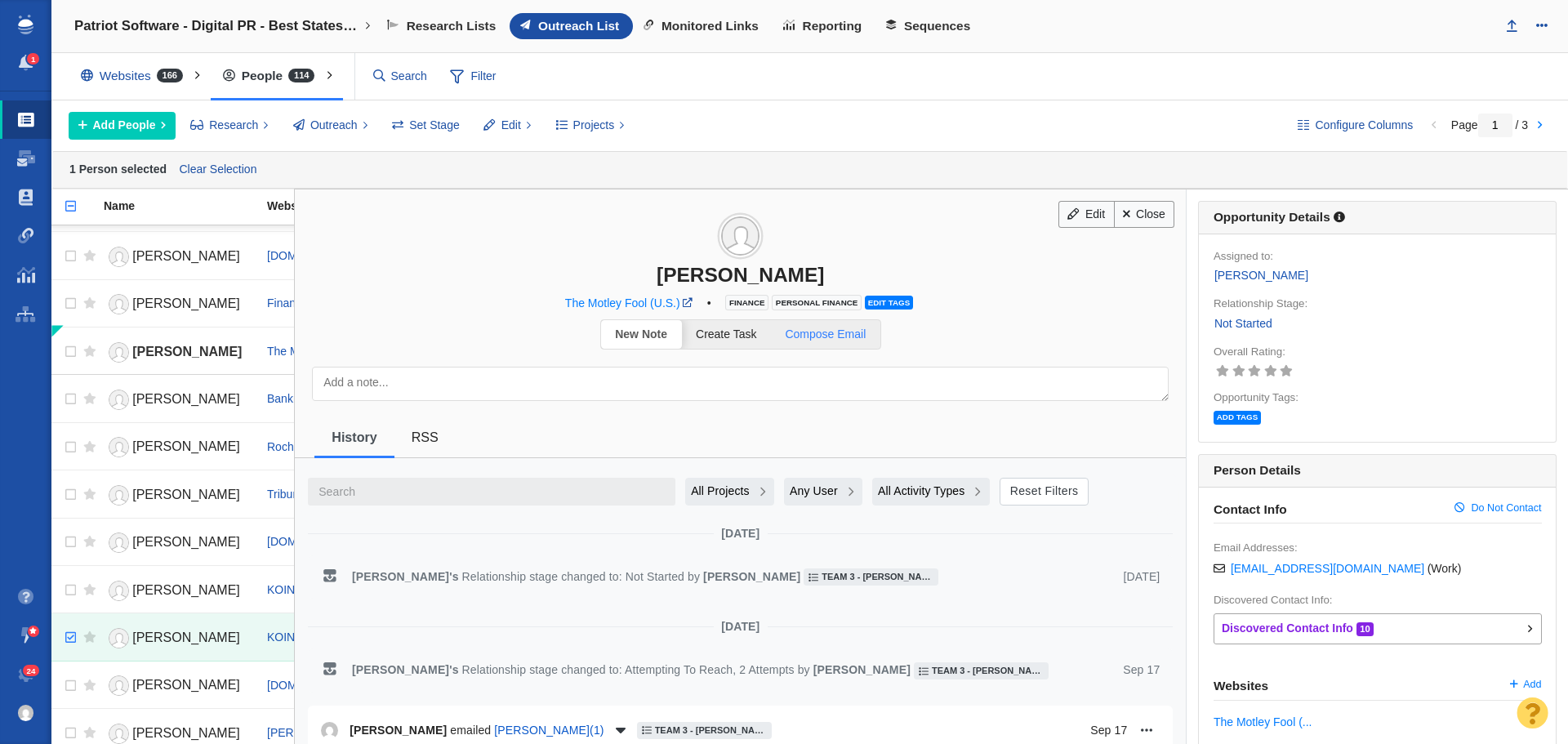
click at [820, 338] on span "Compose Email" at bounding box center [825, 333] width 81 height 13
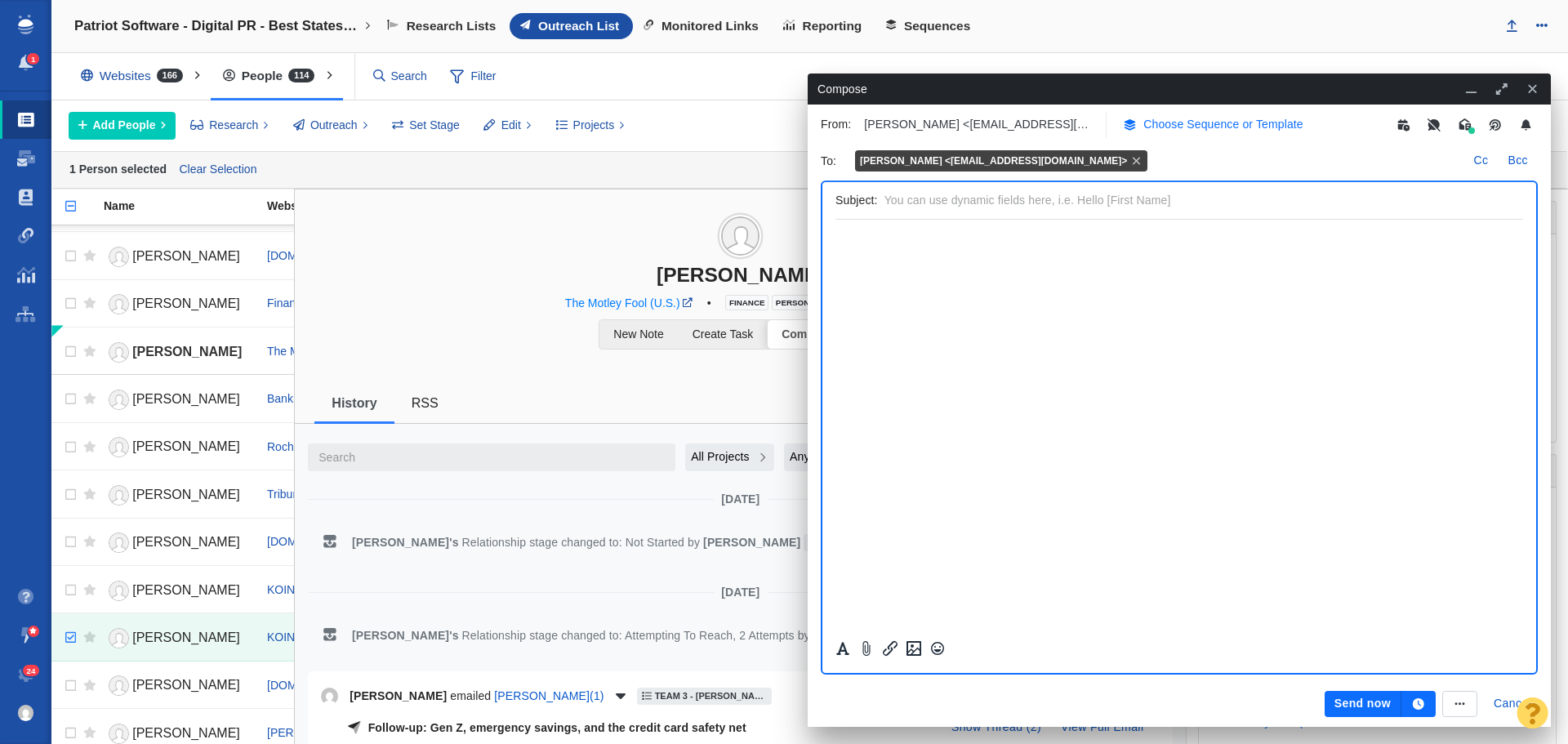
click at [1208, 121] on p "Choose Sequence or Template" at bounding box center [1224, 125] width 160 height 17
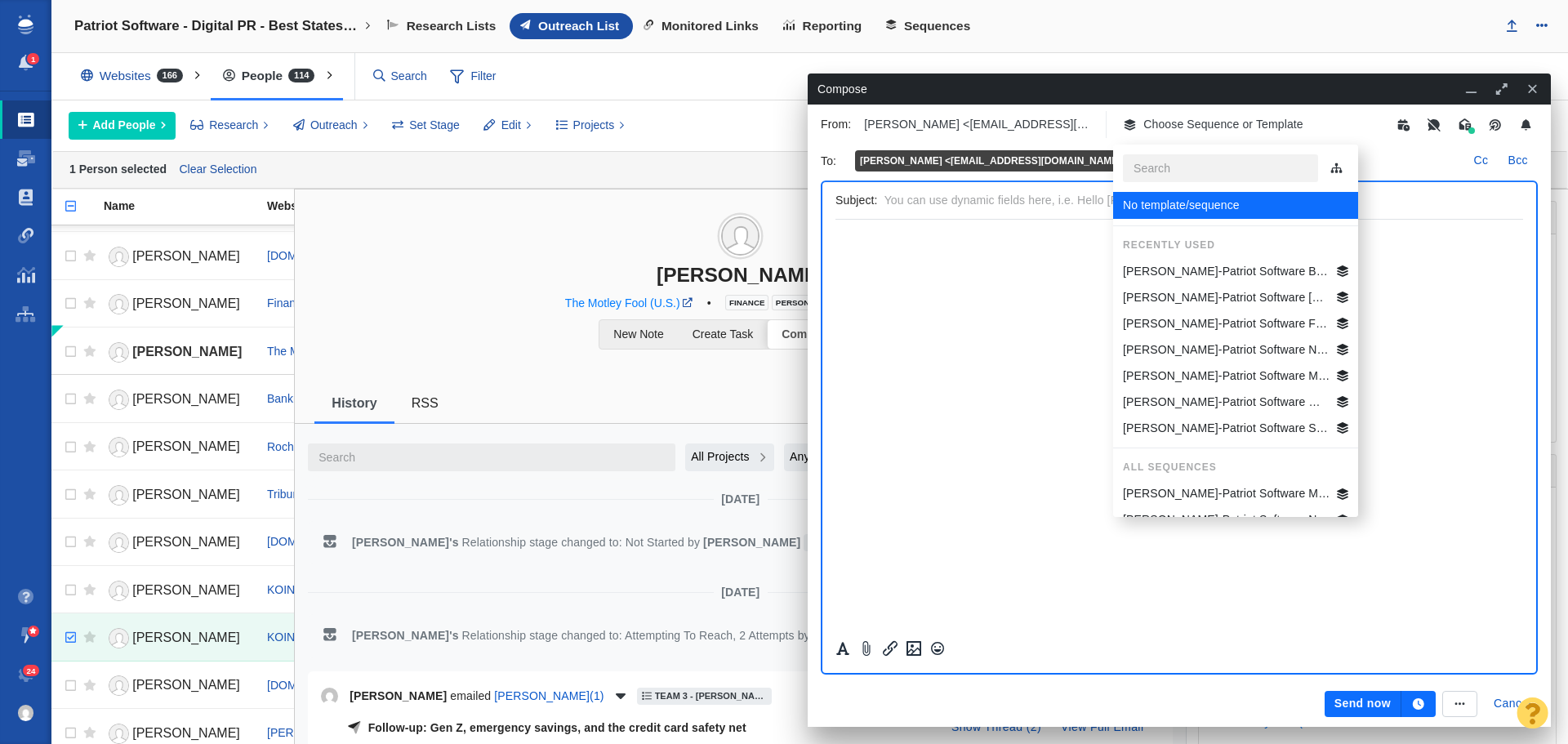
click at [1228, 278] on p "Jim-Patriot Software Best States Business General" at bounding box center [1227, 271] width 208 height 17
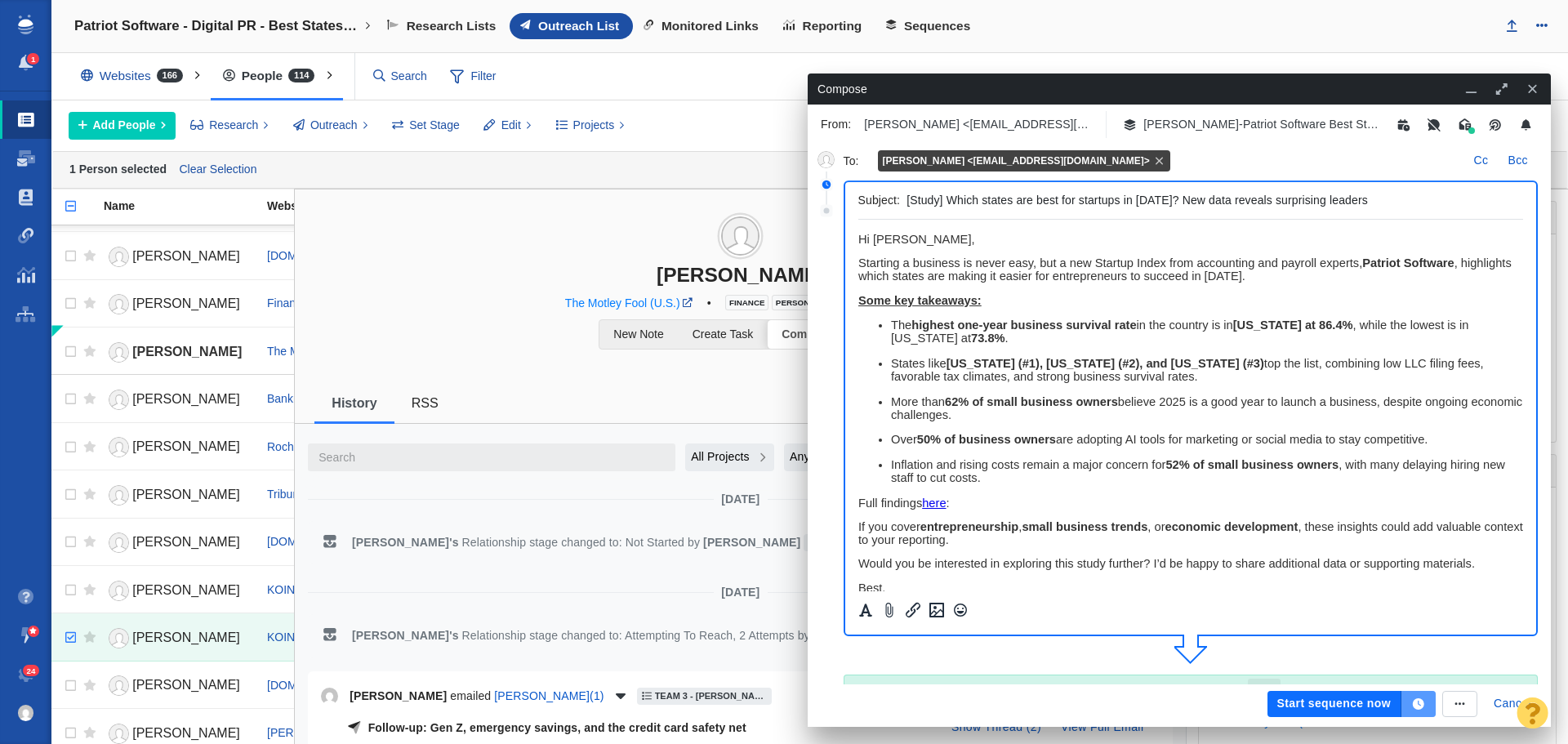
click at [1420, 699] on icon "button" at bounding box center [1418, 703] width 11 height 11
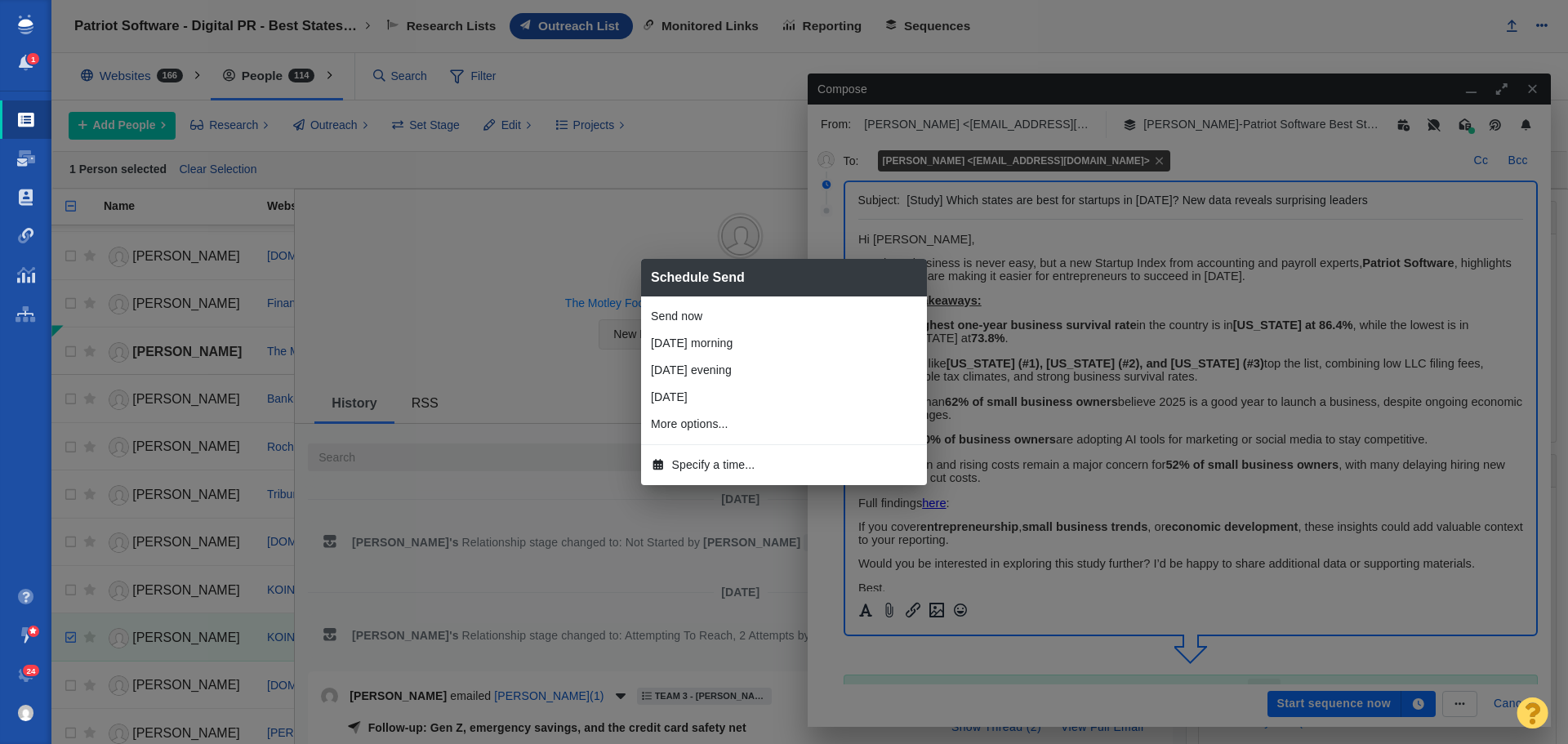
click at [727, 462] on span "Specify a time..." at bounding box center [714, 465] width 83 height 17
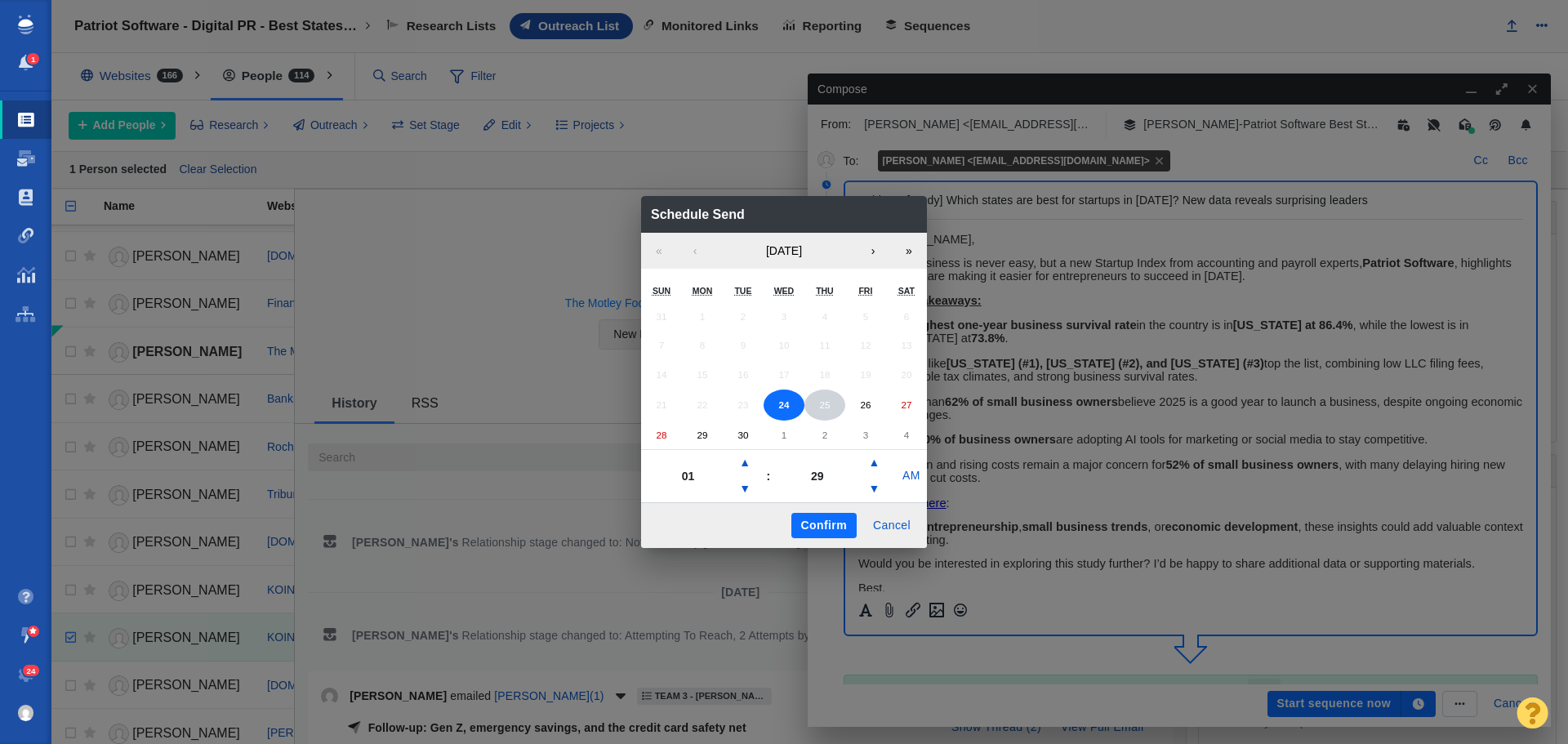
click at [820, 405] on abbr "25" at bounding box center [825, 405] width 11 height 11
click at [750, 457] on button "▲" at bounding box center [744, 462] width 20 height 26
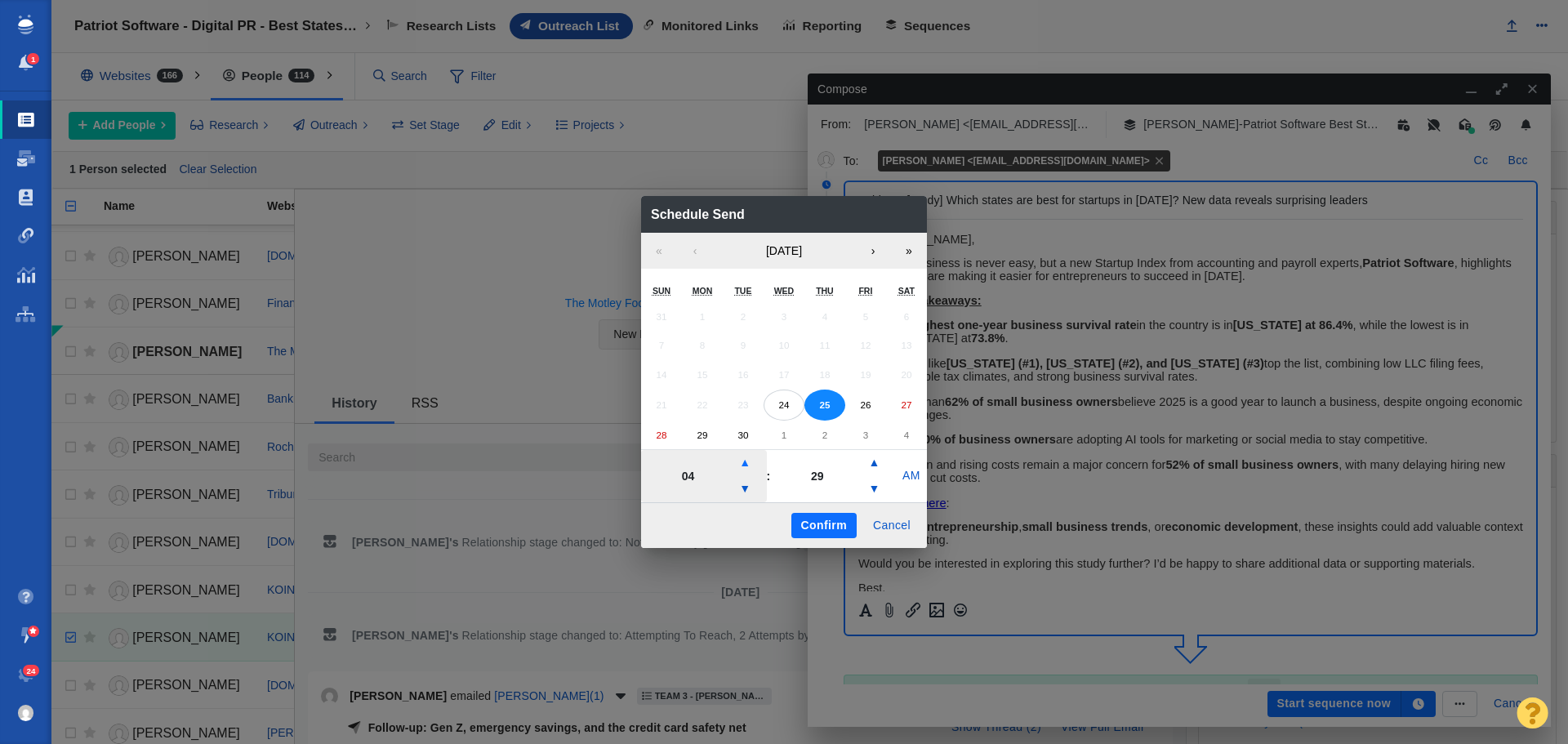
type input "05"
click at [819, 518] on button "Confirm" at bounding box center [824, 526] width 65 height 26
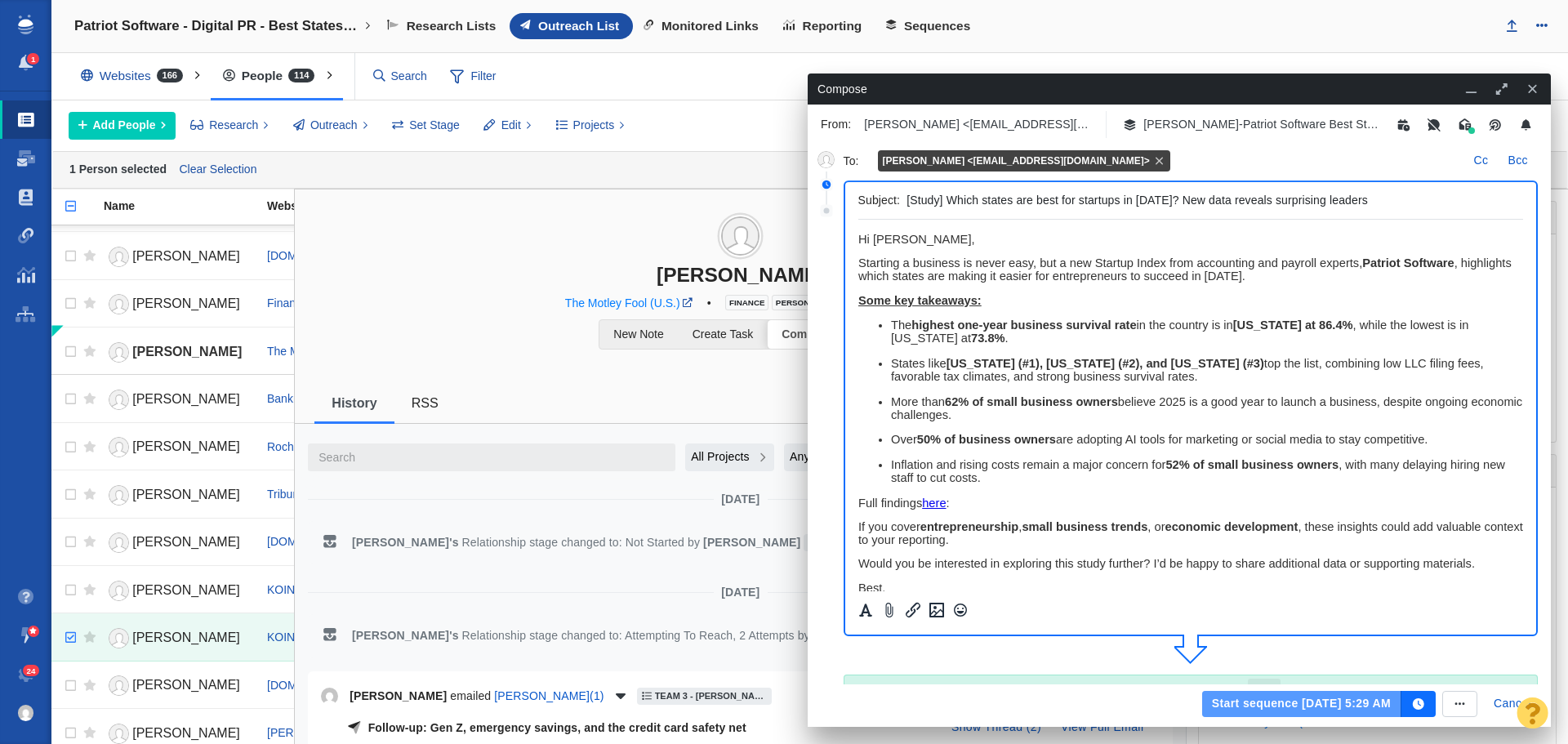
click at [1255, 701] on button "Start sequence Sep 25, 5:29 AM" at bounding box center [1302, 703] width 199 height 26
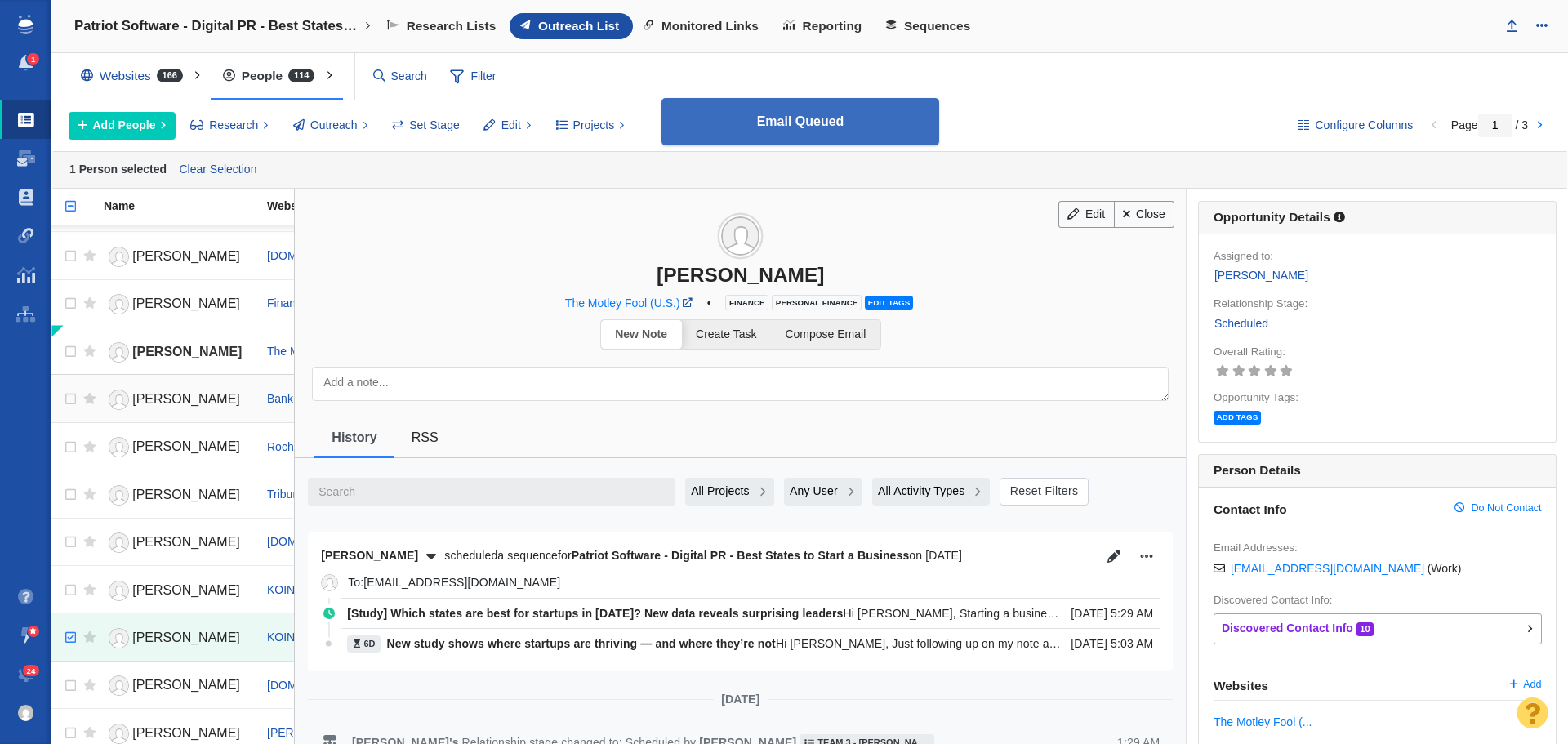
click at [193, 394] on span "James Royal" at bounding box center [186, 399] width 108 height 14
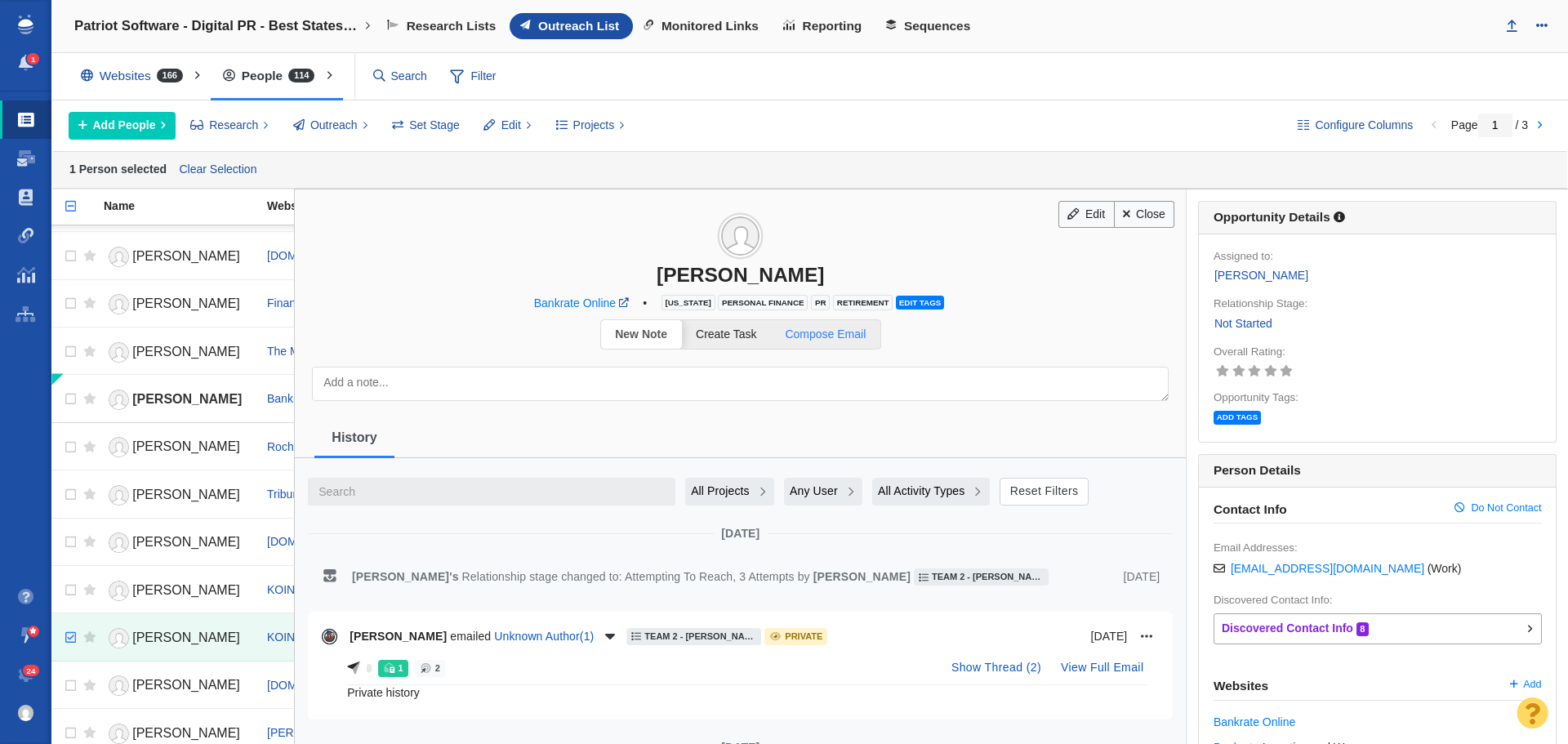
click at [823, 334] on span "Compose Email" at bounding box center [825, 333] width 81 height 13
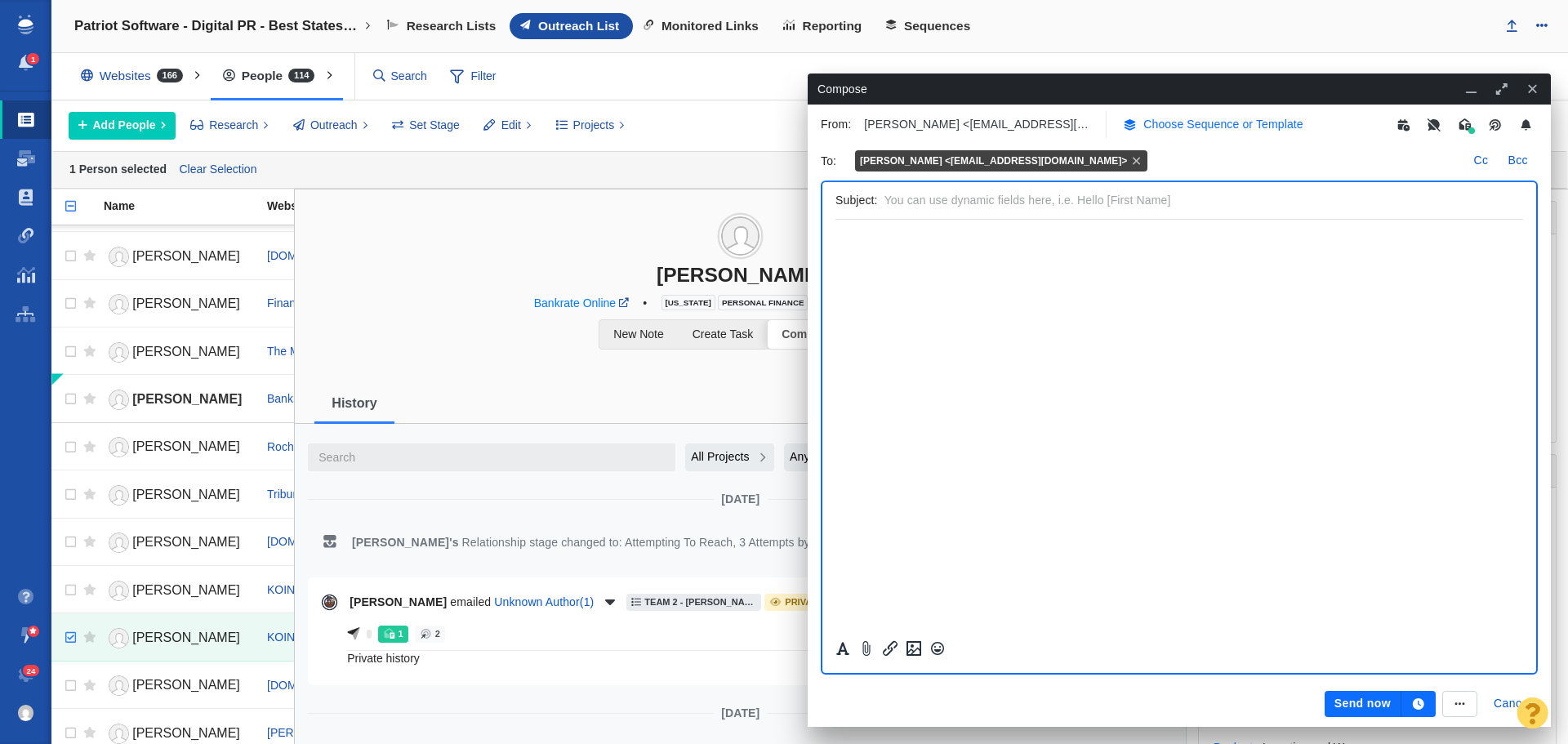
click at [1201, 129] on p "Choose Sequence or Template" at bounding box center [1224, 125] width 160 height 17
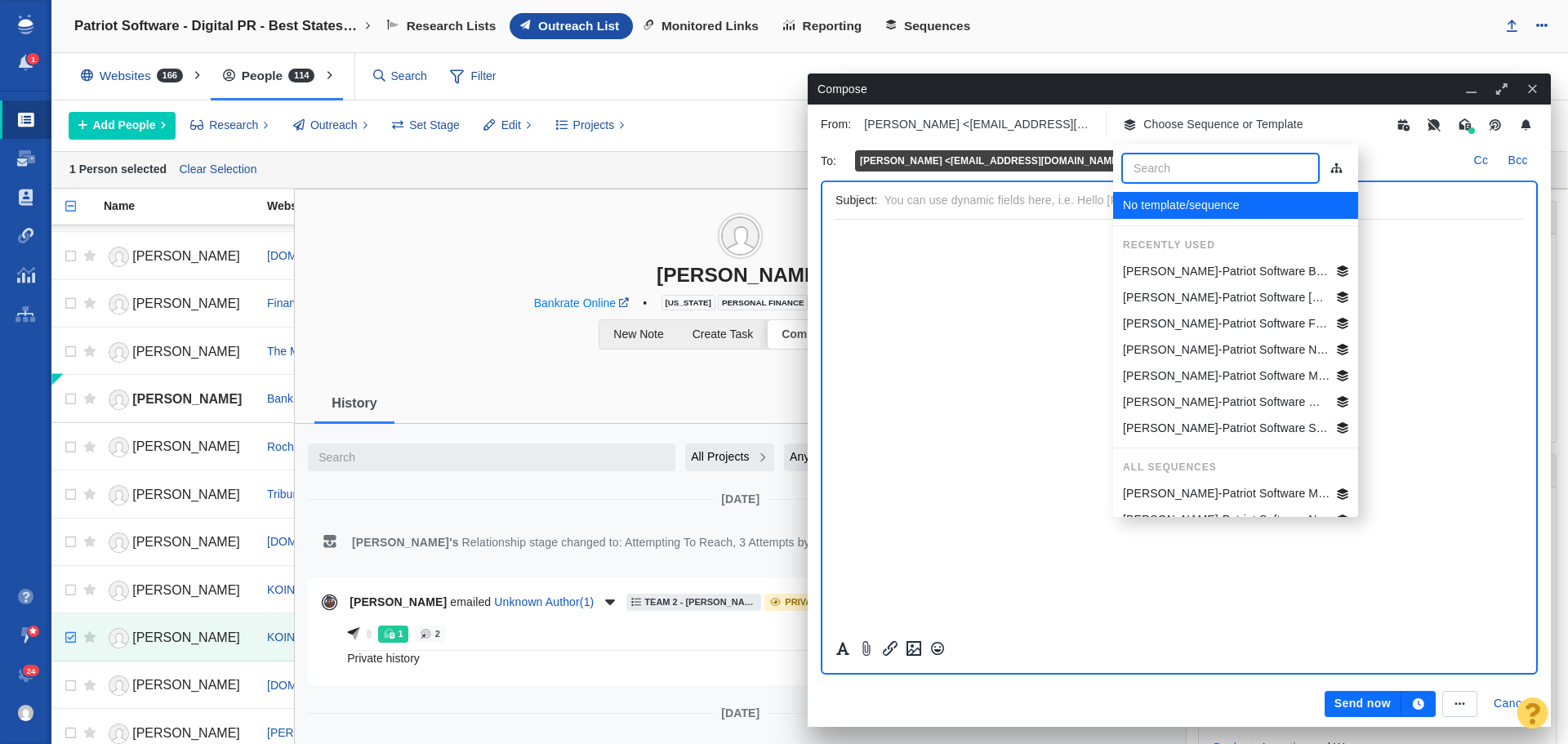
click at [1243, 276] on p "Jim-Patriot Software Best States Business General" at bounding box center [1227, 271] width 208 height 17
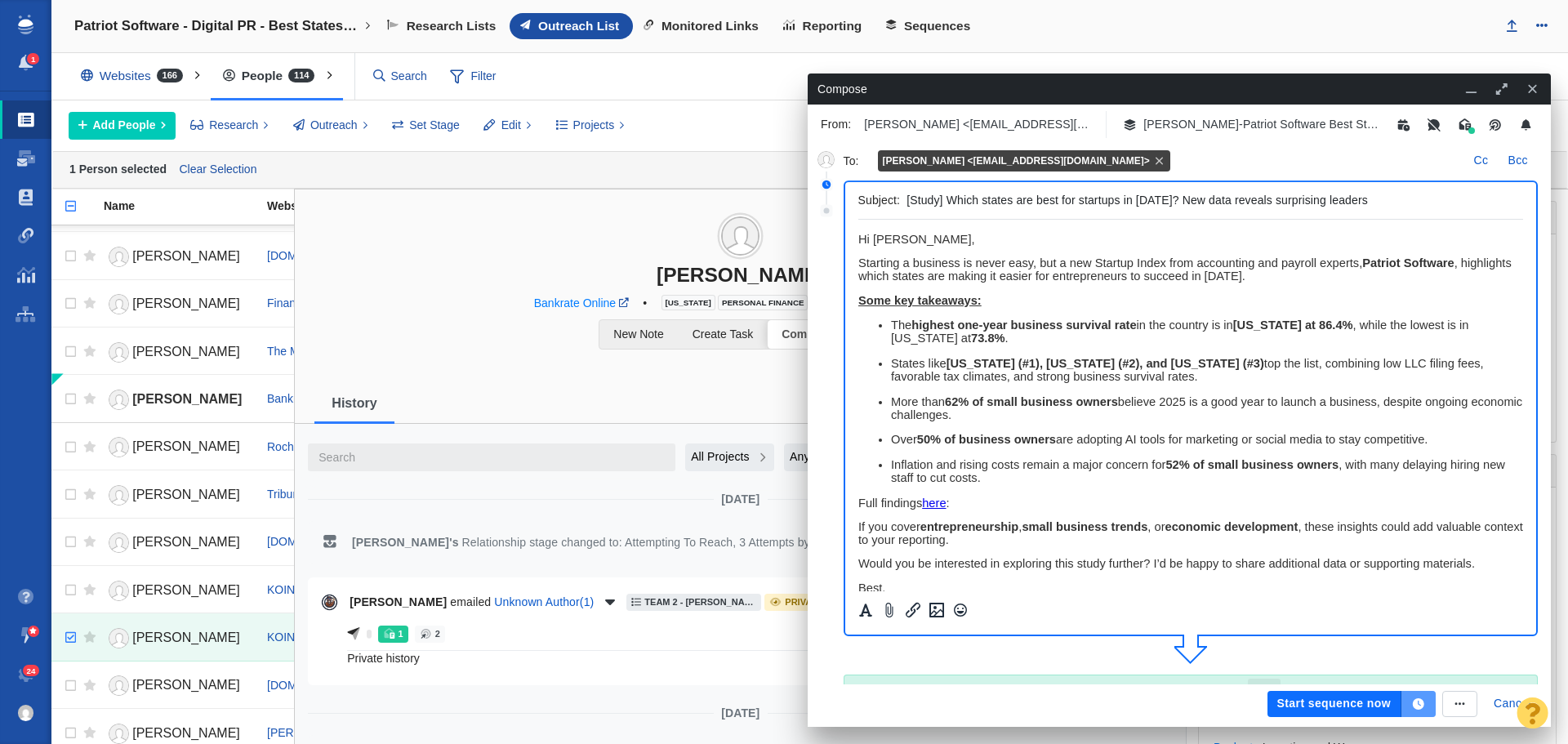
click at [1419, 708] on icon "button" at bounding box center [1418, 703] width 11 height 11
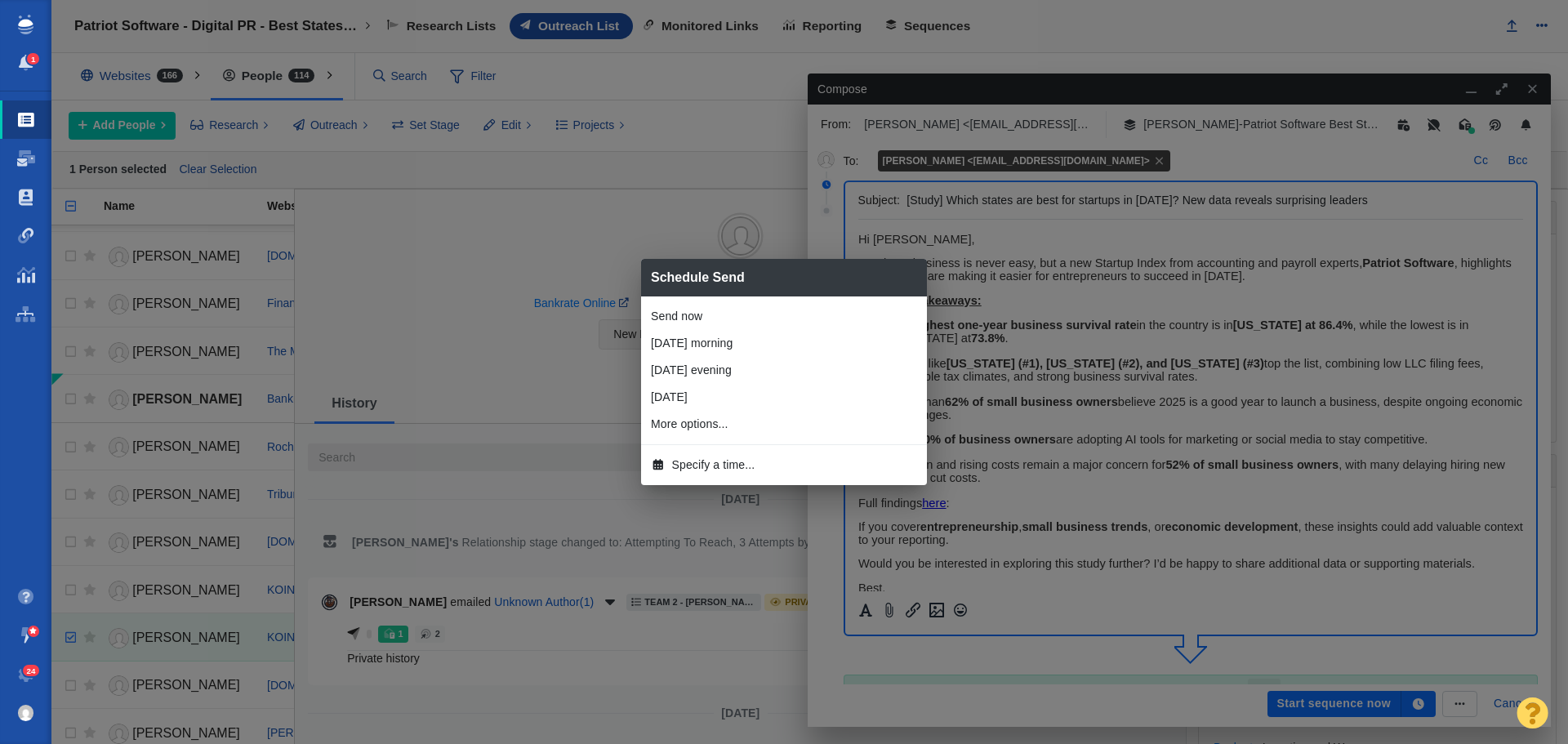
click at [738, 459] on span "Specify a time..." at bounding box center [714, 465] width 83 height 17
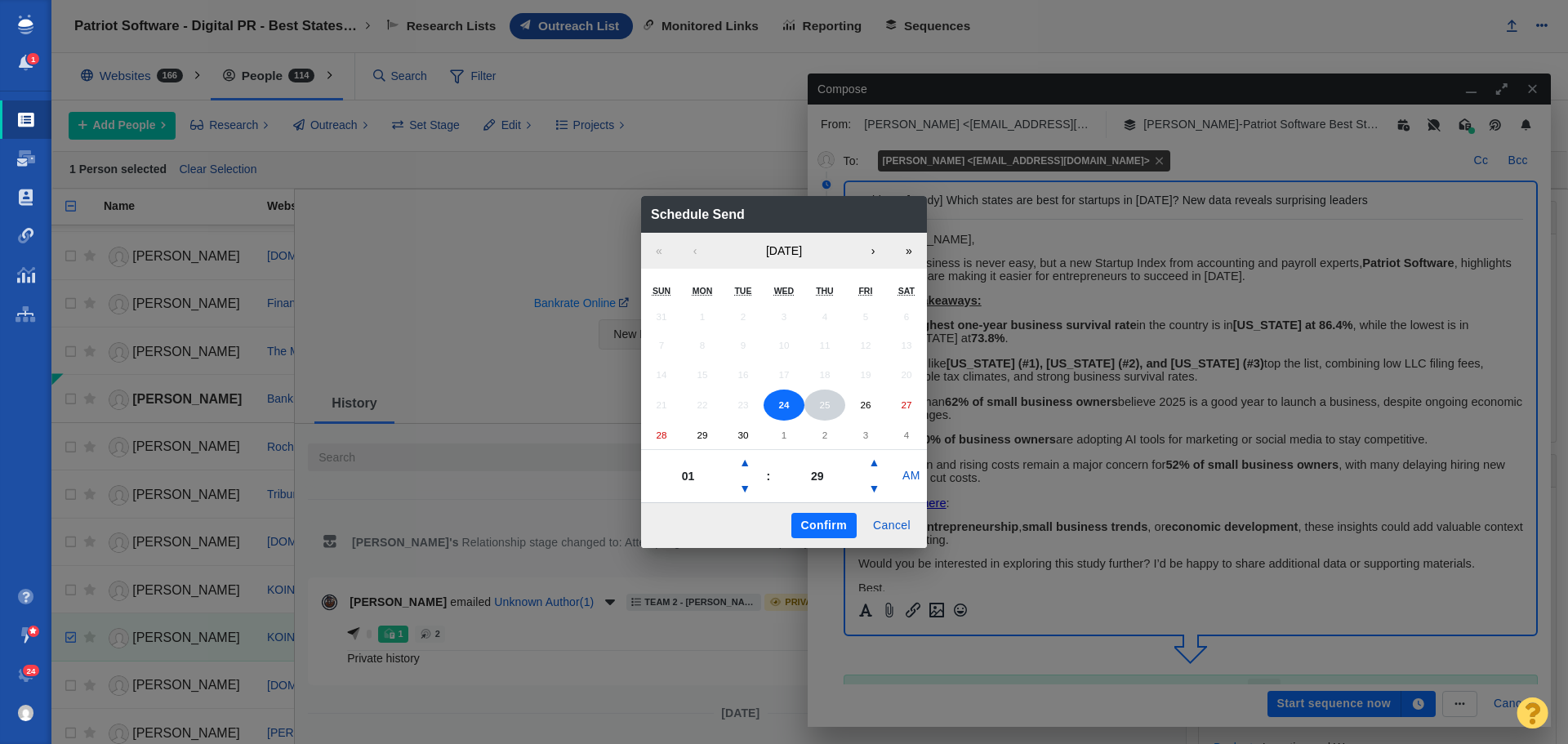
click at [824, 407] on abbr "25" at bounding box center [825, 405] width 11 height 11
click at [744, 460] on button "▲" at bounding box center [744, 462] width 20 height 26
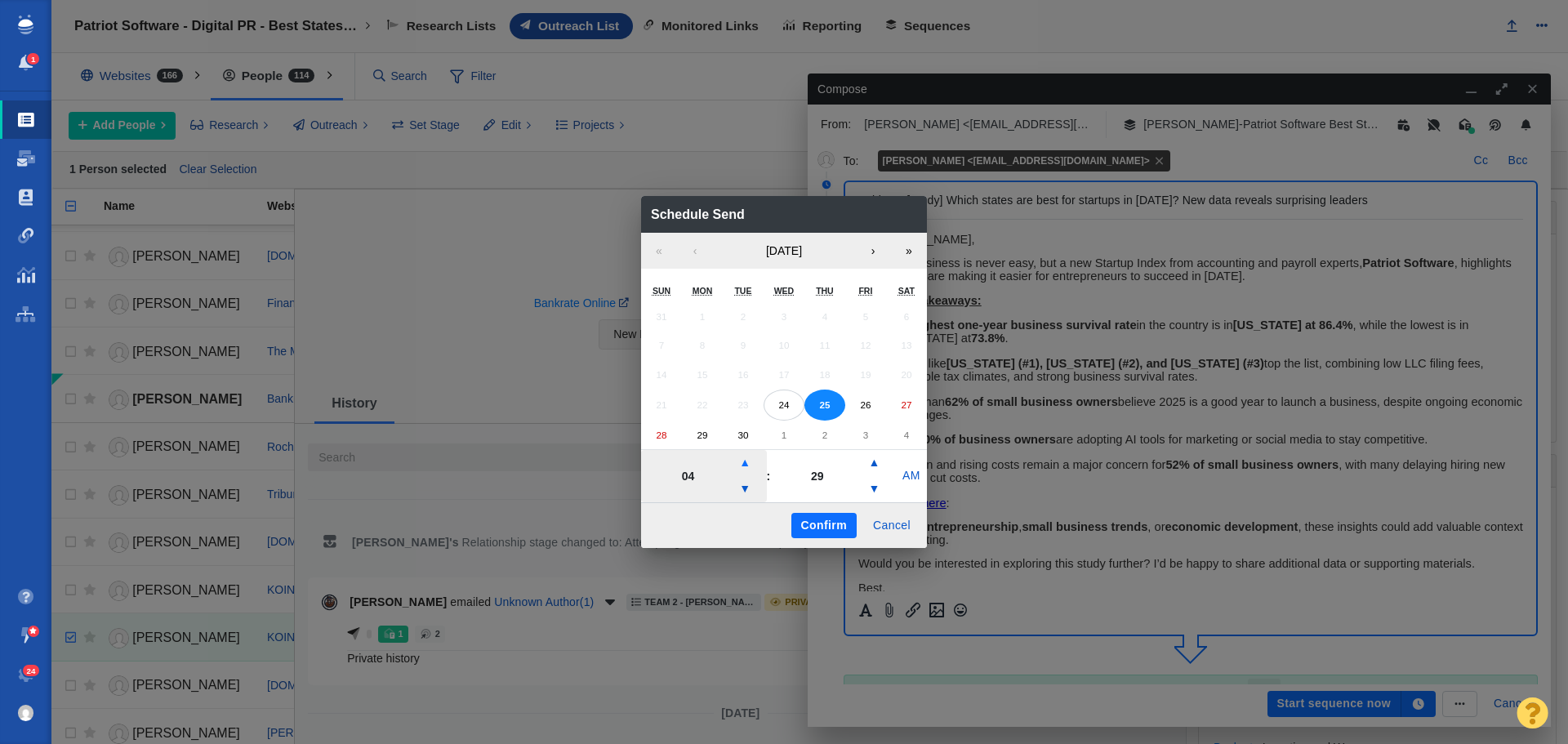
type input "05"
click at [805, 527] on button "Confirm" at bounding box center [824, 526] width 65 height 26
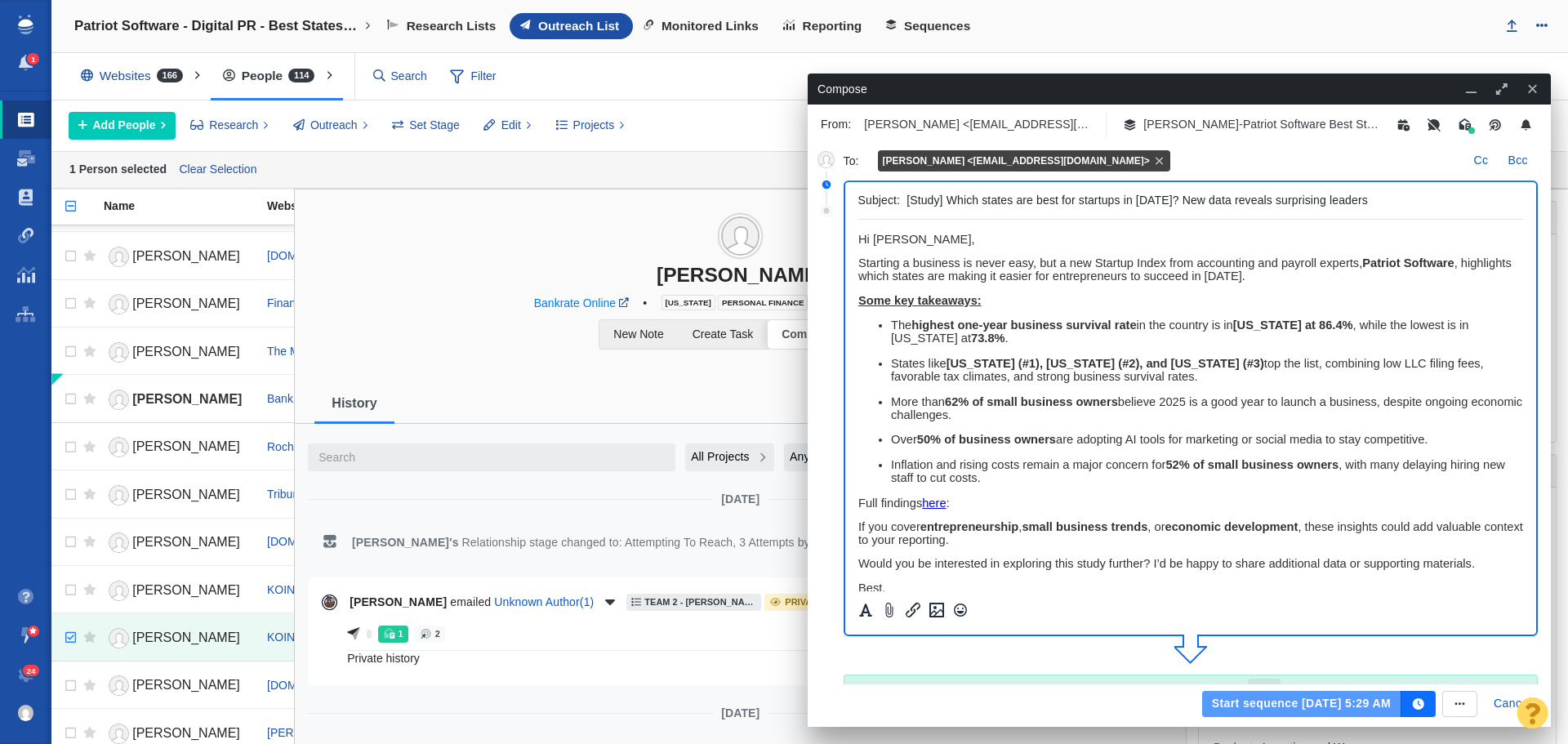
click at [1337, 703] on button "Start sequence Sep 25, 5:29 AM" at bounding box center [1302, 703] width 199 height 26
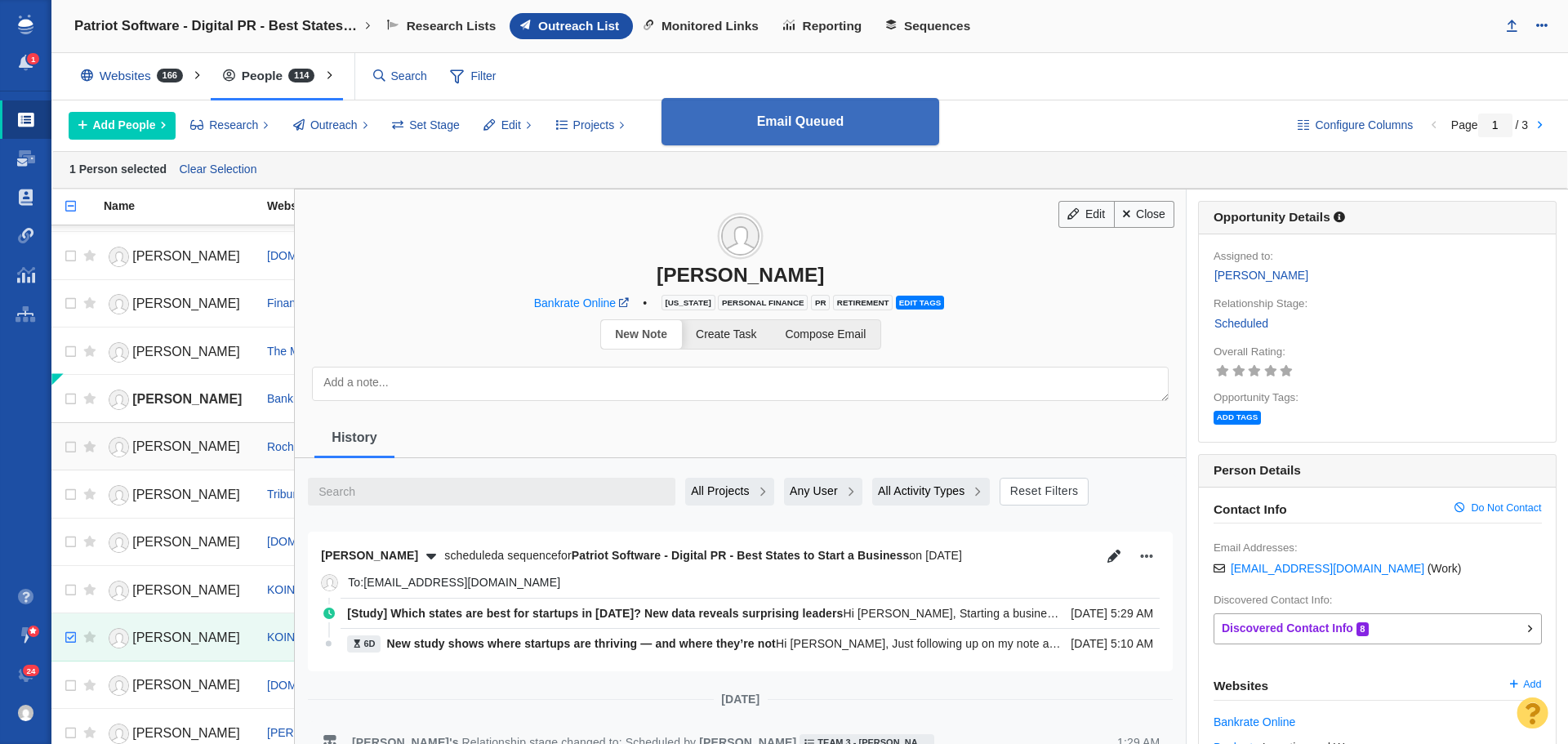
click at [179, 450] on span "Andrea Deckert" at bounding box center [186, 446] width 108 height 14
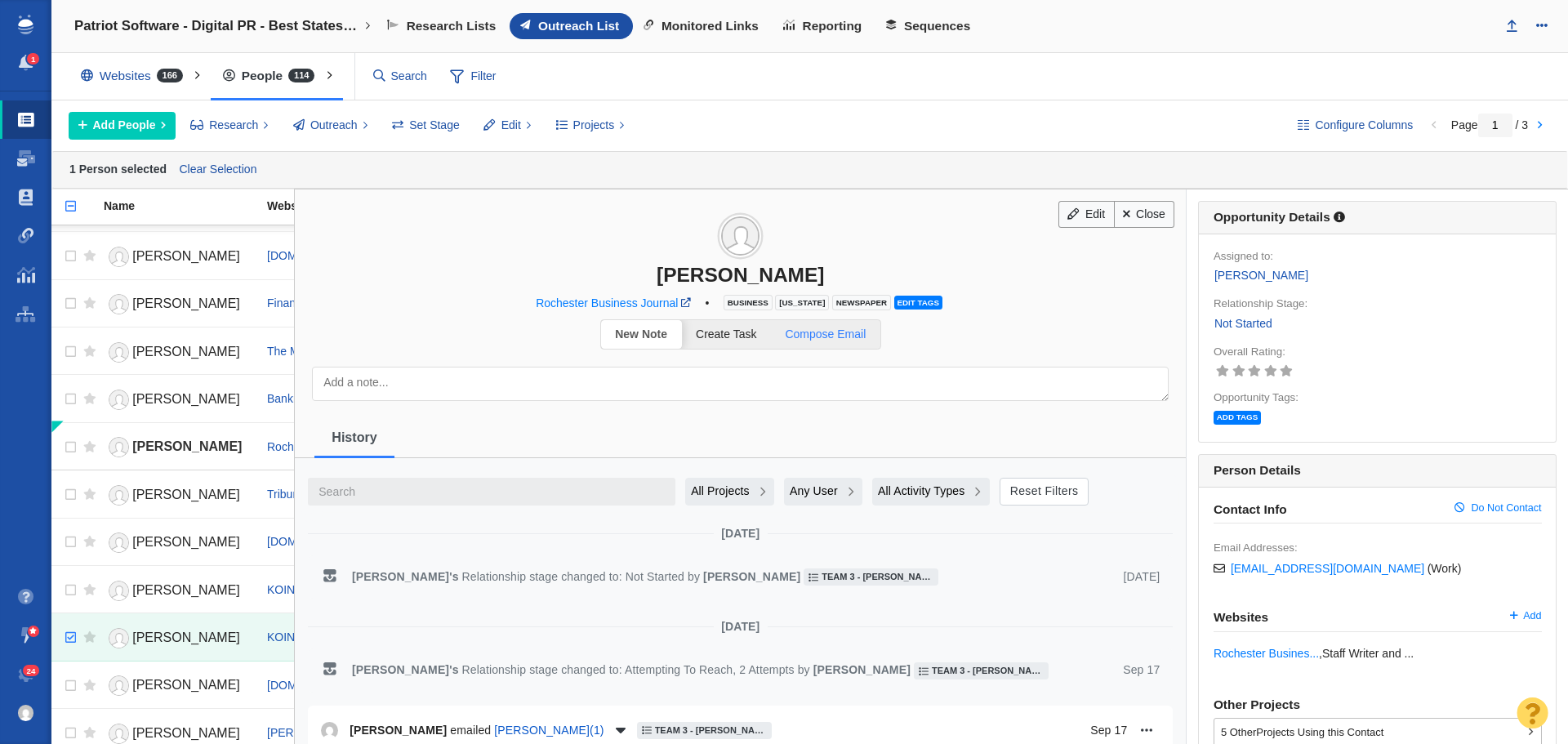
click at [826, 332] on span "Compose Email" at bounding box center [825, 333] width 81 height 13
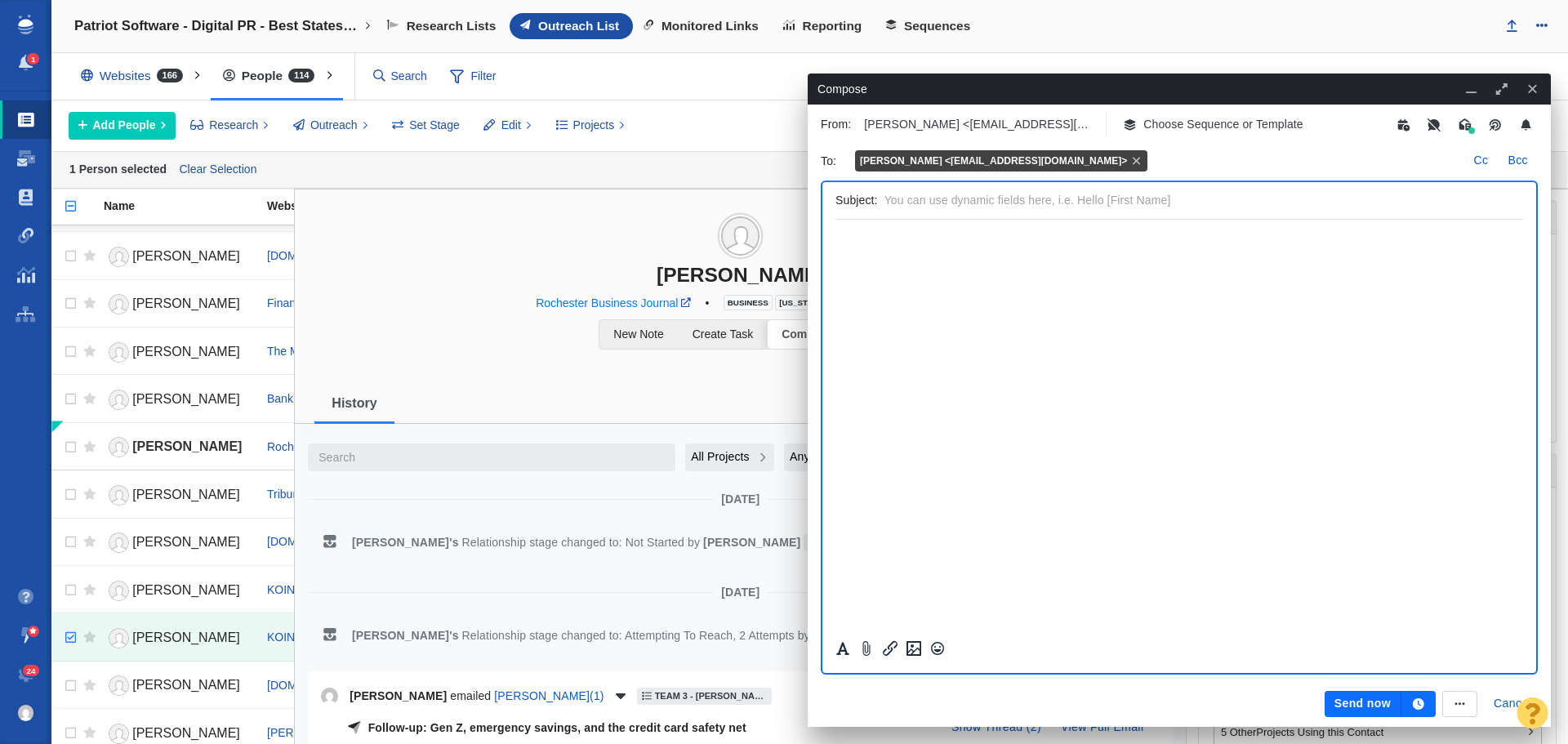
click at [1195, 122] on p "Choose Sequence or Template" at bounding box center [1224, 125] width 160 height 17
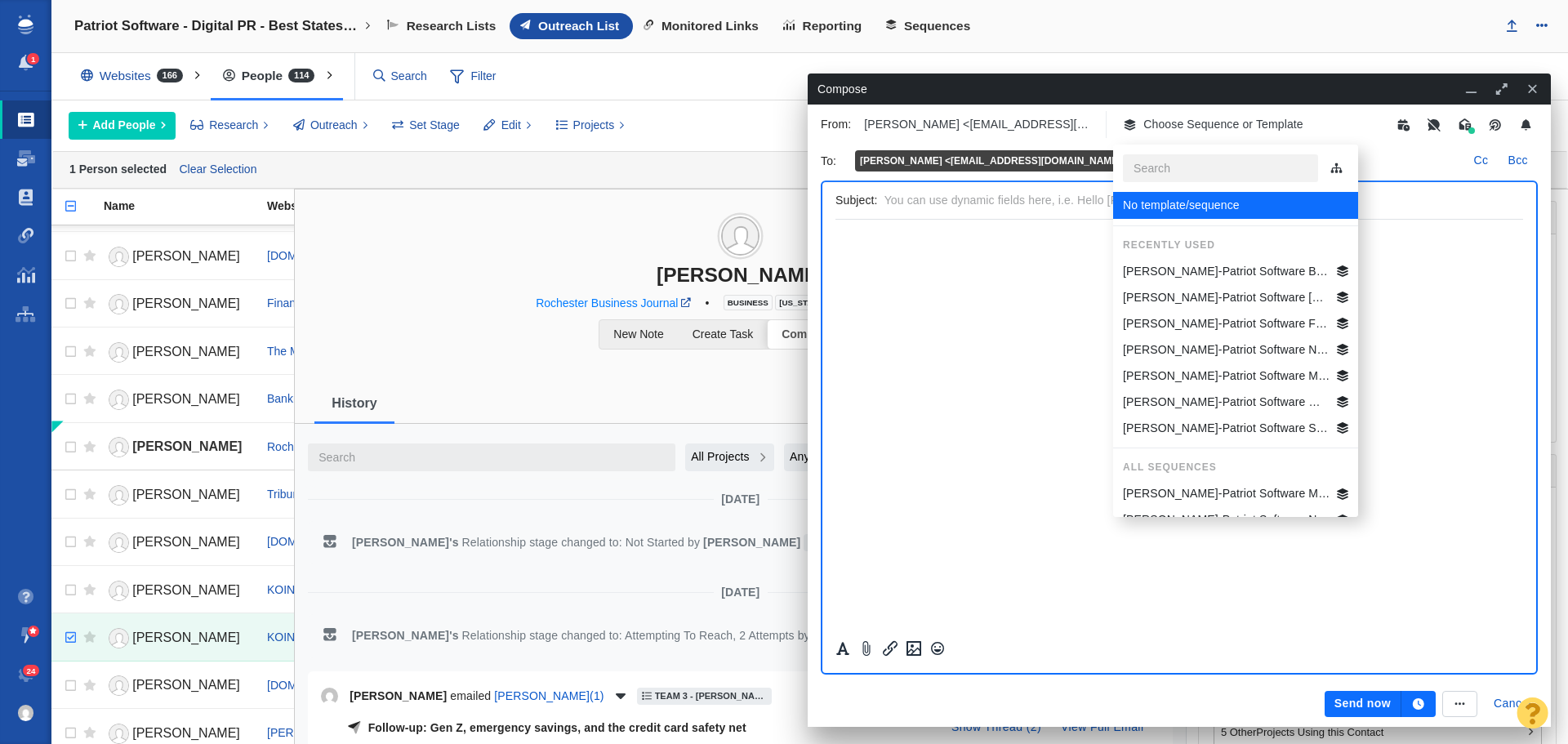
click at [1201, 269] on p "Jim-Patriot Software Best States Business General" at bounding box center [1227, 271] width 208 height 17
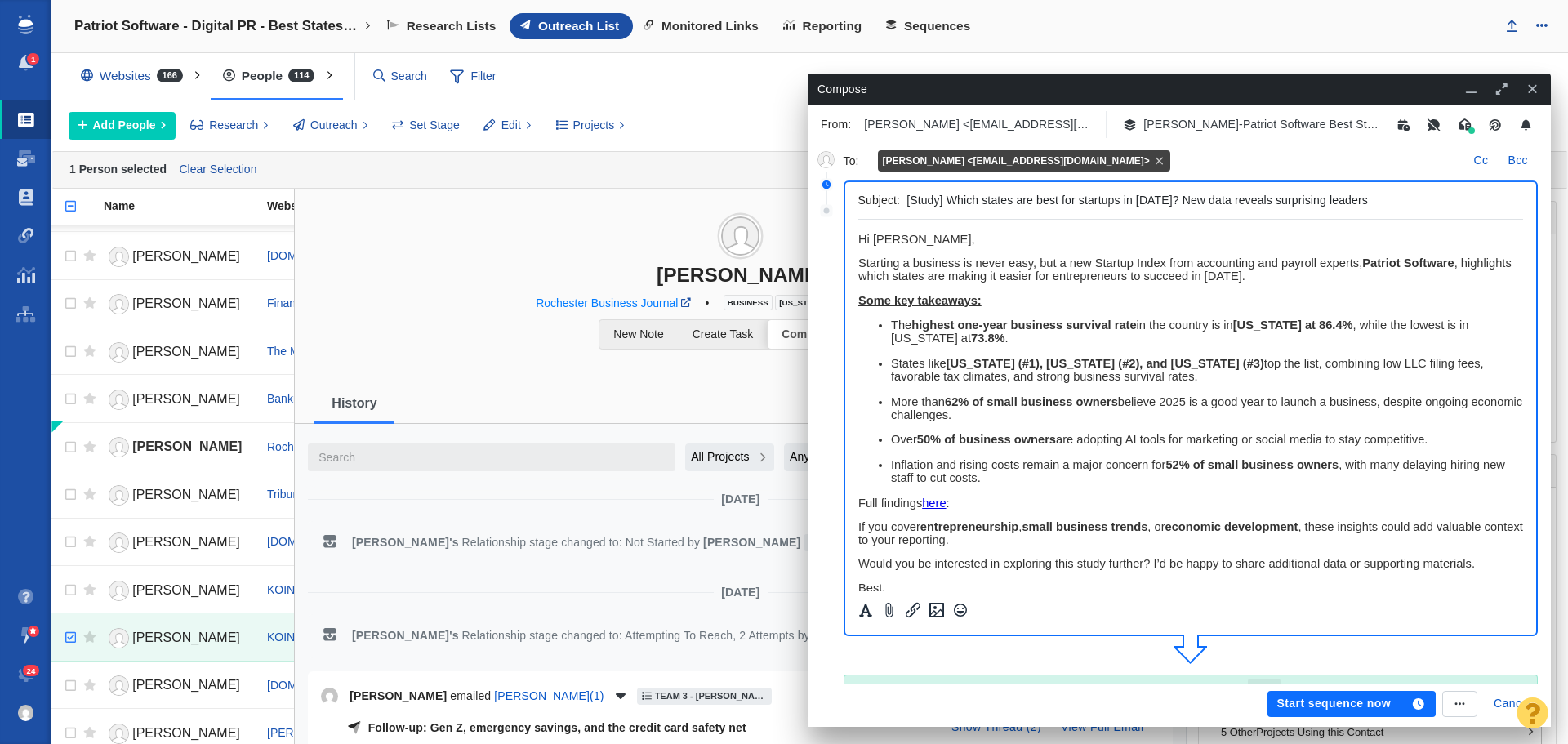
click at [1421, 707] on icon "button" at bounding box center [1418, 703] width 11 height 11
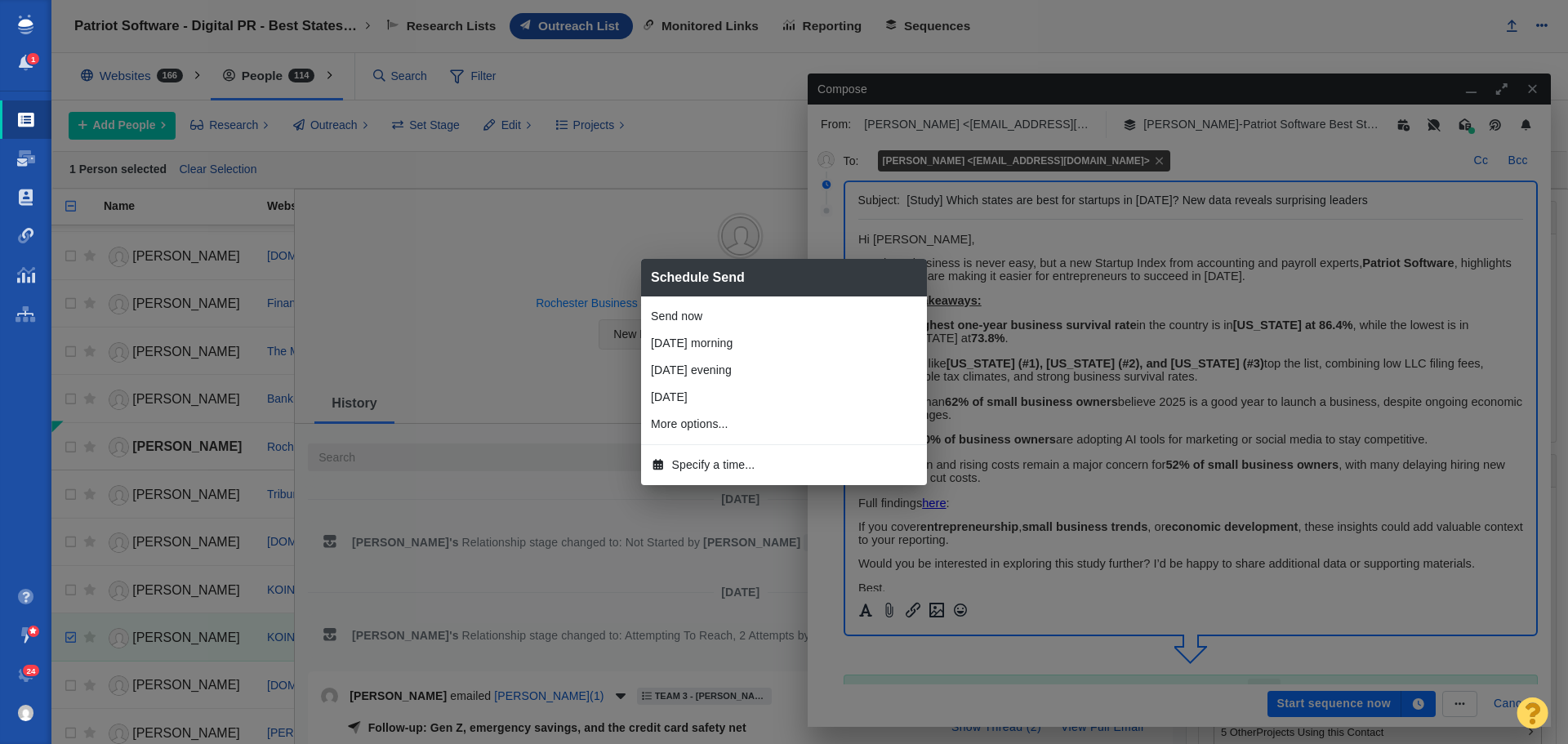
click at [697, 467] on span "Specify a time..." at bounding box center [714, 465] width 83 height 17
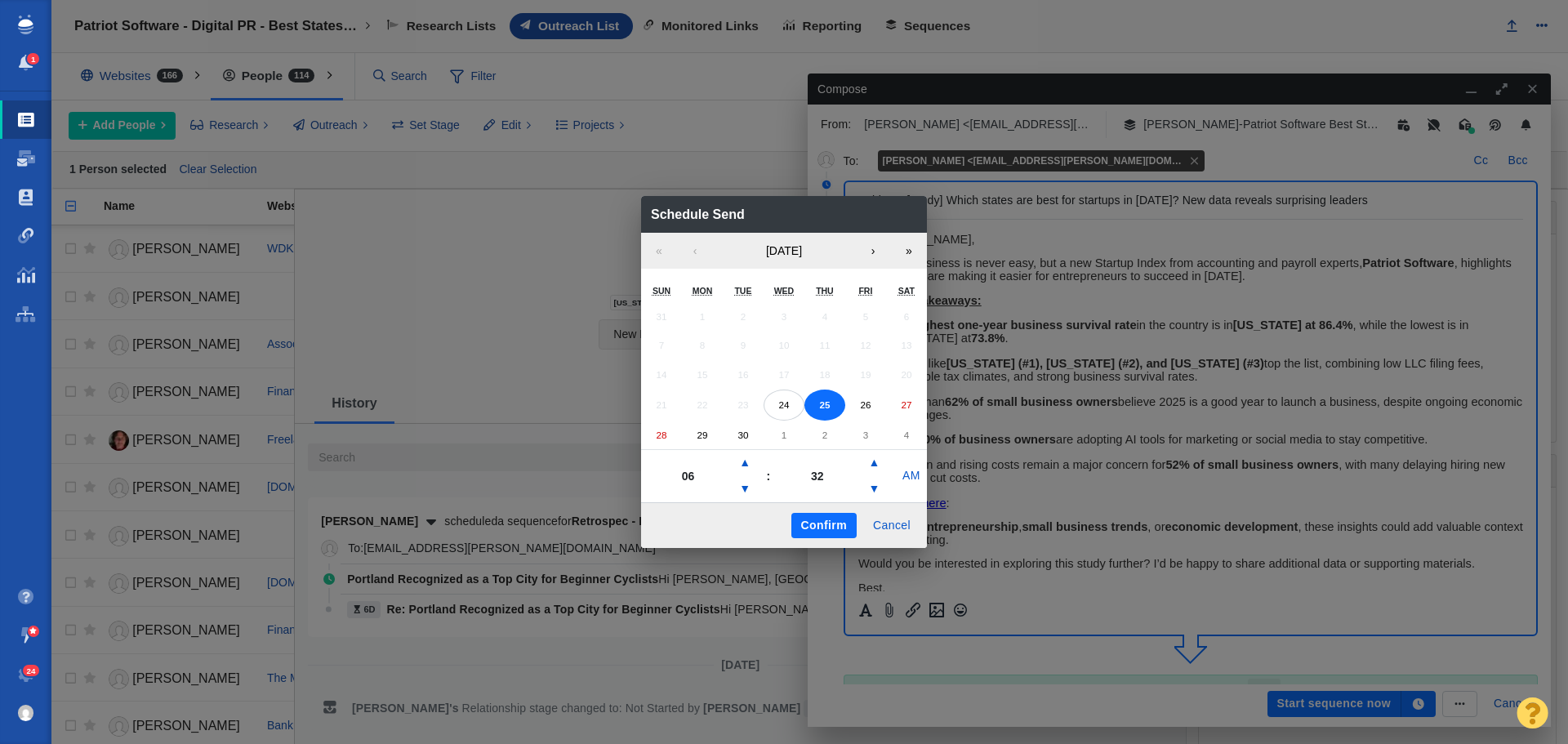
click at [820, 521] on button "Confirm" at bounding box center [824, 526] width 65 height 26
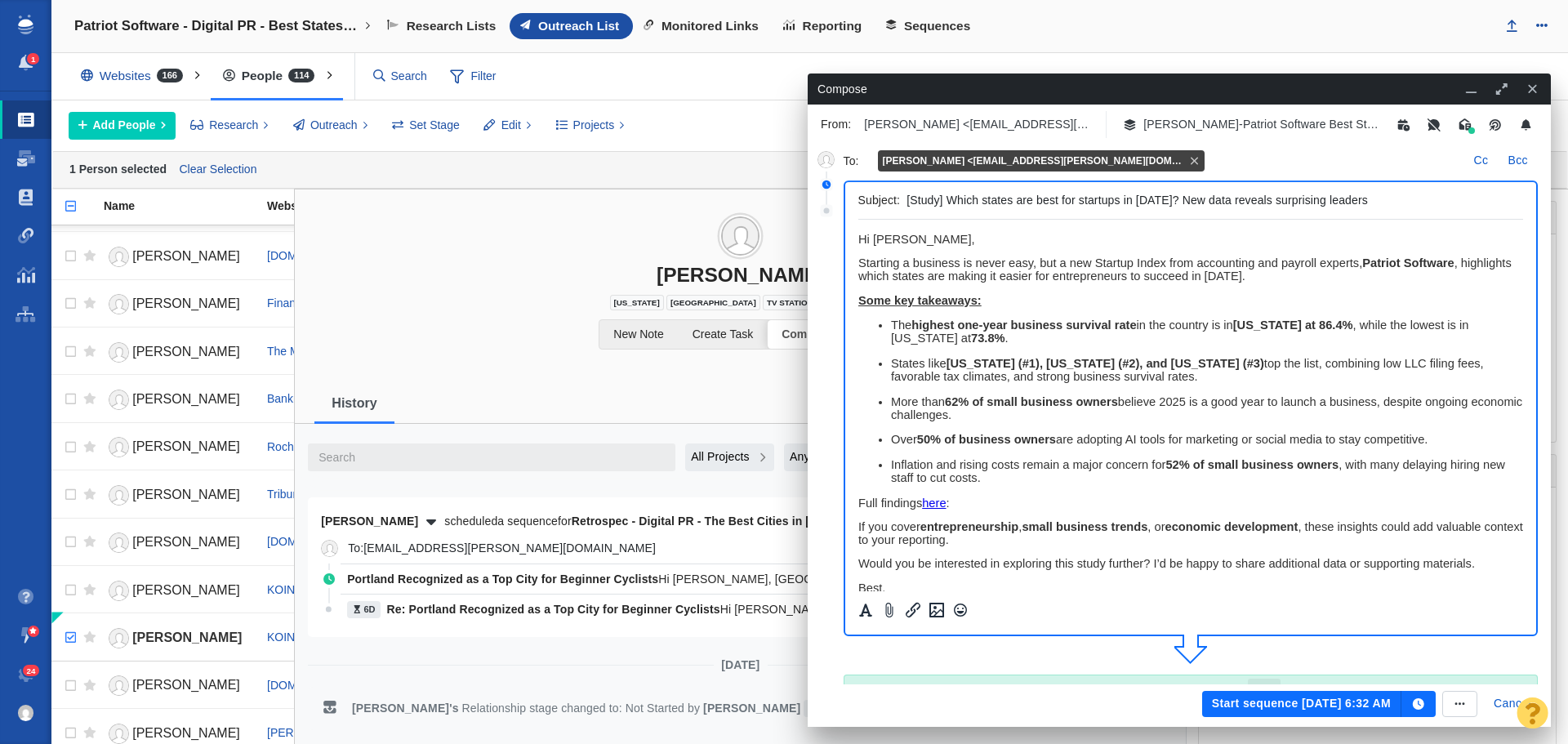
click at [1347, 700] on button "Start sequence Sep 25, 6:32 AM" at bounding box center [1302, 703] width 199 height 26
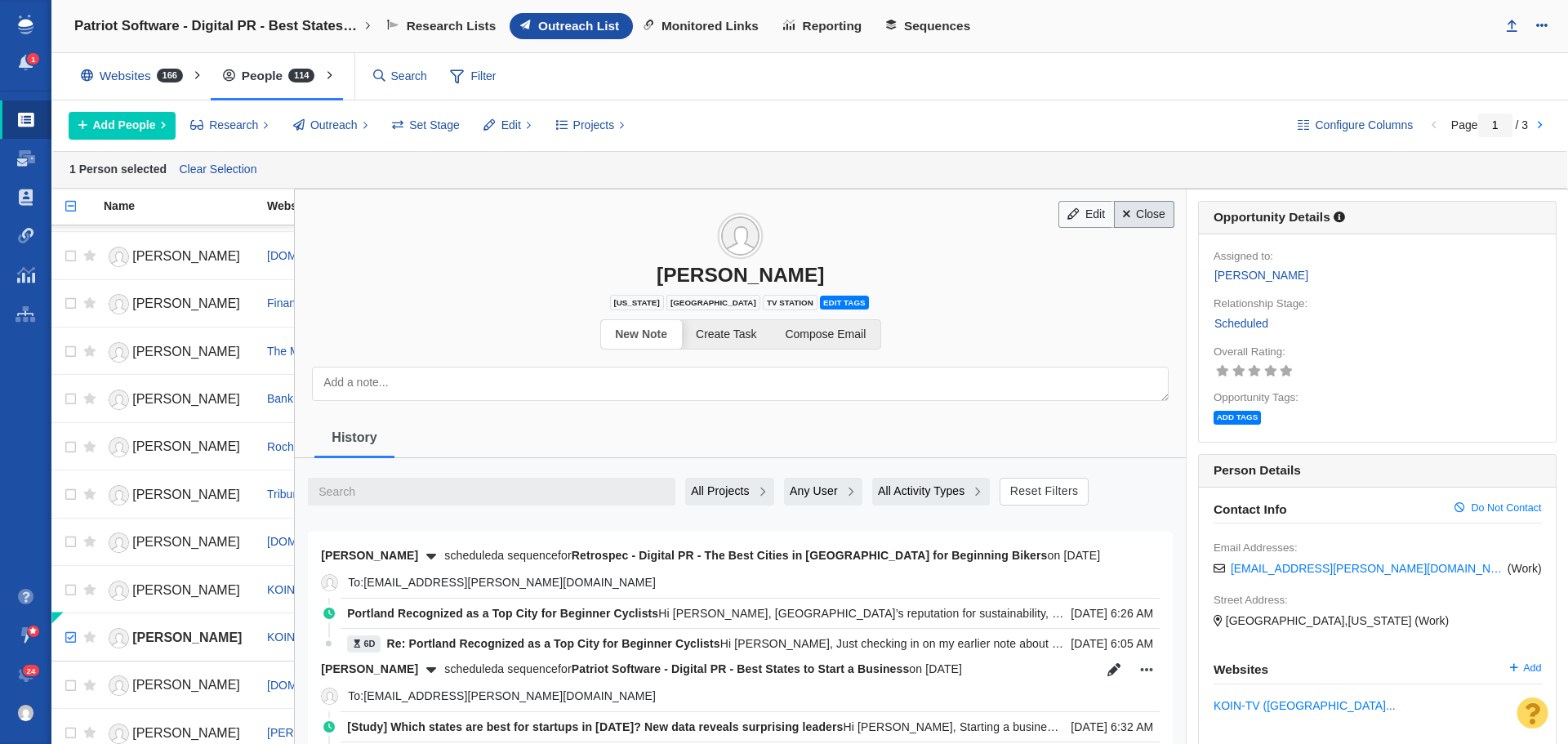
click at [1141, 216] on link "Close" at bounding box center [1145, 215] width 61 height 28
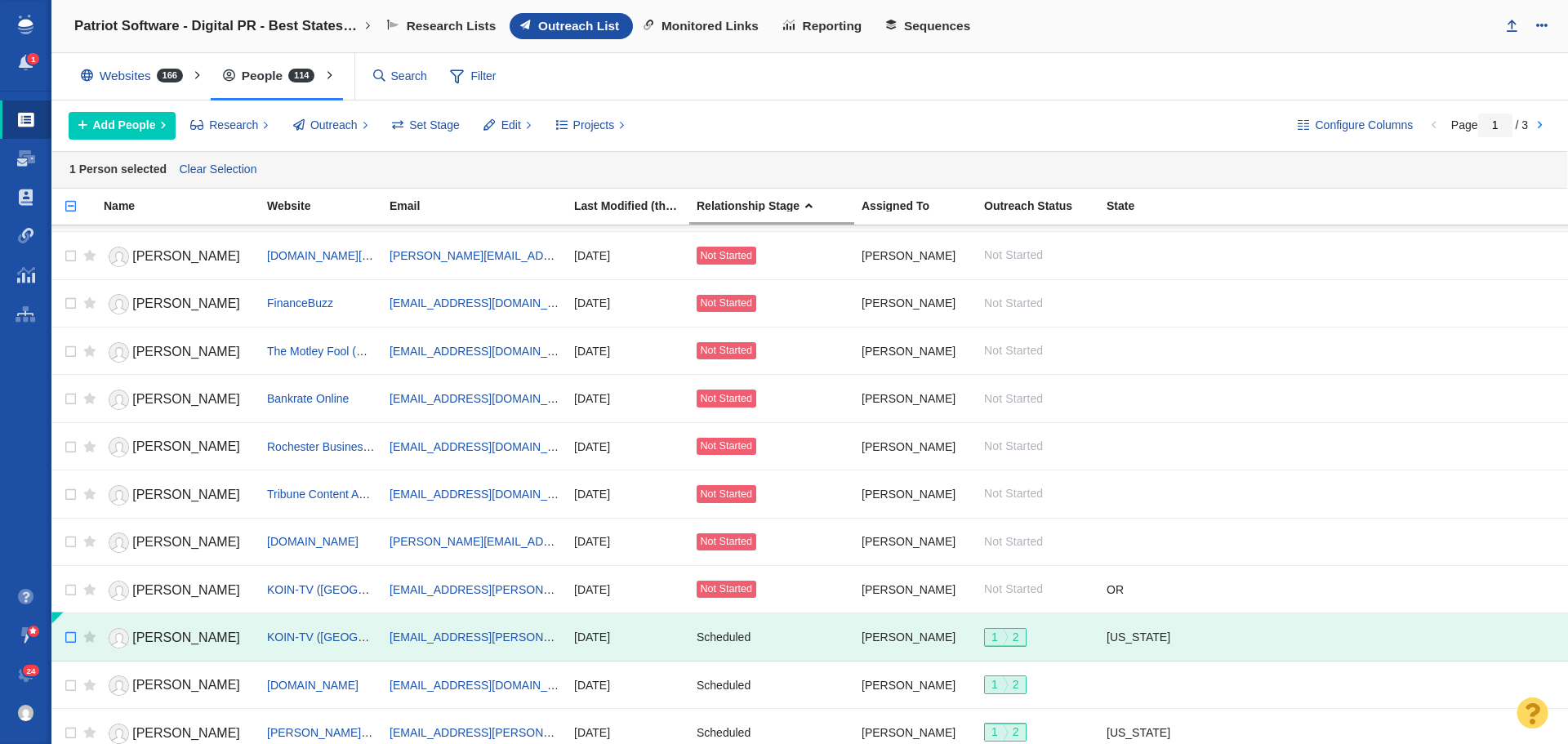
checkbox input "false"
click at [70, 635] on input "checkbox" at bounding box center [68, 638] width 25 height 36
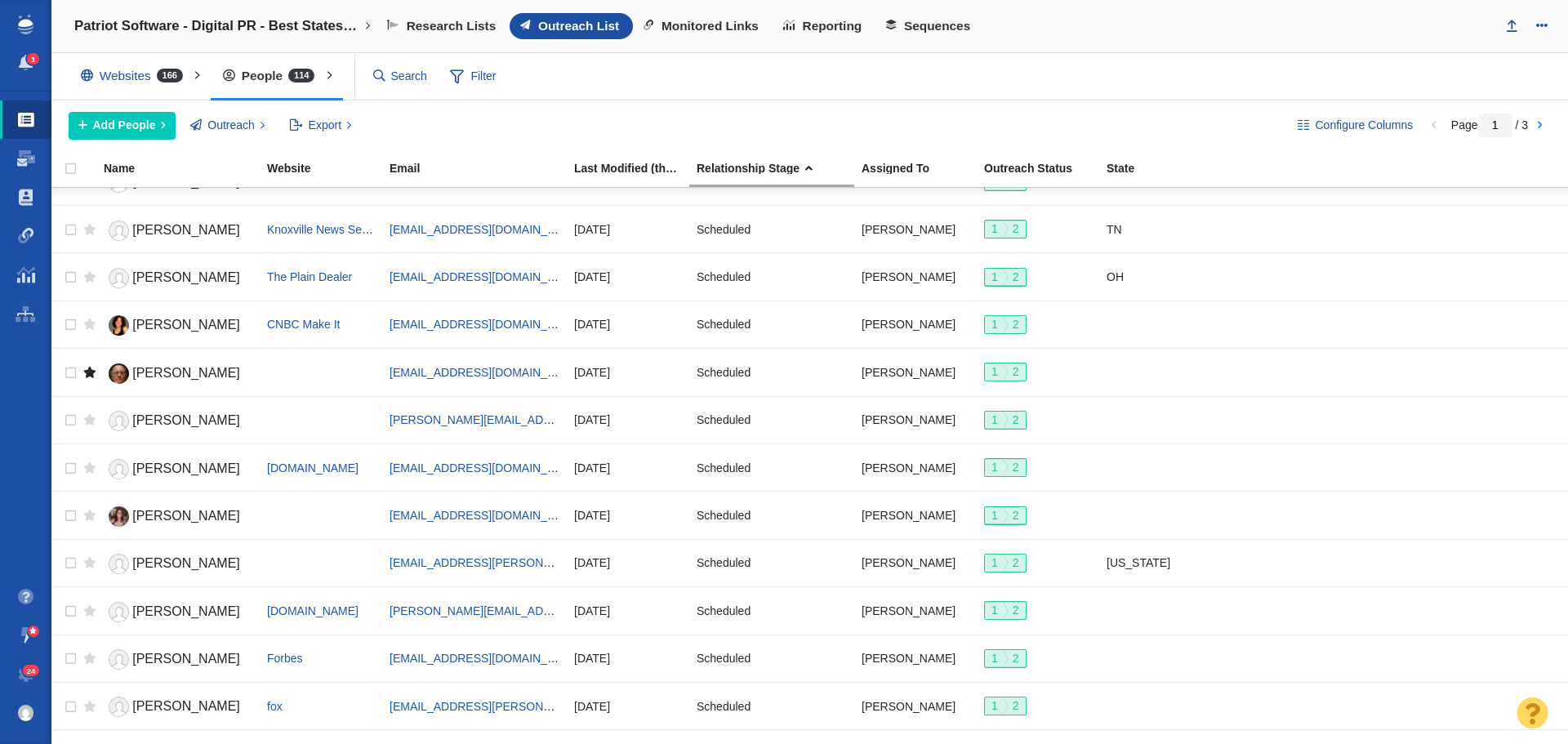
scroll to position [847, 0]
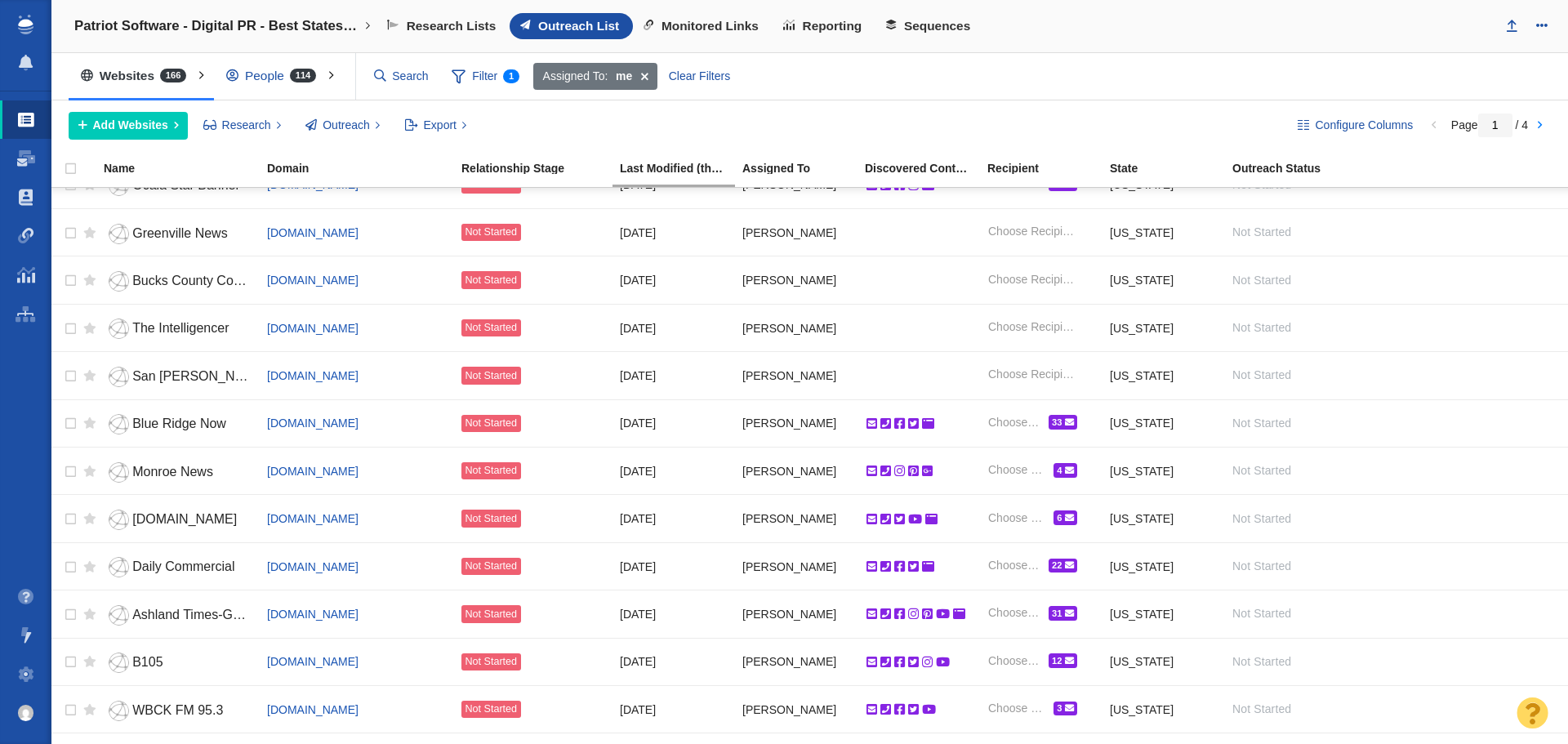
scroll to position [408, 0]
click at [195, 382] on span "San [PERSON_NAME] Standard-Times" at bounding box center [247, 375] width 230 height 14
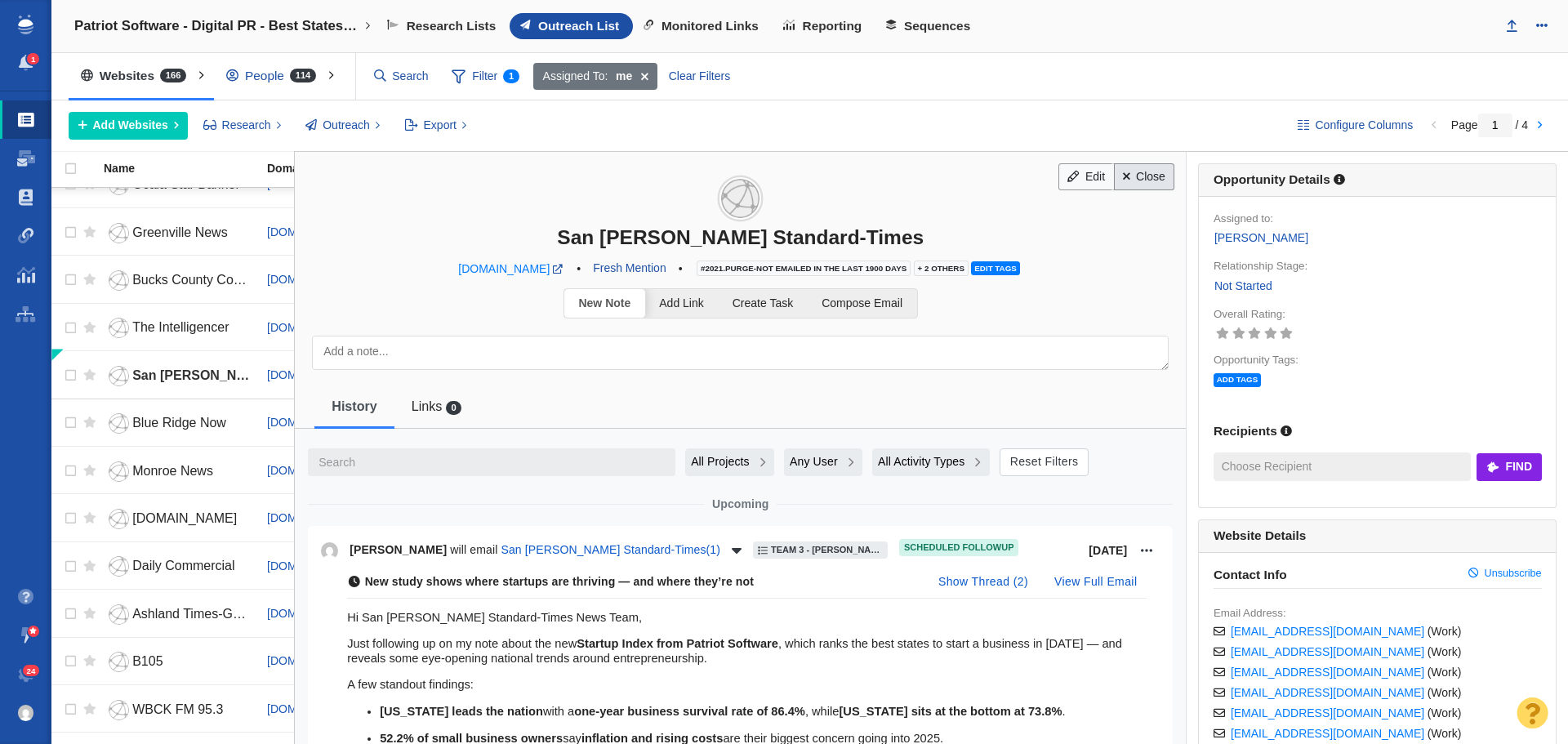
click at [1124, 182] on link "Close" at bounding box center [1145, 177] width 61 height 28
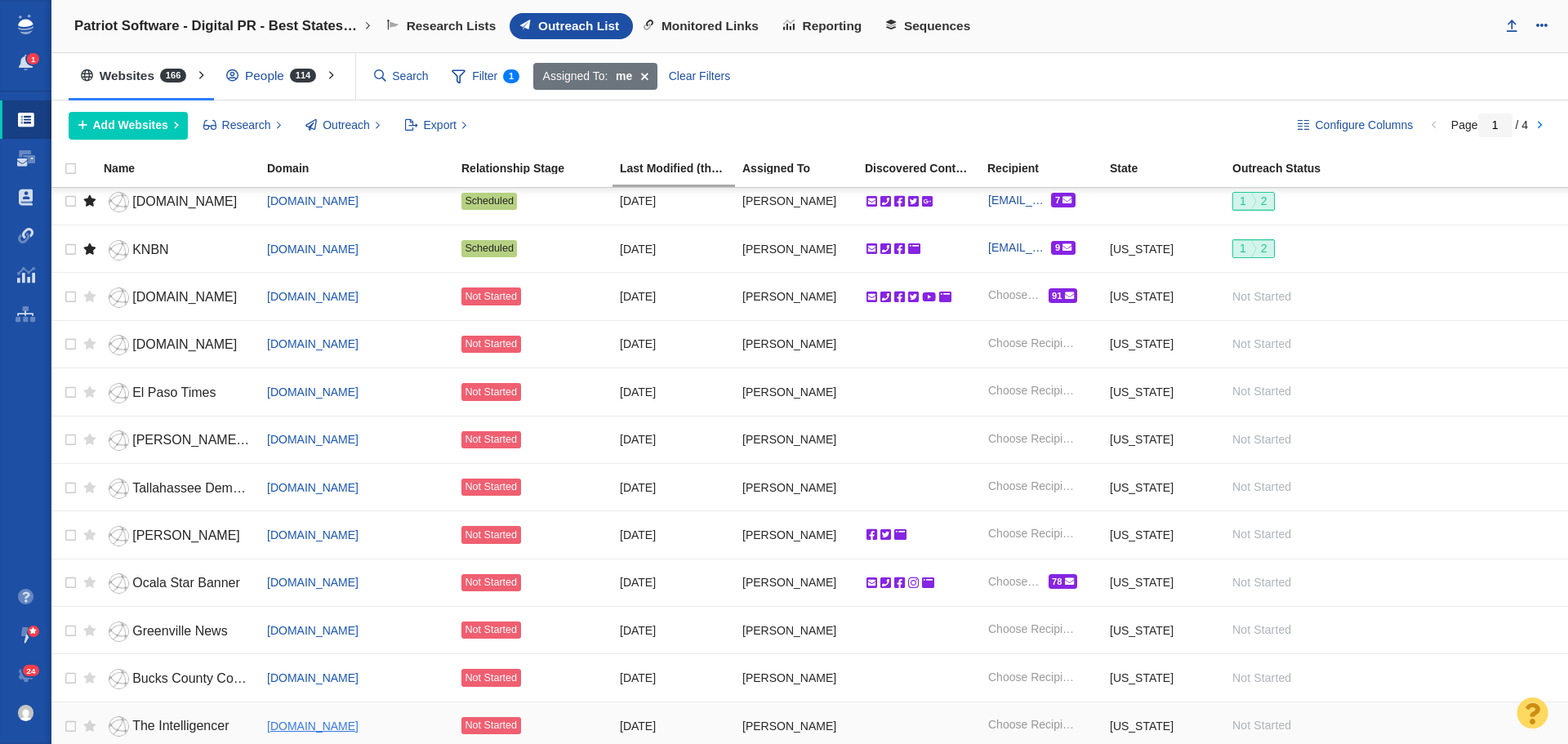
scroll to position [0, 0]
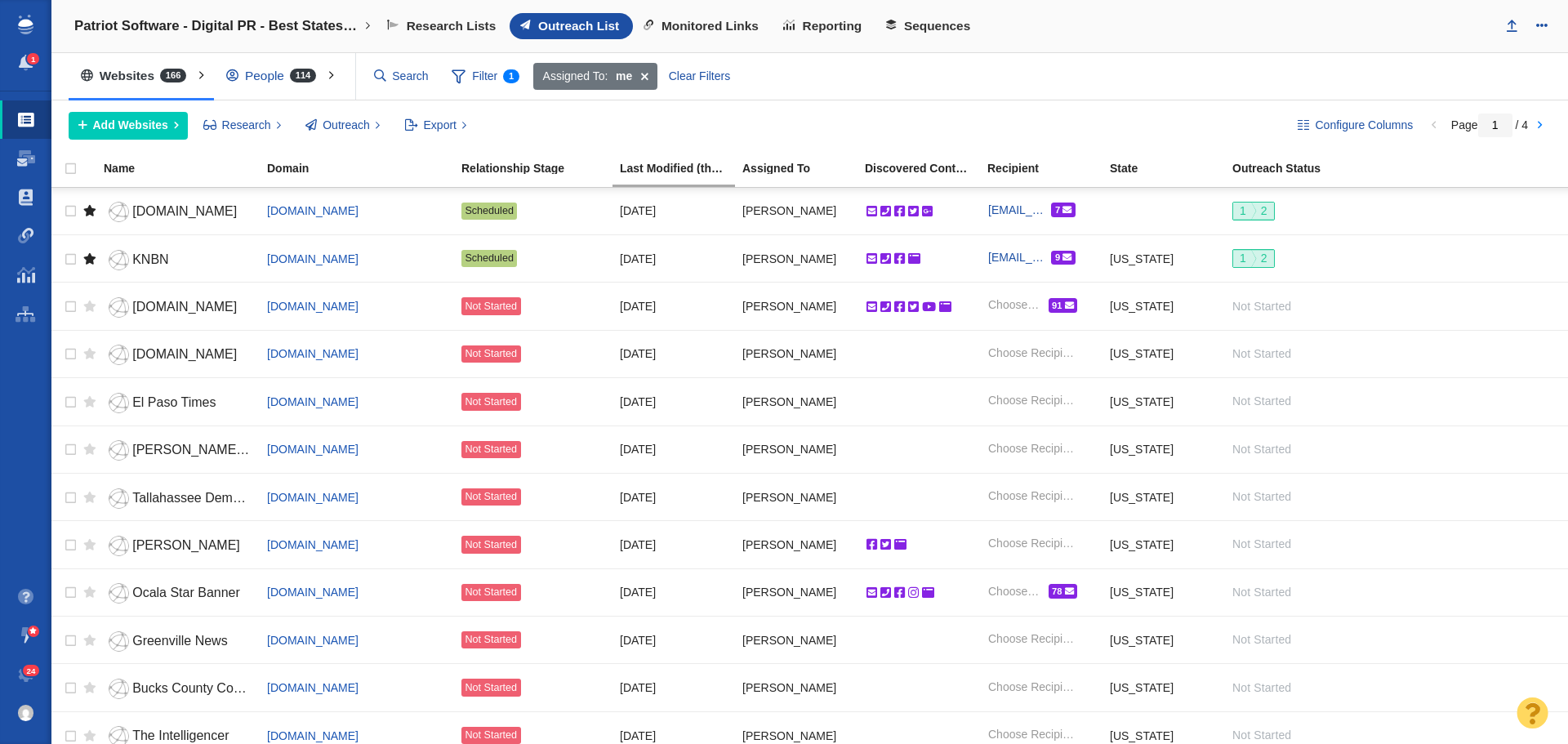
click at [278, 76] on div "People 114" at bounding box center [274, 76] width 121 height 37
